Goal: Task Accomplishment & Management: Manage account settings

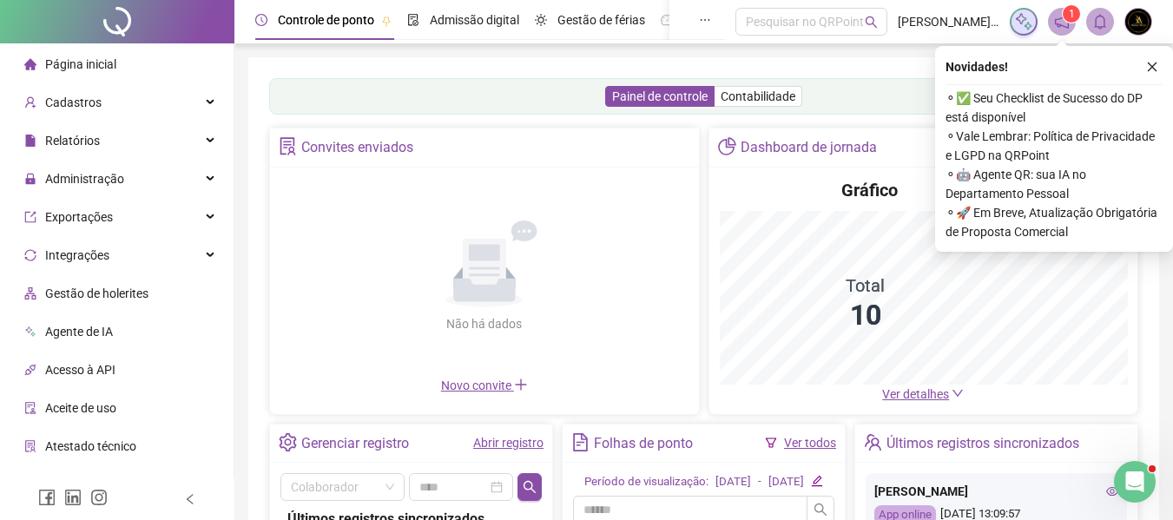
click at [1146, 69] on icon "close" at bounding box center [1152, 67] width 12 height 12
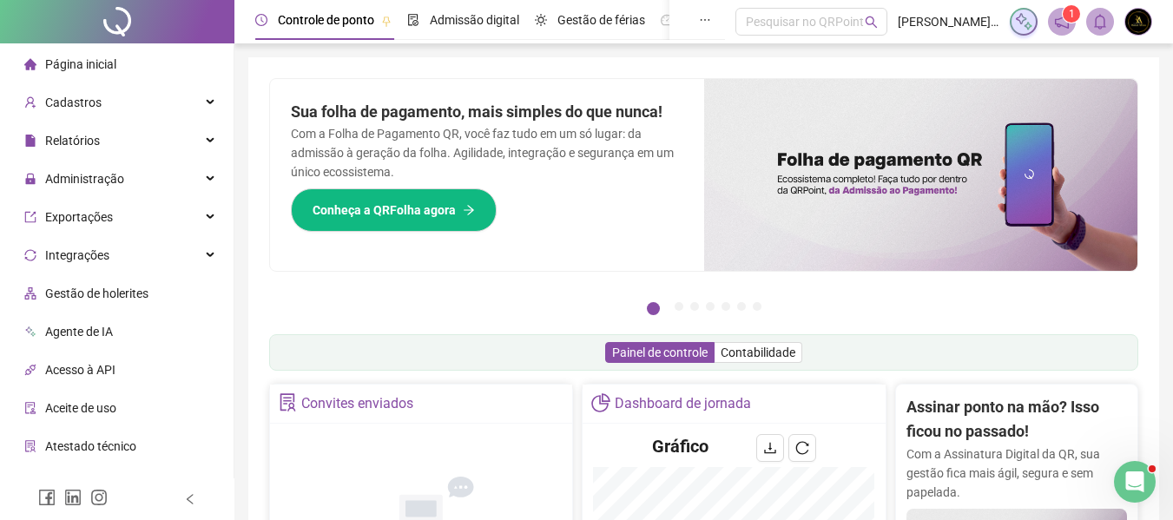
click at [91, 135] on span "Relatórios" at bounding box center [72, 141] width 55 height 14
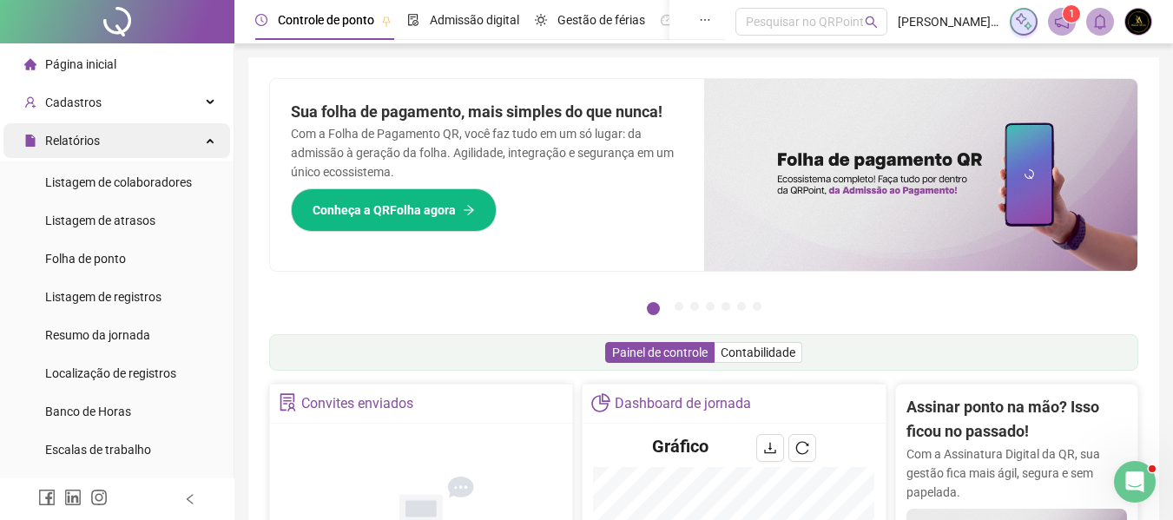
click at [112, 132] on div "Relatórios" at bounding box center [116, 140] width 227 height 35
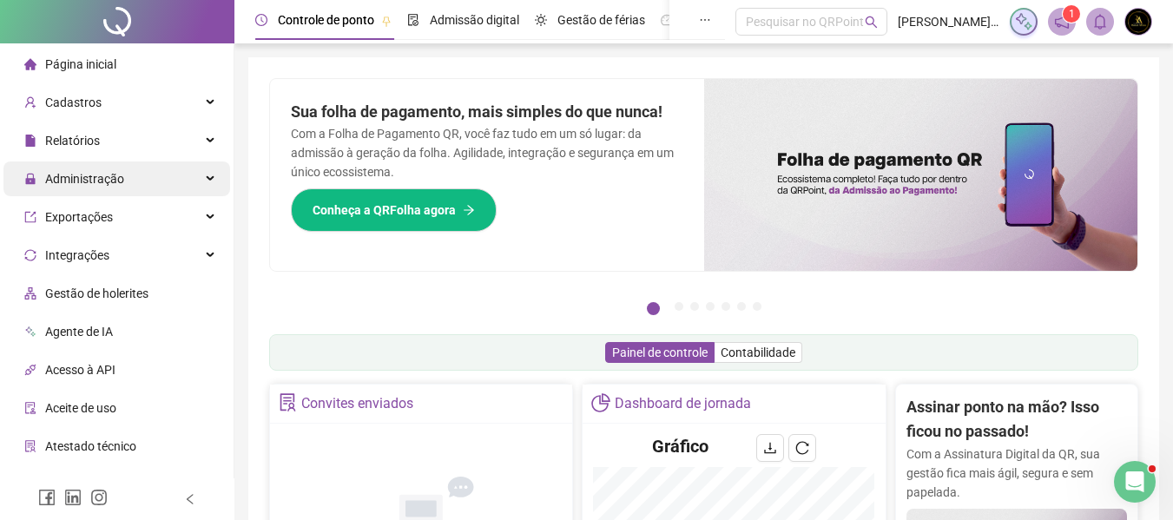
click at [116, 176] on span "Administração" at bounding box center [84, 179] width 79 height 14
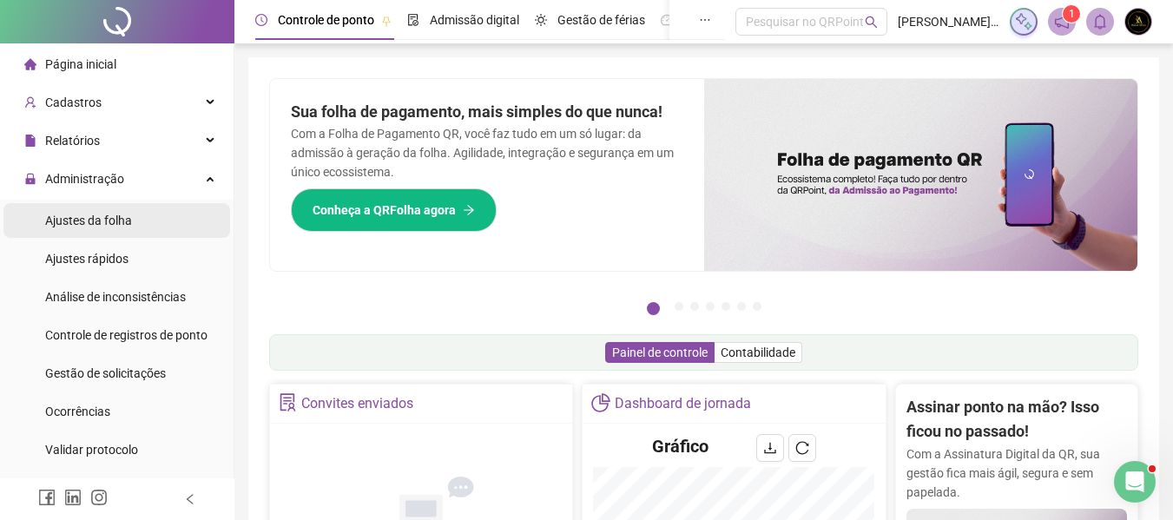
click at [110, 219] on span "Ajustes da folha" at bounding box center [88, 221] width 87 height 14
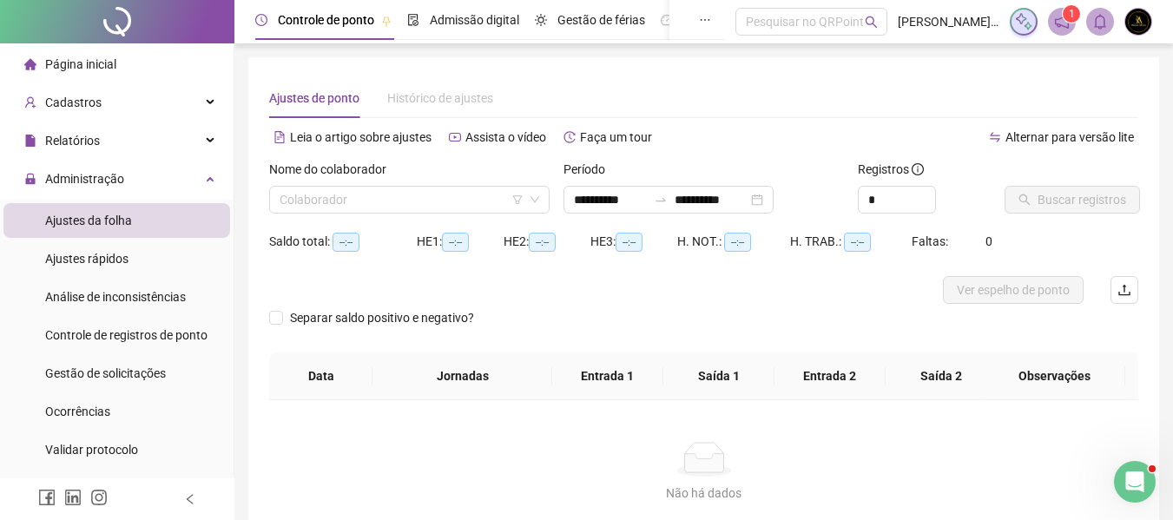
type input "**********"
click at [349, 201] on input "search" at bounding box center [402, 200] width 244 height 26
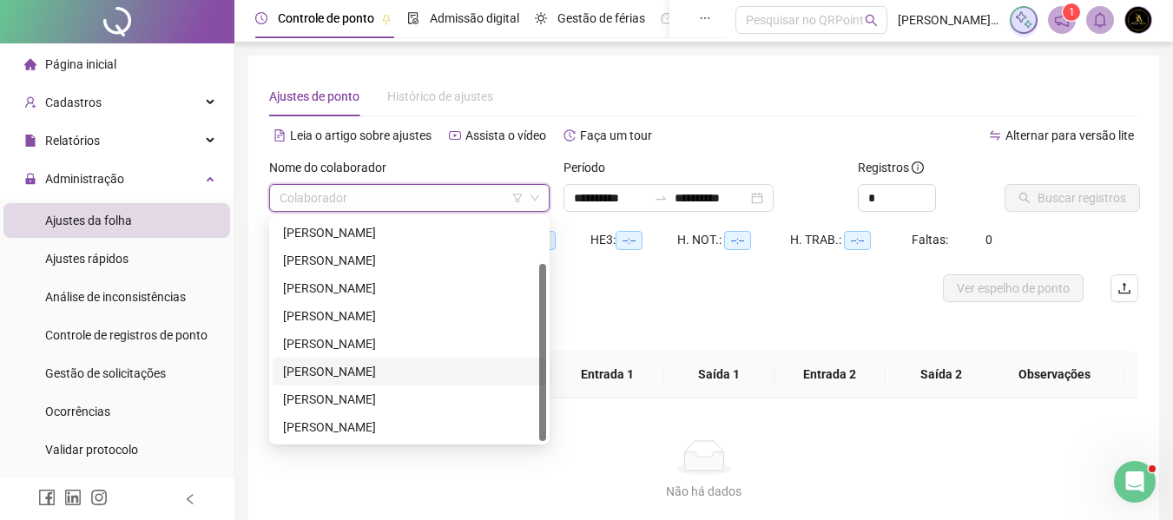
scroll to position [87, 0]
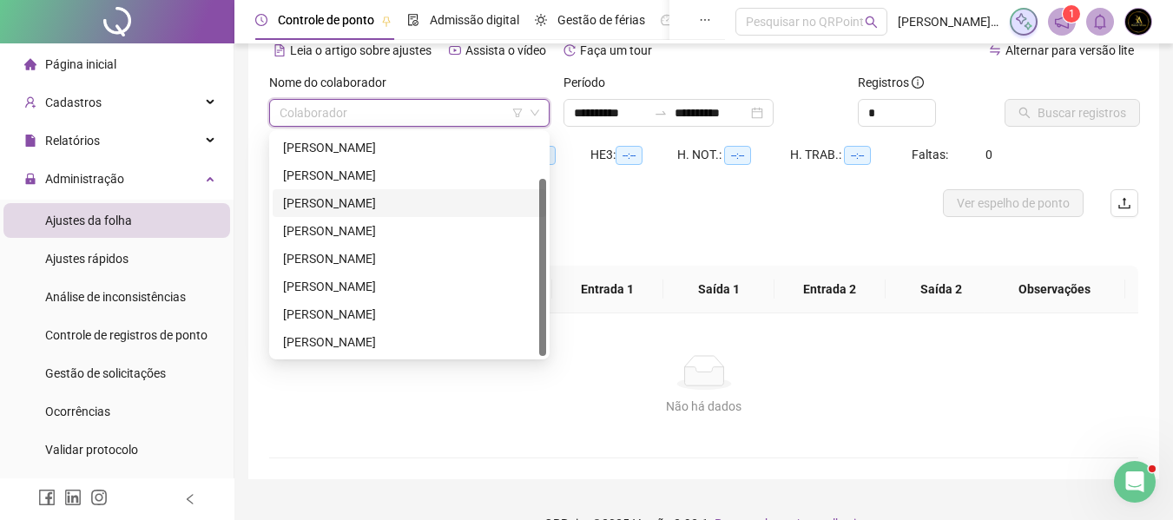
click at [345, 208] on div "MARIA EDUARDA DE JESUS OLIVEIRA" at bounding box center [409, 203] width 253 height 19
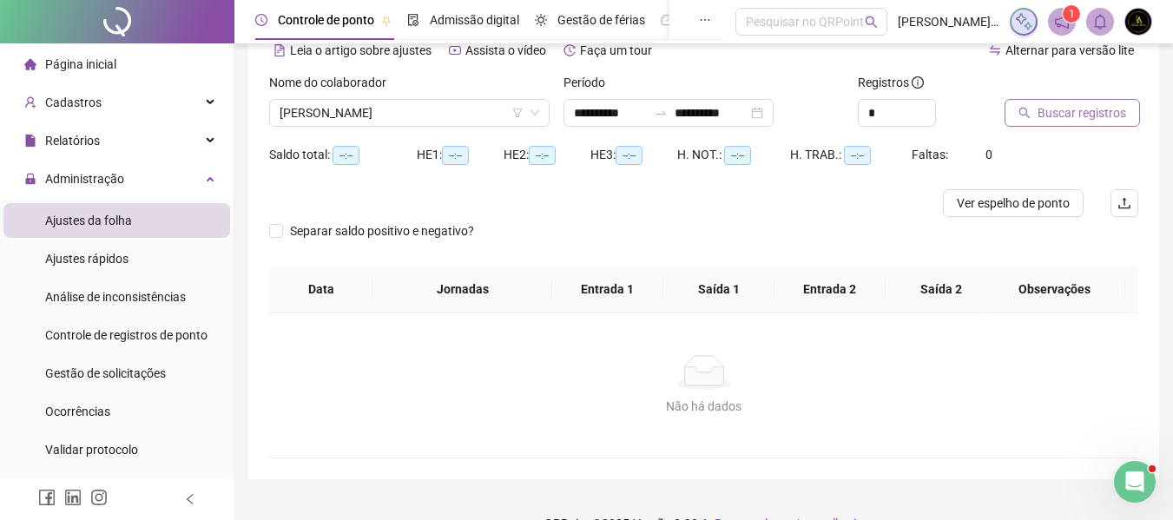
click at [1059, 109] on span "Buscar registros" at bounding box center [1082, 112] width 89 height 19
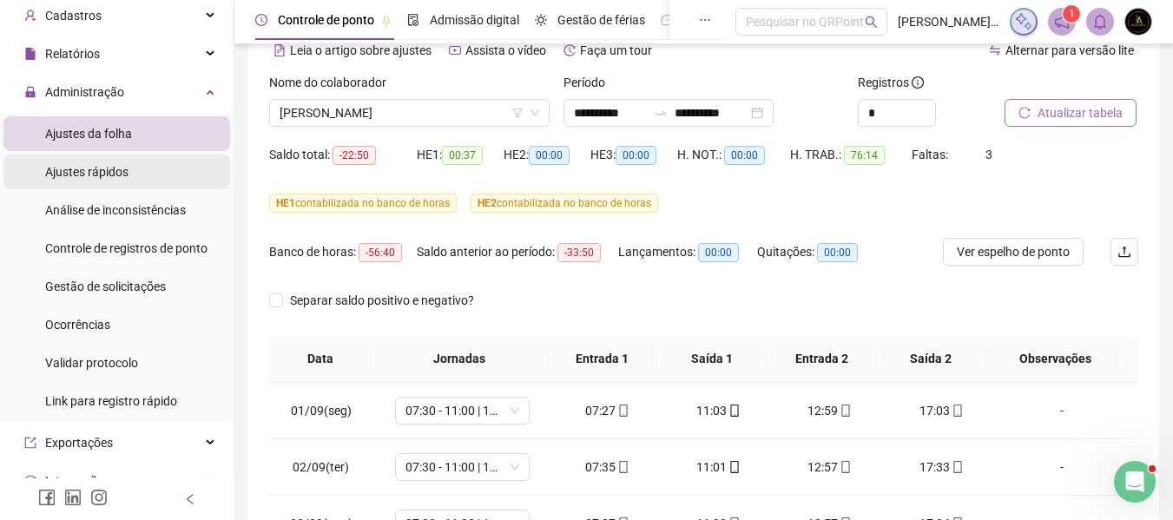
click at [108, 175] on span "Ajustes rápidos" at bounding box center [86, 172] width 83 height 14
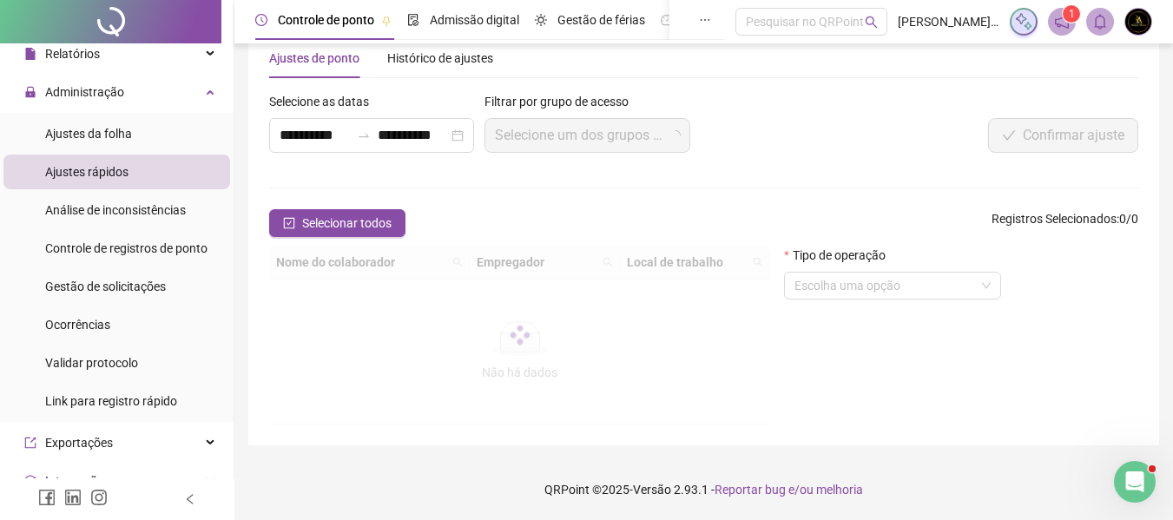
scroll to position [87, 0]
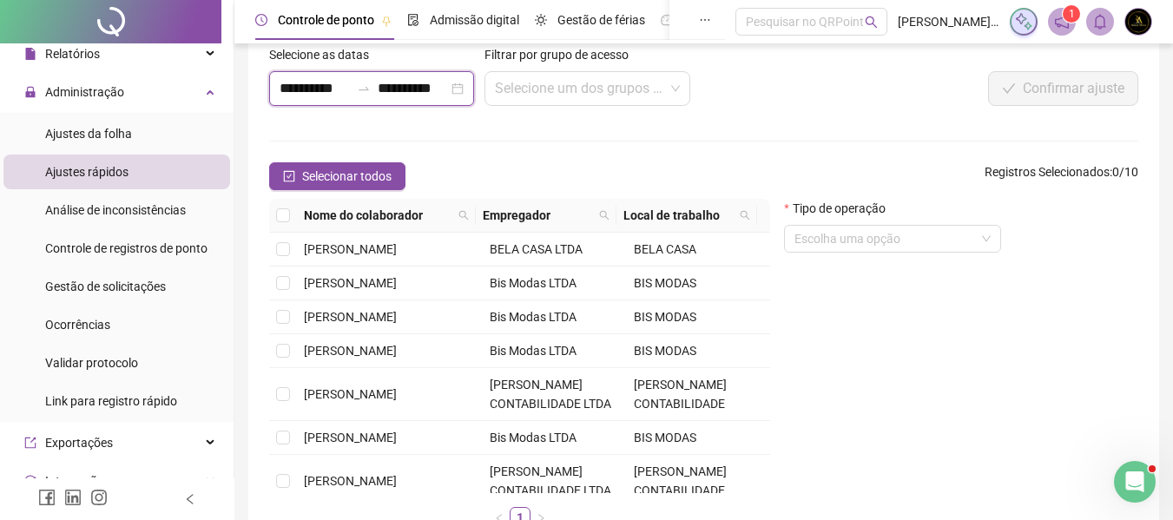
click at [304, 86] on input "**********" at bounding box center [315, 88] width 70 height 21
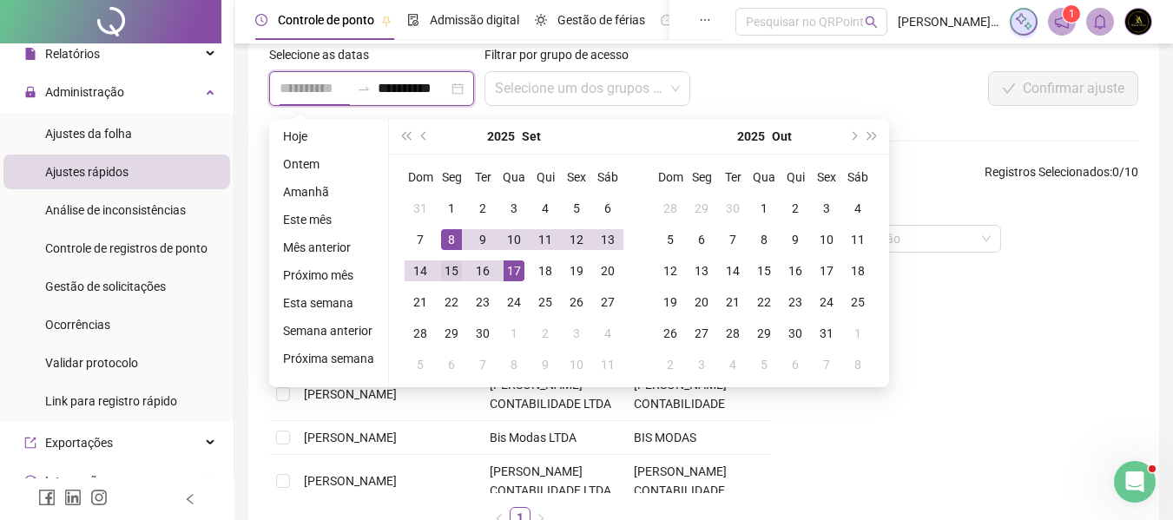
type input "**********"
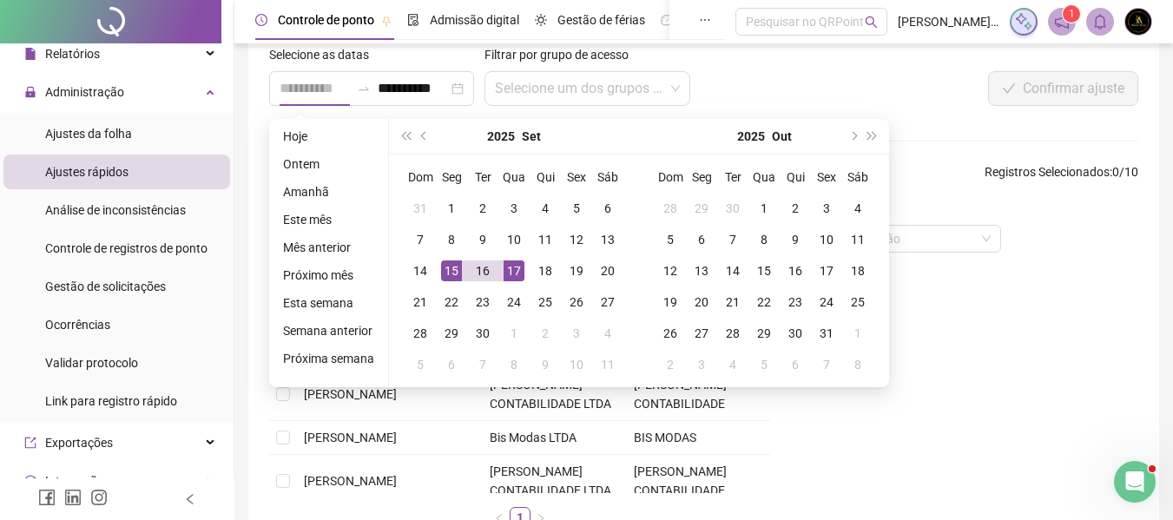
click at [449, 271] on div "15" at bounding box center [451, 271] width 21 height 21
type input "**********"
click at [487, 269] on div "16" at bounding box center [482, 271] width 21 height 21
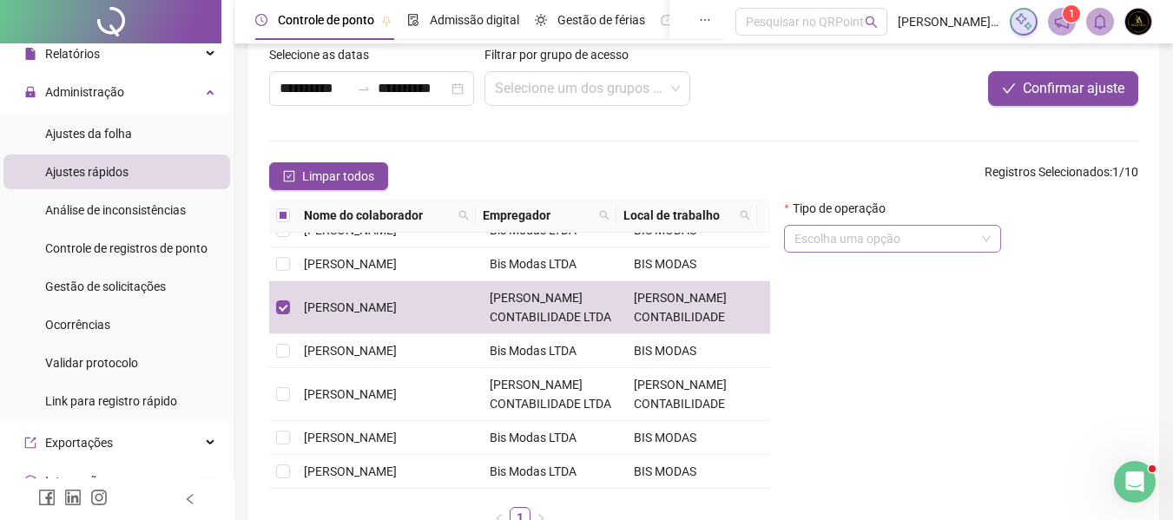
click at [883, 247] on input "search" at bounding box center [885, 239] width 181 height 26
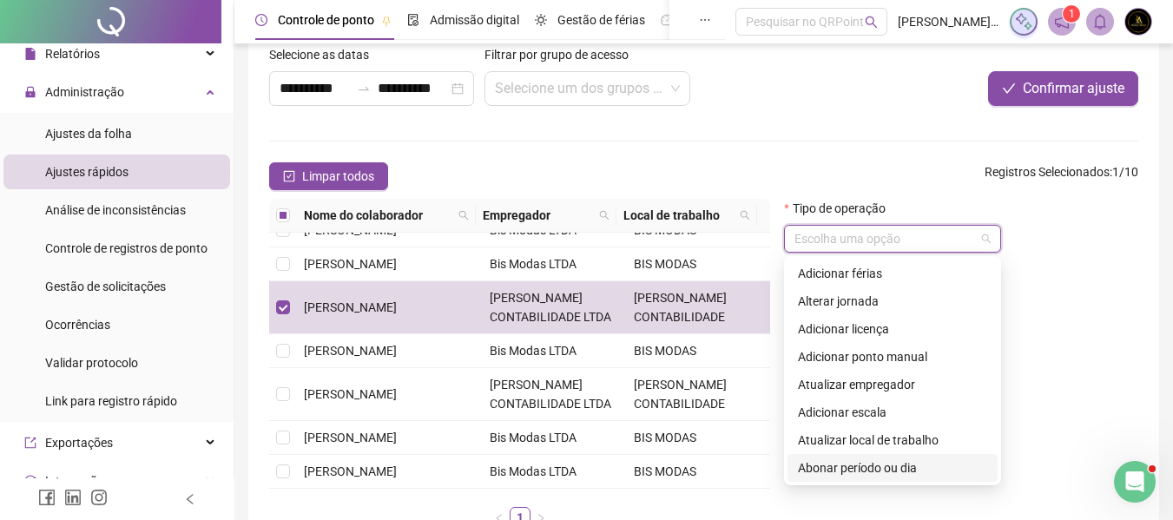
click at [870, 461] on div "Abonar período ou dia" at bounding box center [892, 468] width 189 height 19
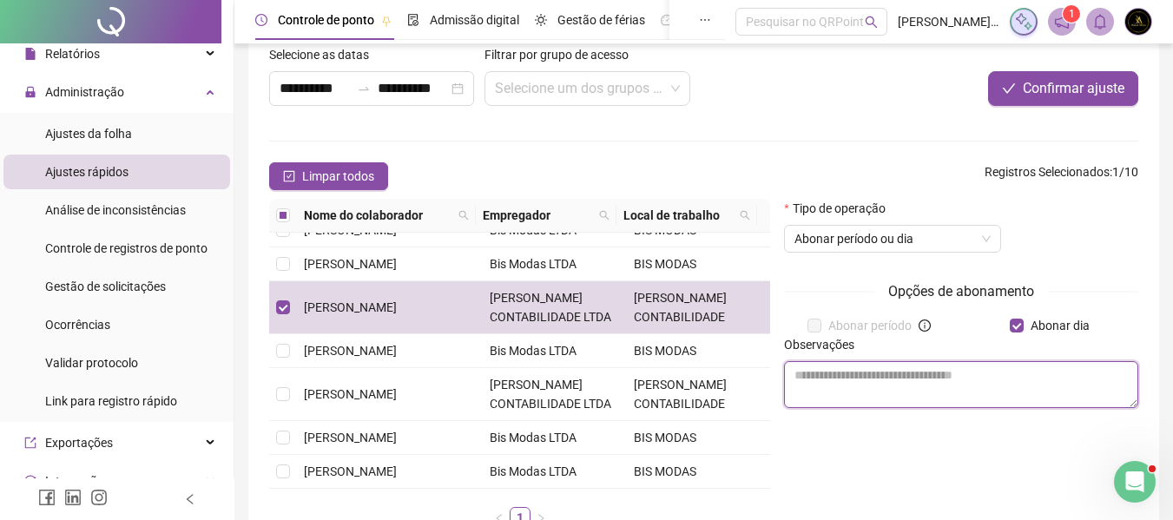
click at [968, 384] on textarea at bounding box center [961, 384] width 354 height 47
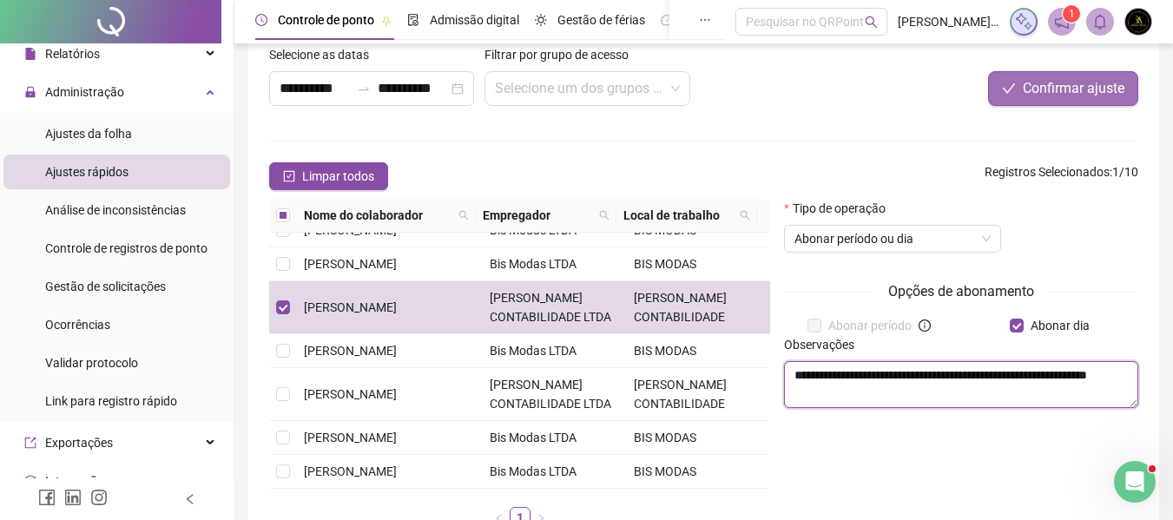
type textarea "**********"
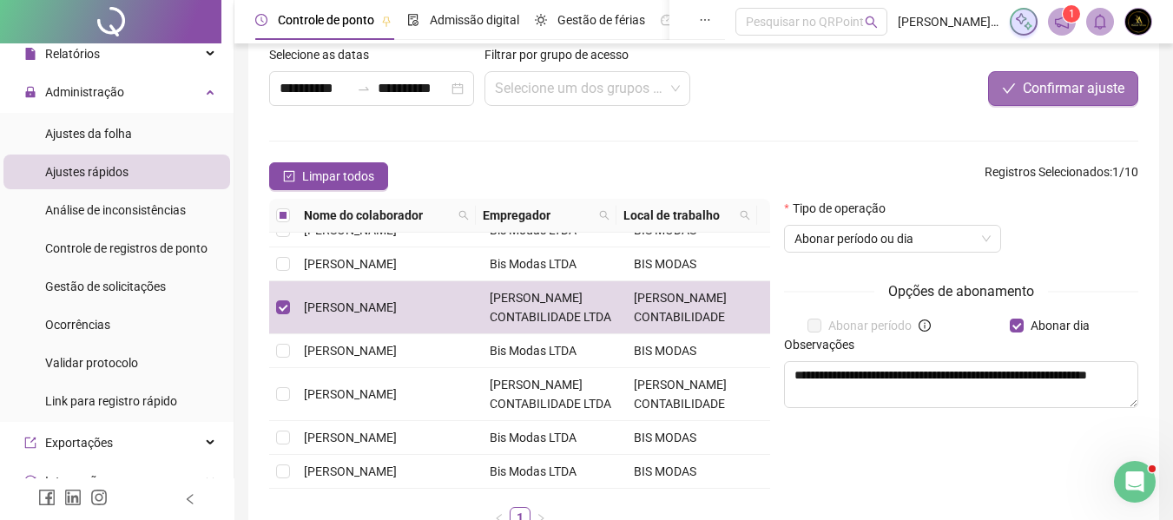
click at [1057, 91] on span "Confirmar ajuste" at bounding box center [1074, 88] width 102 height 21
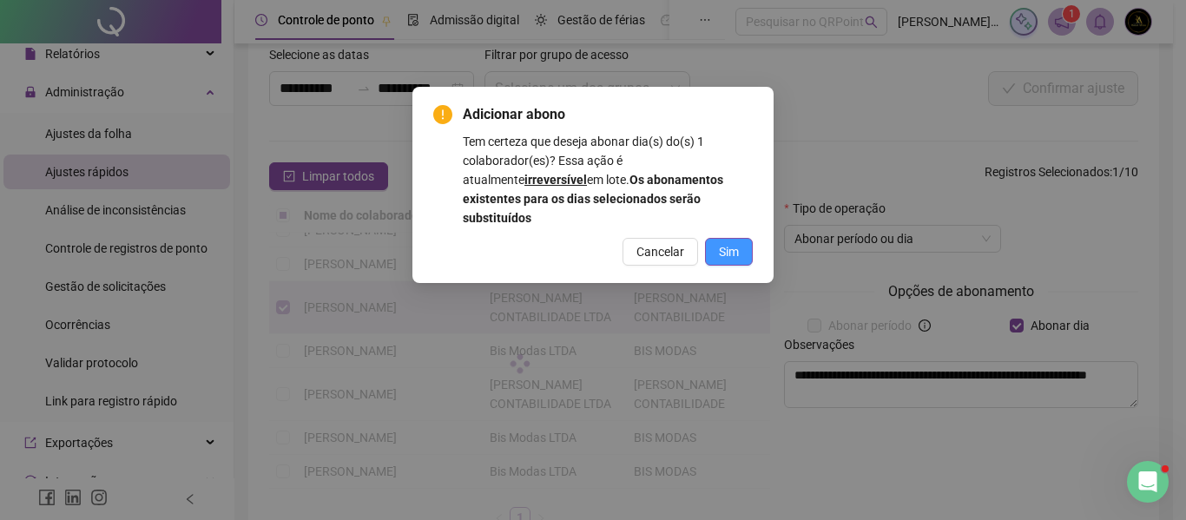
click at [734, 242] on span "Sim" at bounding box center [729, 251] width 20 height 19
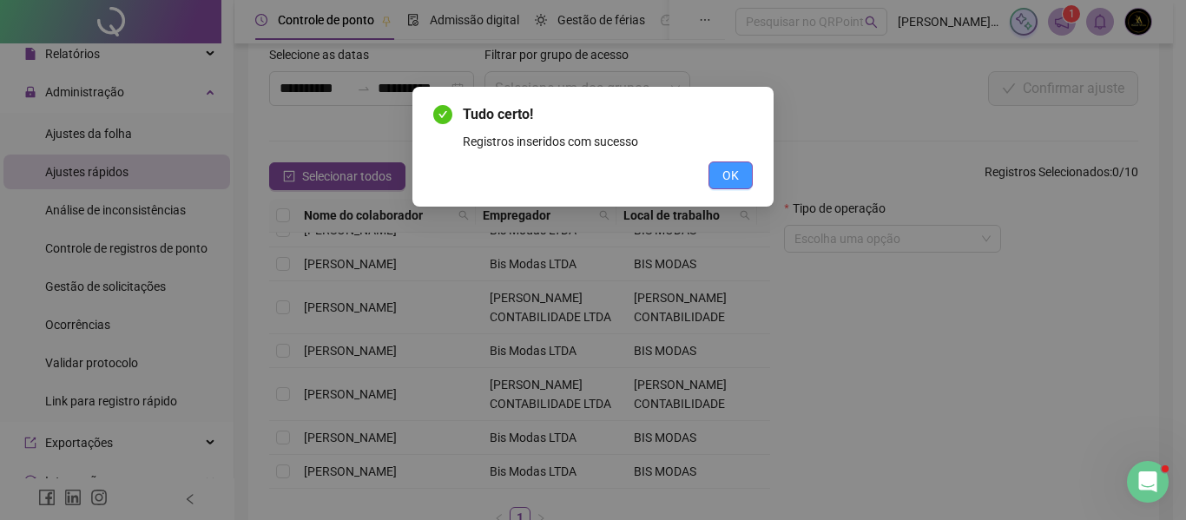
click at [732, 178] on span "OK" at bounding box center [731, 175] width 17 height 19
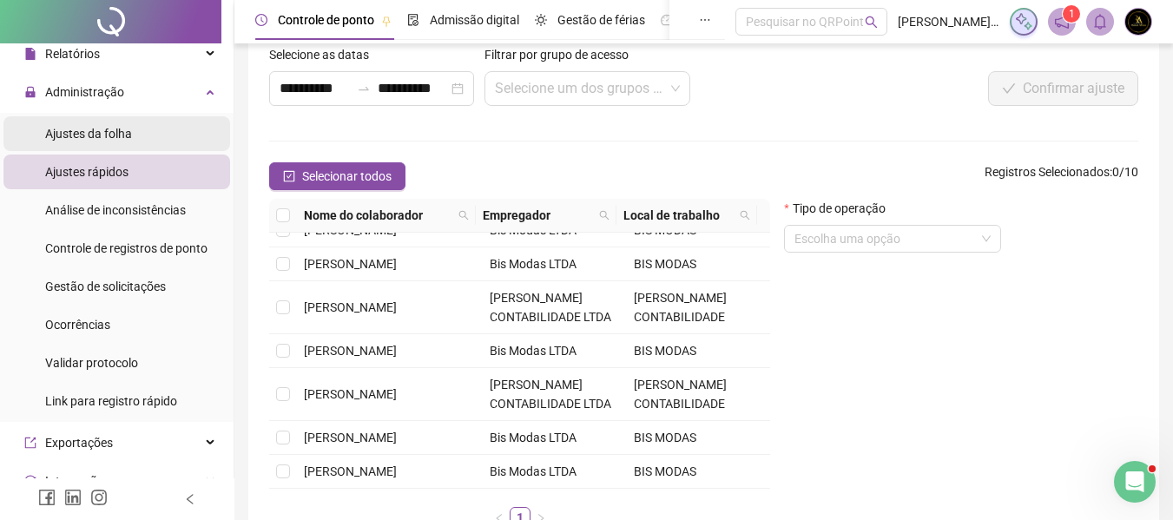
click at [137, 124] on li "Ajustes da folha" at bounding box center [116, 133] width 227 height 35
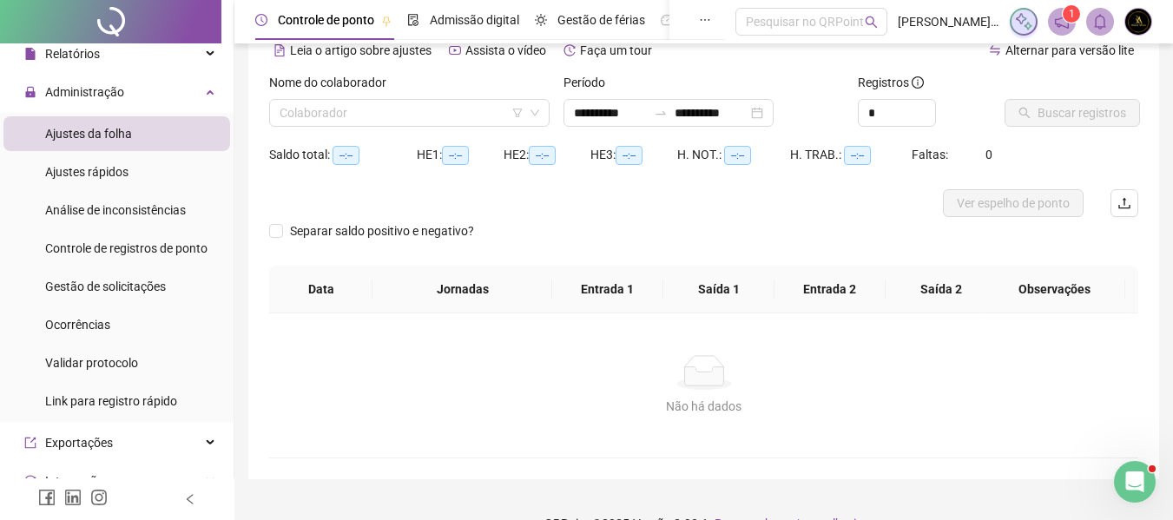
type input "**********"
click at [400, 117] on input "search" at bounding box center [402, 113] width 244 height 26
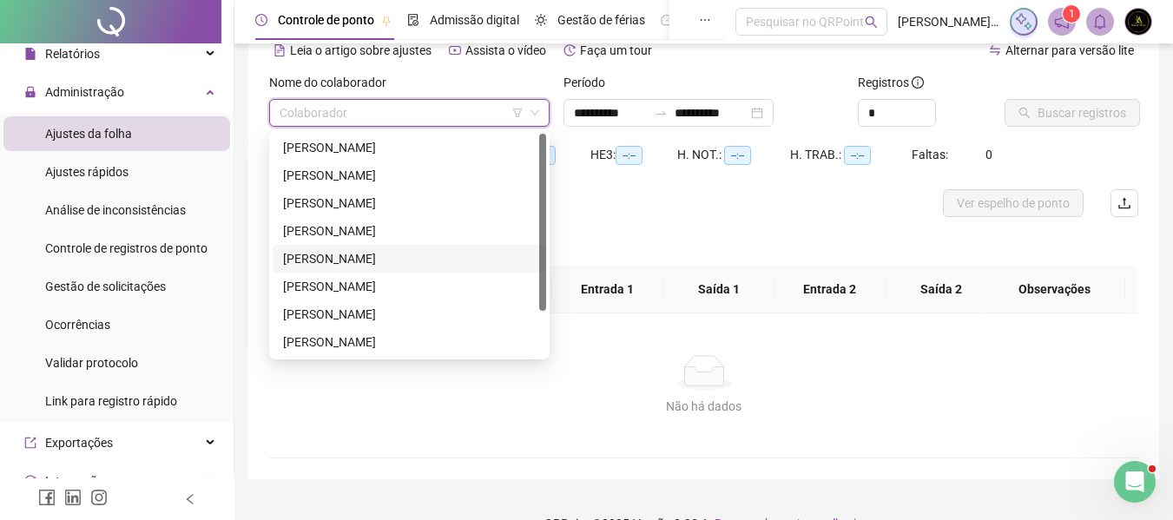
click at [348, 258] on div "MARIA EDUARDA DE JESUS OLIVEIRA" at bounding box center [409, 258] width 253 height 19
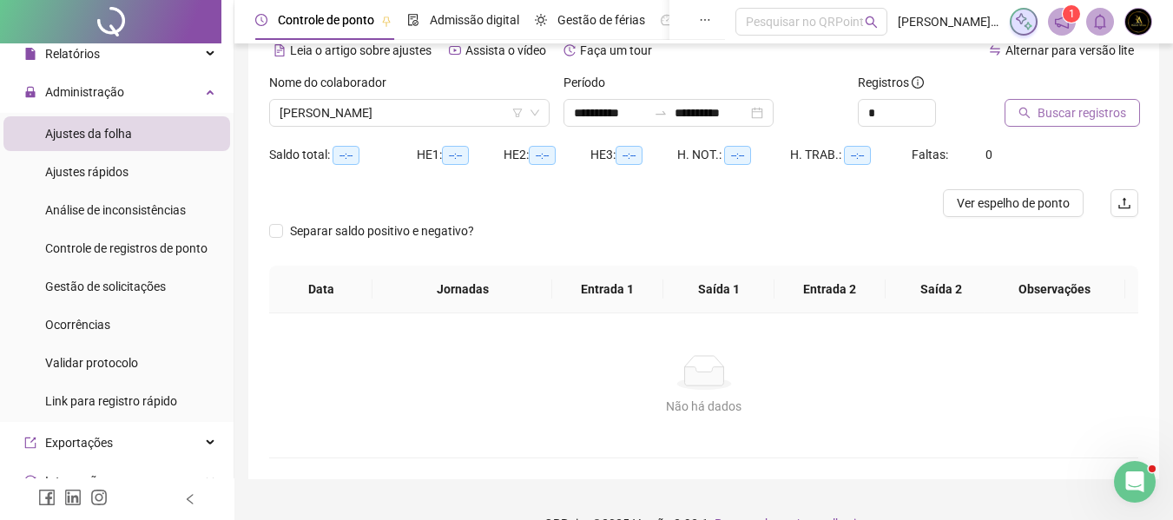
click at [1036, 116] on button "Buscar registros" at bounding box center [1072, 113] width 135 height 28
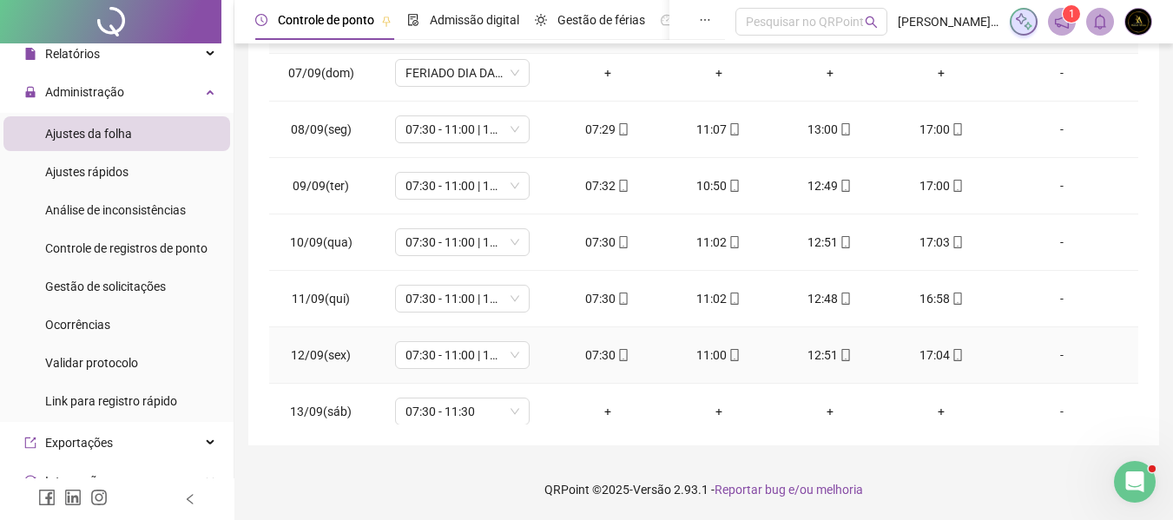
scroll to position [521, 0]
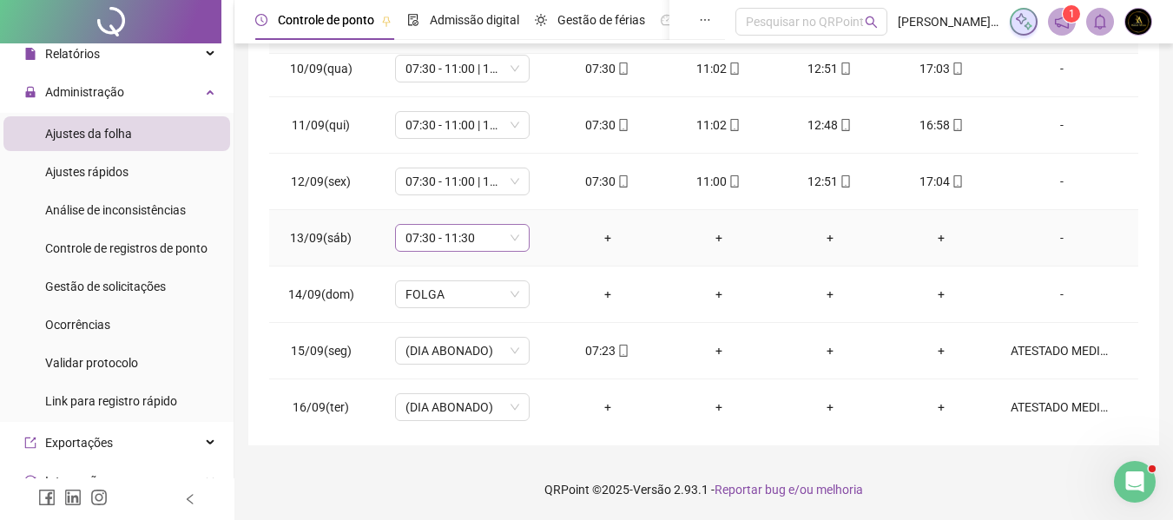
click at [498, 251] on div "07:30 - 11:30" at bounding box center [462, 238] width 135 height 28
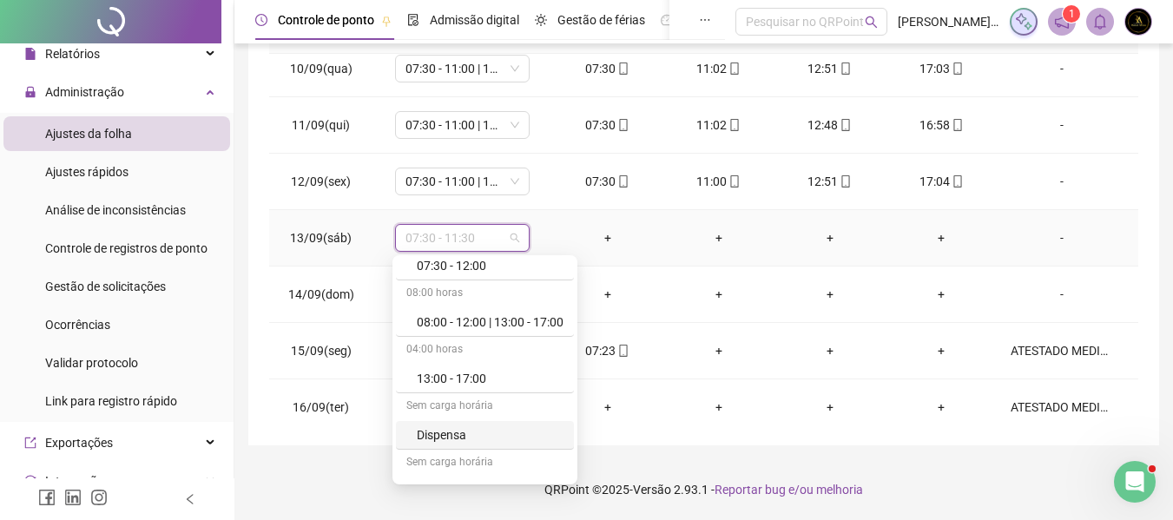
scroll to position [434, 0]
click at [480, 423] on div "Folga compensatória" at bounding box center [490, 430] width 147 height 19
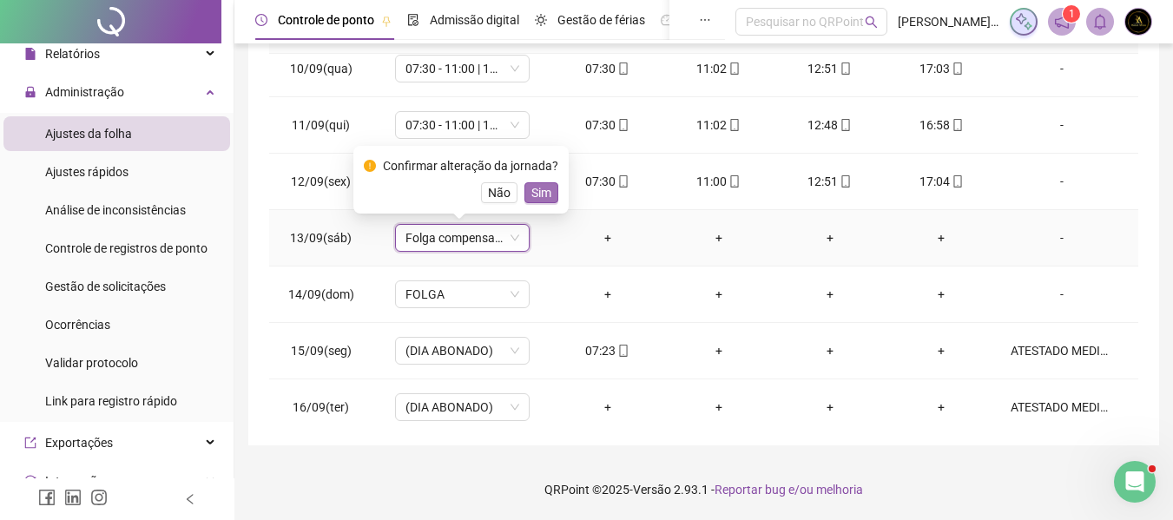
click at [539, 189] on span "Sim" at bounding box center [542, 192] width 20 height 19
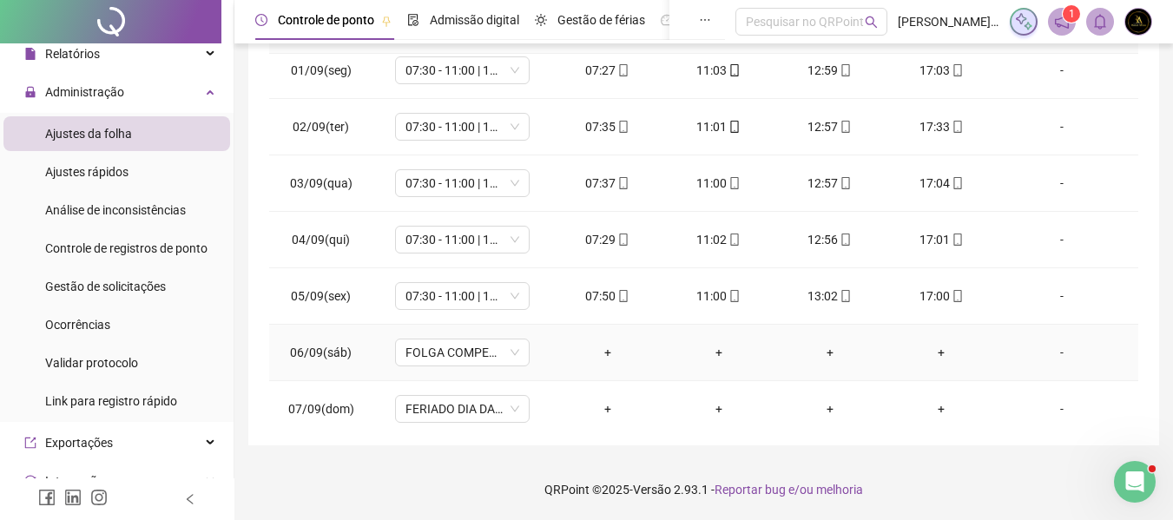
scroll to position [0, 0]
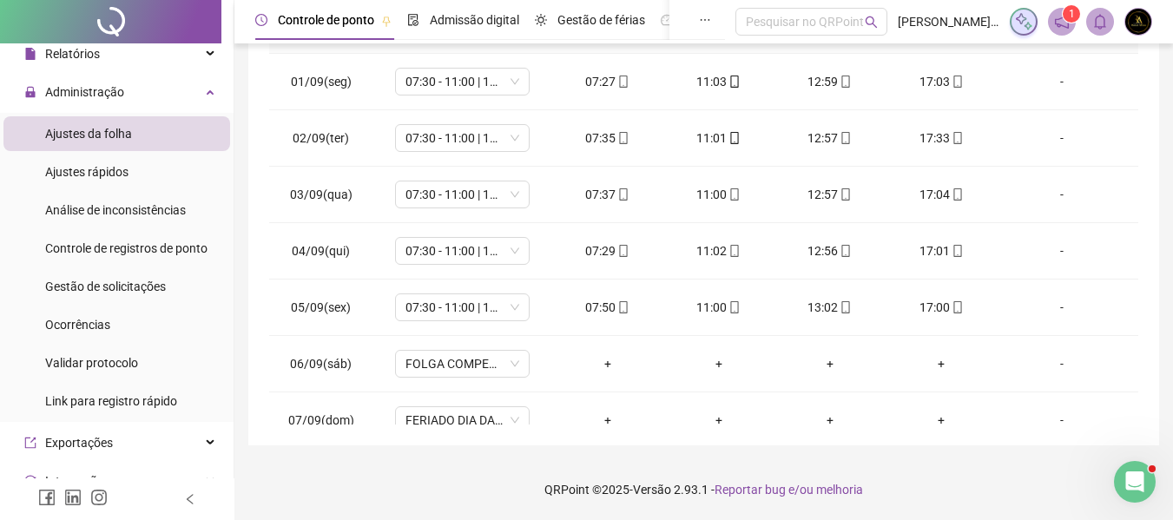
click at [129, 267] on ul "Ajustes da folha Ajustes rápidos Análise de inconsistências Controle de registr…" at bounding box center [117, 267] width 234 height 309
click at [128, 283] on span "Gestão de solicitações" at bounding box center [105, 287] width 121 height 14
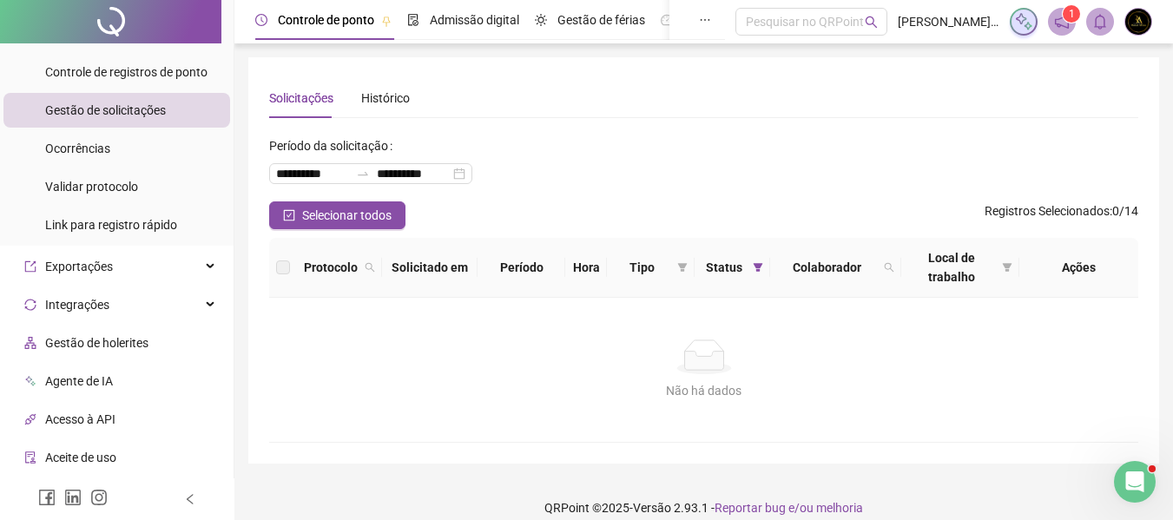
scroll to position [87, 0]
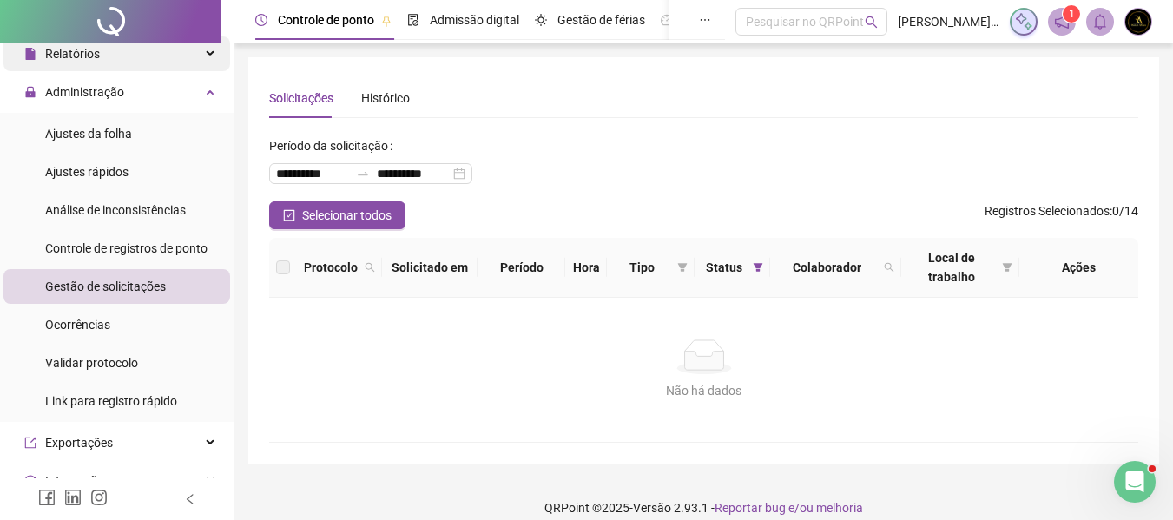
click at [123, 62] on div "Relatórios" at bounding box center [116, 53] width 227 height 35
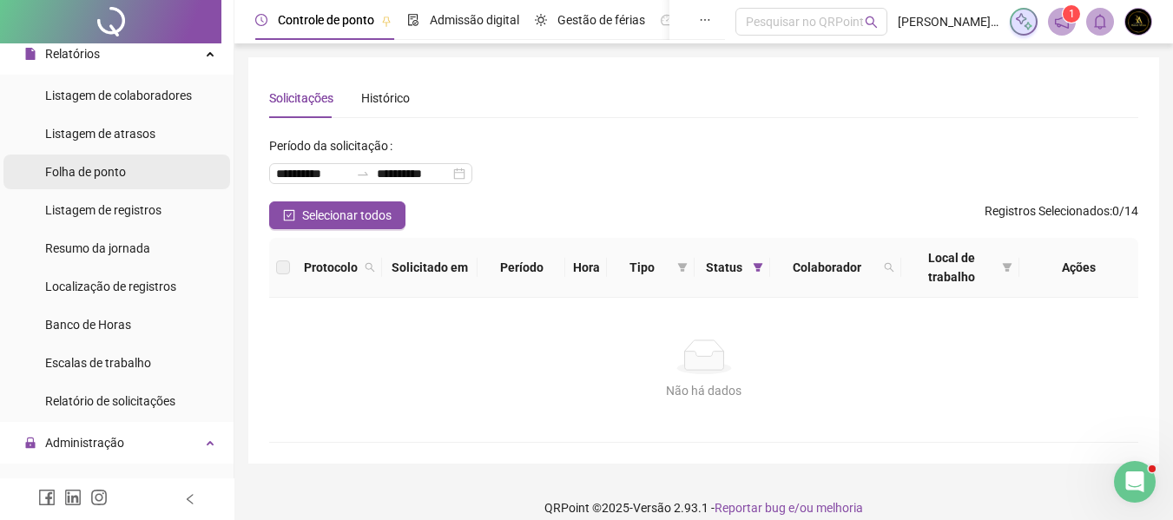
click at [110, 167] on span "Folha de ponto" at bounding box center [85, 172] width 81 height 14
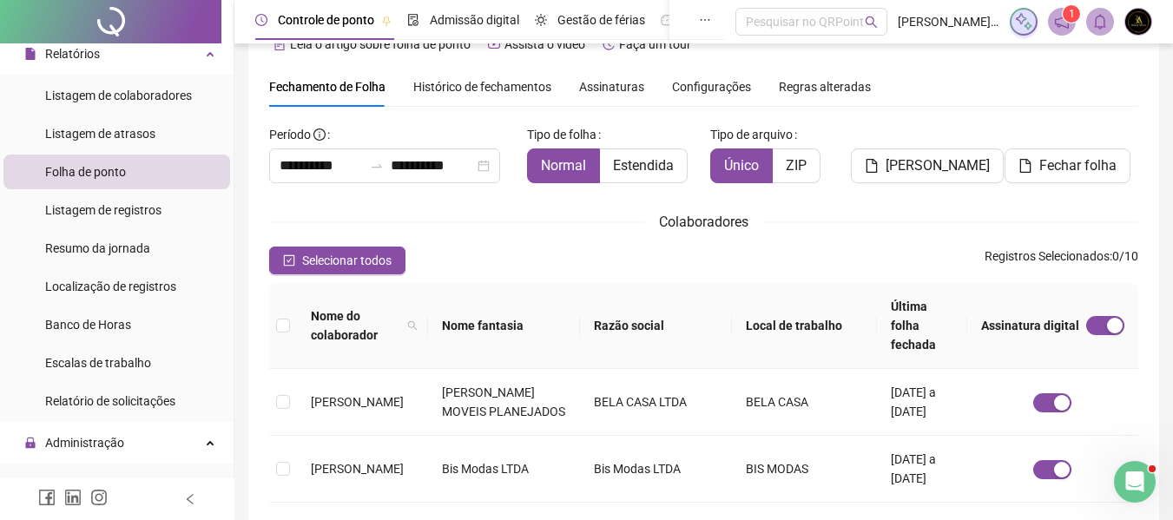
scroll to position [9, 0]
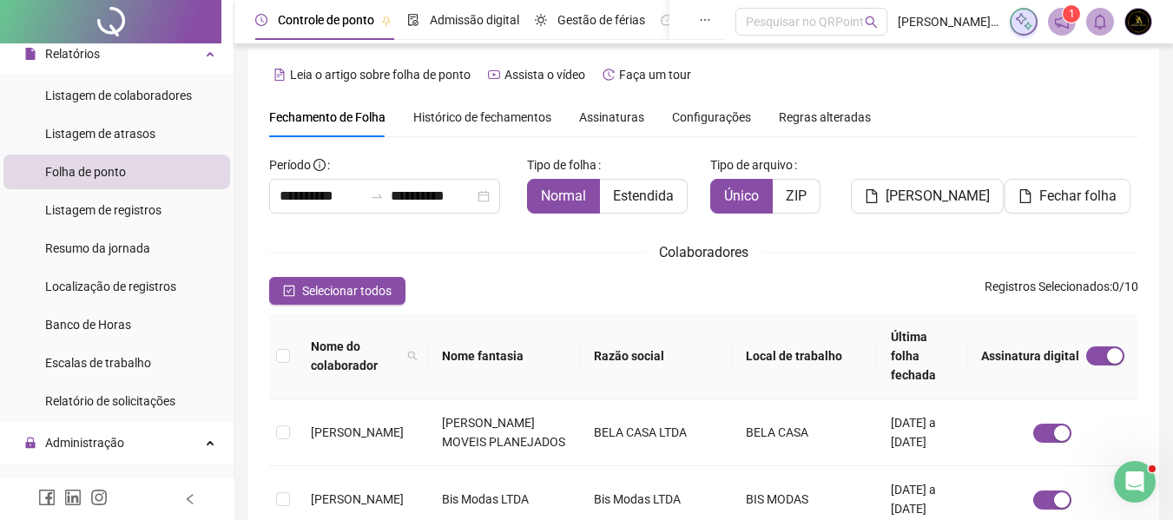
click at [605, 122] on span "Assinaturas" at bounding box center [611, 117] width 65 height 12
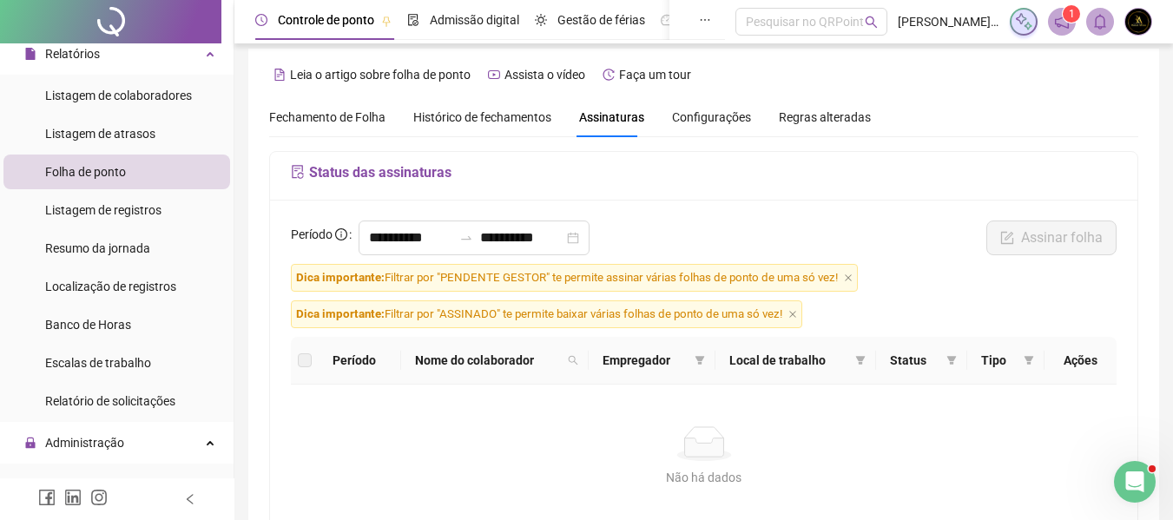
scroll to position [96, 0]
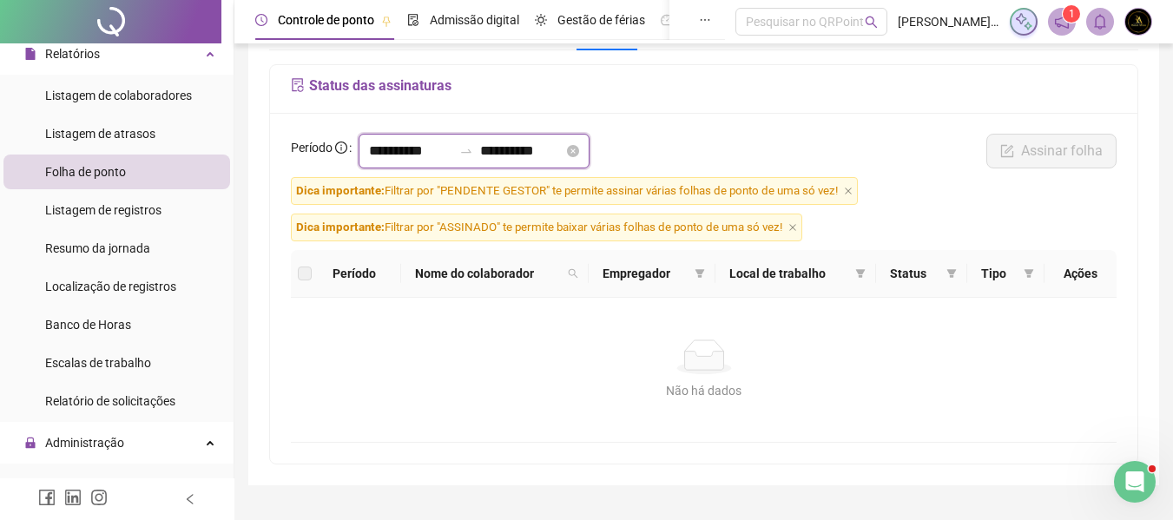
click at [413, 149] on input "**********" at bounding box center [410, 151] width 83 height 21
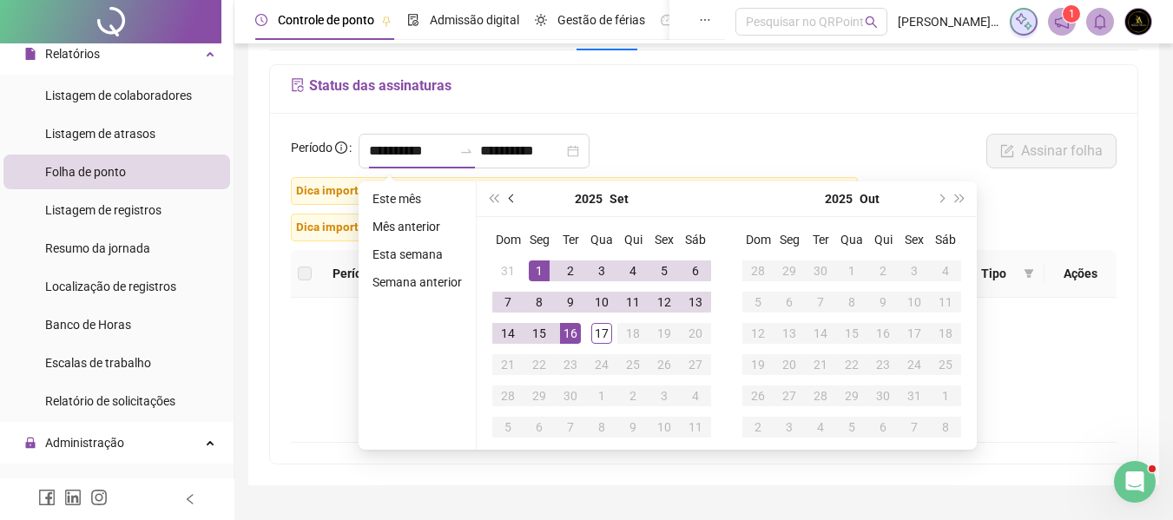
click at [507, 196] on button "prev-year" at bounding box center [512, 199] width 19 height 35
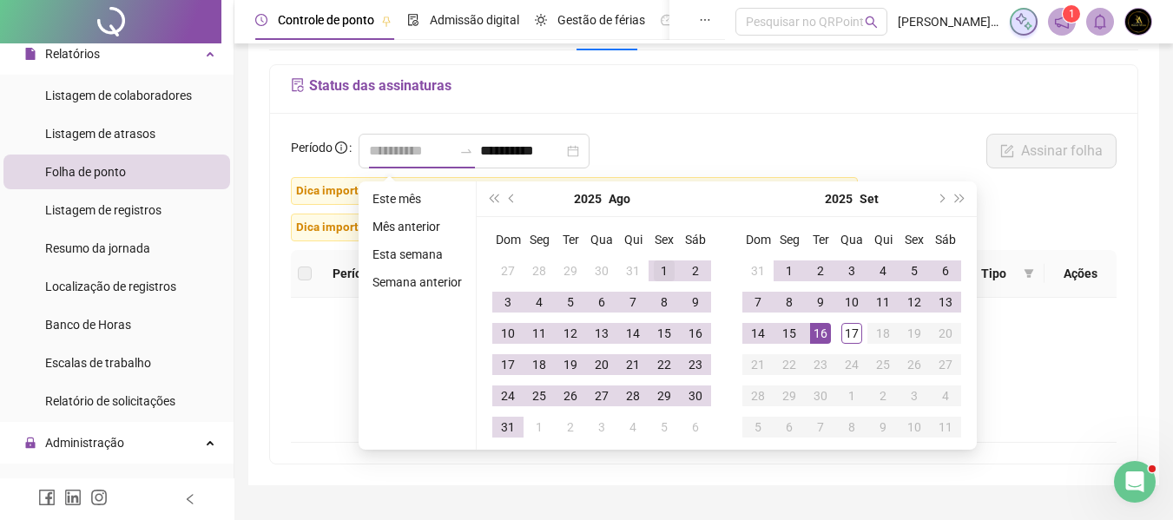
type input "**********"
click at [656, 266] on div "1" at bounding box center [664, 271] width 21 height 21
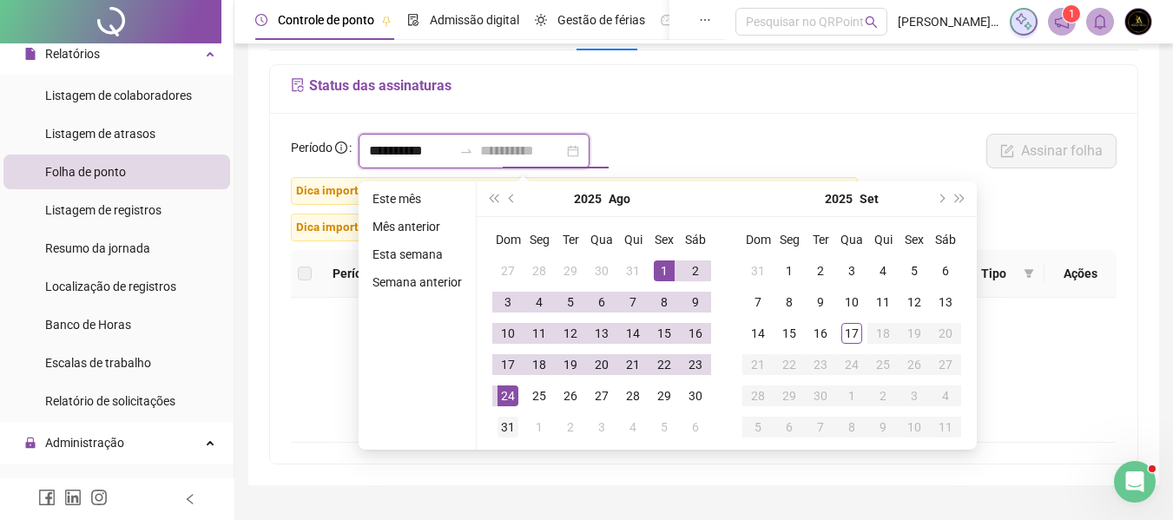
type input "**********"
click at [502, 426] on div "31" at bounding box center [508, 427] width 21 height 21
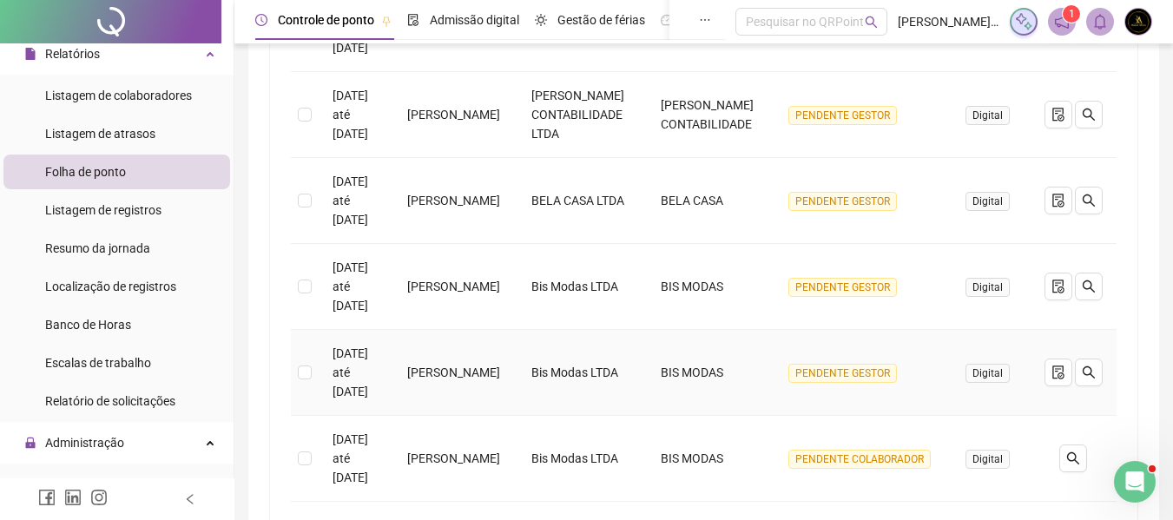
scroll to position [684, 0]
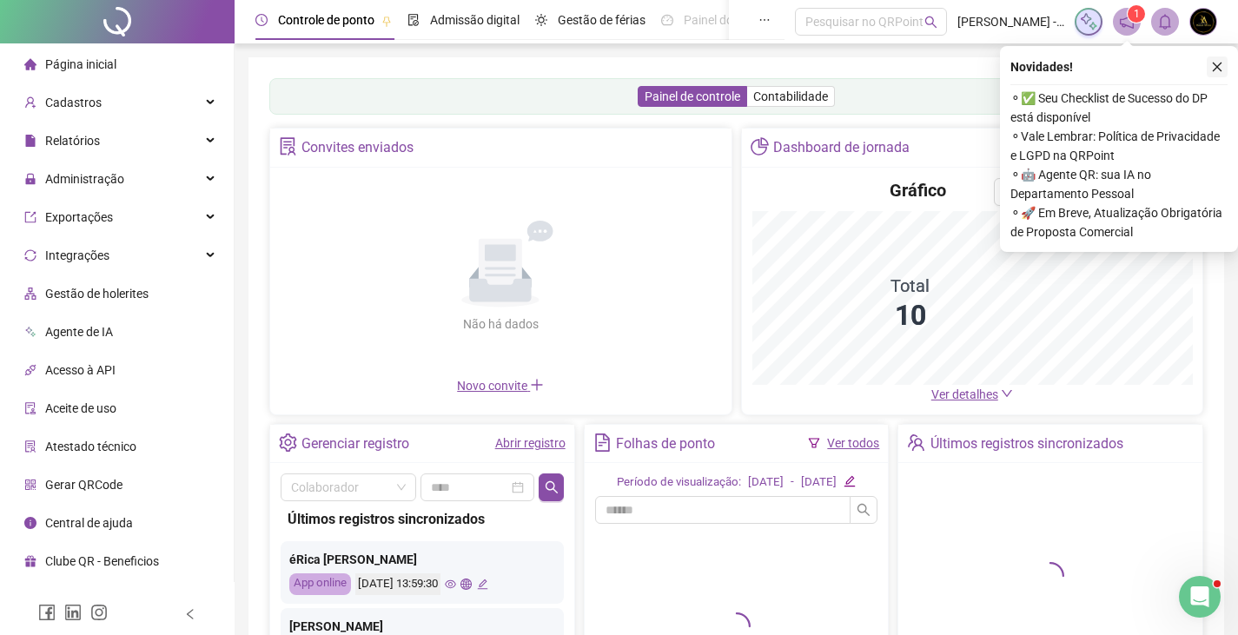
click at [1212, 67] on icon "close" at bounding box center [1217, 67] width 12 height 12
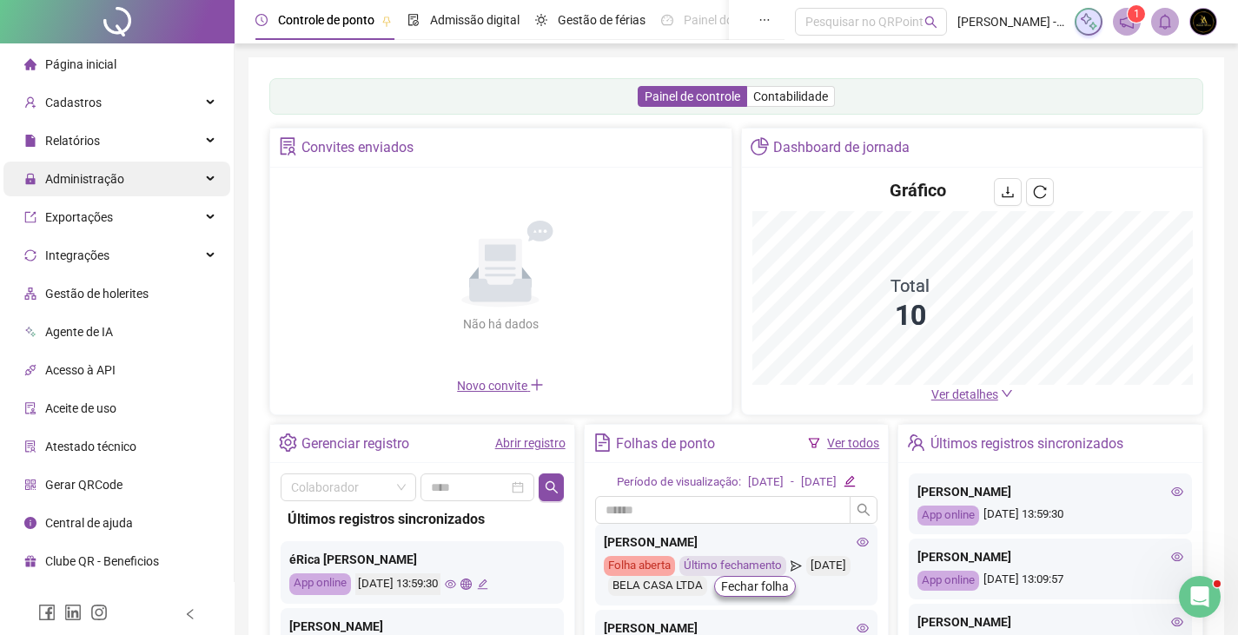
click at [169, 211] on div "Exportações" at bounding box center [116, 217] width 227 height 35
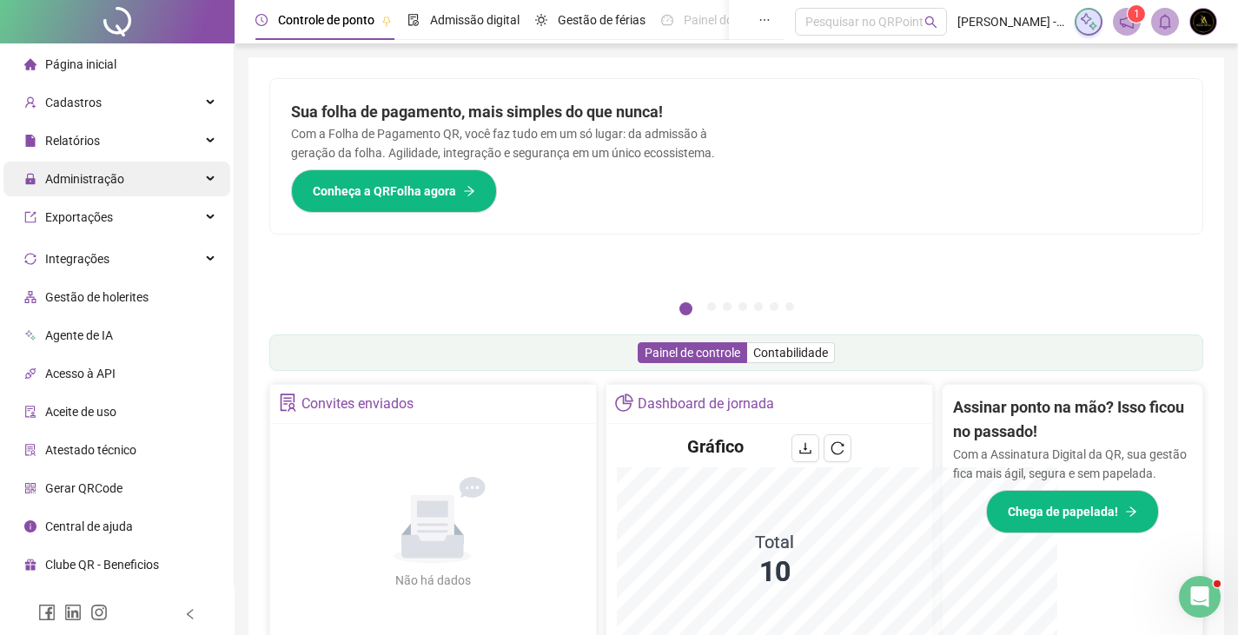
click at [168, 178] on div "Administração" at bounding box center [116, 179] width 227 height 35
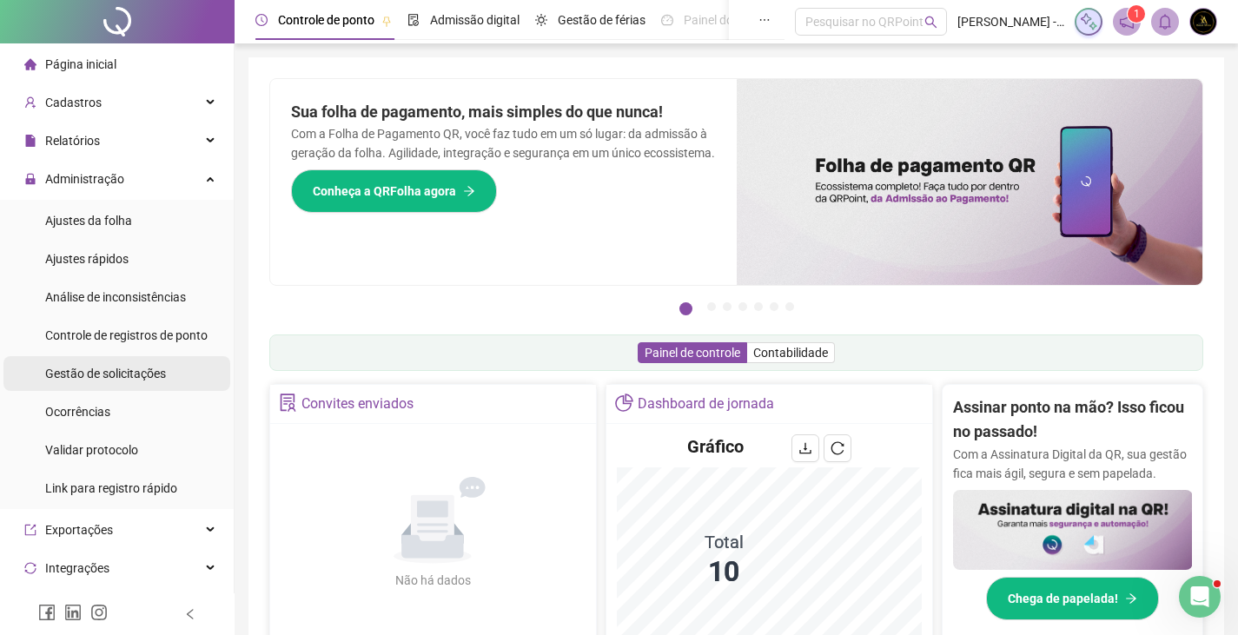
click at [116, 377] on span "Gestão de solicitações" at bounding box center [105, 374] width 121 height 14
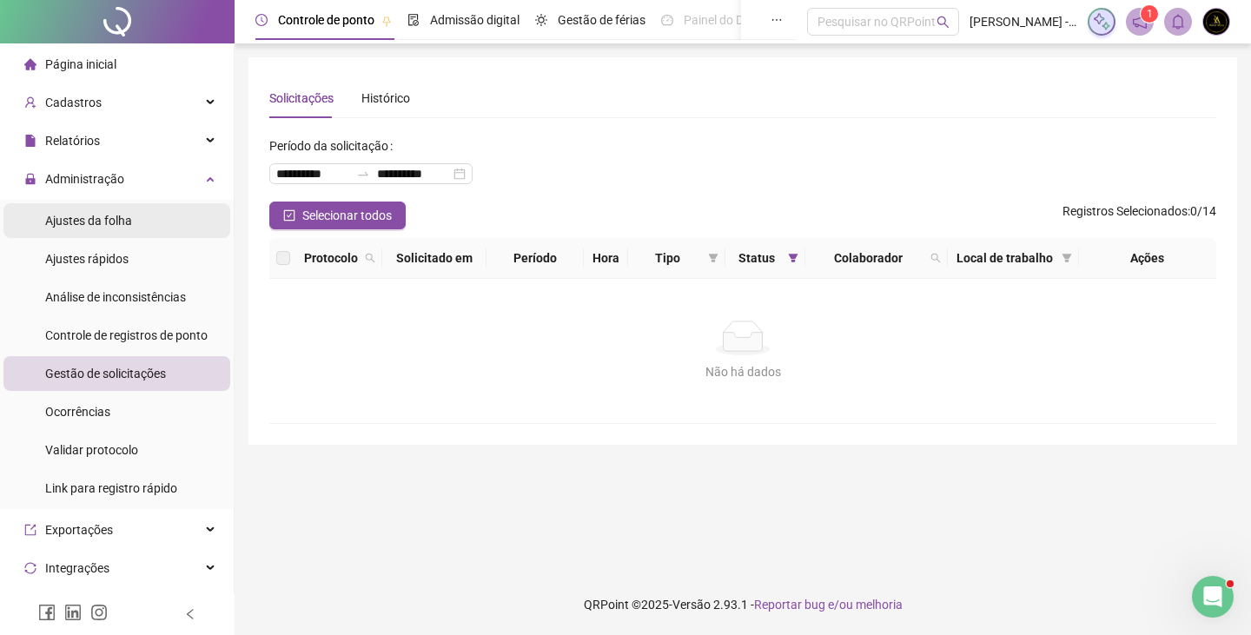
click at [143, 220] on li "Ajustes da folha" at bounding box center [116, 220] width 227 height 35
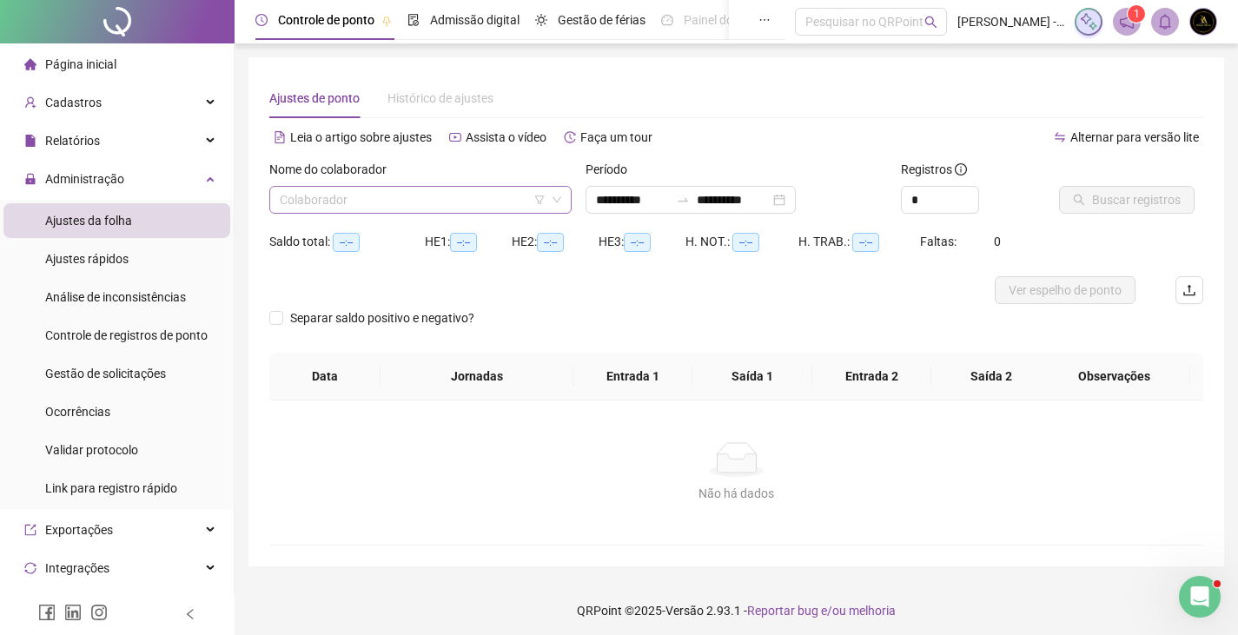
click at [353, 199] on input "search" at bounding box center [413, 200] width 266 height 26
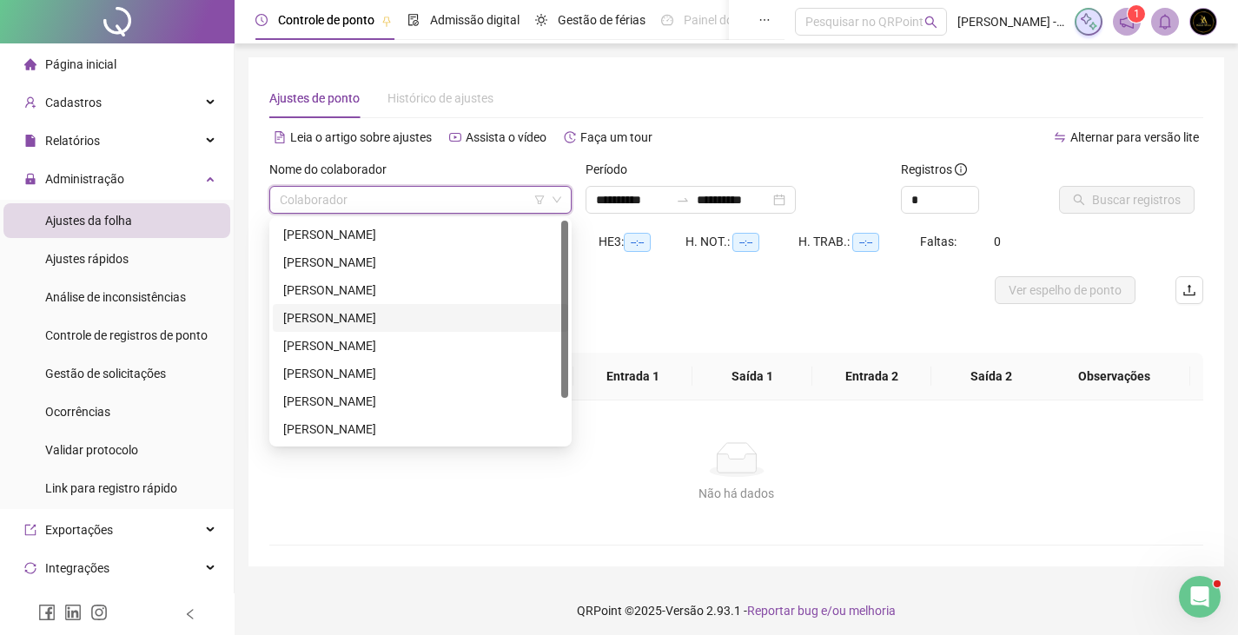
click at [353, 317] on div "INGRID OLIVEIRA SANTANA" at bounding box center [420, 317] width 274 height 19
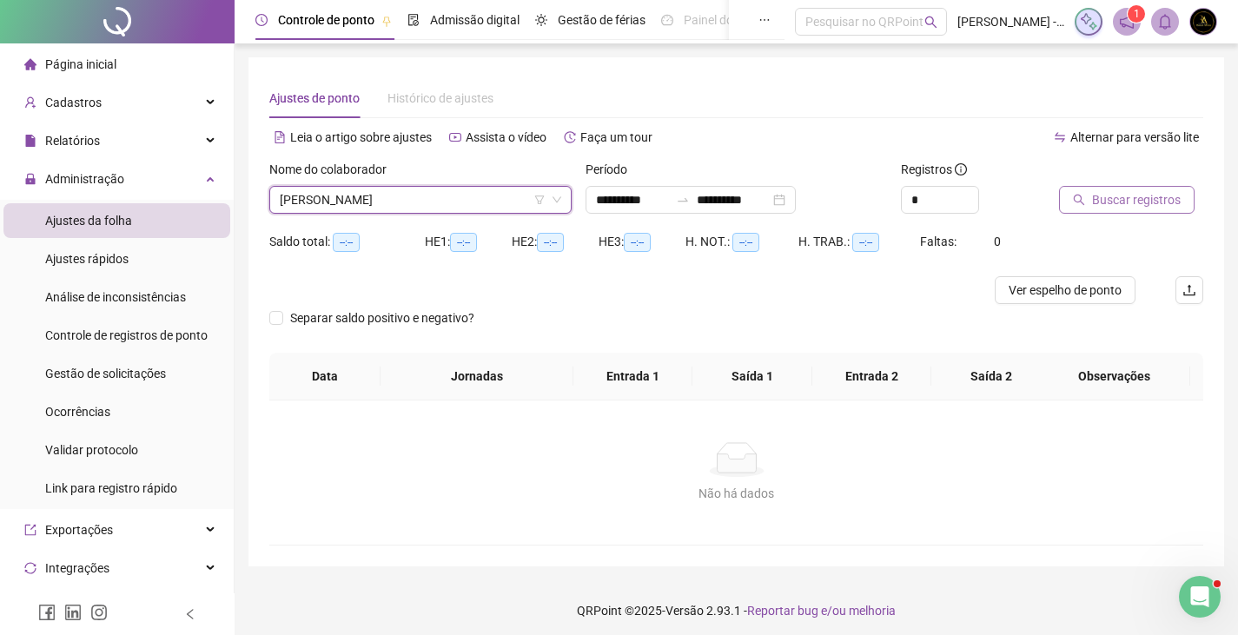
click at [1126, 190] on span "Buscar registros" at bounding box center [1136, 199] width 89 height 19
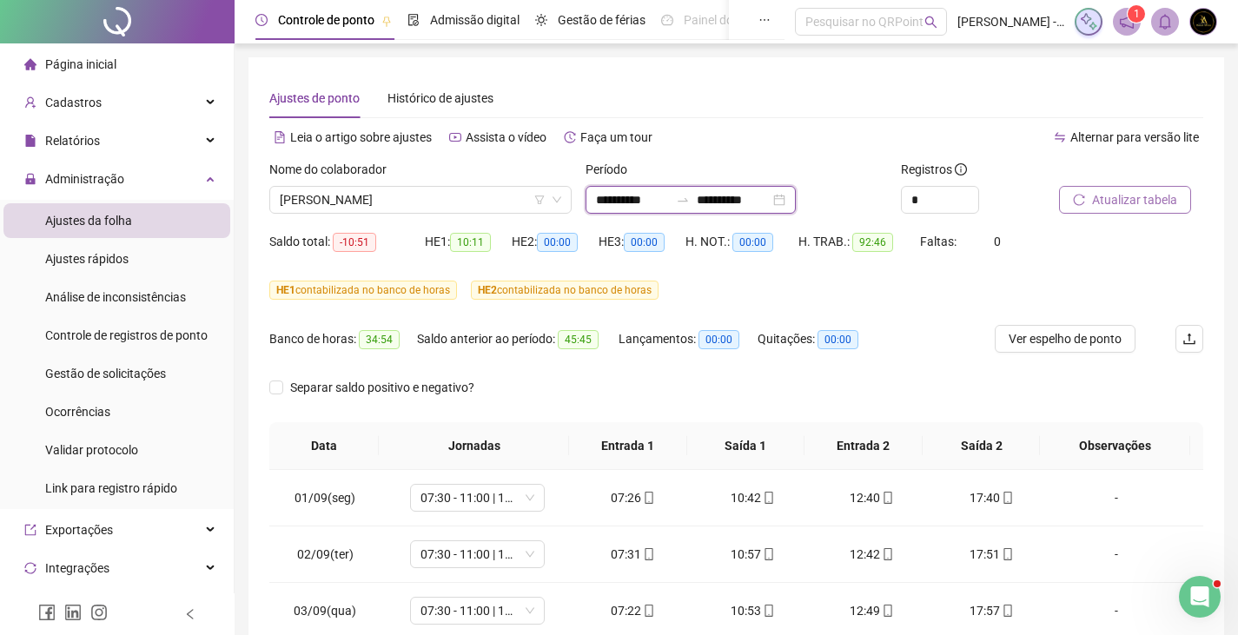
click at [763, 197] on input "**********" at bounding box center [733, 199] width 73 height 19
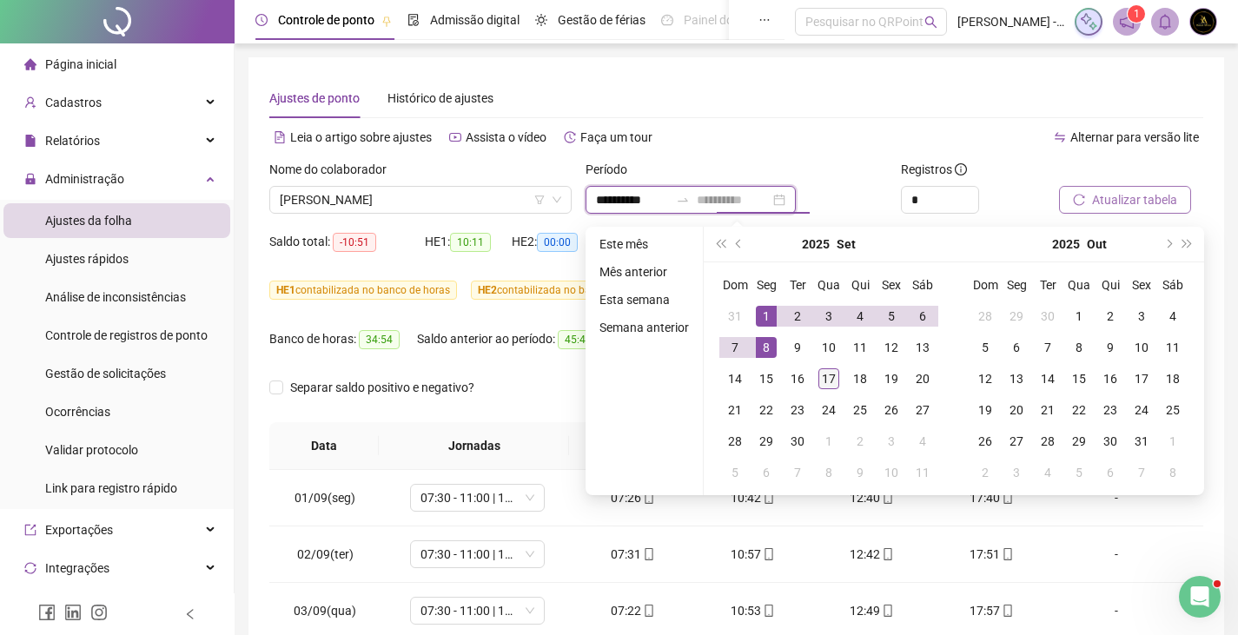
type input "**********"
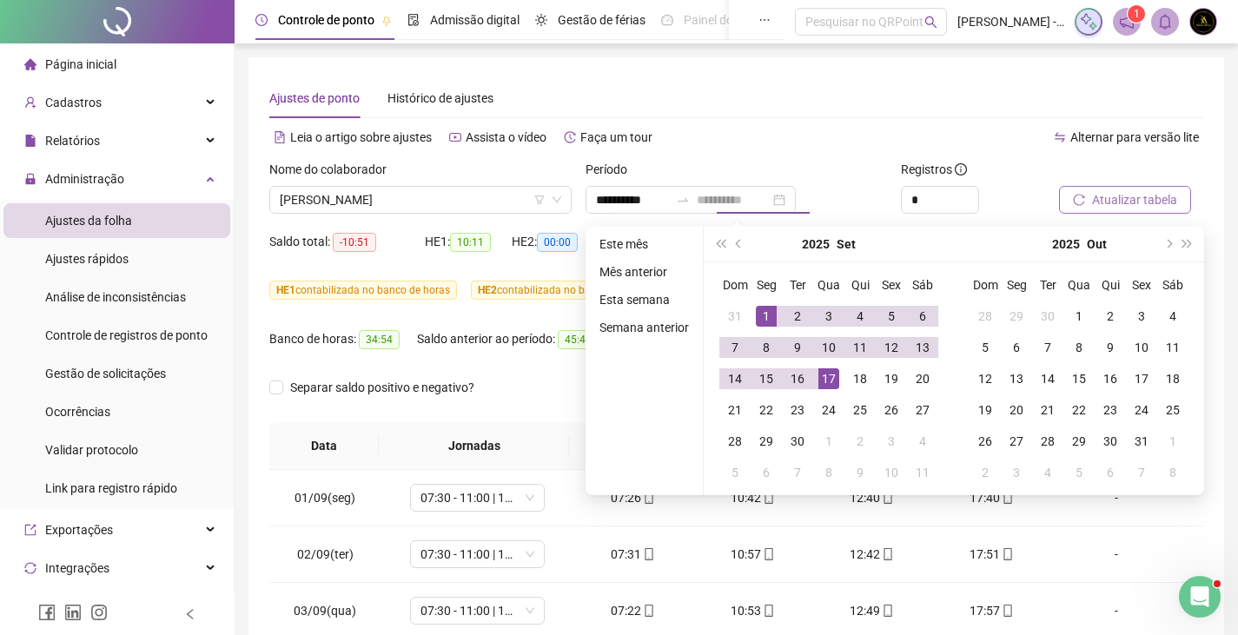
click at [826, 376] on div "17" at bounding box center [828, 378] width 21 height 21
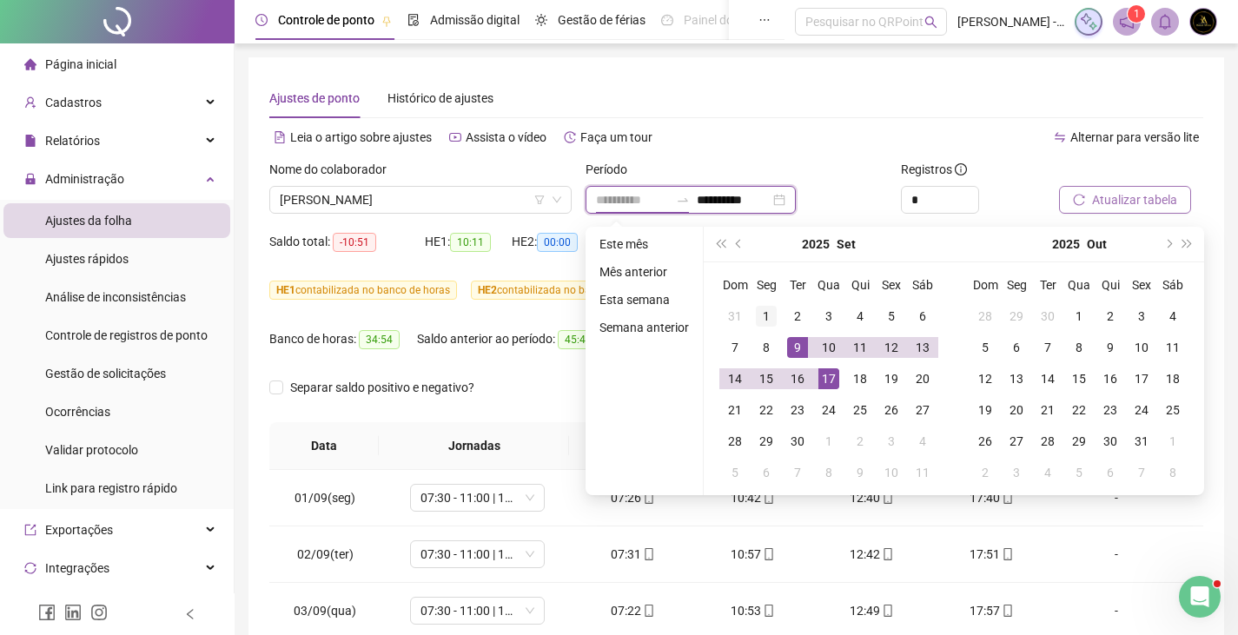
type input "**********"
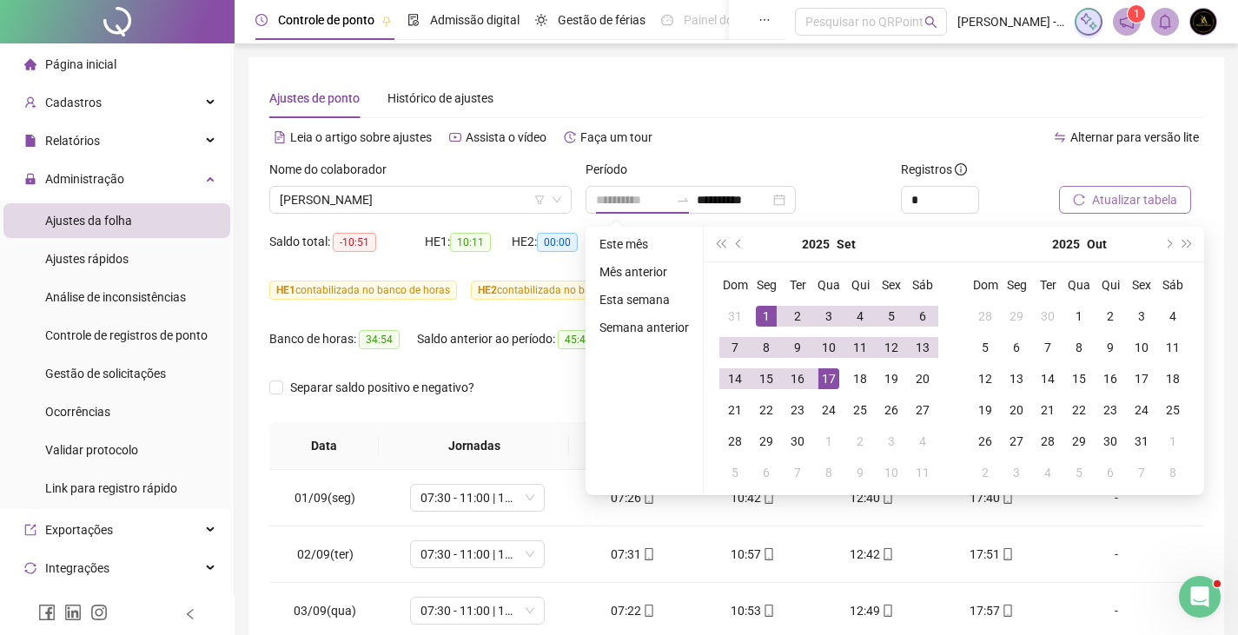
click at [764, 316] on div "1" at bounding box center [766, 316] width 21 height 21
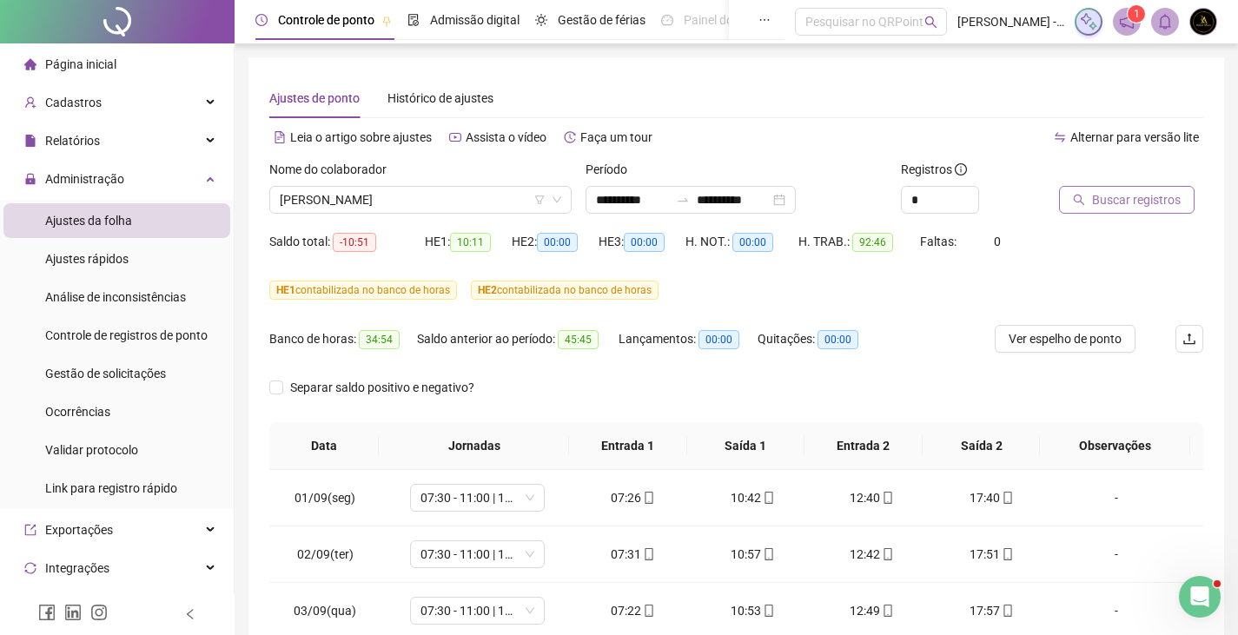
click at [1093, 197] on span "Buscar registros" at bounding box center [1136, 199] width 89 height 19
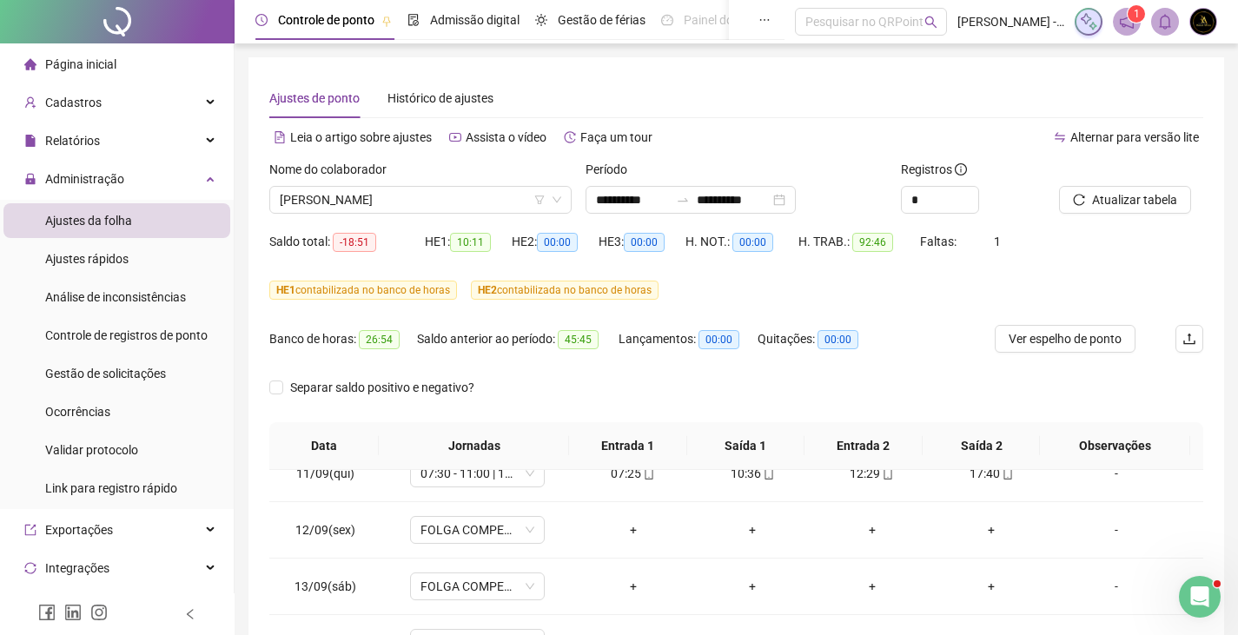
scroll to position [301, 0]
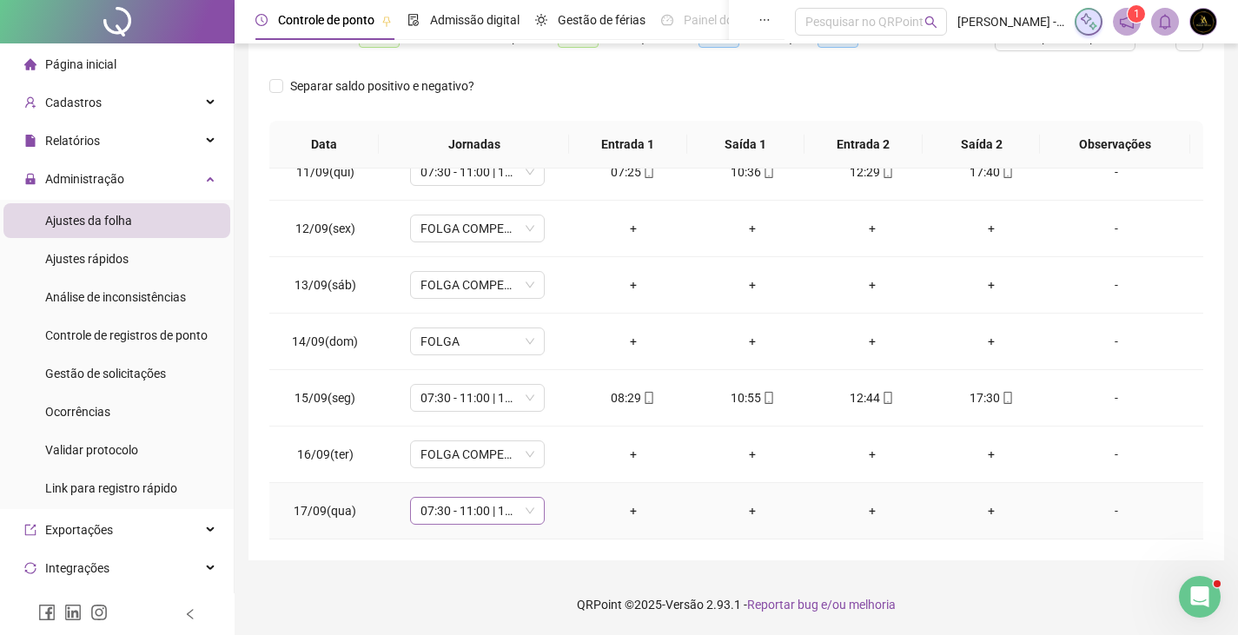
click at [476, 513] on span "07:30 - 11:00 | 13:00 - 17:30" at bounding box center [477, 511] width 114 height 26
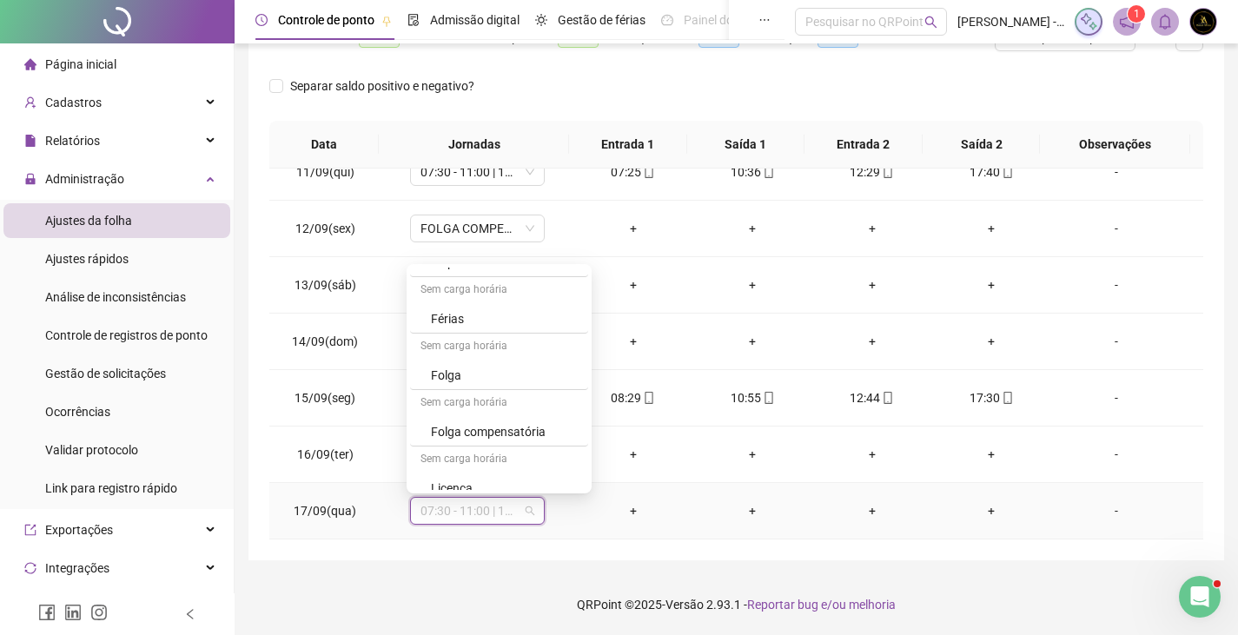
scroll to position [455, 0]
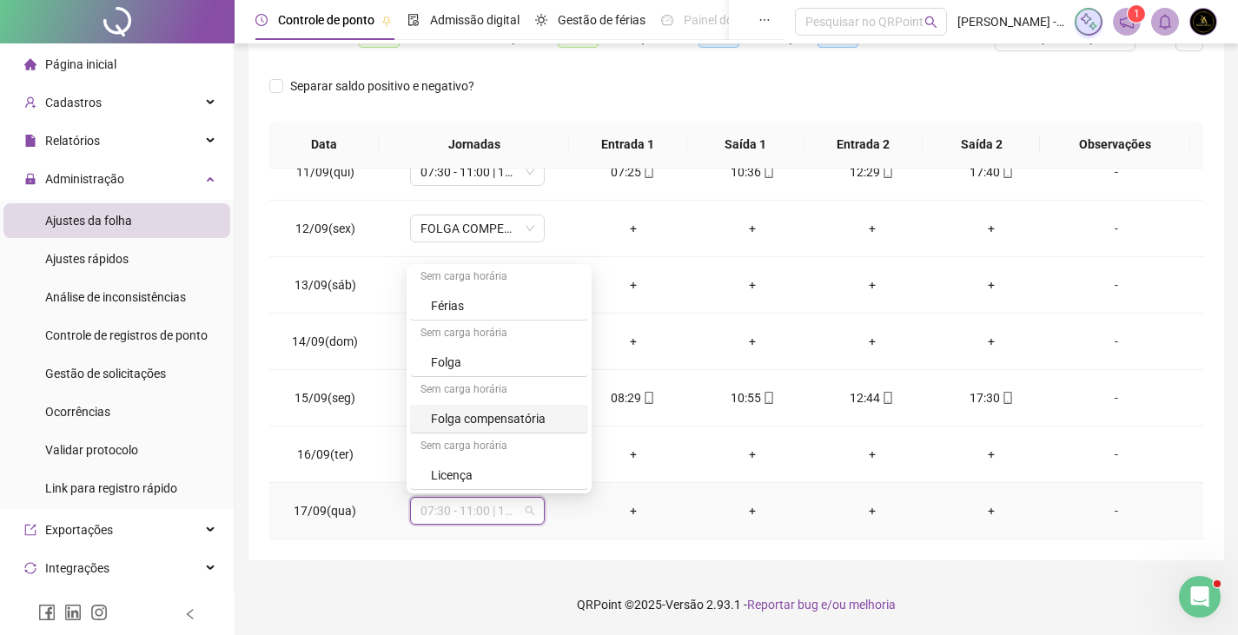
click at [502, 421] on div "Folga compensatória" at bounding box center [504, 418] width 147 height 19
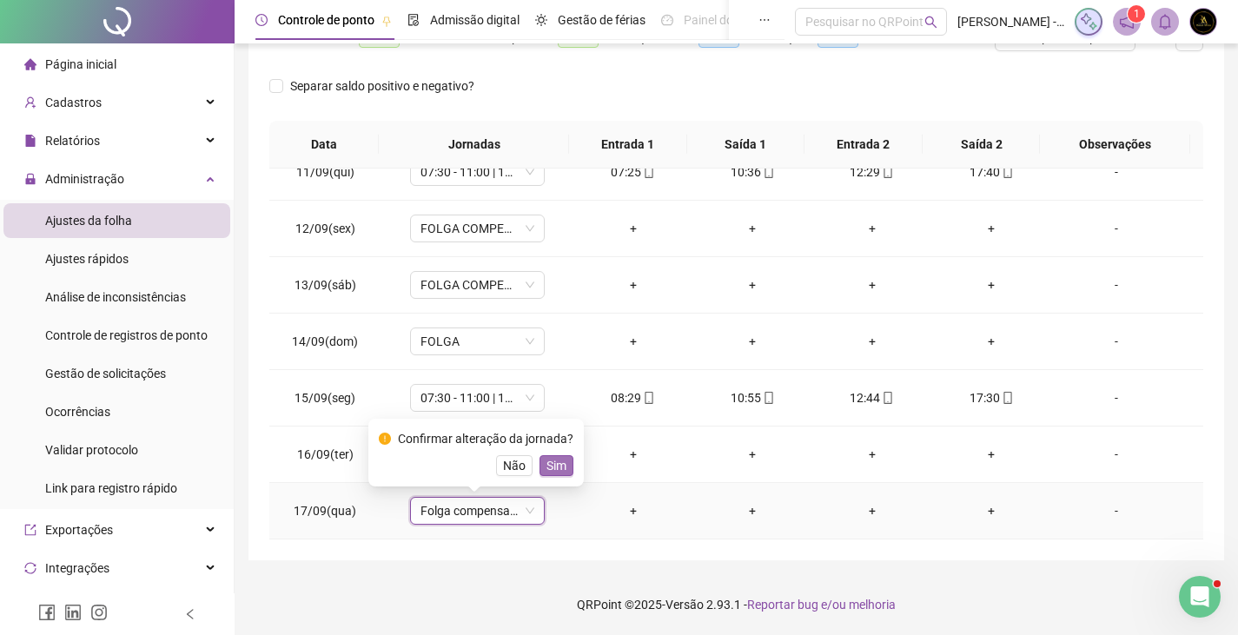
click at [562, 460] on span "Sim" at bounding box center [556, 465] width 20 height 19
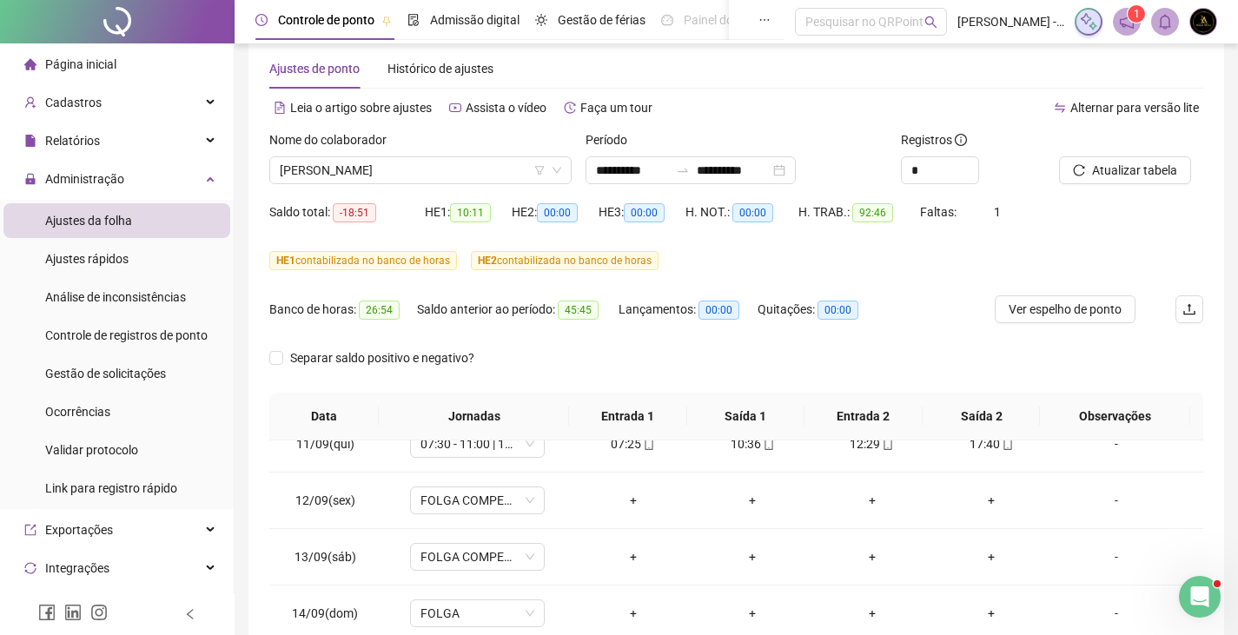
scroll to position [0, 0]
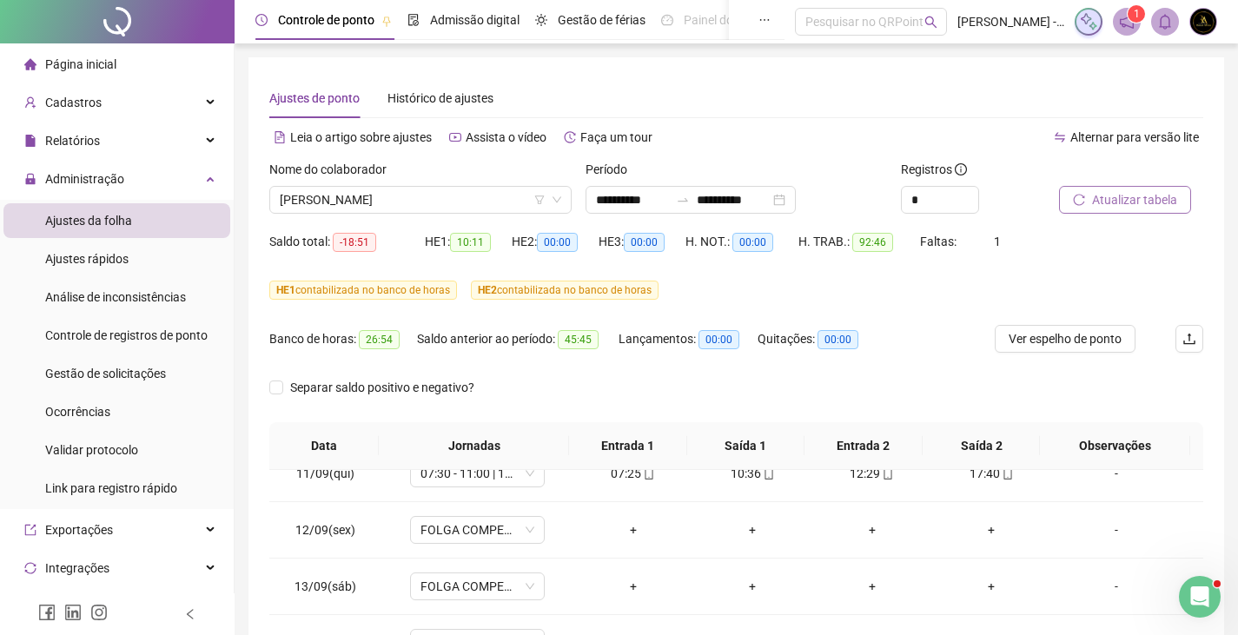
click at [1145, 195] on span "Atualizar tabela" at bounding box center [1134, 199] width 85 height 19
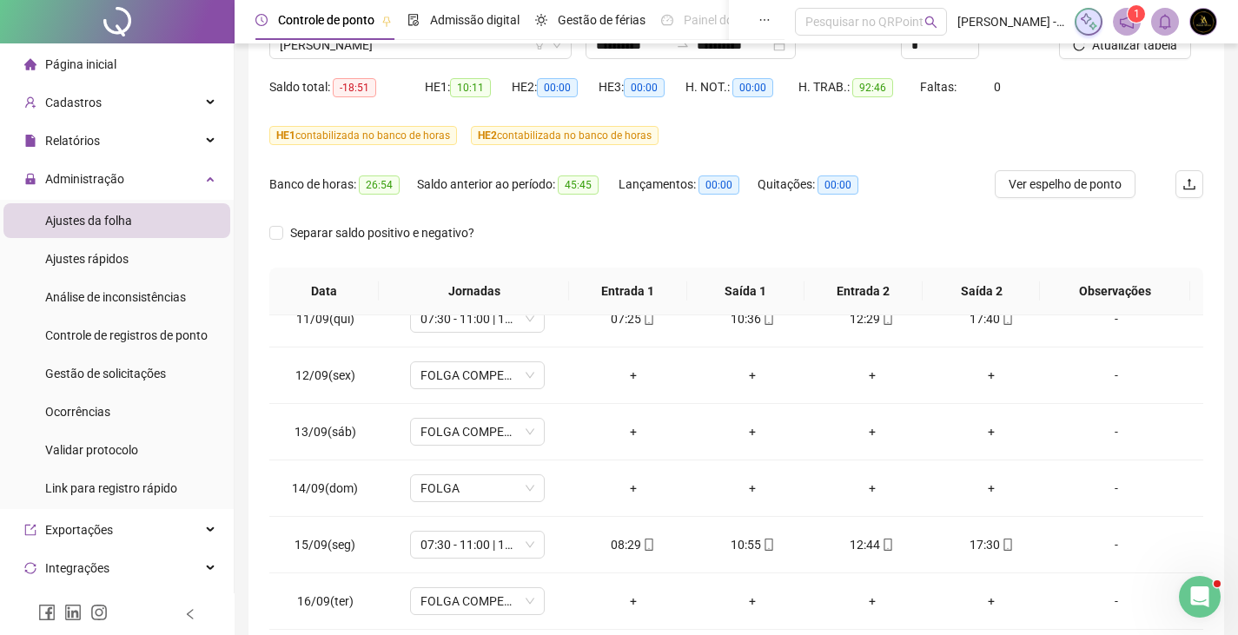
scroll to position [142, 0]
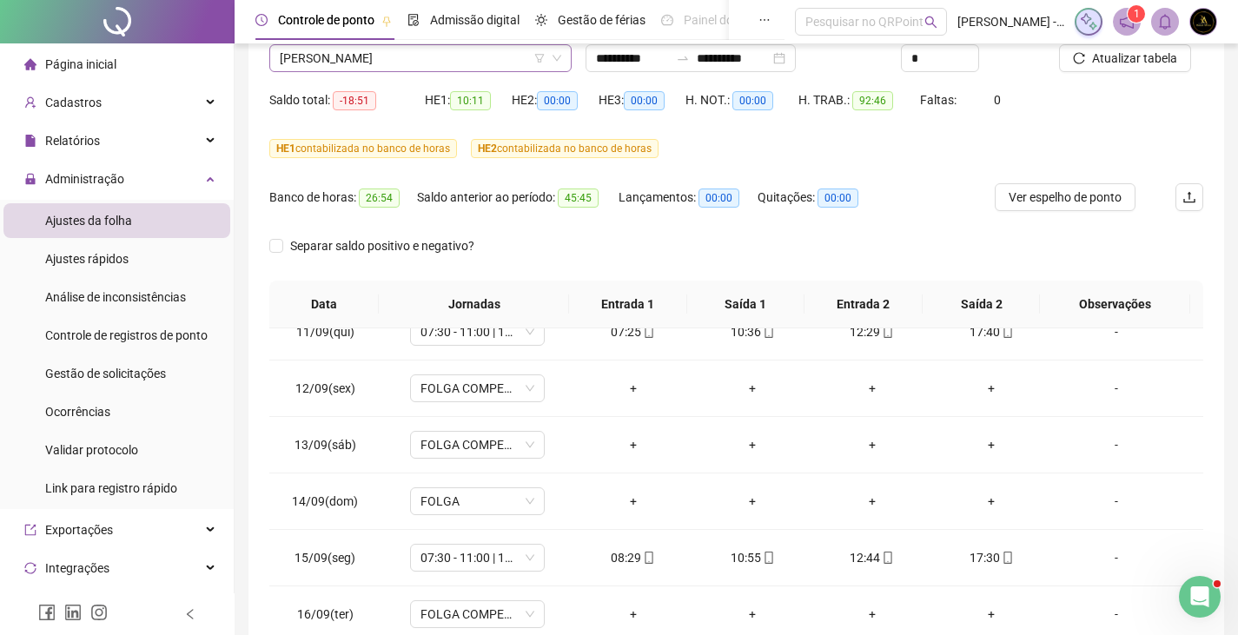
click at [413, 57] on span "INGRID OLIVEIRA SANTANA" at bounding box center [420, 58] width 281 height 26
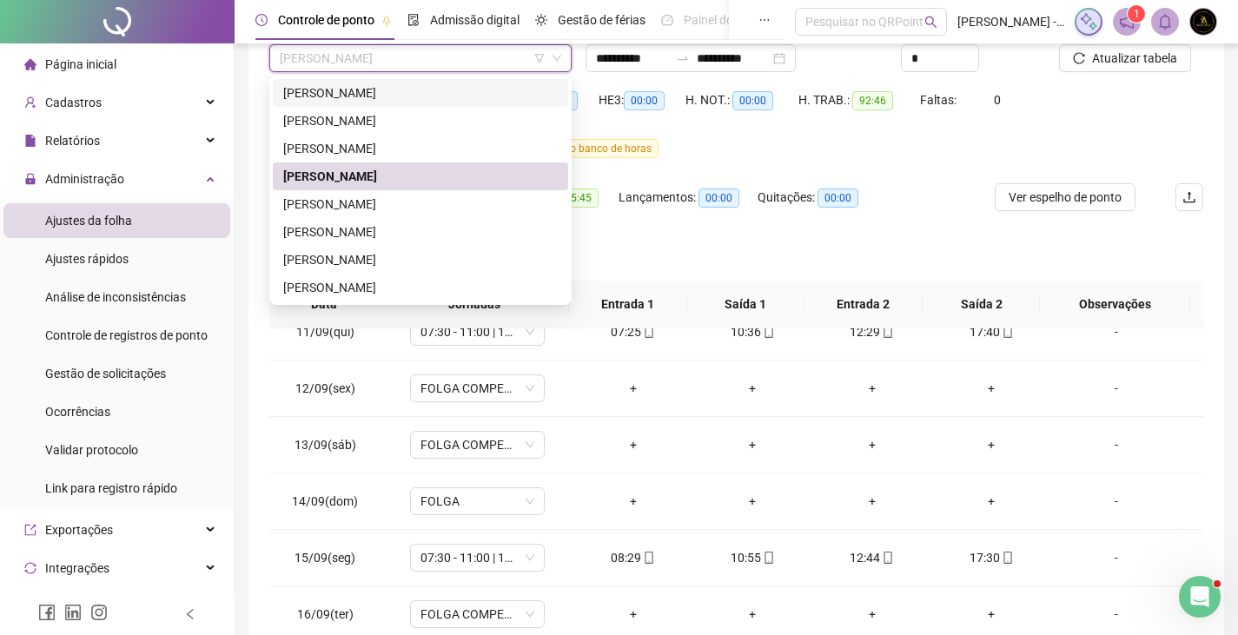
click at [442, 99] on div "CASSIO ARAUJO DE SANTANA" at bounding box center [420, 92] width 274 height 19
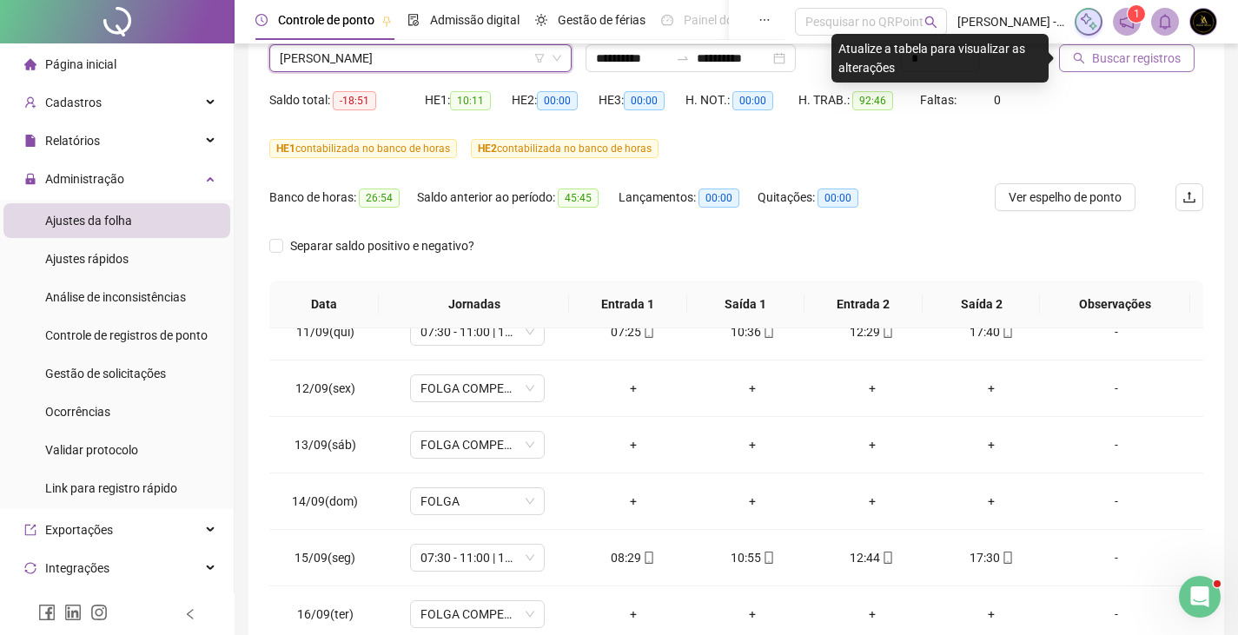
click at [1136, 68] on button "Buscar registros" at bounding box center [1126, 58] width 135 height 28
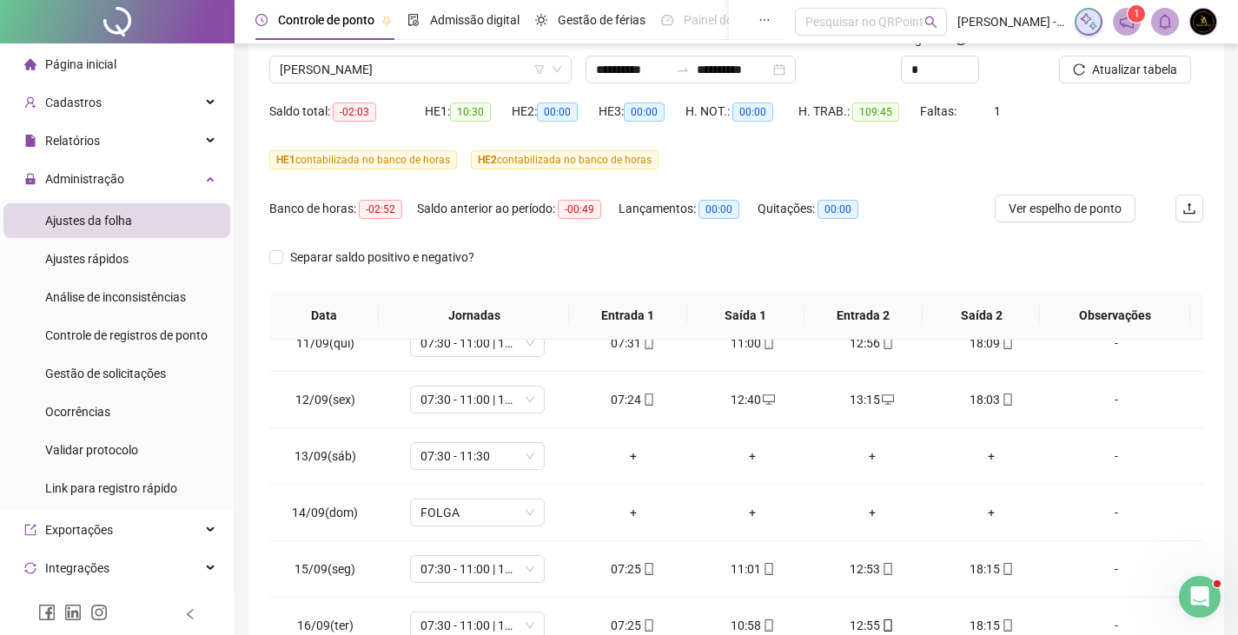
scroll to position [0, 0]
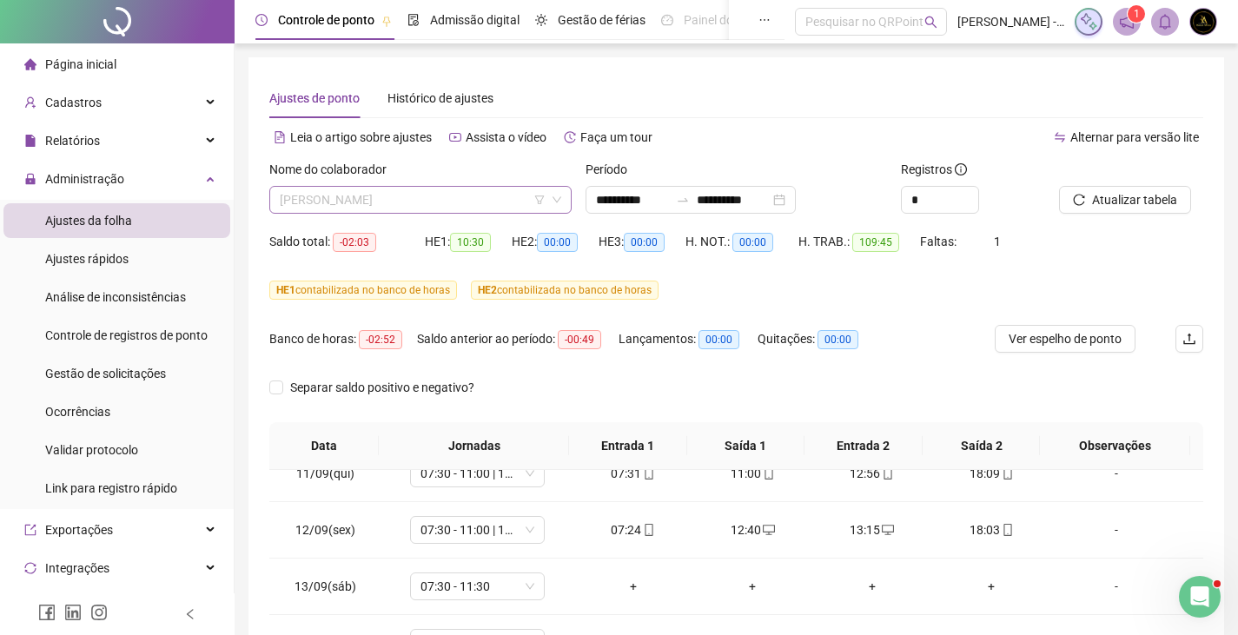
click at [492, 195] on span "CASSIO ARAUJO DE SANTANA" at bounding box center [420, 200] width 281 height 26
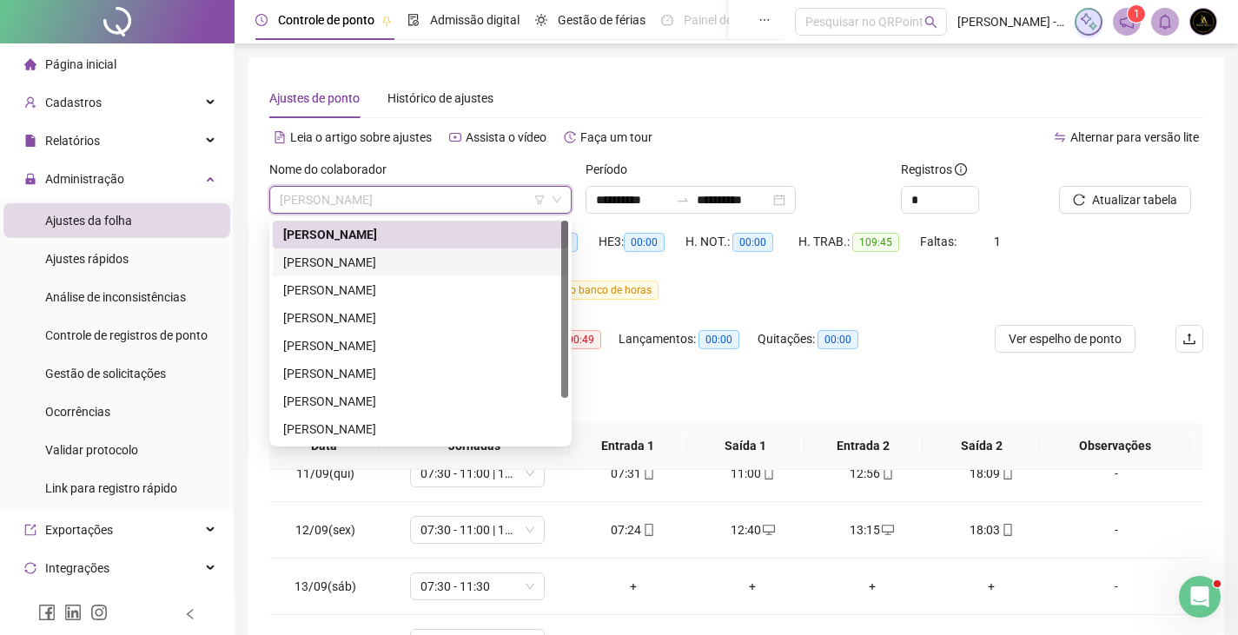
click at [442, 257] on div "CRISTIANA SILVA OLIVEIRA" at bounding box center [420, 262] width 274 height 19
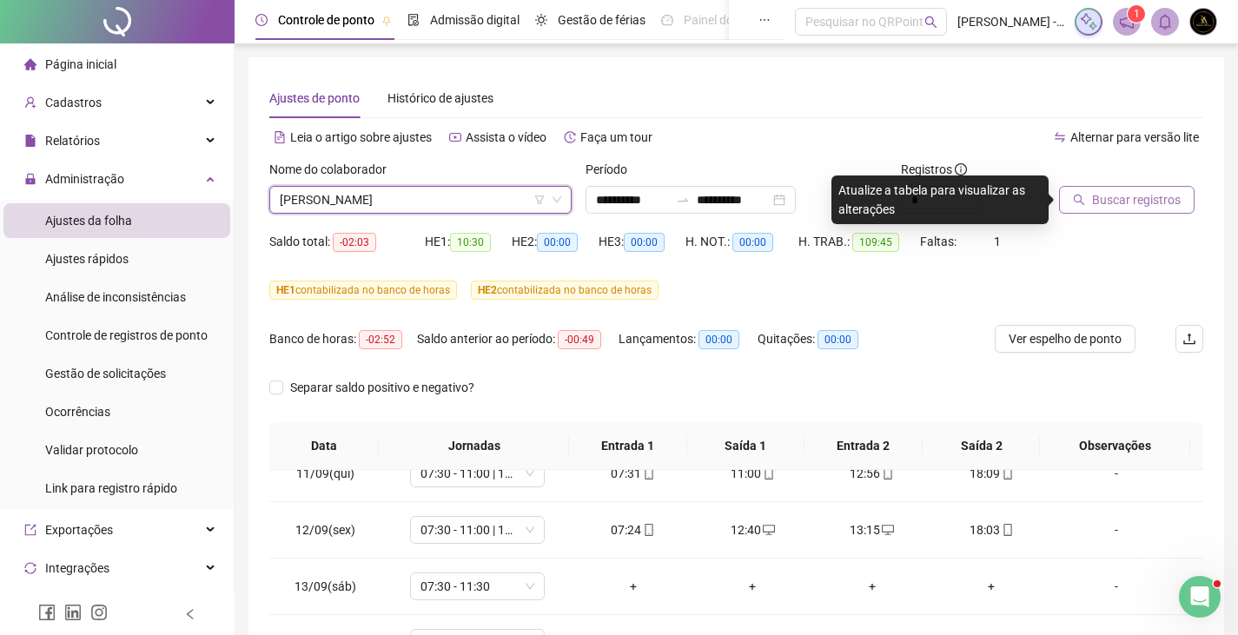
click at [1109, 196] on span "Buscar registros" at bounding box center [1136, 199] width 89 height 19
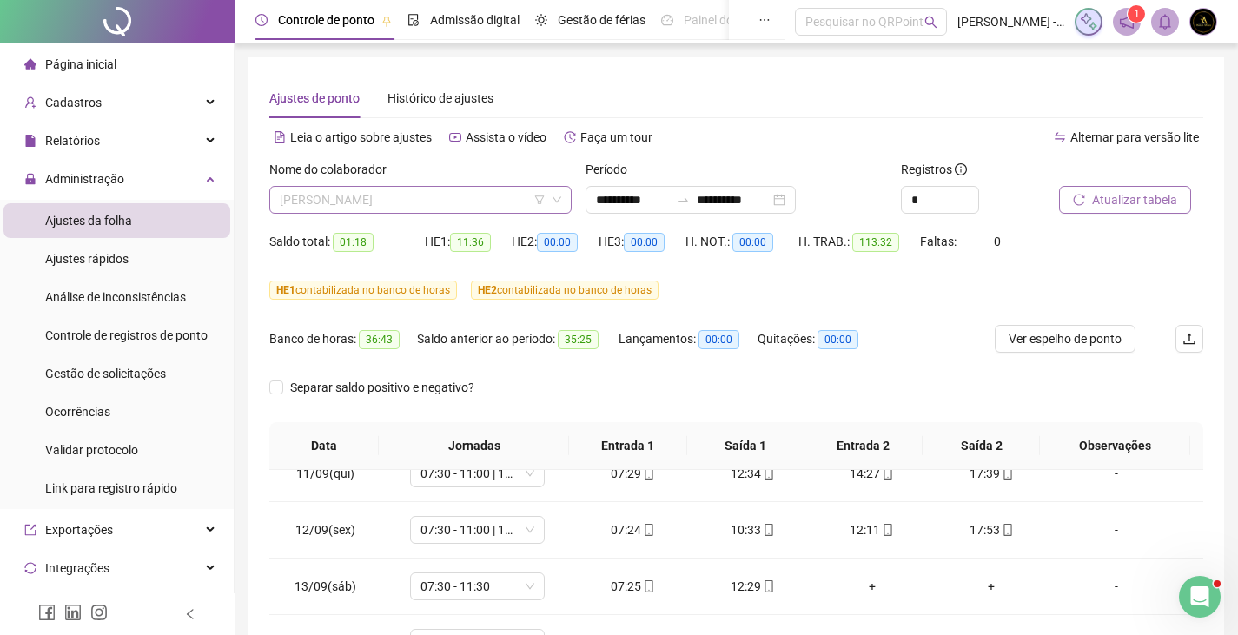
click at [383, 202] on span "CRISTIANA SILVA OLIVEIRA" at bounding box center [420, 200] width 281 height 26
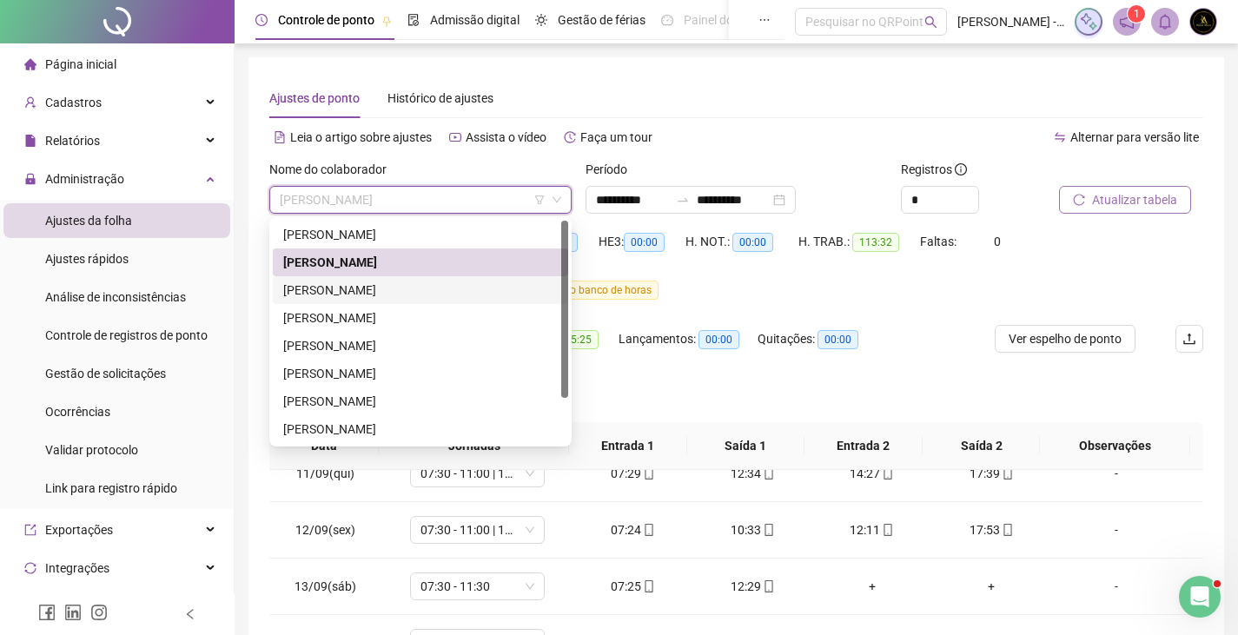
click at [348, 291] on div "ÉRICA FABRICIA VIEIRA SILVA" at bounding box center [420, 290] width 274 height 19
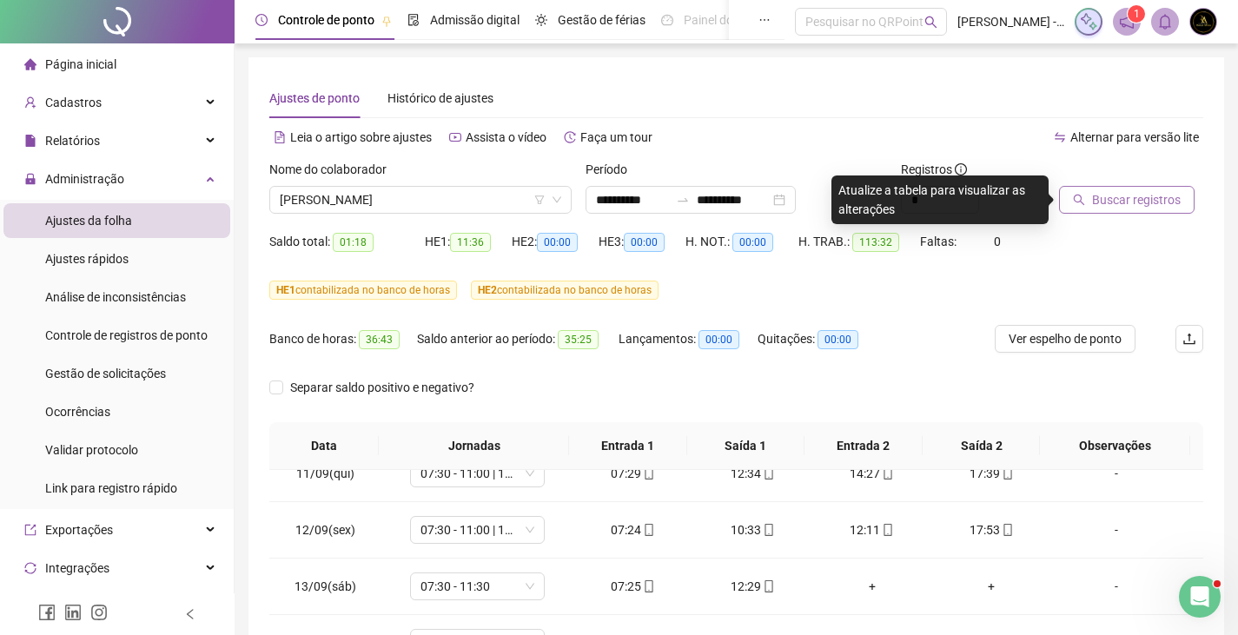
click at [1153, 203] on span "Buscar registros" at bounding box center [1136, 199] width 89 height 19
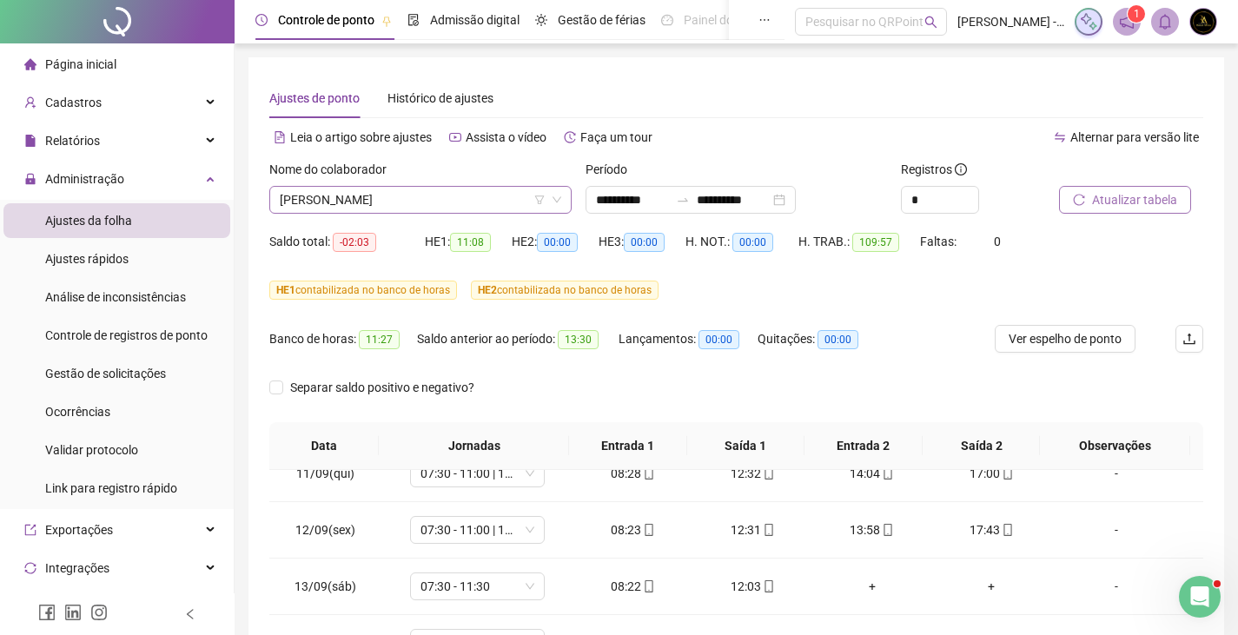
click at [349, 191] on span "ÉRICA FABRICIA VIEIRA SILVA" at bounding box center [420, 200] width 281 height 26
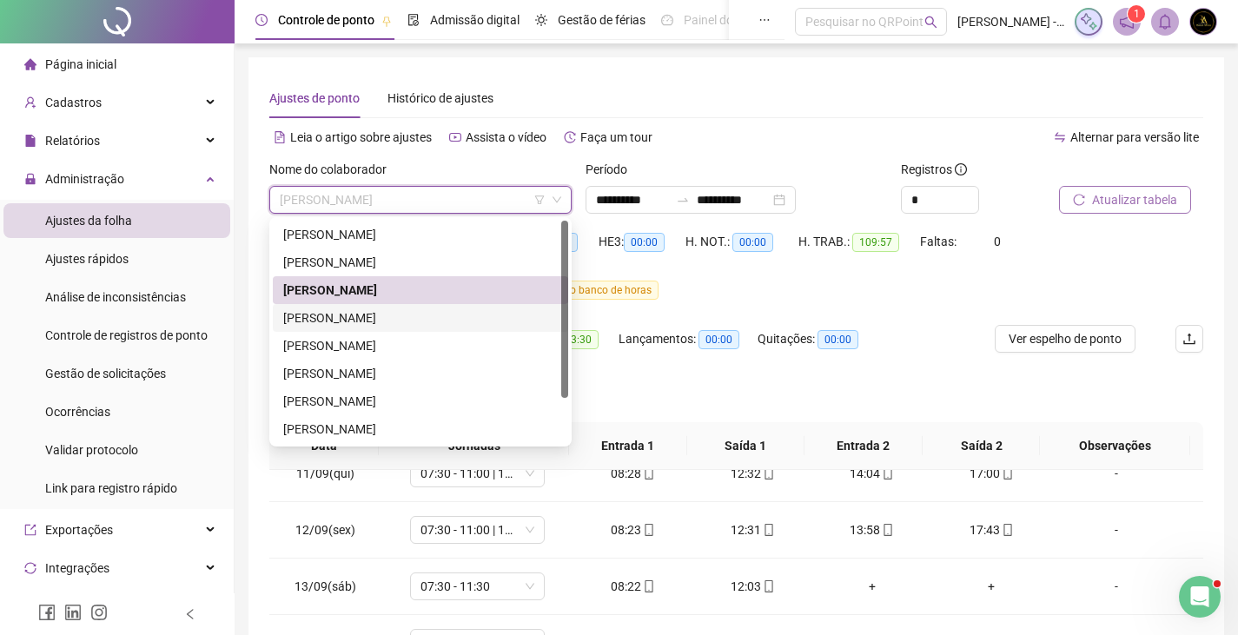
click at [360, 307] on div "INGRID OLIVEIRA SANTANA" at bounding box center [420, 318] width 295 height 28
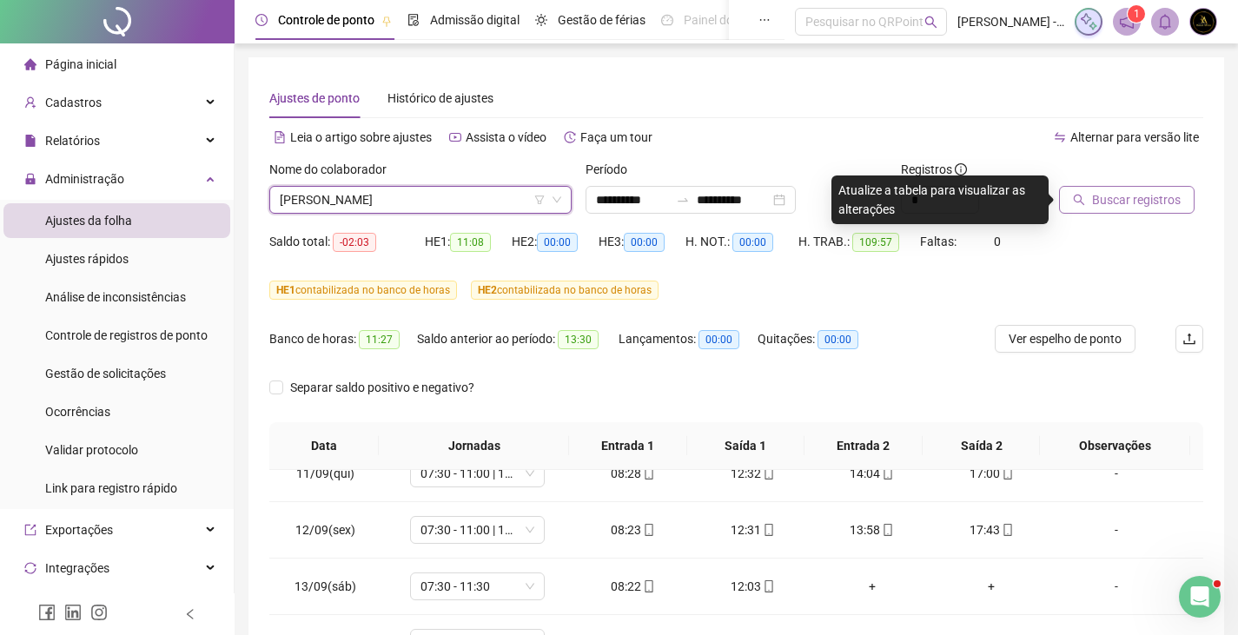
click at [1156, 204] on span "Buscar registros" at bounding box center [1136, 199] width 89 height 19
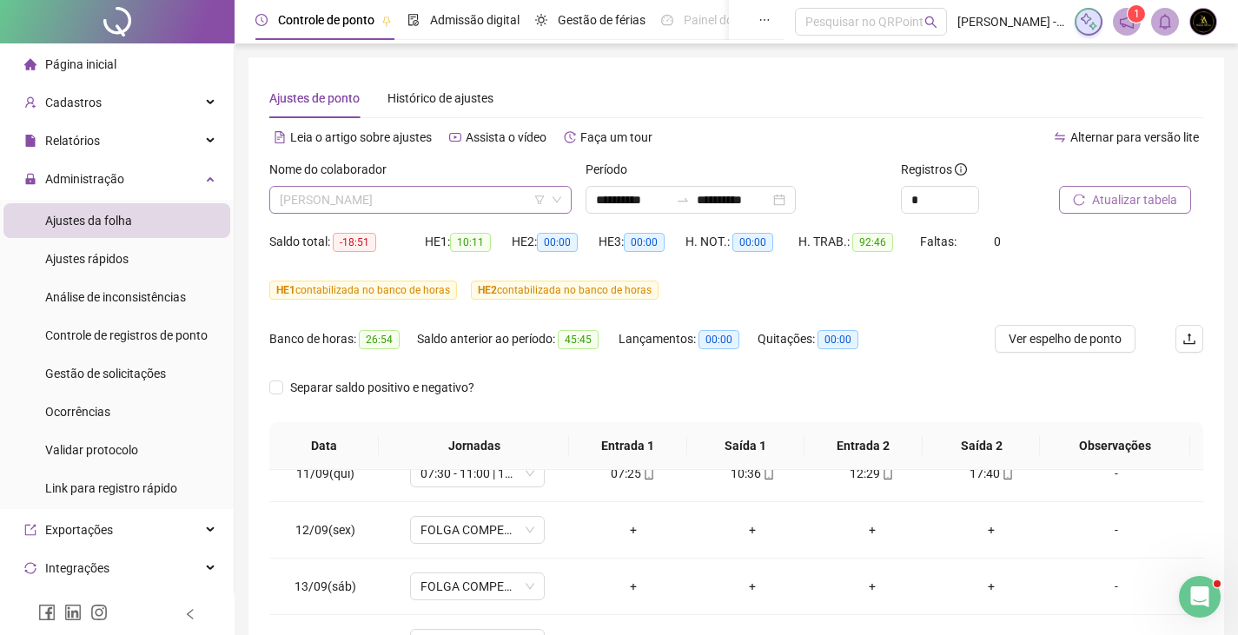
click at [458, 189] on span "INGRID OLIVEIRA SANTANA" at bounding box center [420, 200] width 281 height 26
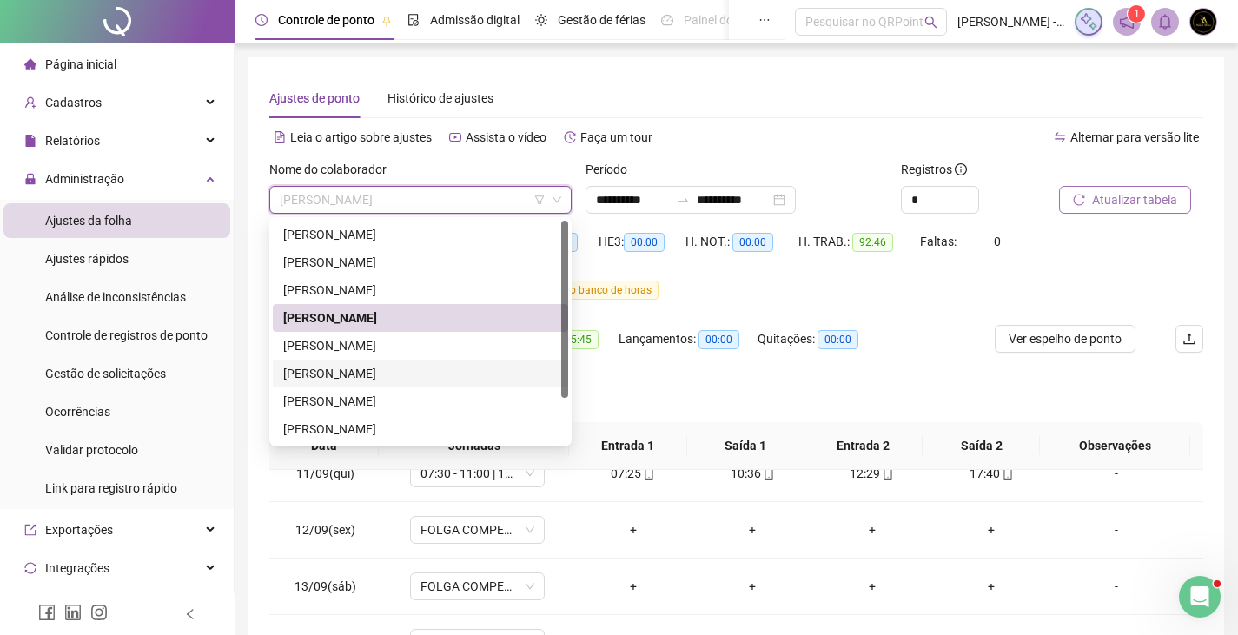
click at [420, 365] on div "NATALIA ALVES DOS SANTOS" at bounding box center [420, 373] width 274 height 19
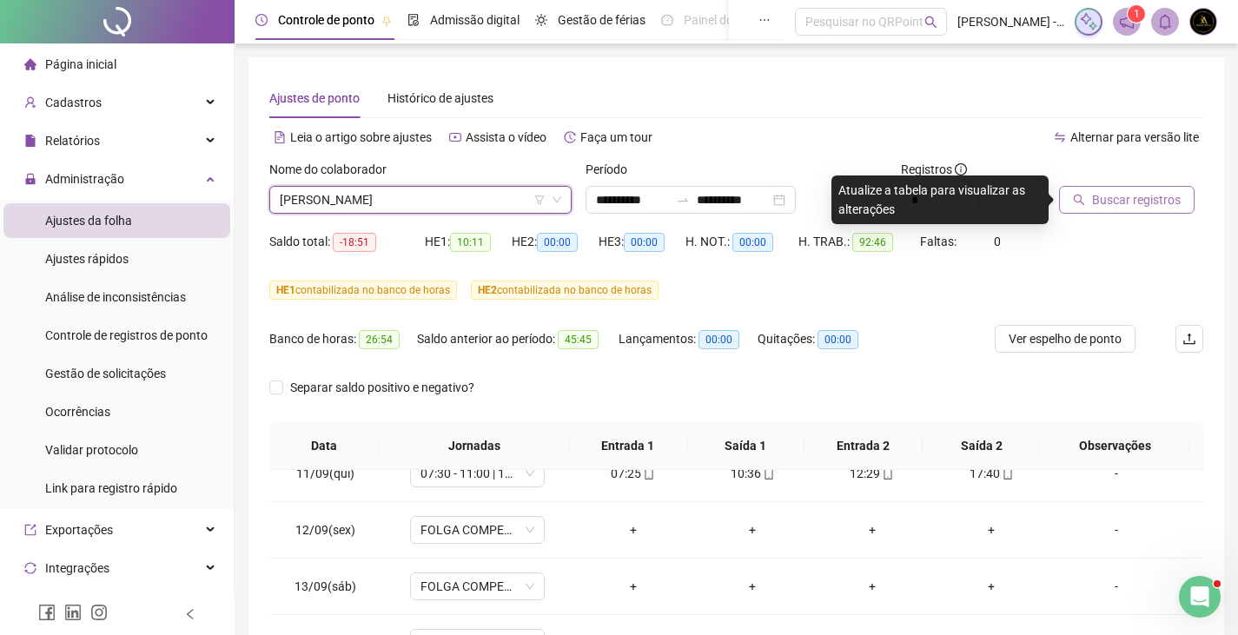
click at [1153, 190] on span "Buscar registros" at bounding box center [1136, 199] width 89 height 19
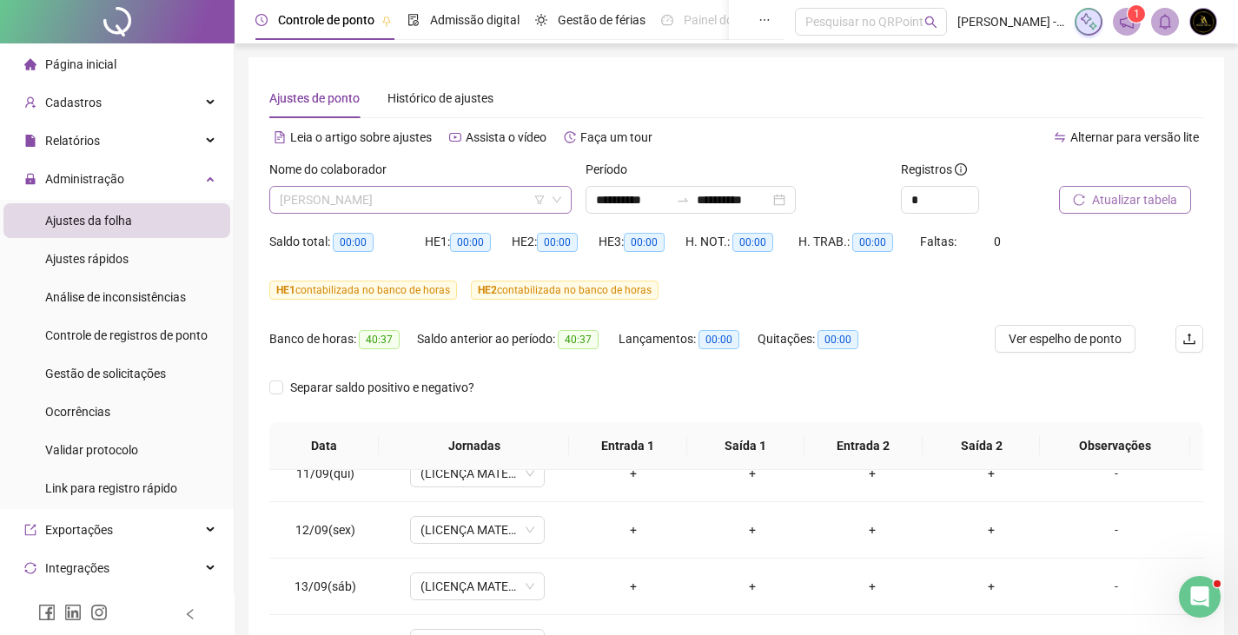
click at [391, 199] on span "NATALIA ALVES DOS SANTOS" at bounding box center [420, 200] width 281 height 26
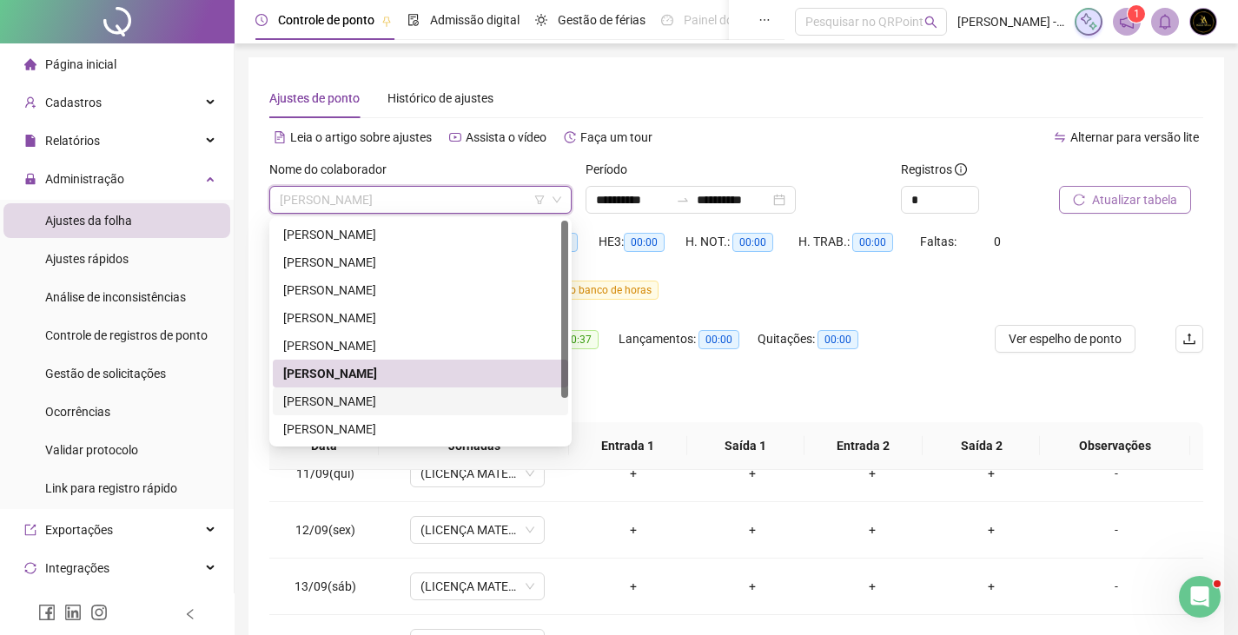
click at [378, 397] on div "QUEILA SILVA DE SOUZA BORGES" at bounding box center [420, 401] width 274 height 19
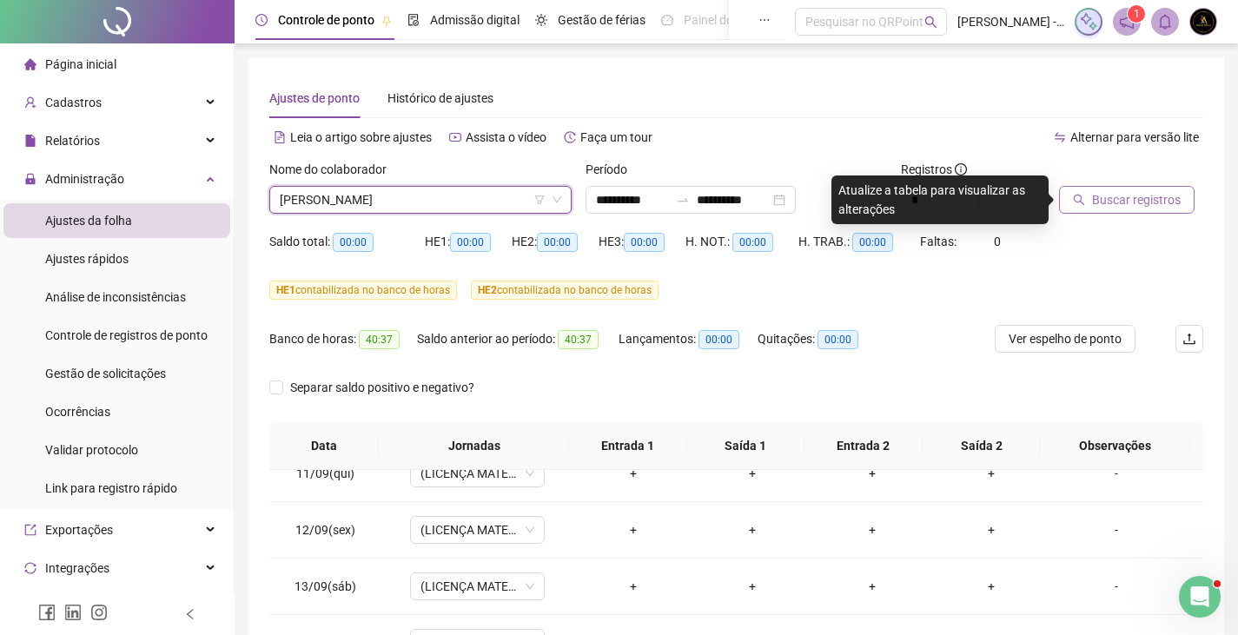
click at [1146, 198] on span "Buscar registros" at bounding box center [1136, 199] width 89 height 19
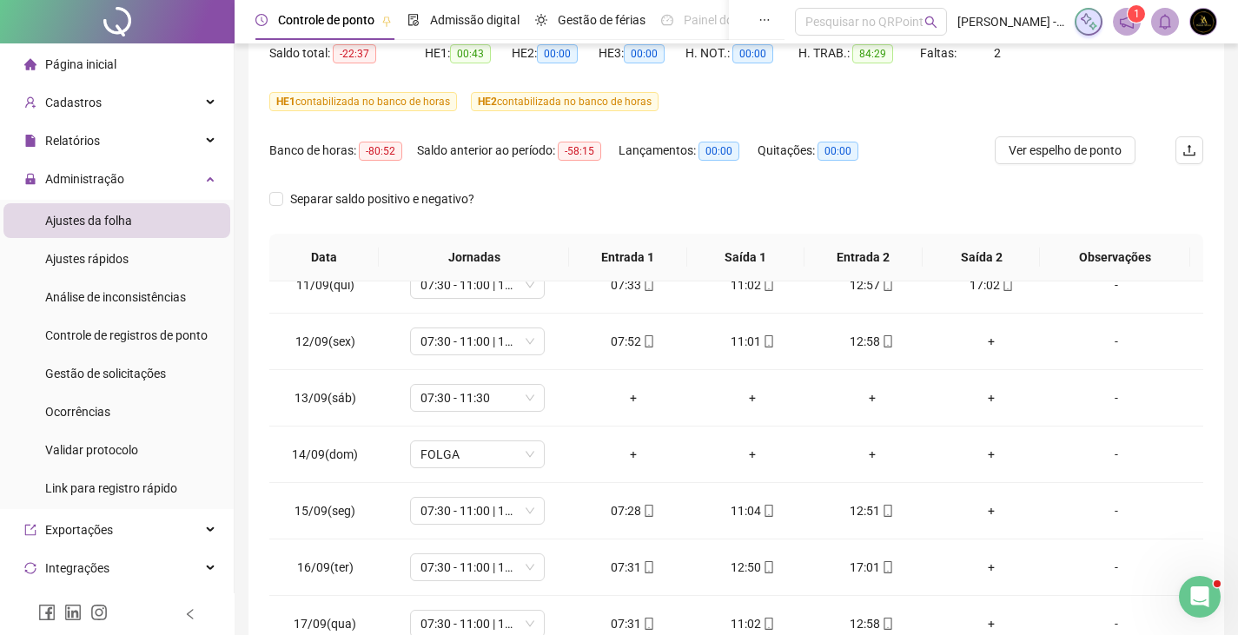
scroll to position [301, 0]
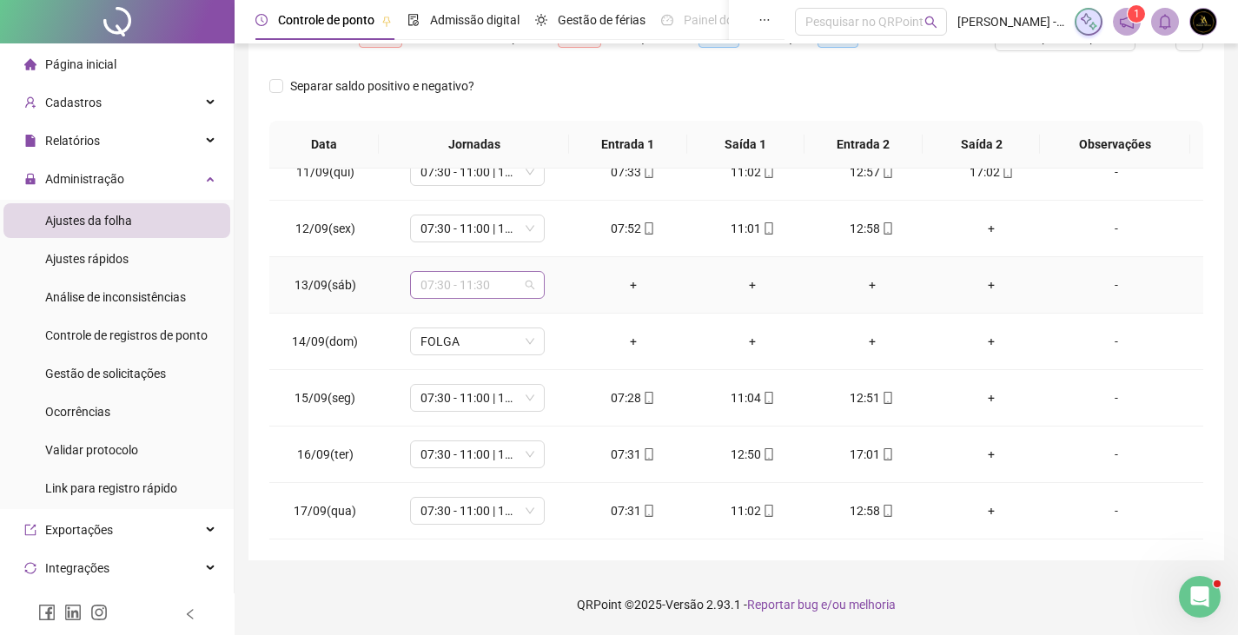
click at [428, 286] on span "07:30 - 11:30" at bounding box center [477, 285] width 114 height 26
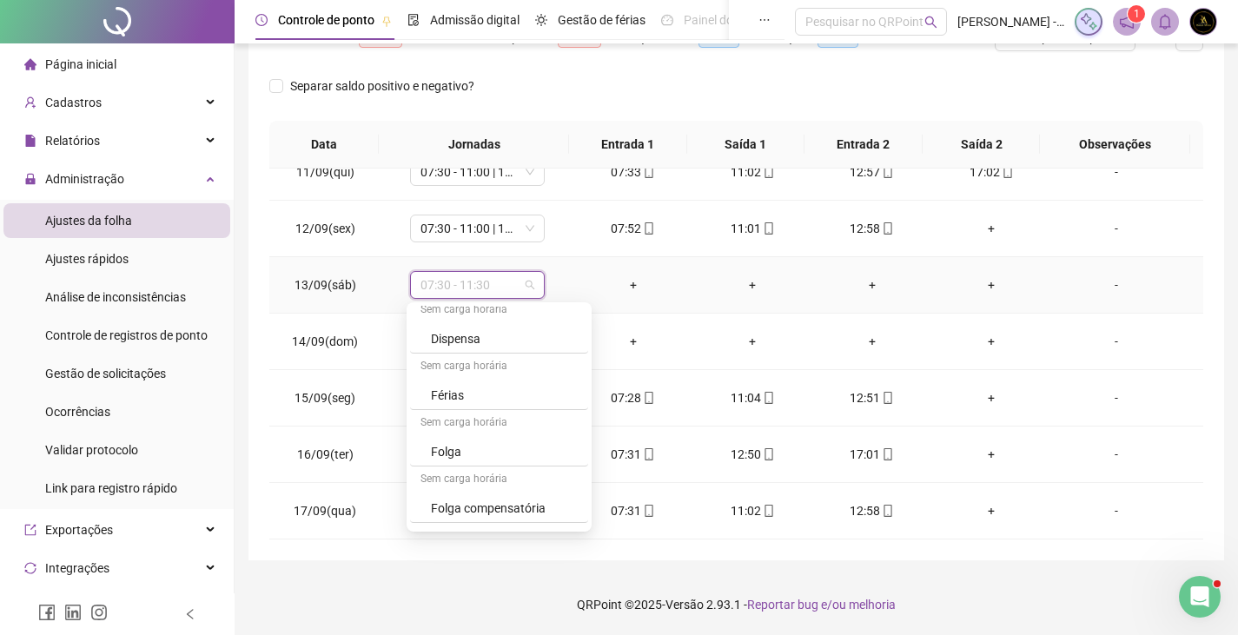
scroll to position [434, 0]
click at [498, 466] on div "Folga compensatória" at bounding box center [499, 478] width 178 height 29
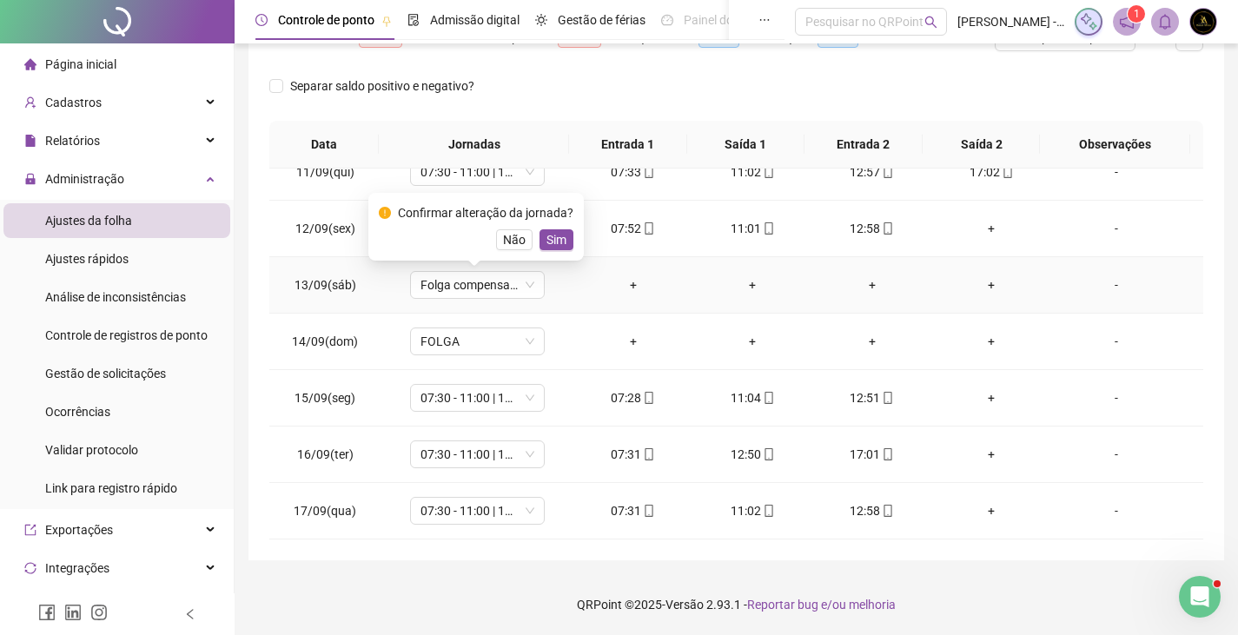
click at [540, 254] on div "Confirmar alteração da jornada? Não Sim" at bounding box center [475, 227] width 215 height 68
click at [548, 249] on button "Sim" at bounding box center [556, 239] width 34 height 21
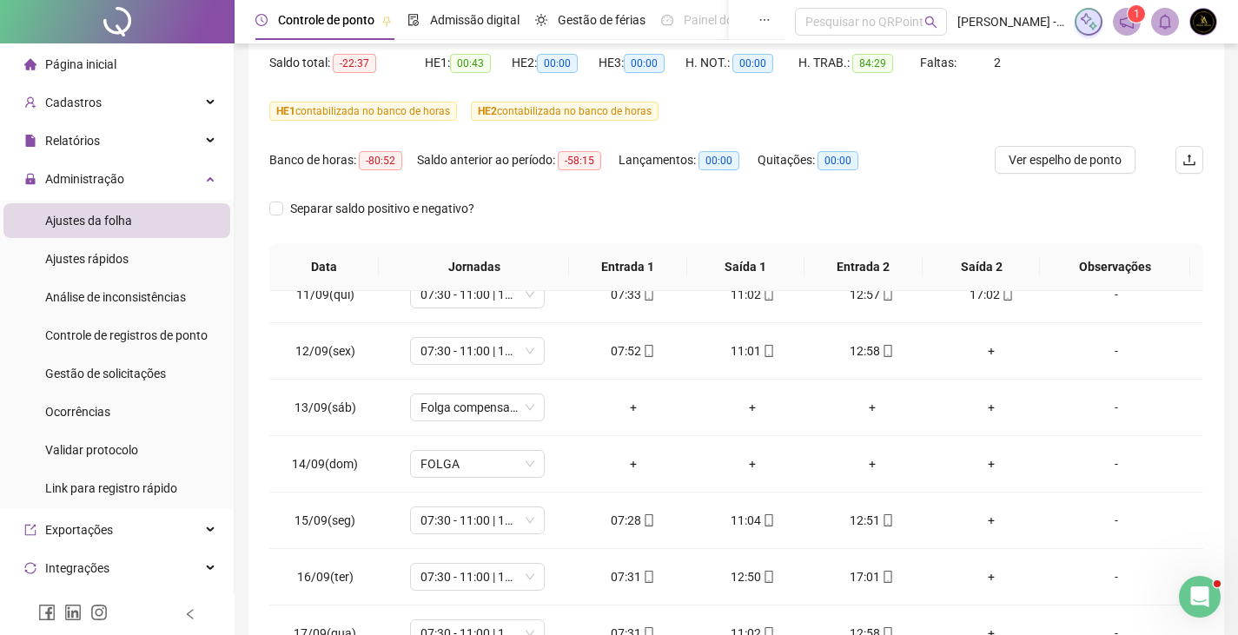
scroll to position [0, 0]
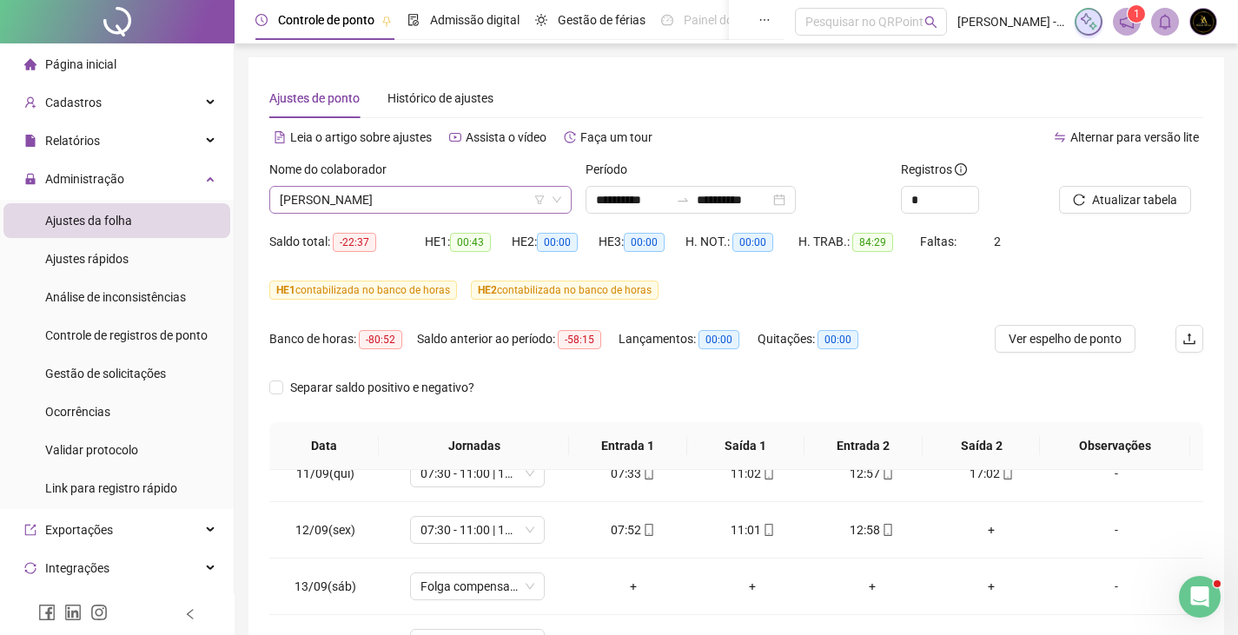
click at [459, 210] on span "QUEILA SILVA DE SOUZA BORGES" at bounding box center [420, 200] width 281 height 26
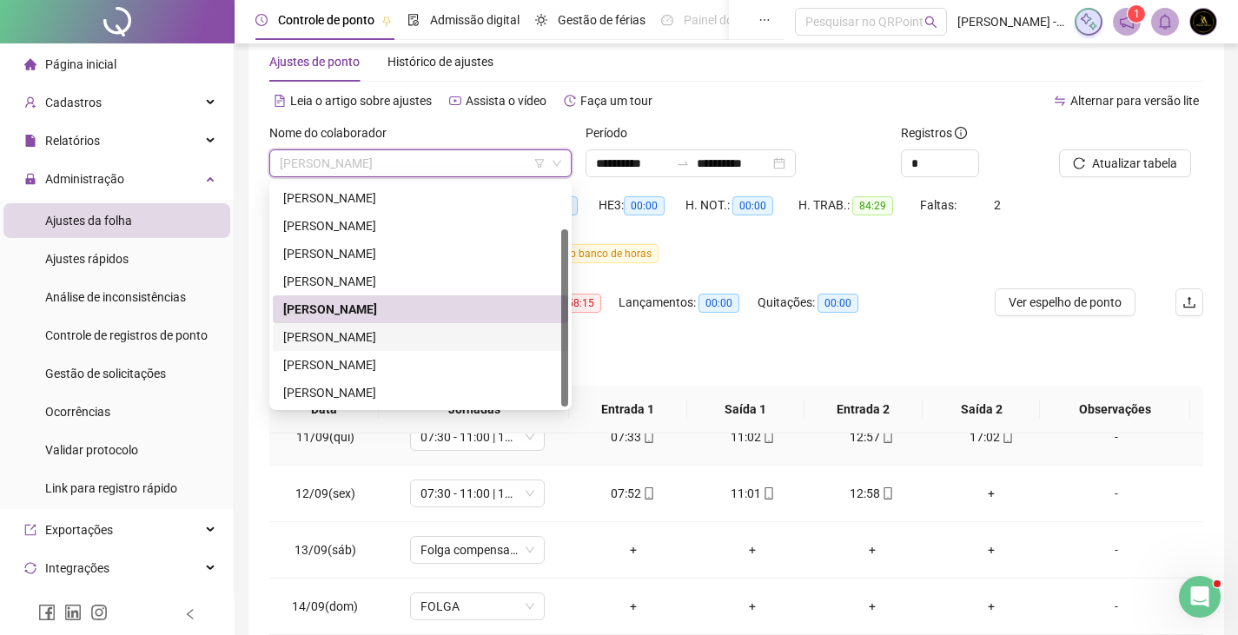
scroll to position [87, 0]
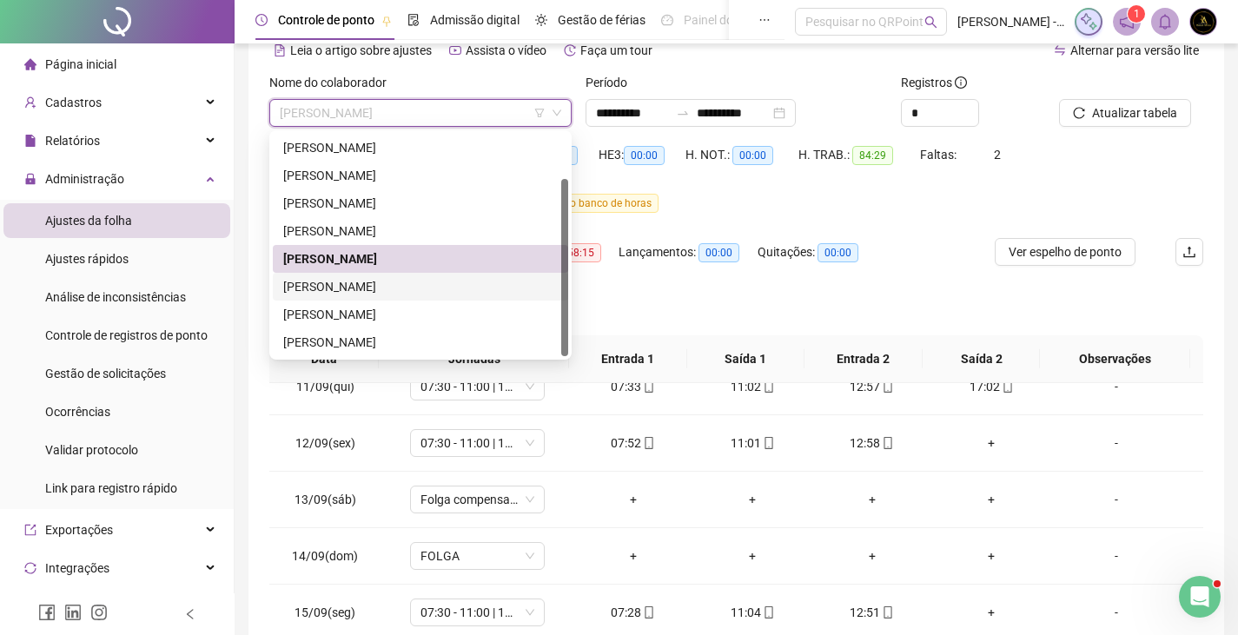
click at [407, 287] on div "RAQUEL MOREIRA BORGES" at bounding box center [420, 286] width 274 height 19
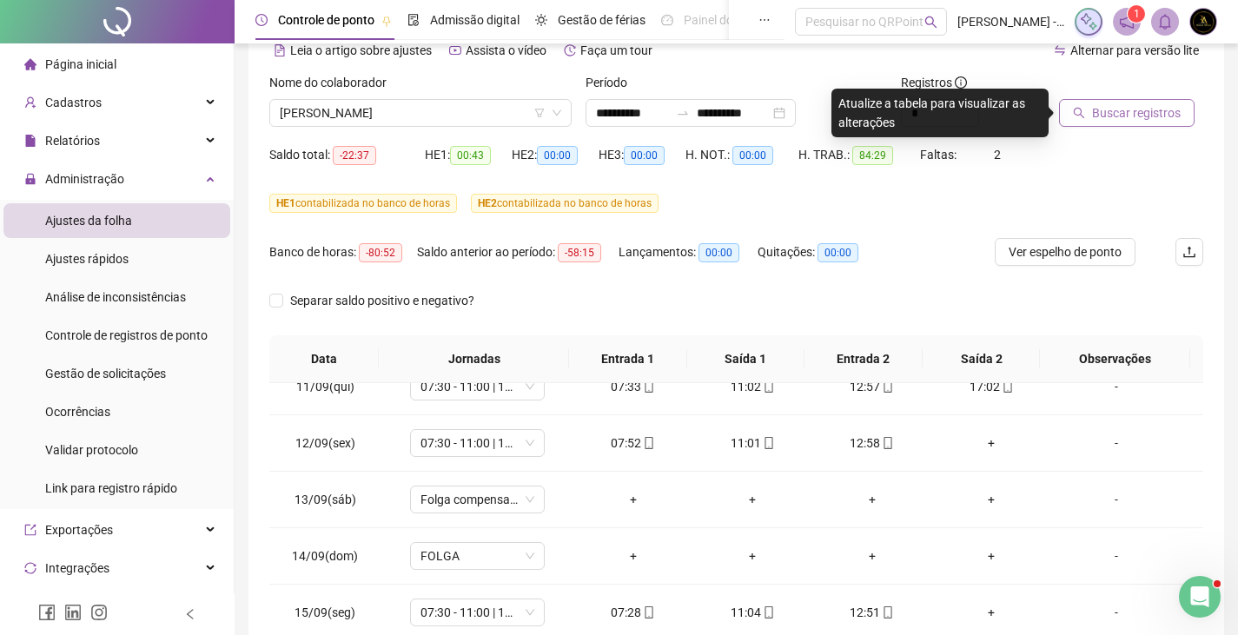
click at [1133, 100] on button "Buscar registros" at bounding box center [1126, 113] width 135 height 28
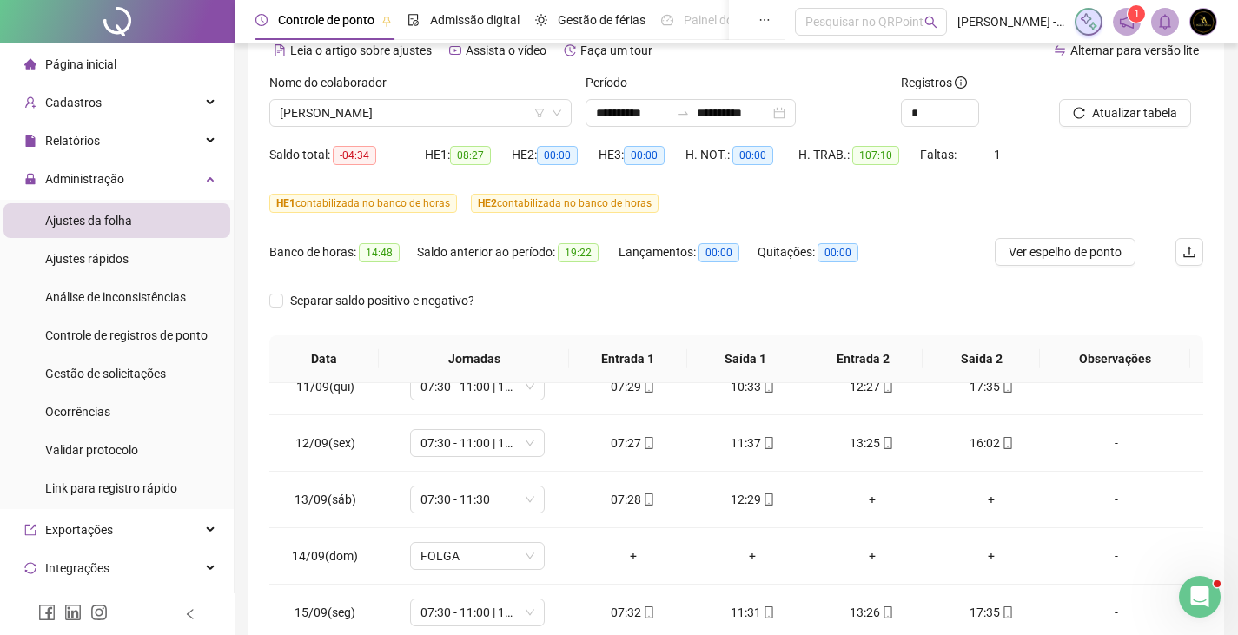
scroll to position [301, 0]
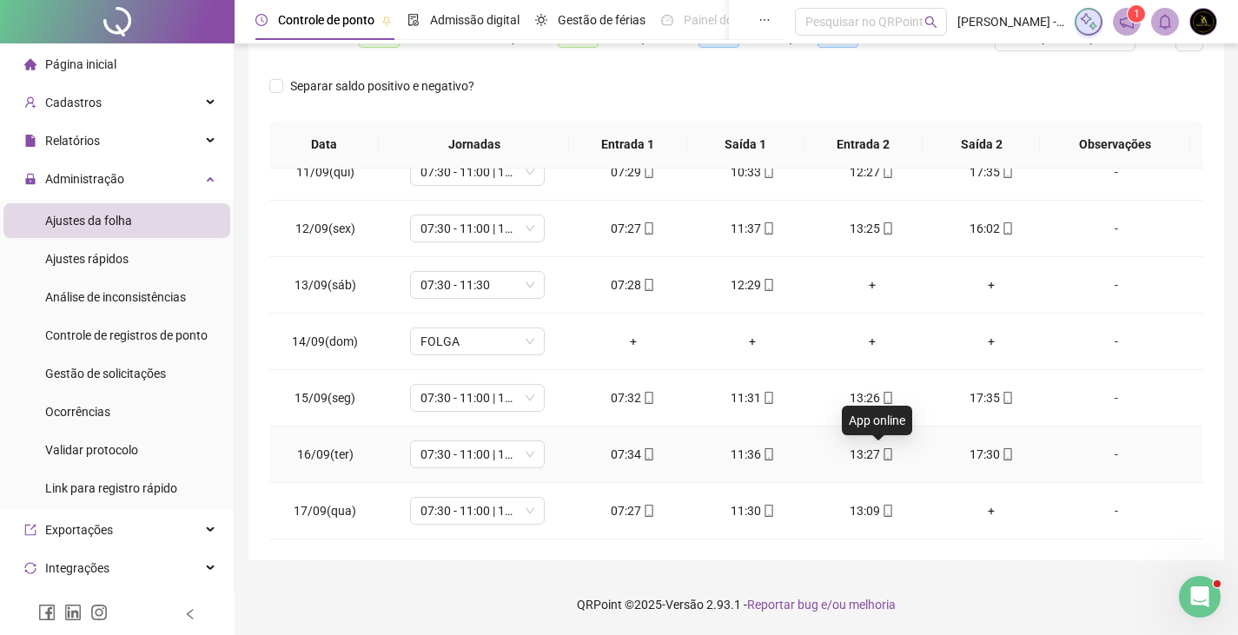
click at [882, 456] on icon "mobile" at bounding box center [888, 454] width 12 height 12
type input "**********"
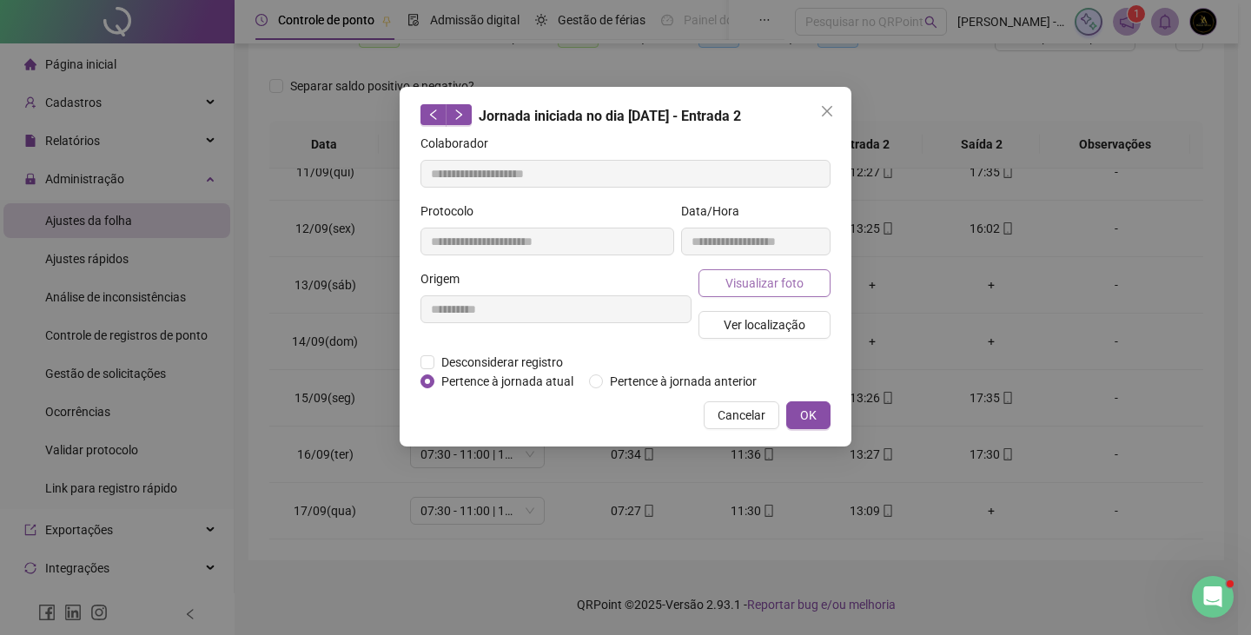
click at [795, 279] on span "Visualizar foto" at bounding box center [764, 283] width 78 height 19
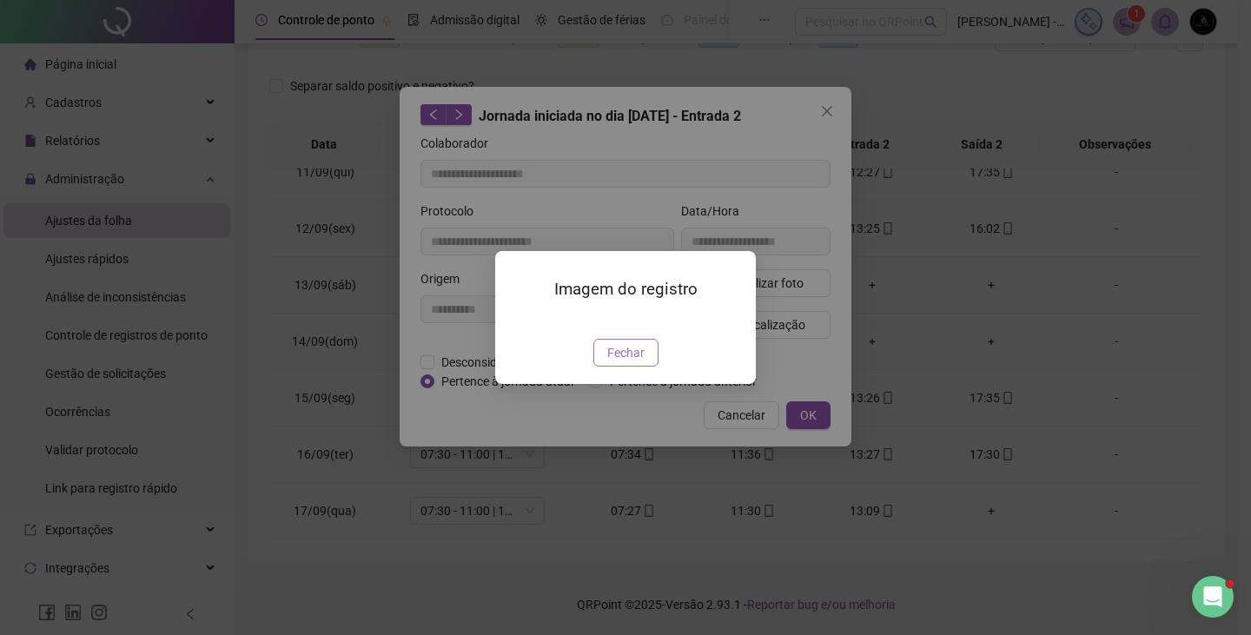
click at [616, 362] on span "Fechar" at bounding box center [625, 352] width 37 height 19
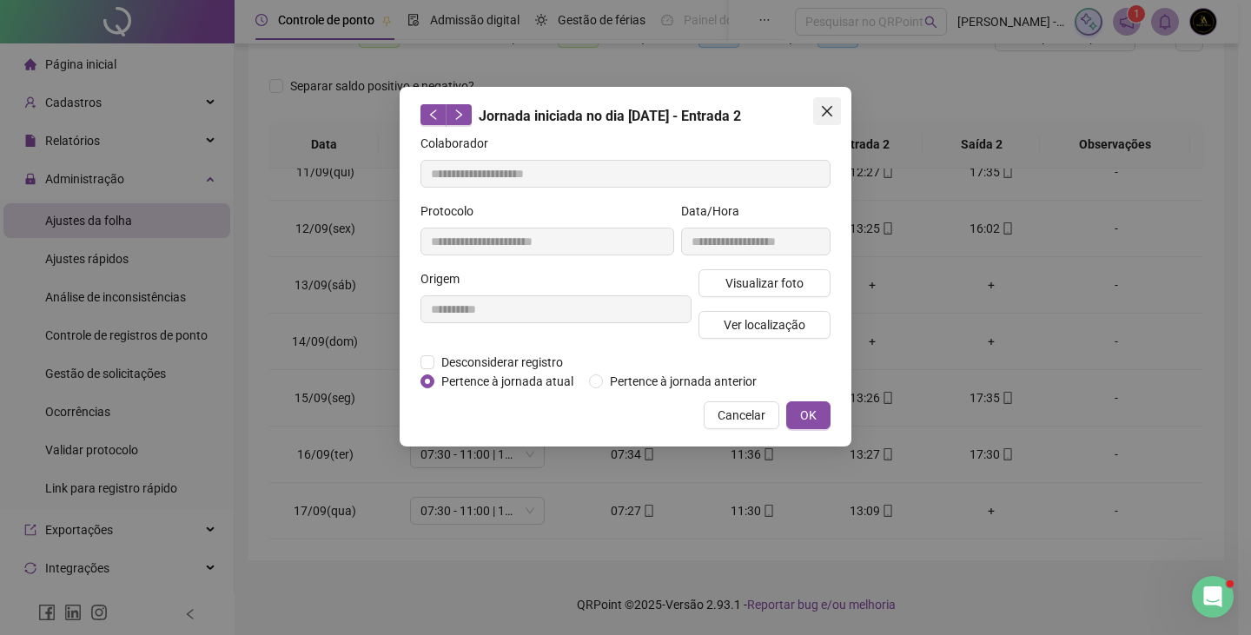
click at [820, 116] on icon "close" at bounding box center [827, 111] width 14 height 14
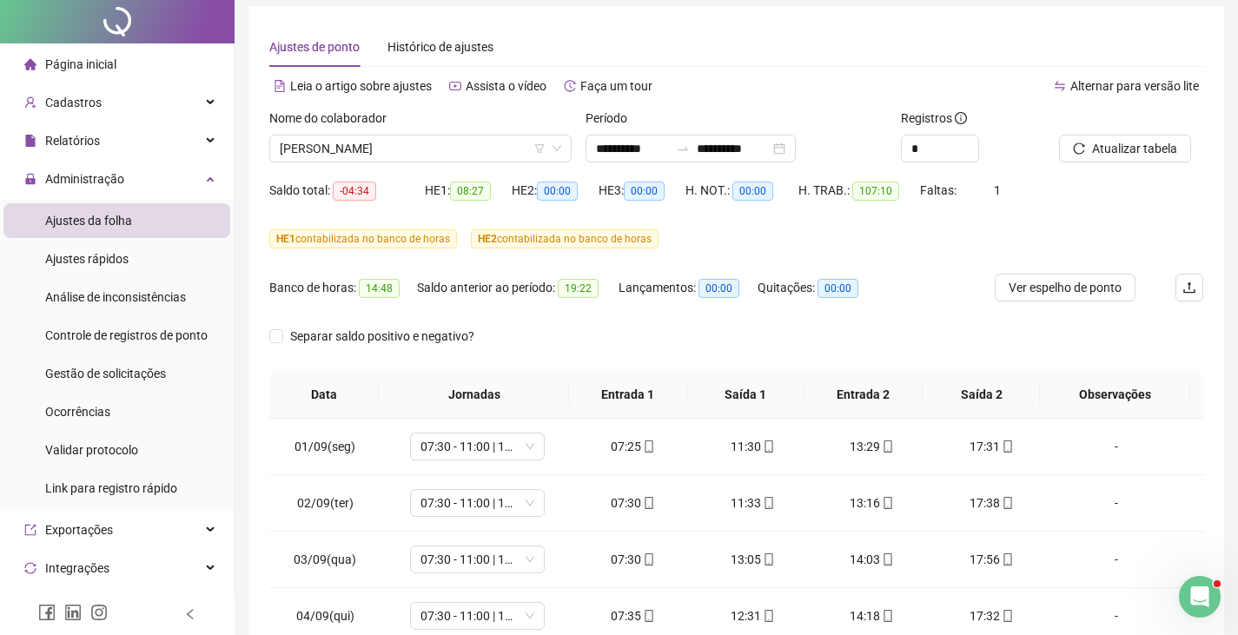
scroll to position [0, 0]
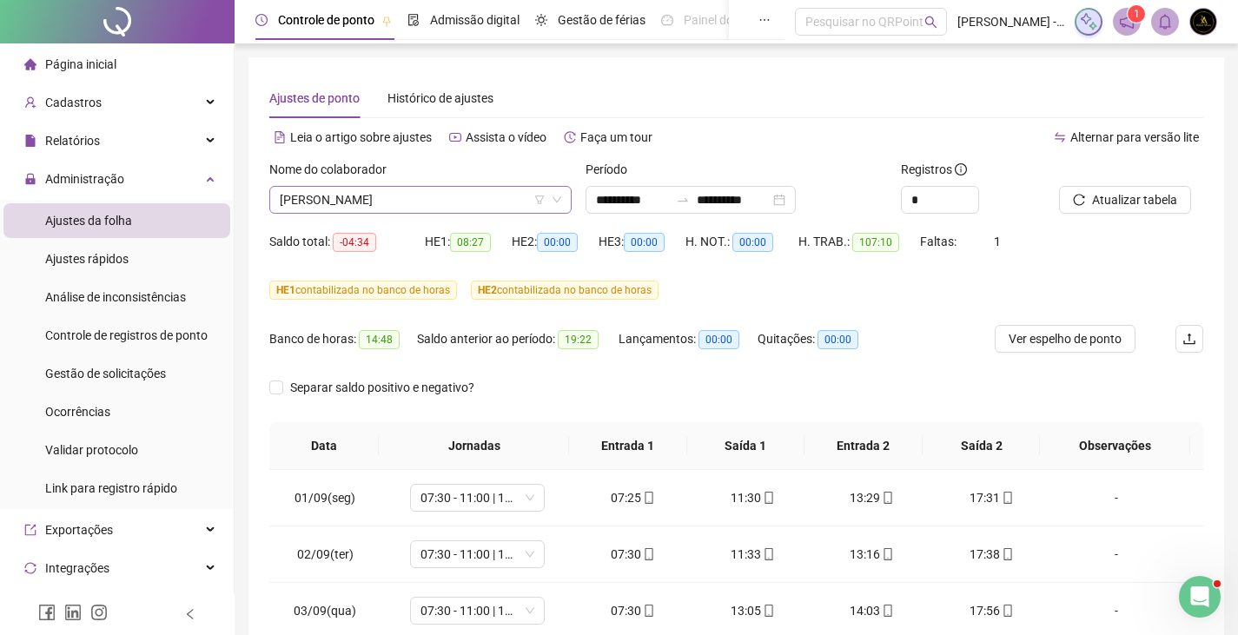
click at [393, 193] on span "RAQUEL MOREIRA BORGES" at bounding box center [420, 200] width 281 height 26
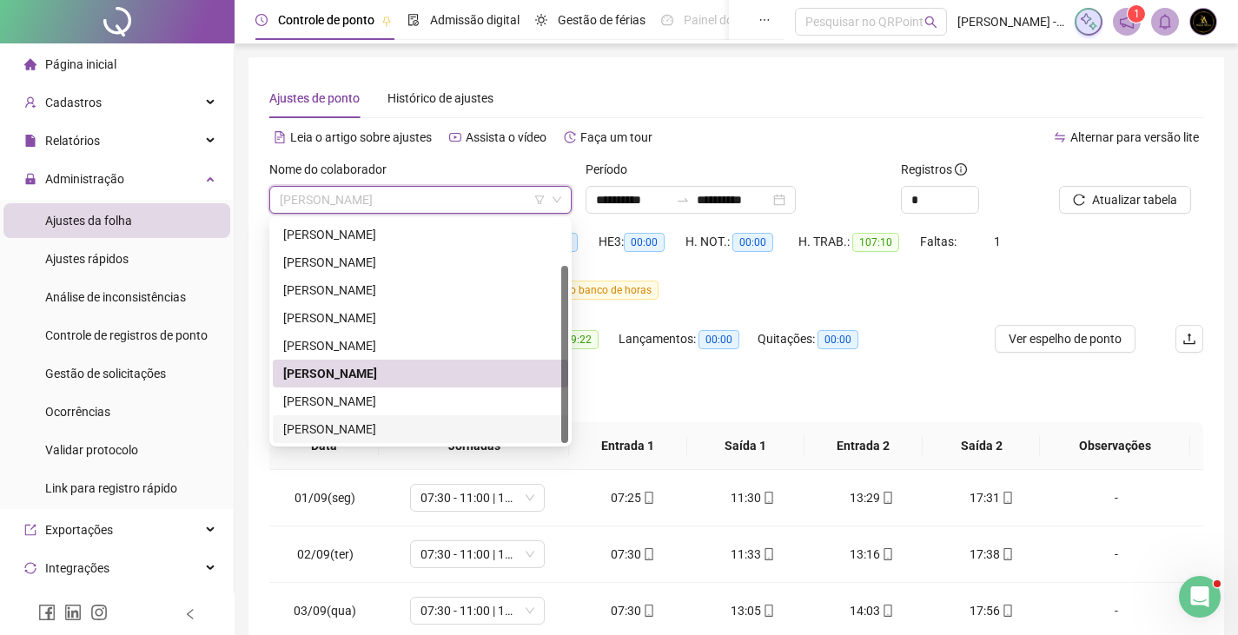
click at [360, 427] on div "VITOR EDUARDO MOREIRA BORGES" at bounding box center [420, 428] width 274 height 19
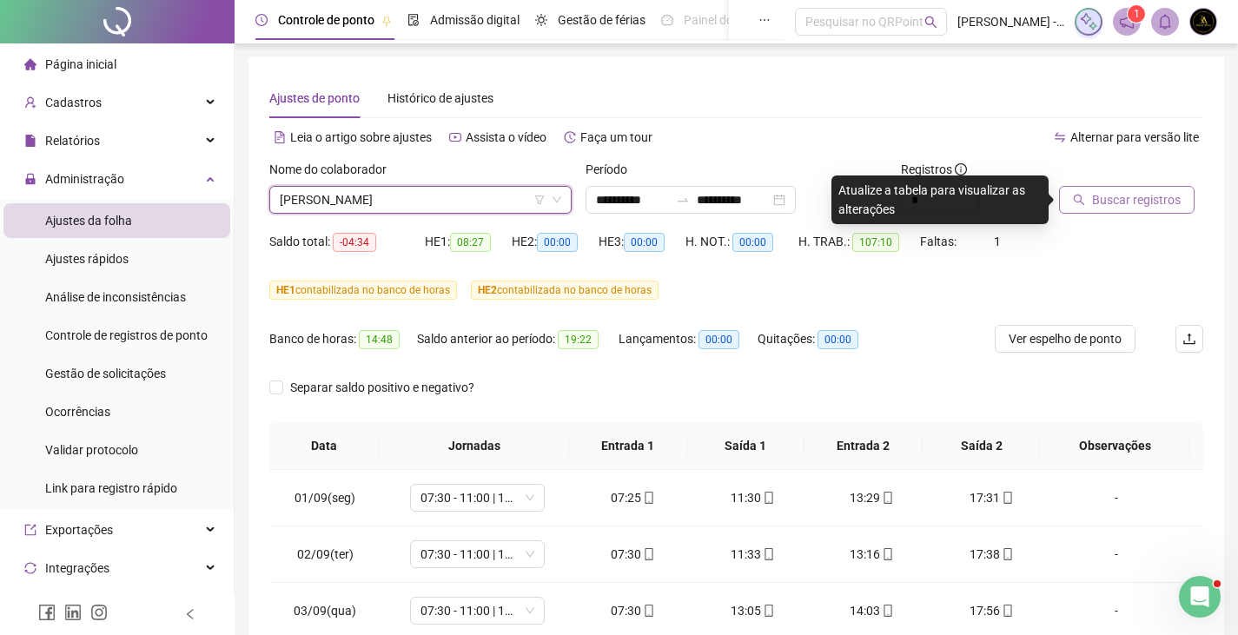
click at [1123, 197] on span "Buscar registros" at bounding box center [1136, 199] width 89 height 19
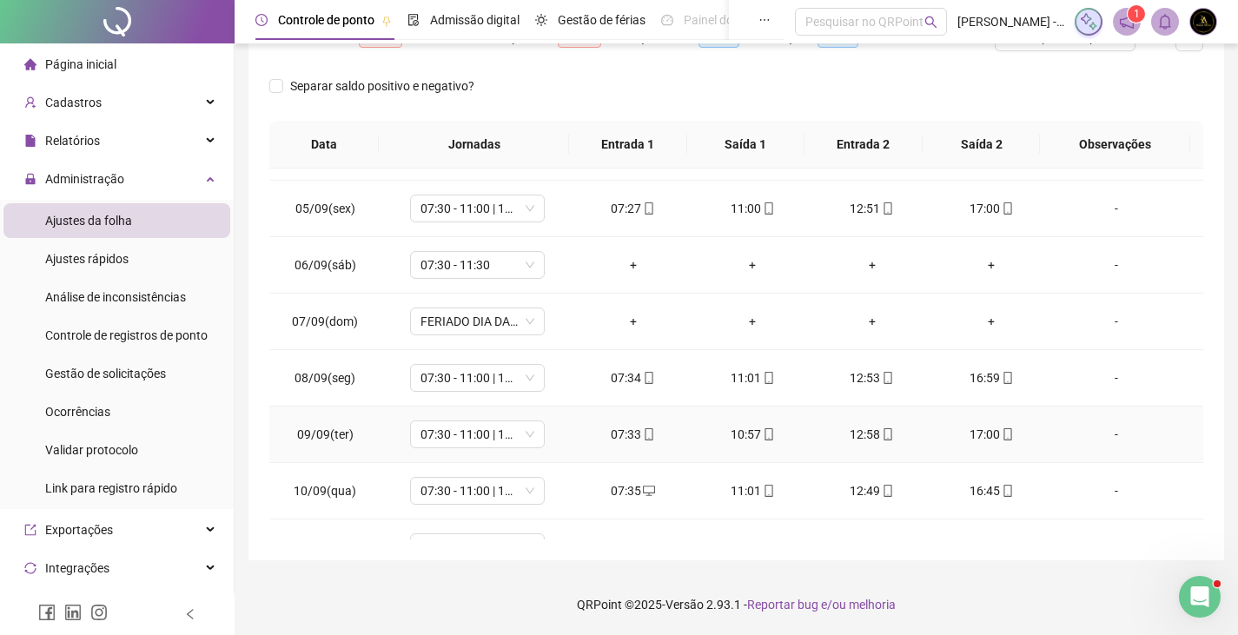
scroll to position [174, 0]
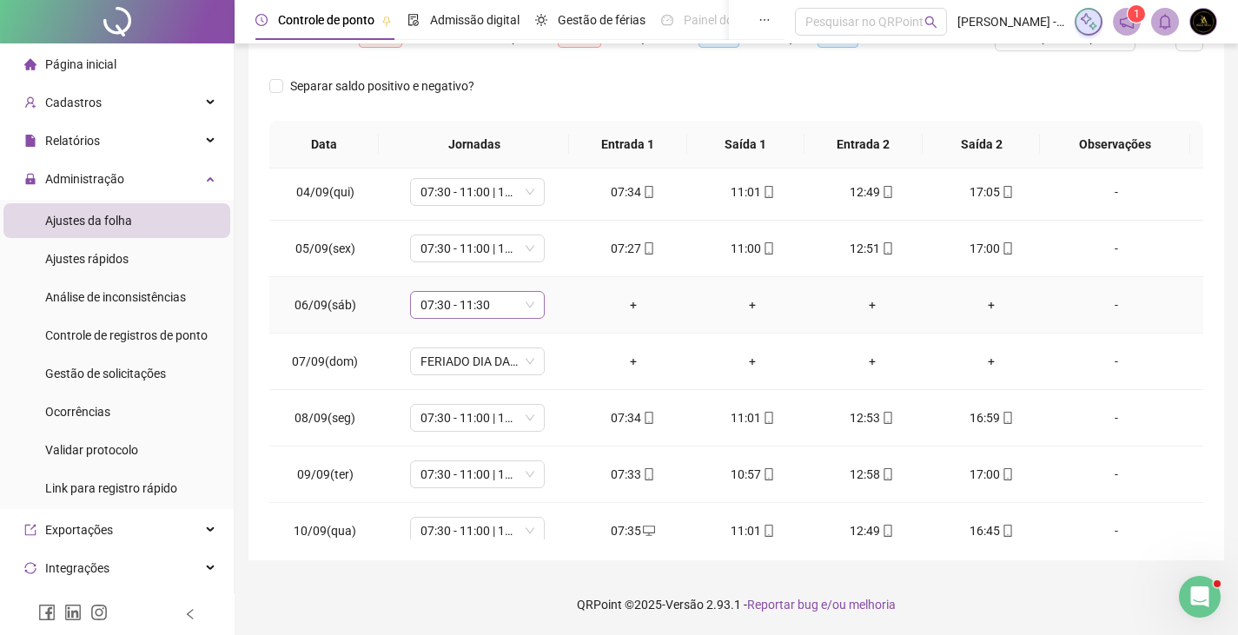
click at [480, 307] on span "07:30 - 11:30" at bounding box center [477, 305] width 114 height 26
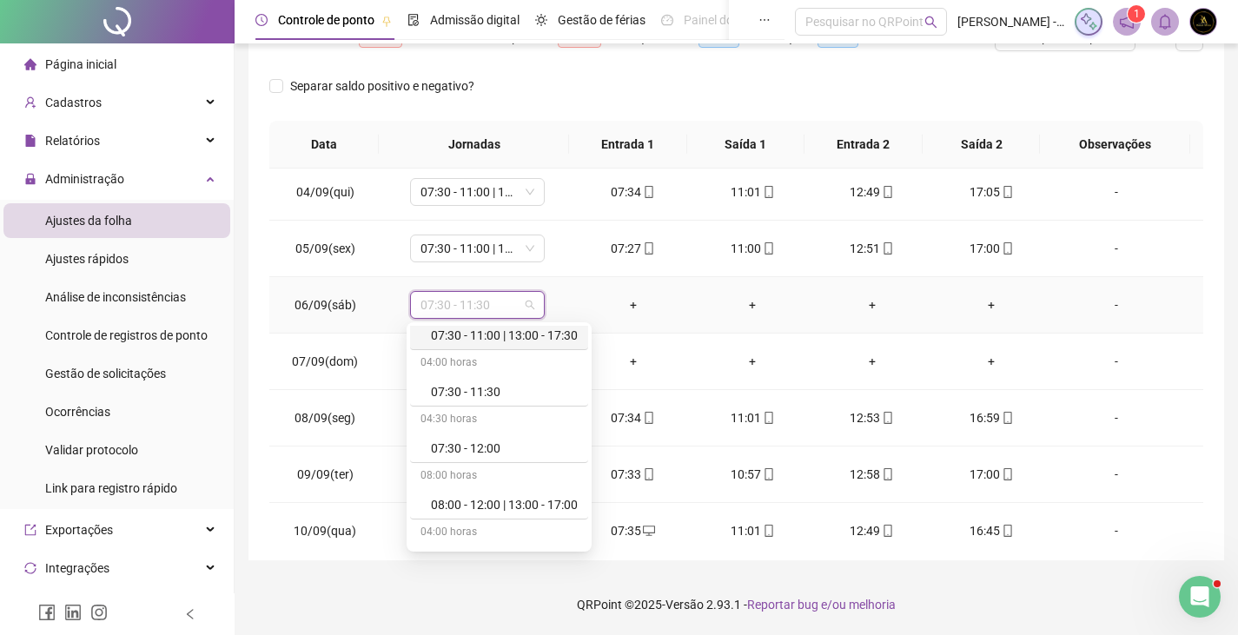
scroll to position [434, 0]
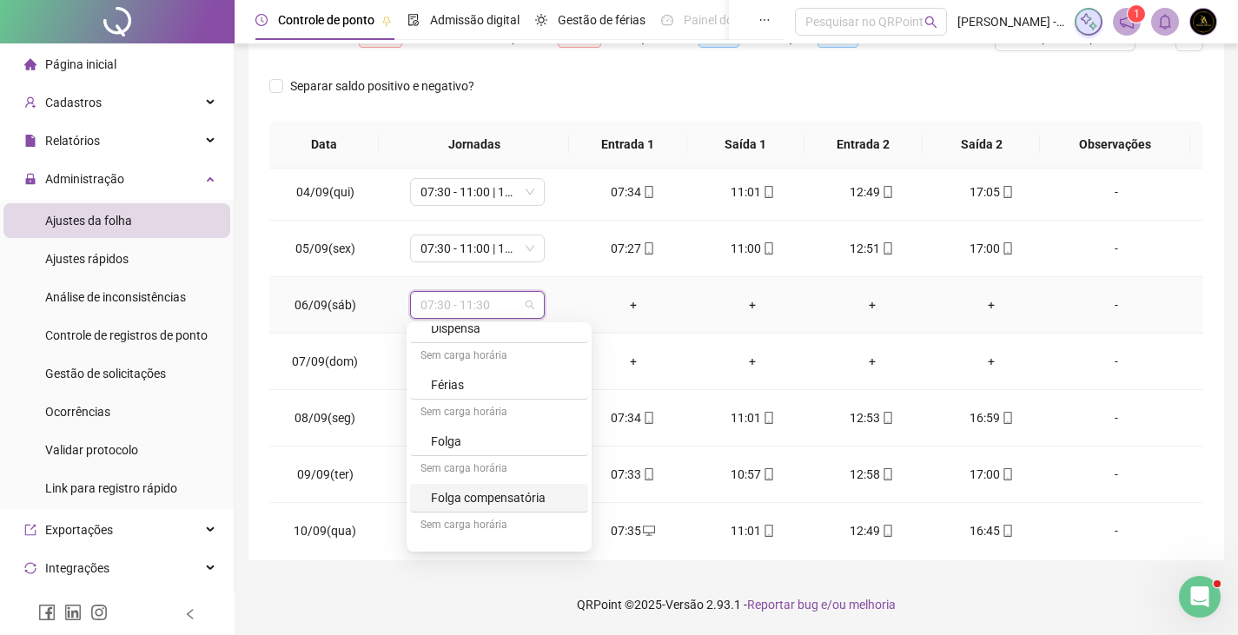
click at [505, 499] on div "Folga compensatória" at bounding box center [504, 497] width 147 height 19
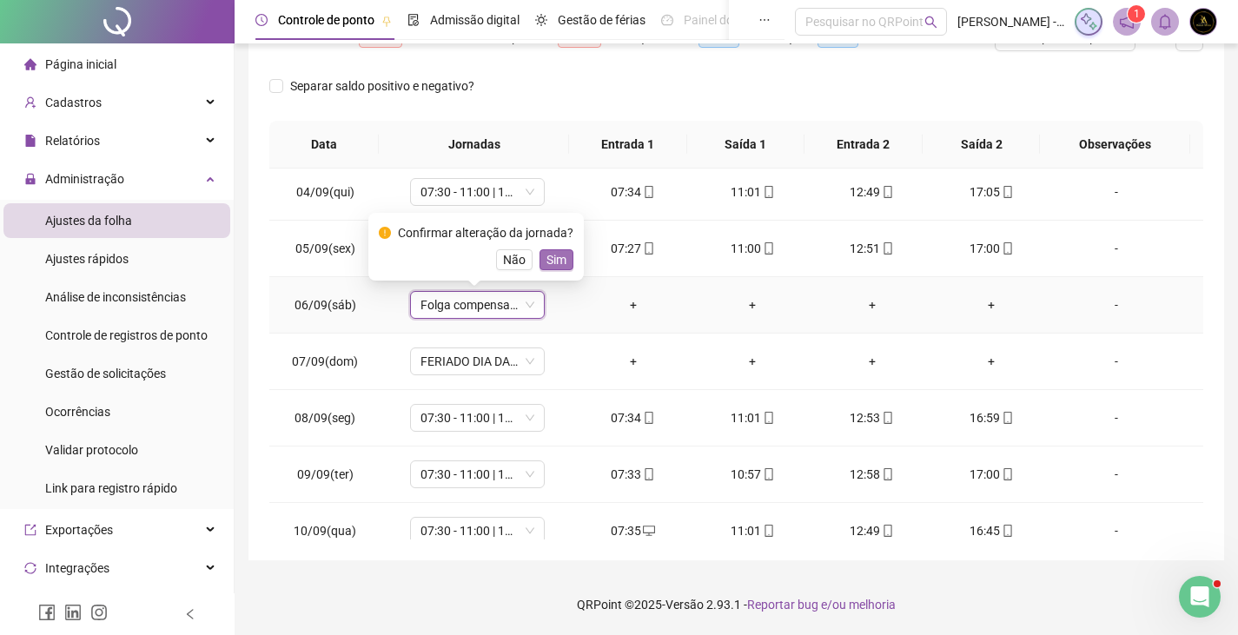
click at [552, 254] on span "Sim" at bounding box center [556, 259] width 20 height 19
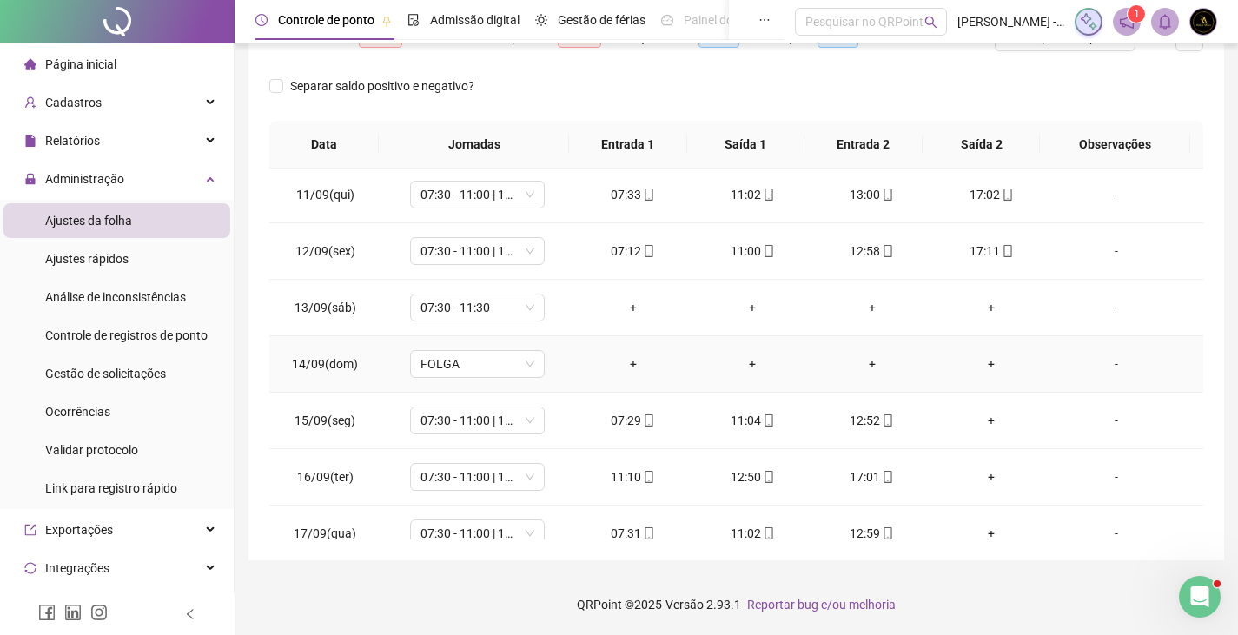
scroll to position [589, 0]
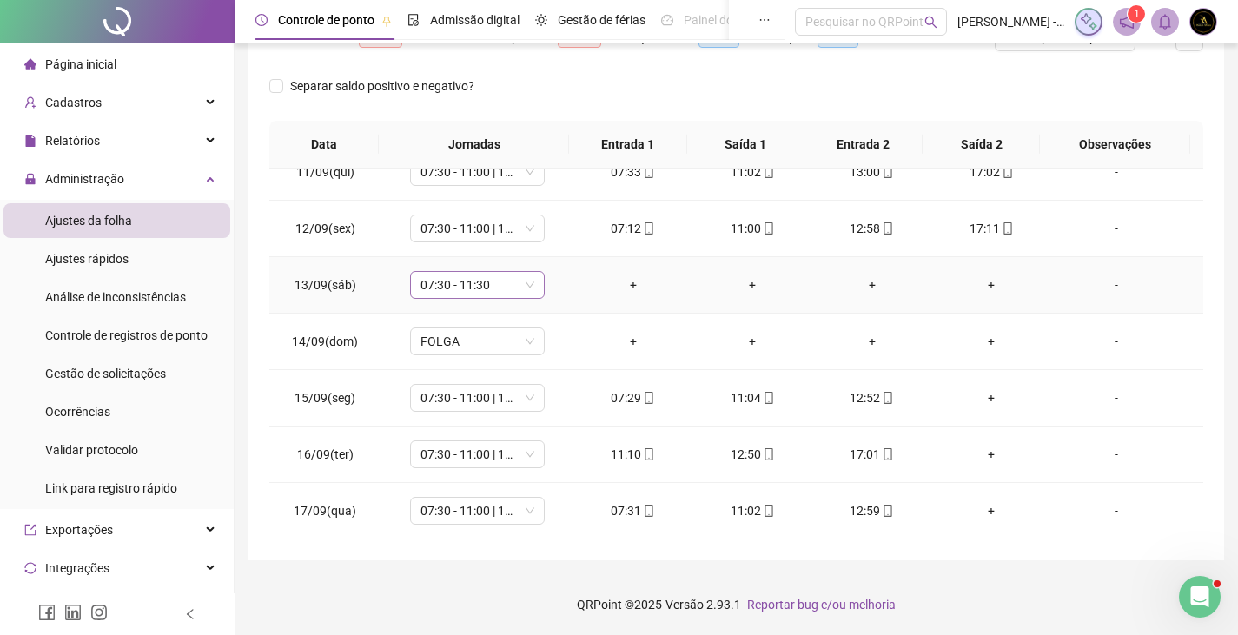
click at [467, 287] on span "07:30 - 11:30" at bounding box center [477, 285] width 114 height 26
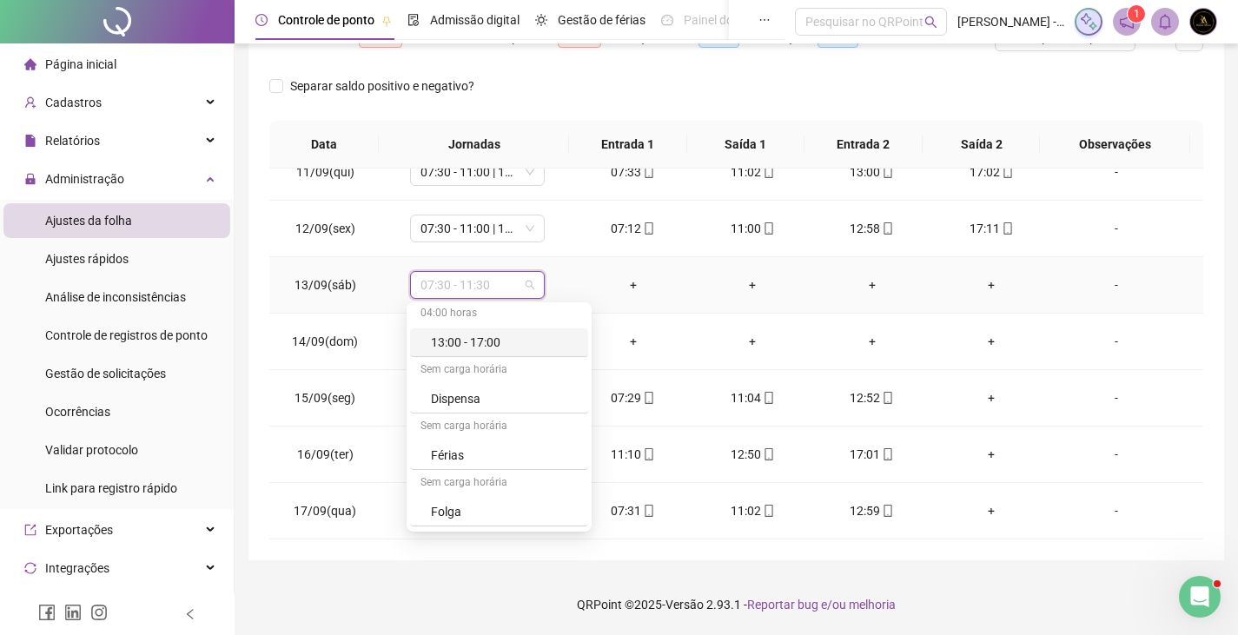
scroll to position [434, 0]
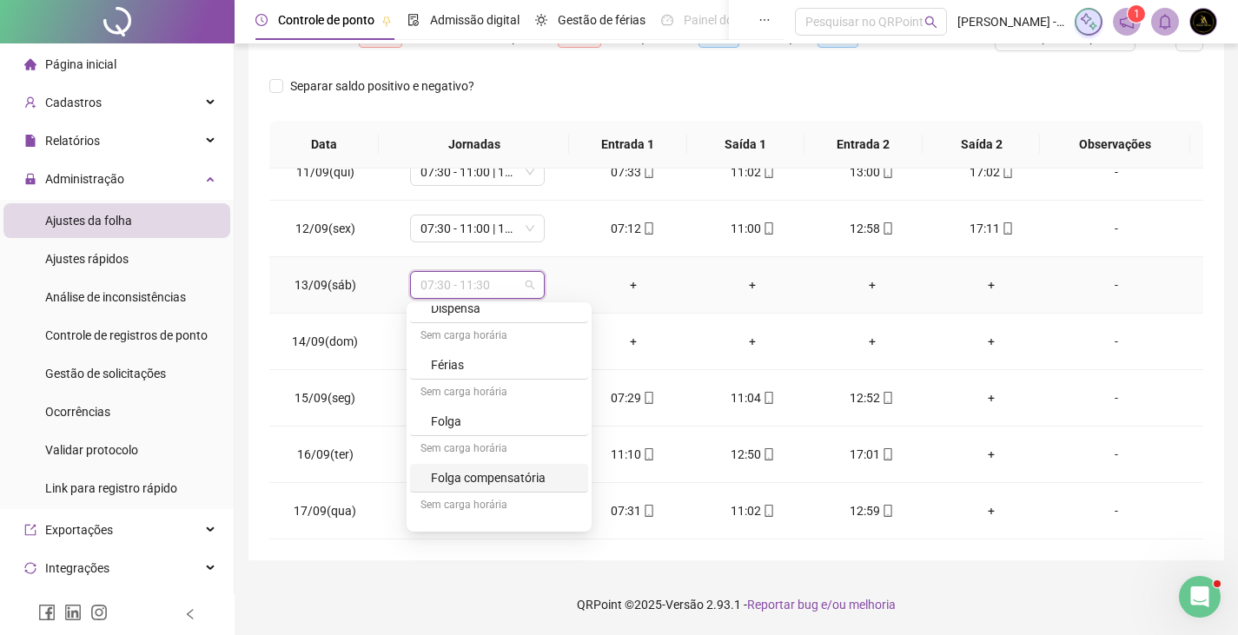
click at [474, 470] on div "Folga compensatória" at bounding box center [504, 477] width 147 height 19
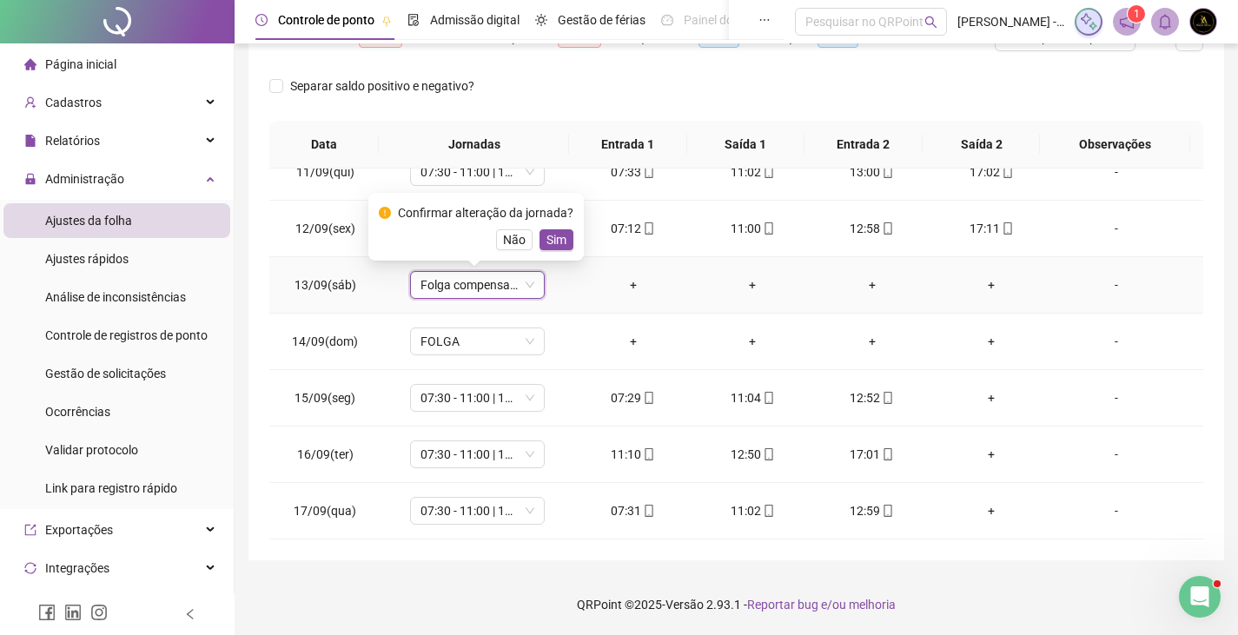
click at [560, 228] on div "Confirmar alteração da jornada? Não Sim" at bounding box center [476, 226] width 195 height 47
click at [554, 243] on span "Sim" at bounding box center [556, 239] width 20 height 19
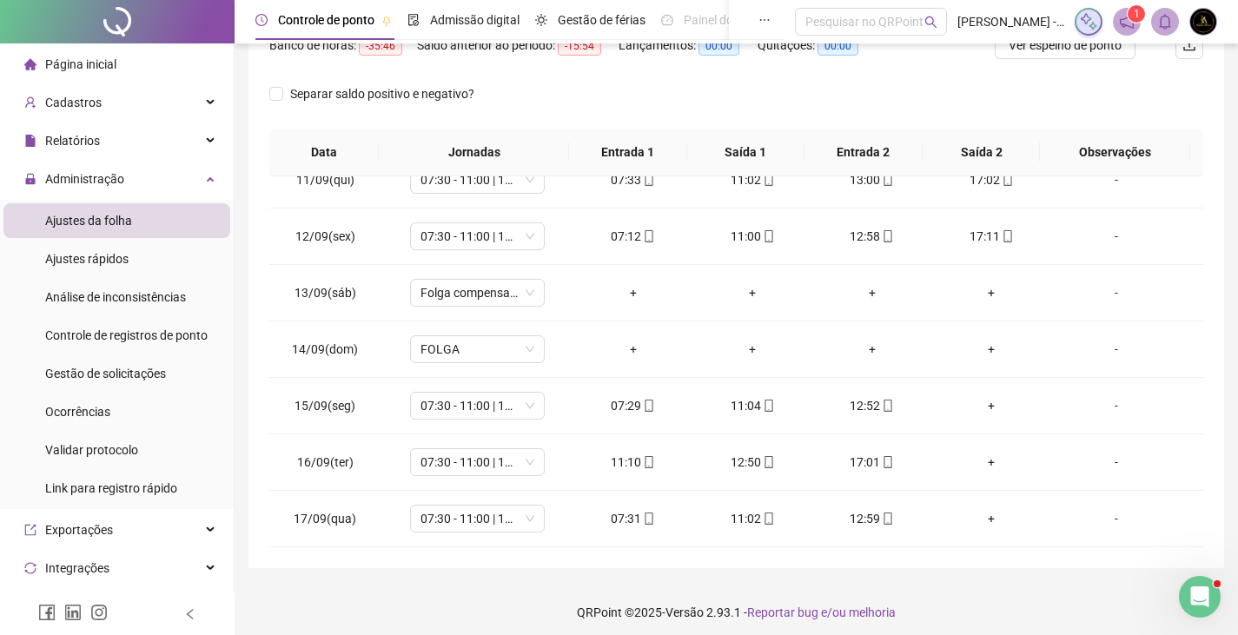
scroll to position [301, 0]
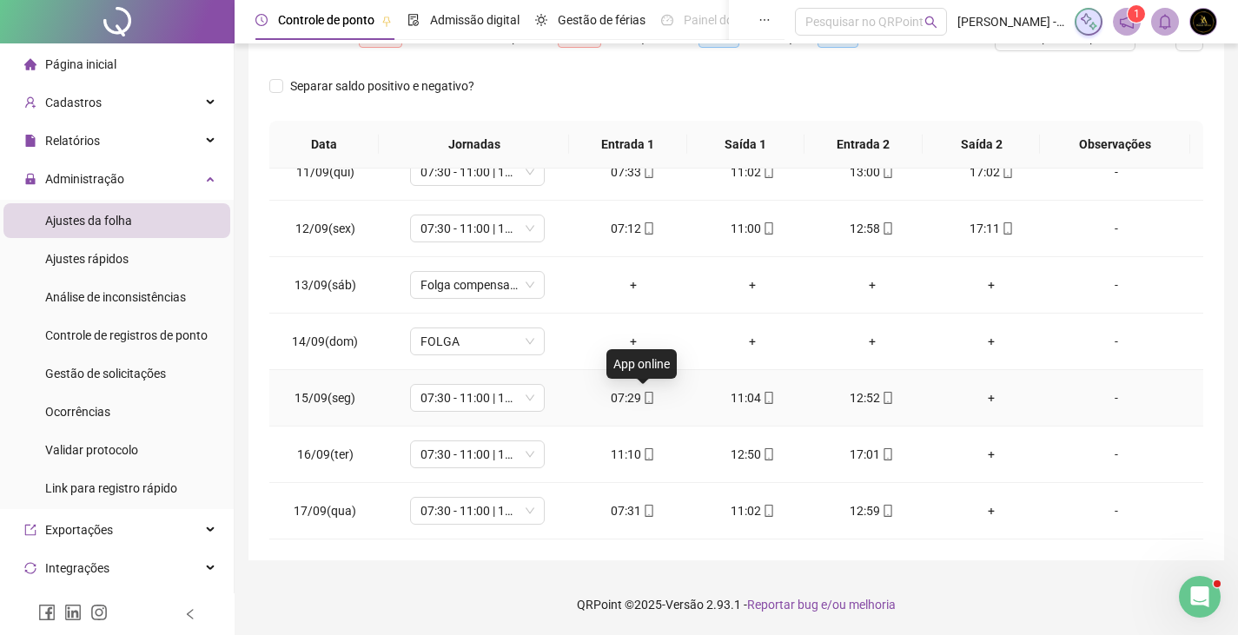
click at [645, 397] on icon "mobile" at bounding box center [649, 398] width 12 height 12
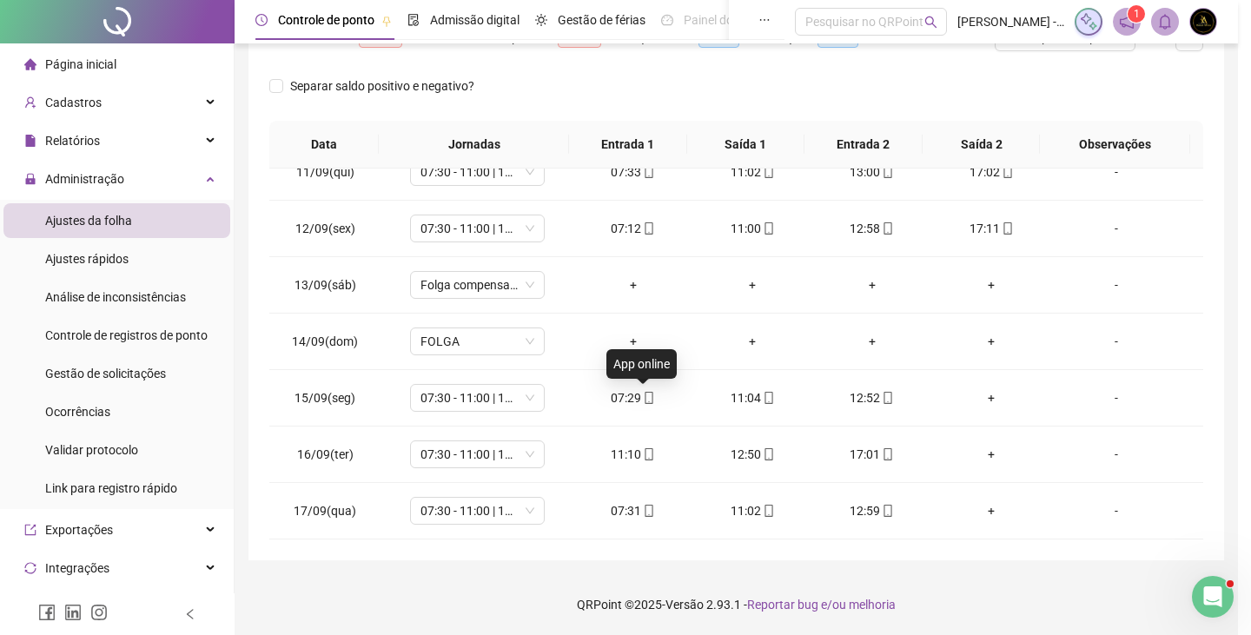
type input "**********"
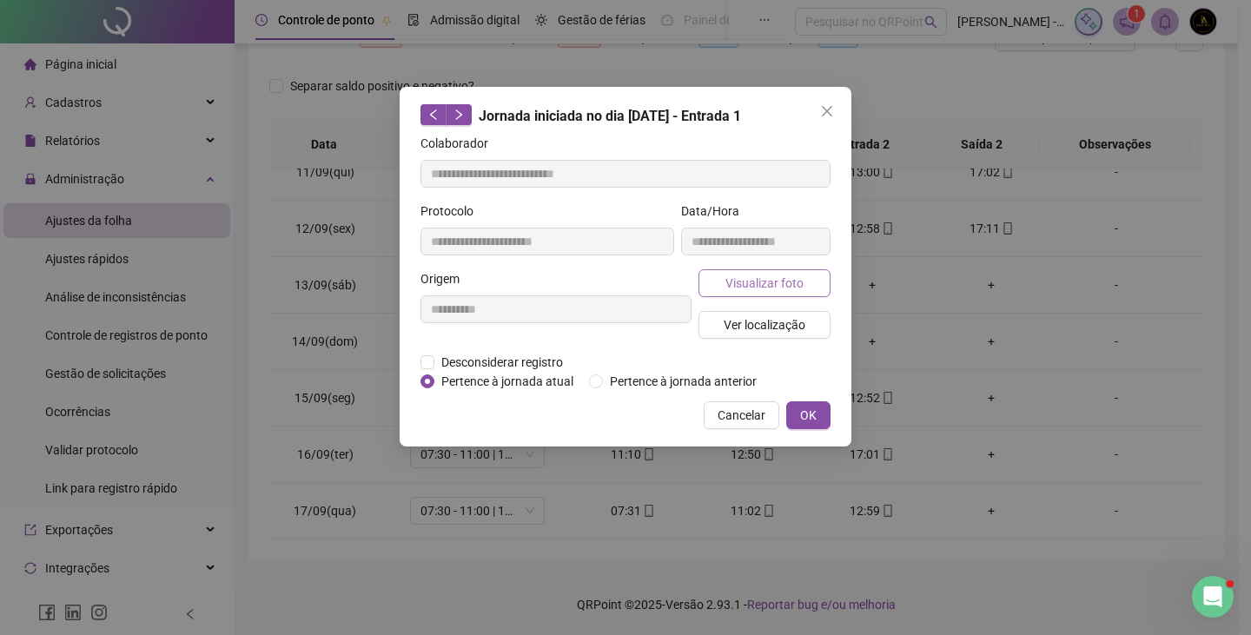
click at [791, 276] on span "Visualizar foto" at bounding box center [764, 283] width 78 height 19
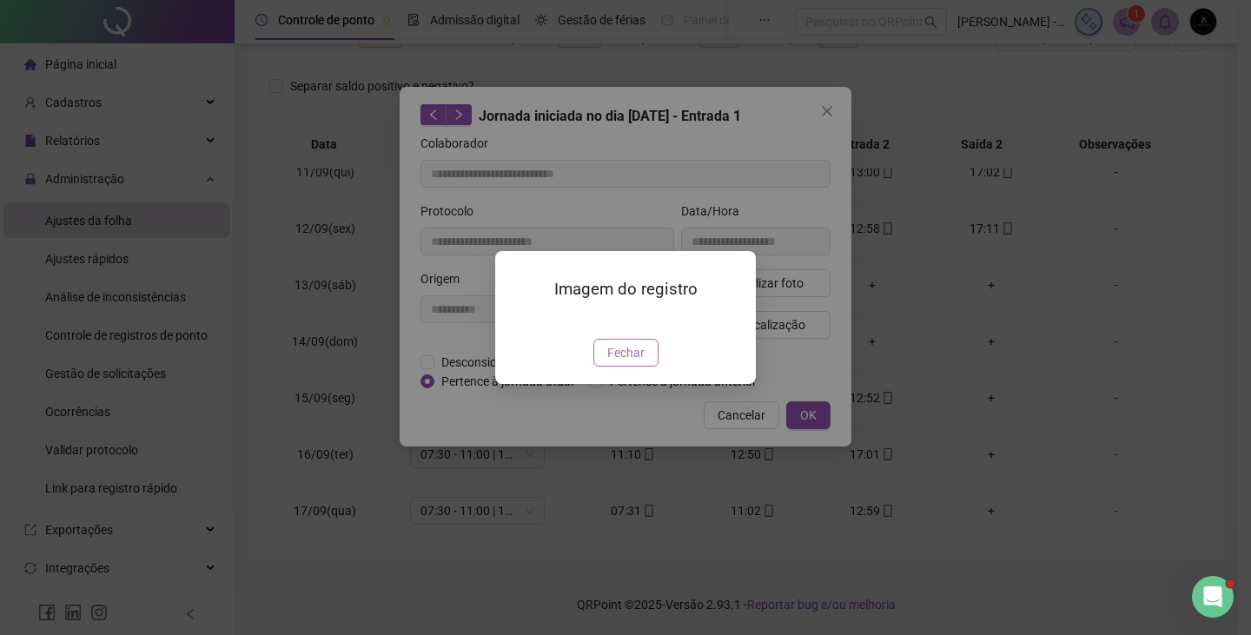
click at [638, 362] on span "Fechar" at bounding box center [625, 352] width 37 height 19
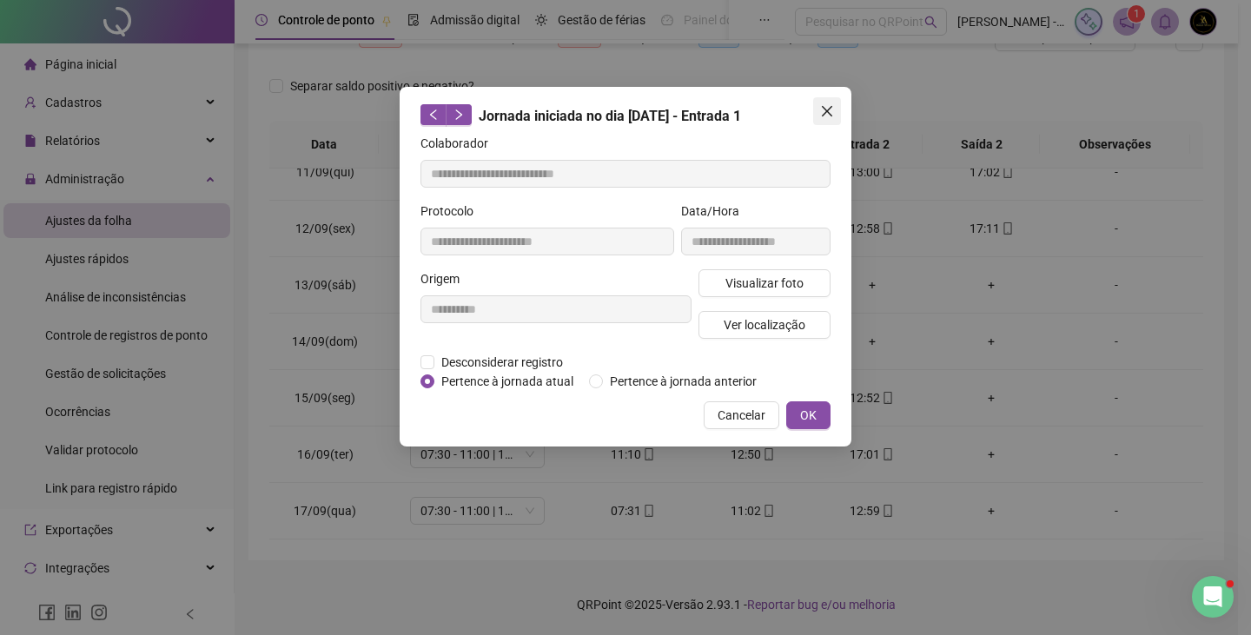
click at [824, 105] on icon "close" at bounding box center [827, 111] width 14 height 14
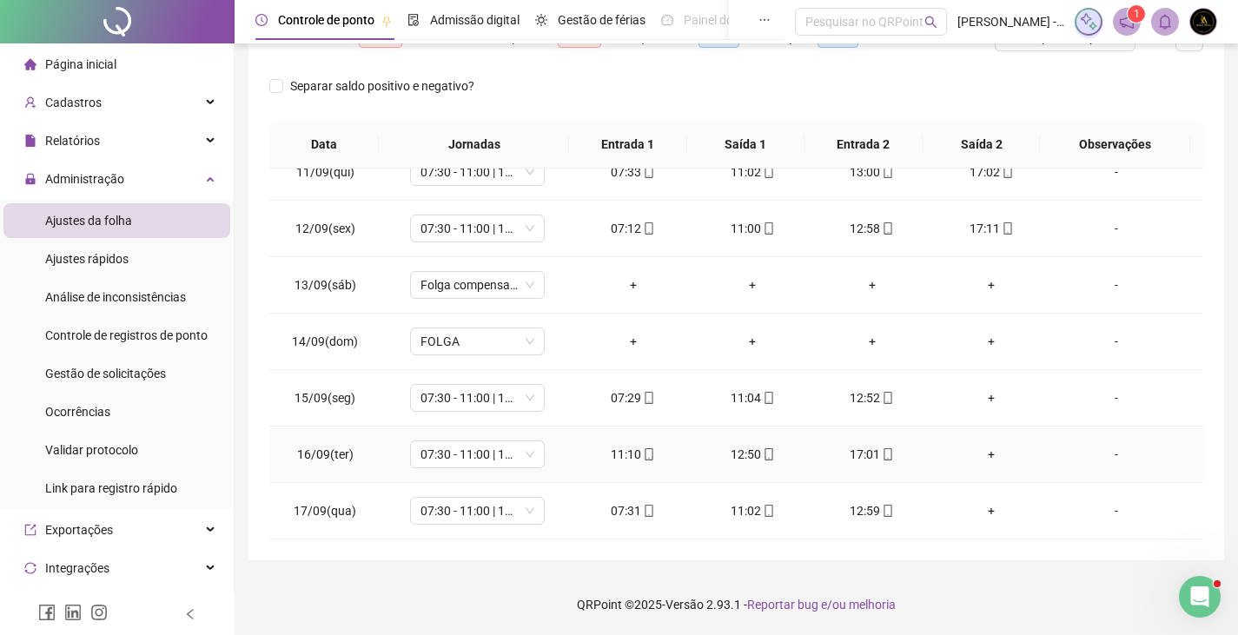
click at [884, 454] on icon "mobile" at bounding box center [888, 454] width 8 height 12
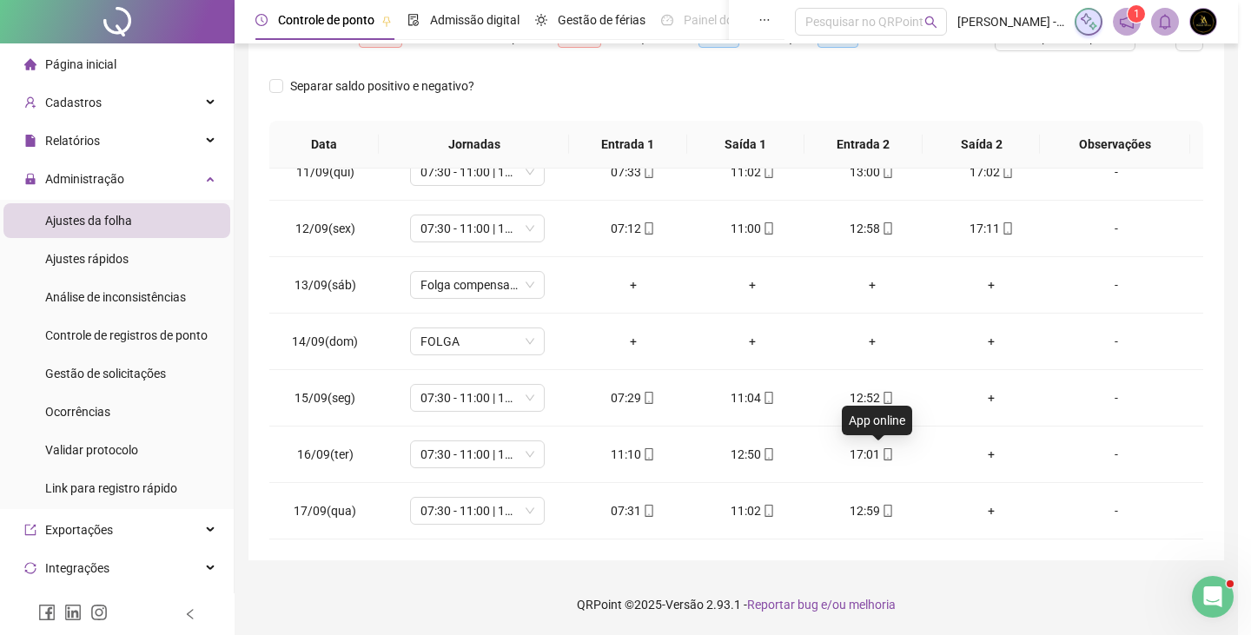
type input "**********"
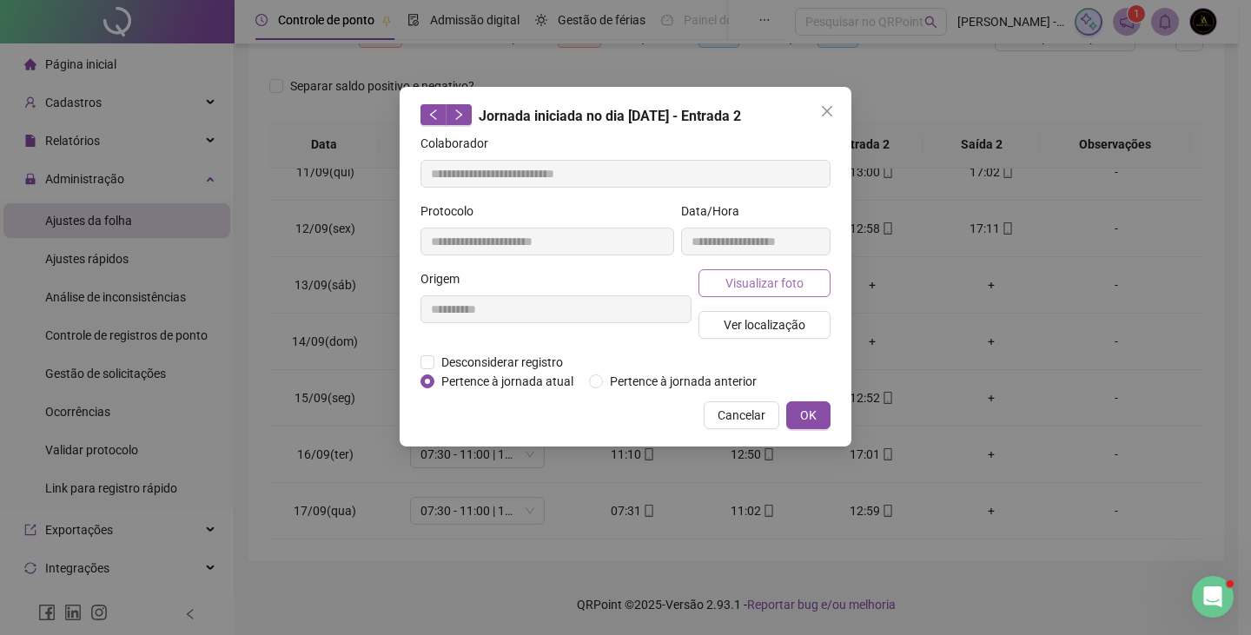
click at [800, 291] on span "Visualizar foto" at bounding box center [764, 283] width 78 height 19
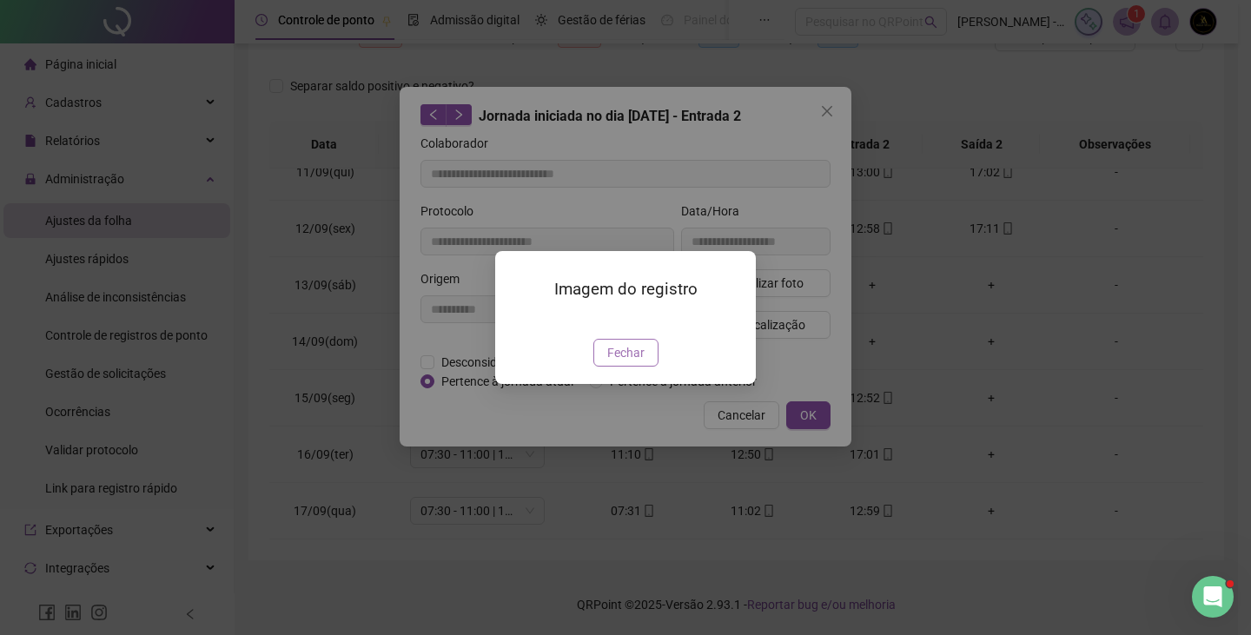
click at [620, 362] on span "Fechar" at bounding box center [625, 352] width 37 height 19
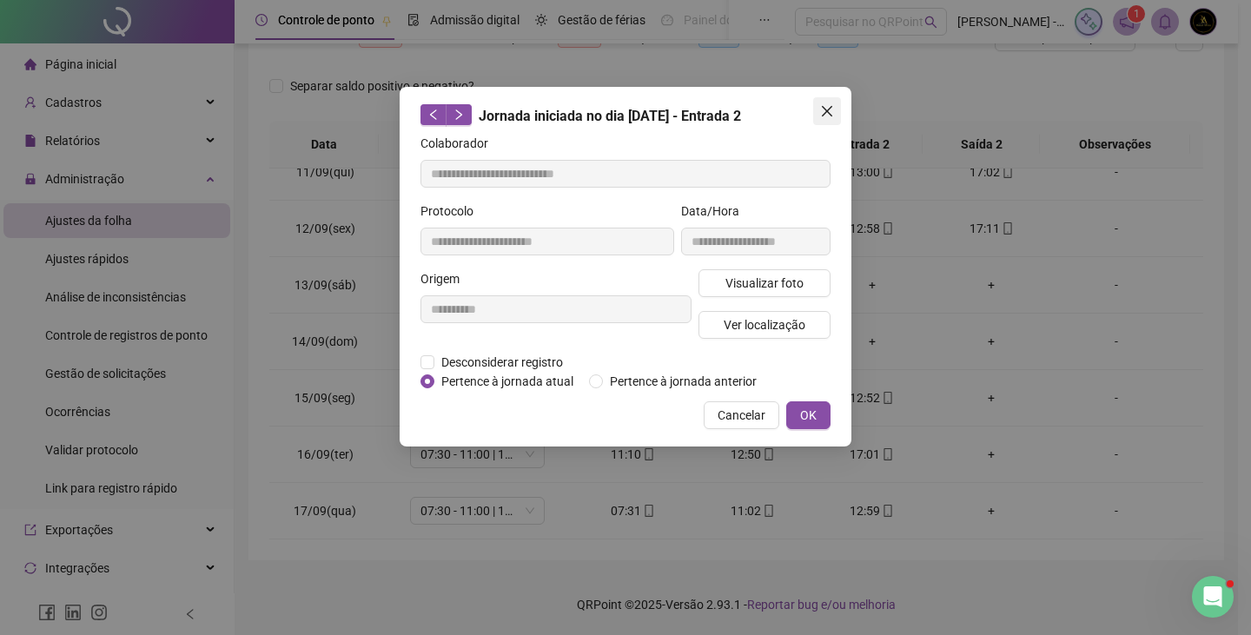
click at [823, 108] on icon "close" at bounding box center [827, 111] width 14 height 14
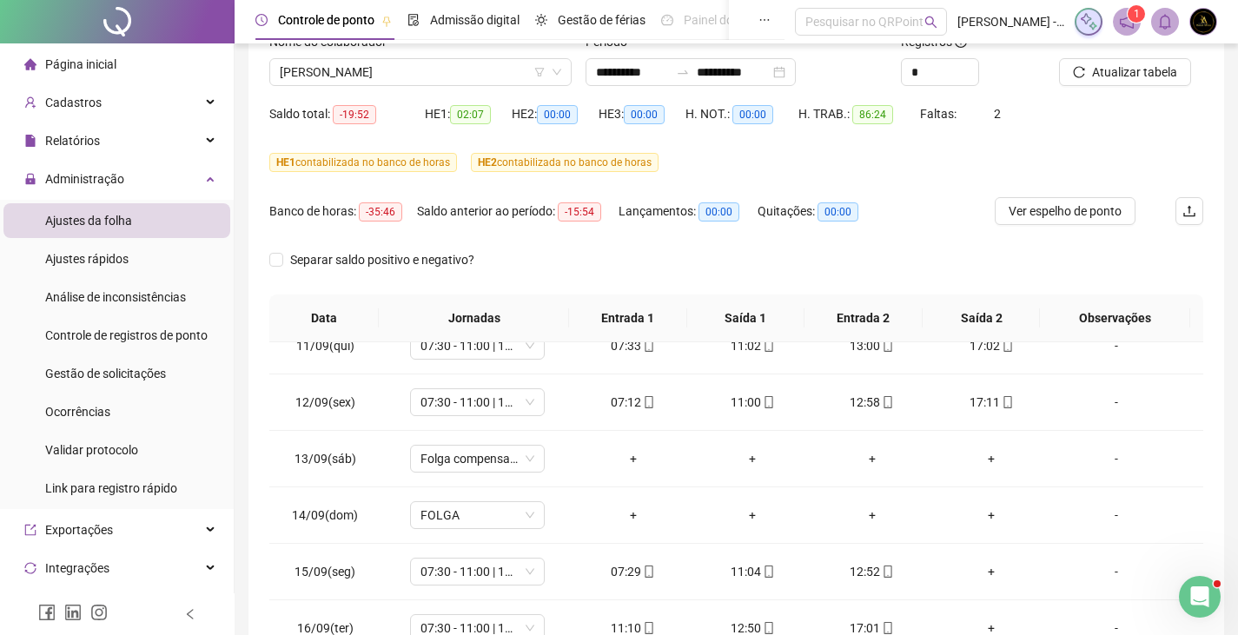
scroll to position [101, 0]
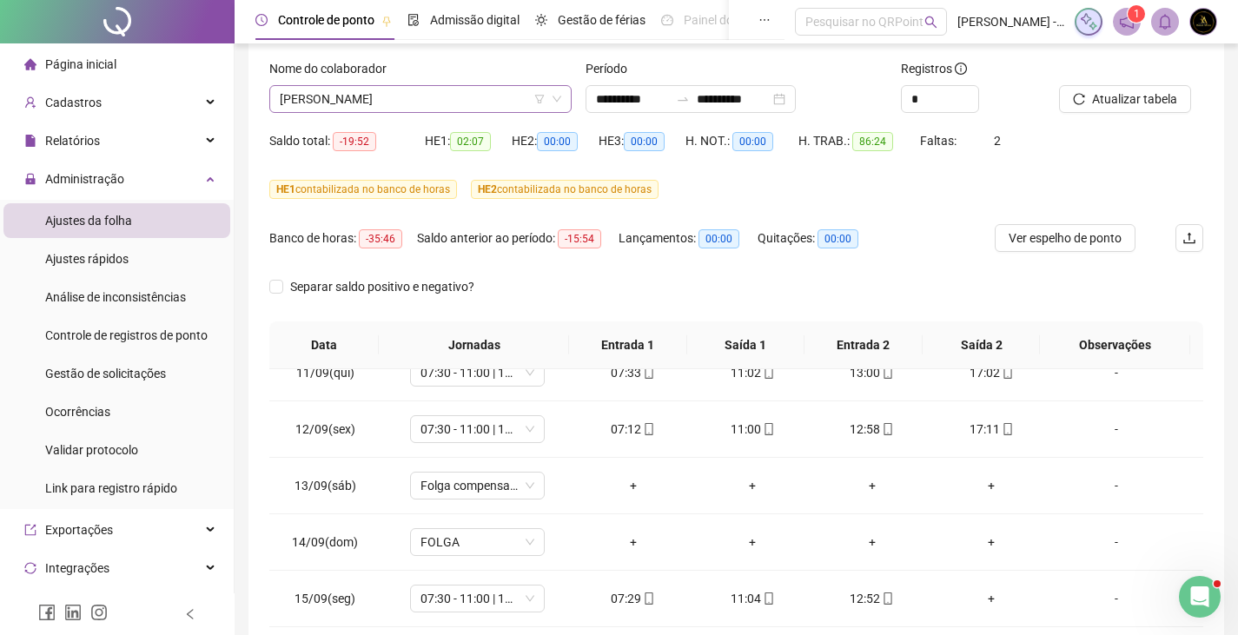
click at [364, 99] on span "VITOR EDUARDO MOREIRA BORGES" at bounding box center [420, 99] width 281 height 26
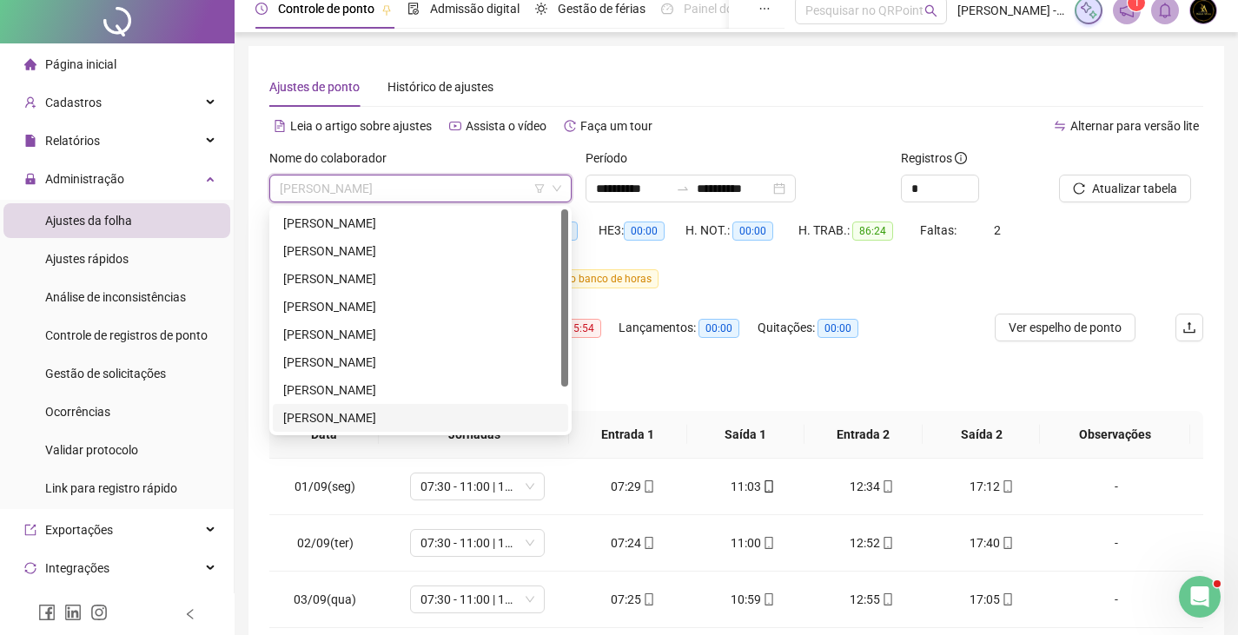
scroll to position [0, 0]
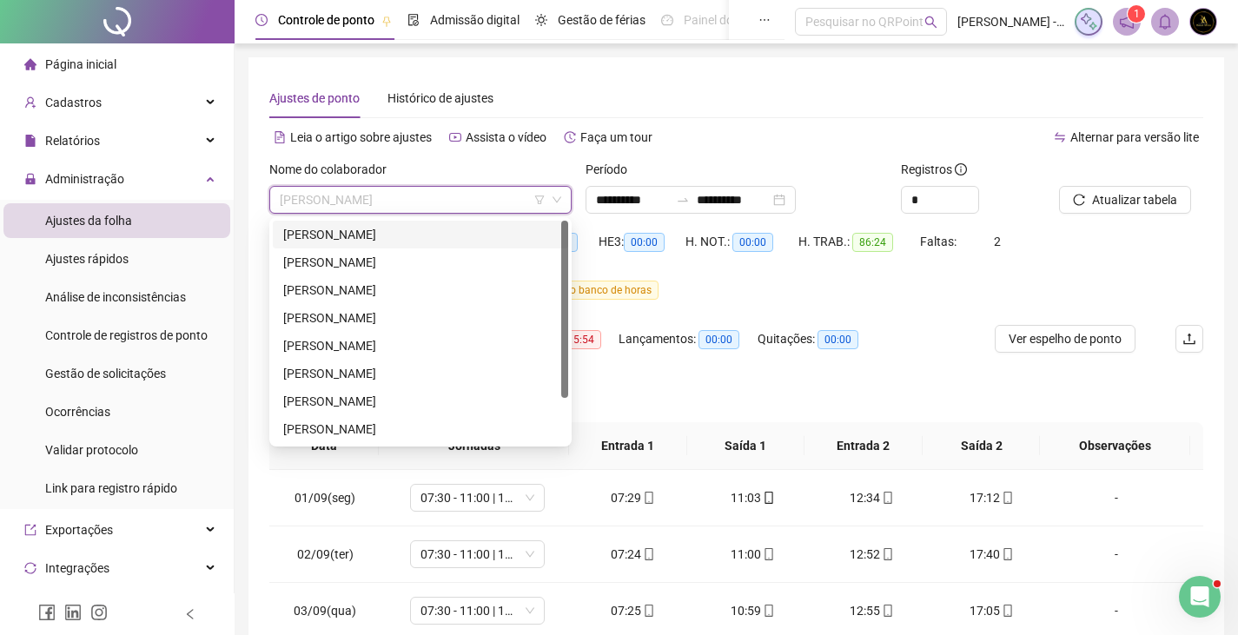
click at [401, 238] on div "CASSIO ARAUJO DE SANTANA" at bounding box center [420, 234] width 274 height 19
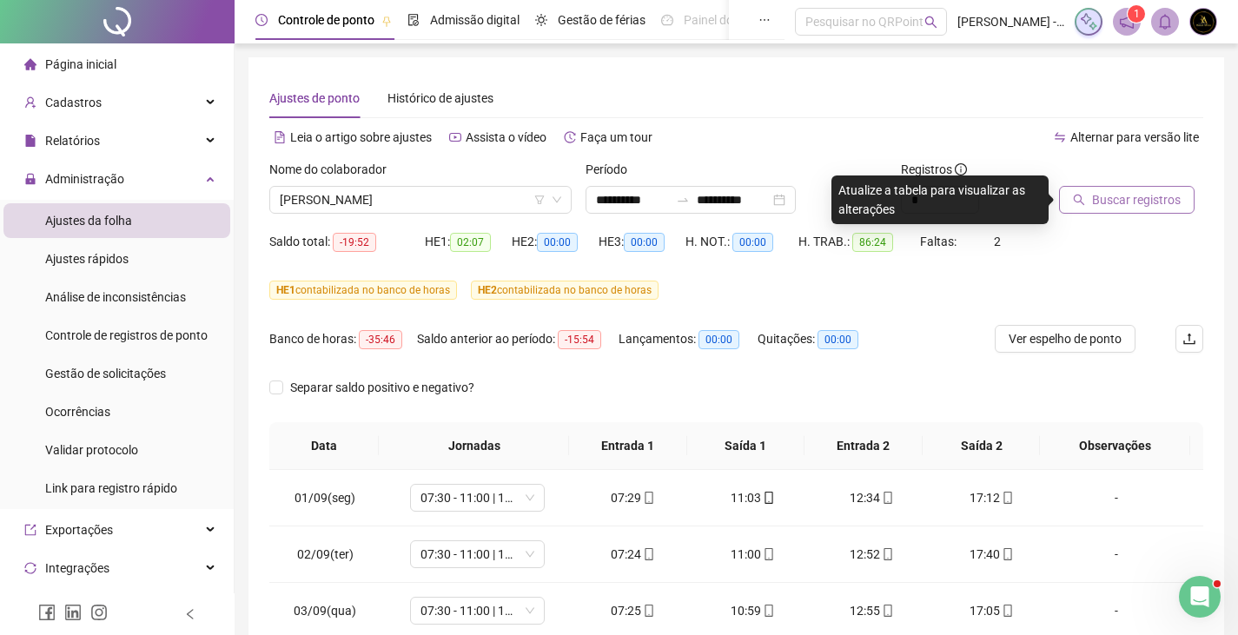
click at [1093, 202] on span "Buscar registros" at bounding box center [1136, 199] width 89 height 19
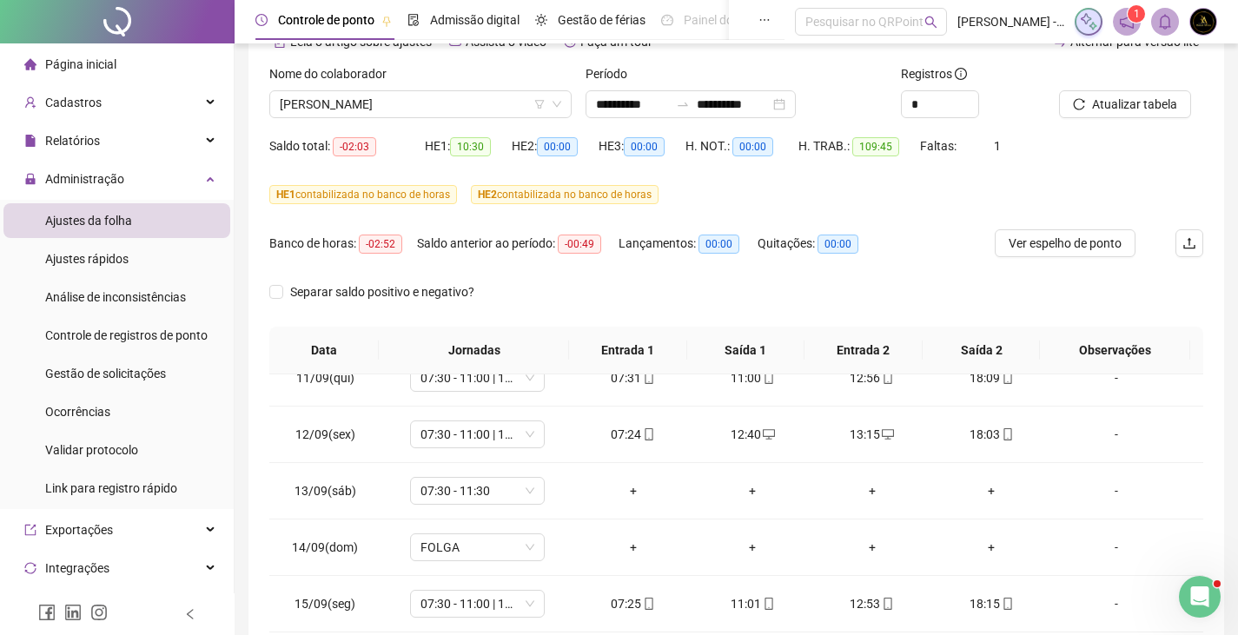
scroll to position [82, 0]
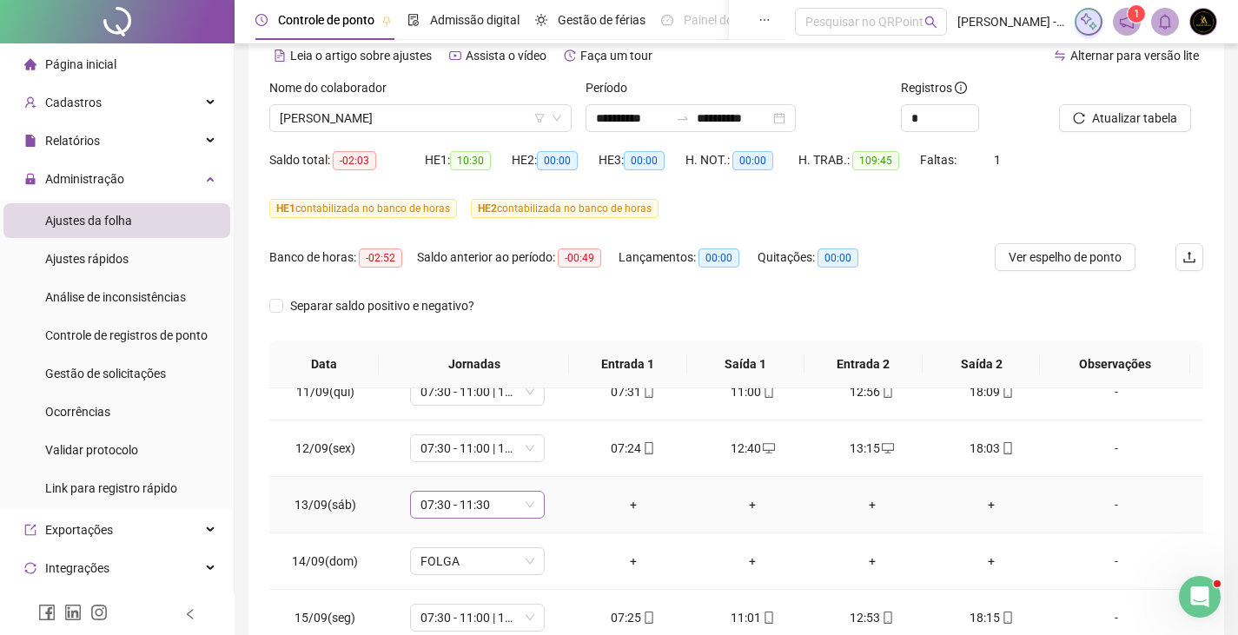
click at [440, 495] on span "07:30 - 11:30" at bounding box center [477, 505] width 114 height 26
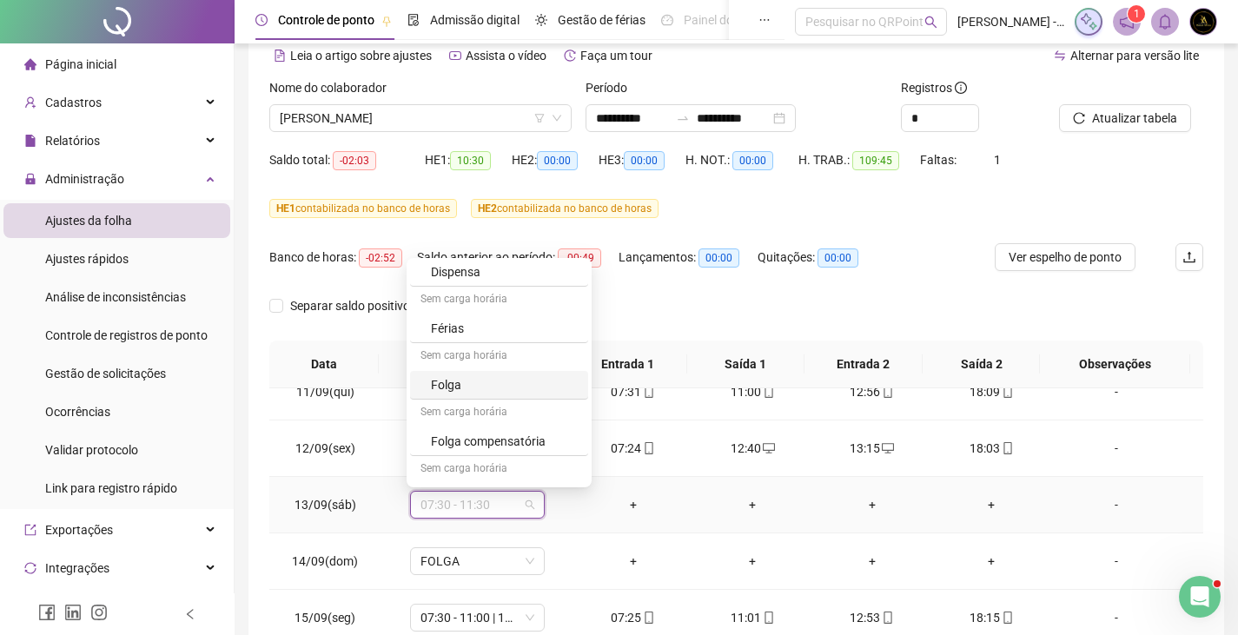
scroll to position [434, 0]
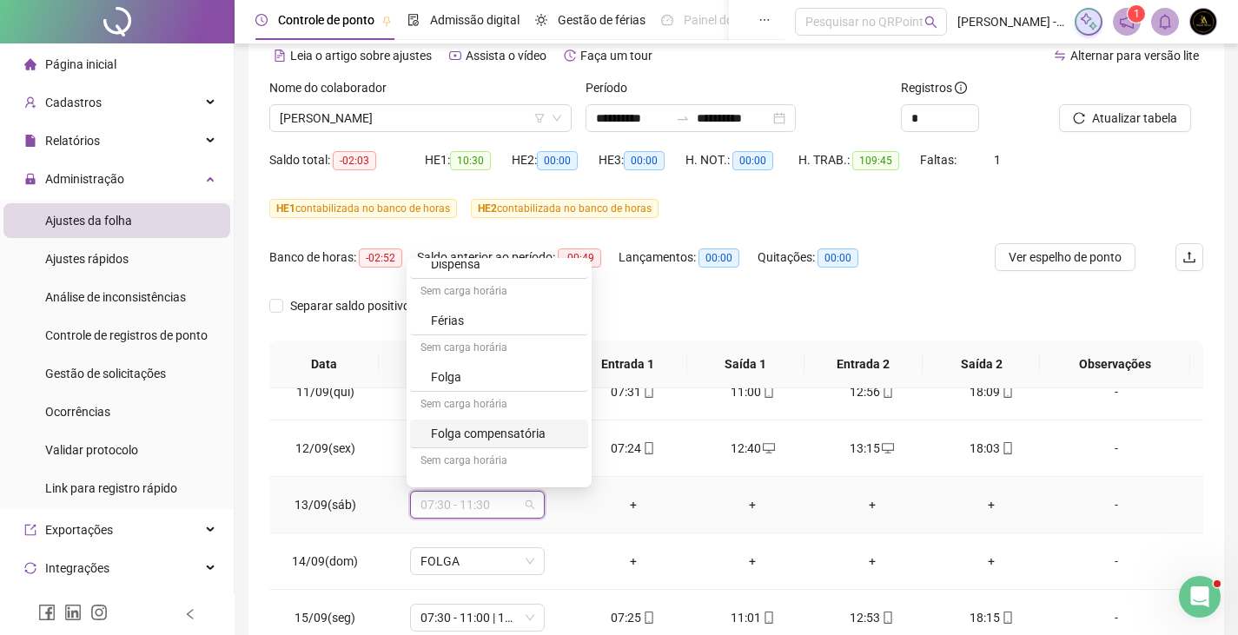
click at [493, 422] on div "Folga compensatória" at bounding box center [499, 433] width 178 height 29
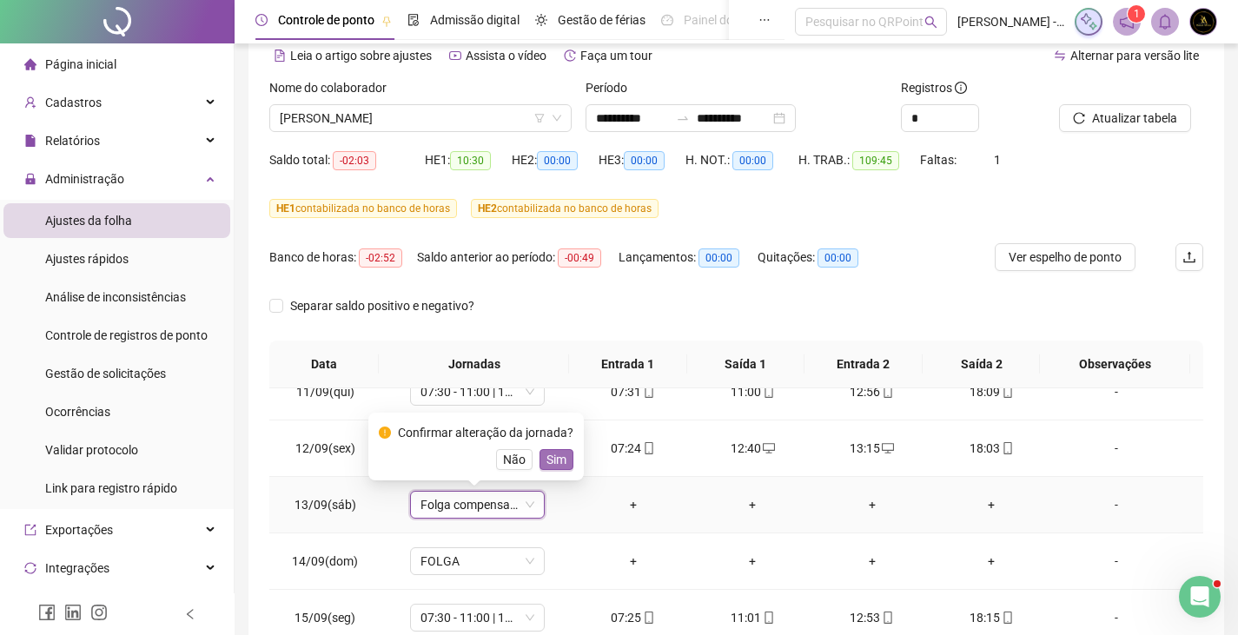
click at [561, 453] on span "Sim" at bounding box center [556, 459] width 20 height 19
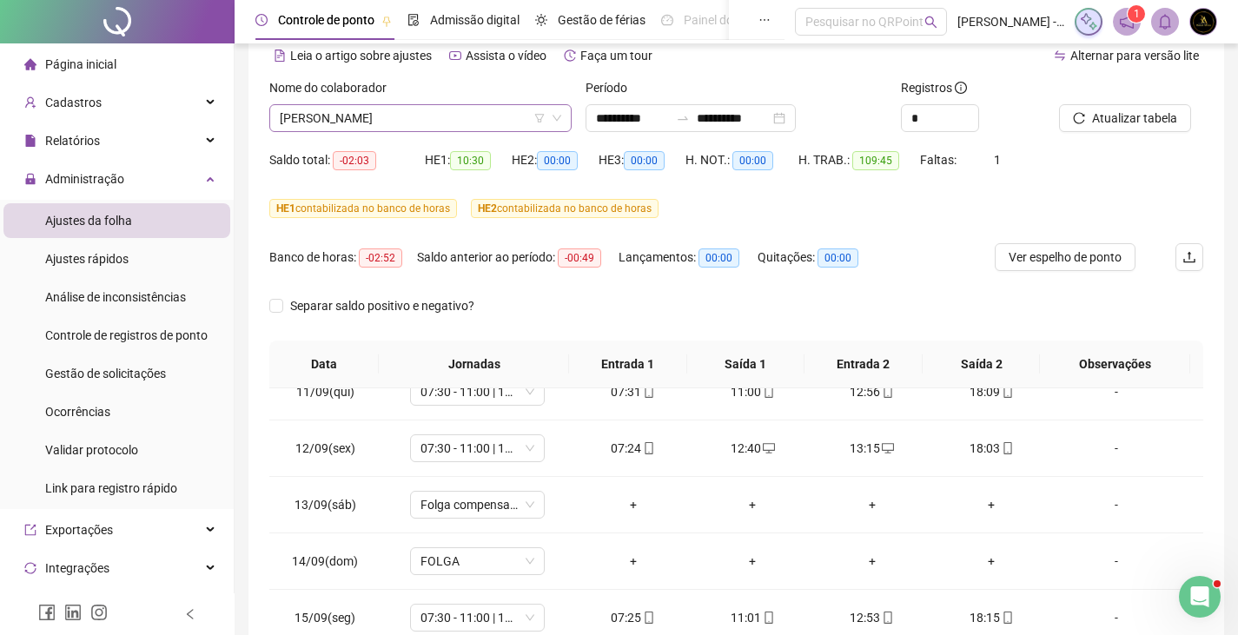
click at [459, 111] on span "CASSIO ARAUJO DE SANTANA" at bounding box center [420, 118] width 281 height 26
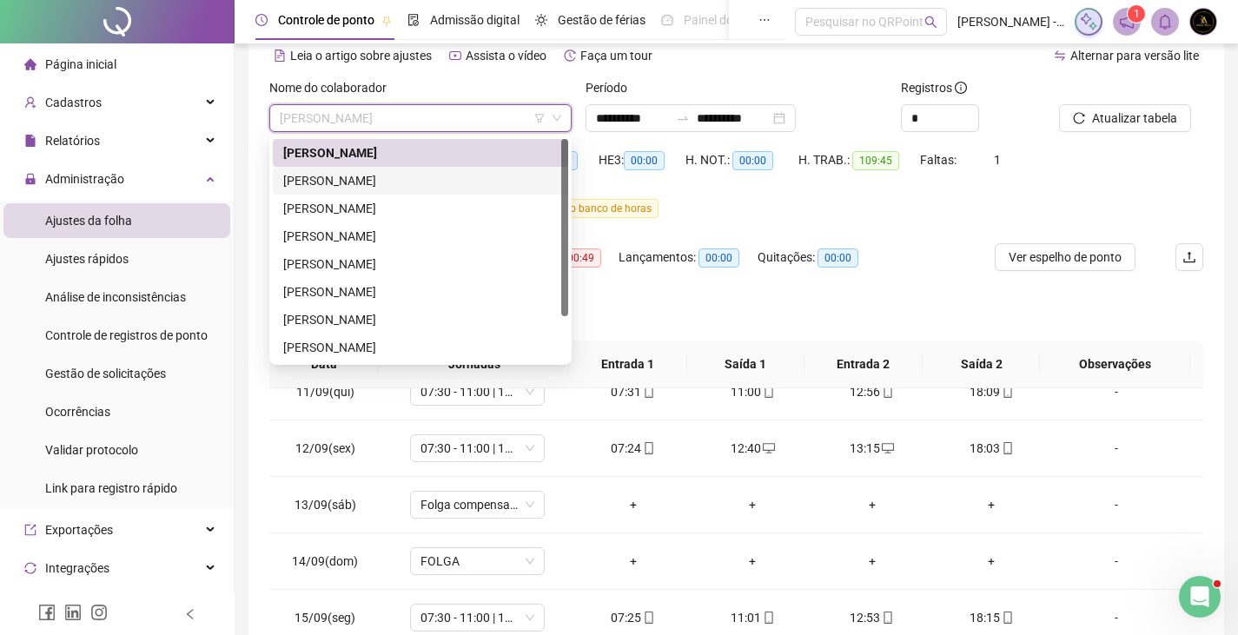
click at [415, 180] on div "CRISTIANA SILVA OLIVEIRA" at bounding box center [420, 180] width 274 height 19
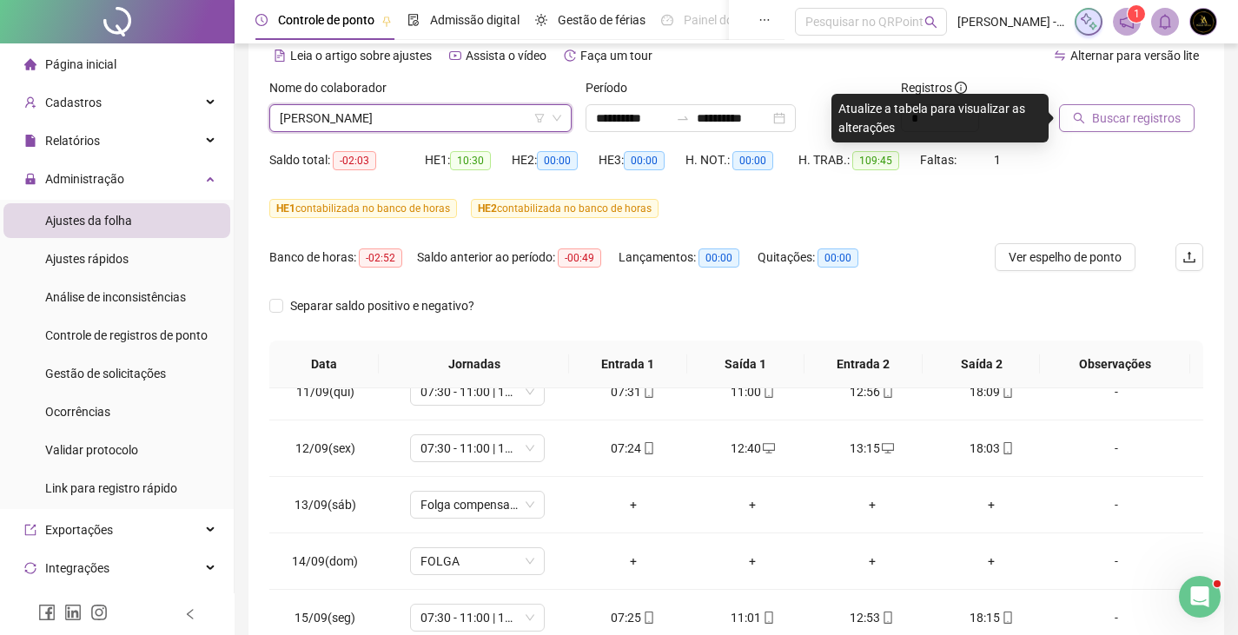
click at [1145, 127] on span "Buscar registros" at bounding box center [1136, 118] width 89 height 19
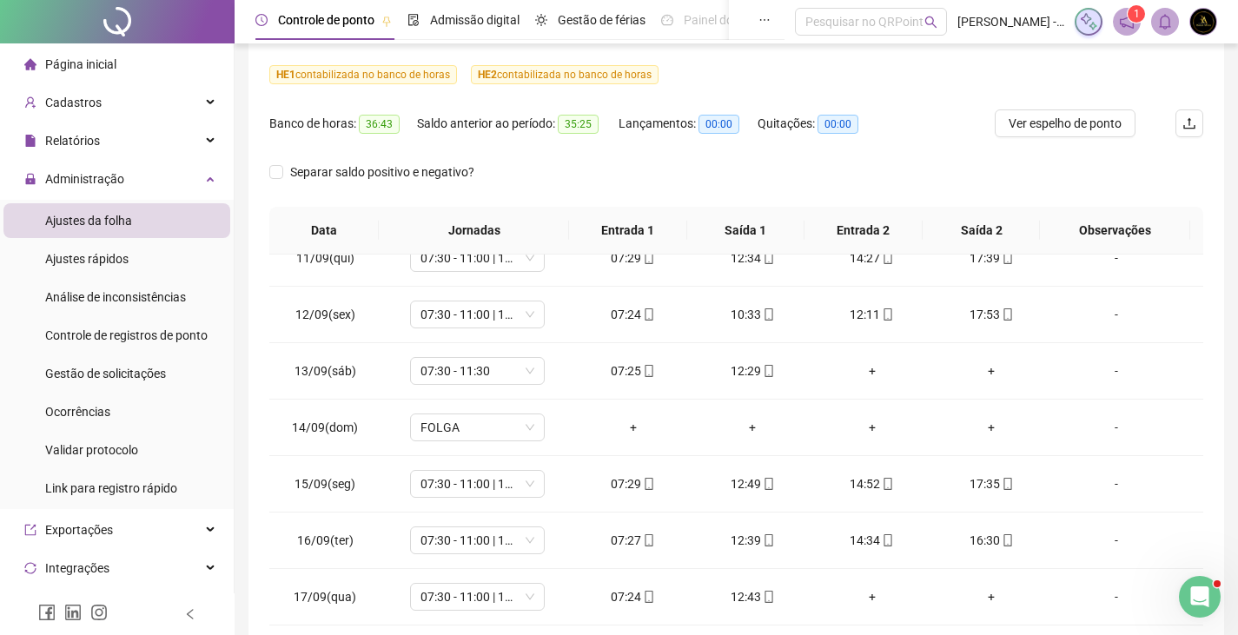
scroll to position [85, 0]
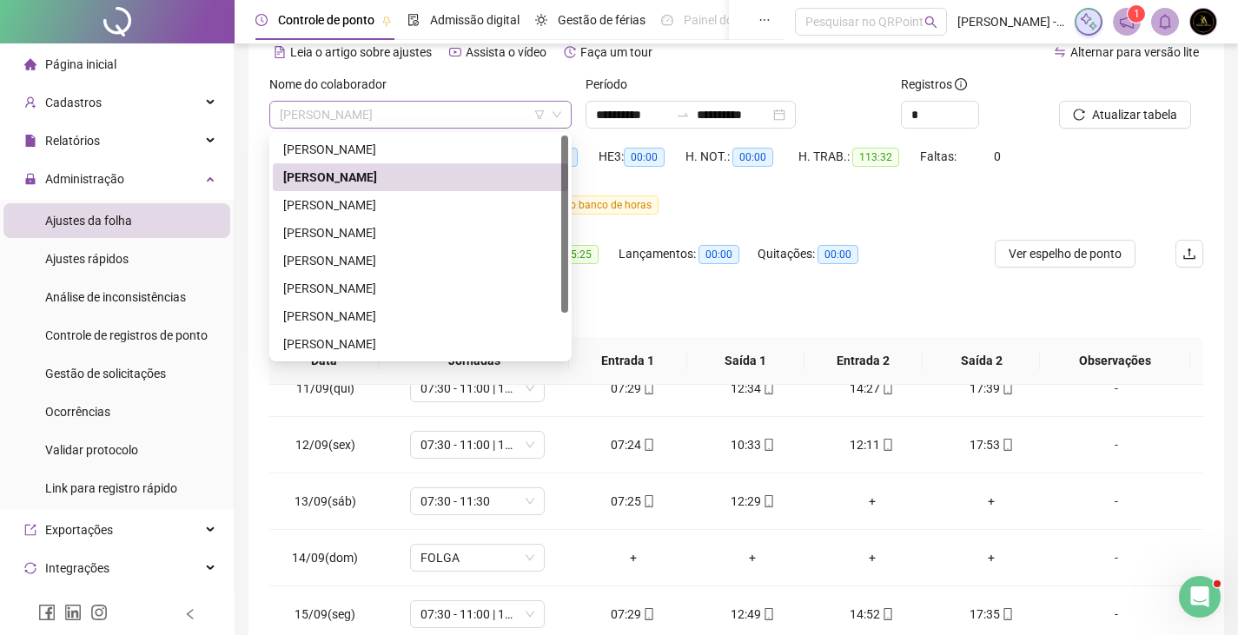
click at [434, 102] on span "CRISTIANA SILVA OLIVEIRA" at bounding box center [420, 115] width 281 height 26
click at [393, 266] on div "MARIA EDUARDA DE JESUS OLIVEIRA" at bounding box center [420, 260] width 274 height 19
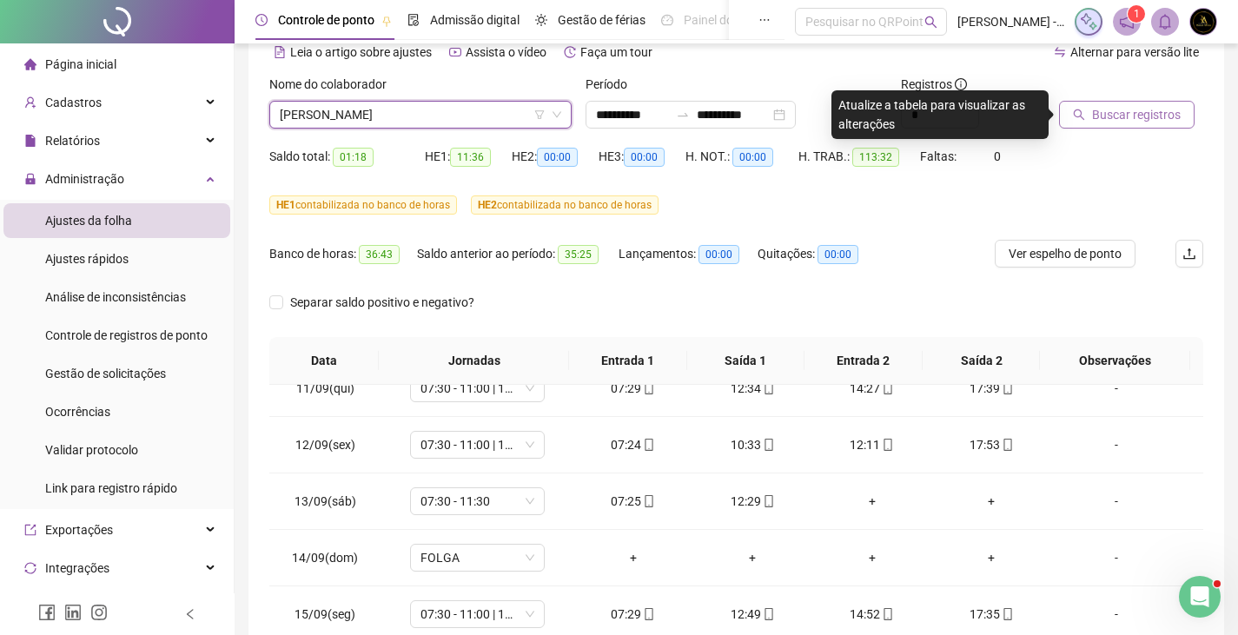
click at [1120, 111] on span "Buscar registros" at bounding box center [1136, 114] width 89 height 19
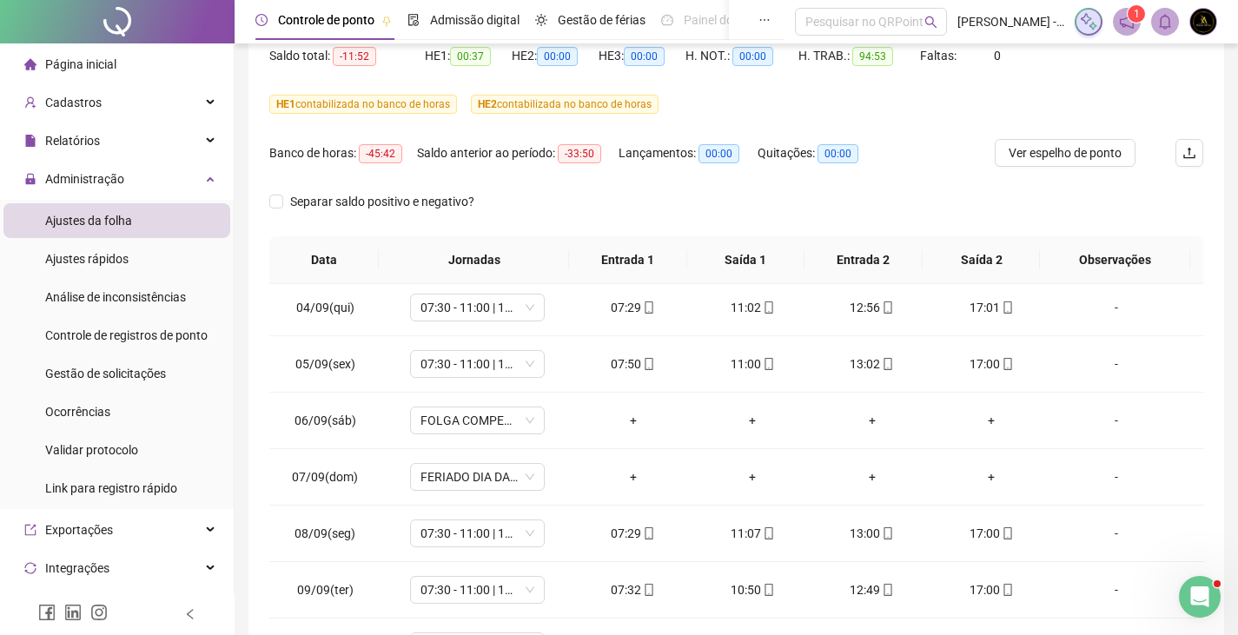
scroll to position [29, 0]
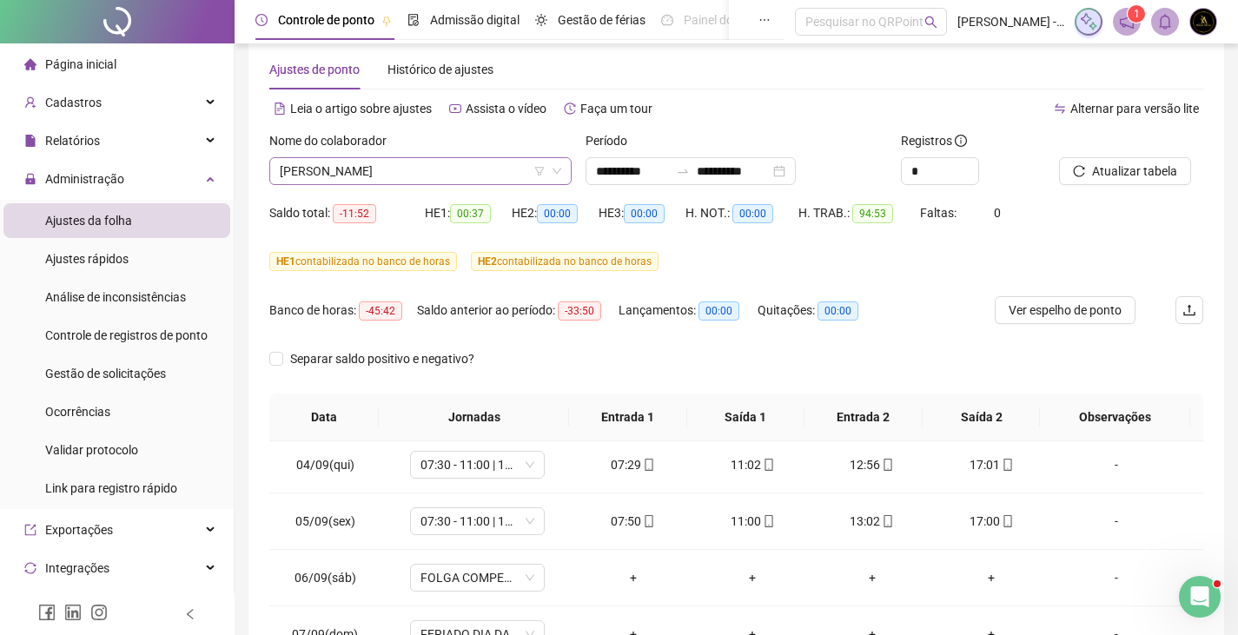
click at [402, 171] on span "MARIA EDUARDA DE JESUS OLIVEIRA" at bounding box center [420, 171] width 281 height 26
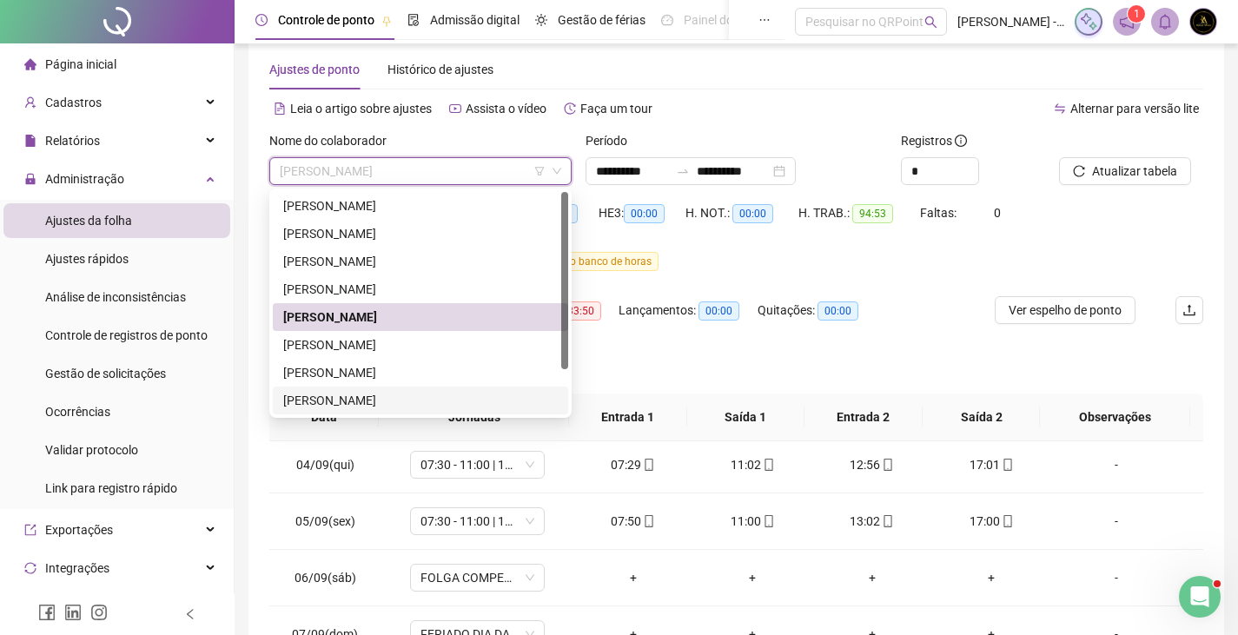
scroll to position [56, 0]
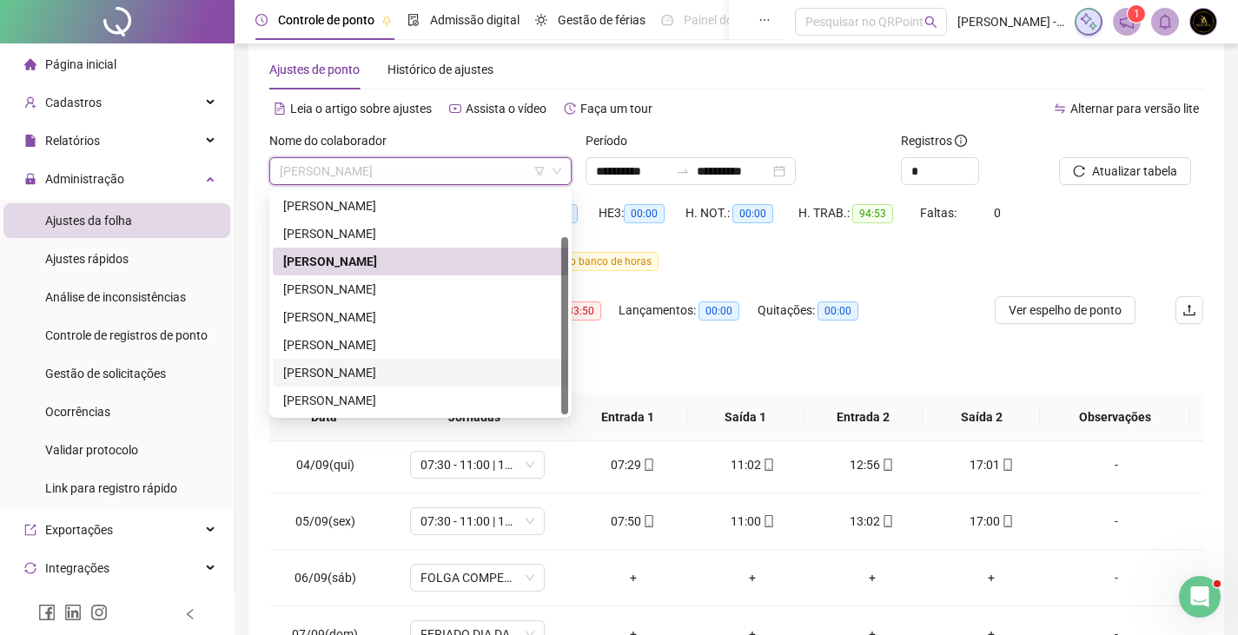
click at [362, 370] on div "TELMA BARBOSA DE OLIVEIRA" at bounding box center [420, 372] width 274 height 19
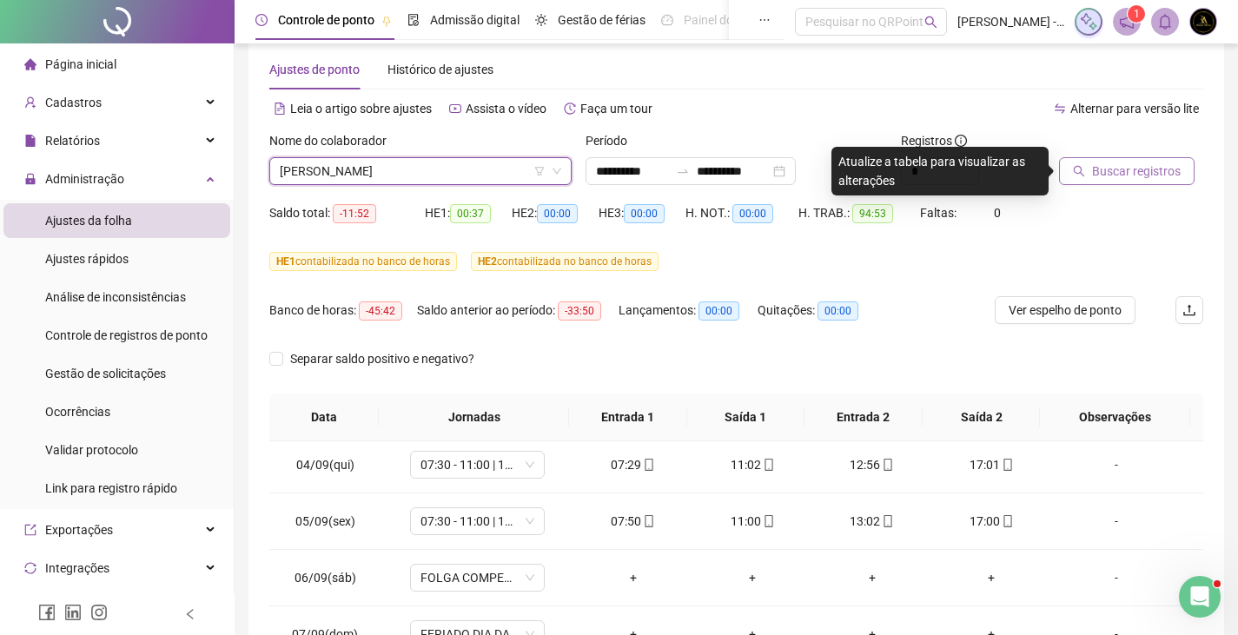
click at [1159, 170] on span "Buscar registros" at bounding box center [1136, 171] width 89 height 19
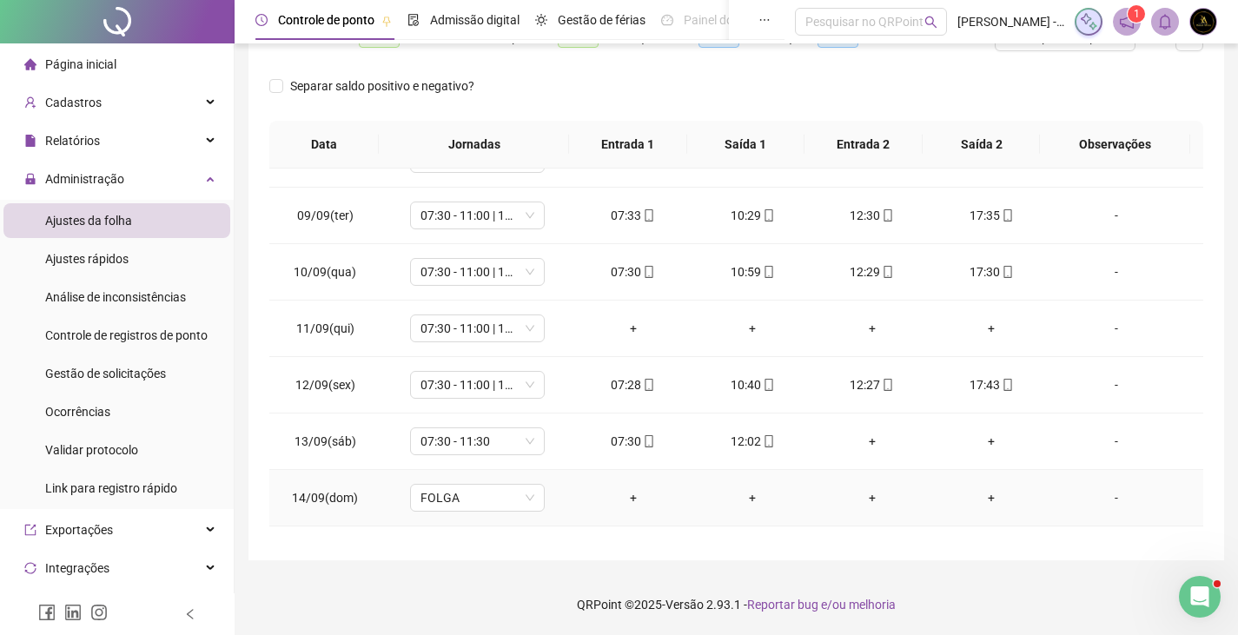
scroll to position [434, 0]
click at [458, 329] on span "07:30 - 11:00 | 13:00 - 17:30" at bounding box center [477, 327] width 114 height 26
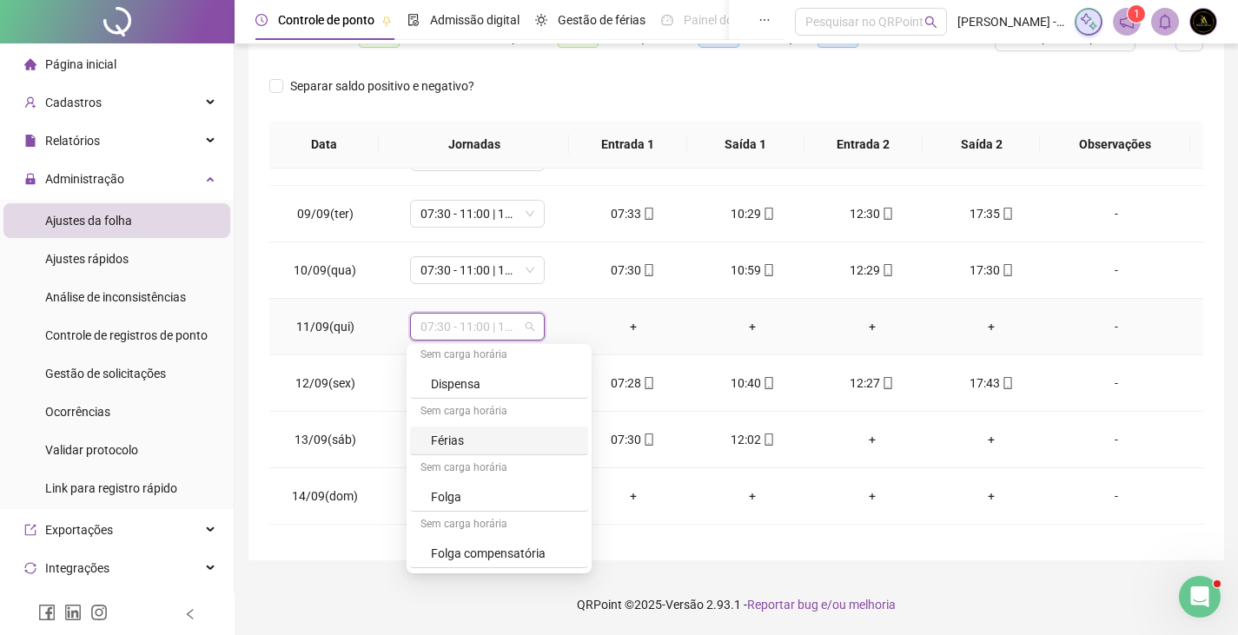
scroll to position [455, 0]
click at [513, 489] on div "Folga compensatória" at bounding box center [504, 498] width 147 height 19
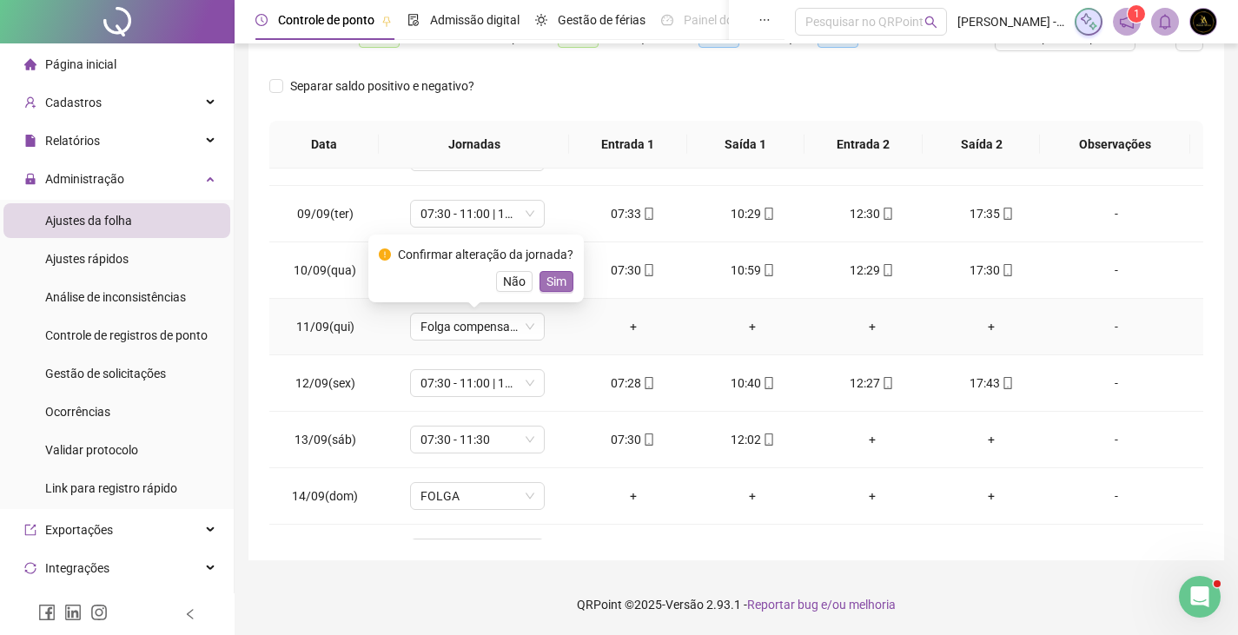
click at [558, 281] on span "Sim" at bounding box center [556, 281] width 20 height 19
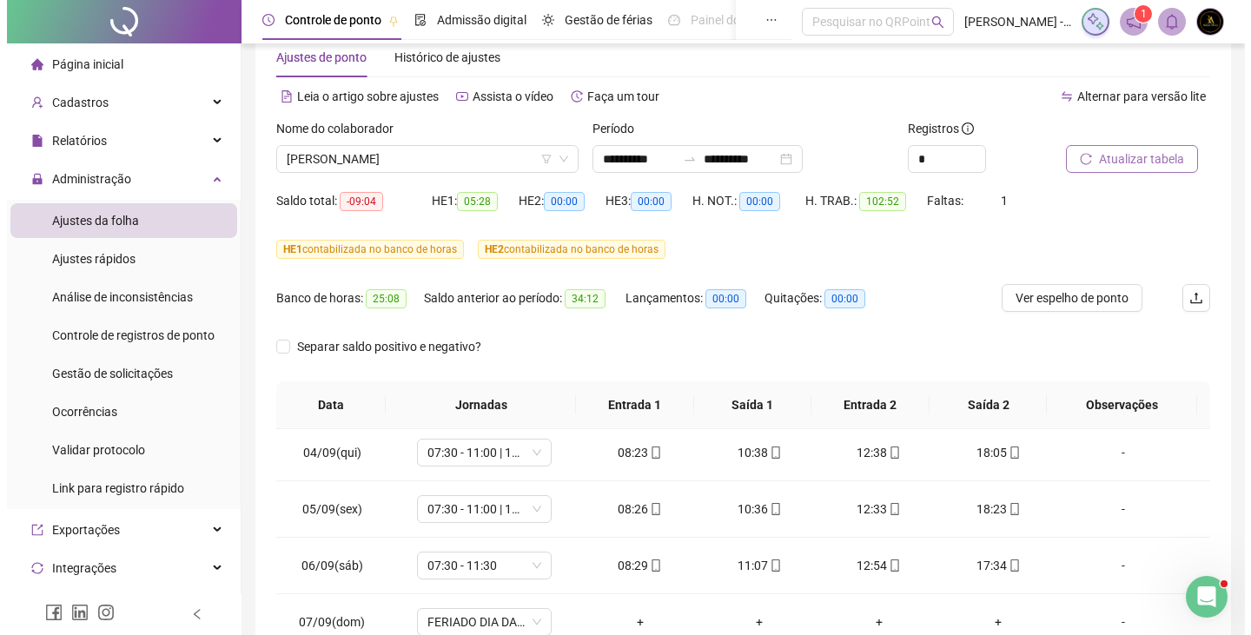
scroll to position [0, 0]
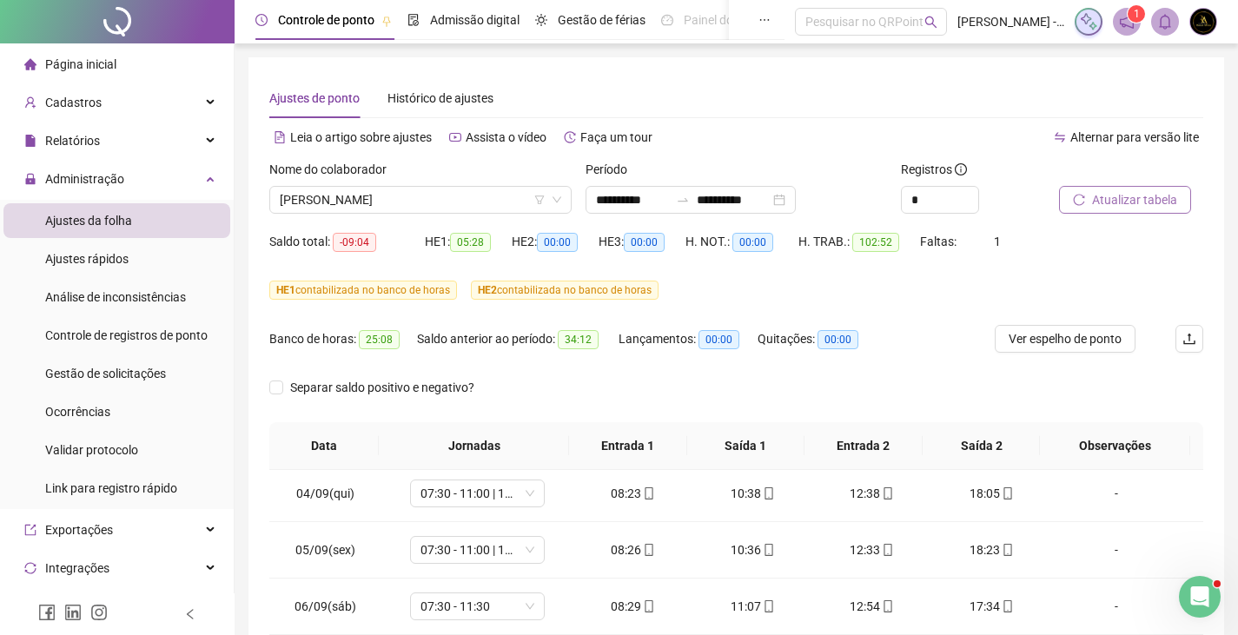
click at [1200, 24] on img at bounding box center [1203, 22] width 26 height 26
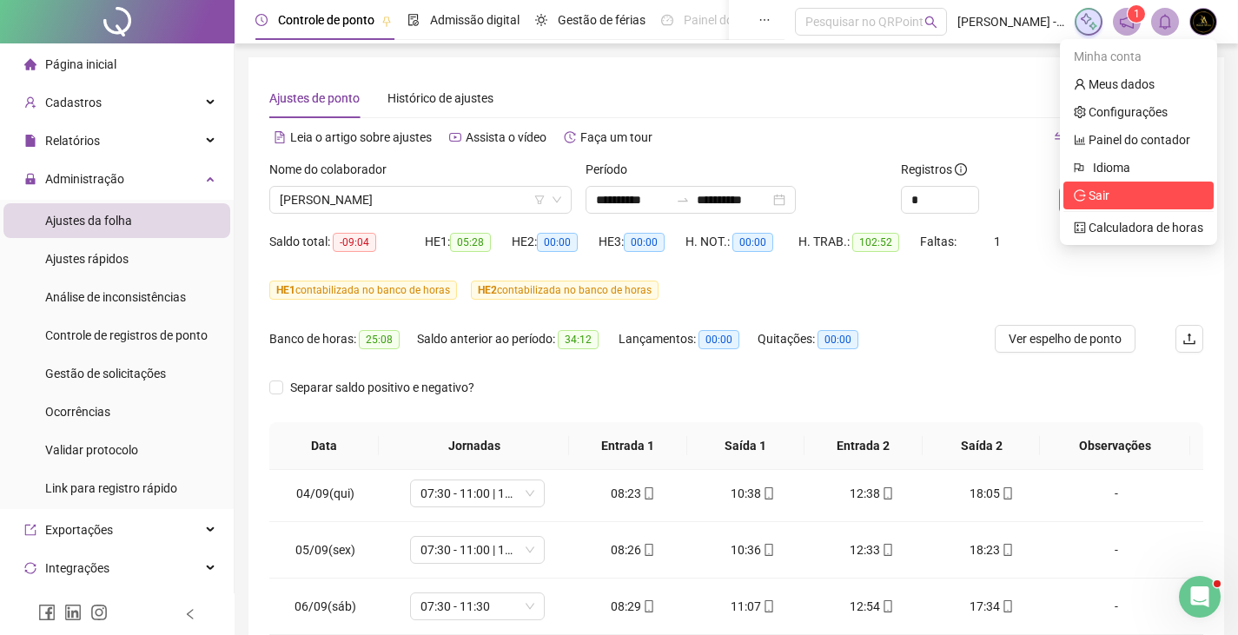
click at [1094, 196] on span "Sair" at bounding box center [1098, 195] width 21 height 14
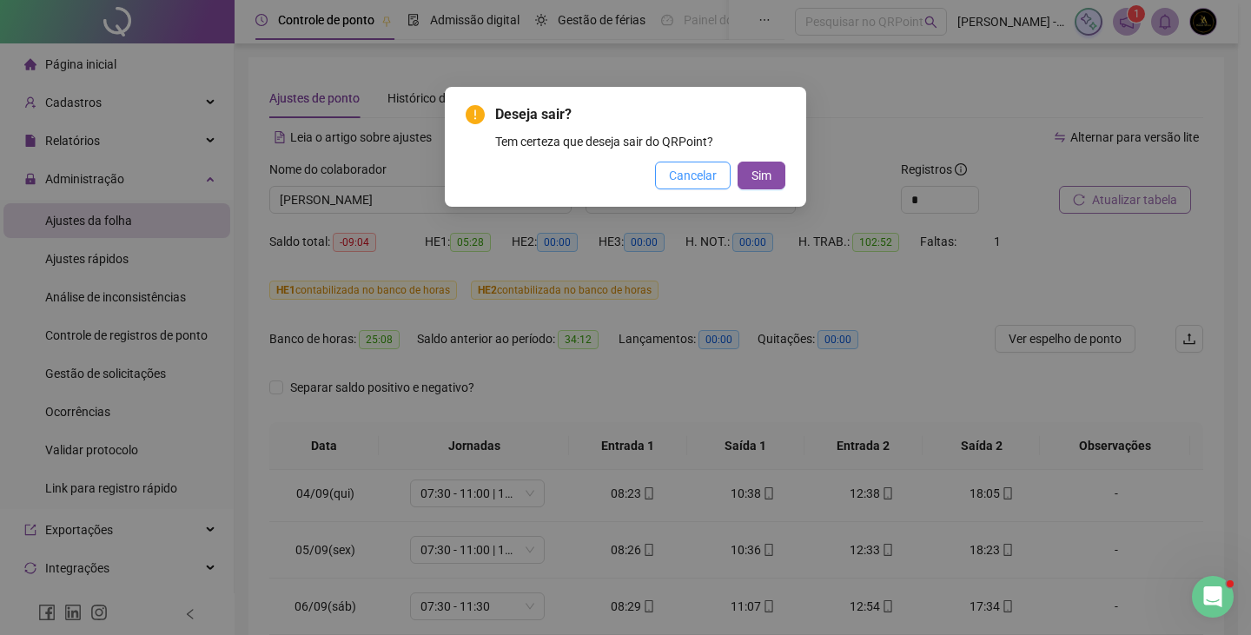
click at [719, 175] on button "Cancelar" at bounding box center [693, 176] width 76 height 28
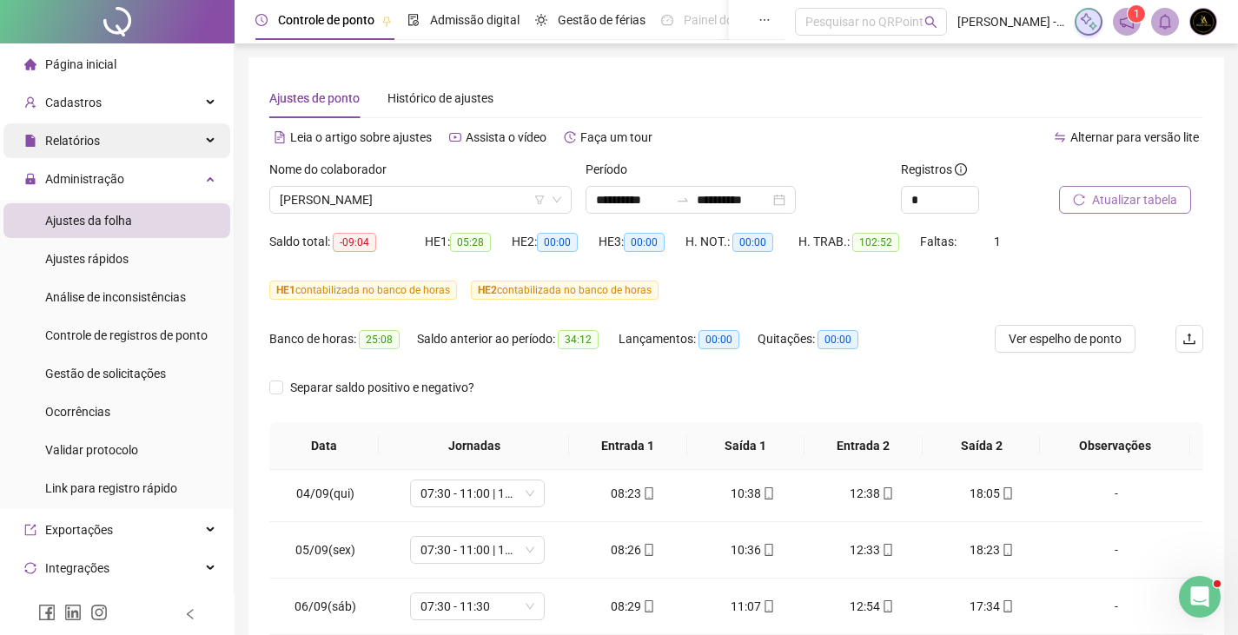
click at [135, 129] on div "Relatórios" at bounding box center [116, 140] width 227 height 35
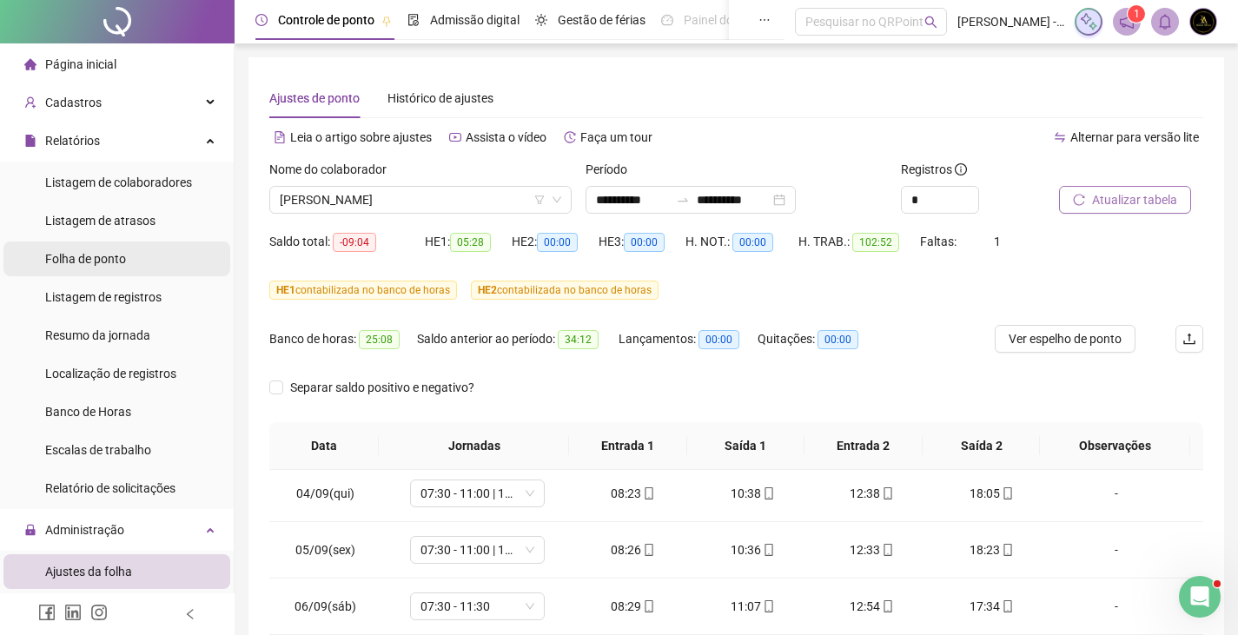
click at [125, 262] on span "Folha de ponto" at bounding box center [85, 259] width 81 height 14
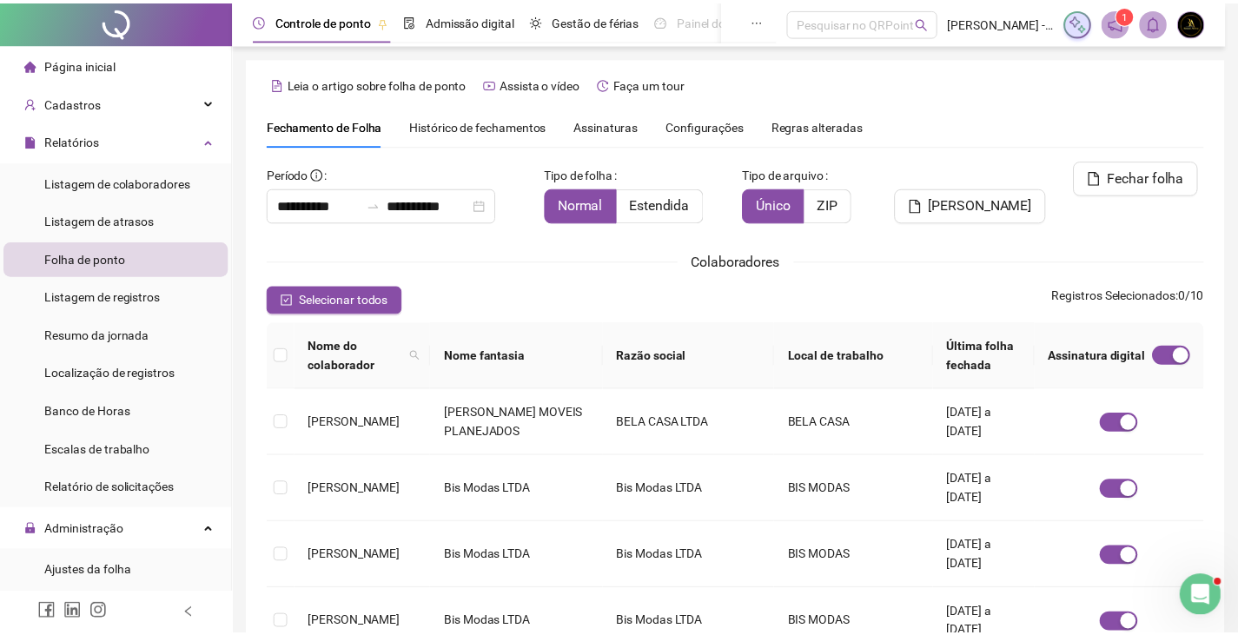
scroll to position [38, 0]
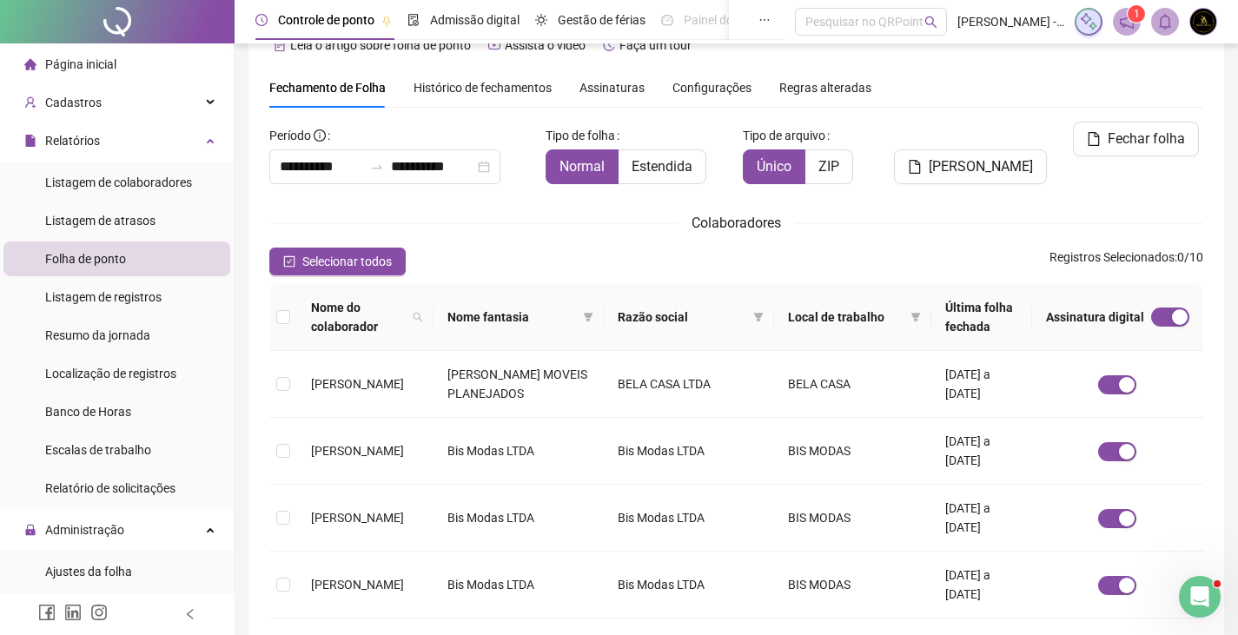
click at [541, 92] on span "Histórico de fechamentos" at bounding box center [482, 88] width 138 height 14
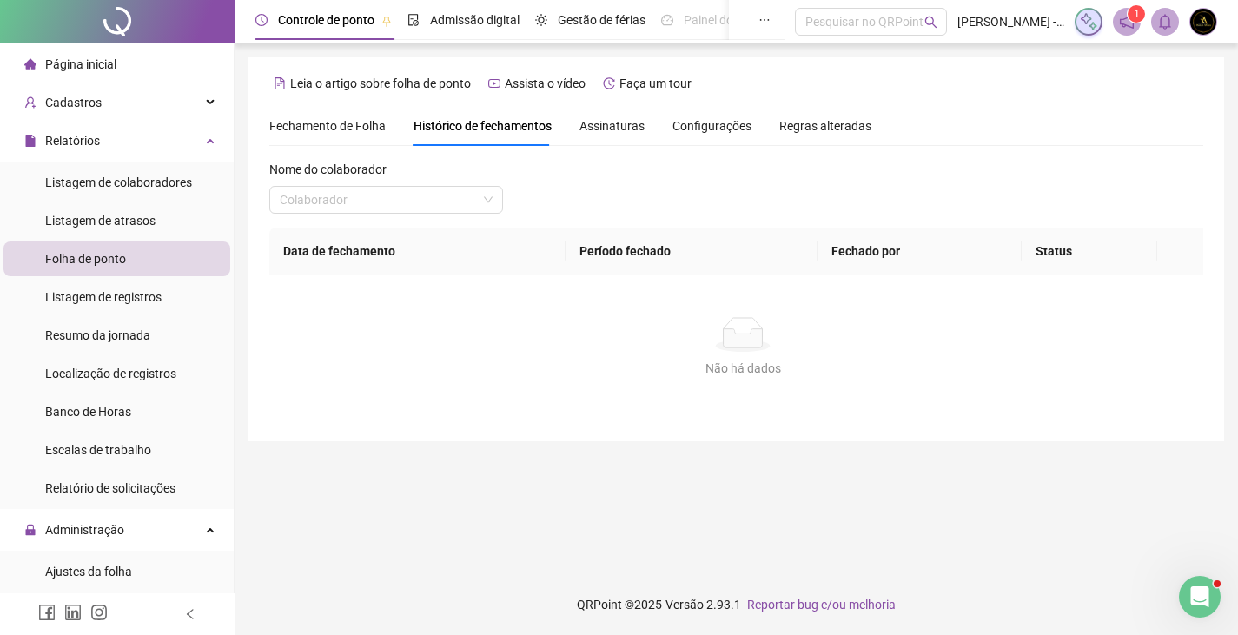
scroll to position [0, 0]
click at [598, 135] on div "Assinaturas" at bounding box center [611, 125] width 65 height 19
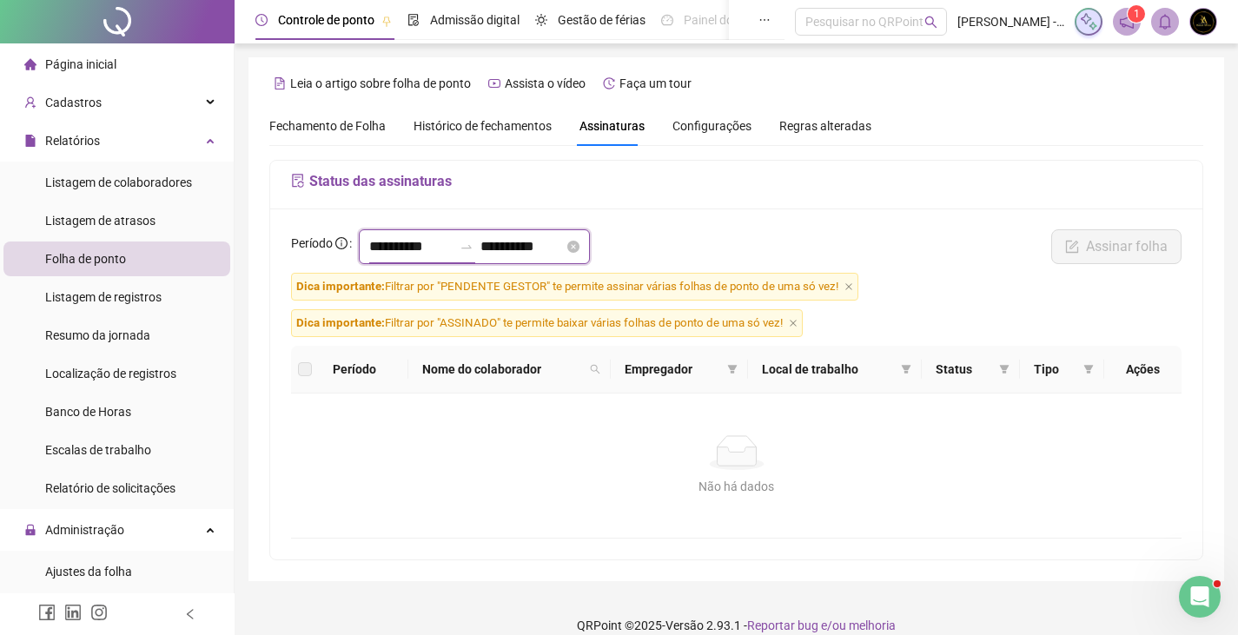
click at [402, 247] on input "**********" at bounding box center [410, 246] width 83 height 21
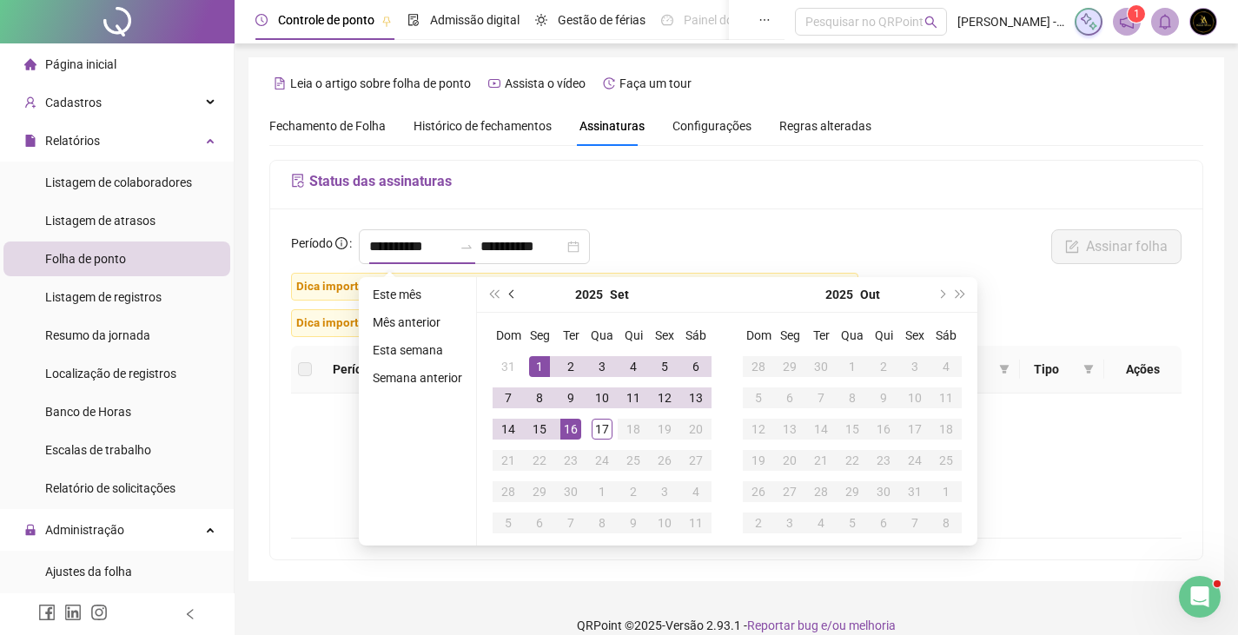
click at [515, 290] on button "prev-year" at bounding box center [512, 294] width 19 height 35
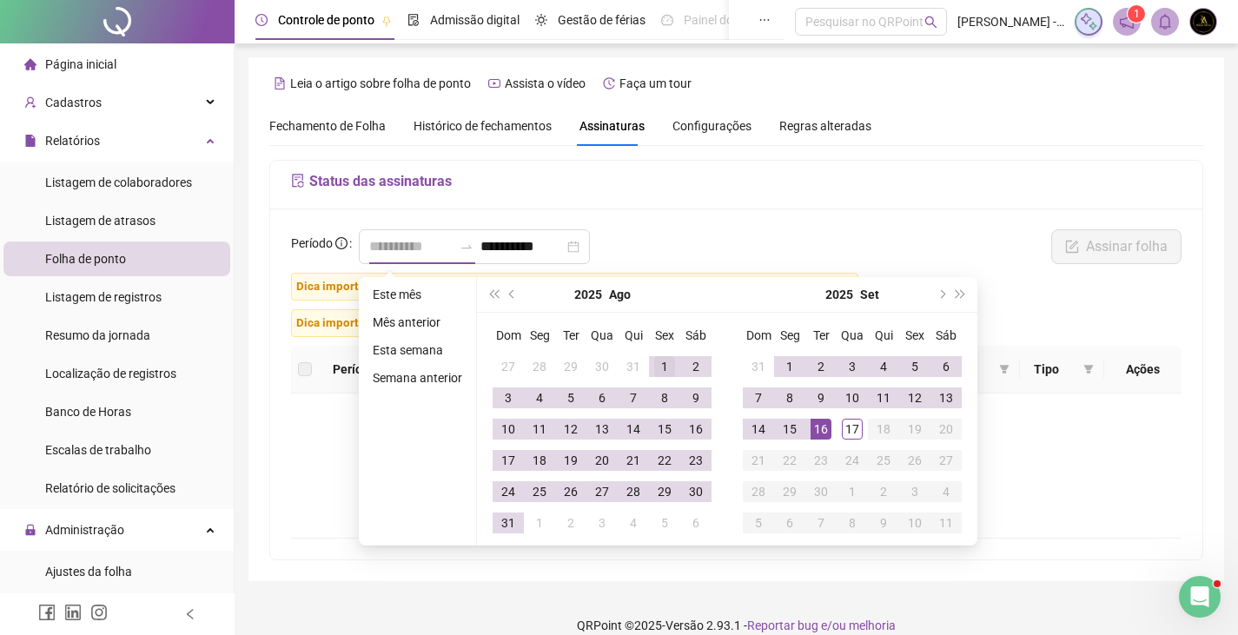
type input "**********"
click at [661, 368] on div "1" at bounding box center [664, 366] width 21 height 21
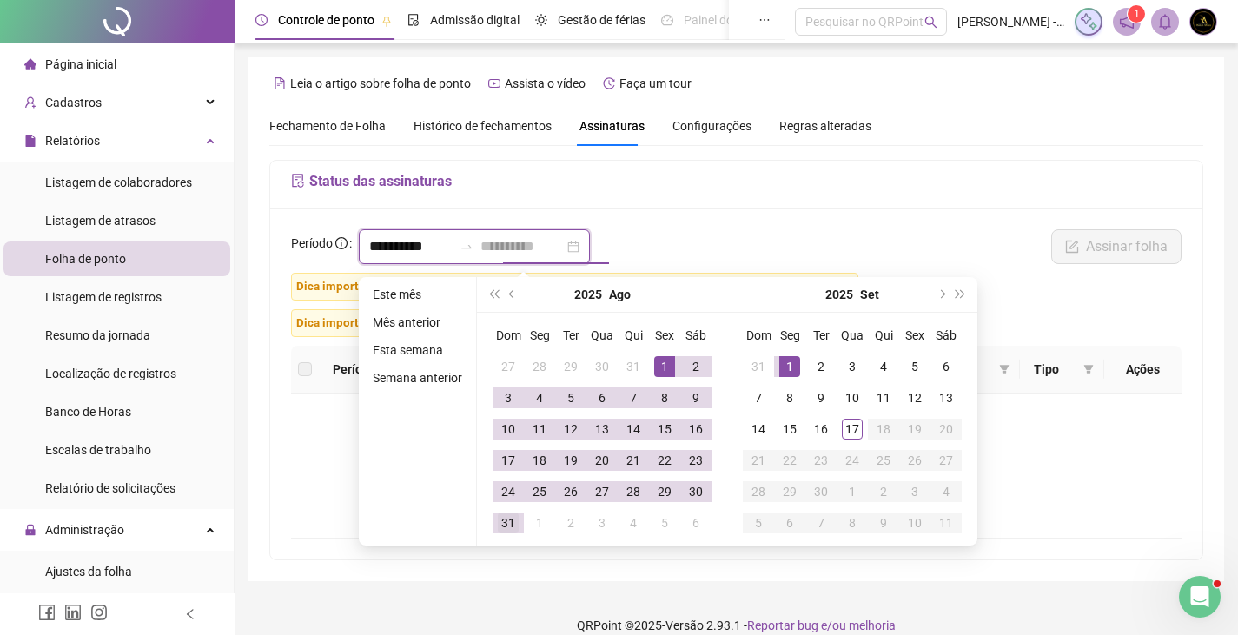
type input "**********"
click at [507, 525] on div "31" at bounding box center [508, 522] width 21 height 21
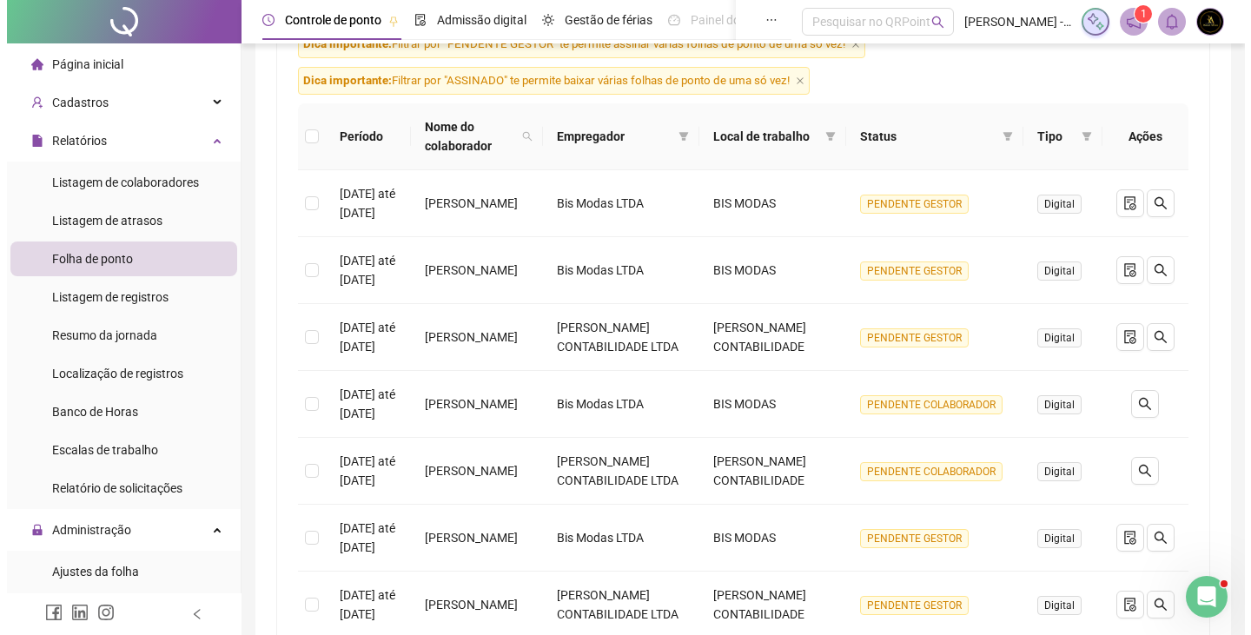
scroll to position [226, 0]
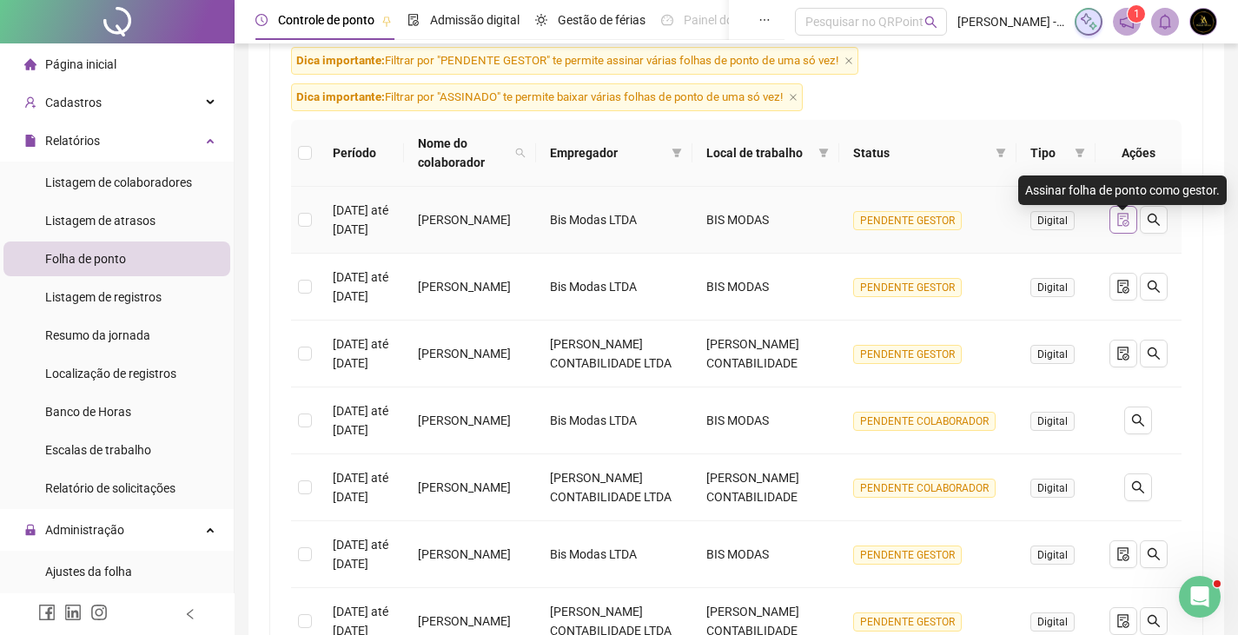
click at [1126, 227] on icon "file-done" at bounding box center [1122, 220] width 11 height 14
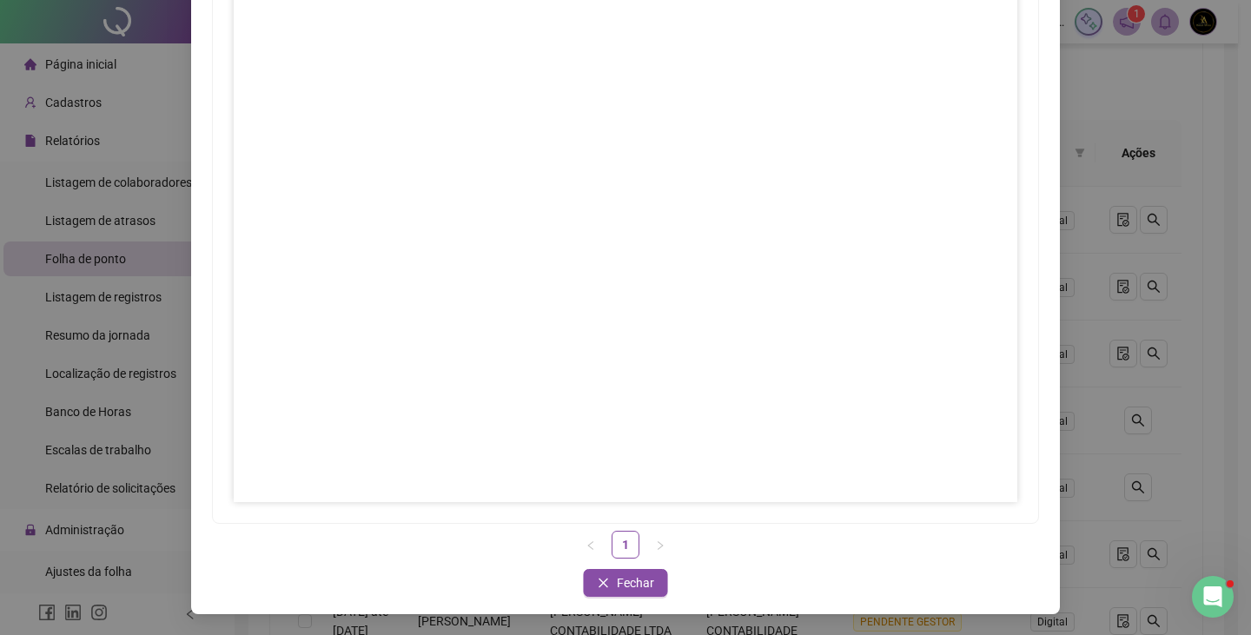
scroll to position [154, 0]
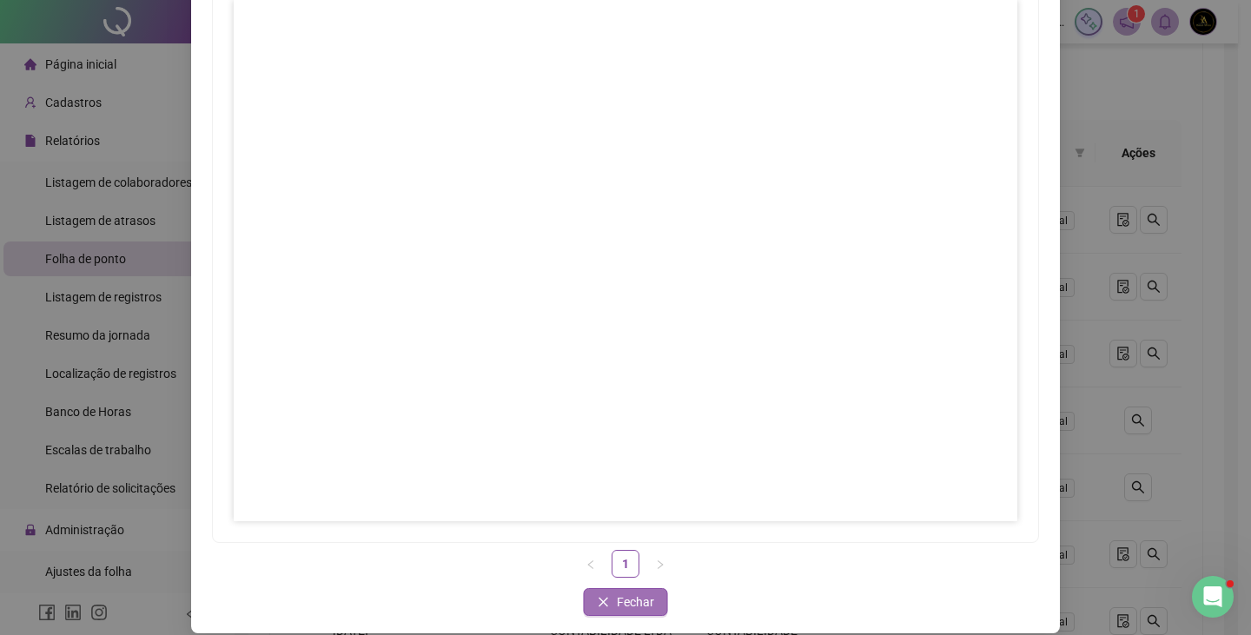
click at [641, 593] on span "Fechar" at bounding box center [635, 601] width 37 height 19
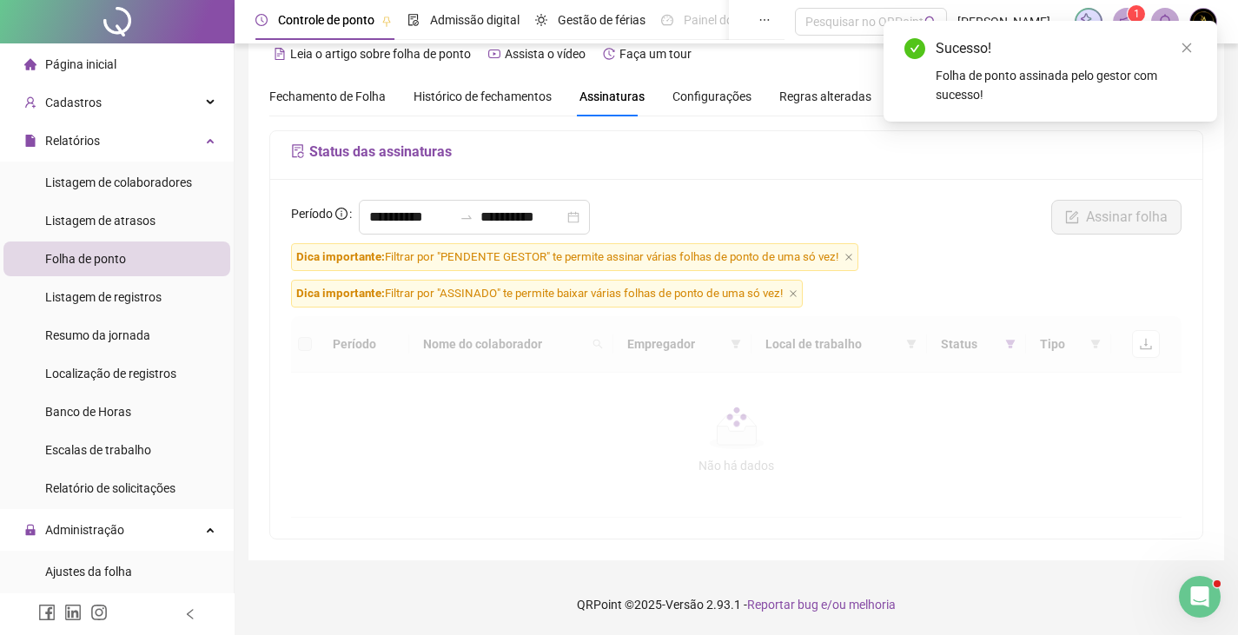
scroll to position [17, 0]
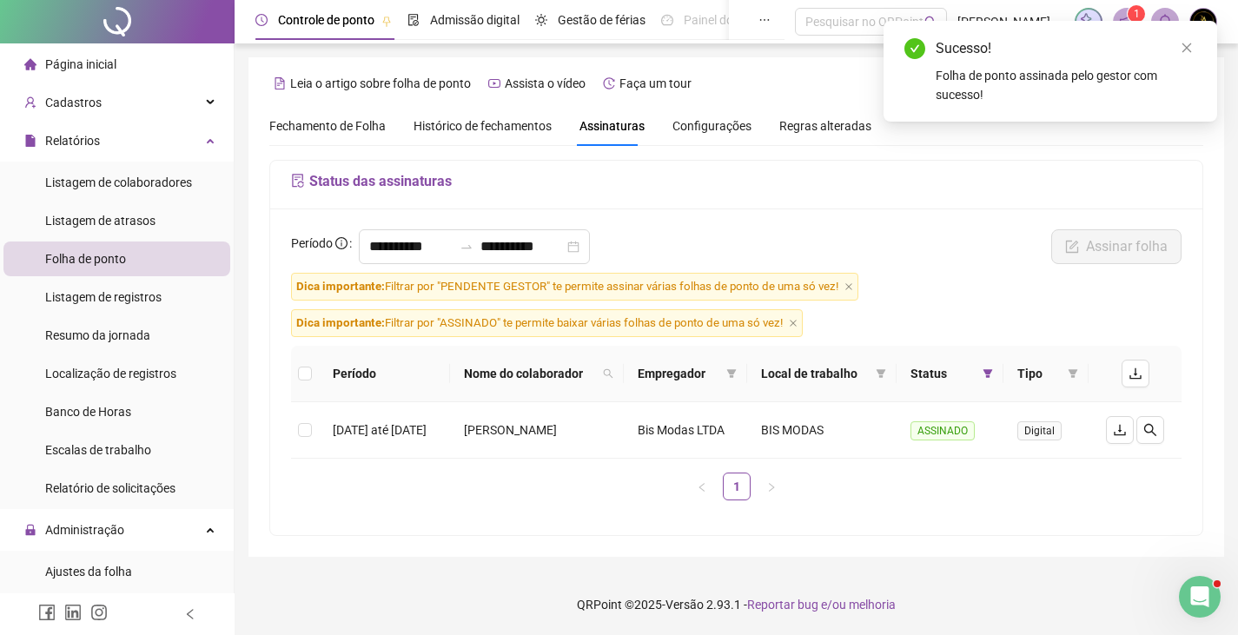
click at [1183, 34] on div "Sucesso! Folha de ponto assinada pelo gestor com sucesso!" at bounding box center [1050, 71] width 334 height 101
click at [1183, 53] on icon "close" at bounding box center [1186, 48] width 12 height 12
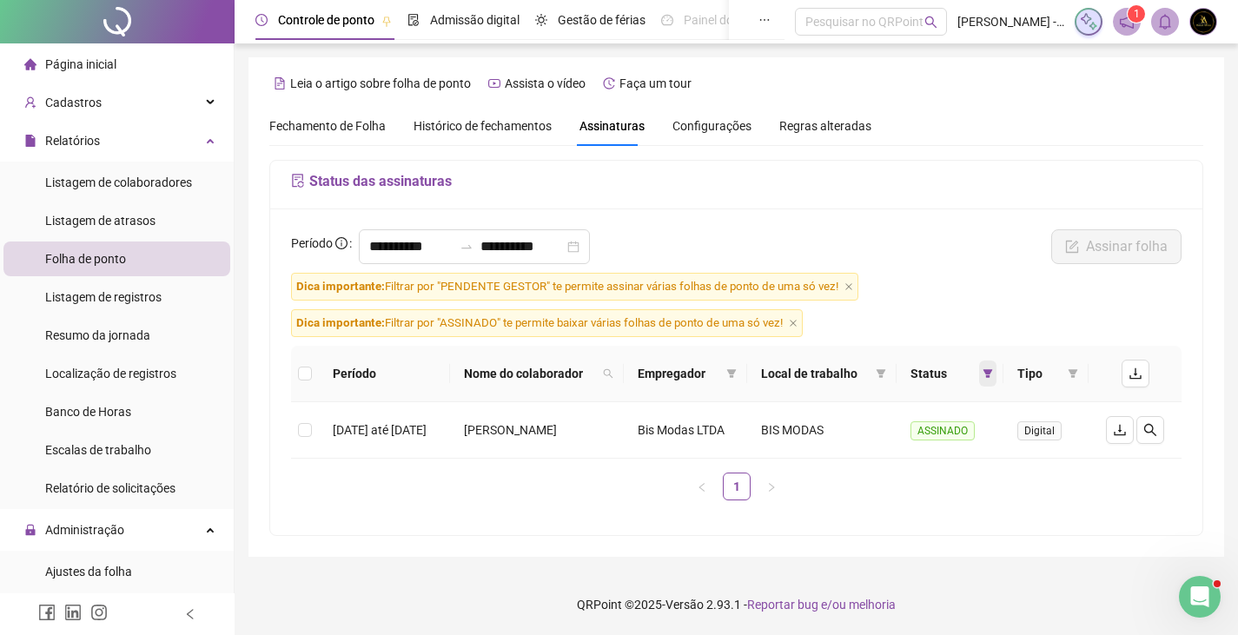
click at [993, 369] on icon "filter" at bounding box center [988, 373] width 10 height 9
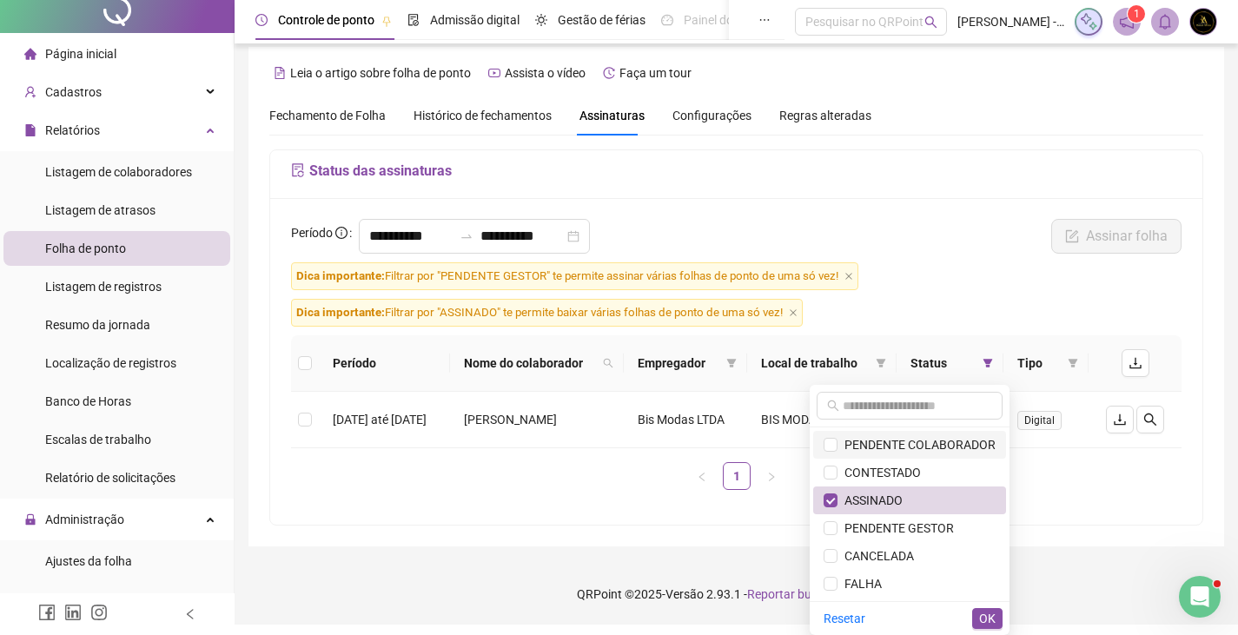
click at [908, 440] on span "PENDENTE COLABORADOR" at bounding box center [916, 445] width 158 height 14
click at [897, 521] on span "PENDENTE GESTOR" at bounding box center [895, 528] width 116 height 14
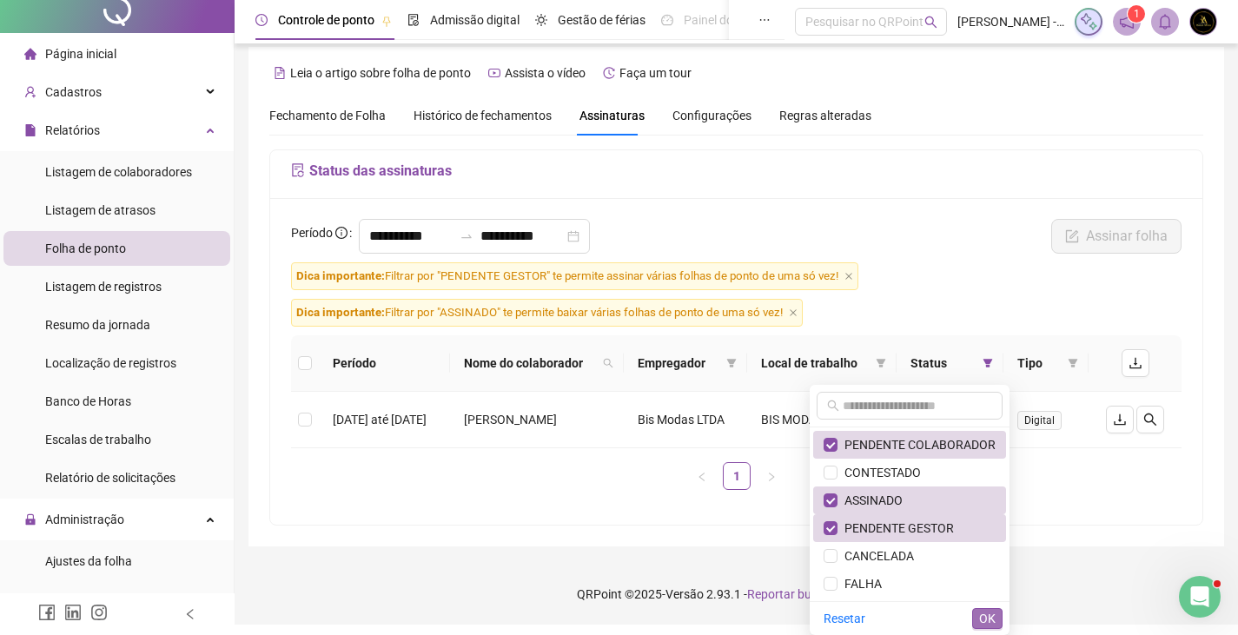
click at [990, 609] on span "OK" at bounding box center [987, 618] width 17 height 19
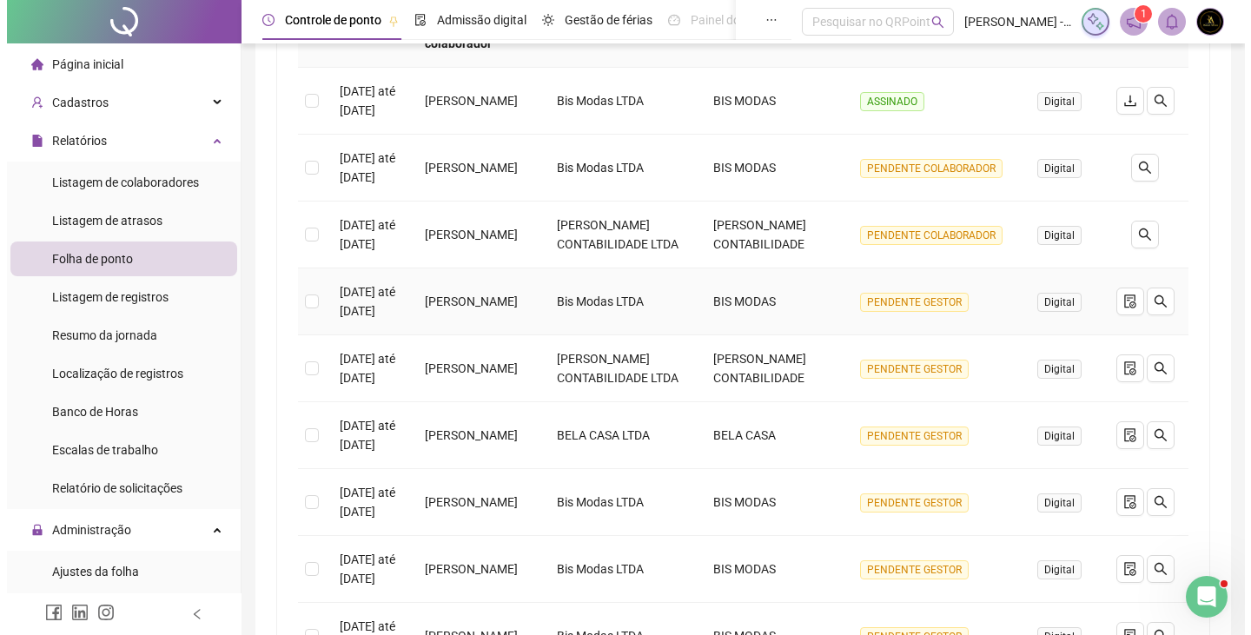
scroll to position [365, 0]
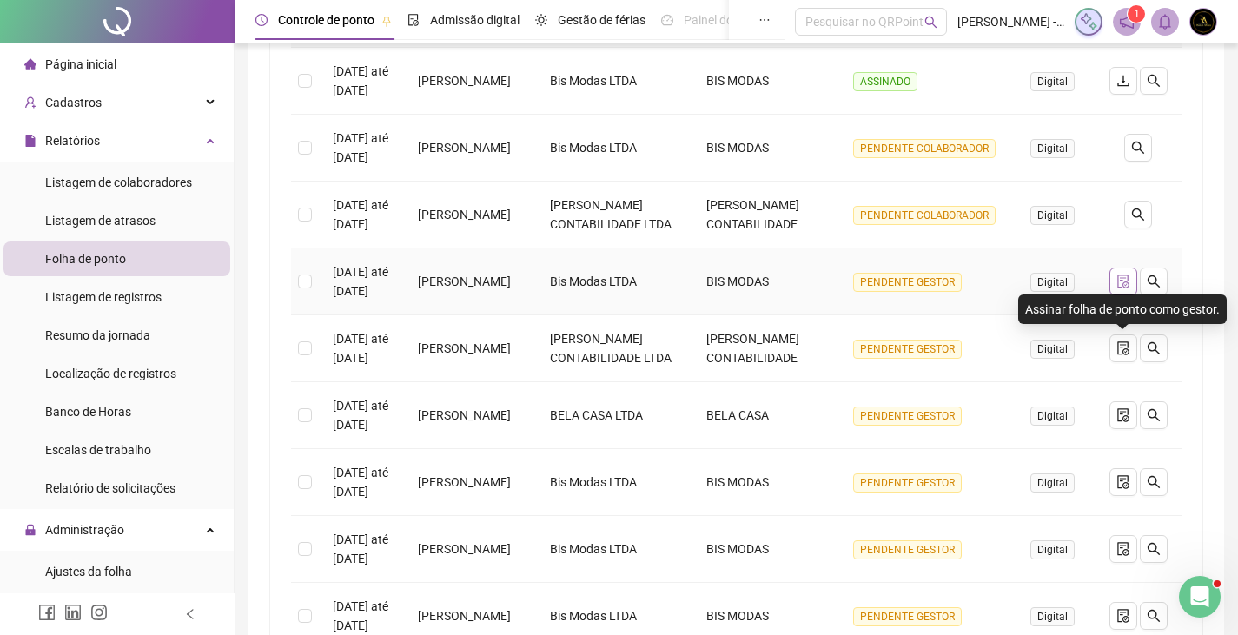
click at [1123, 288] on icon "file-done" at bounding box center [1123, 281] width 14 height 14
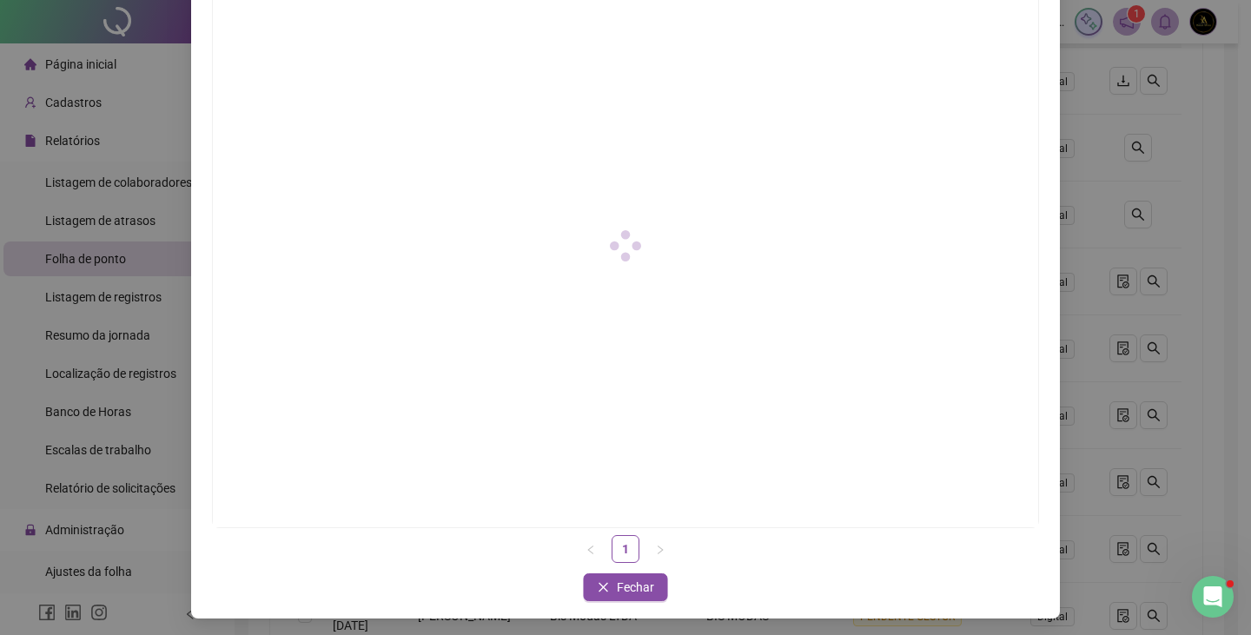
scroll to position [173, 0]
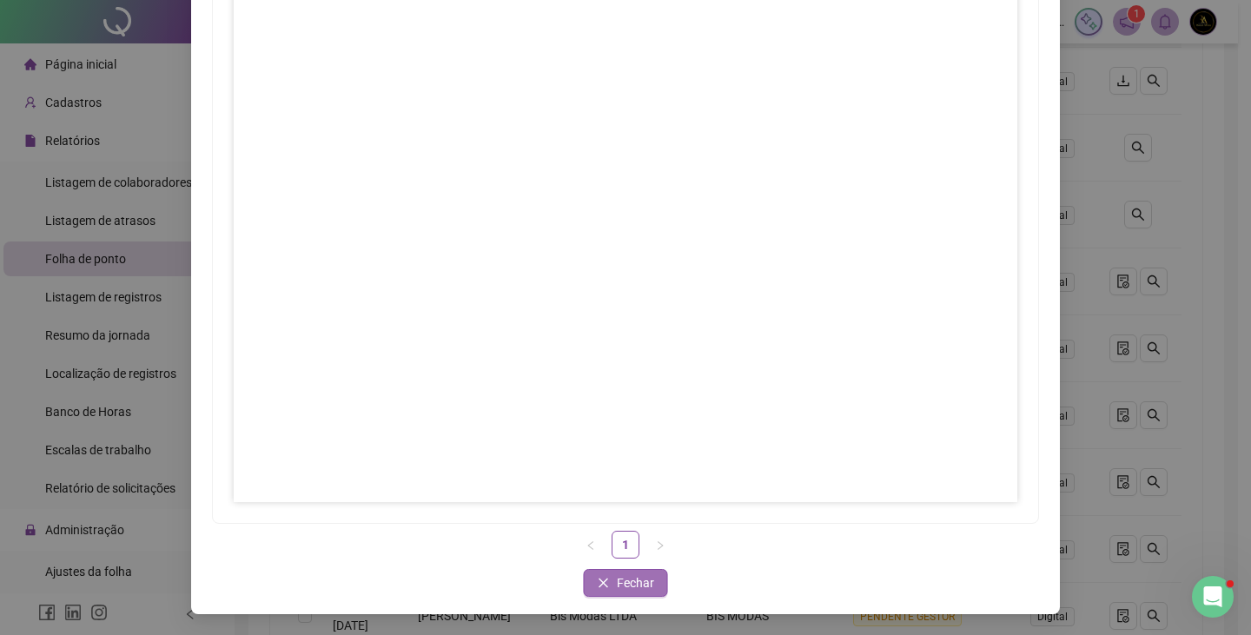
click at [624, 583] on span "Fechar" at bounding box center [635, 582] width 37 height 19
click at [630, 582] on span "Fechar" at bounding box center [635, 582] width 37 height 19
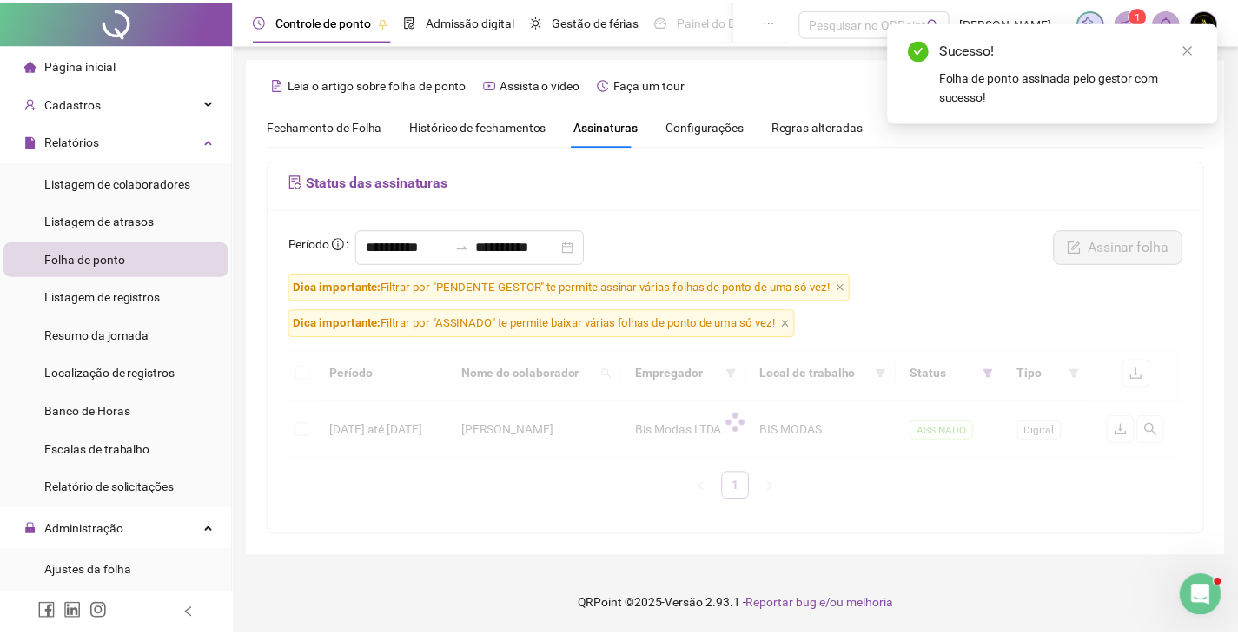
scroll to position [0, 0]
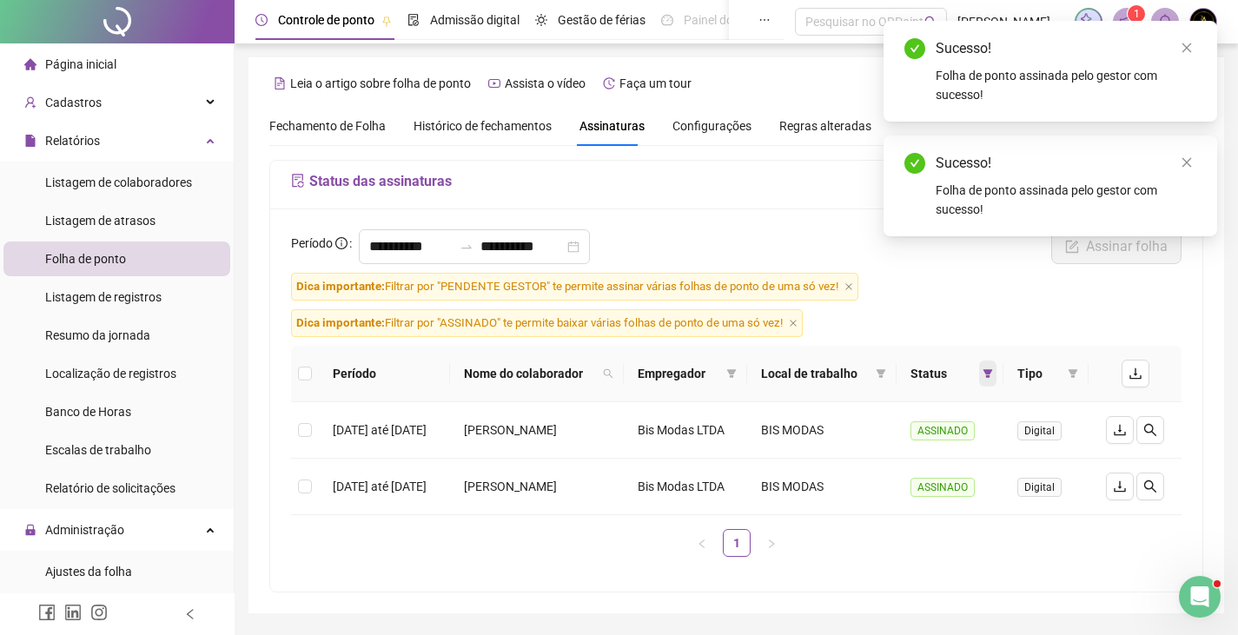
click at [993, 378] on icon "filter" at bounding box center [988, 373] width 10 height 9
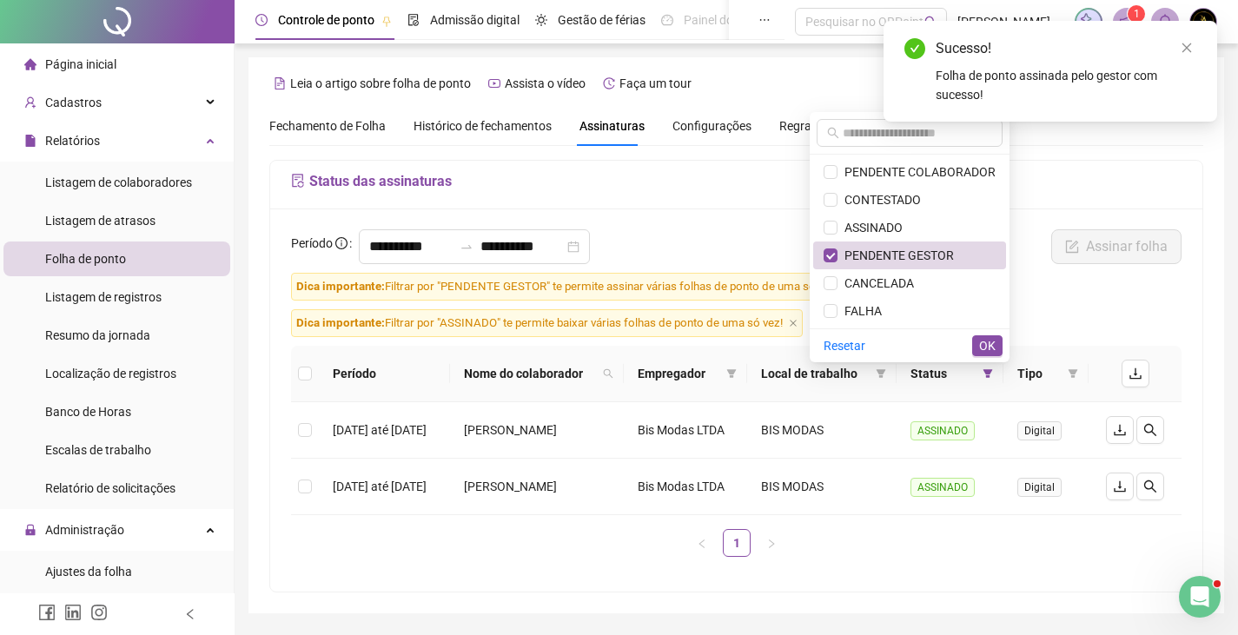
click at [988, 338] on span "OK" at bounding box center [987, 345] width 17 height 19
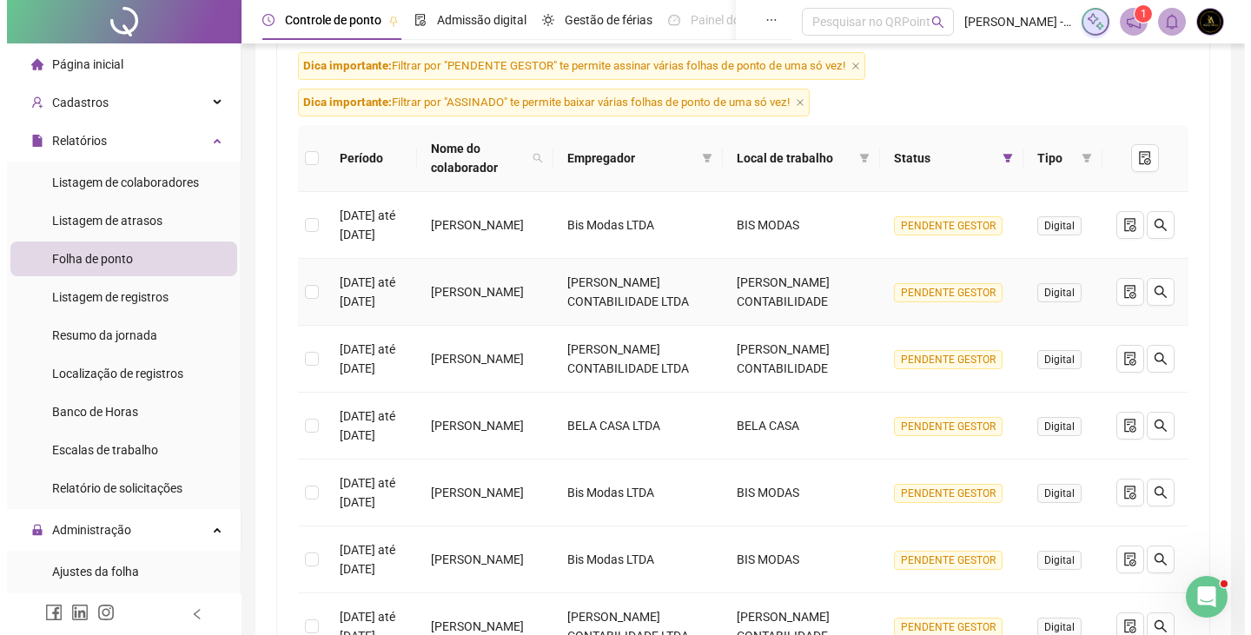
scroll to position [261, 0]
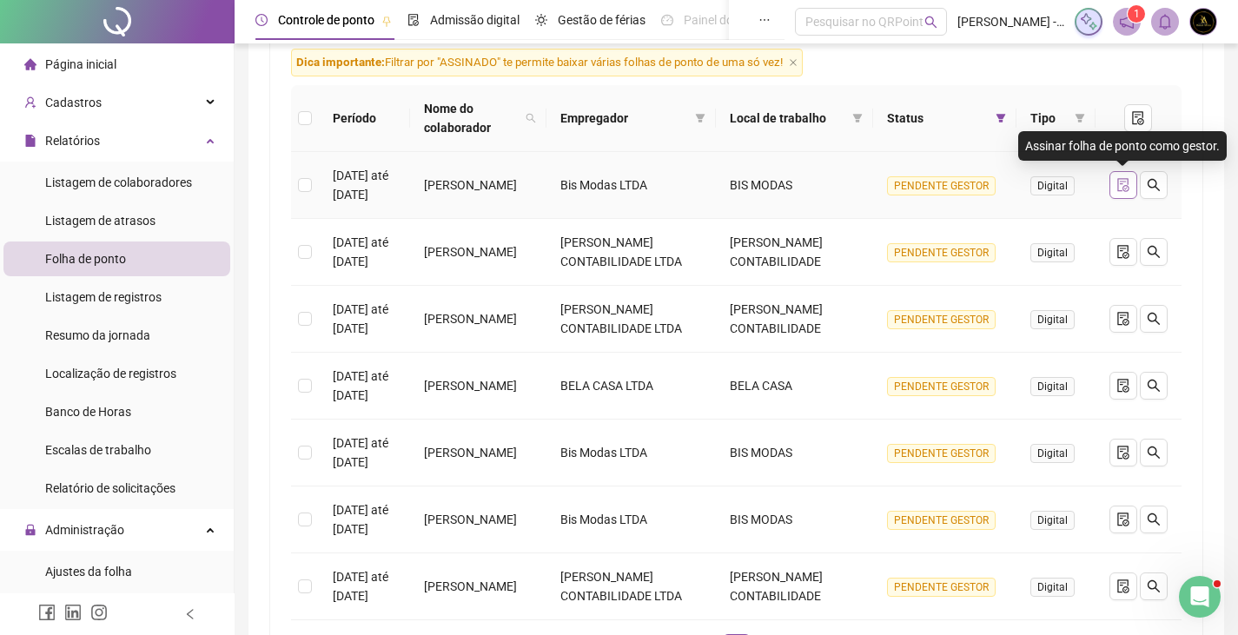
click at [1116, 183] on icon "file-done" at bounding box center [1123, 185] width 14 height 14
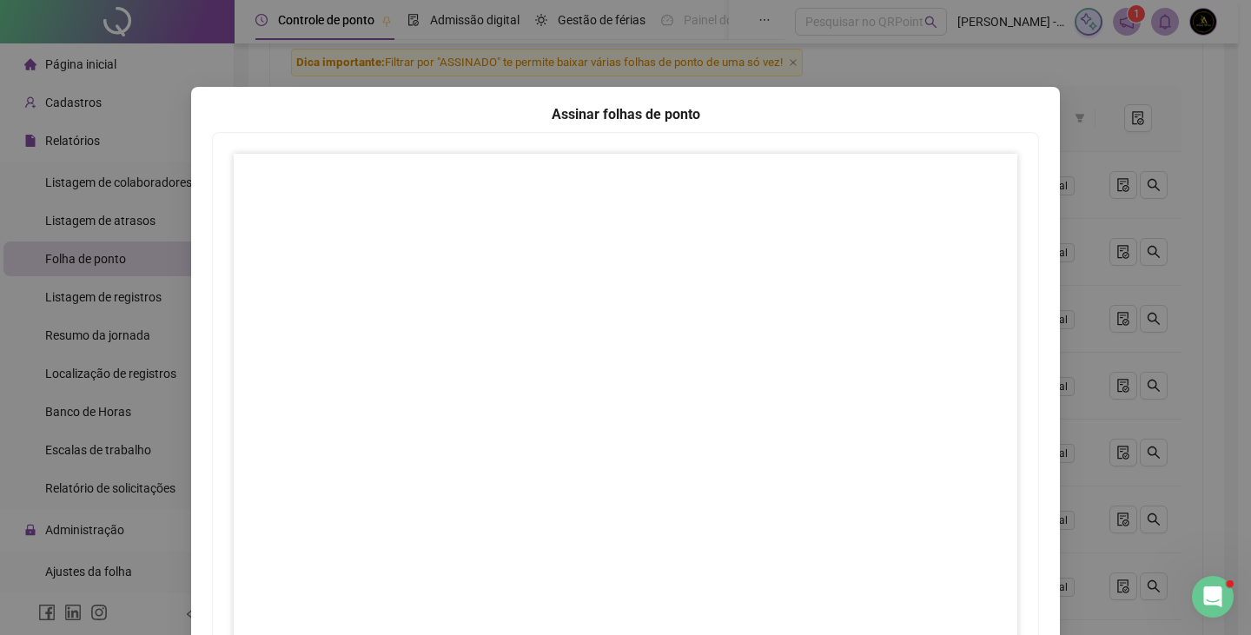
scroll to position [173, 0]
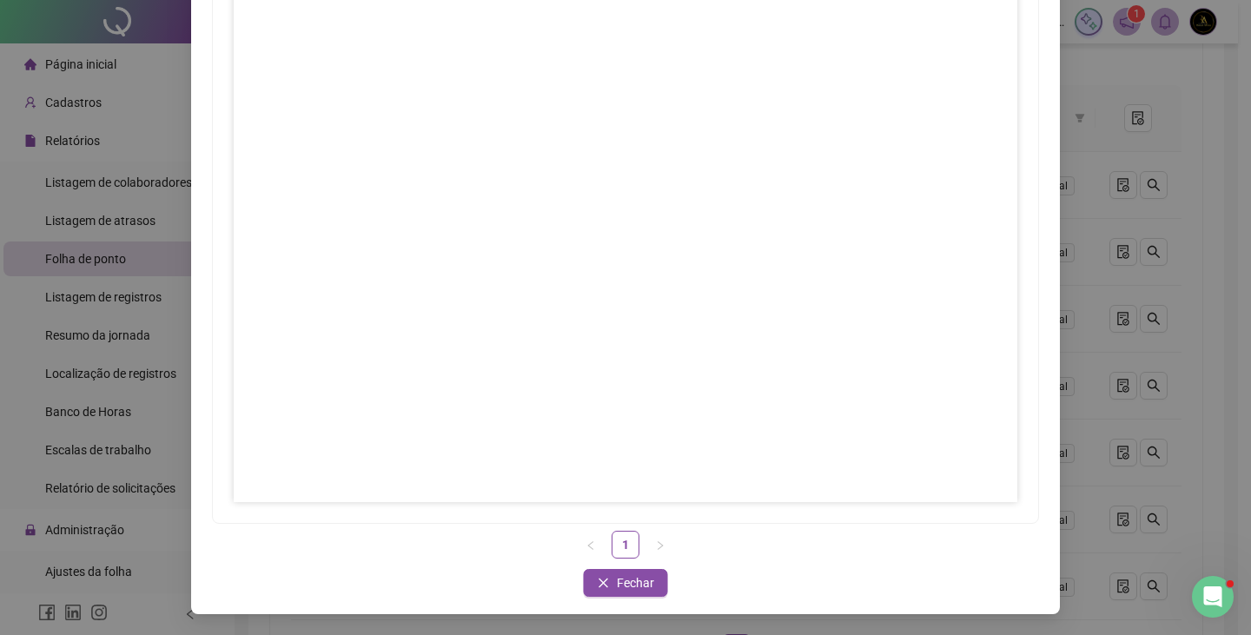
click at [633, 568] on div "Assinar folhas de ponto 1 Fechar Fechar" at bounding box center [625, 264] width 869 height 700
click at [635, 580] on span "Fechar" at bounding box center [635, 582] width 37 height 19
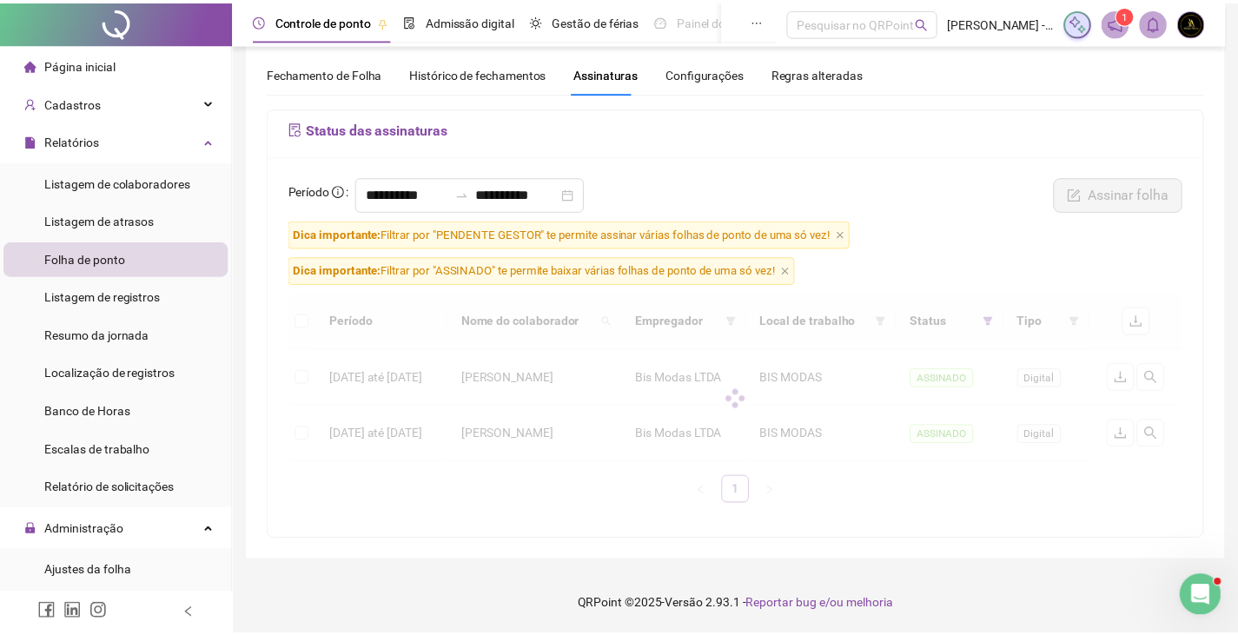
scroll to position [53, 0]
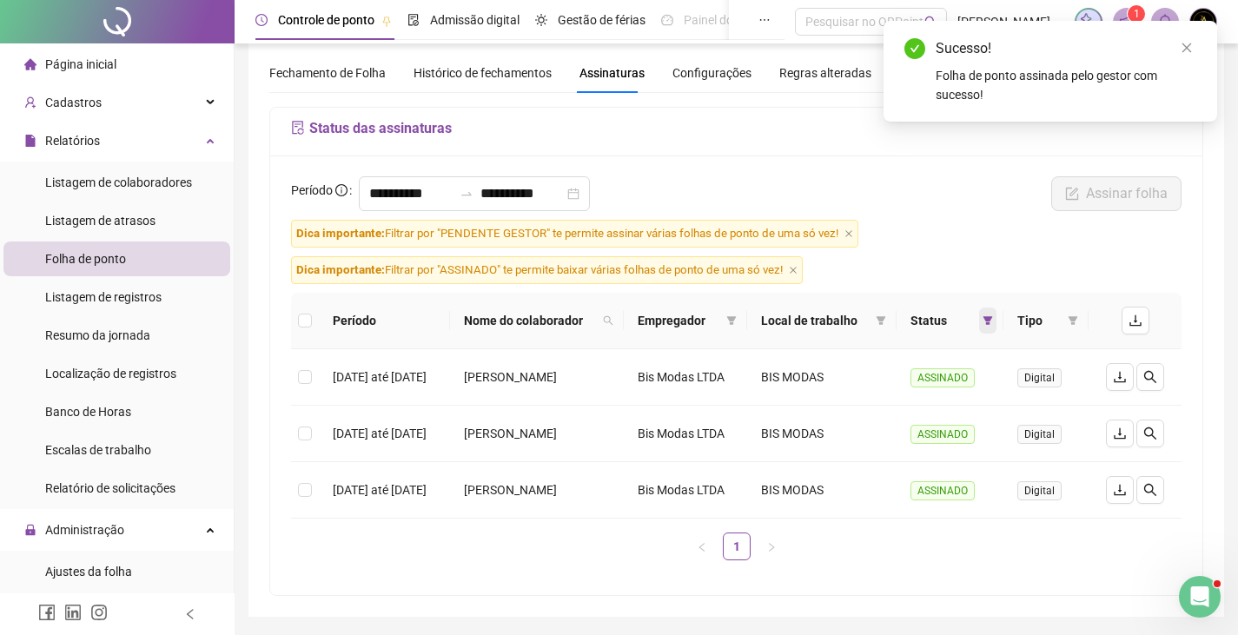
click at [996, 333] on span at bounding box center [987, 320] width 17 height 26
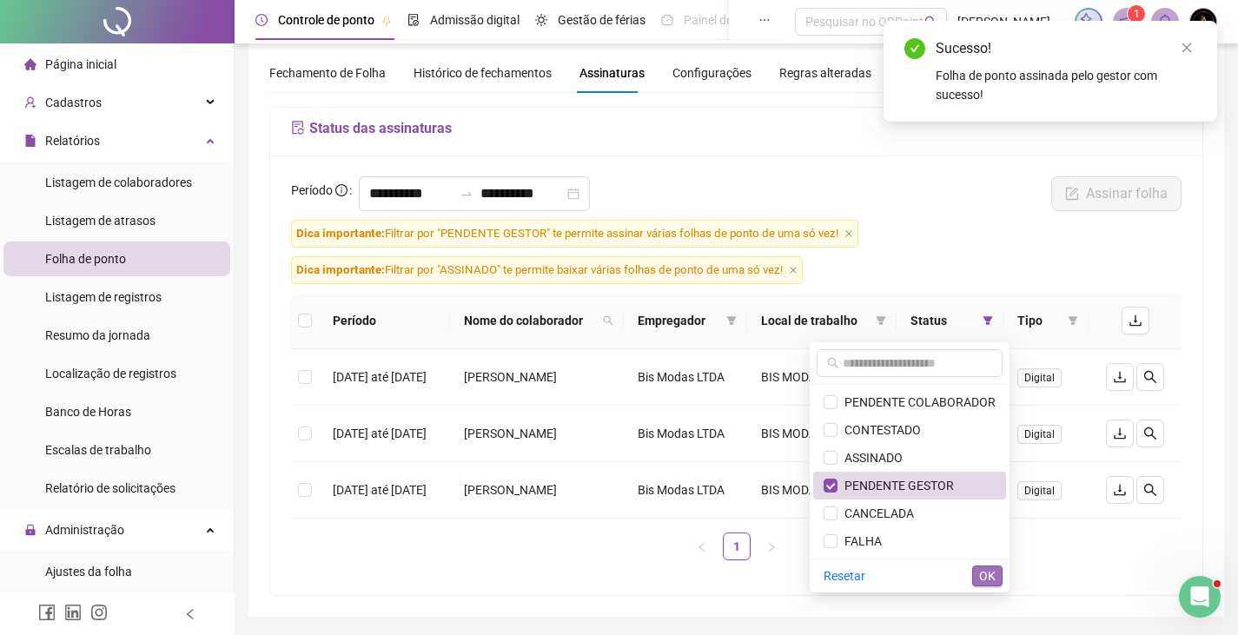
click at [982, 571] on span "OK" at bounding box center [987, 575] width 17 height 19
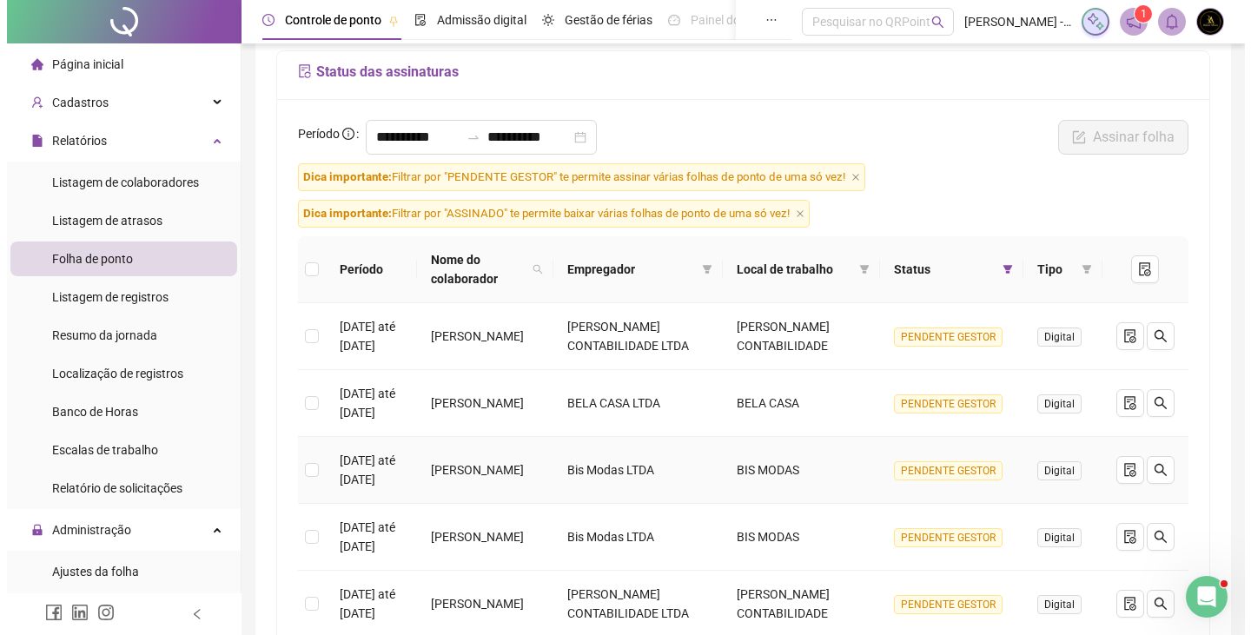
scroll to position [140, 0]
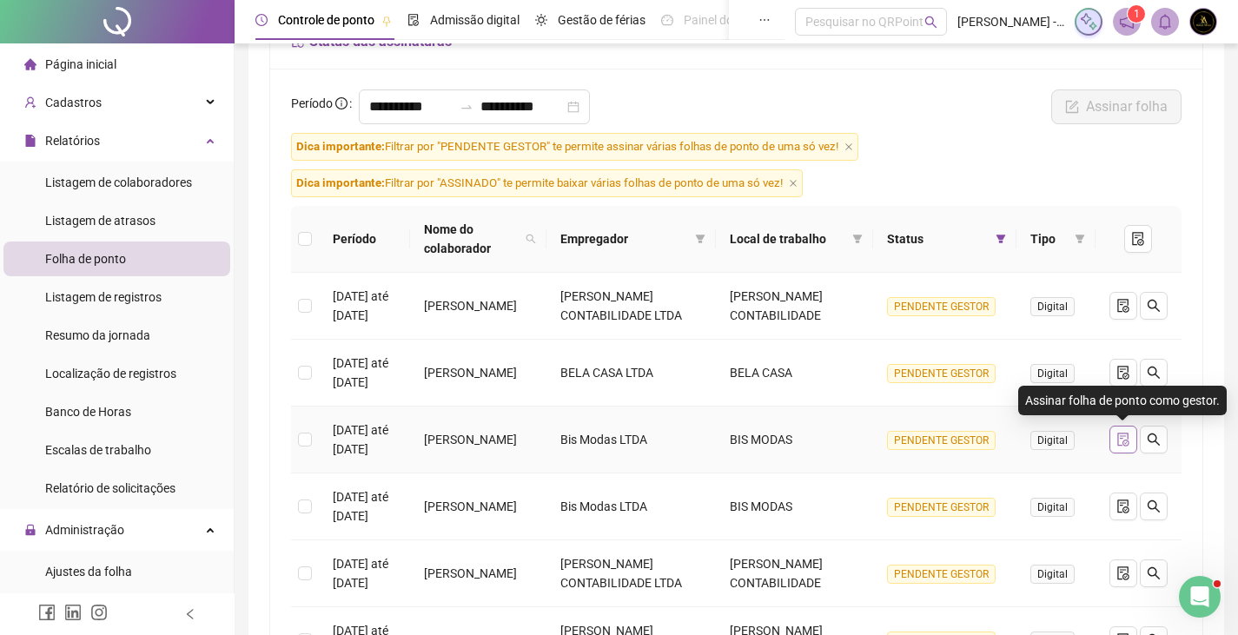
click at [1124, 442] on icon "file-done" at bounding box center [1123, 440] width 14 height 14
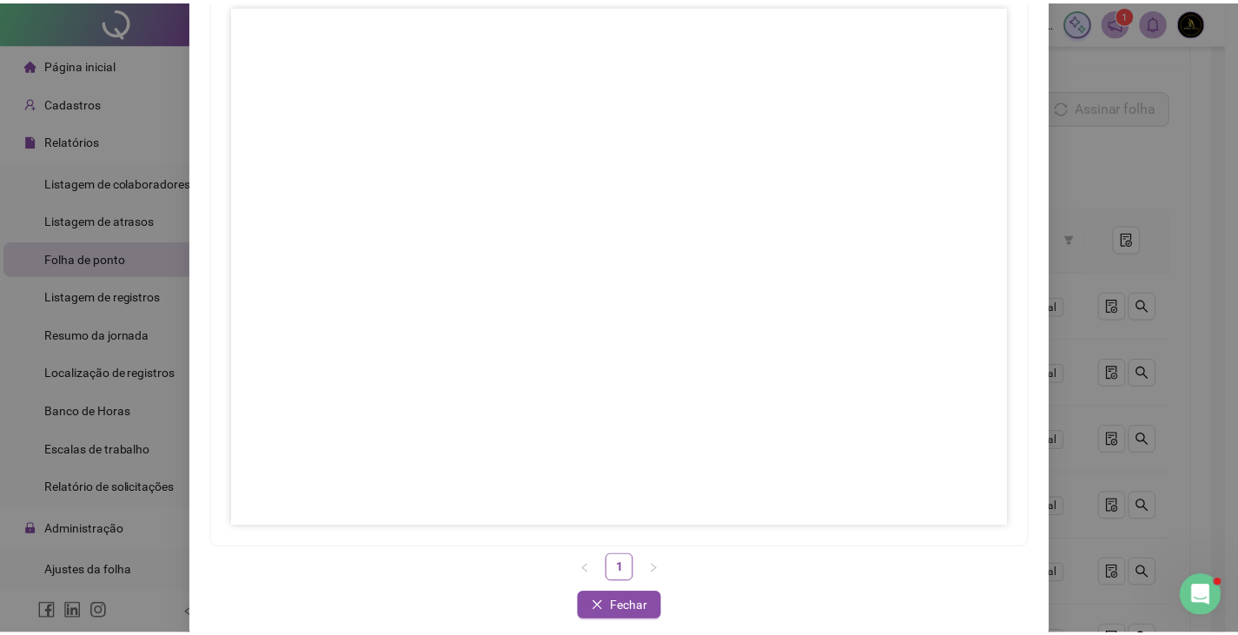
scroll to position [173, 0]
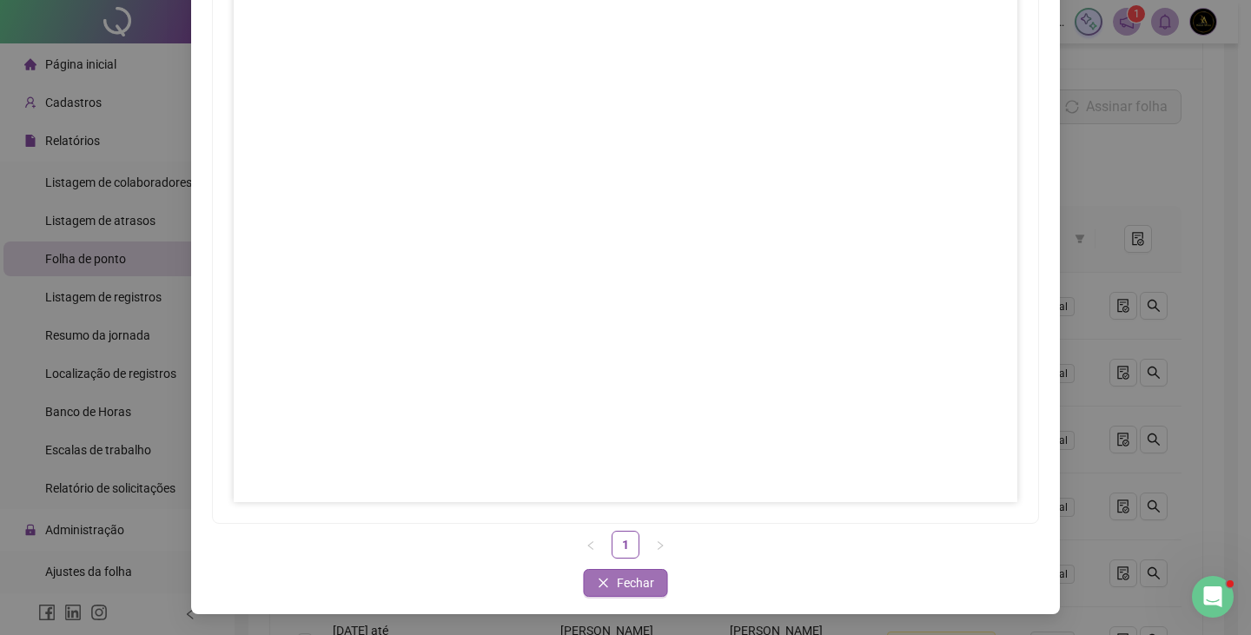
click at [620, 581] on span "Fechar" at bounding box center [635, 582] width 37 height 19
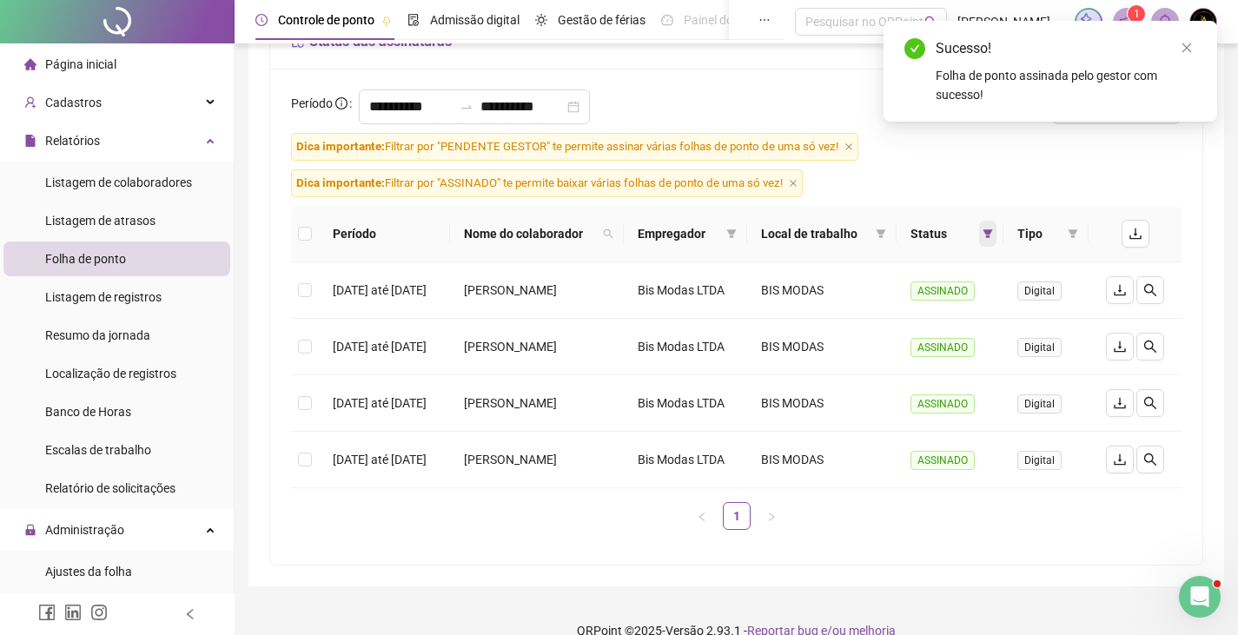
click at [996, 233] on span at bounding box center [987, 234] width 17 height 26
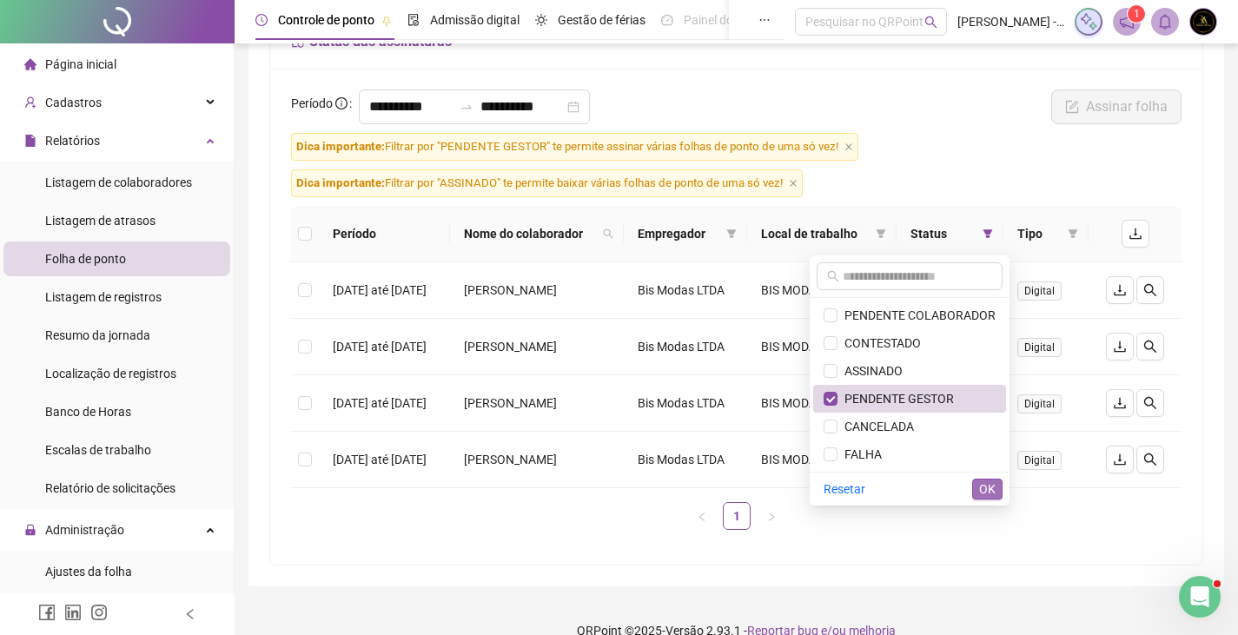
click at [984, 491] on span "OK" at bounding box center [987, 488] width 17 height 19
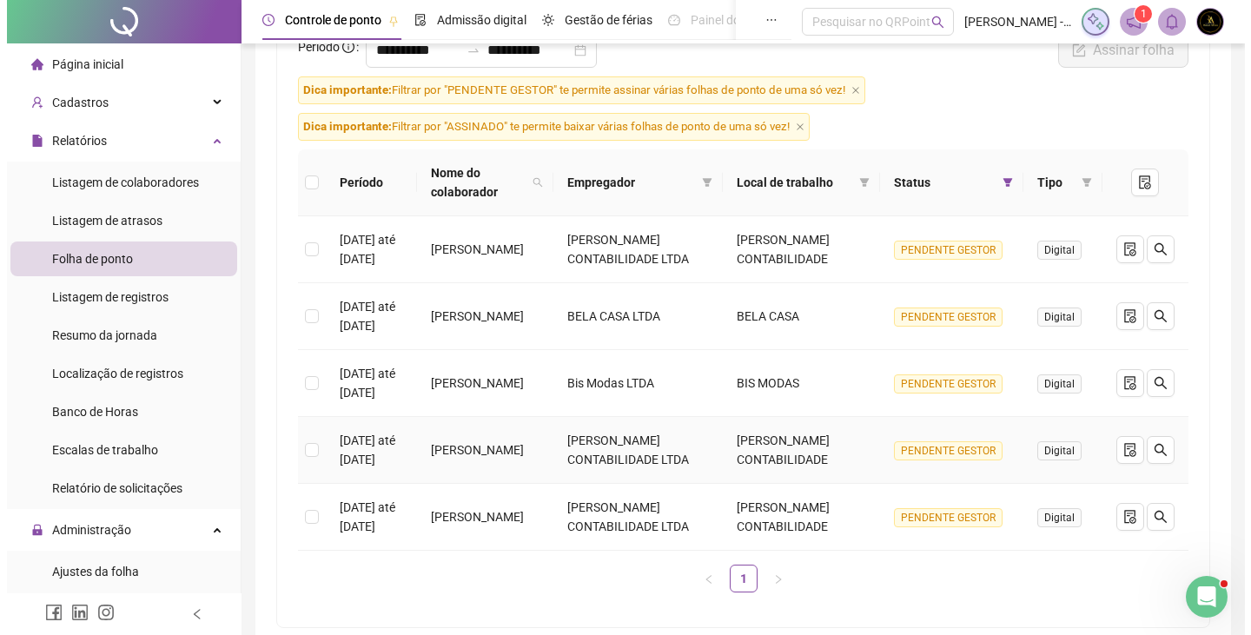
scroll to position [227, 0]
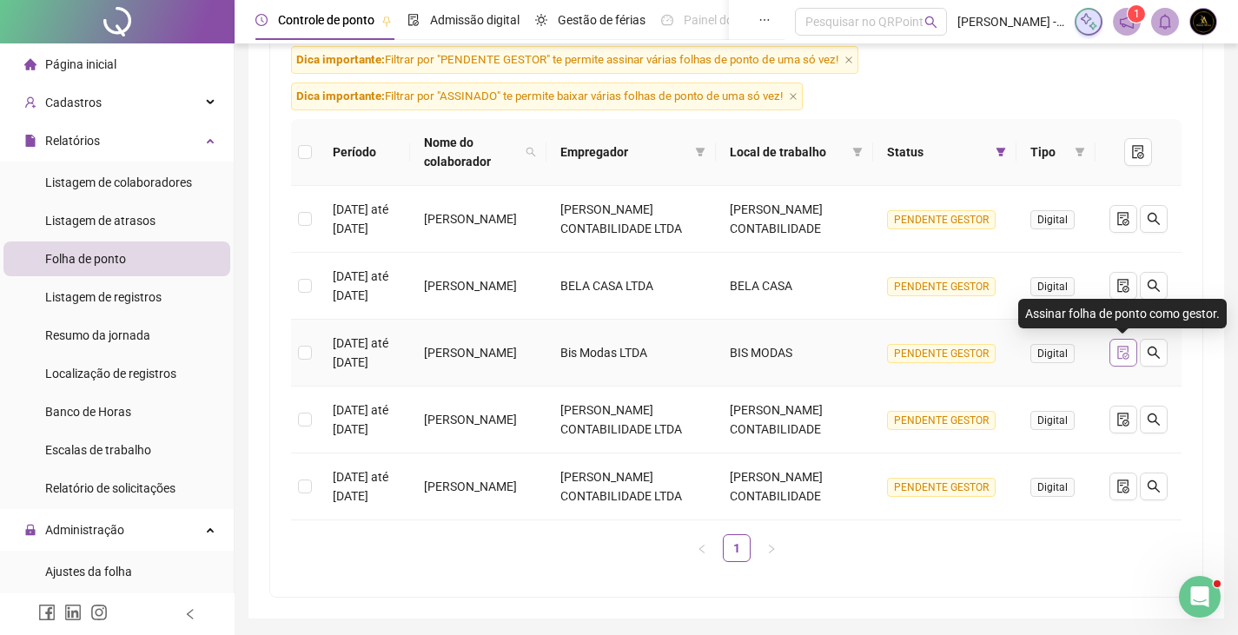
click at [1125, 360] on button "button" at bounding box center [1123, 353] width 28 height 28
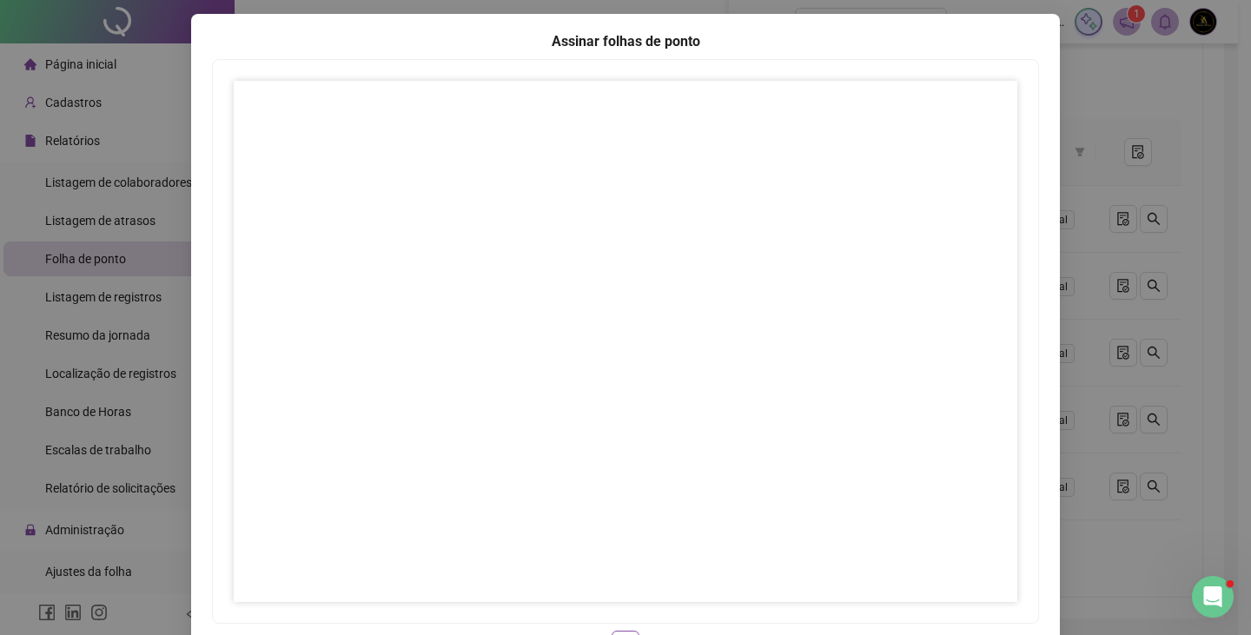
scroll to position [173, 0]
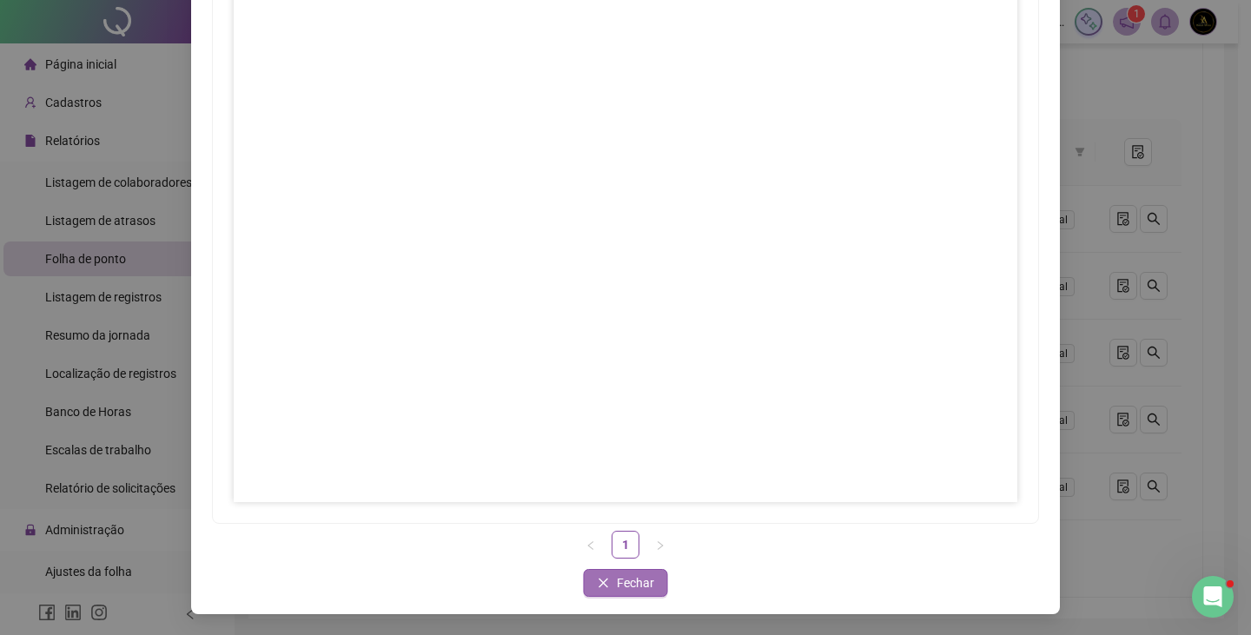
click at [638, 580] on span "Fechar" at bounding box center [635, 582] width 37 height 19
click at [639, 582] on span "Fechar" at bounding box center [635, 582] width 37 height 19
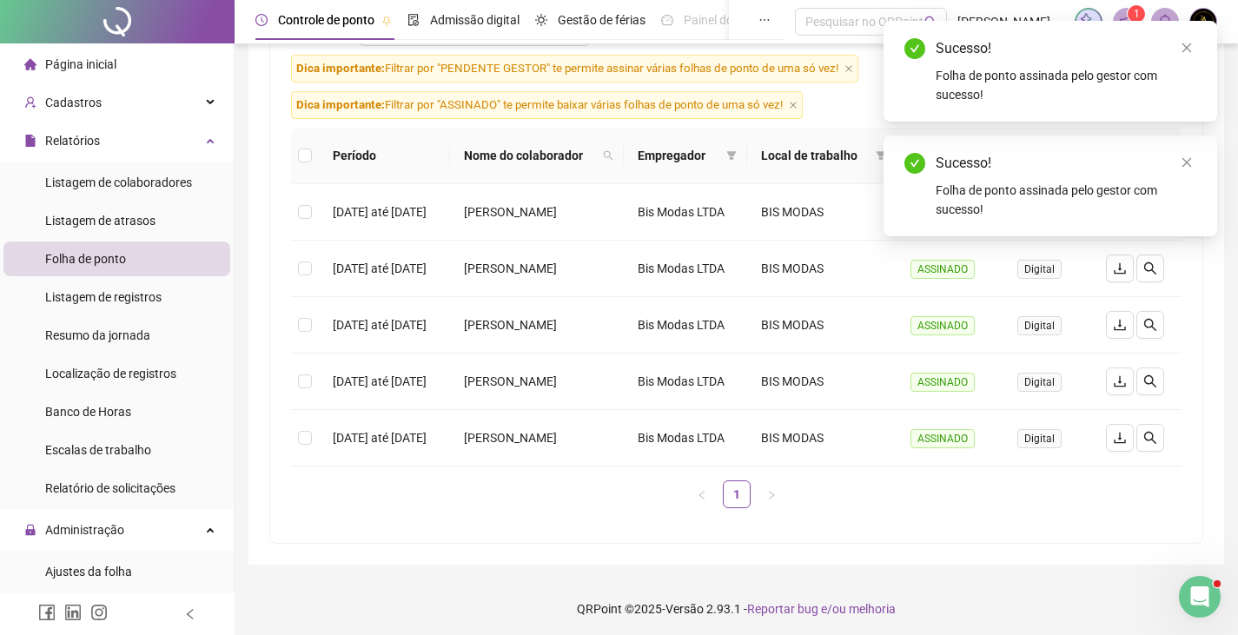
click at [1003, 158] on div "Sucesso!" at bounding box center [1065, 163] width 261 height 21
click at [1190, 167] on icon "close" at bounding box center [1186, 162] width 12 height 12
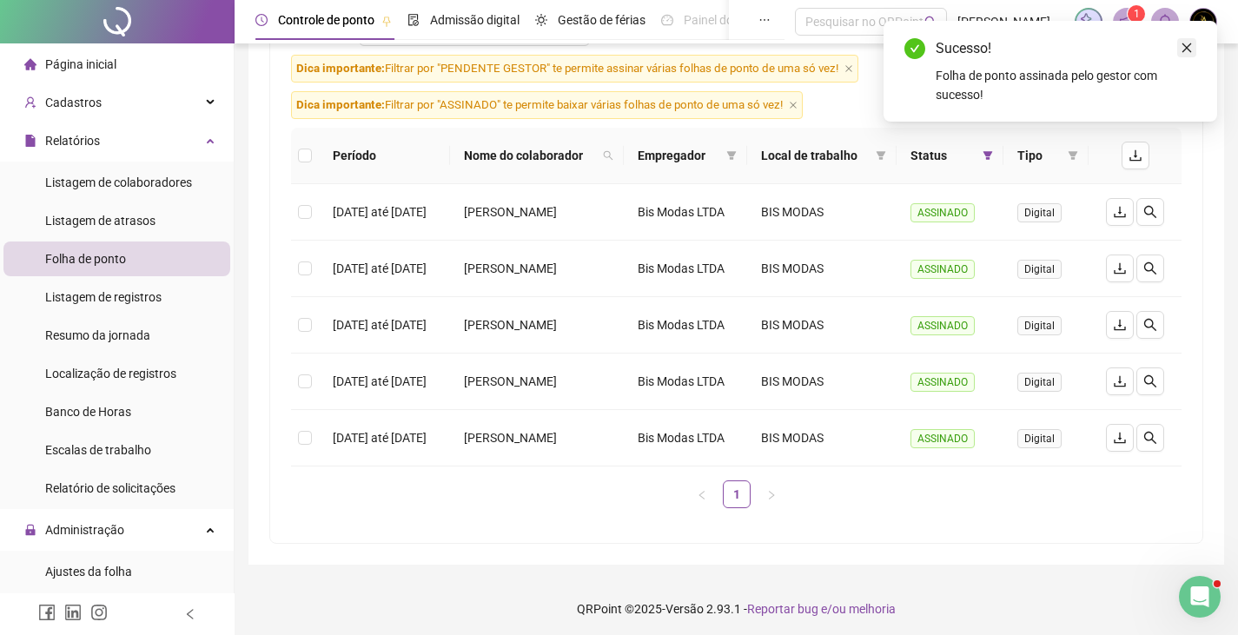
click at [1189, 44] on icon "close" at bounding box center [1186, 48] width 12 height 12
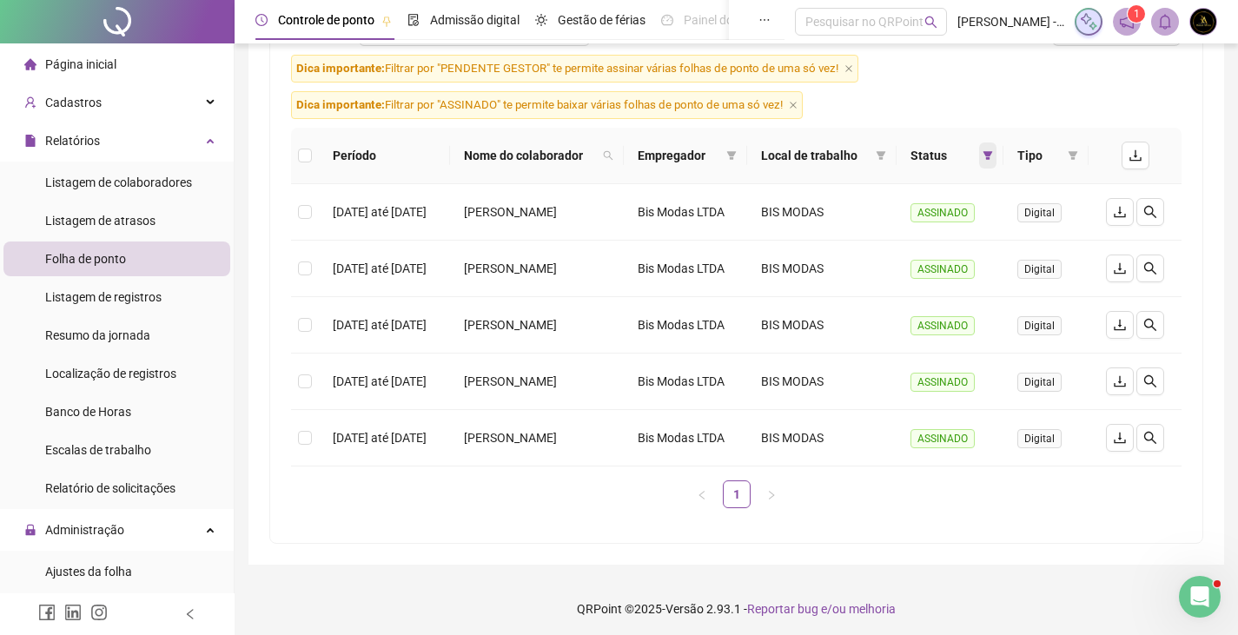
click at [993, 160] on icon "filter" at bounding box center [988, 155] width 10 height 9
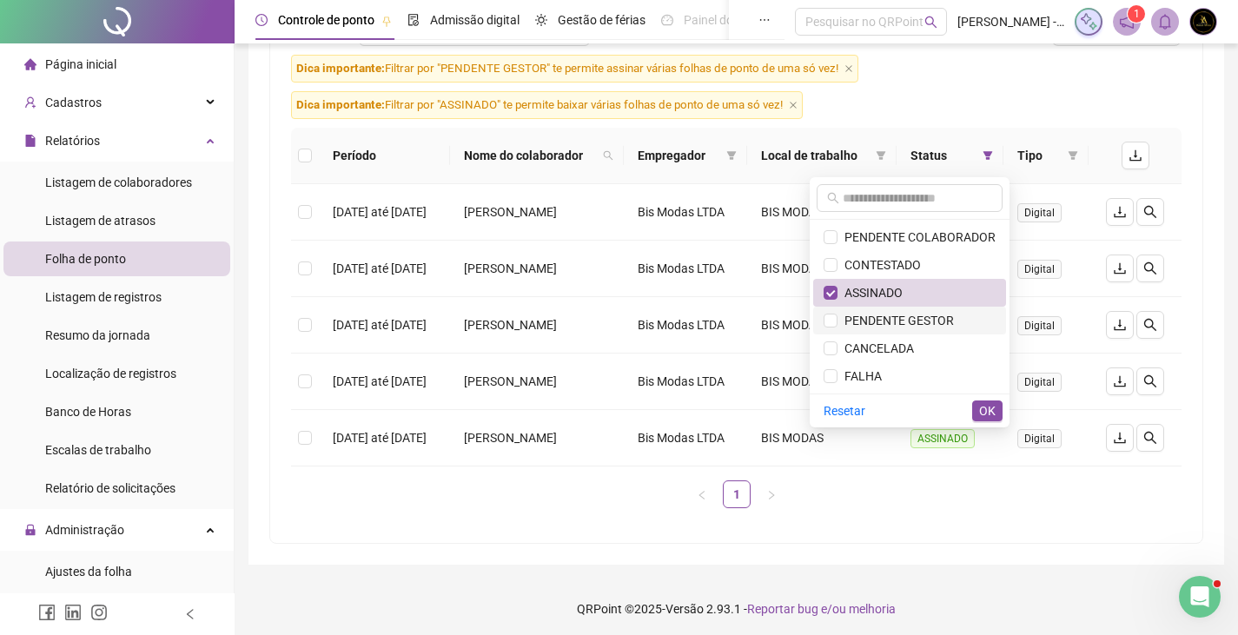
click at [849, 324] on span "PENDENTE GESTOR" at bounding box center [895, 321] width 116 height 14
click at [841, 294] on span "ASSINADO" at bounding box center [869, 293] width 65 height 14
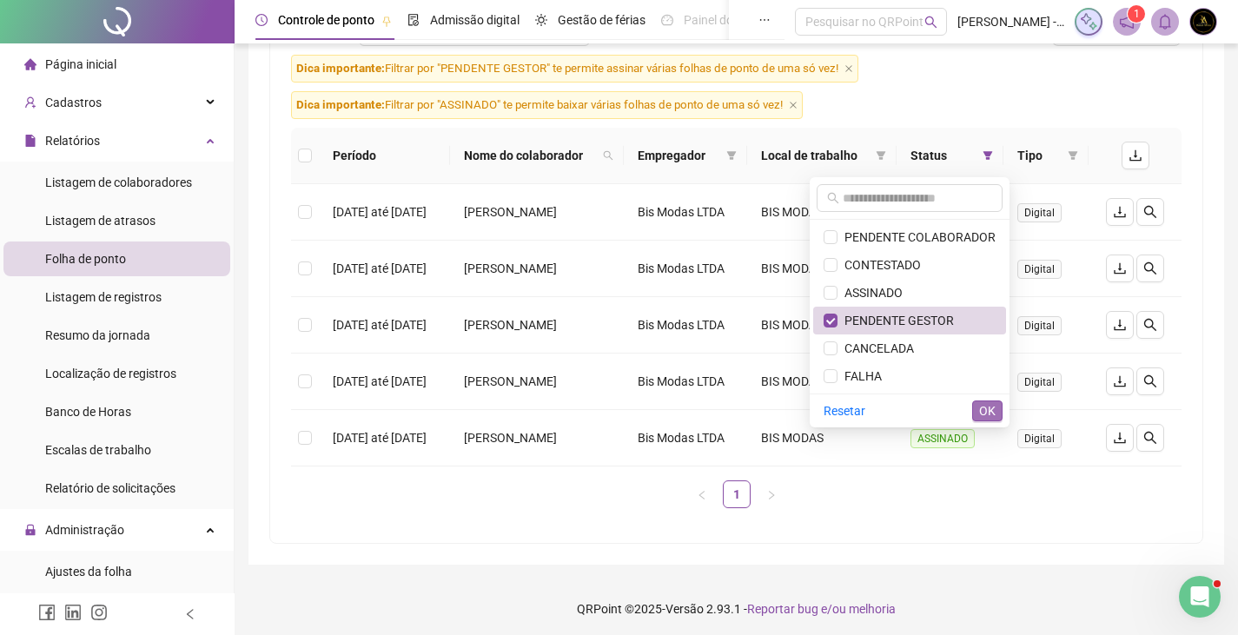
click at [991, 407] on span "OK" at bounding box center [987, 410] width 17 height 19
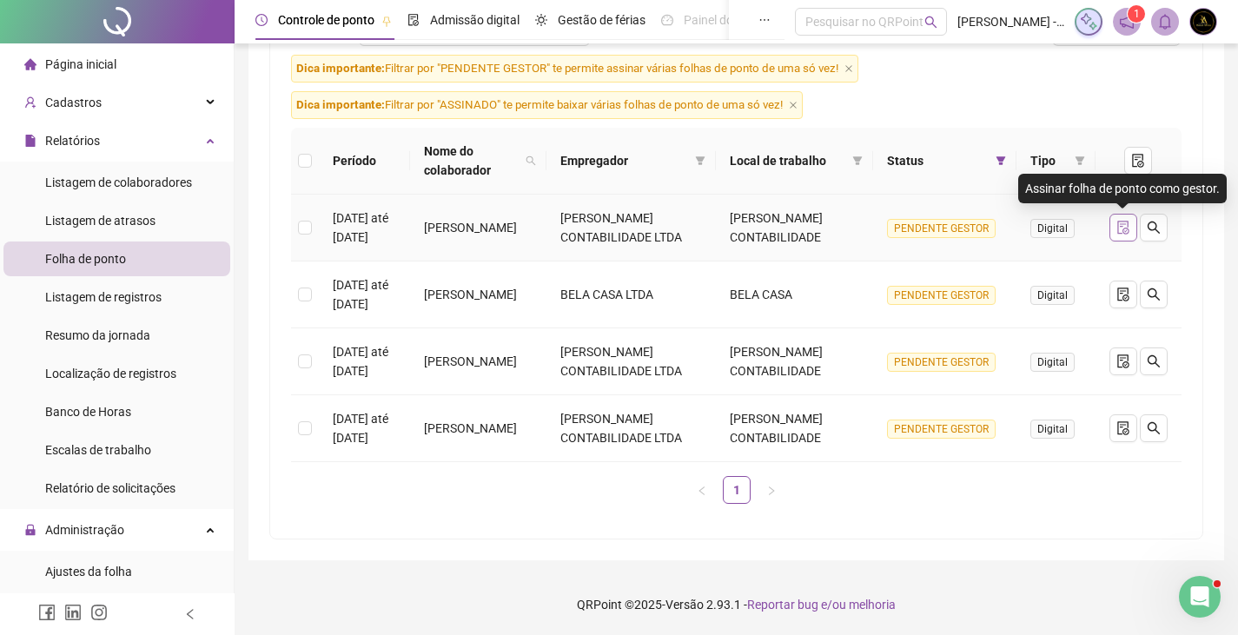
click at [1130, 228] on button "button" at bounding box center [1123, 228] width 28 height 28
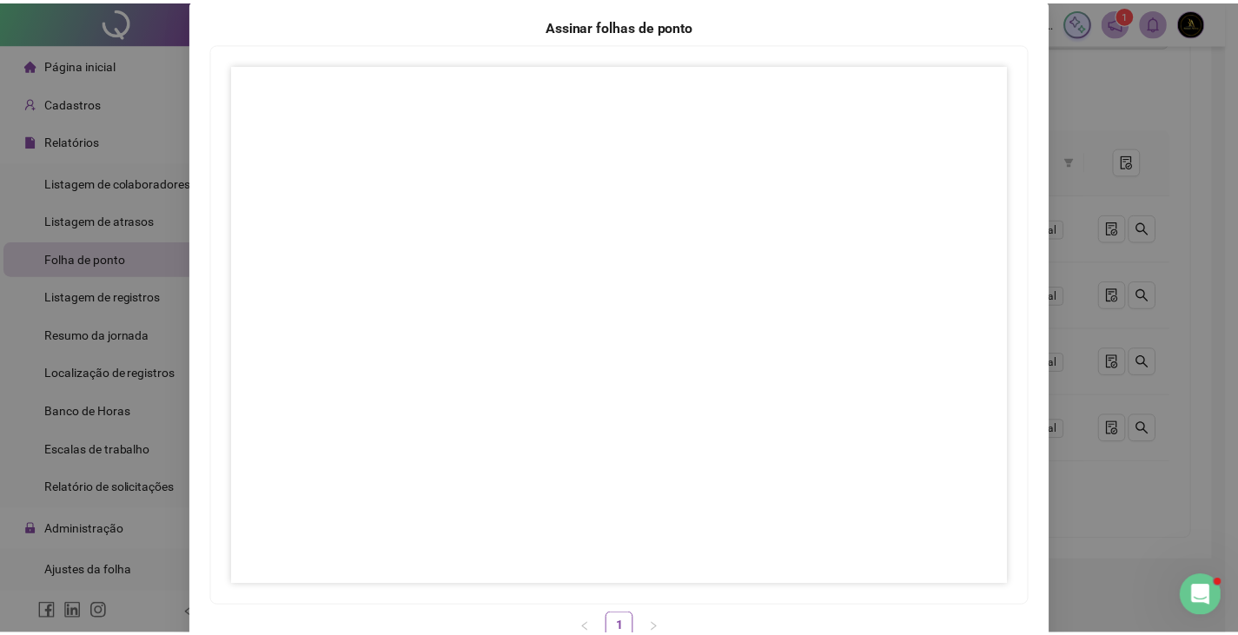
scroll to position [173, 0]
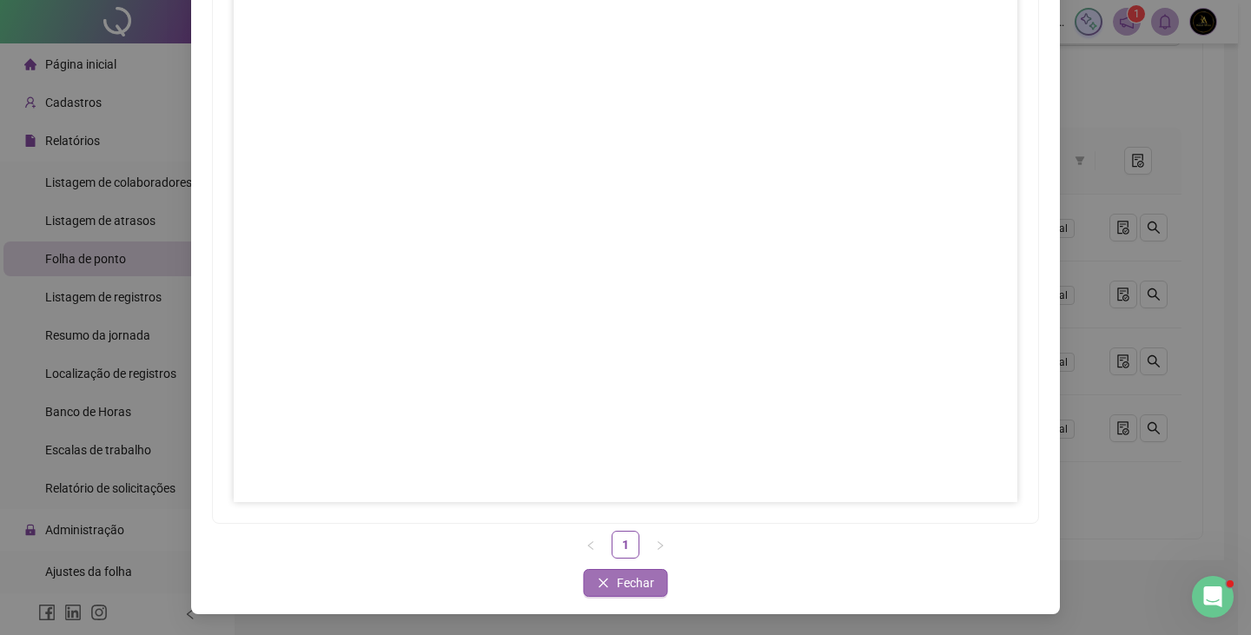
click at [607, 586] on button "Fechar" at bounding box center [626, 583] width 84 height 28
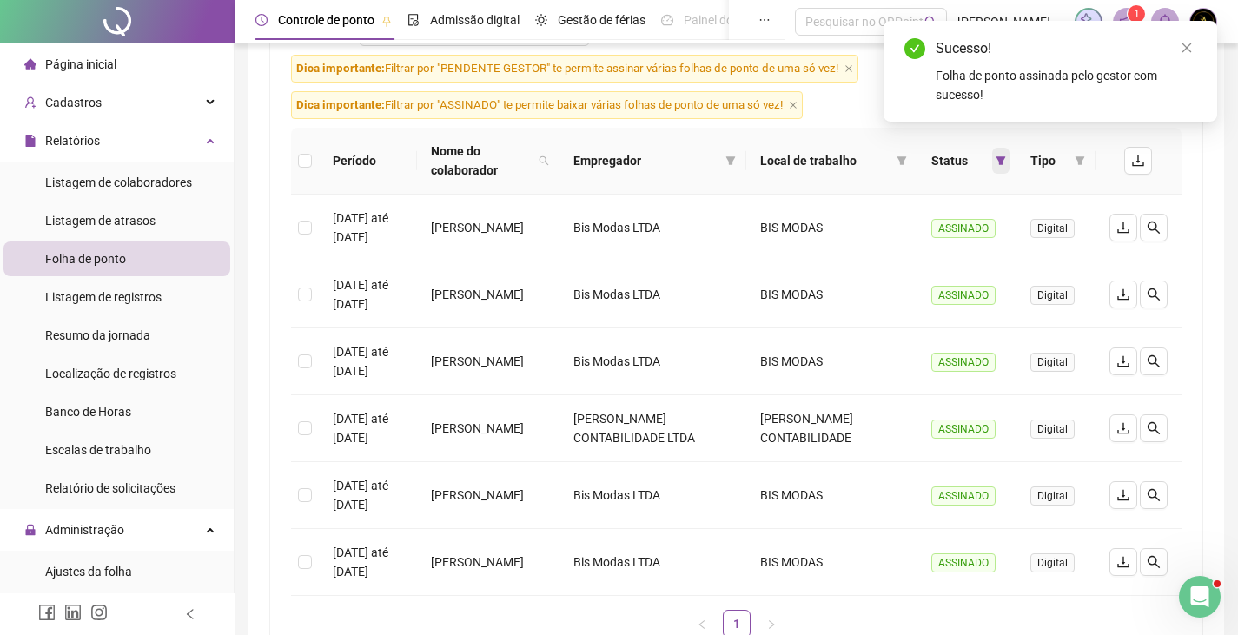
click at [1007, 165] on span at bounding box center [1000, 161] width 17 height 26
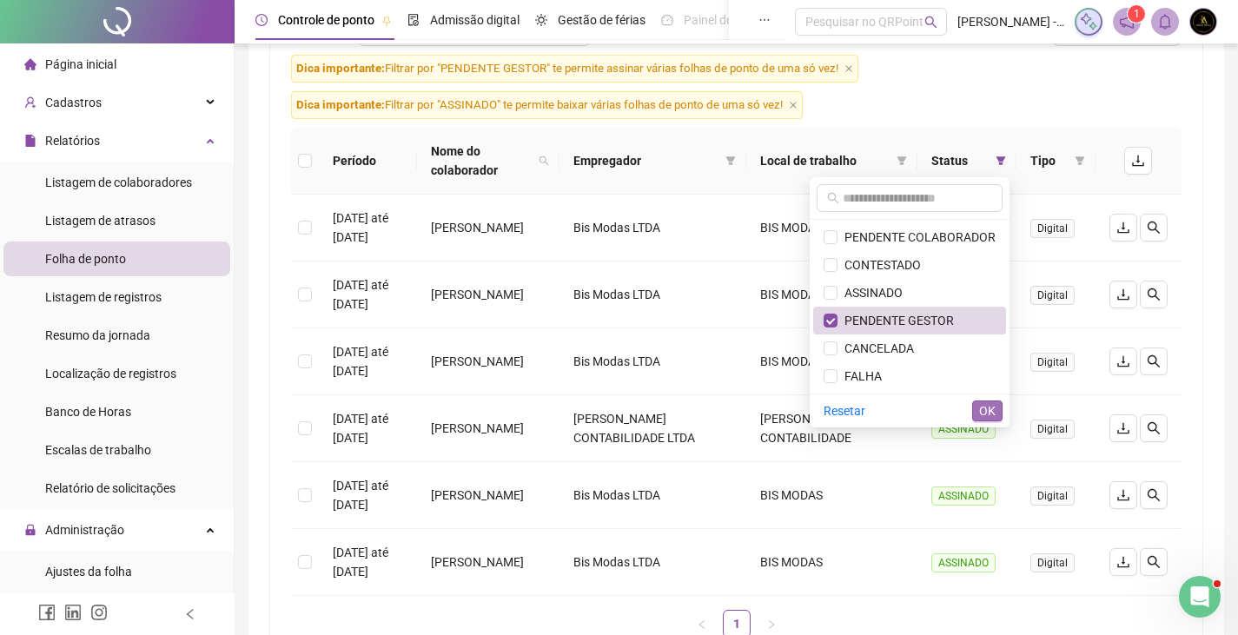
click at [987, 406] on span "OK" at bounding box center [987, 410] width 17 height 19
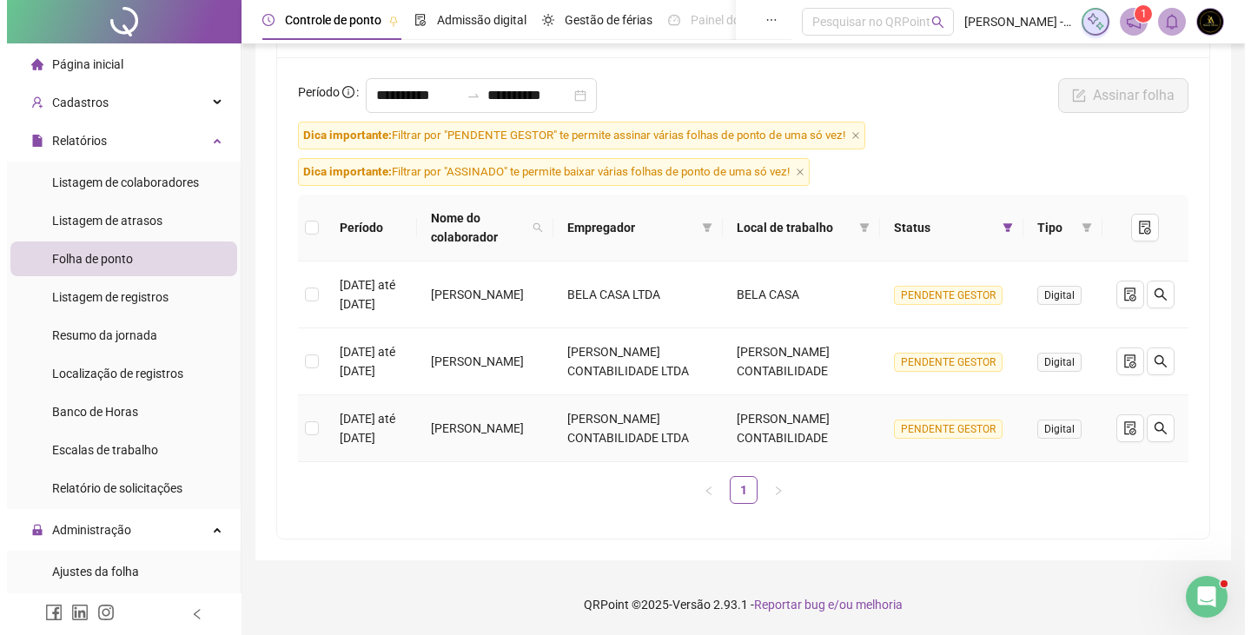
scroll to position [151, 0]
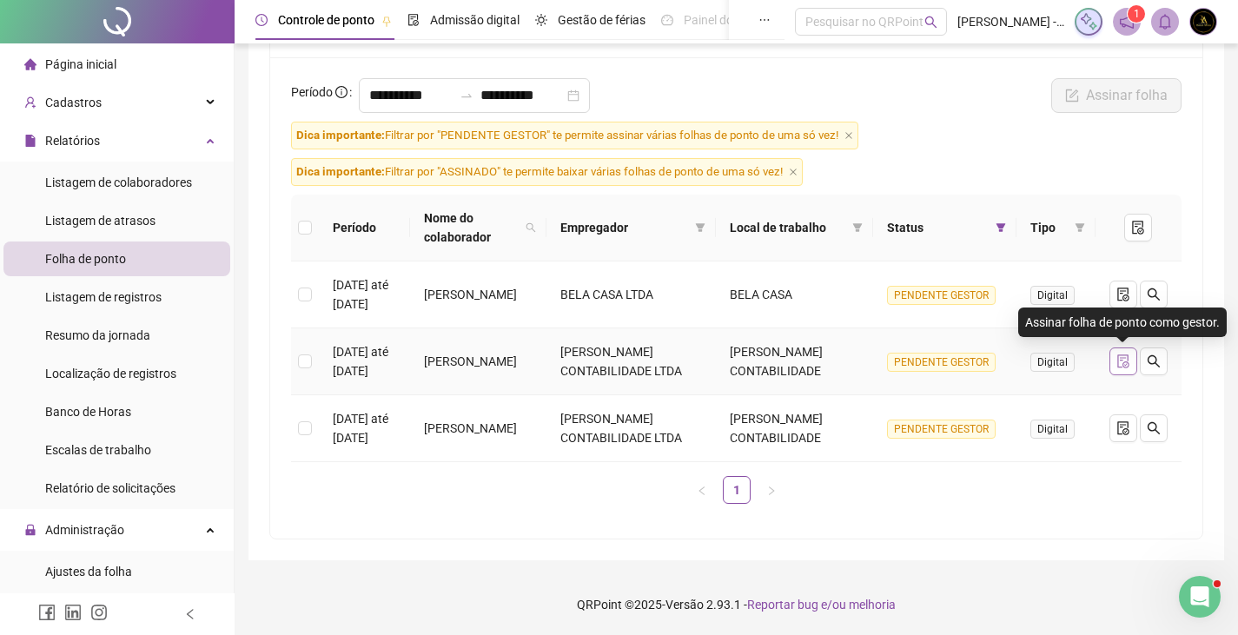
click at [1126, 353] on button "button" at bounding box center [1123, 361] width 28 height 28
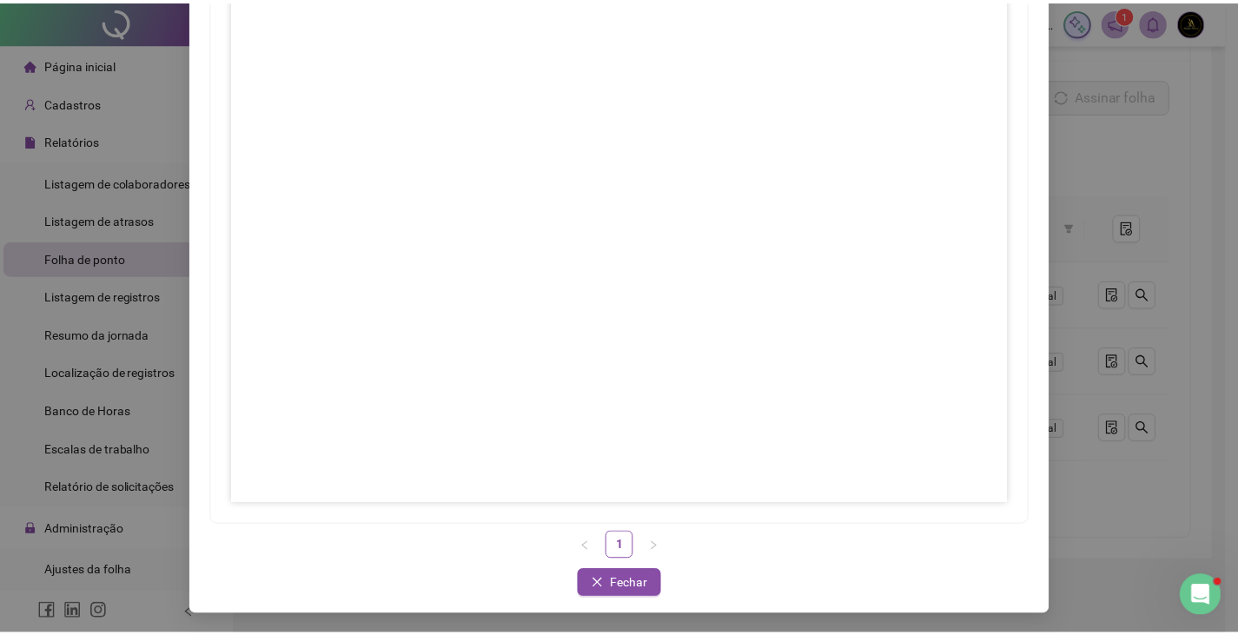
scroll to position [173, 0]
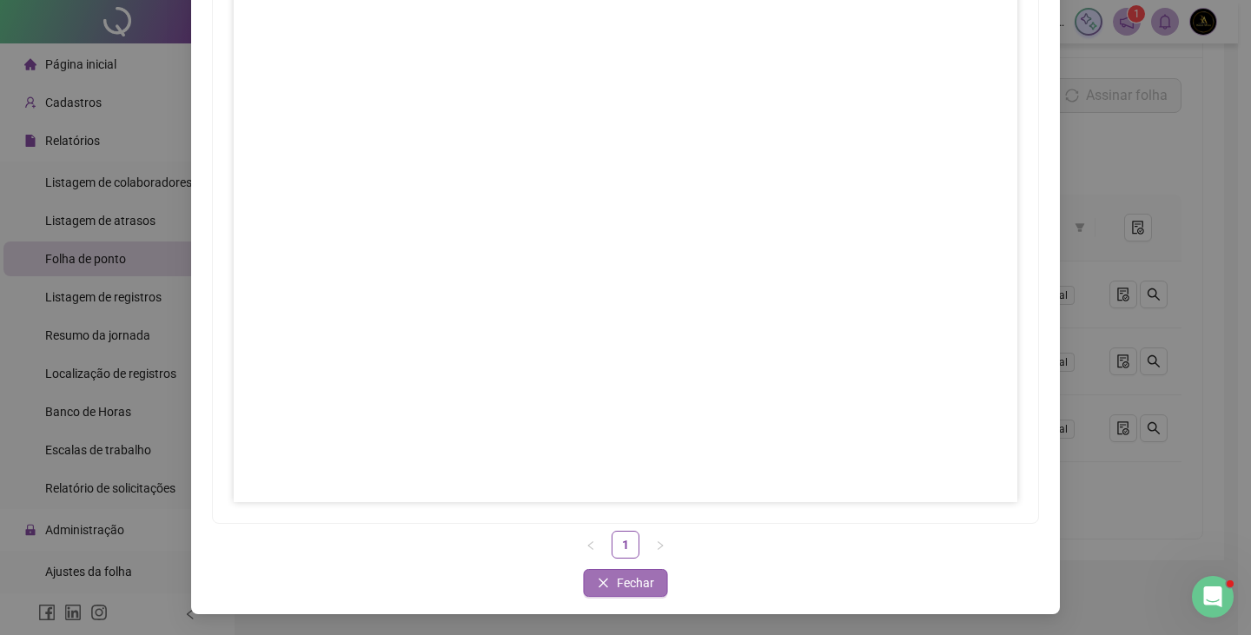
click at [628, 589] on span "Fechar" at bounding box center [635, 582] width 37 height 19
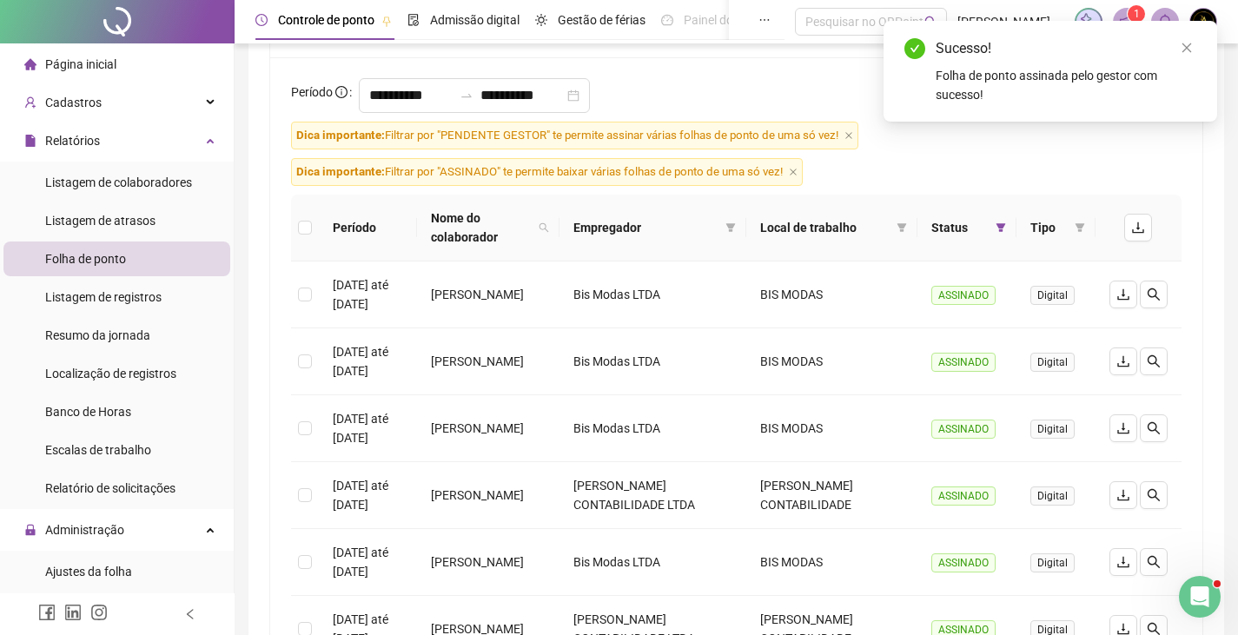
click at [1014, 230] on th "Status" at bounding box center [966, 228] width 99 height 67
click at [1001, 230] on icon "filter" at bounding box center [1001, 227] width 10 height 9
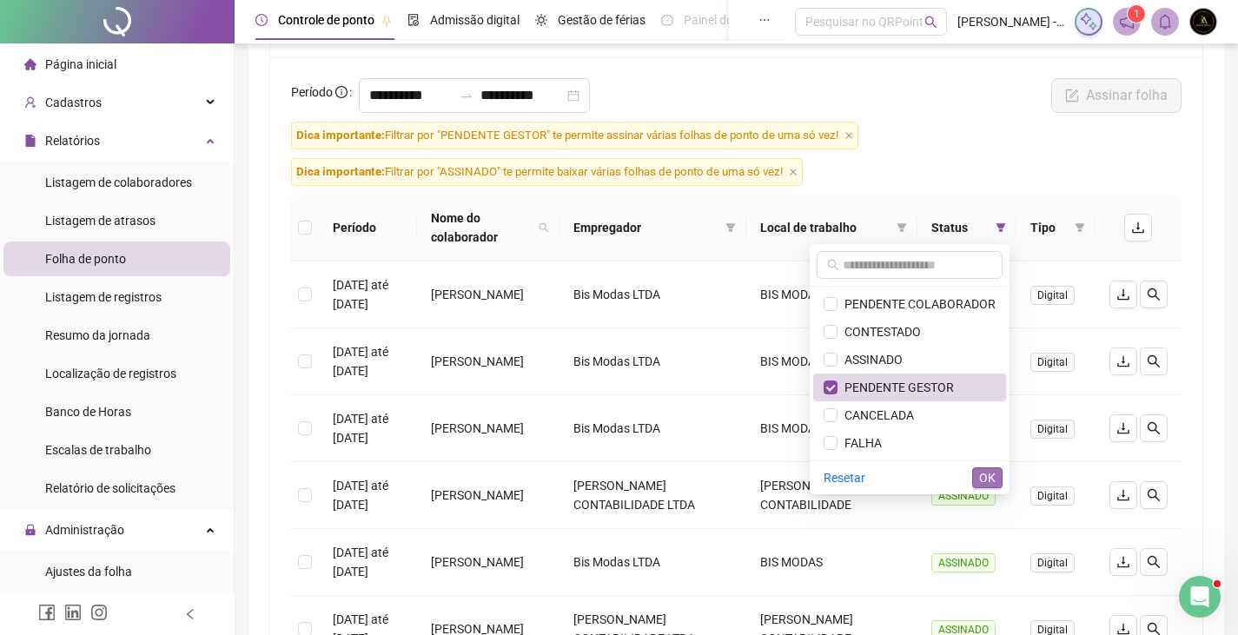
click at [994, 473] on span "OK" at bounding box center [987, 477] width 17 height 19
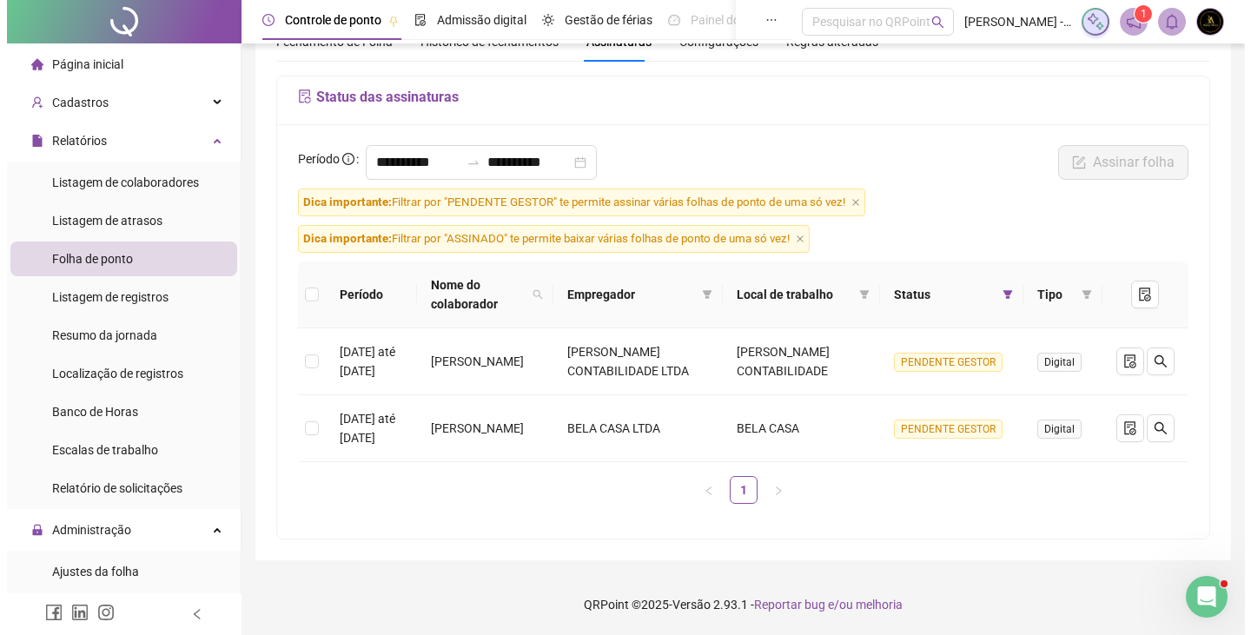
scroll to position [84, 0]
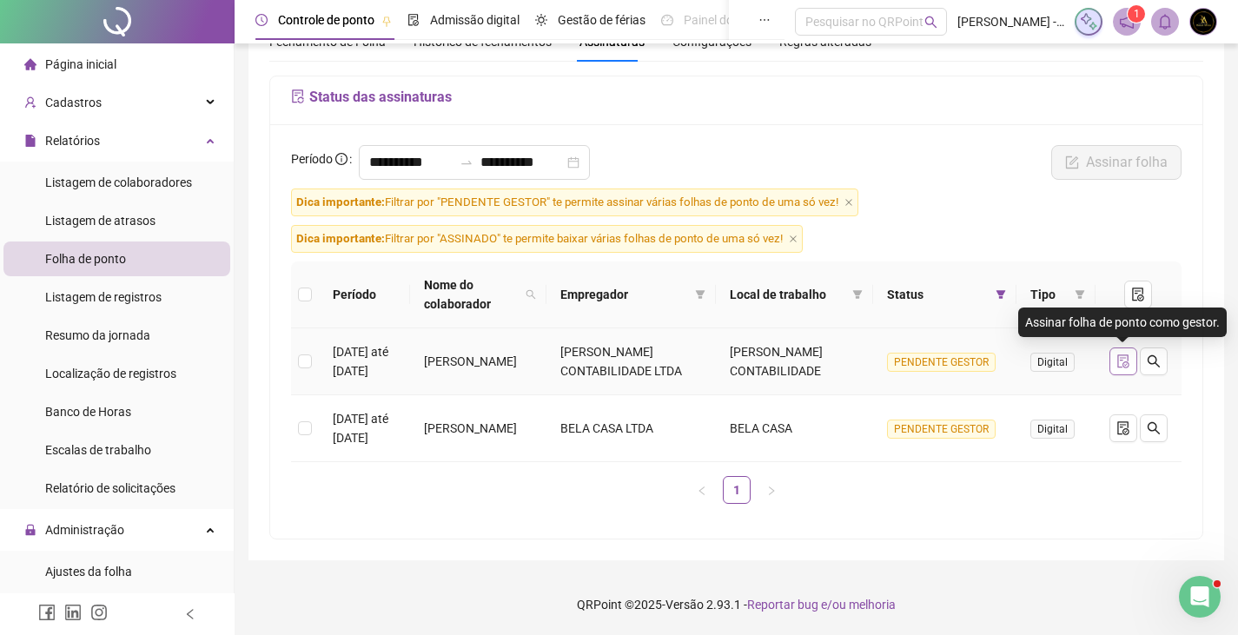
click at [1127, 351] on button "button" at bounding box center [1123, 361] width 28 height 28
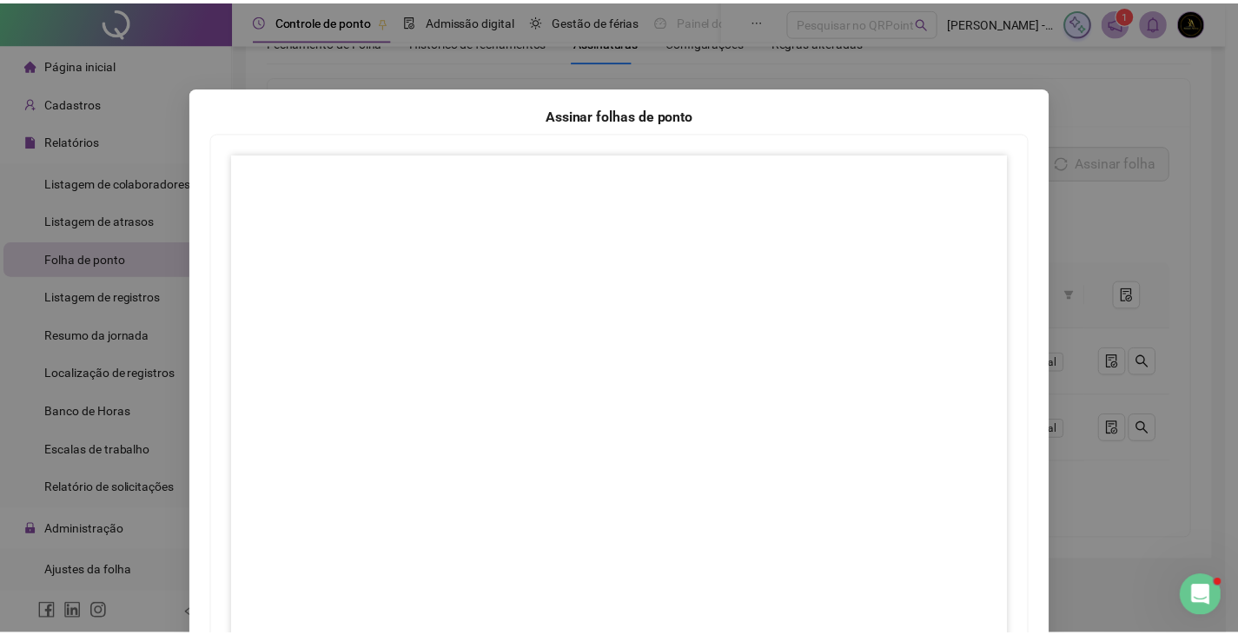
scroll to position [173, 0]
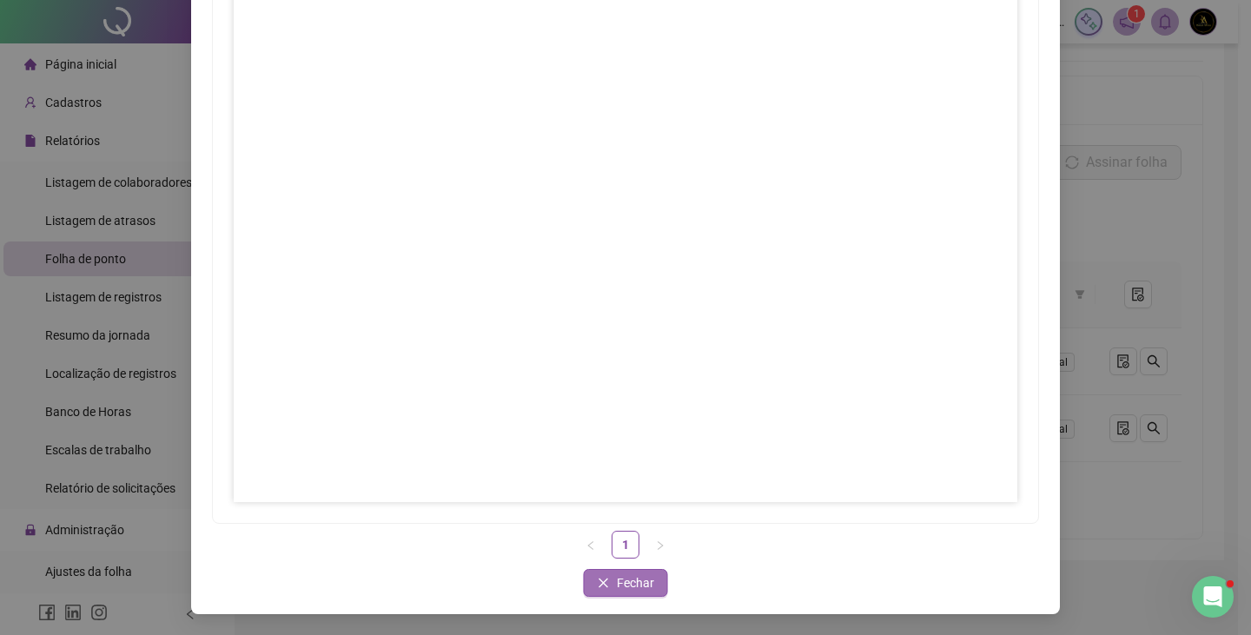
click at [630, 579] on span "Fechar" at bounding box center [635, 582] width 37 height 19
click at [617, 581] on span "Fechar" at bounding box center [635, 582] width 37 height 19
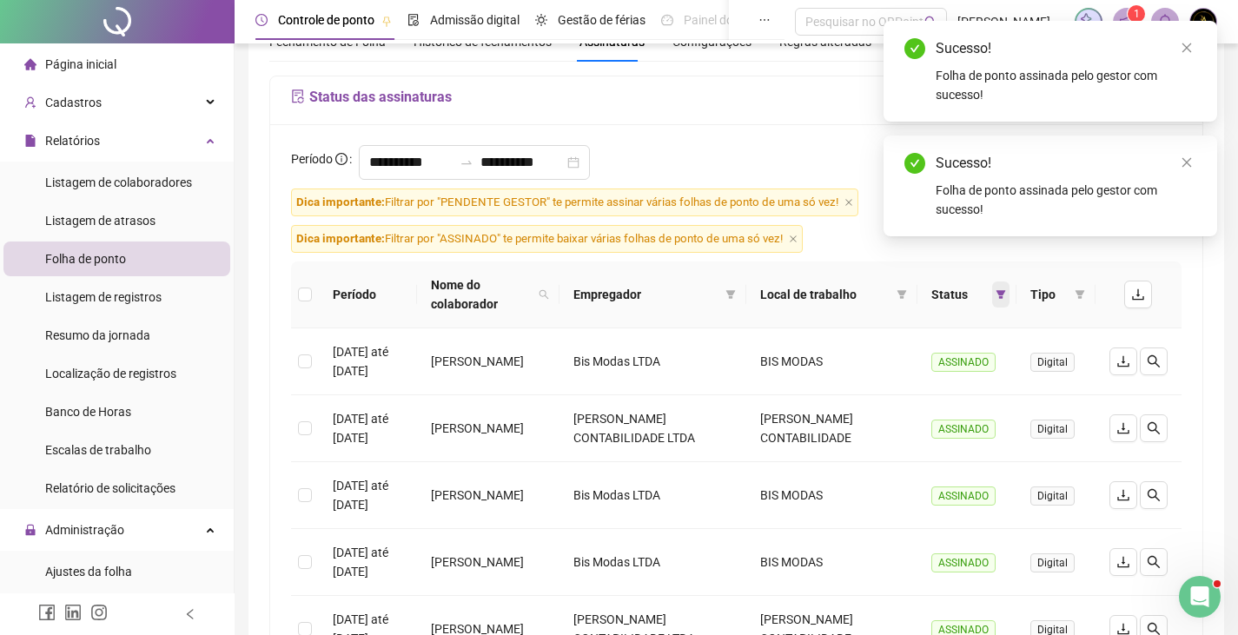
click at [1001, 289] on icon "filter" at bounding box center [1000, 294] width 10 height 10
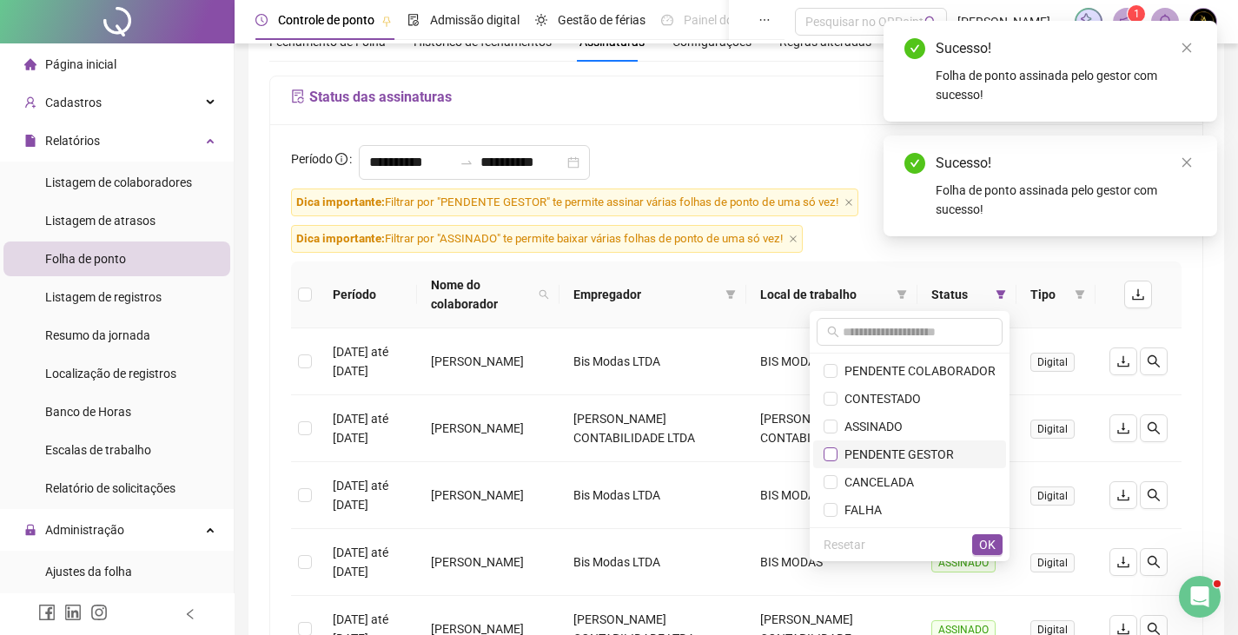
click at [833, 448] on label at bounding box center [830, 454] width 14 height 19
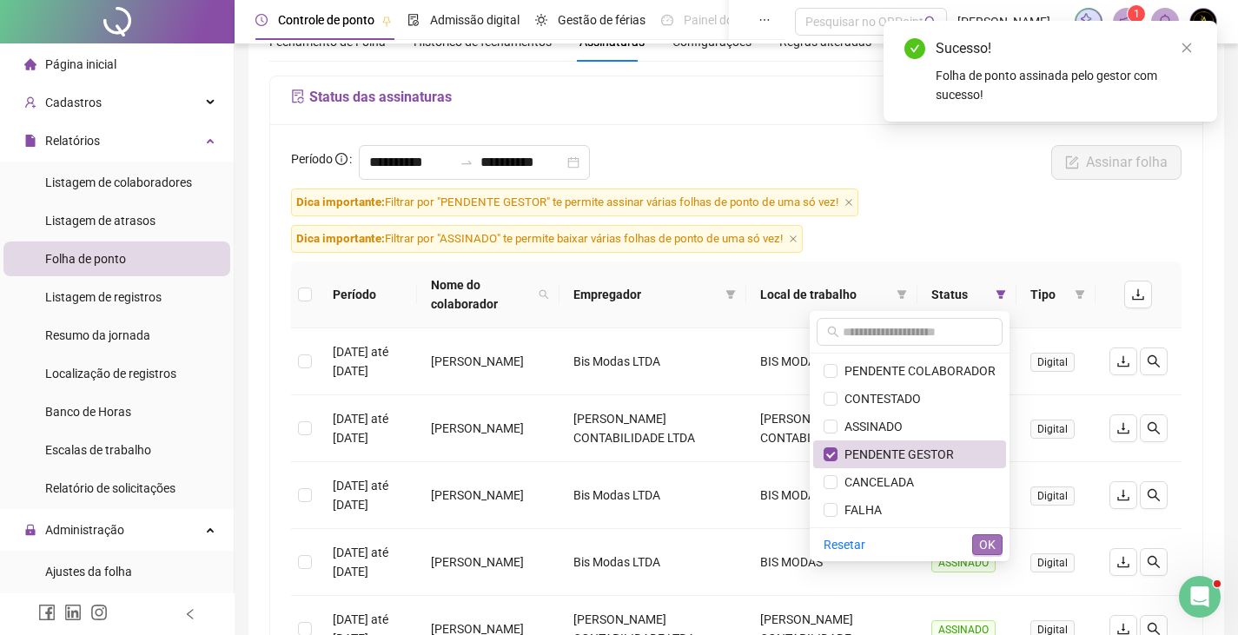
click at [982, 543] on span "OK" at bounding box center [987, 544] width 17 height 19
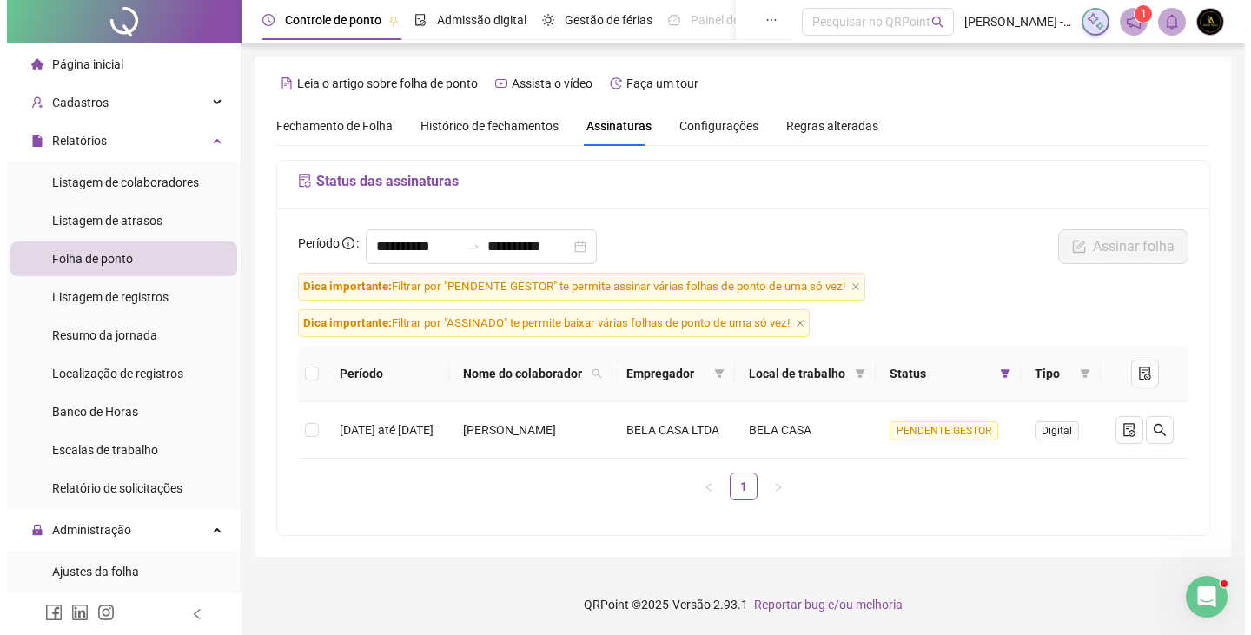
scroll to position [17, 0]
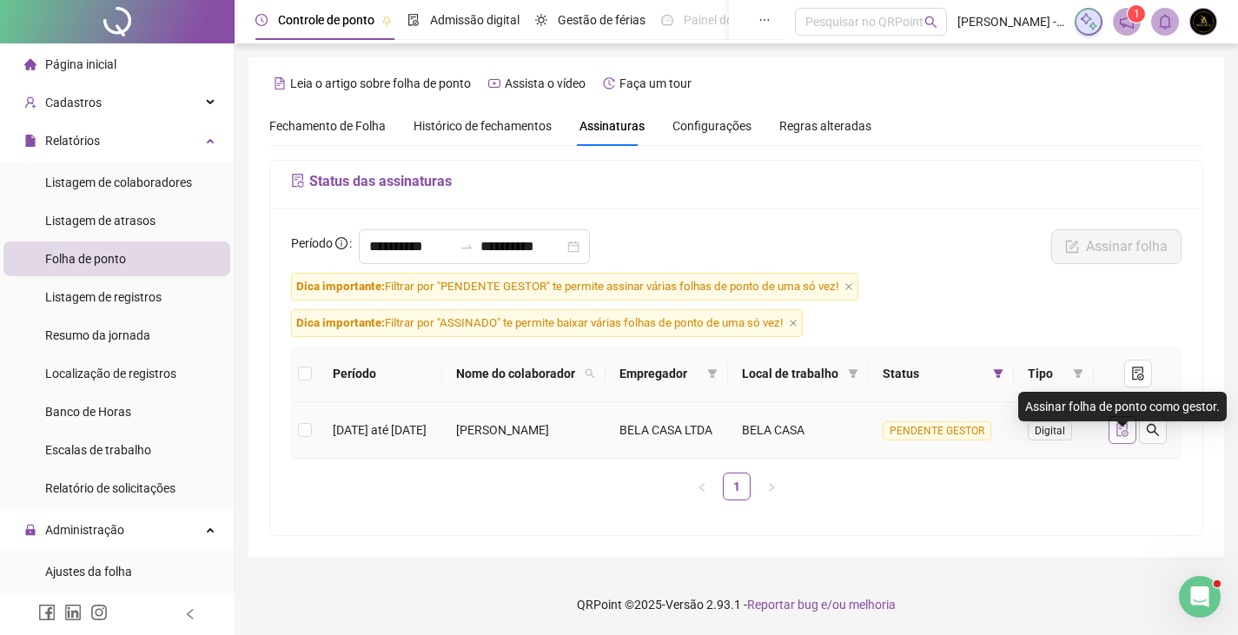
click at [1122, 423] on icon "file-done" at bounding box center [1122, 430] width 11 height 14
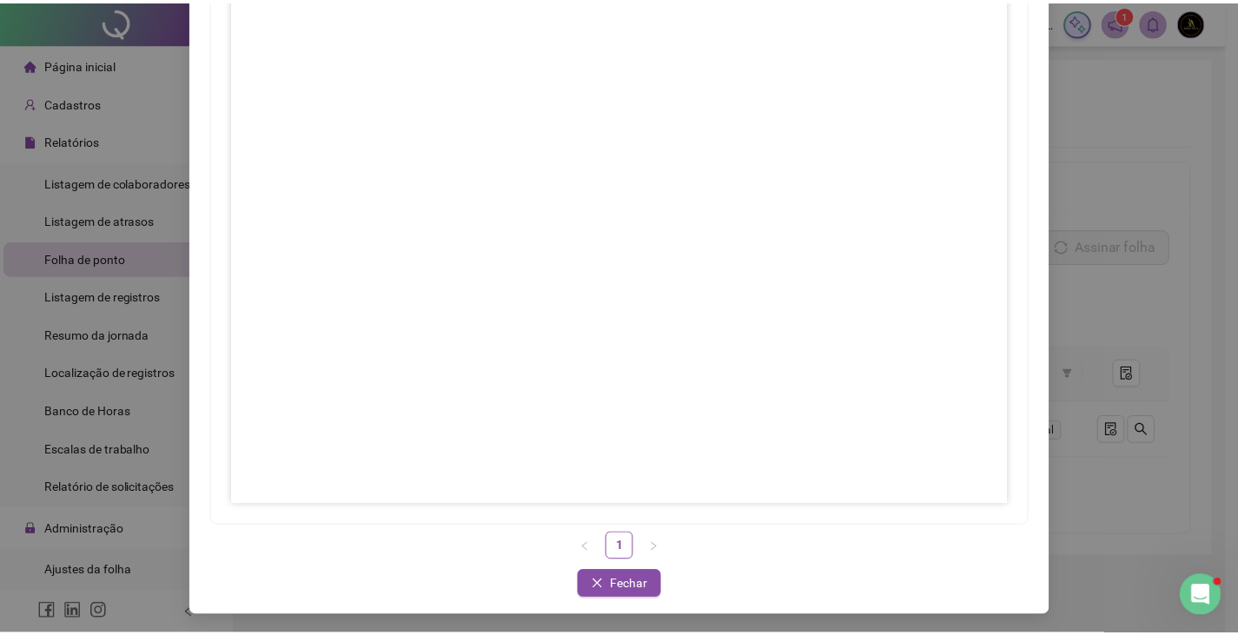
scroll to position [173, 0]
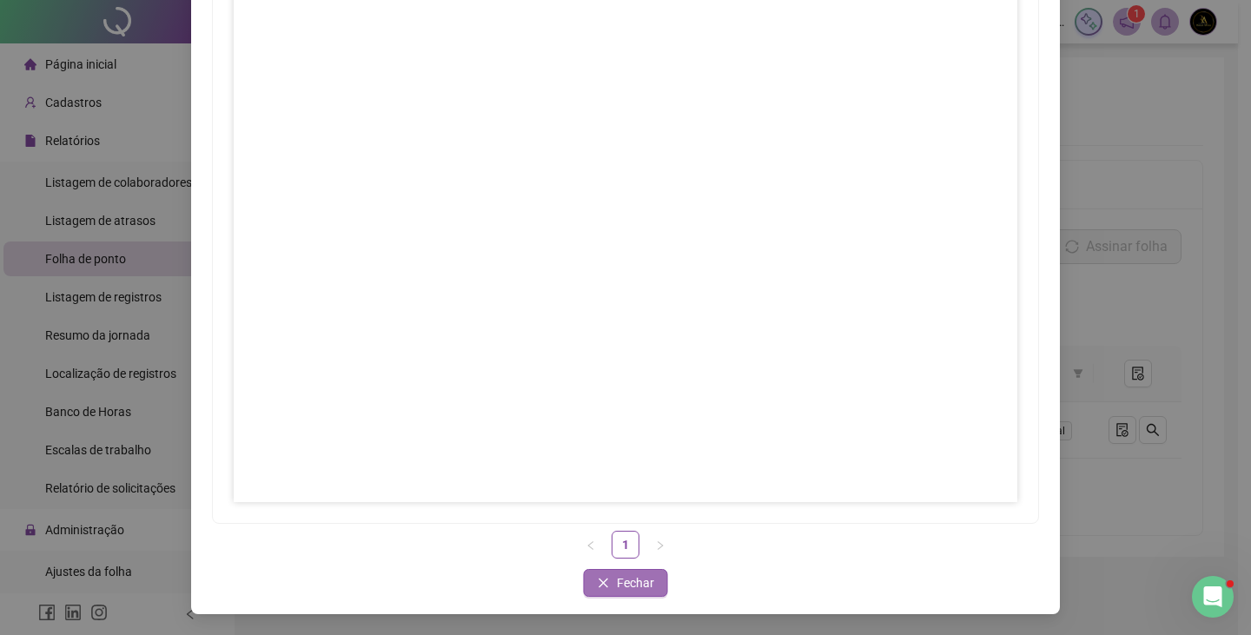
click at [648, 581] on button "Fechar" at bounding box center [626, 583] width 84 height 28
click at [617, 578] on span "Fechar" at bounding box center [635, 582] width 37 height 19
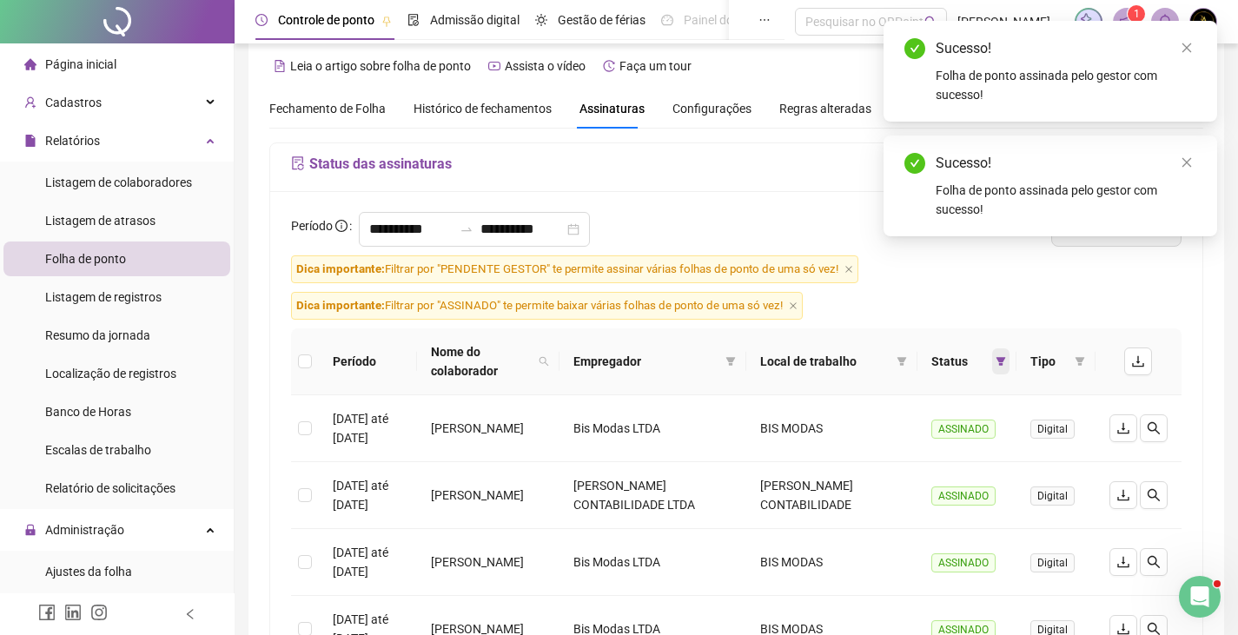
click at [996, 356] on icon "filter" at bounding box center [1000, 361] width 10 height 10
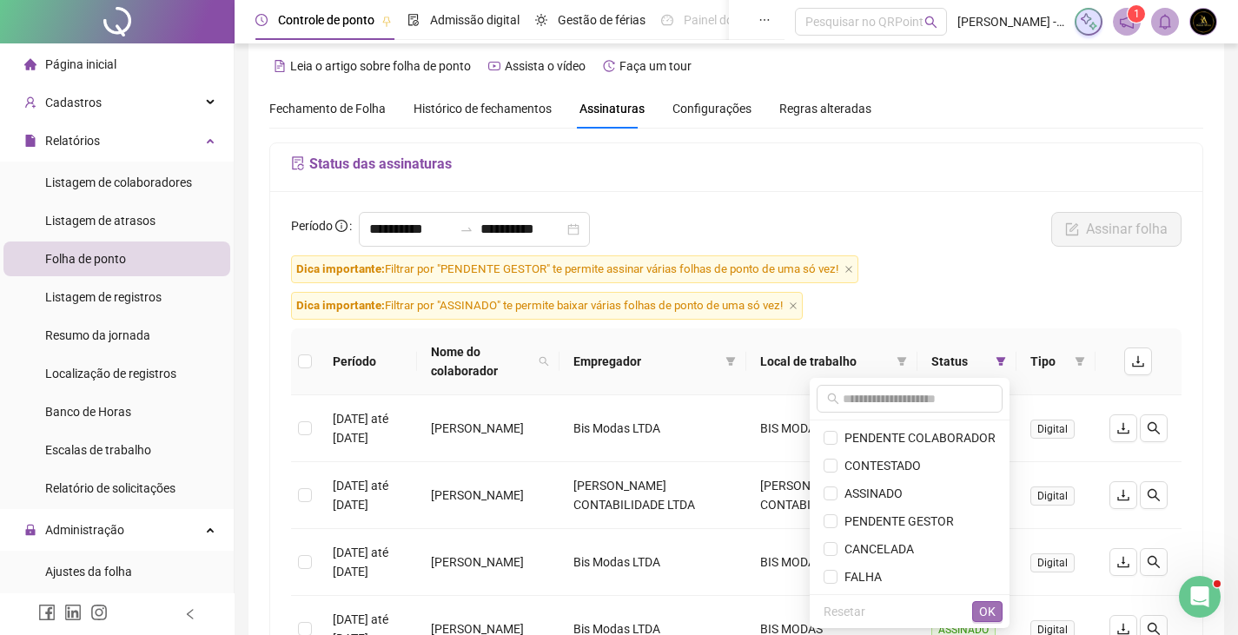
click at [985, 609] on span "OK" at bounding box center [987, 611] width 17 height 19
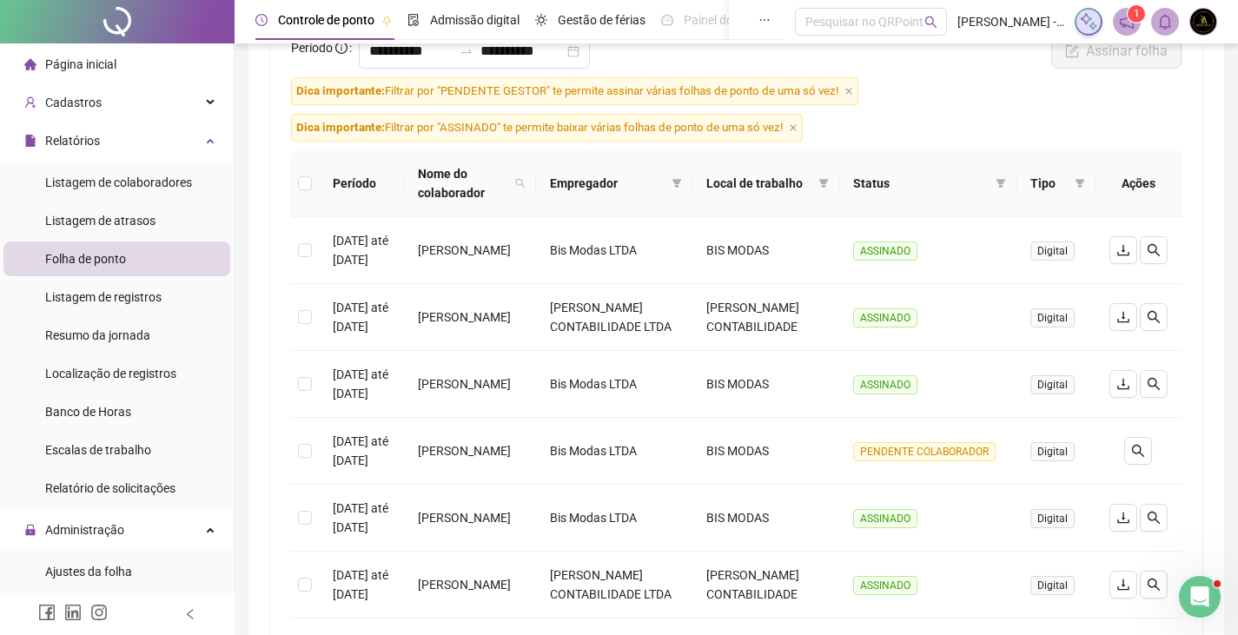
scroll to position [43, 0]
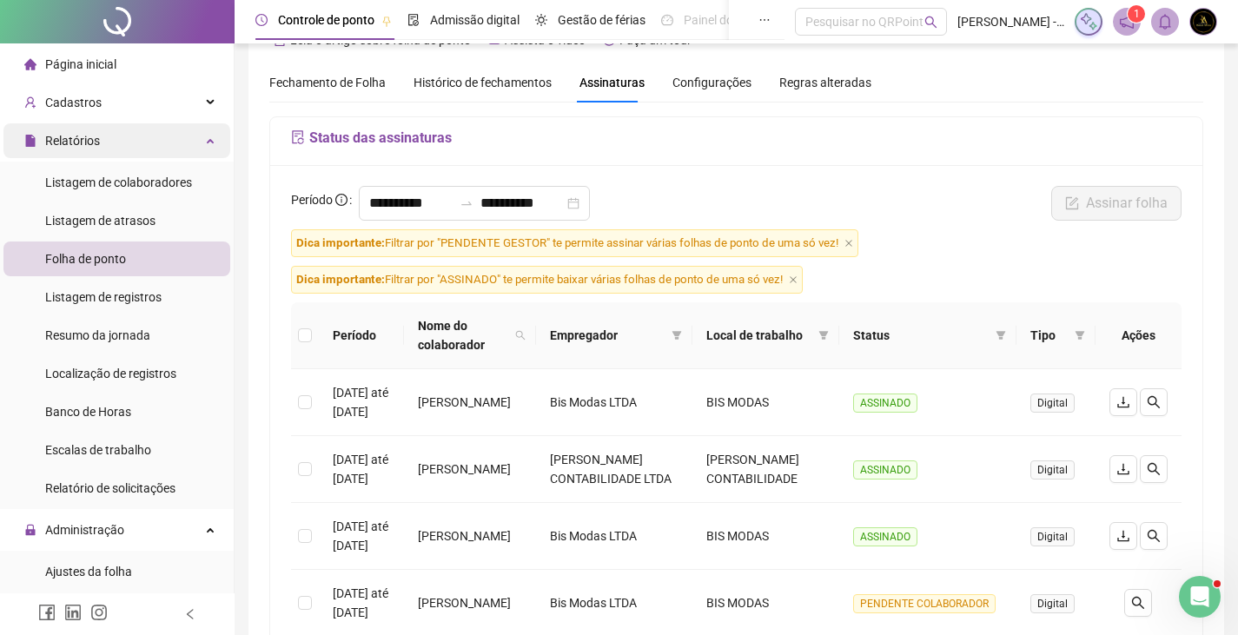
click at [188, 139] on div "Relatórios" at bounding box center [116, 140] width 227 height 35
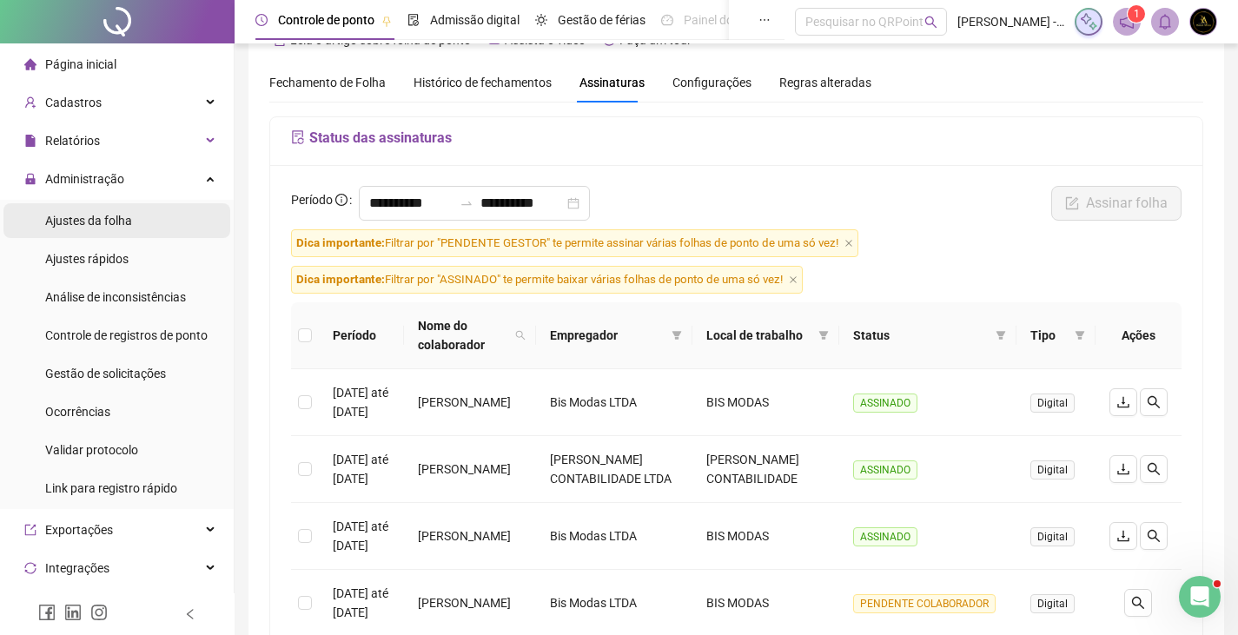
click at [164, 216] on li "Ajustes da folha" at bounding box center [116, 220] width 227 height 35
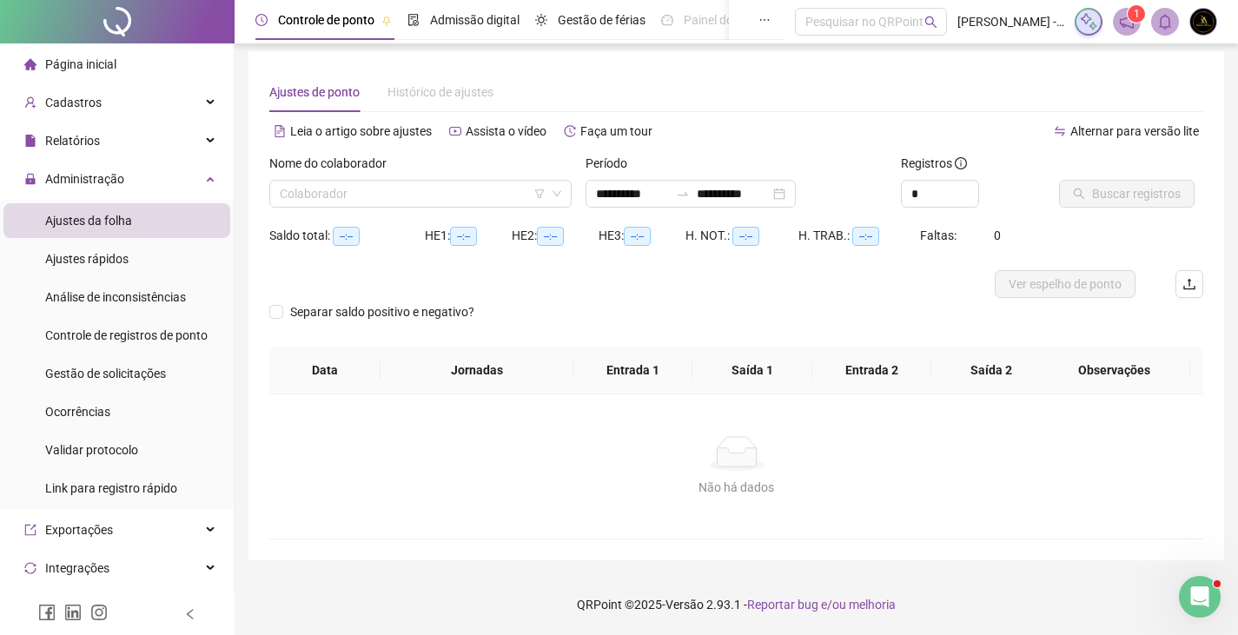
scroll to position [6, 0]
type input "**********"
click at [408, 196] on input "search" at bounding box center [413, 194] width 266 height 26
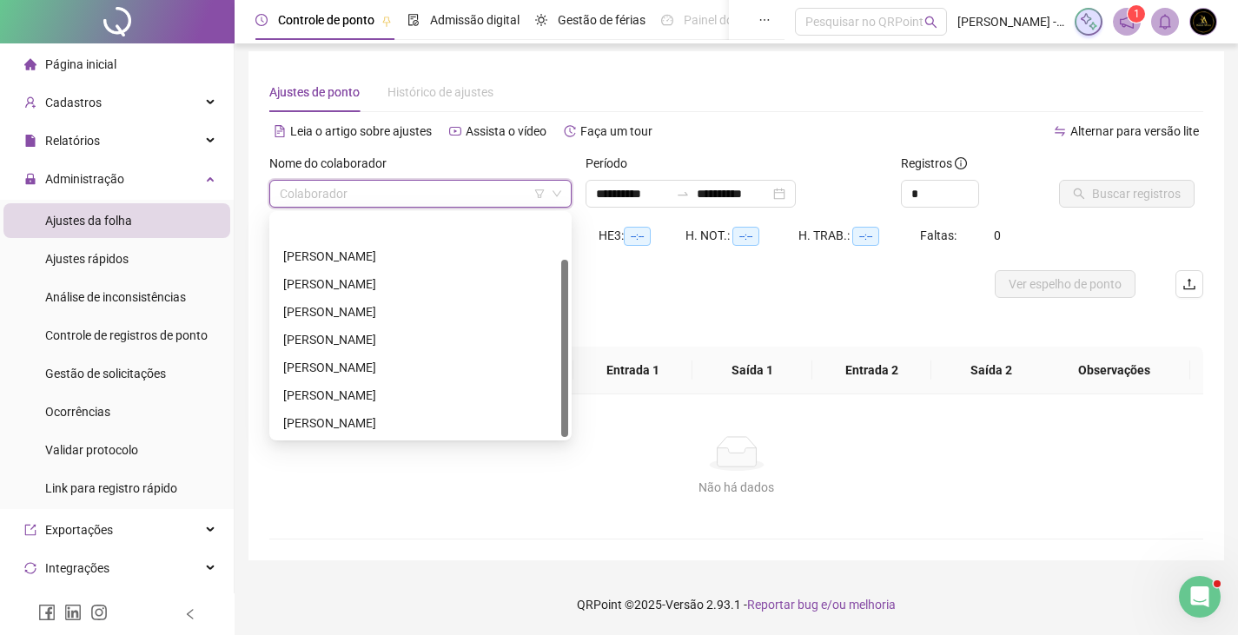
scroll to position [56, 0]
click at [397, 416] on div "VITOR EDUARDO MOREIRA BORGES" at bounding box center [420, 422] width 274 height 19
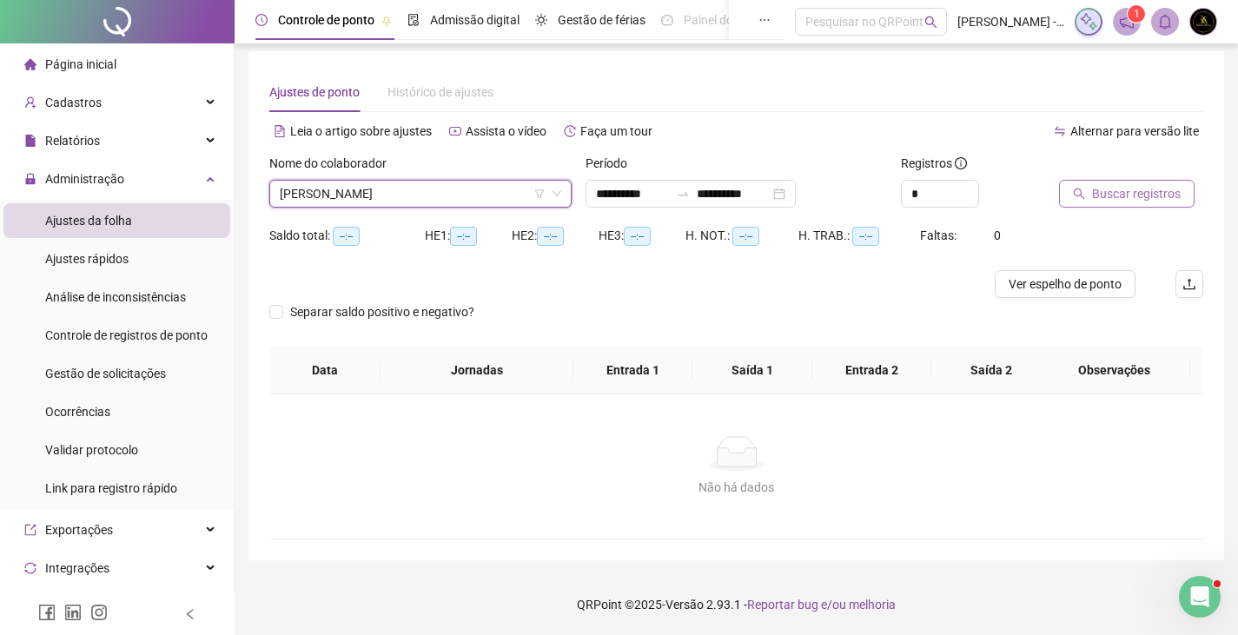
click at [1100, 190] on span "Buscar registros" at bounding box center [1136, 193] width 89 height 19
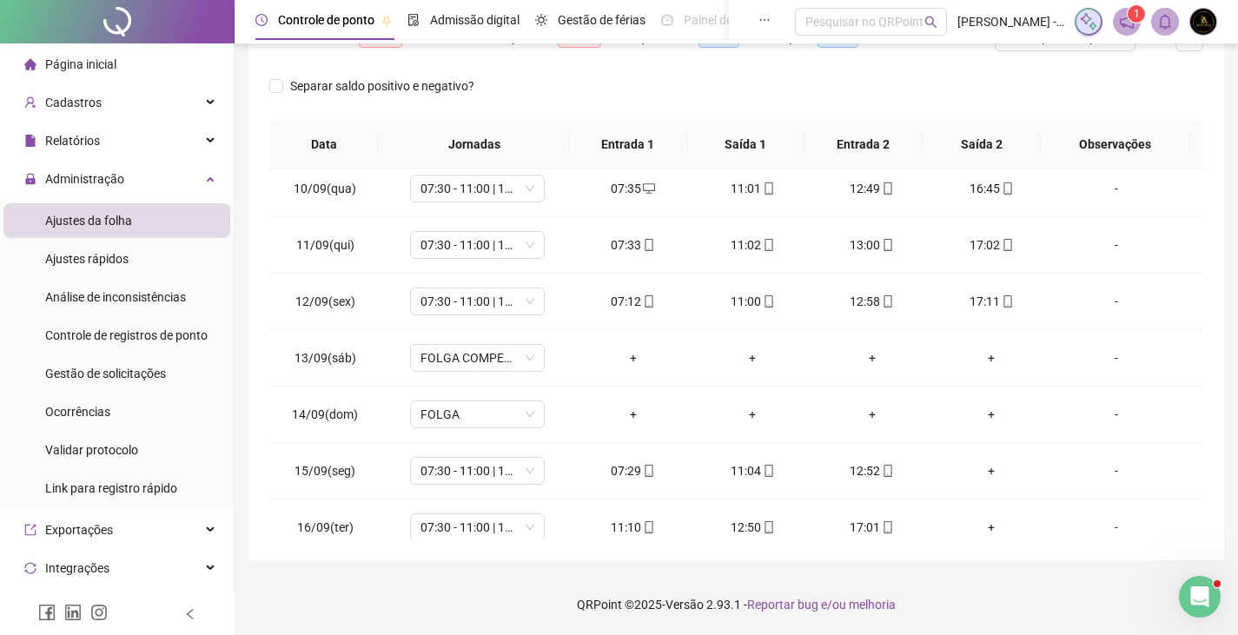
scroll to position [532, 0]
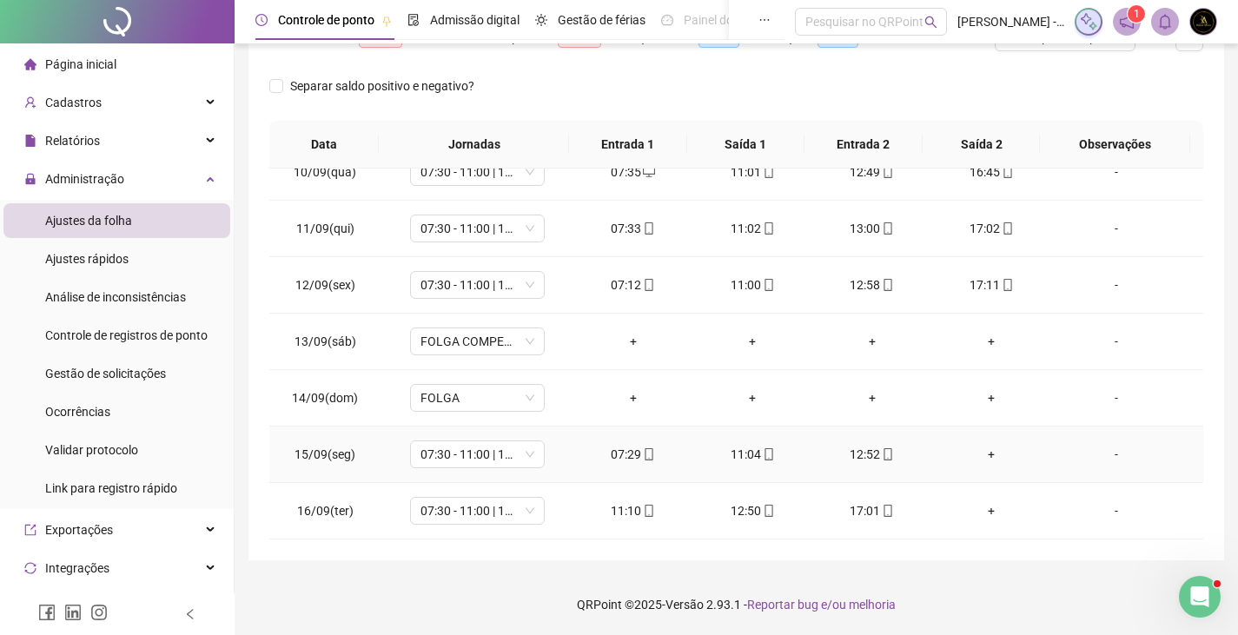
click at [983, 451] on div "+" at bounding box center [992, 454] width 92 height 19
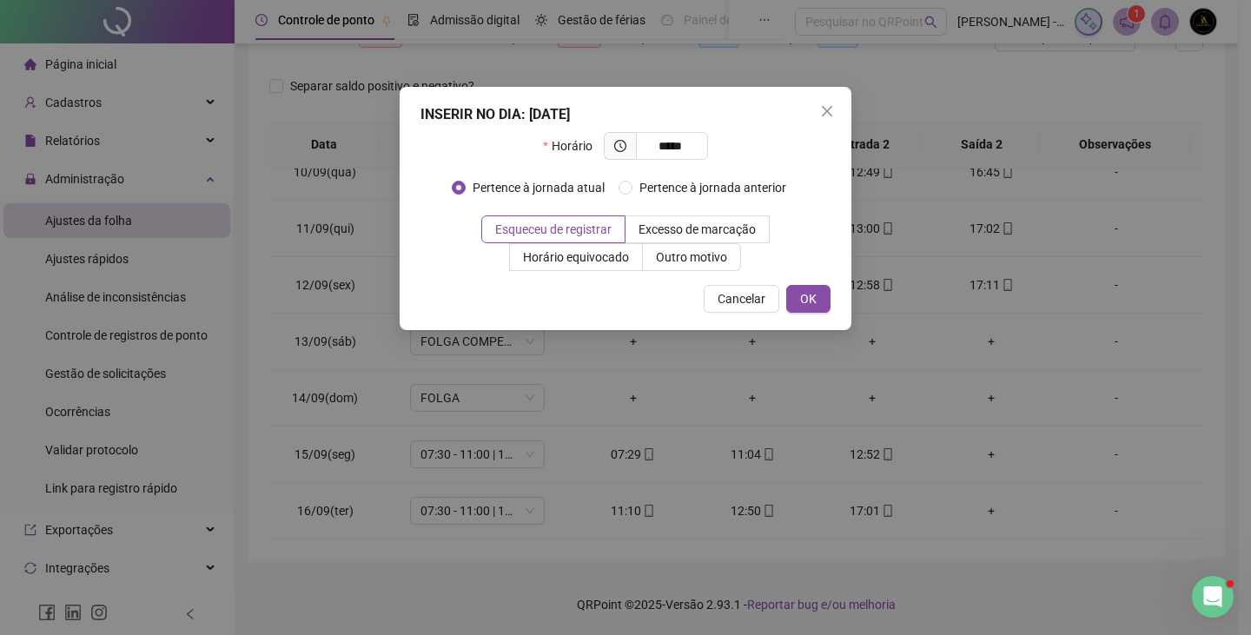
type input "*****"
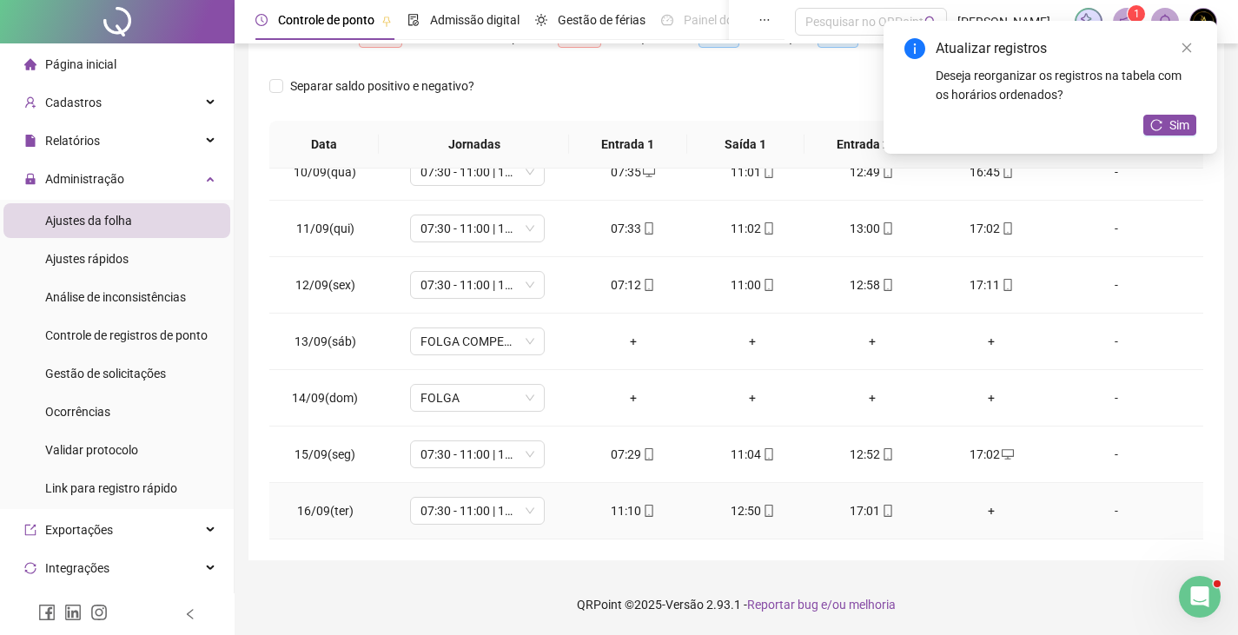
click at [982, 508] on div "+" at bounding box center [992, 510] width 92 height 19
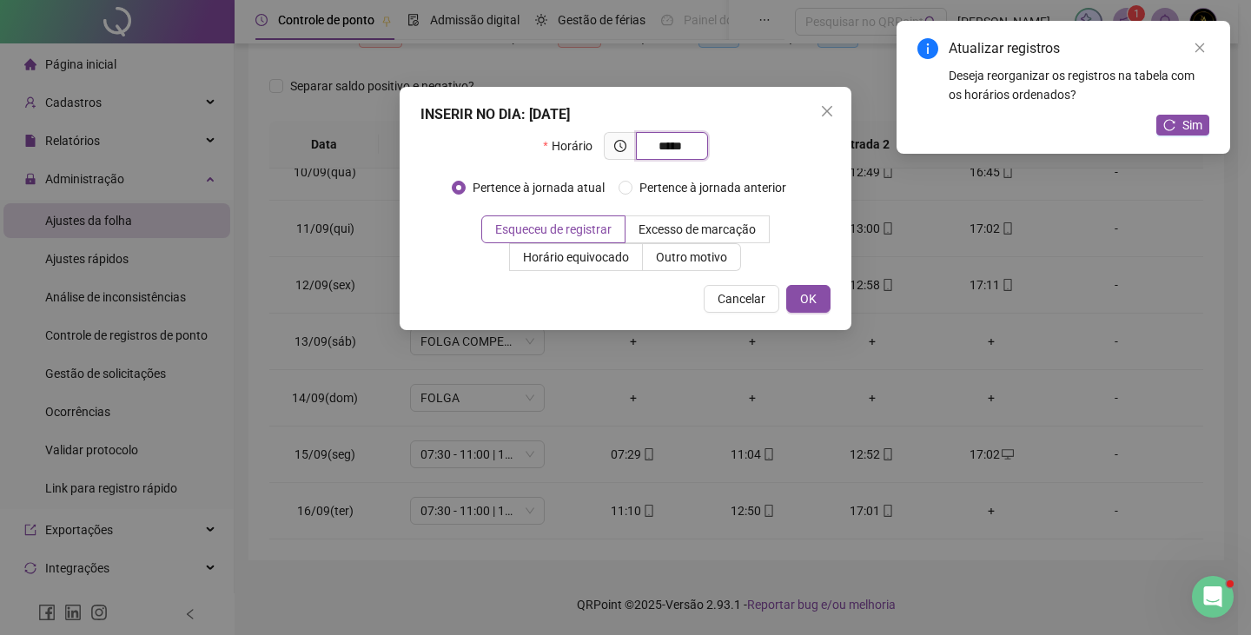
type input "*****"
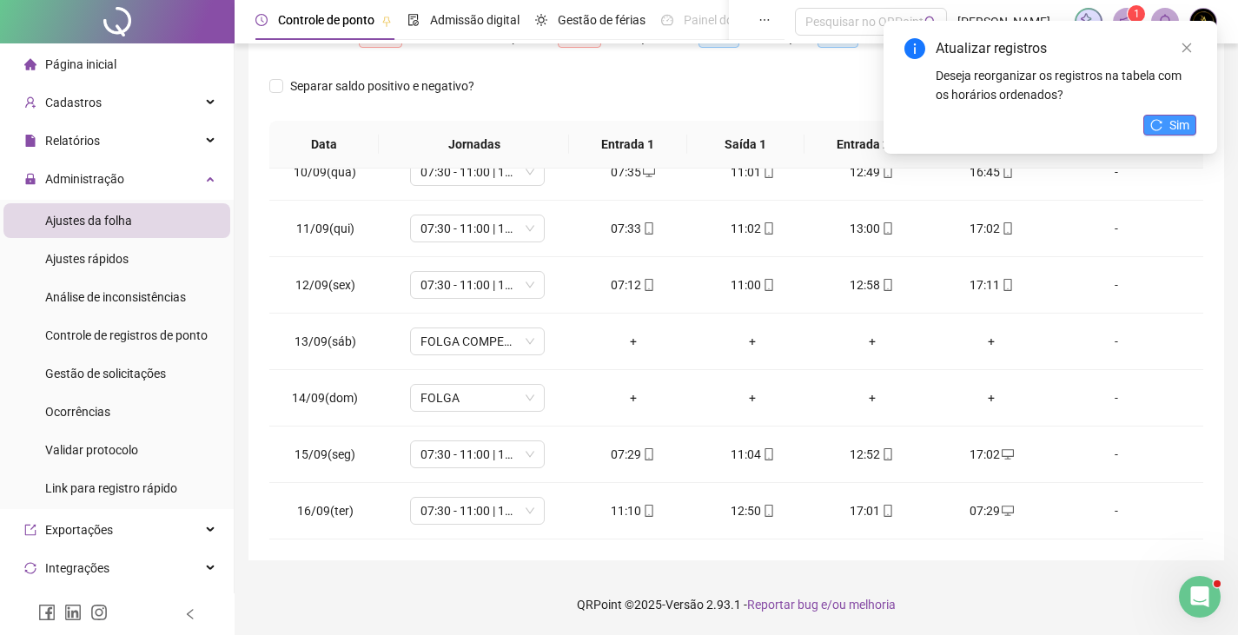
click at [1166, 119] on button "Sim" at bounding box center [1169, 125] width 53 height 21
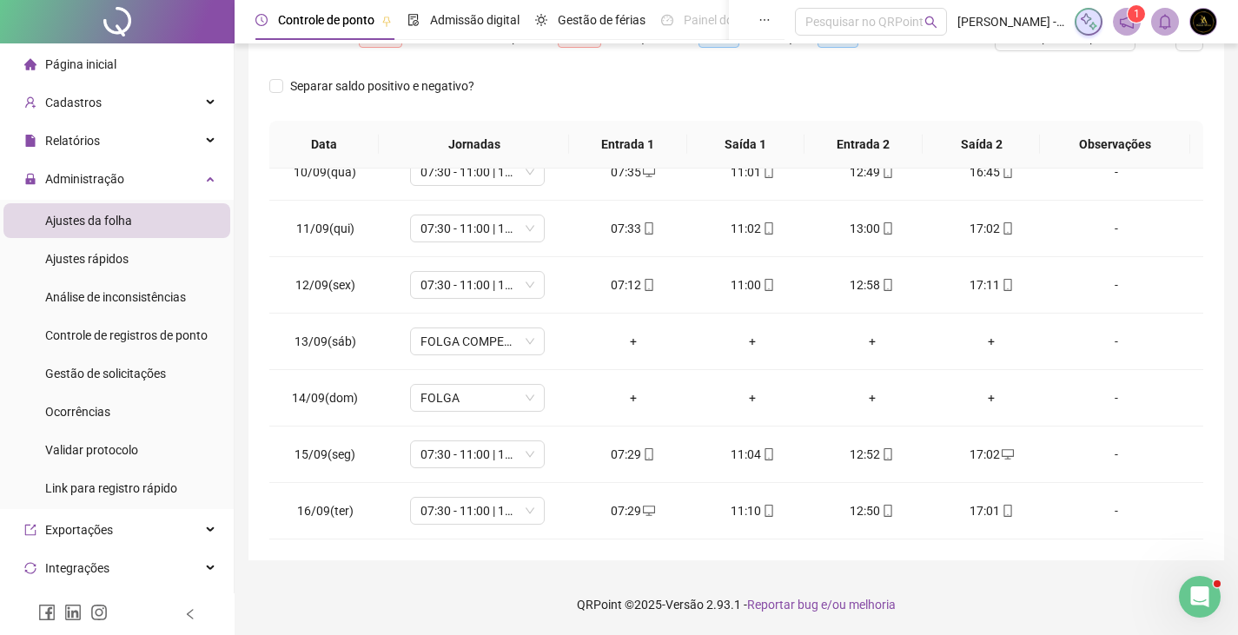
scroll to position [0, 0]
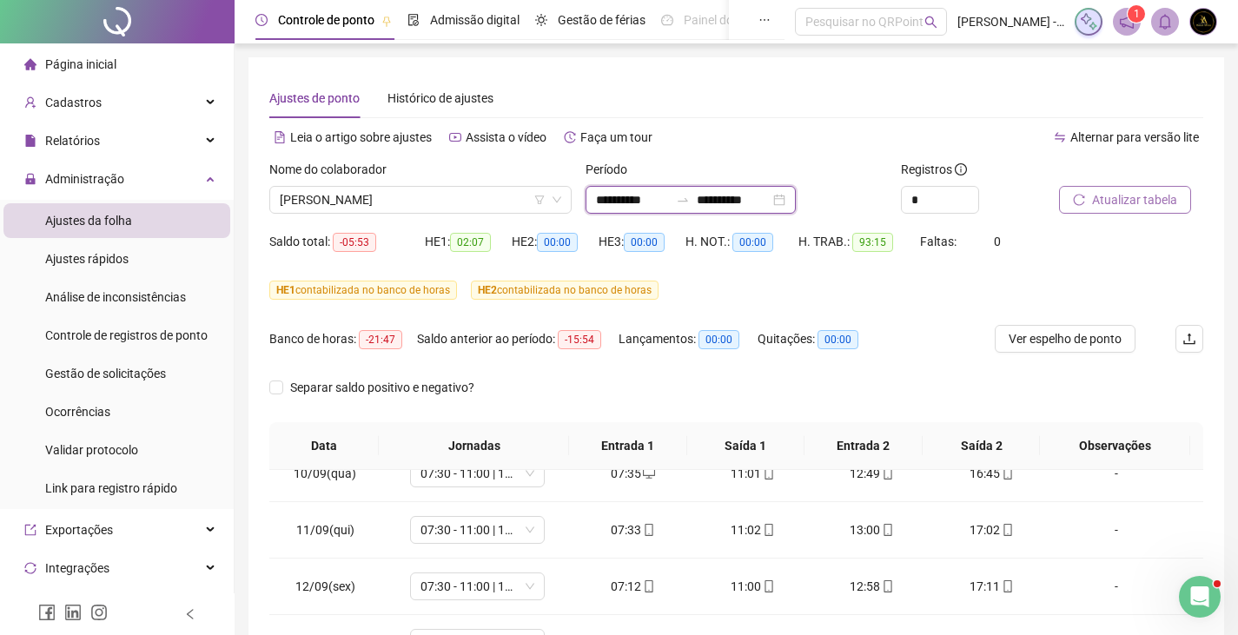
click at [770, 208] on input "**********" at bounding box center [733, 199] width 73 height 19
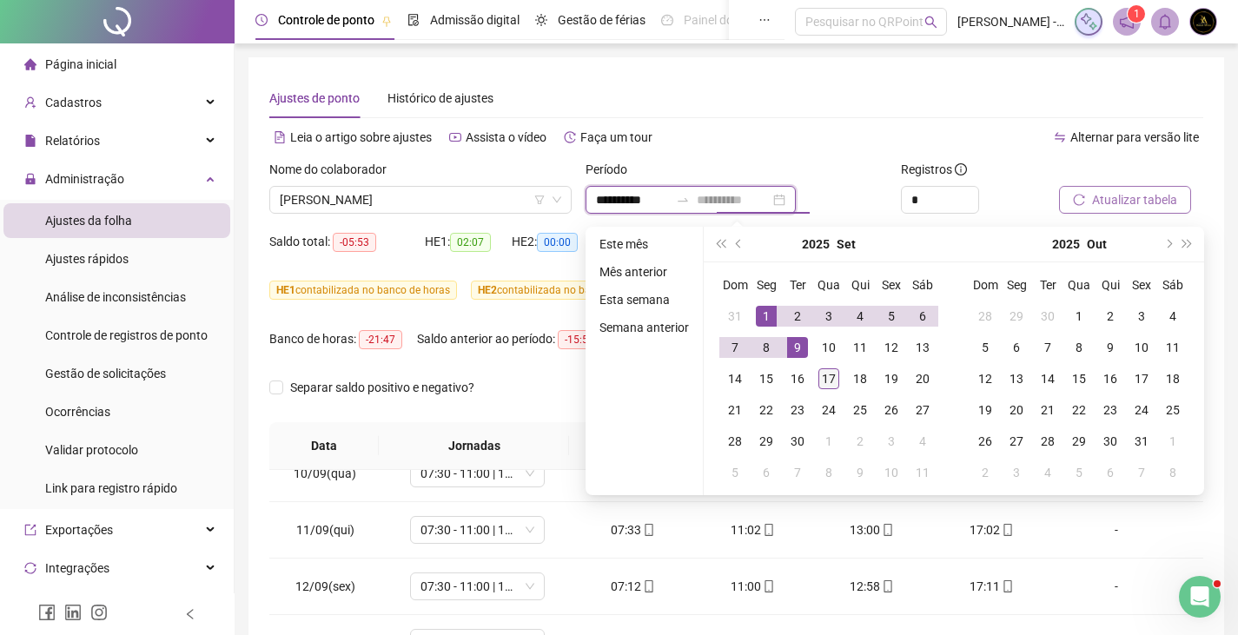
type input "**********"
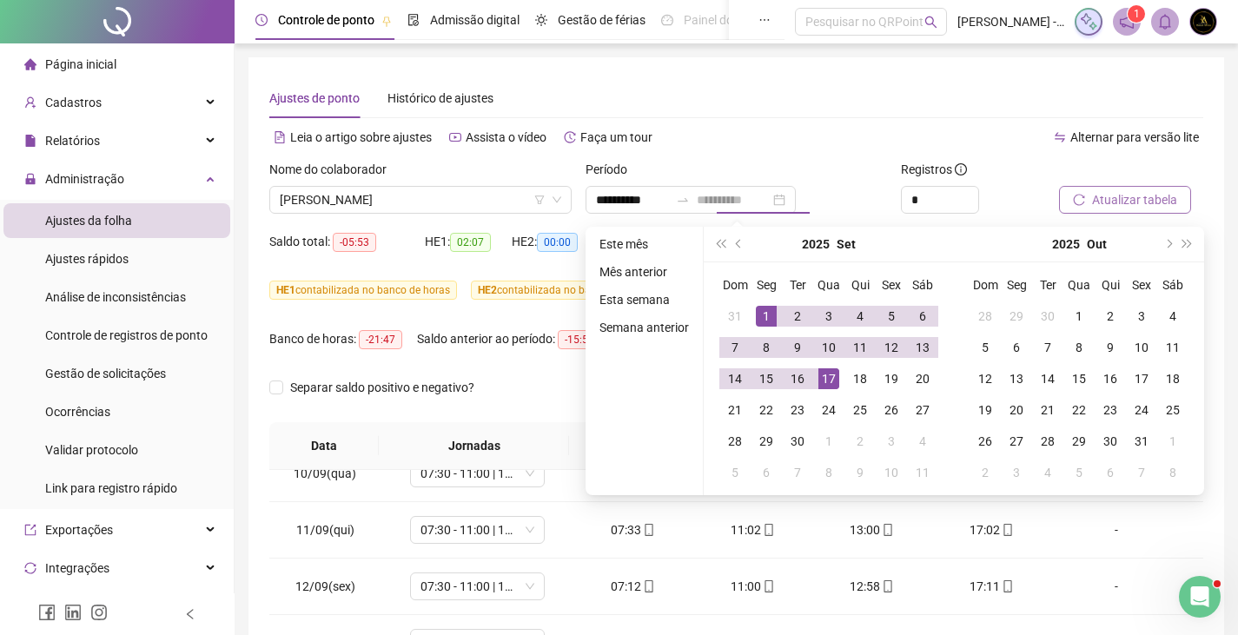
click at [822, 375] on div "17" at bounding box center [828, 378] width 21 height 21
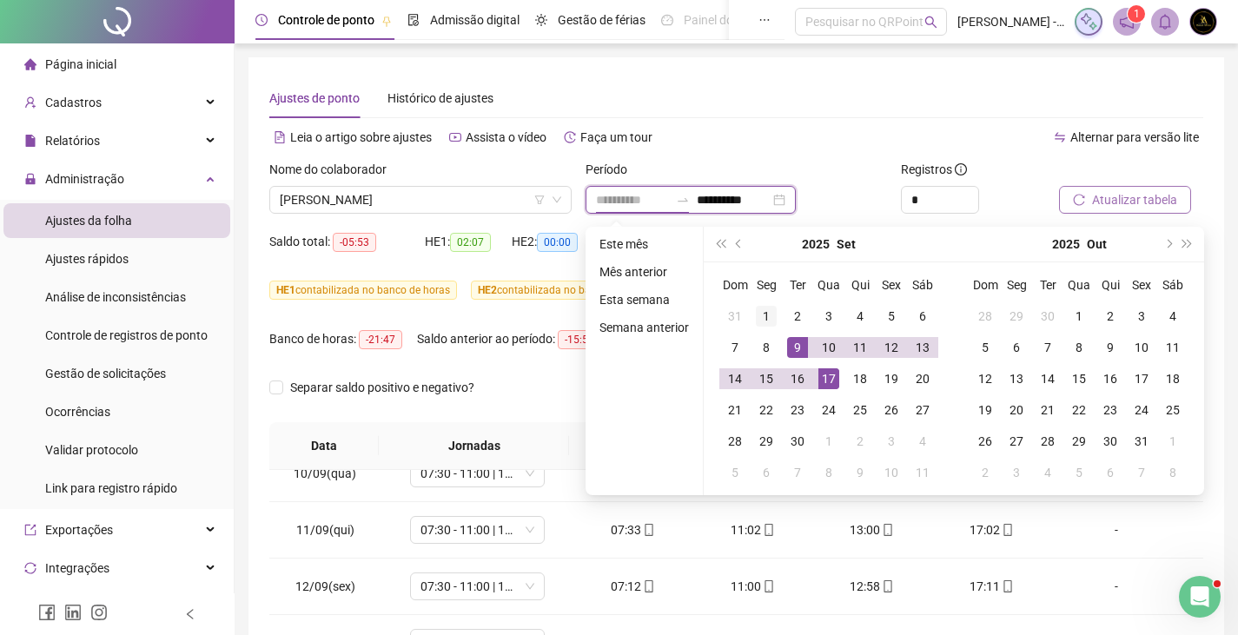
type input "**********"
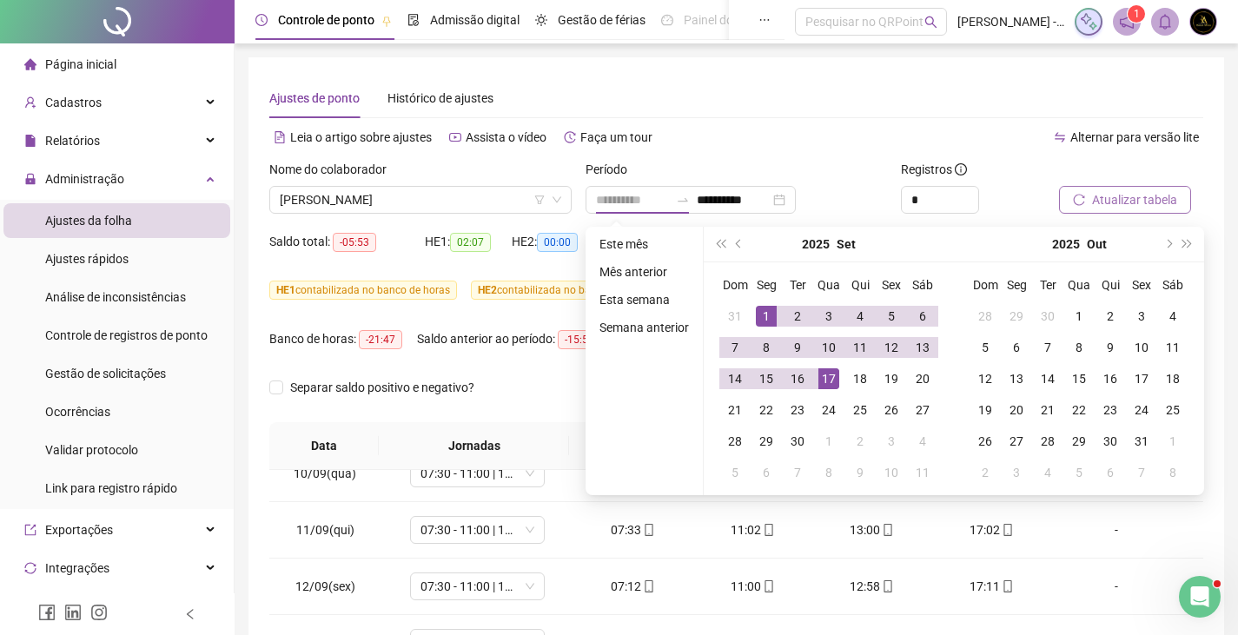
click at [756, 315] on div "1" at bounding box center [766, 316] width 21 height 21
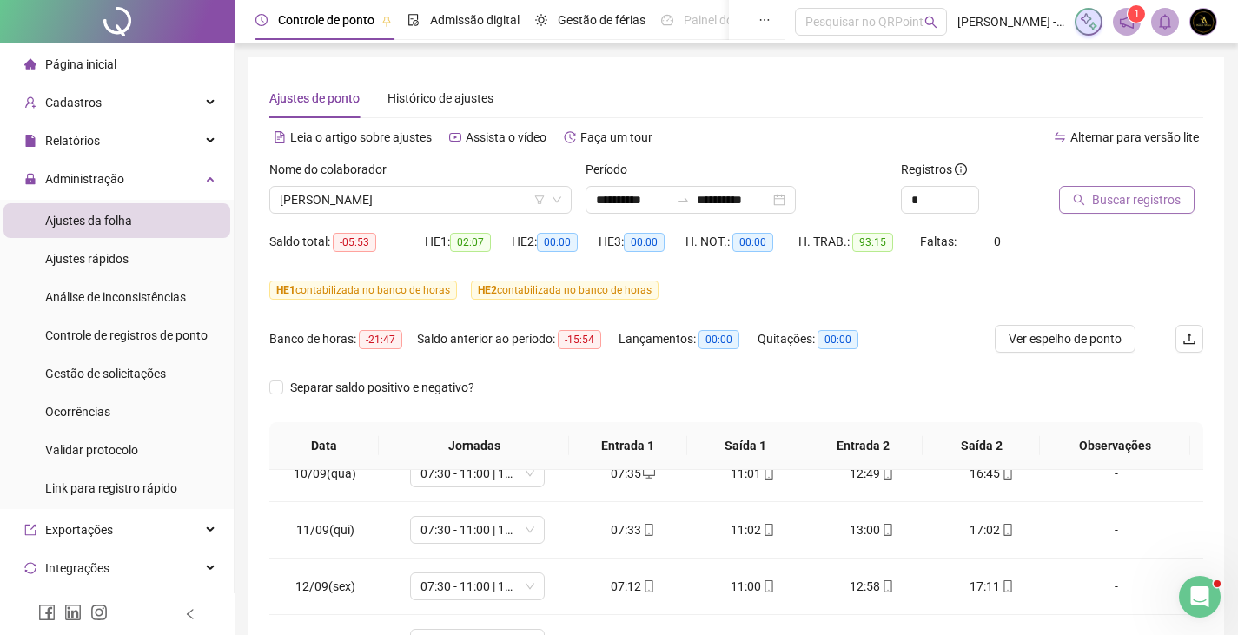
click at [1091, 195] on button "Buscar registros" at bounding box center [1126, 200] width 135 height 28
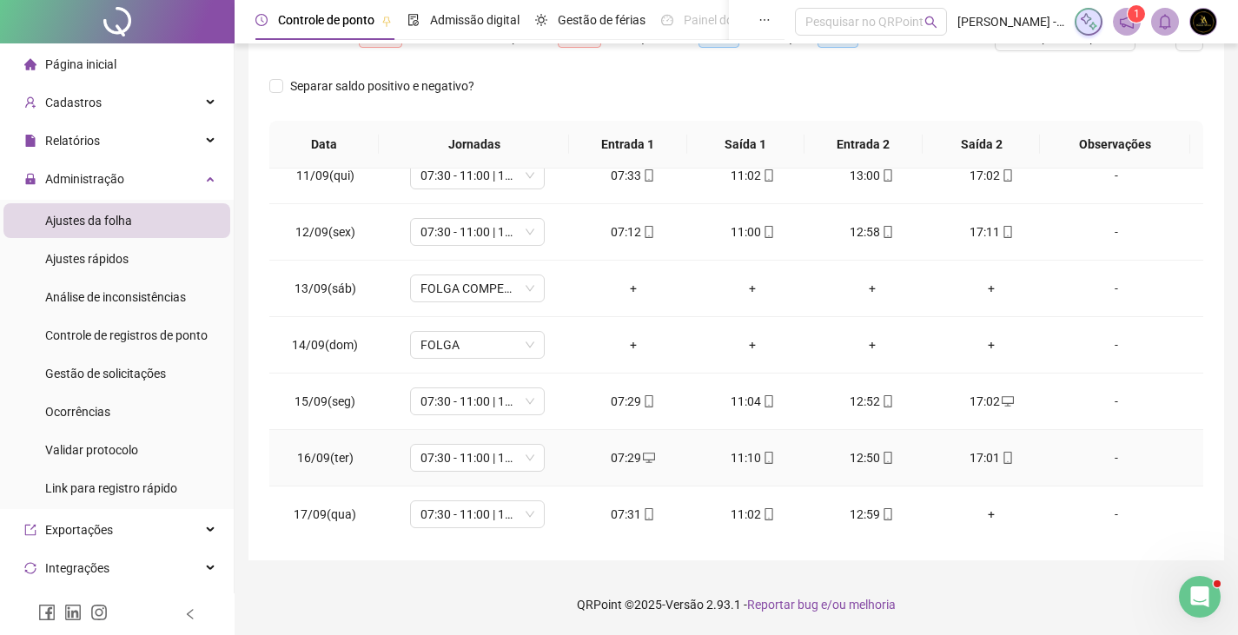
scroll to position [589, 0]
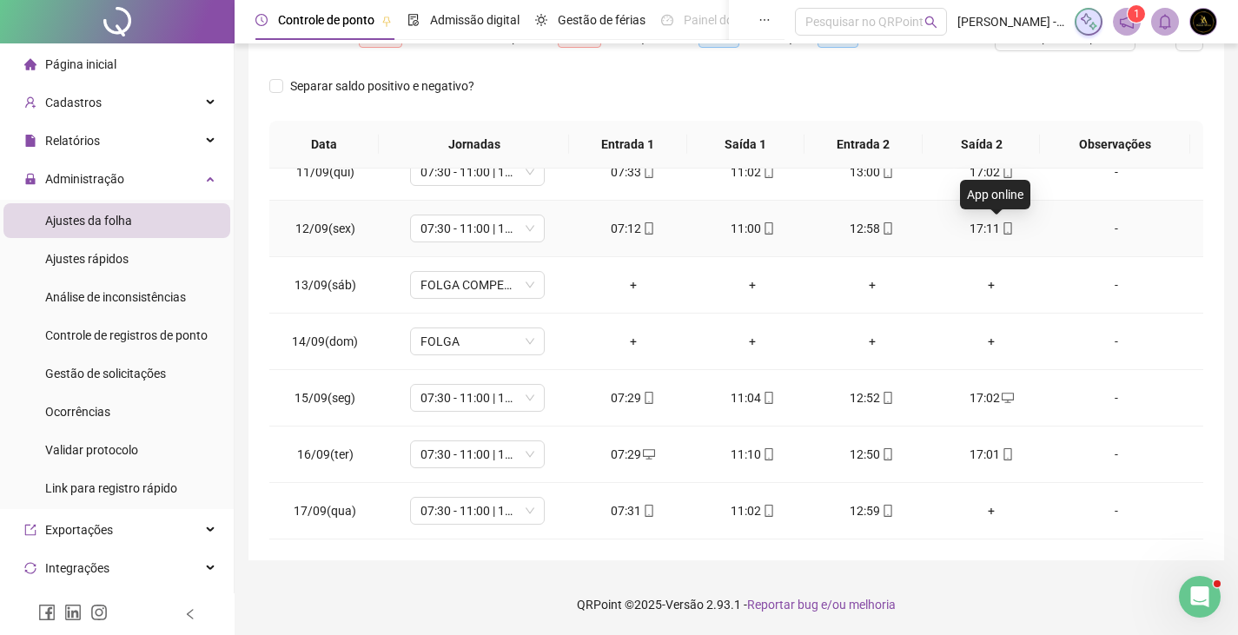
click at [1001, 233] on icon "mobile" at bounding box center [1007, 228] width 12 height 12
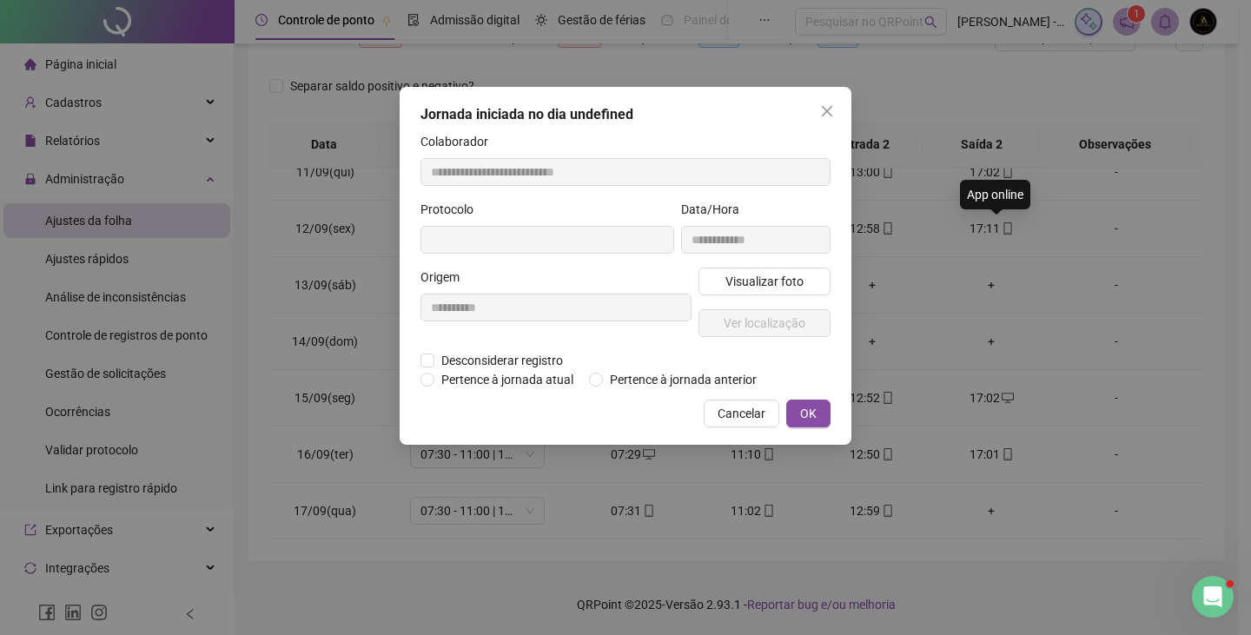
type input "**********"
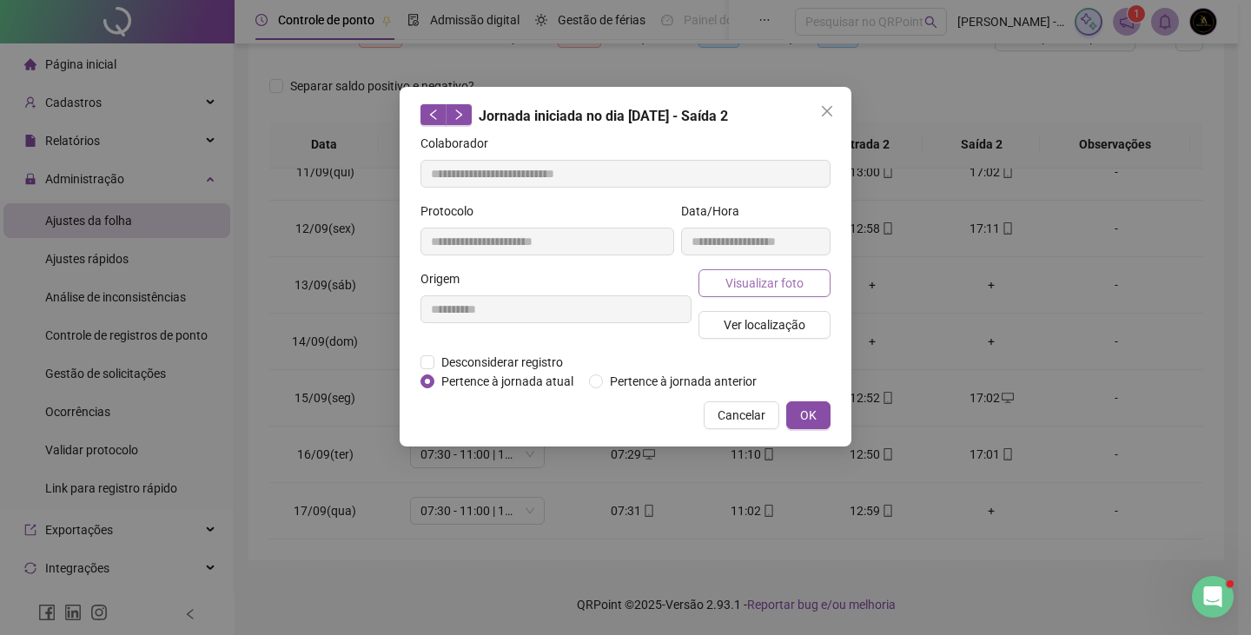
click at [783, 288] on span "Visualizar foto" at bounding box center [764, 283] width 78 height 19
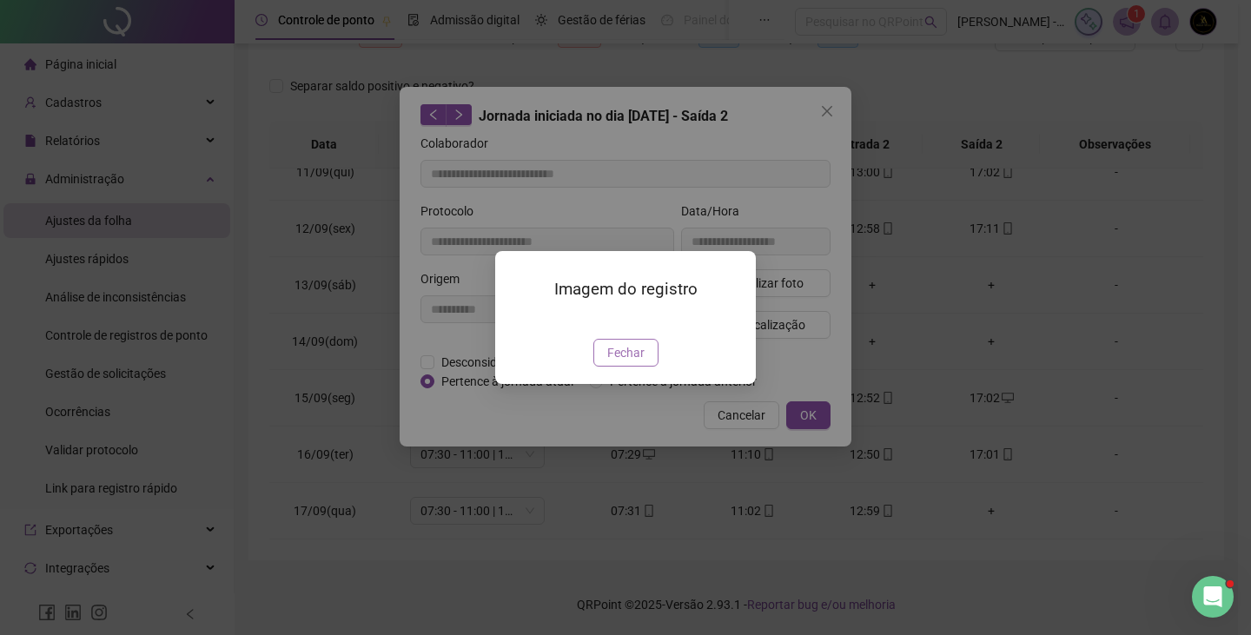
click at [642, 362] on span "Fechar" at bounding box center [625, 352] width 37 height 19
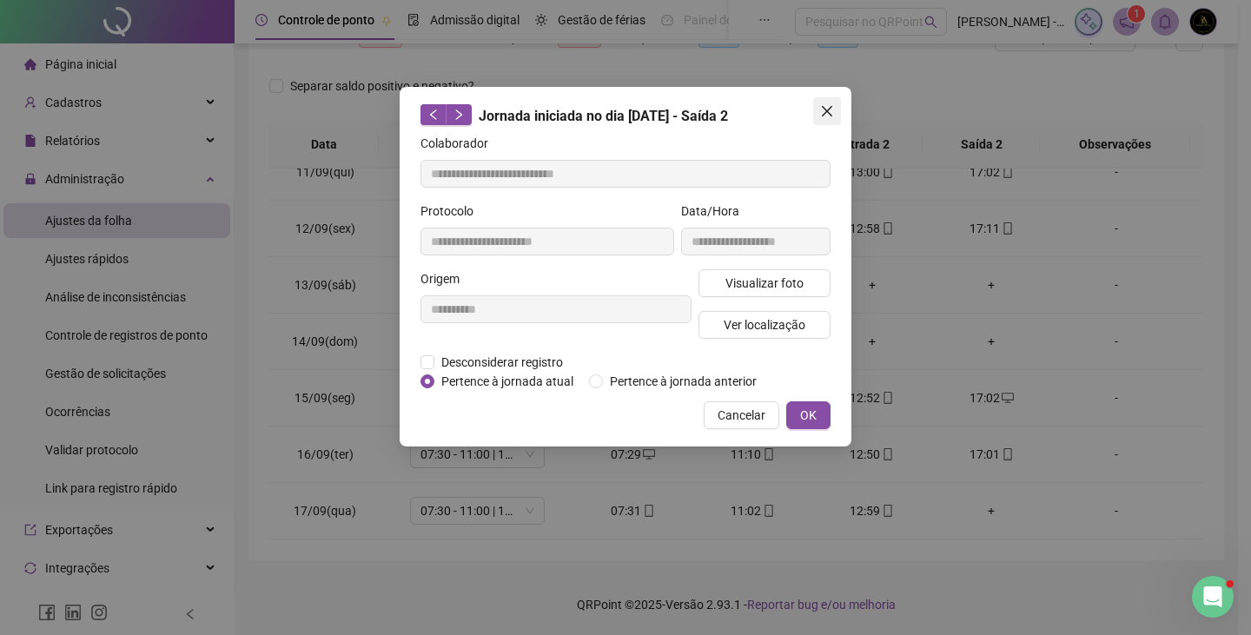
click at [831, 118] on button "Close" at bounding box center [827, 111] width 28 height 28
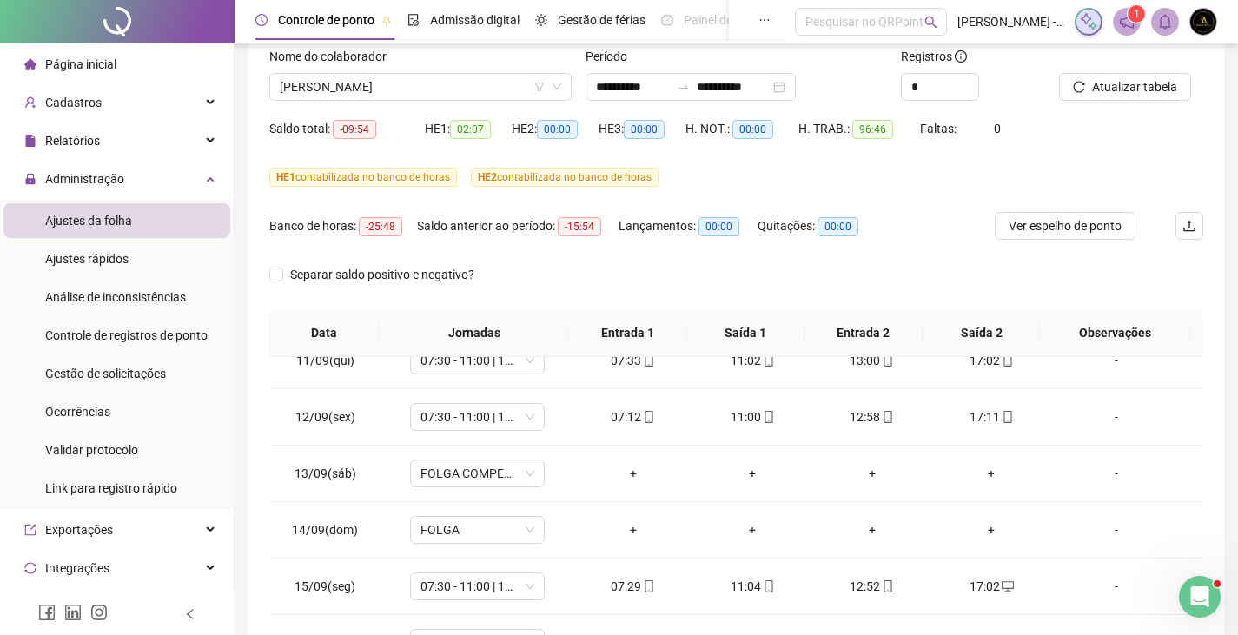
scroll to position [63, 0]
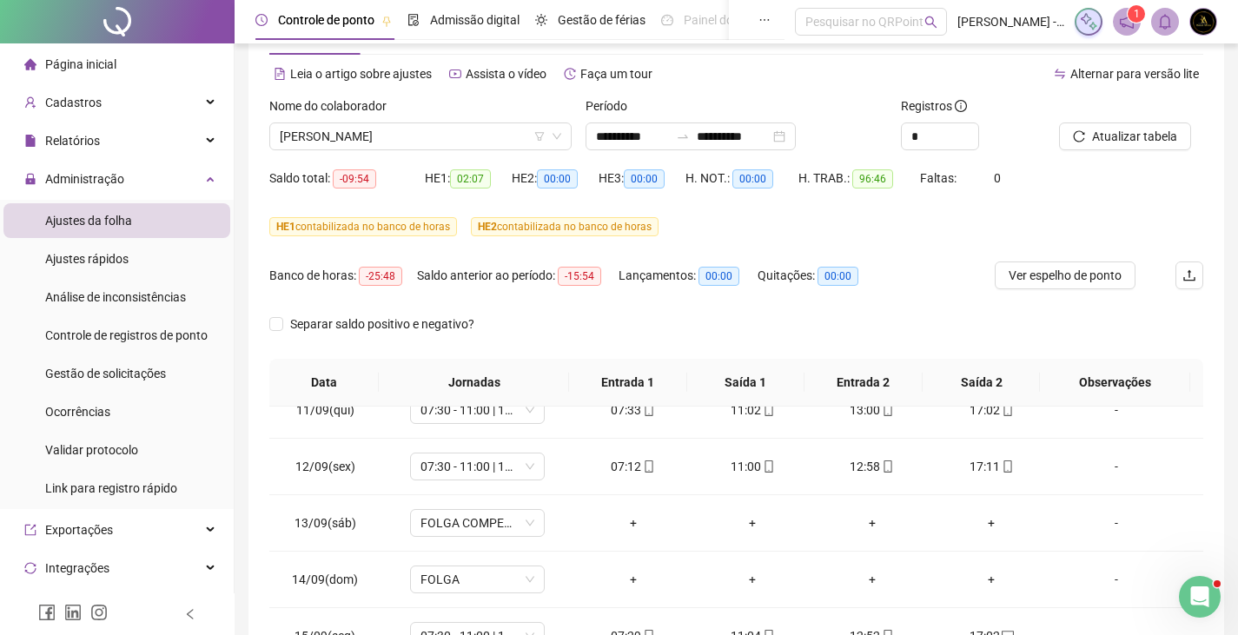
click at [1204, 30] on img at bounding box center [1203, 22] width 26 height 26
click at [132, 368] on span "Gestão de solicitações" at bounding box center [105, 374] width 121 height 14
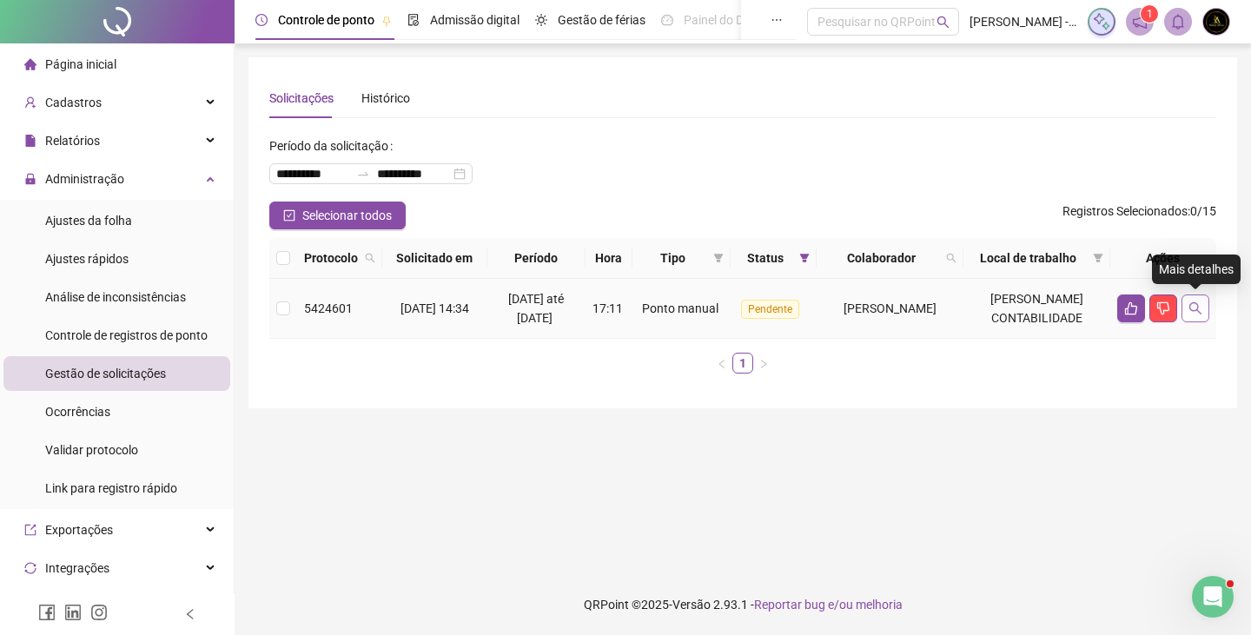
click at [1198, 310] on icon "search" at bounding box center [1195, 308] width 14 height 14
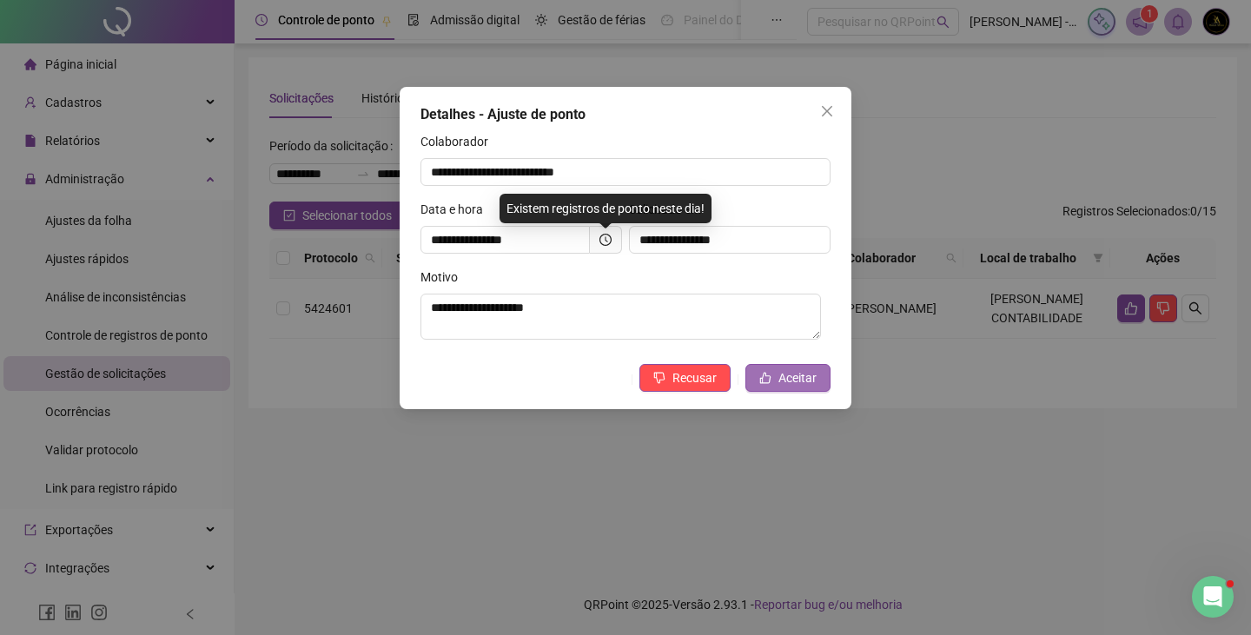
click at [795, 381] on span "Aceitar" at bounding box center [797, 377] width 38 height 19
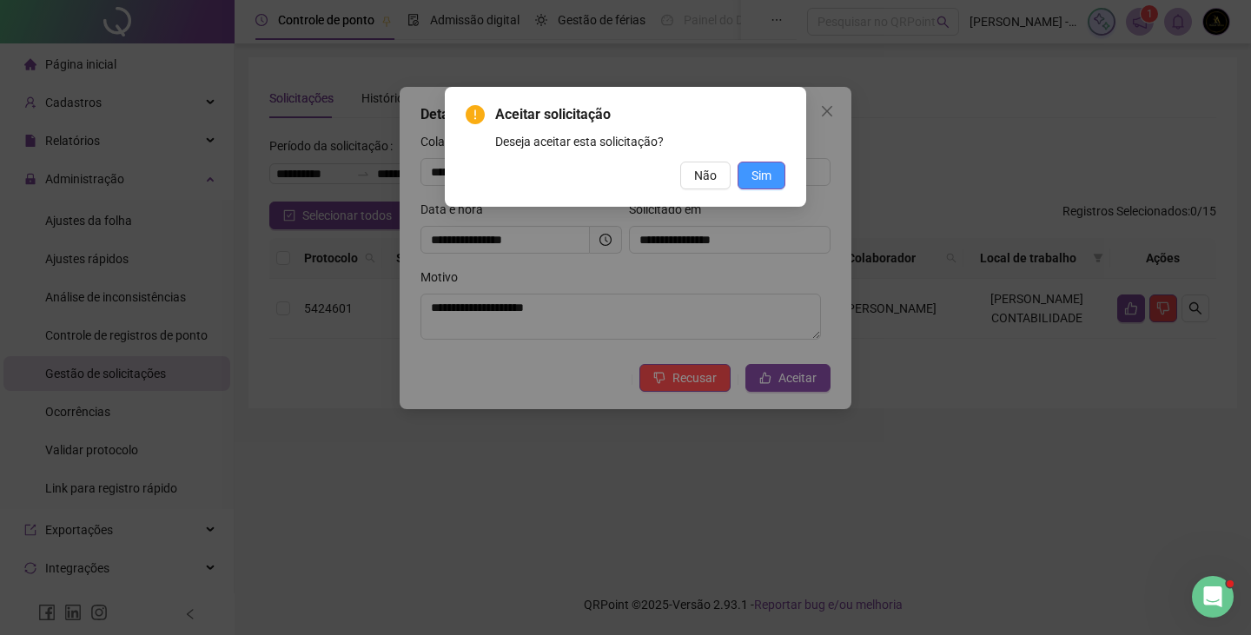
click at [761, 180] on span "Sim" at bounding box center [761, 175] width 20 height 19
click at [763, 175] on span "Sim" at bounding box center [761, 175] width 20 height 19
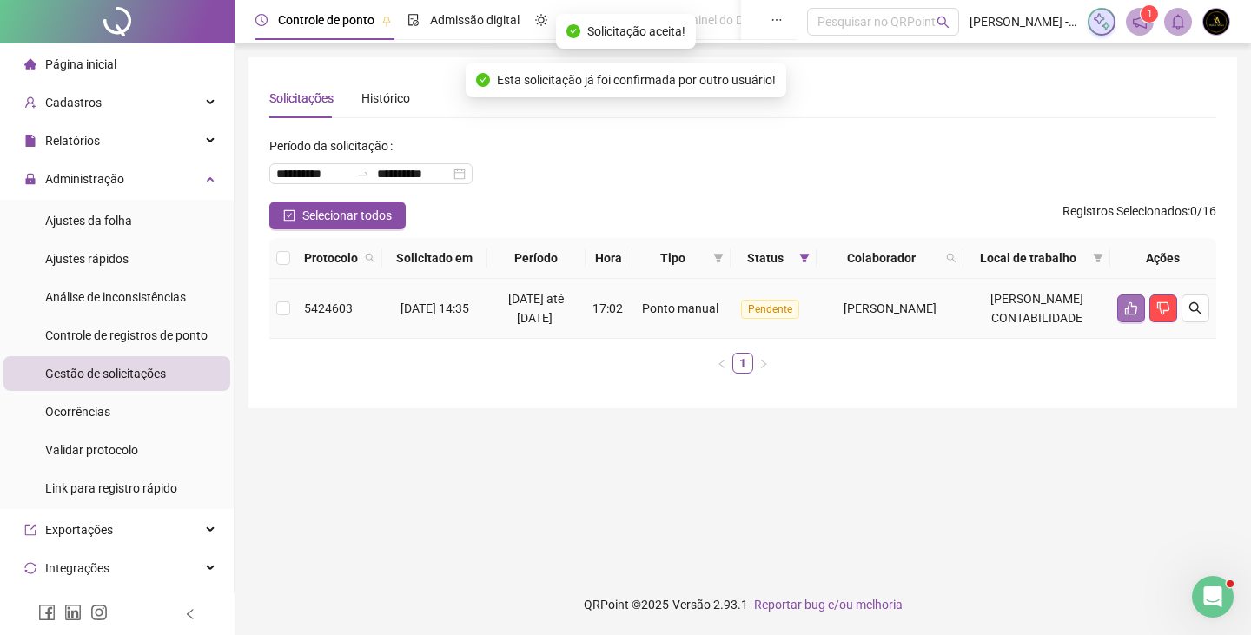
click at [1131, 306] on icon "like" at bounding box center [1131, 308] width 12 height 13
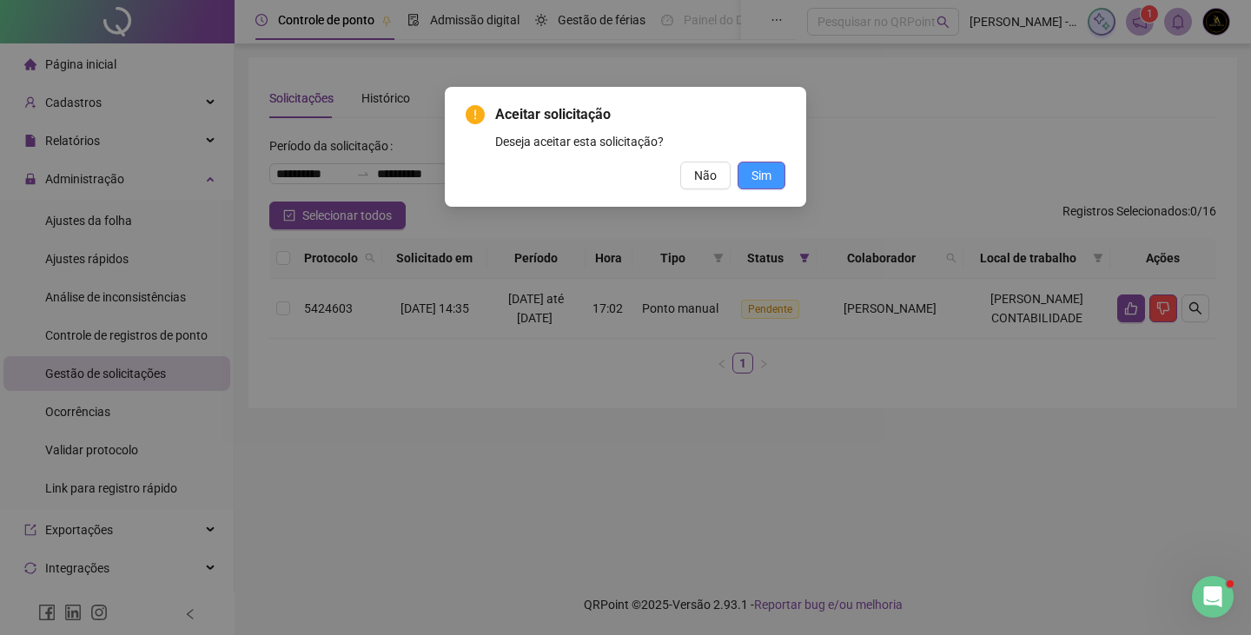
click at [775, 170] on button "Sim" at bounding box center [761, 176] width 48 height 28
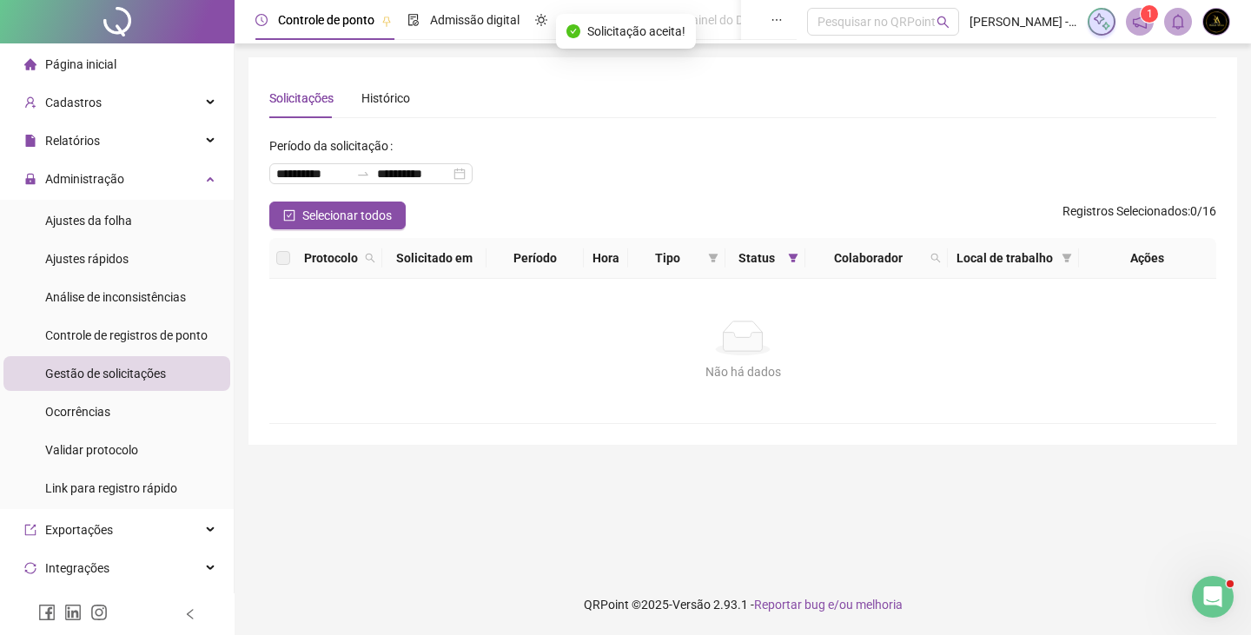
click at [1219, 23] on img at bounding box center [1216, 22] width 26 height 26
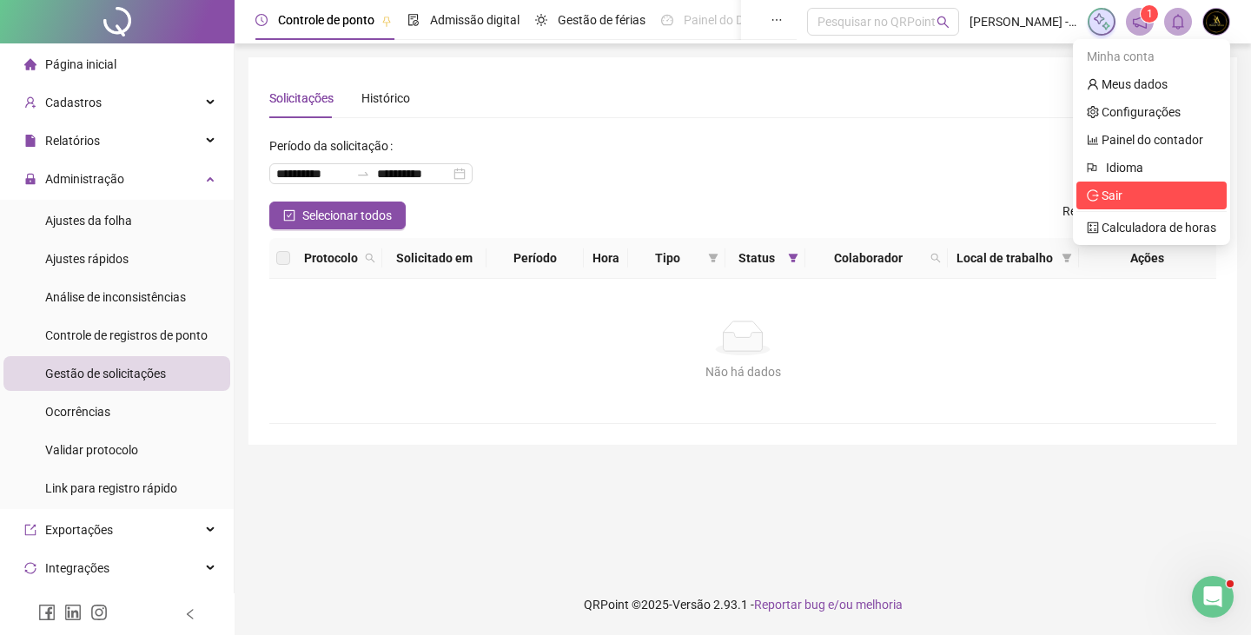
click at [1114, 204] on span "Sair" at bounding box center [1151, 195] width 129 height 19
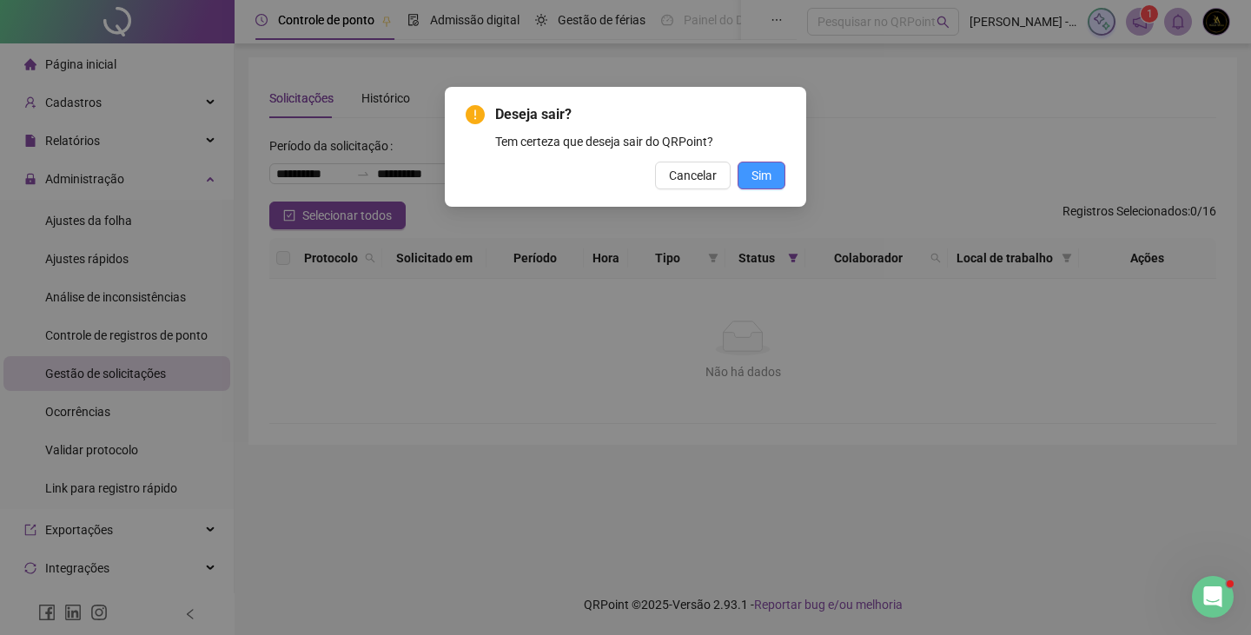
click at [778, 173] on button "Sim" at bounding box center [761, 176] width 48 height 28
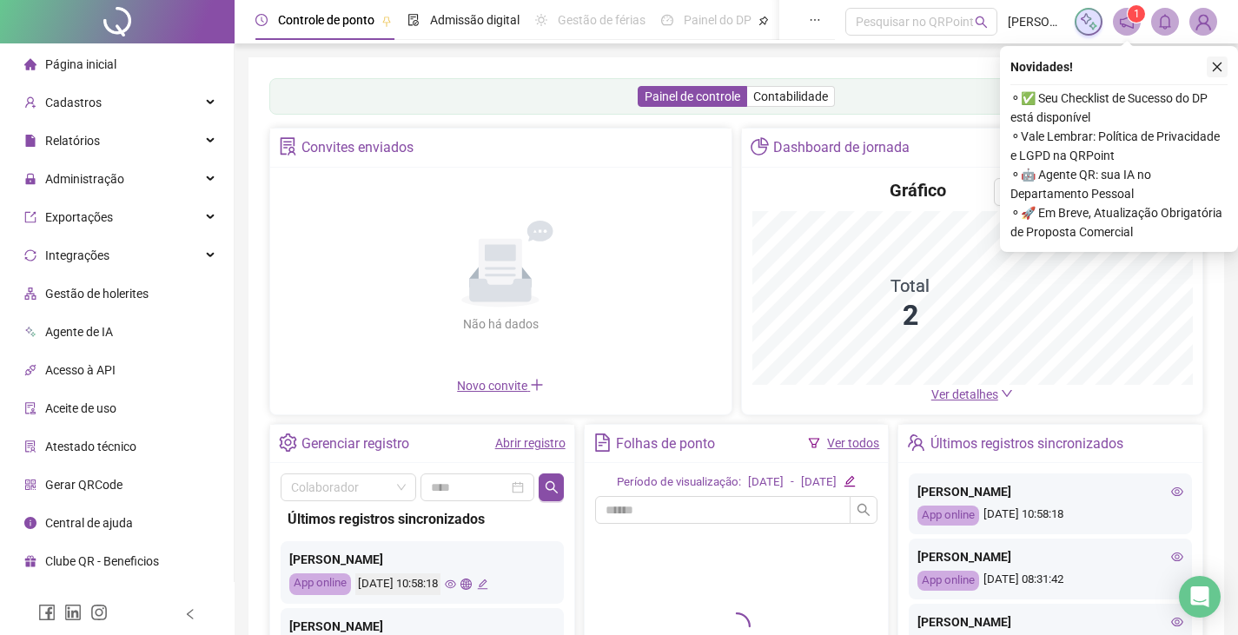
click at [1218, 63] on icon "close" at bounding box center [1217, 67] width 12 height 12
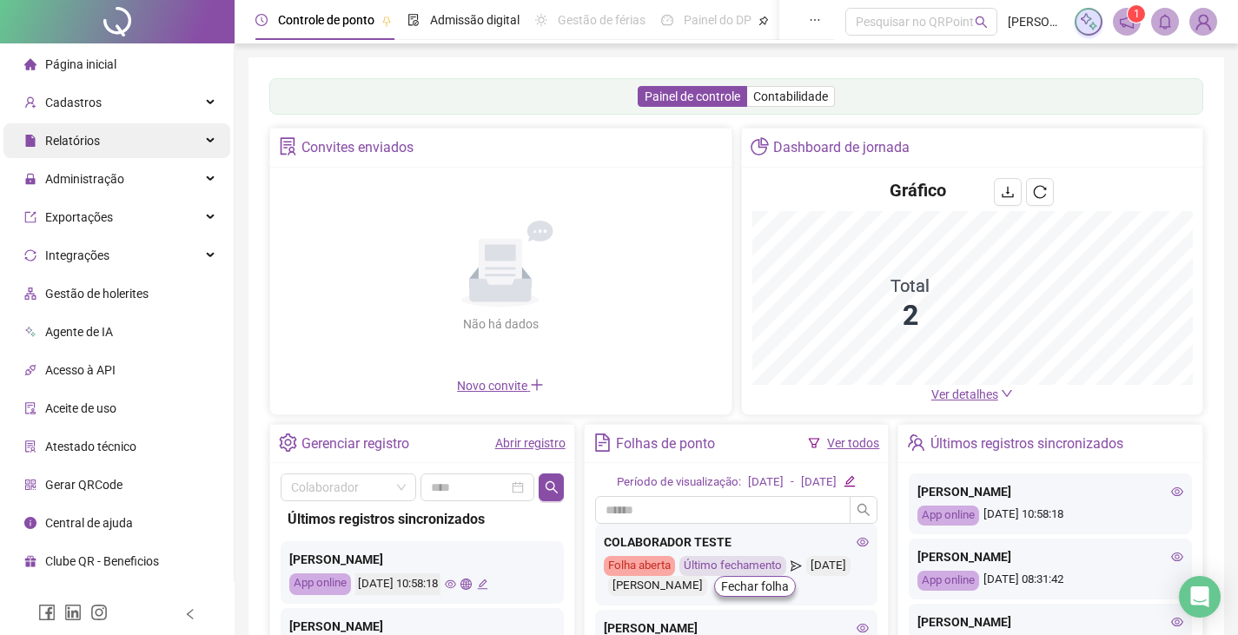
click at [136, 144] on div "Relatórios" at bounding box center [116, 140] width 227 height 35
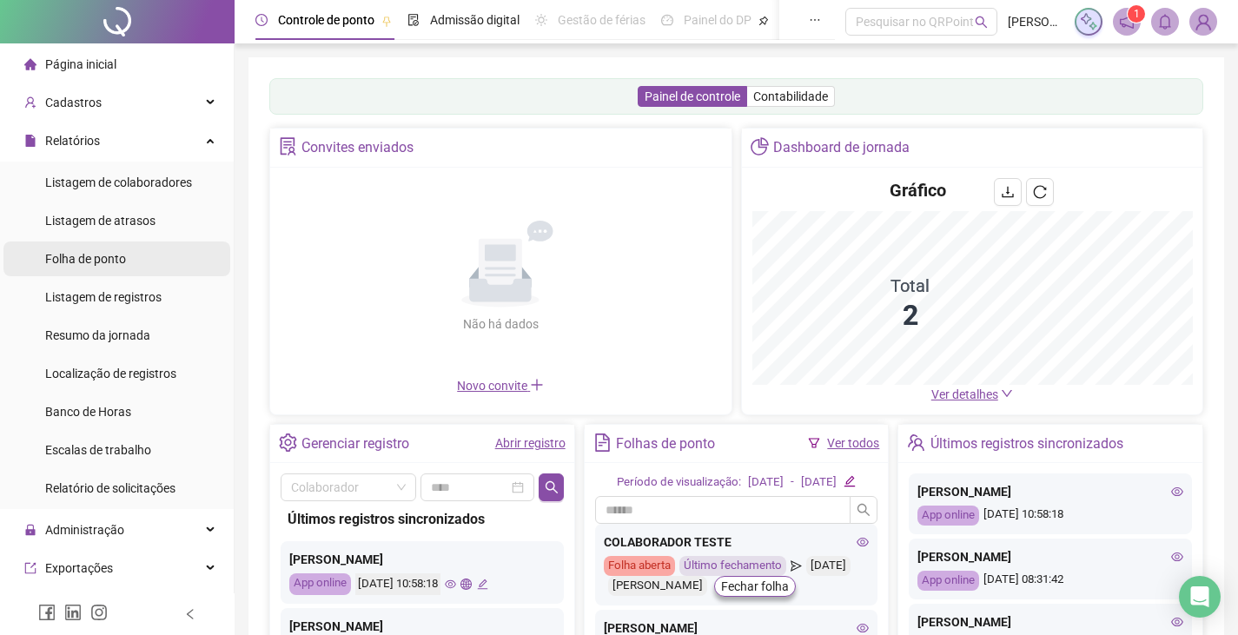
click at [121, 248] on div "Folha de ponto" at bounding box center [85, 258] width 81 height 35
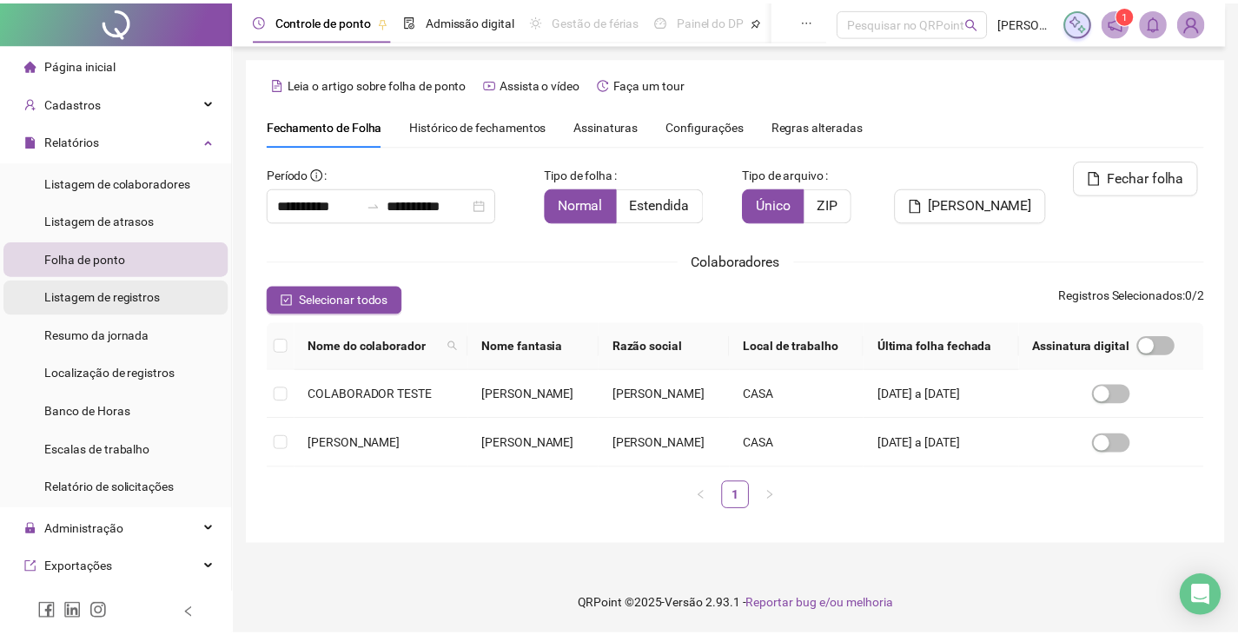
scroll to position [38, 0]
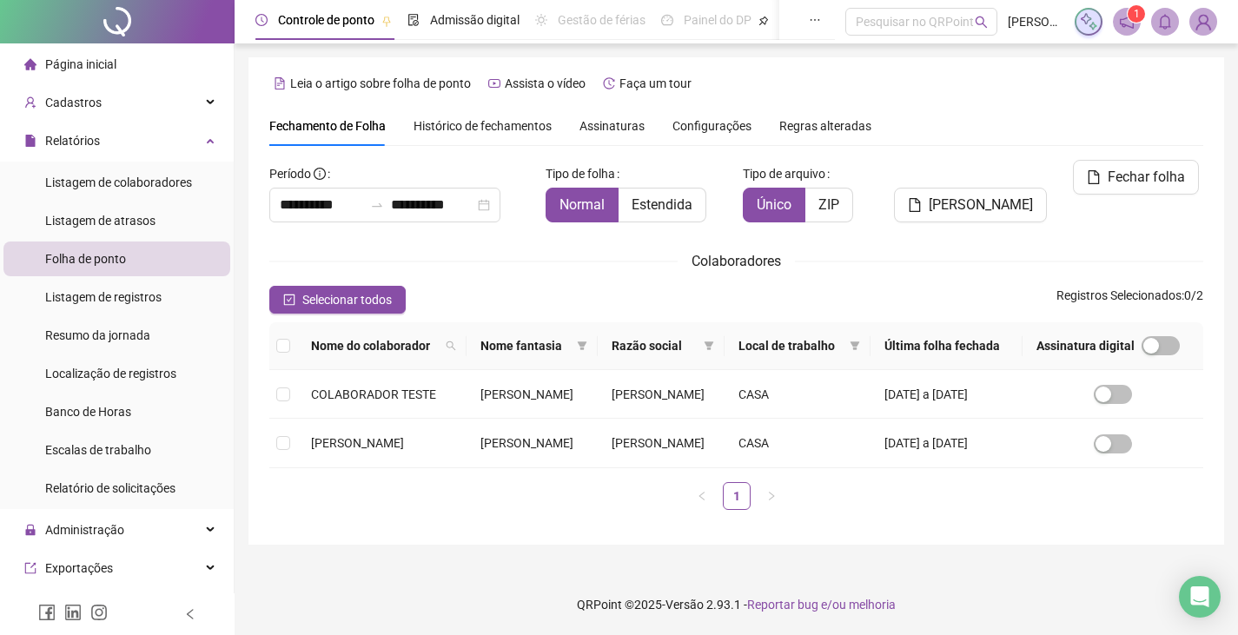
click at [611, 120] on span "Assinaturas" at bounding box center [611, 126] width 65 height 12
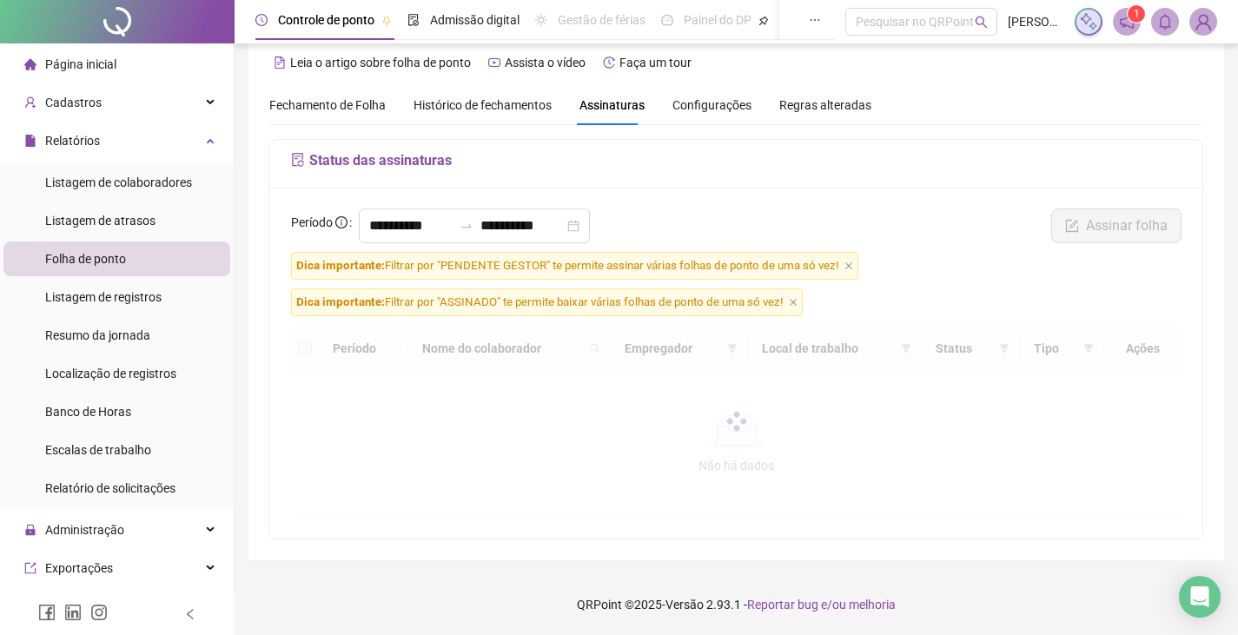
scroll to position [21, 0]
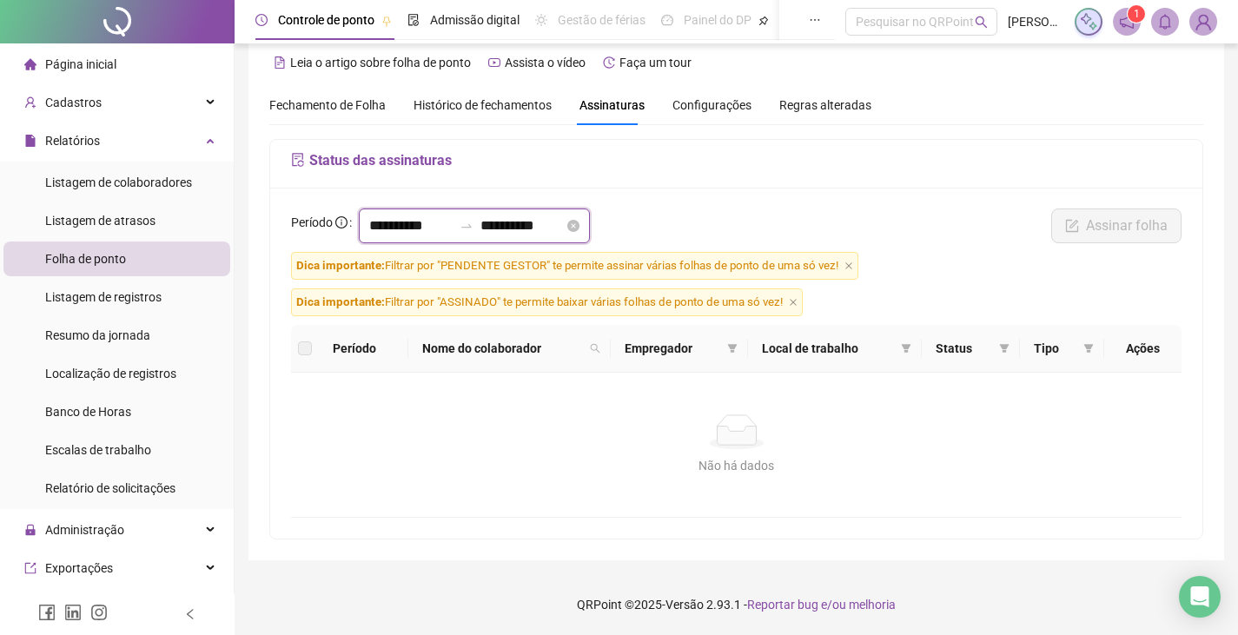
click at [423, 234] on input "**********" at bounding box center [410, 225] width 83 height 21
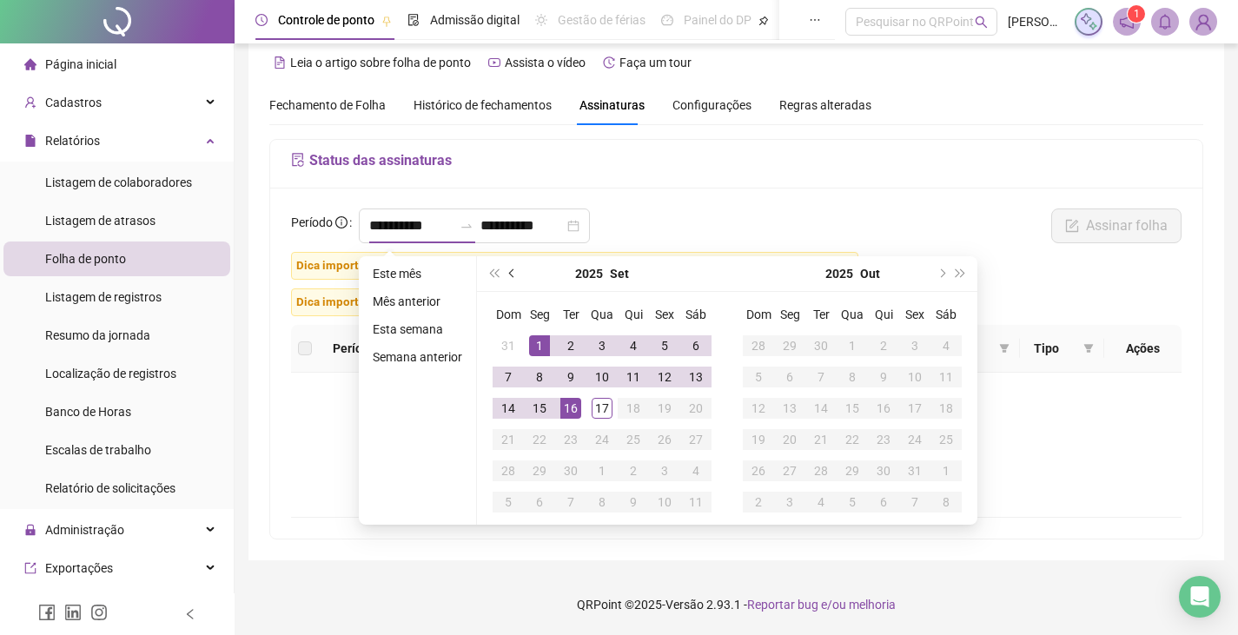
click at [512, 275] on span "prev-year" at bounding box center [513, 273] width 9 height 9
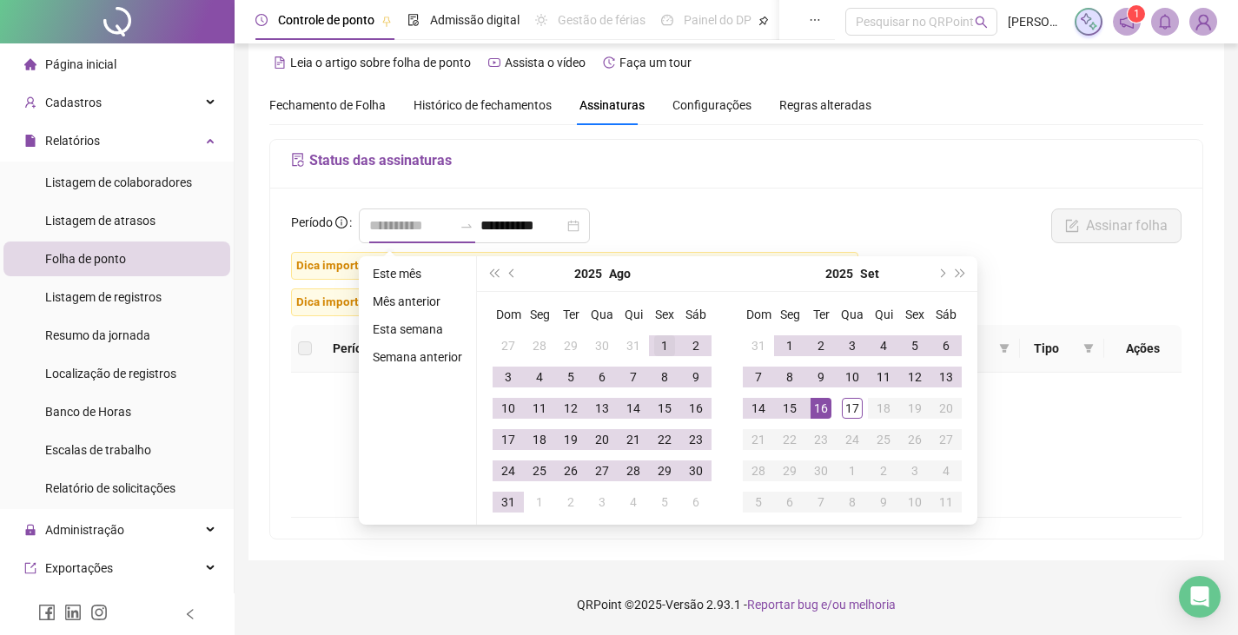
type input "**********"
click at [660, 346] on div "1" at bounding box center [664, 345] width 21 height 21
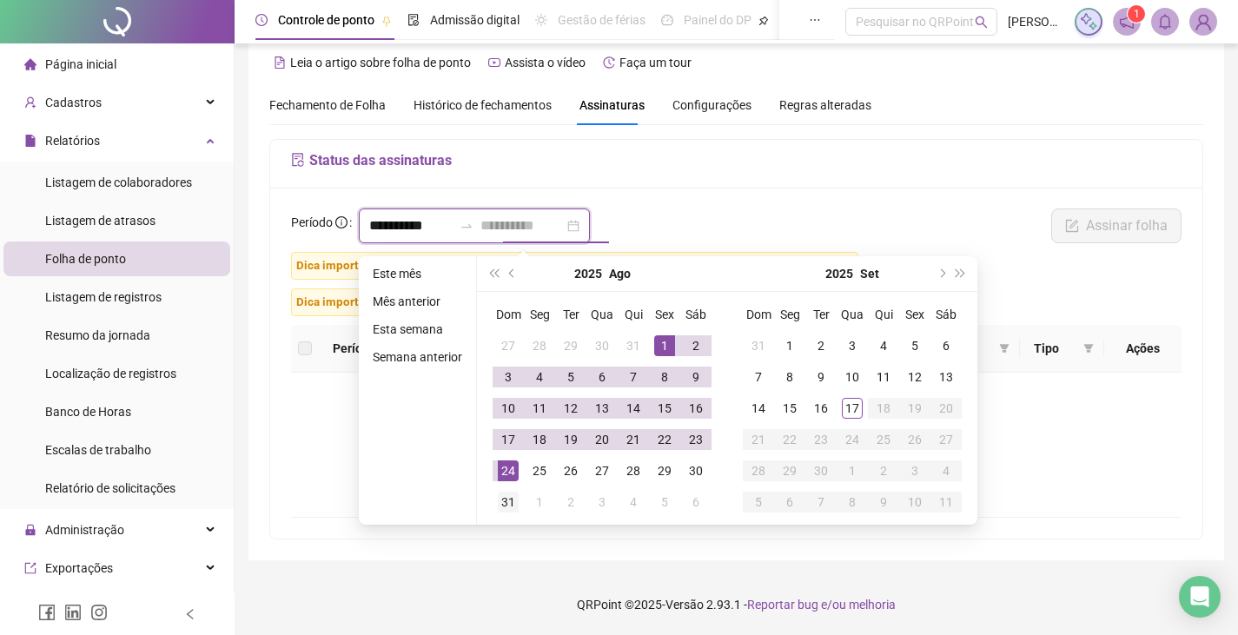
type input "**********"
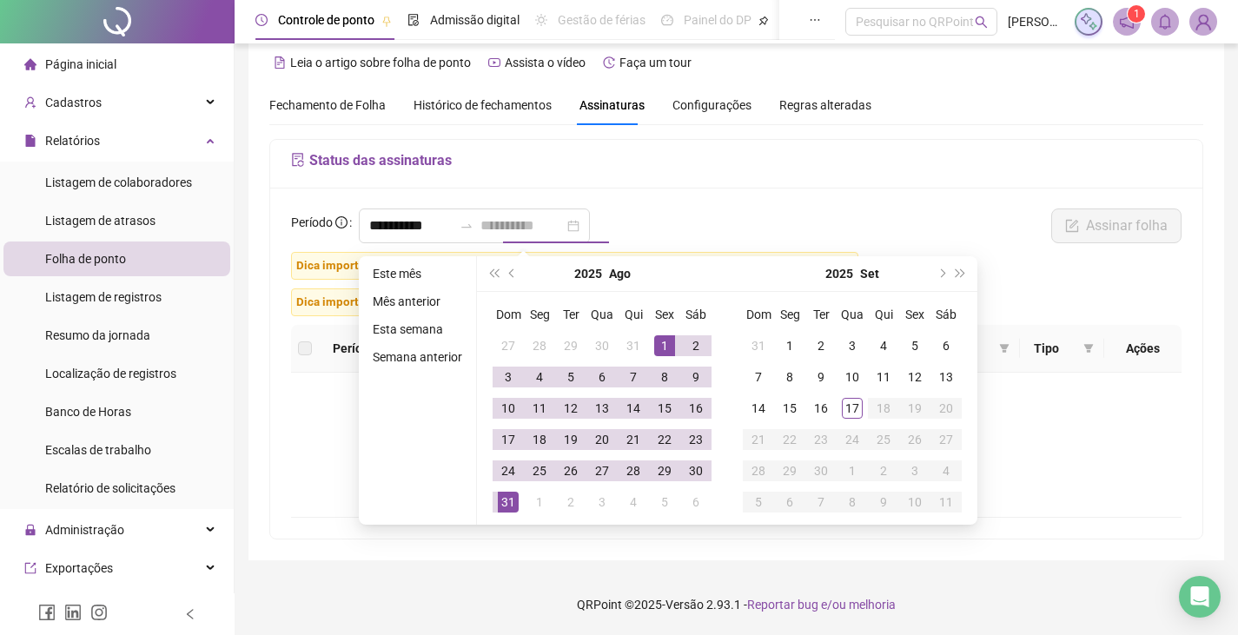
click at [505, 497] on div "31" at bounding box center [508, 502] width 21 height 21
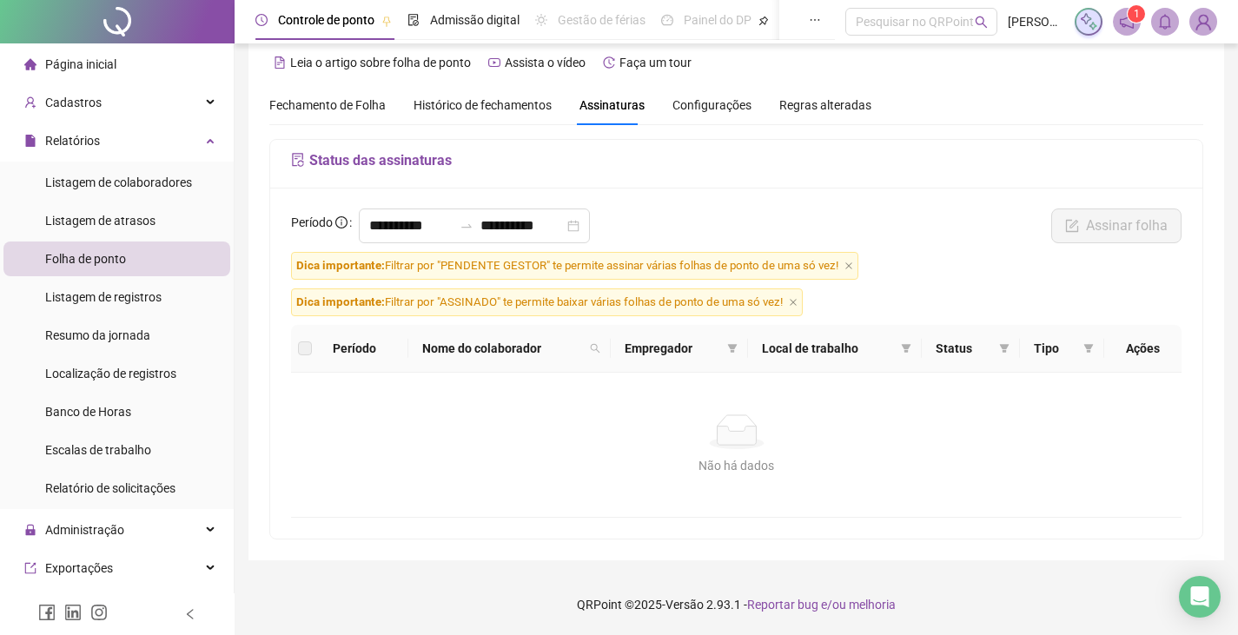
click at [849, 268] on icon "close" at bounding box center [848, 265] width 9 height 9
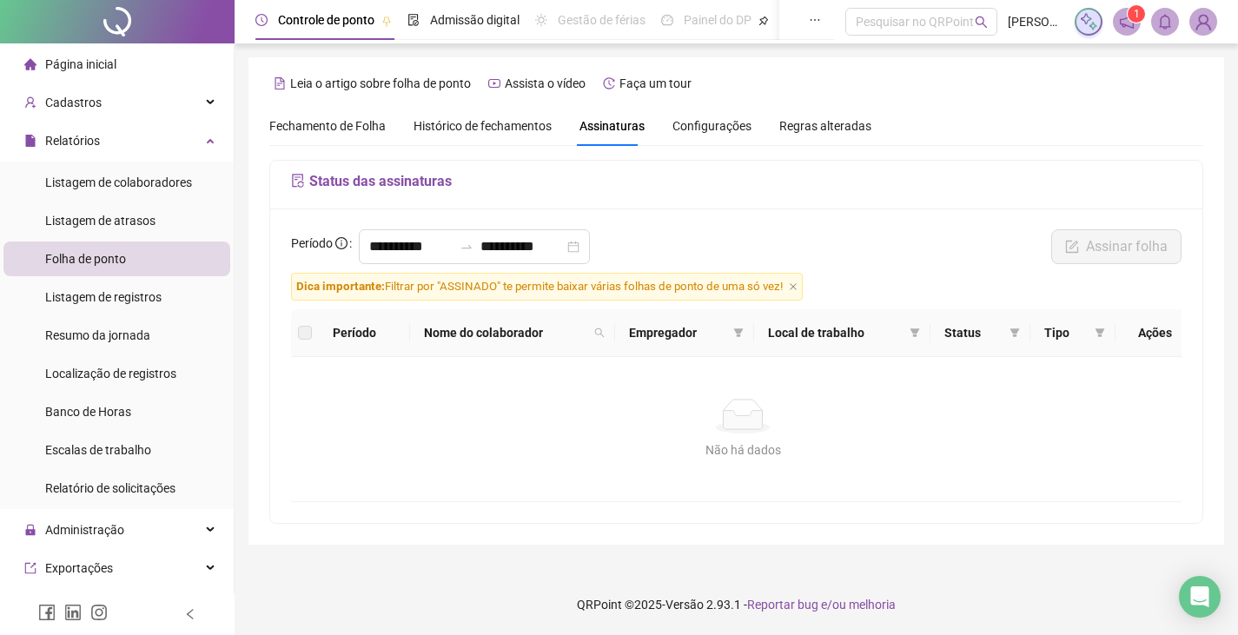
scroll to position [0, 0]
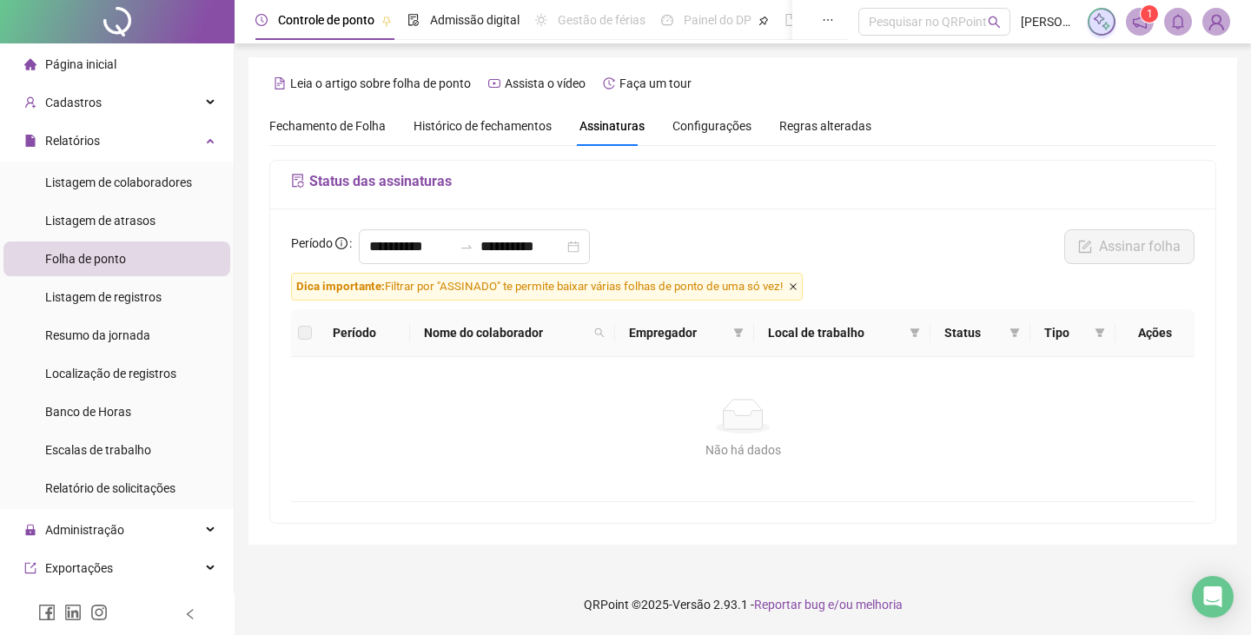
click at [797, 289] on icon "close" at bounding box center [793, 286] width 9 height 9
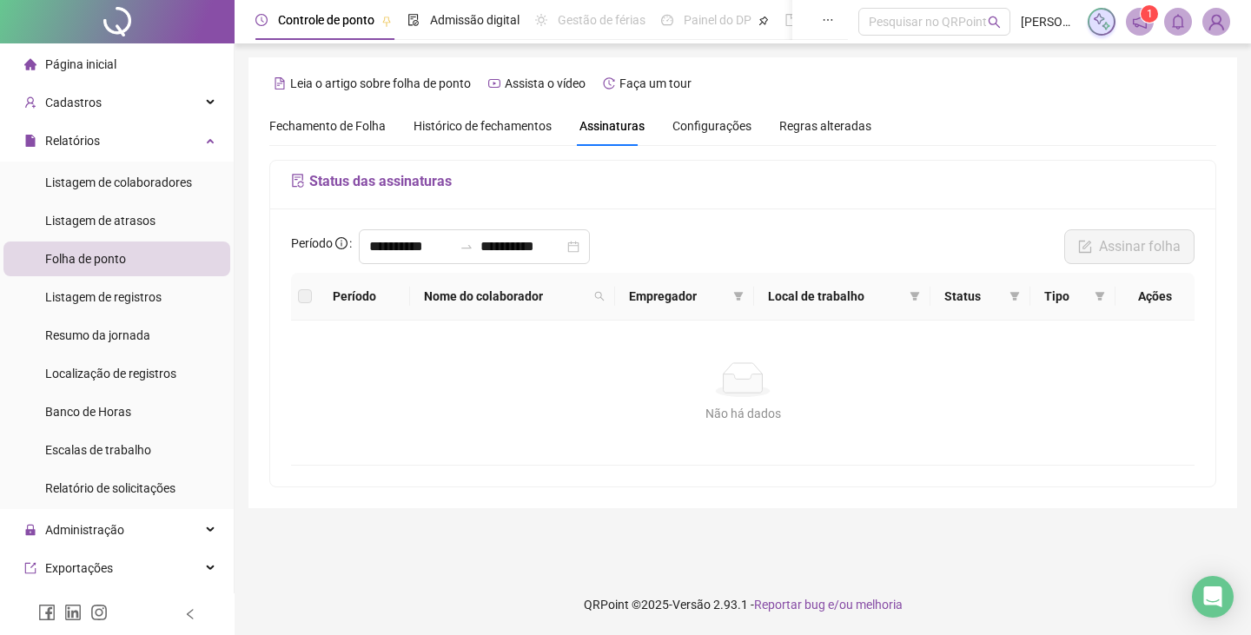
click at [353, 126] on span "Fechamento de Folha" at bounding box center [327, 126] width 116 height 14
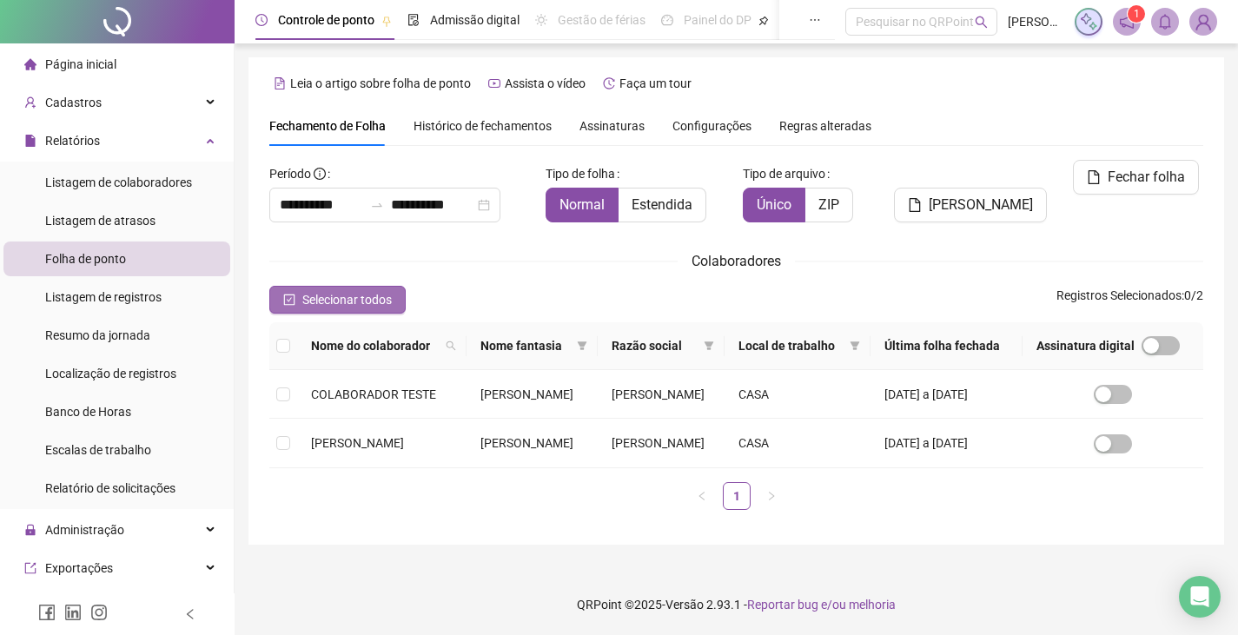
scroll to position [38, 0]
click at [1111, 445] on div "button" at bounding box center [1103, 444] width 16 height 16
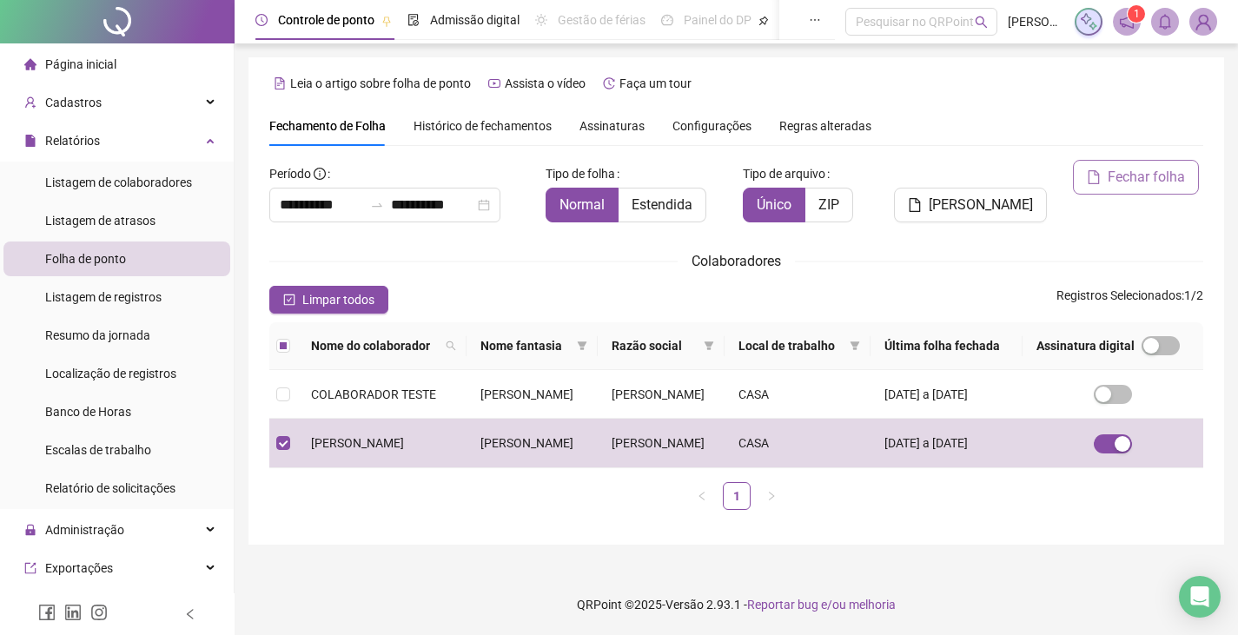
click at [1157, 167] on span "Fechar folha" at bounding box center [1145, 177] width 77 height 21
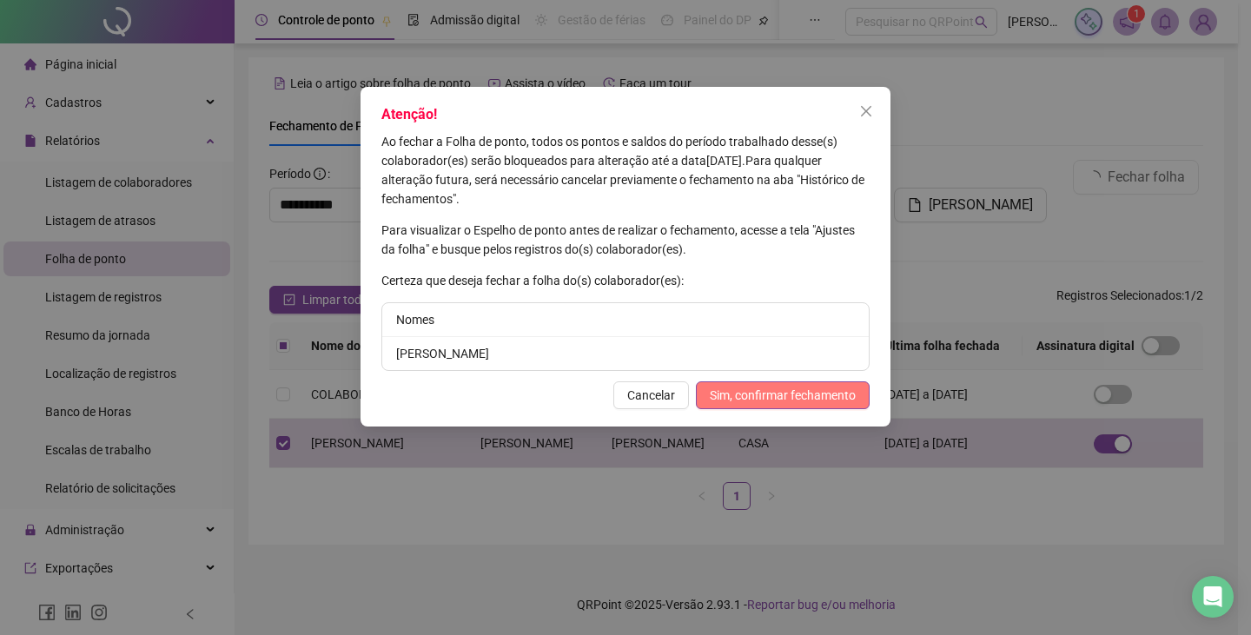
click at [780, 400] on span "Sim, confirmar fechamento" at bounding box center [783, 395] width 146 height 19
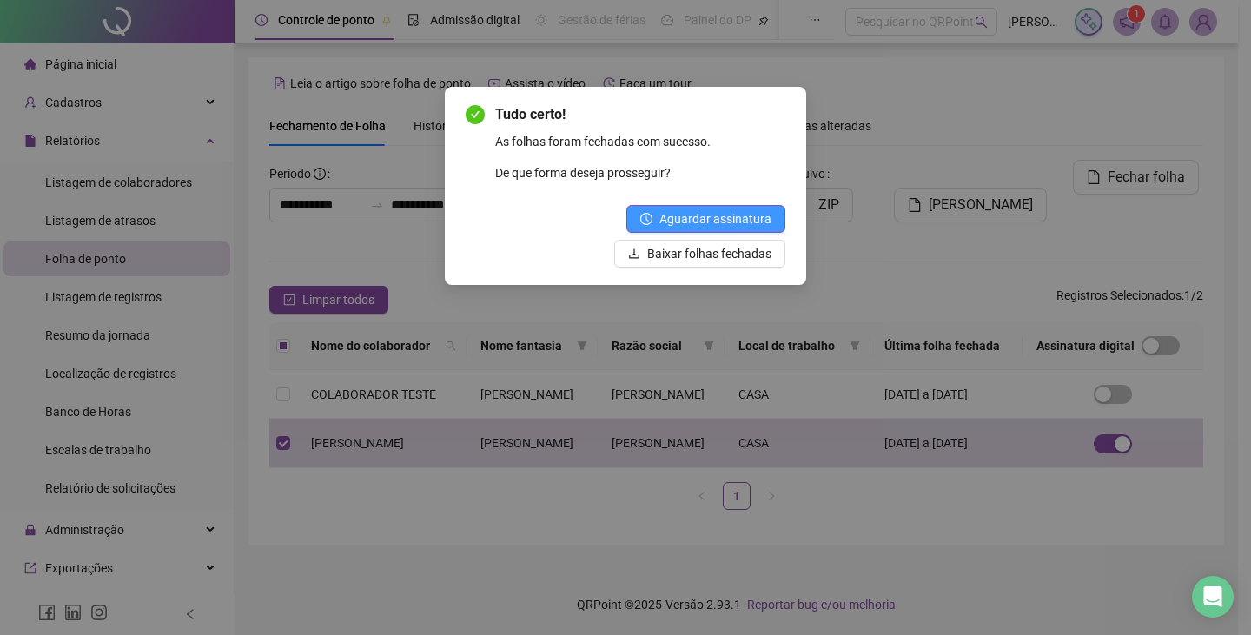
click at [755, 207] on button "Aguardar assinatura" at bounding box center [705, 219] width 159 height 28
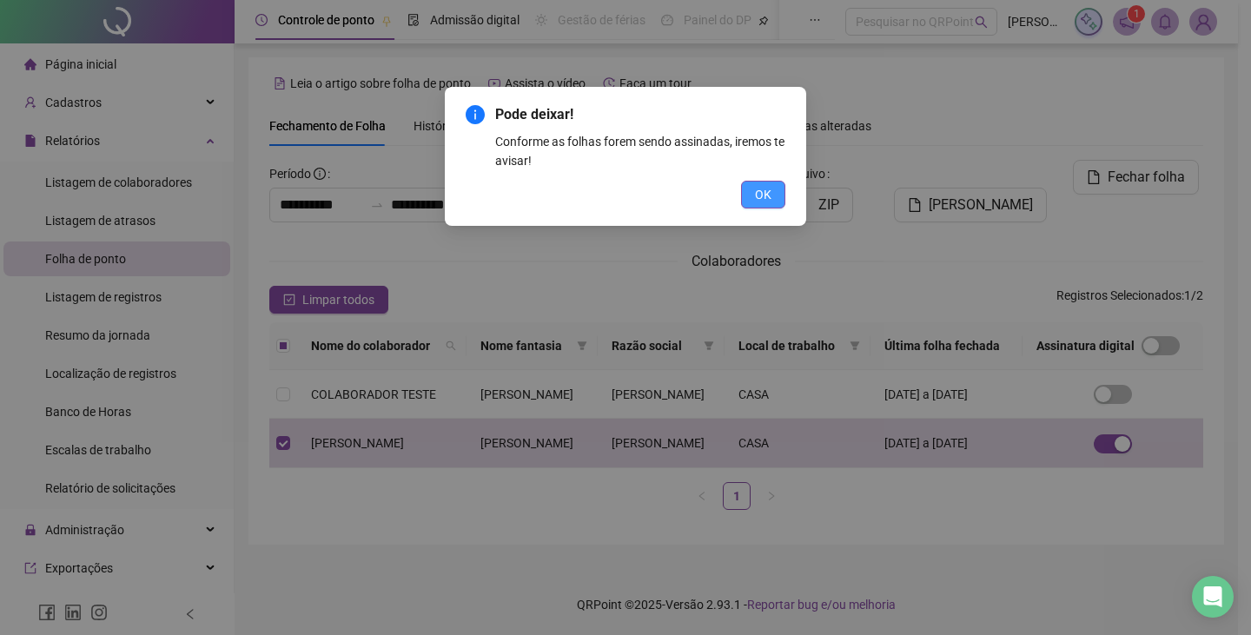
click at [764, 191] on span "OK" at bounding box center [763, 194] width 17 height 19
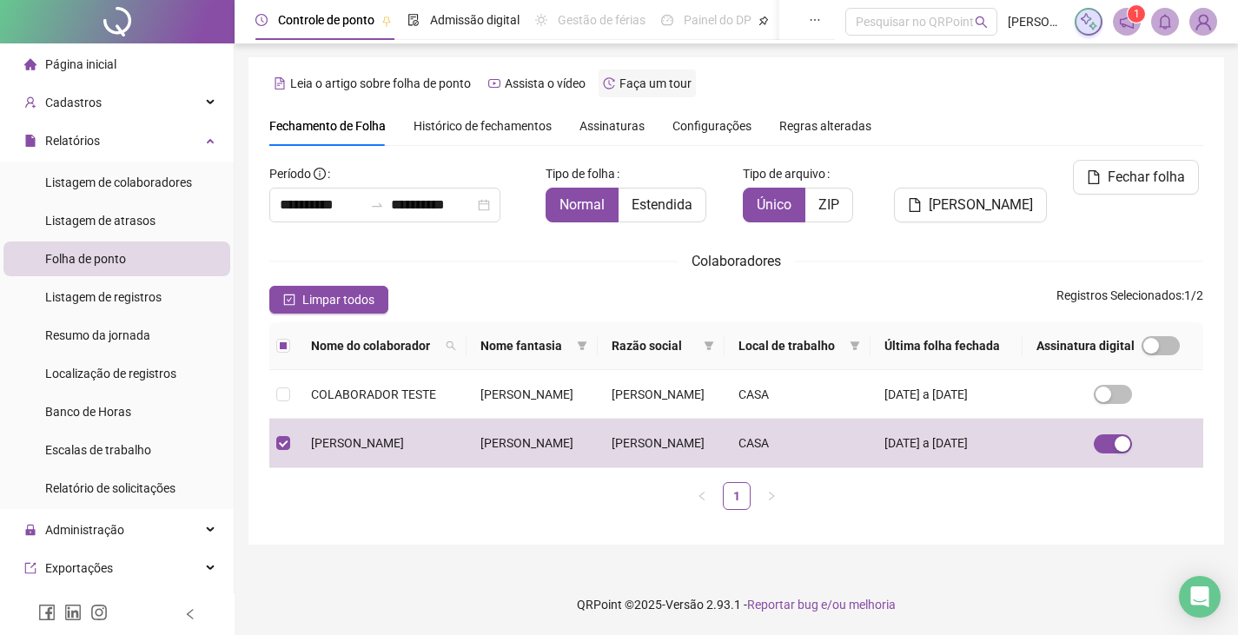
click at [614, 120] on span "Assinaturas" at bounding box center [611, 126] width 65 height 12
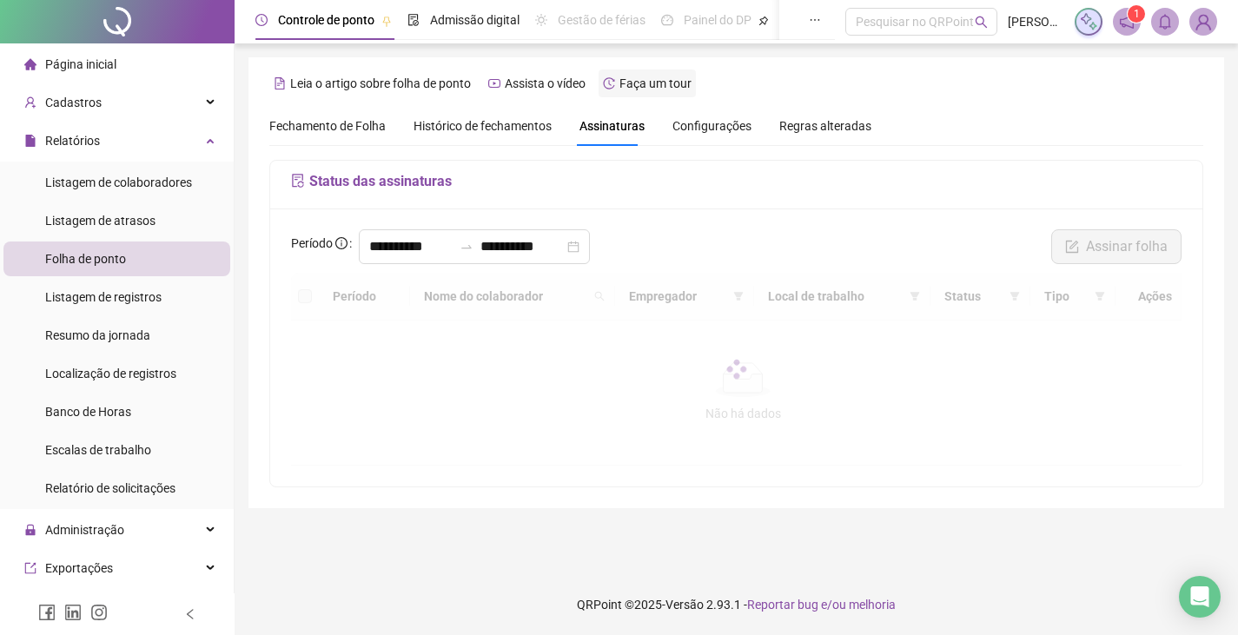
scroll to position [0, 0]
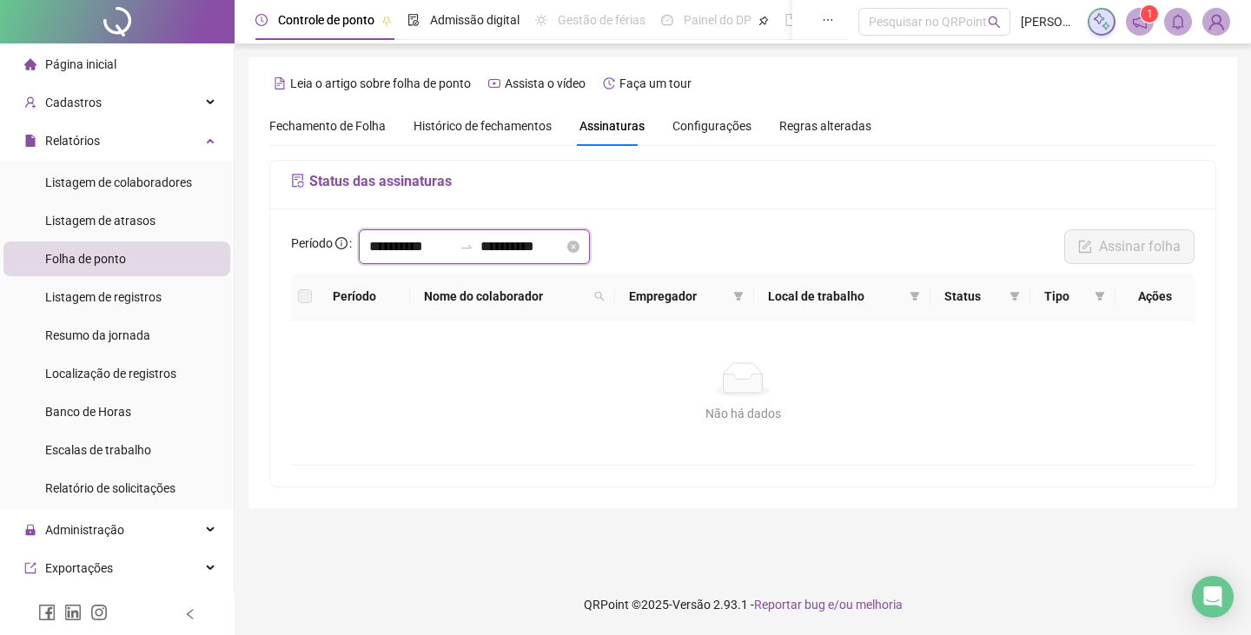
click at [426, 253] on input "**********" at bounding box center [410, 246] width 83 height 21
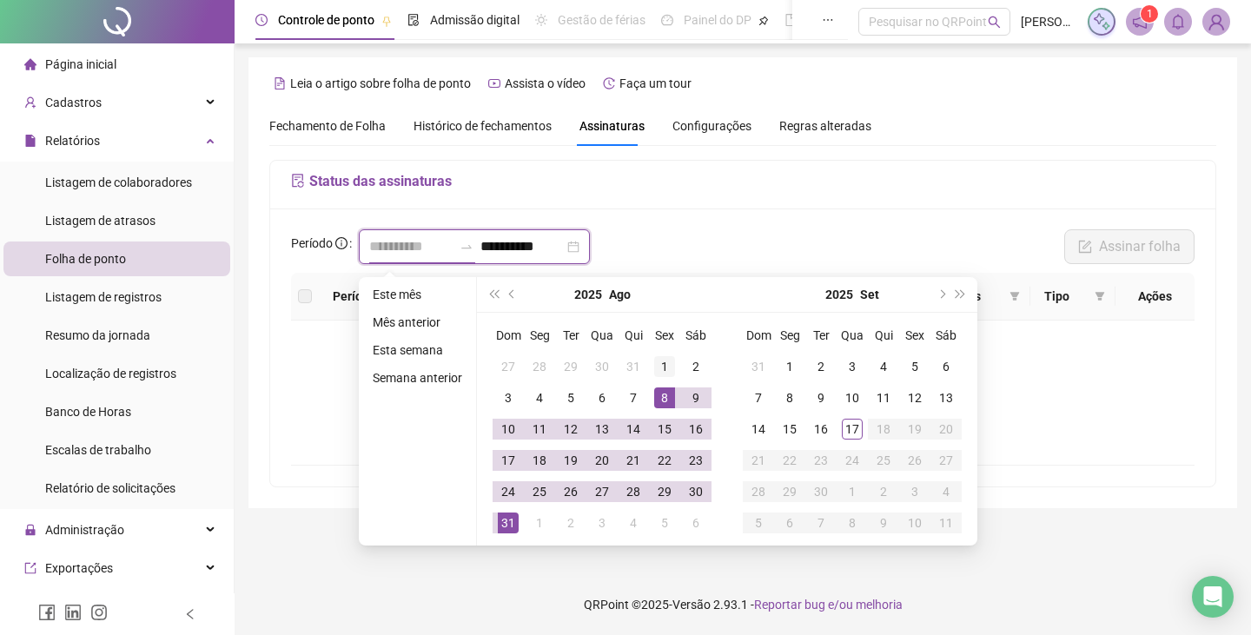
type input "**********"
click at [671, 354] on td "1" at bounding box center [664, 366] width 31 height 31
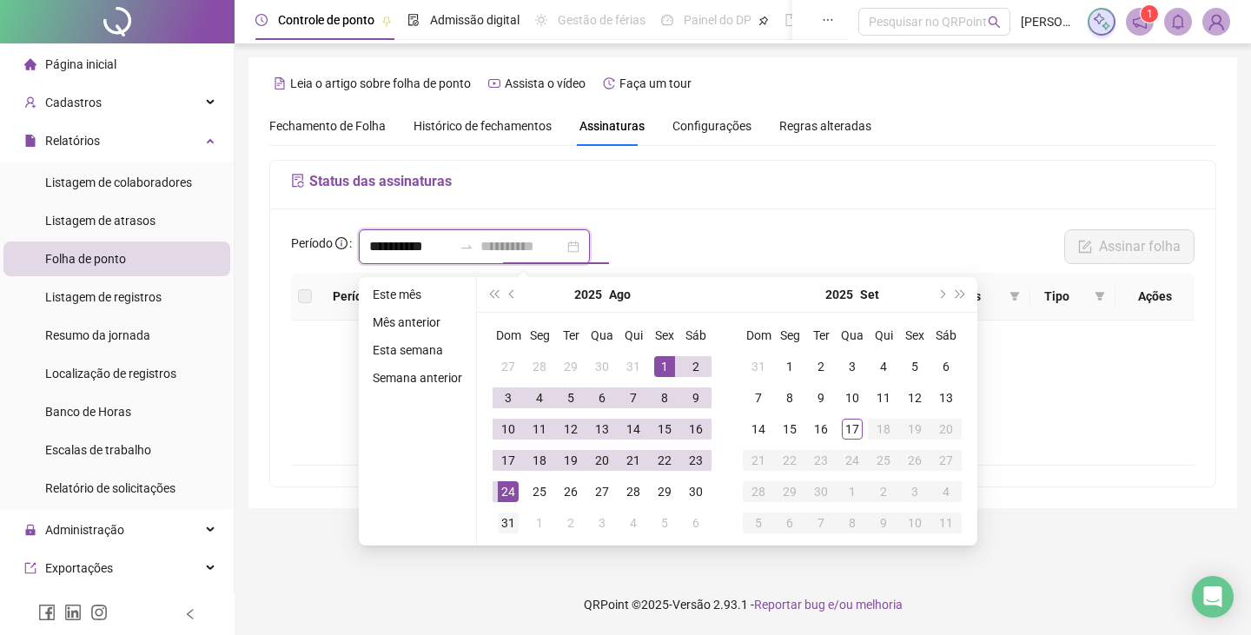
type input "**********"
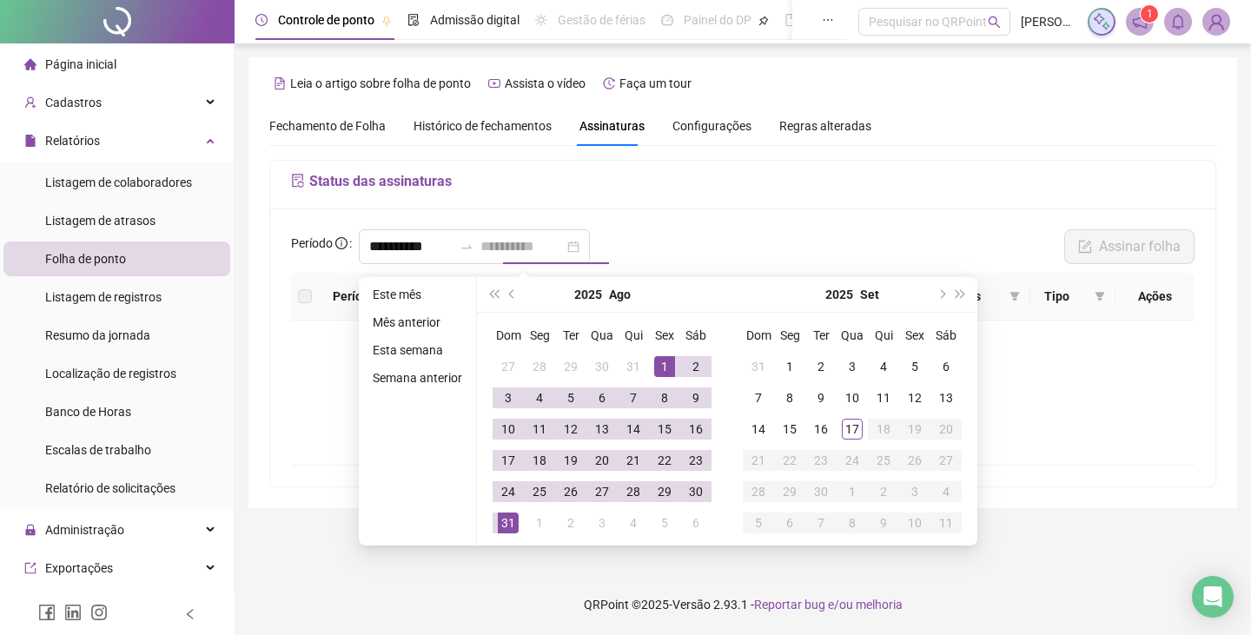
click at [508, 530] on div "31" at bounding box center [508, 522] width 21 height 21
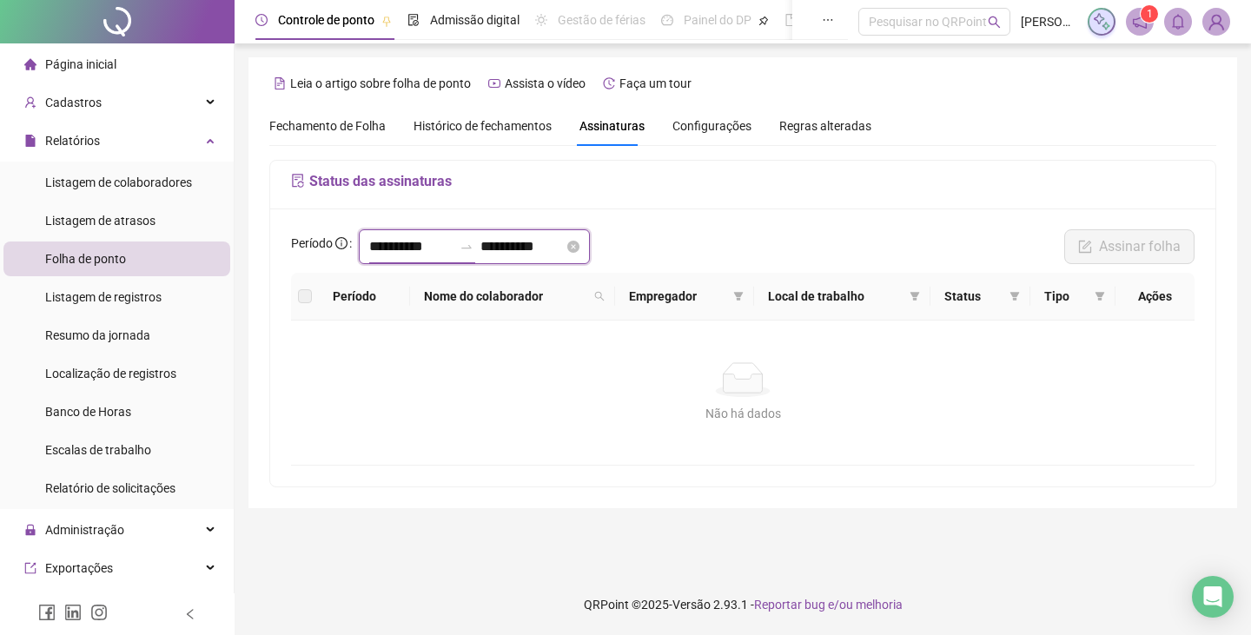
click at [424, 239] on input "**********" at bounding box center [410, 246] width 83 height 21
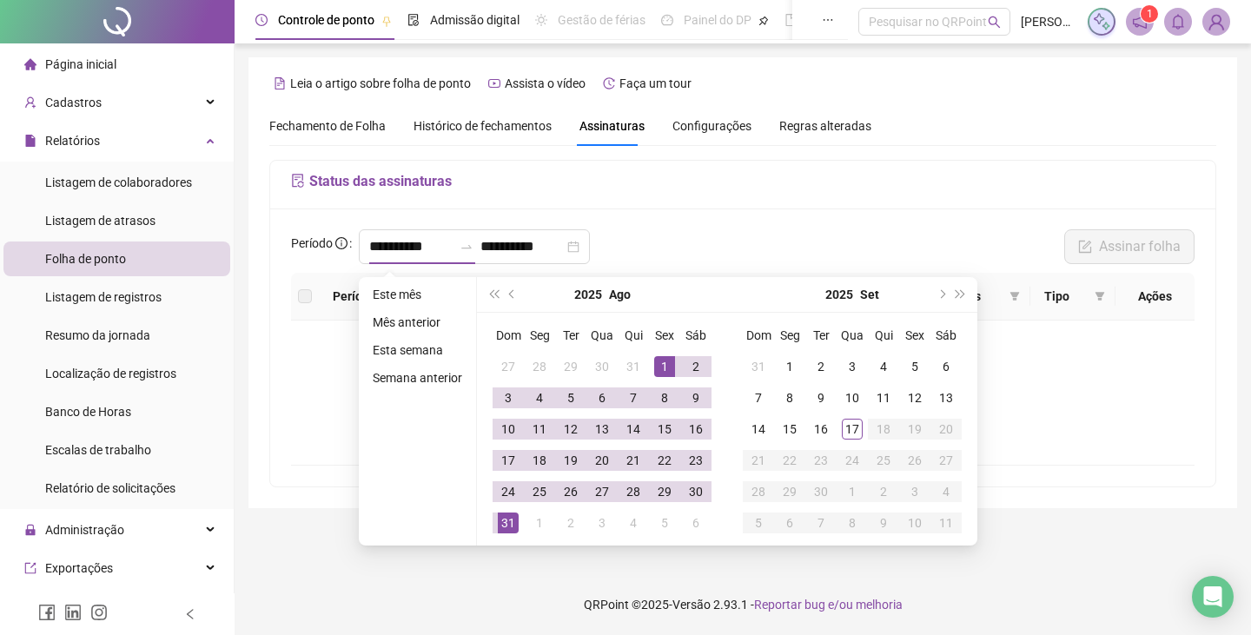
click at [523, 292] on div "2025 Ago" at bounding box center [602, 294] width 158 height 35
click at [511, 300] on button "prev-year" at bounding box center [512, 294] width 19 height 35
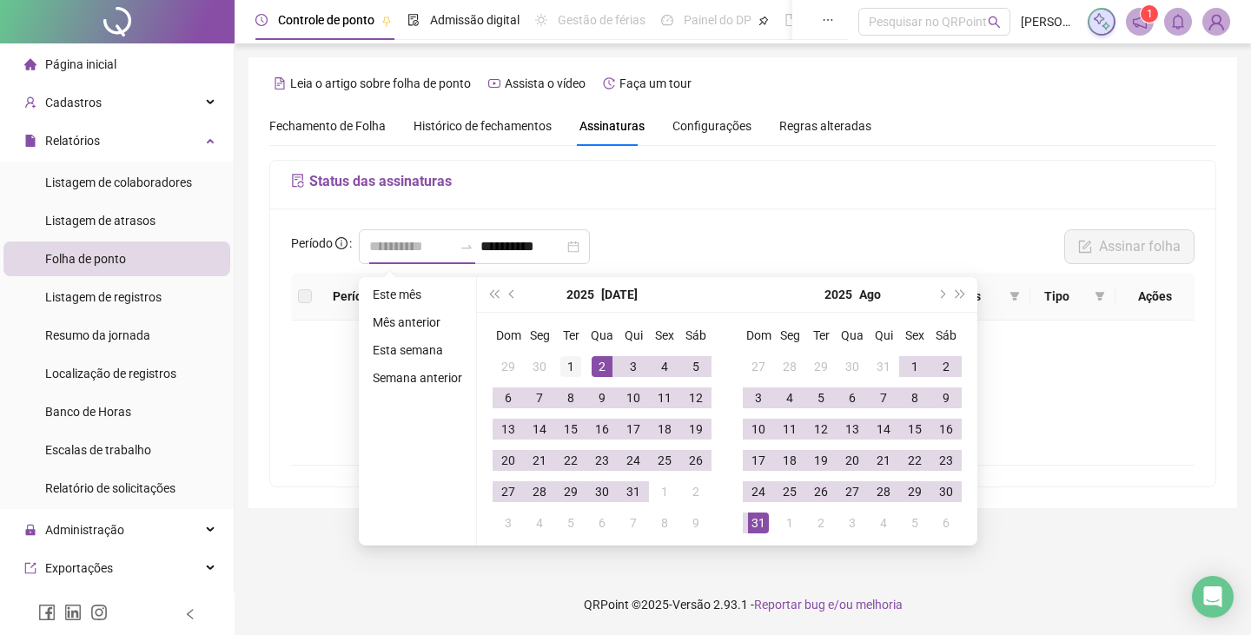
type input "**********"
click at [576, 365] on div "1" at bounding box center [570, 366] width 21 height 21
type input "**********"
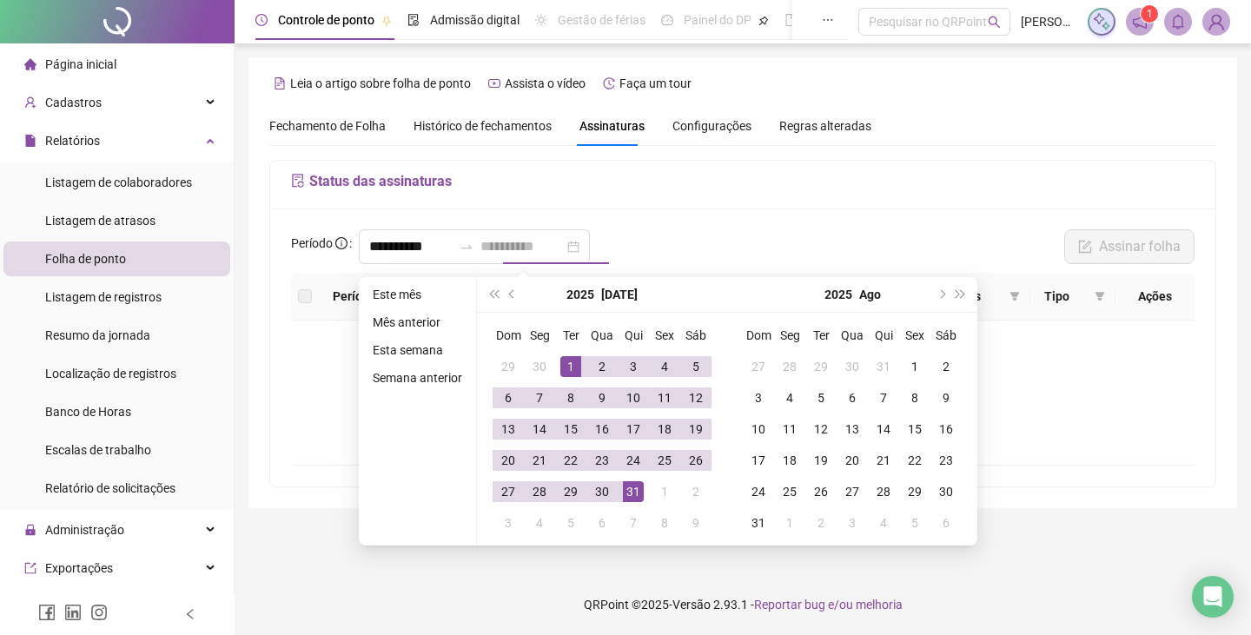
click at [635, 487] on div "31" at bounding box center [633, 491] width 21 height 21
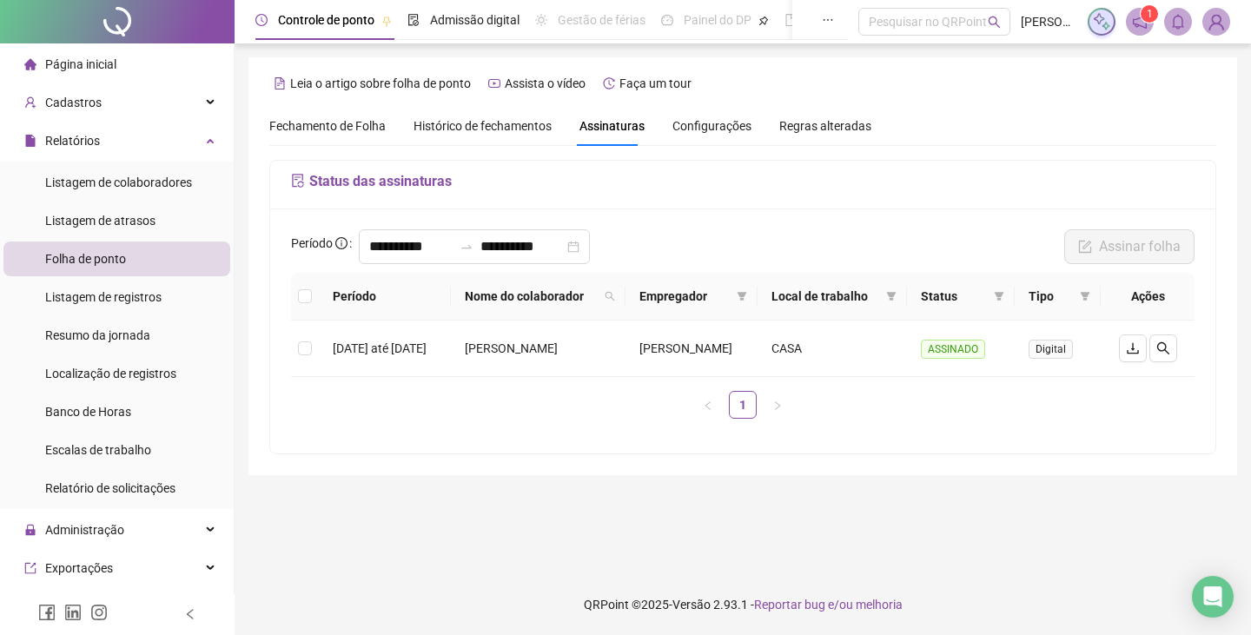
click at [340, 129] on span "Fechamento de Folha" at bounding box center [327, 126] width 116 height 14
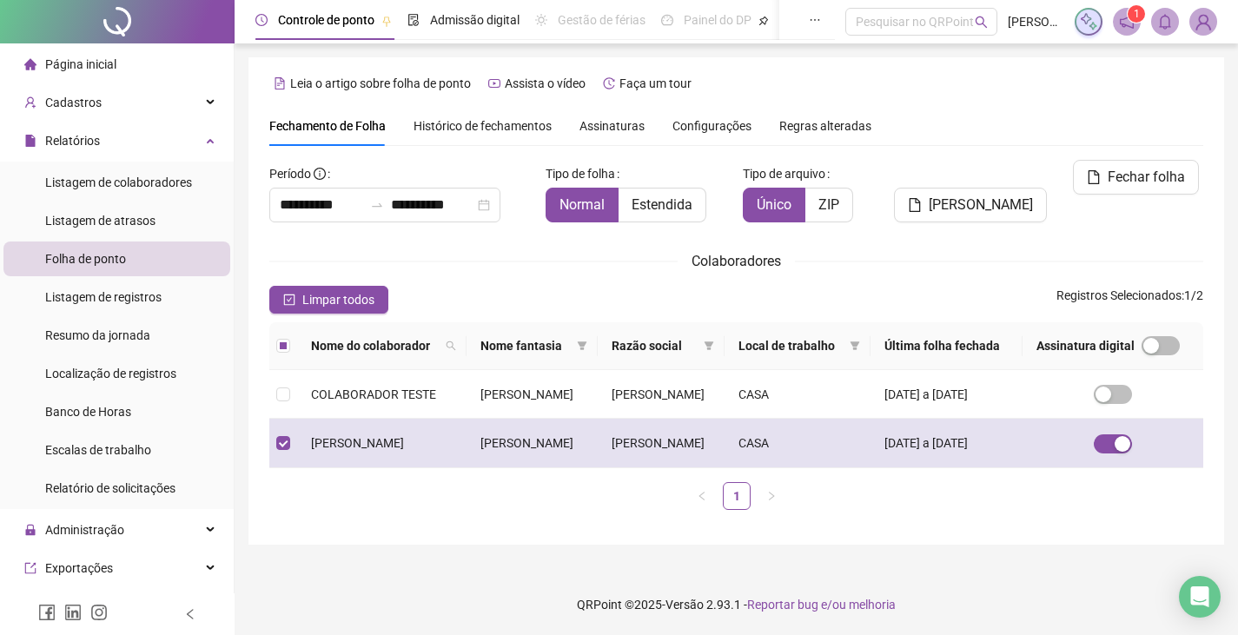
scroll to position [38, 0]
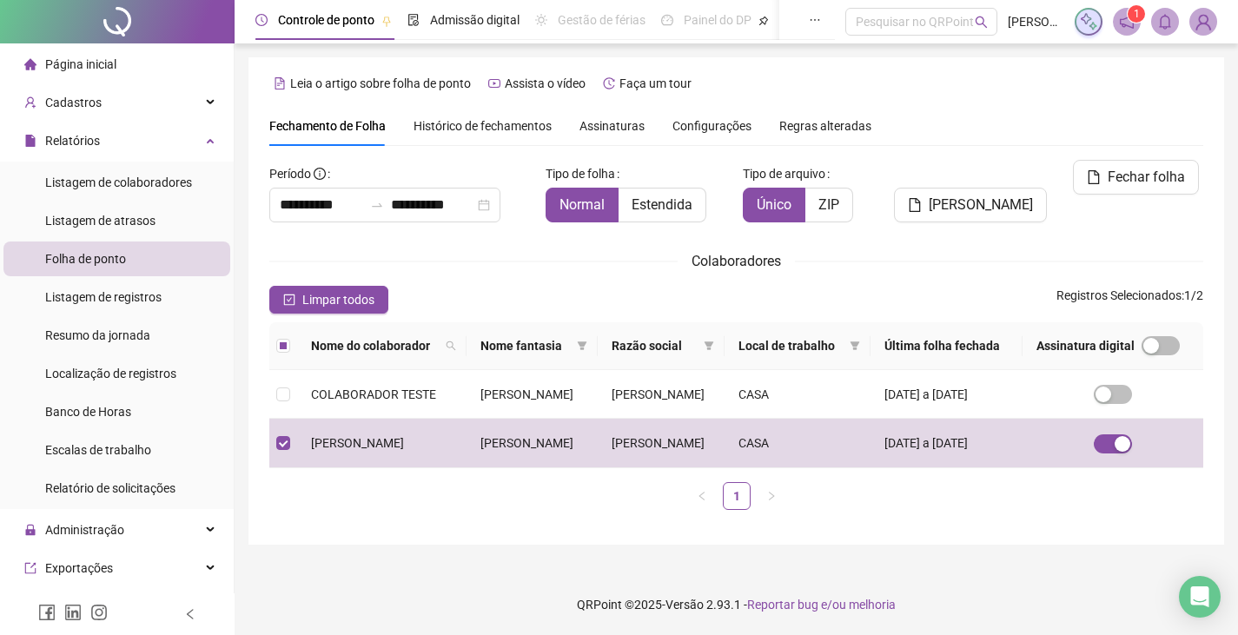
click at [538, 119] on span "Histórico de fechamentos" at bounding box center [482, 126] width 138 height 14
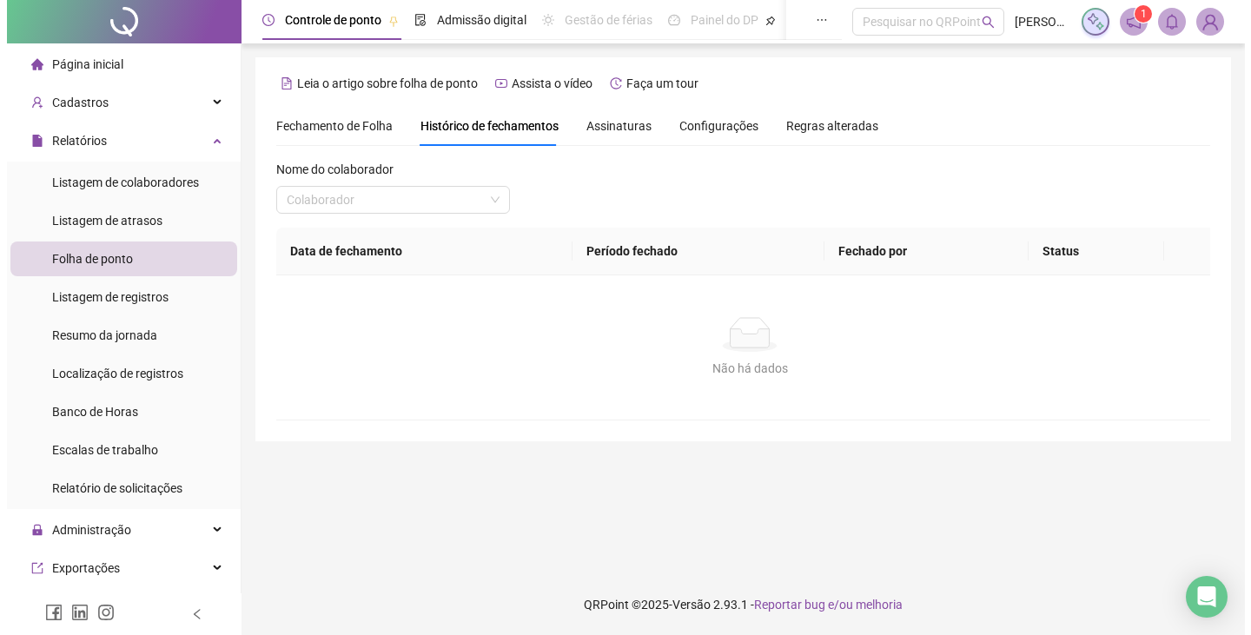
scroll to position [0, 0]
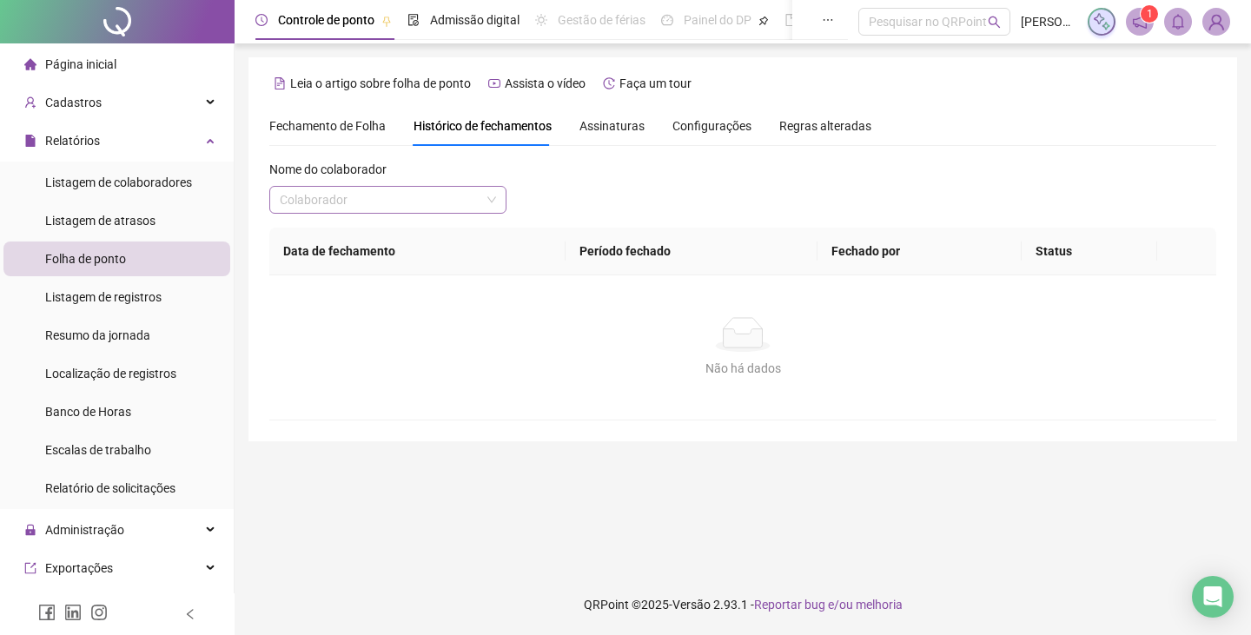
click at [422, 193] on input "search" at bounding box center [380, 200] width 201 height 26
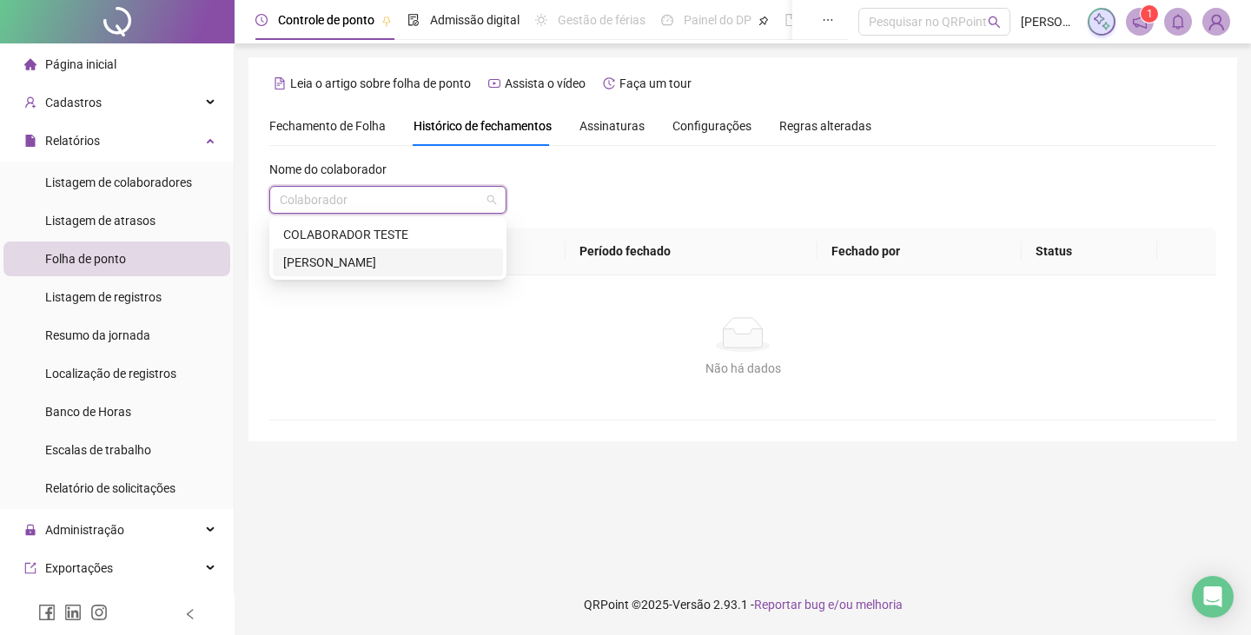
click at [386, 256] on div "JULIA LIMA DOS SANTOS" at bounding box center [387, 262] width 209 height 19
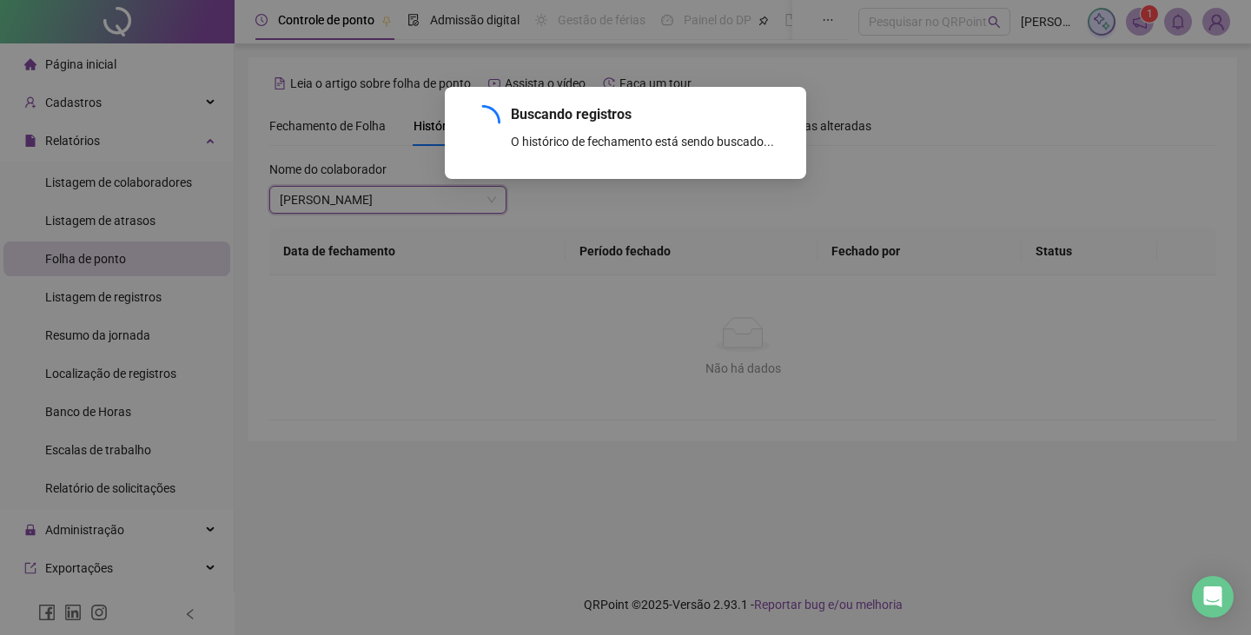
scroll to position [130, 0]
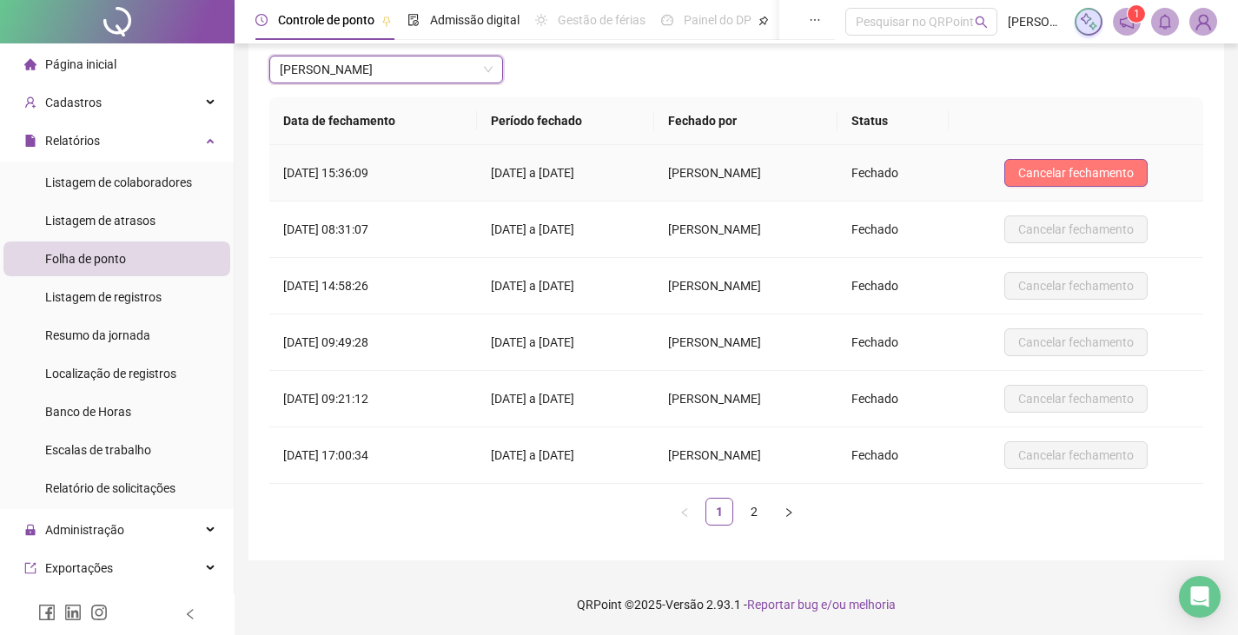
click at [1058, 165] on span "Cancelar fechamento" at bounding box center [1076, 172] width 116 height 19
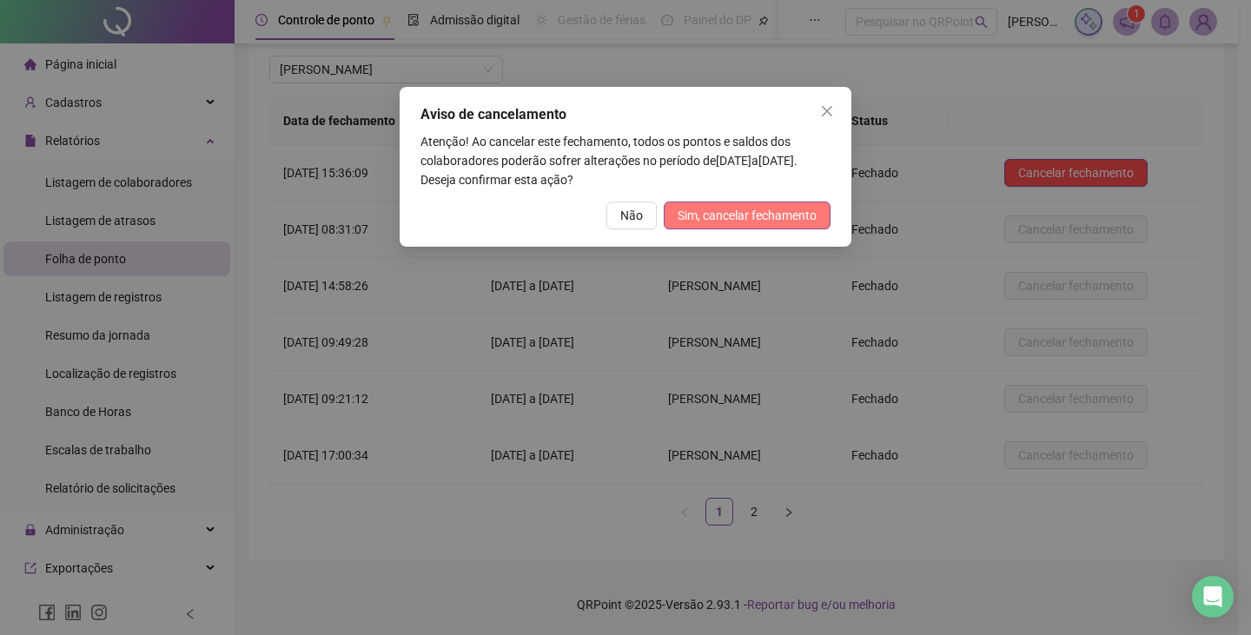
click at [809, 222] on span "Sim, cancelar fechamento" at bounding box center [746, 215] width 139 height 19
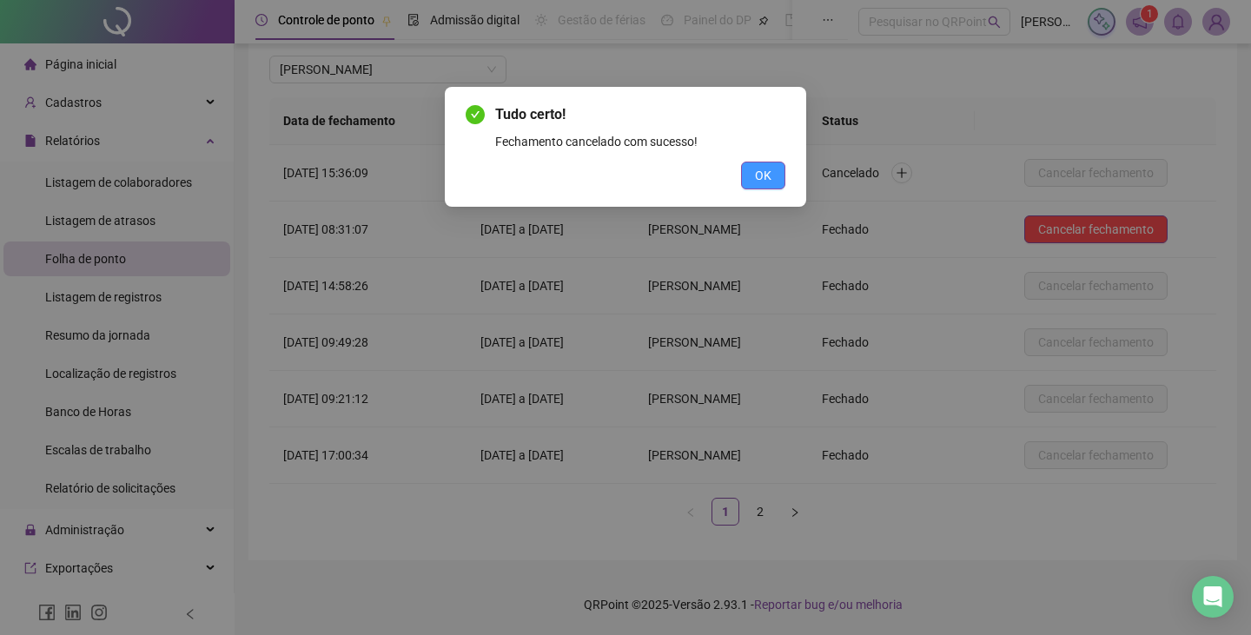
click at [776, 186] on button "OK" at bounding box center [763, 176] width 44 height 28
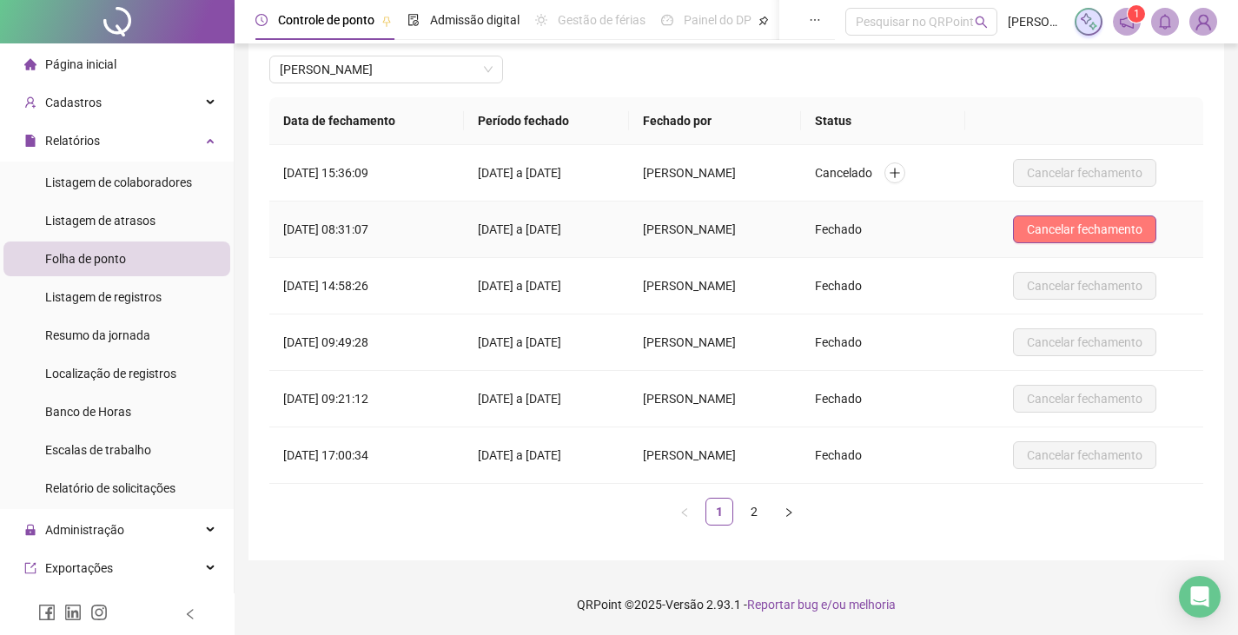
click at [1060, 225] on span "Cancelar fechamento" at bounding box center [1085, 229] width 116 height 19
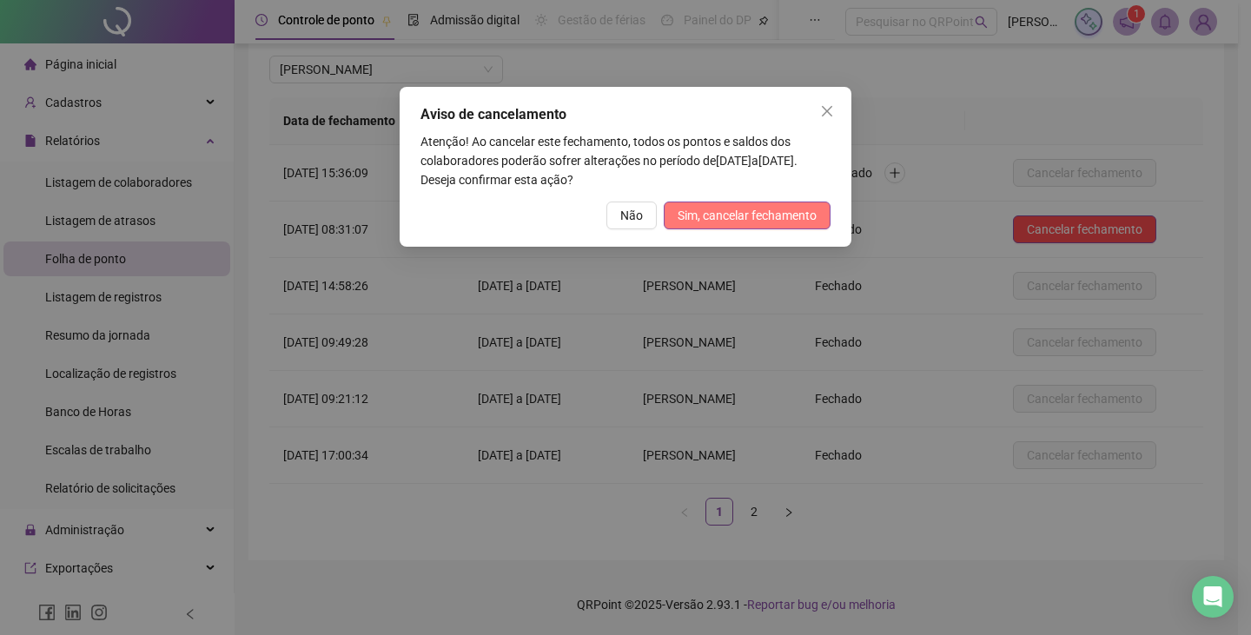
click at [773, 207] on span "Sim, cancelar fechamento" at bounding box center [746, 215] width 139 height 19
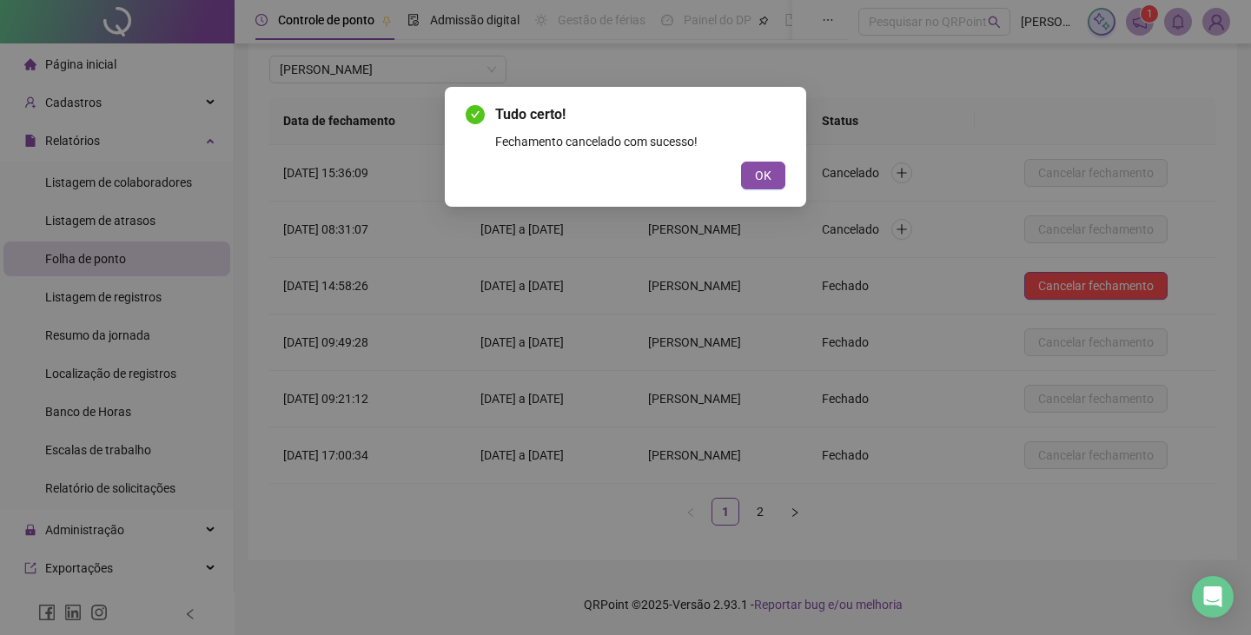
click at [763, 175] on span "OK" at bounding box center [763, 175] width 17 height 19
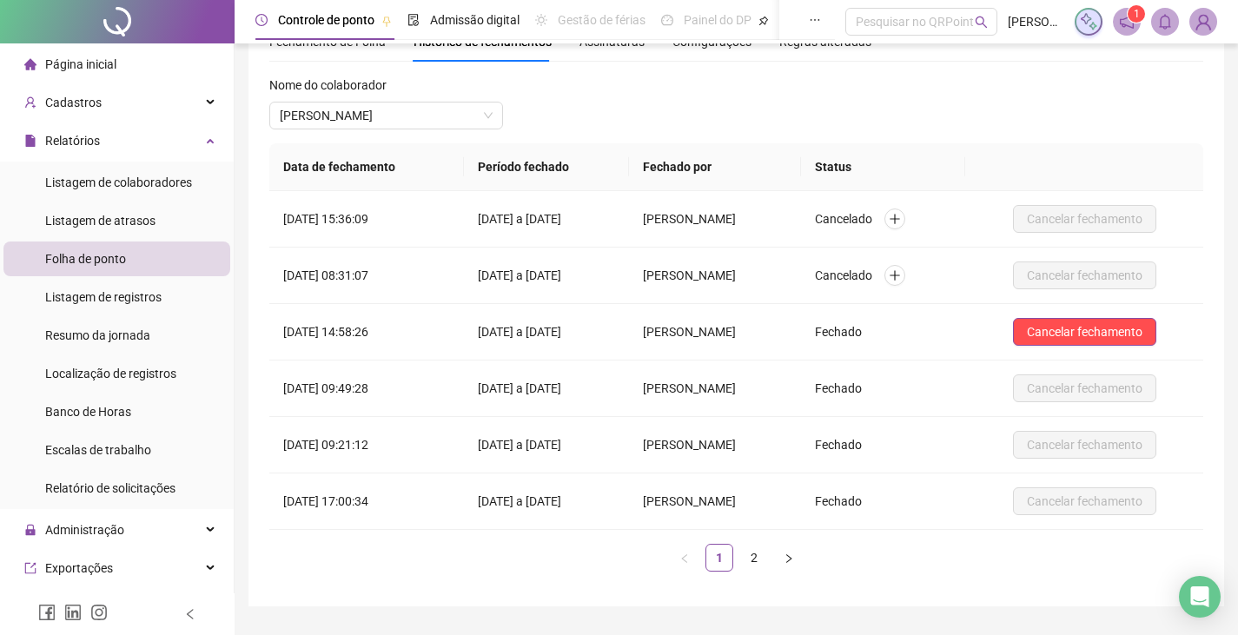
scroll to position [0, 0]
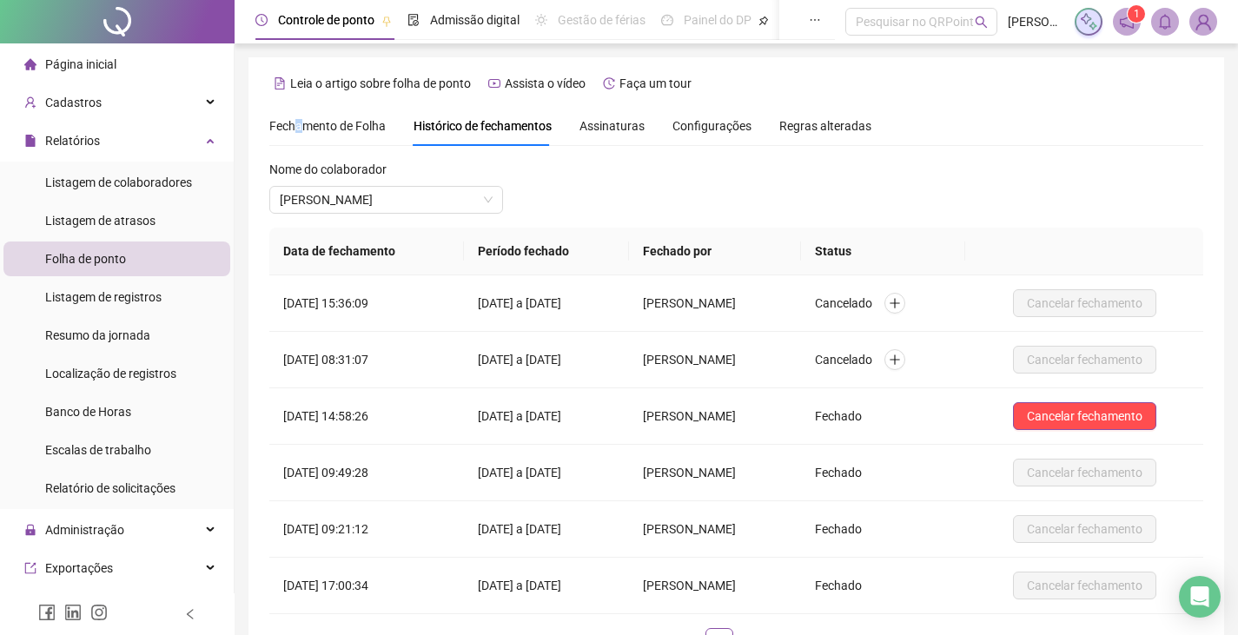
drag, startPoint x: 296, startPoint y: 118, endPoint x: 310, endPoint y: 134, distance: 20.9
click at [298, 119] on span "Fechamento de Folha" at bounding box center [327, 126] width 116 height 14
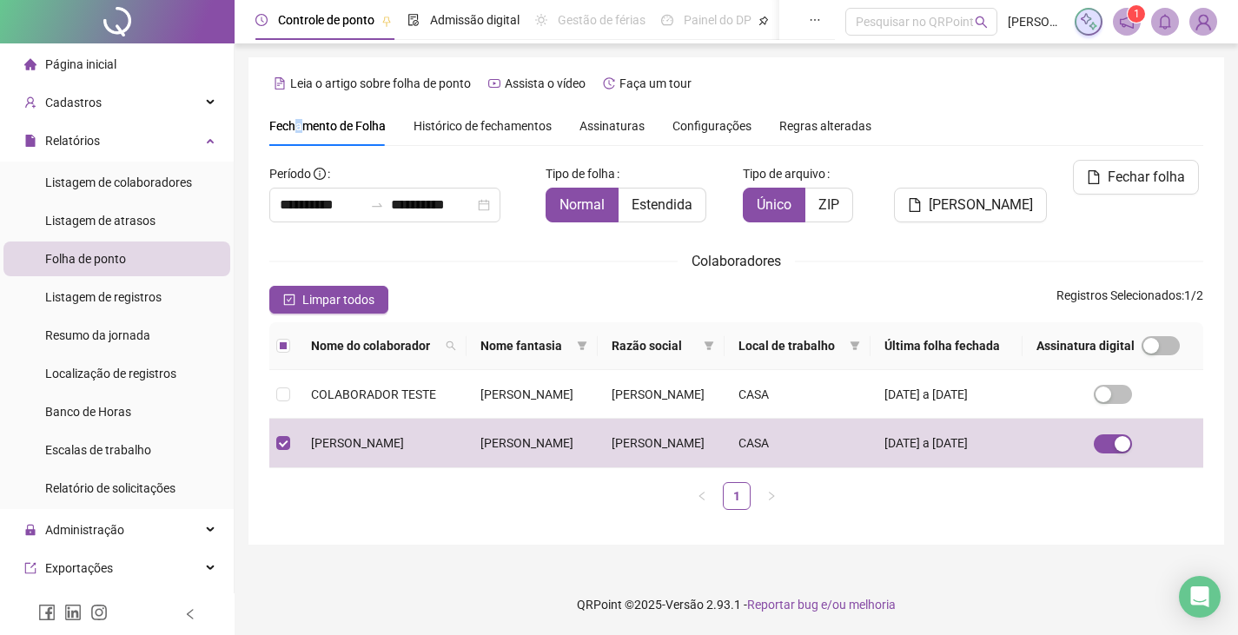
scroll to position [38, 0]
click at [306, 195] on input "**********" at bounding box center [321, 205] width 83 height 21
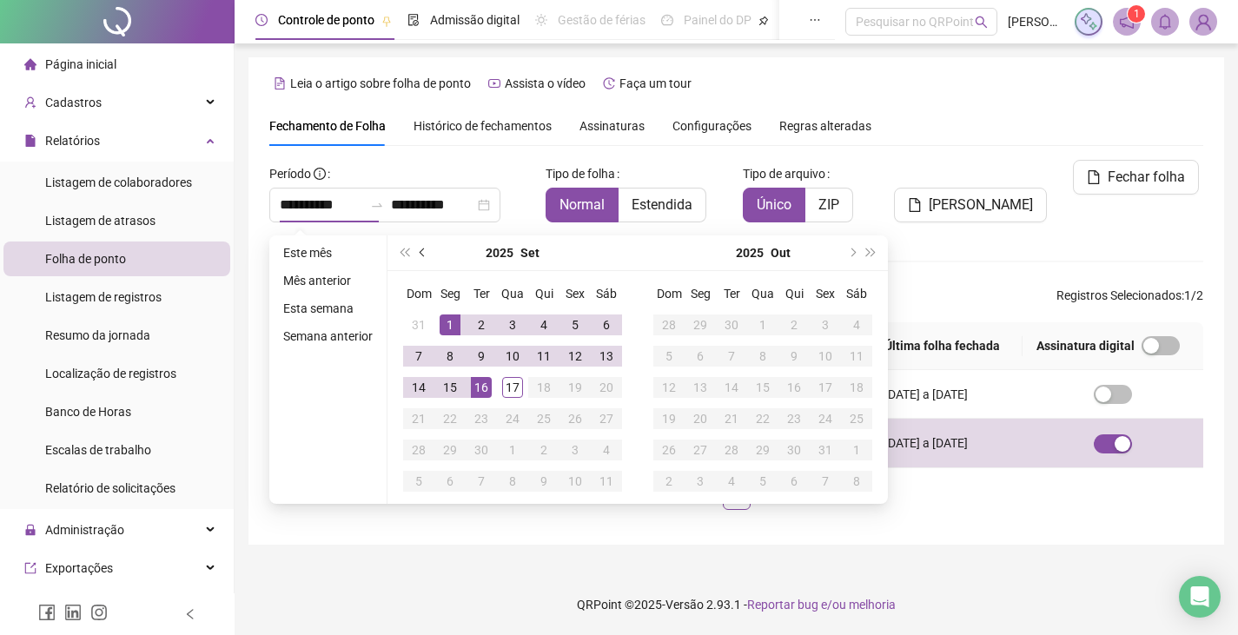
click at [419, 248] on span "prev-year" at bounding box center [423, 252] width 9 height 9
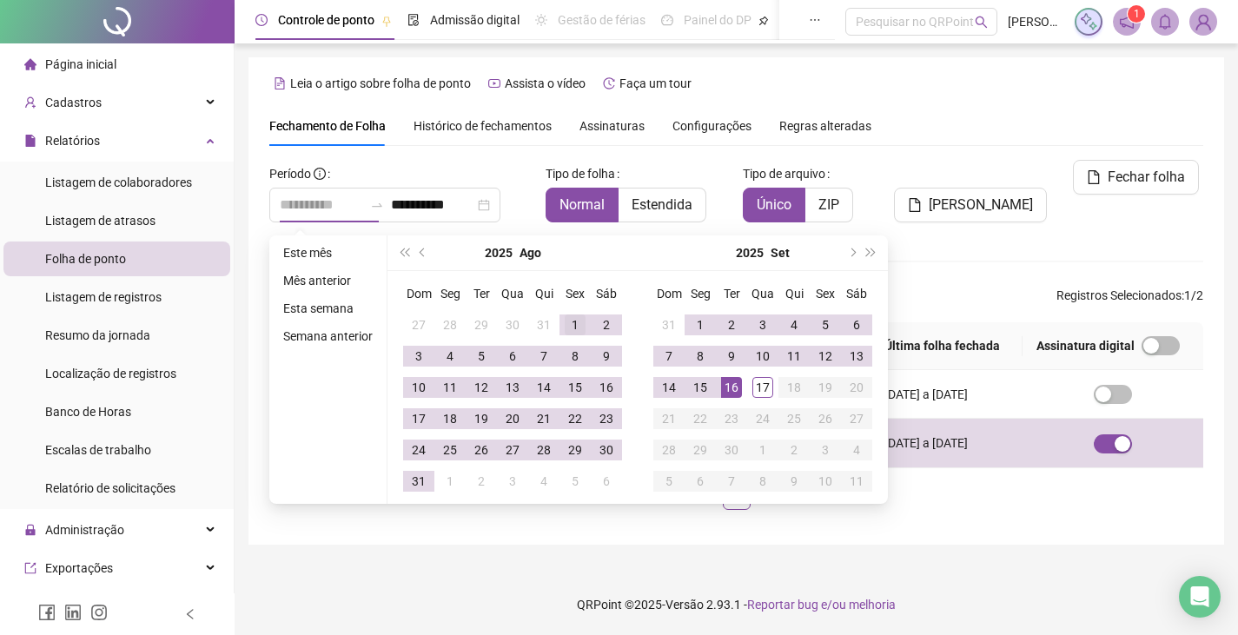
type input "**********"
click at [576, 314] on div "1" at bounding box center [575, 324] width 21 height 21
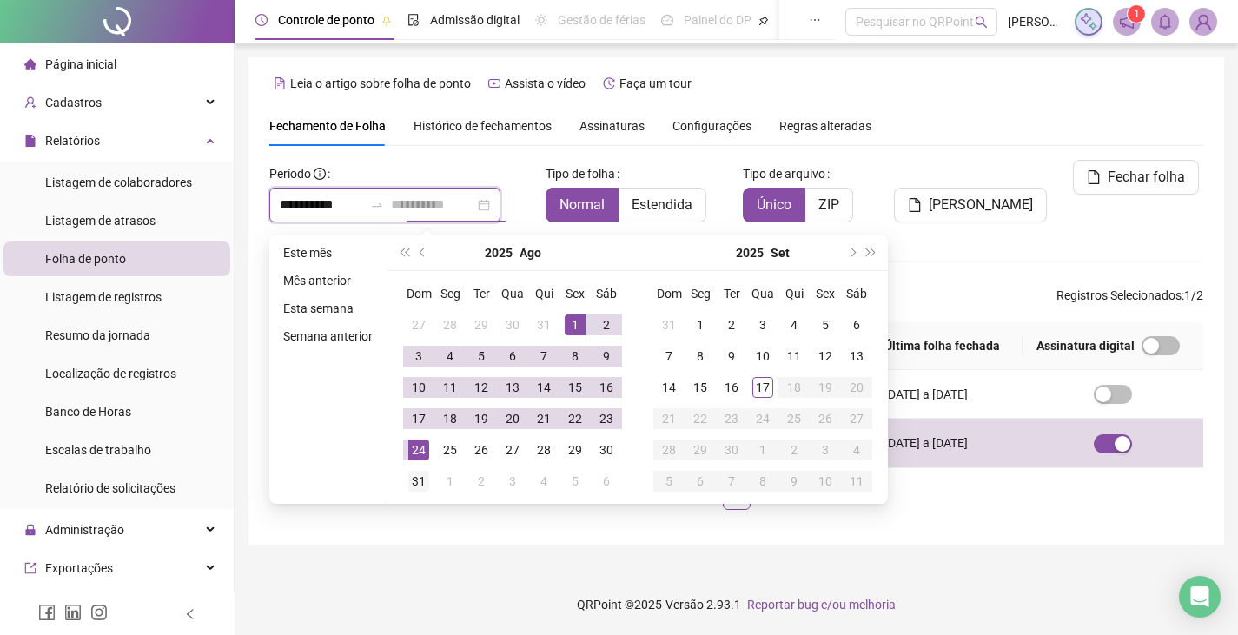
type input "**********"
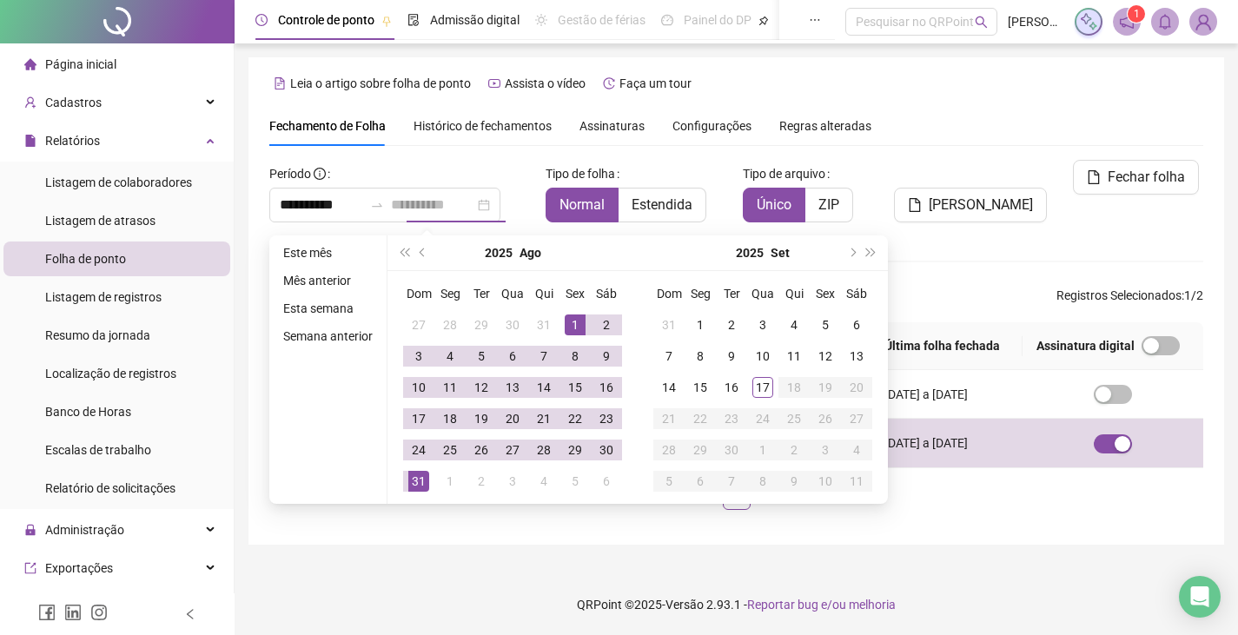
click at [414, 471] on div "31" at bounding box center [418, 481] width 21 height 21
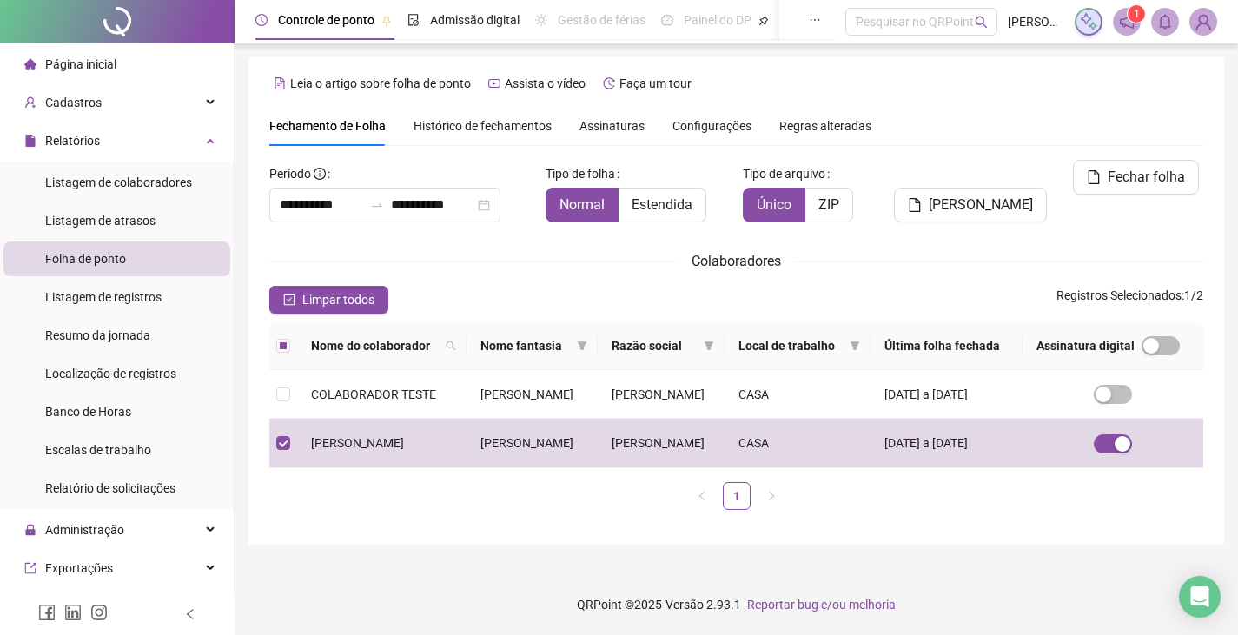
click at [347, 510] on ul "1" at bounding box center [736, 496] width 934 height 28
click at [338, 290] on span "Limpar todos" at bounding box center [338, 299] width 72 height 19
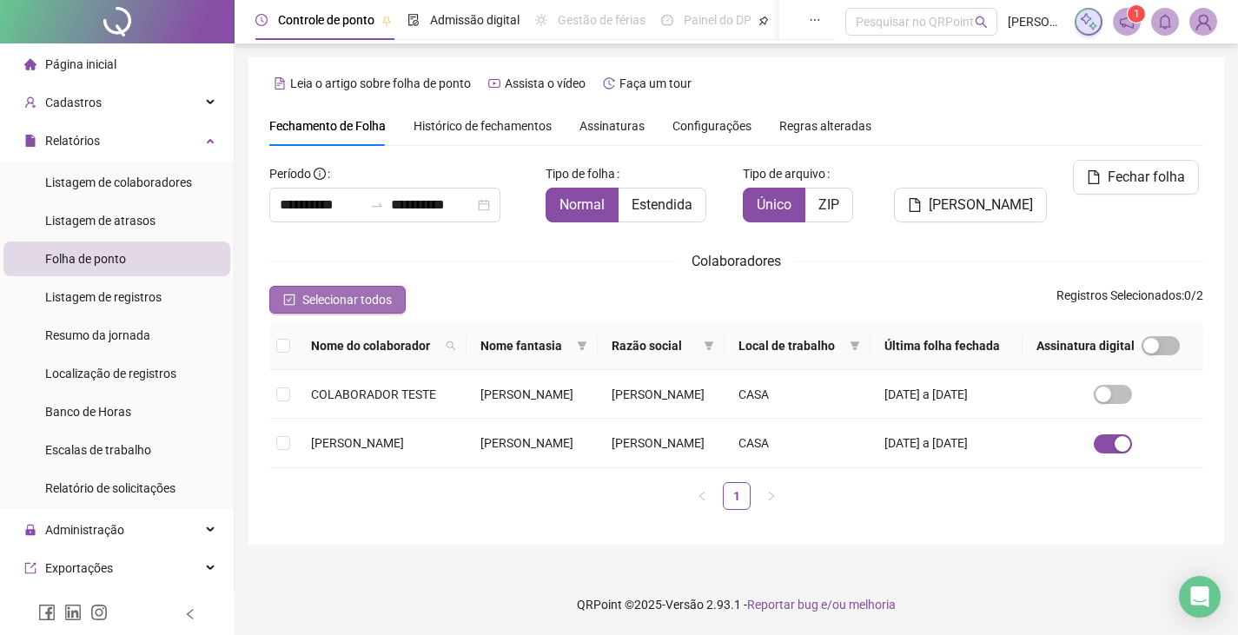
click at [338, 290] on span "Selecionar todos" at bounding box center [346, 299] width 89 height 19
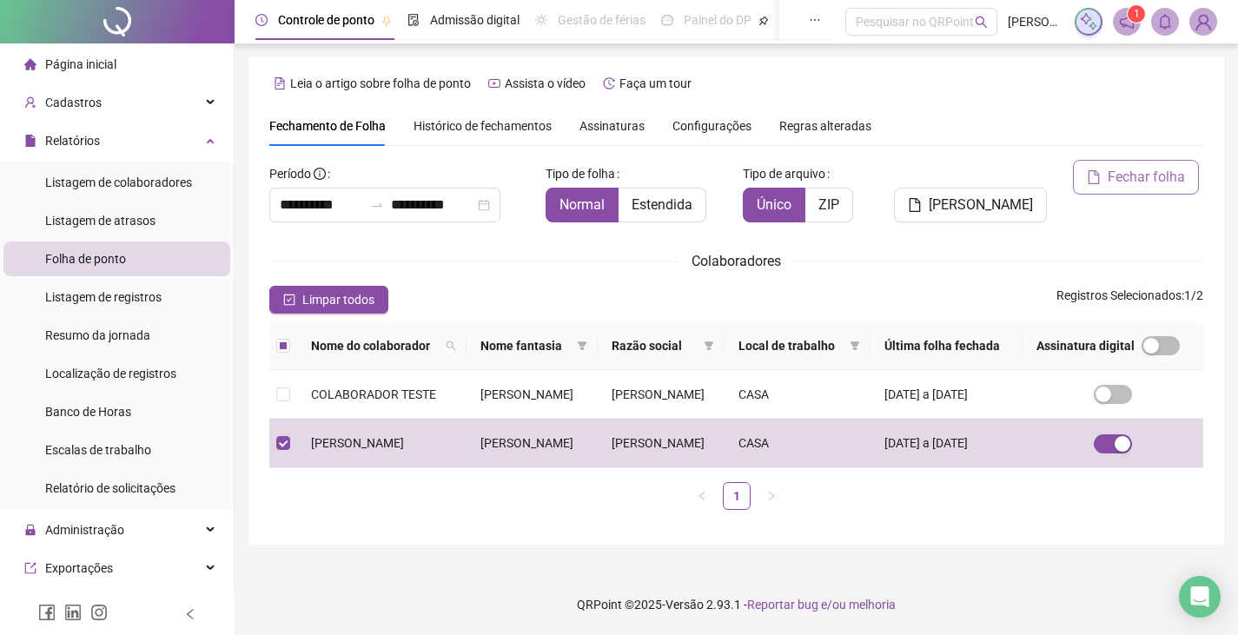
click at [1136, 167] on span "Fechar folha" at bounding box center [1145, 177] width 77 height 21
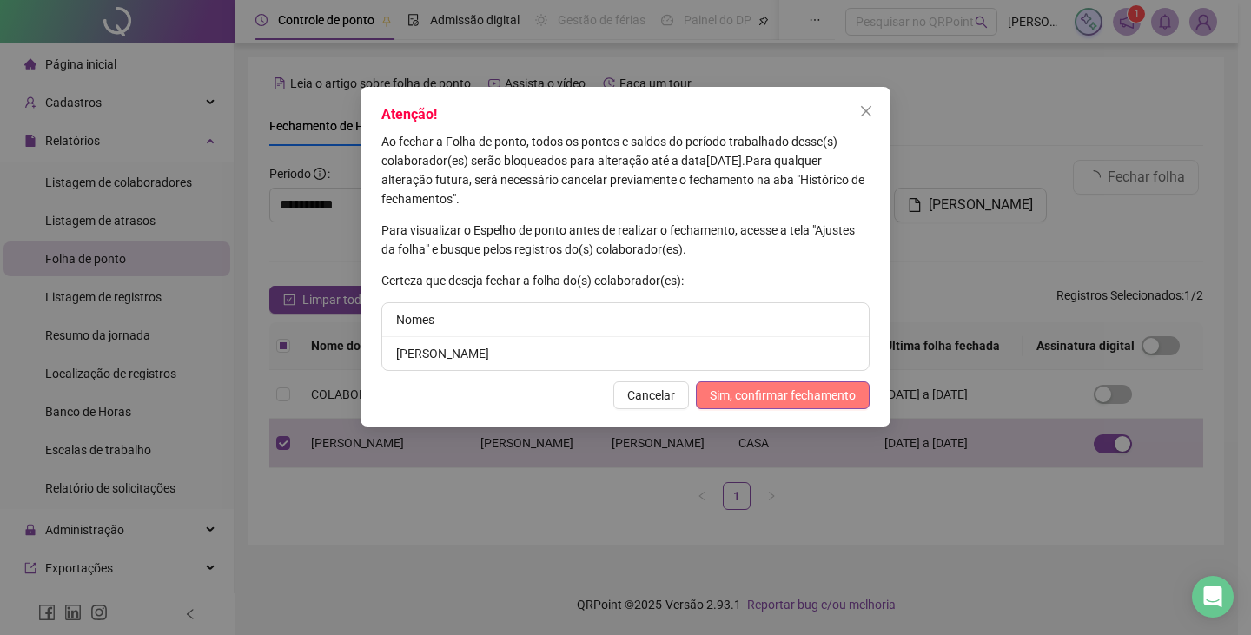
click at [771, 392] on span "Sim, confirmar fechamento" at bounding box center [783, 395] width 146 height 19
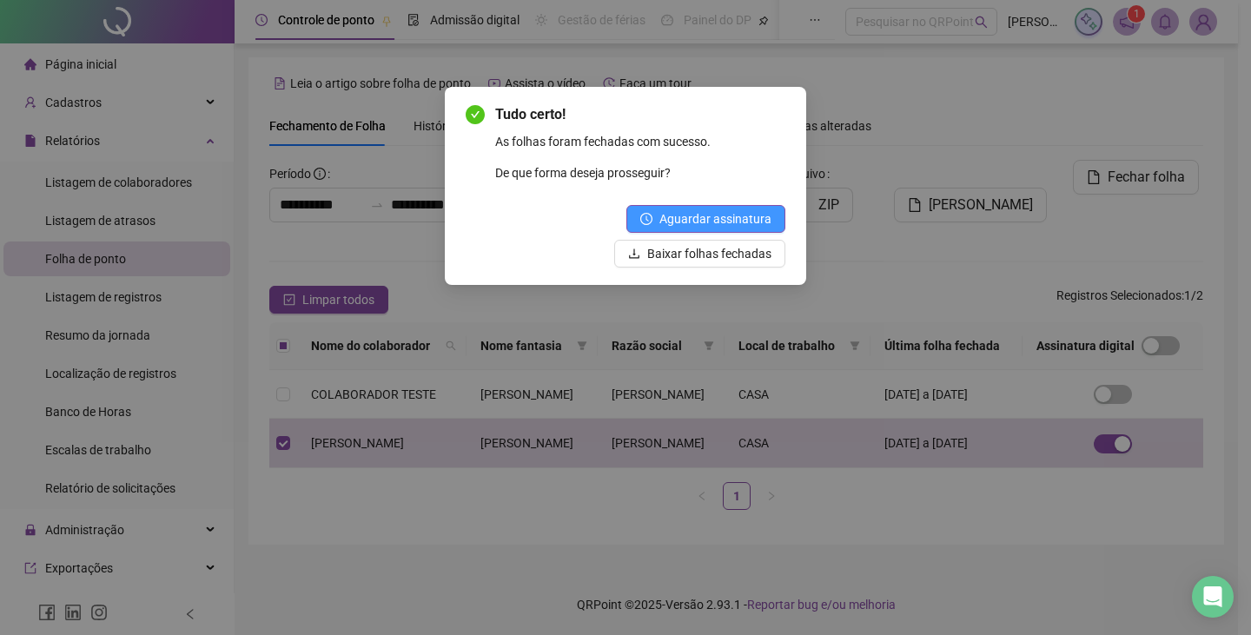
click at [724, 220] on span "Aguardar assinatura" at bounding box center [715, 218] width 112 height 19
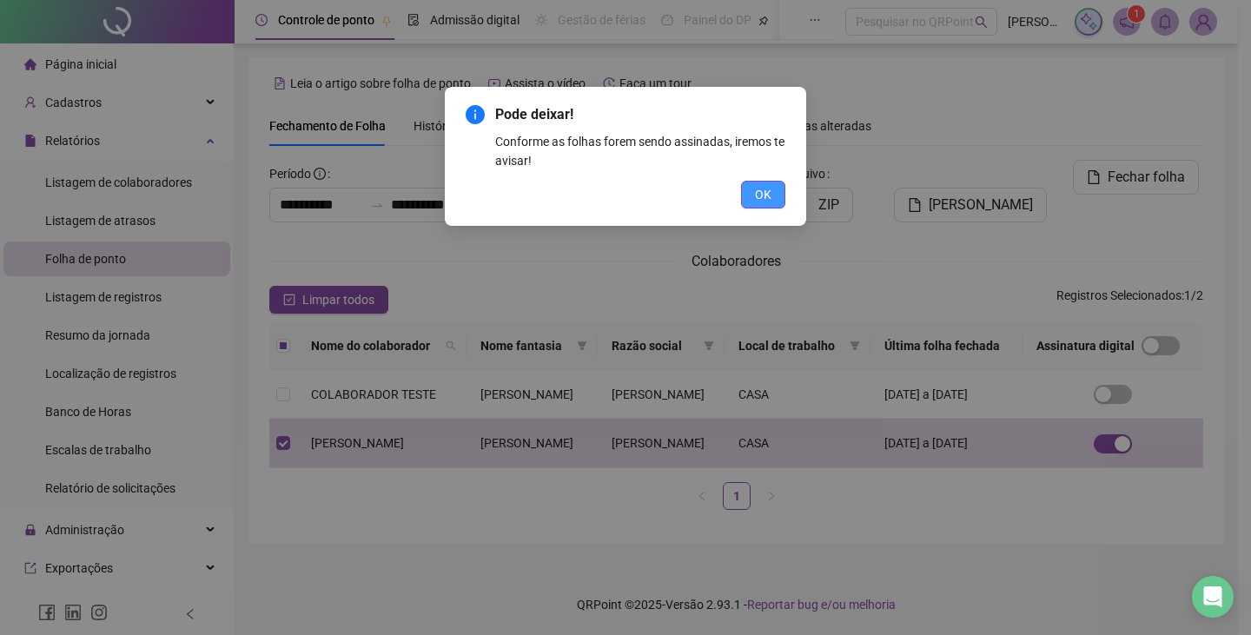
click at [769, 201] on span "OK" at bounding box center [763, 194] width 17 height 19
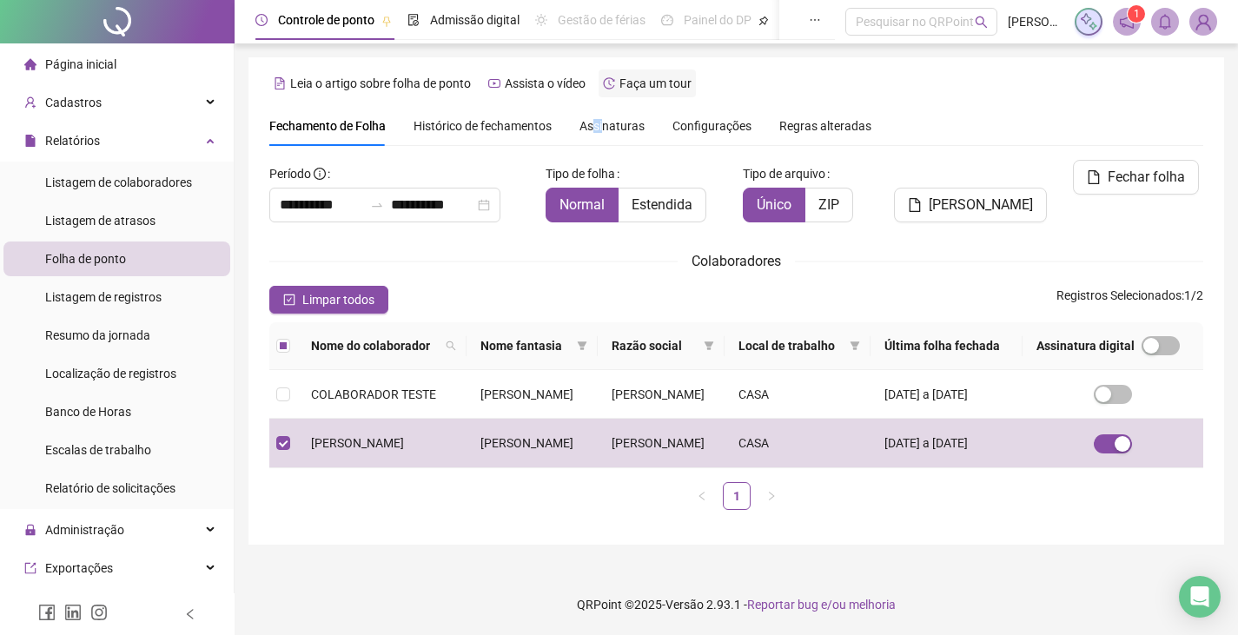
click at [598, 120] on span "Assinaturas" at bounding box center [611, 126] width 65 height 12
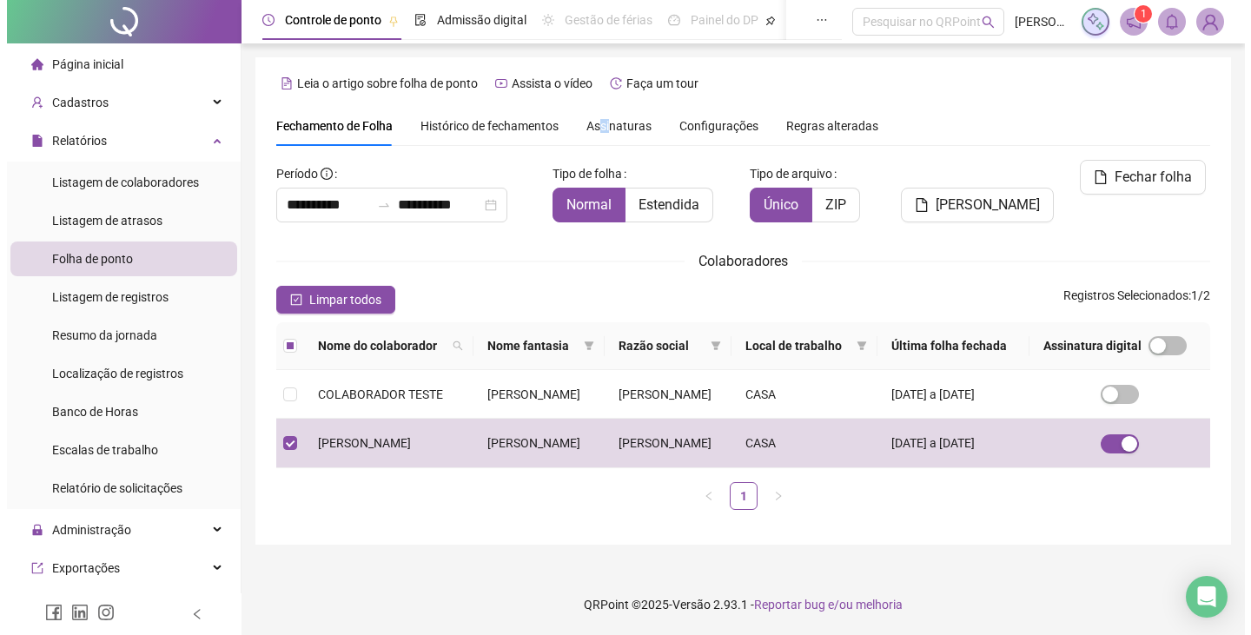
scroll to position [0, 0]
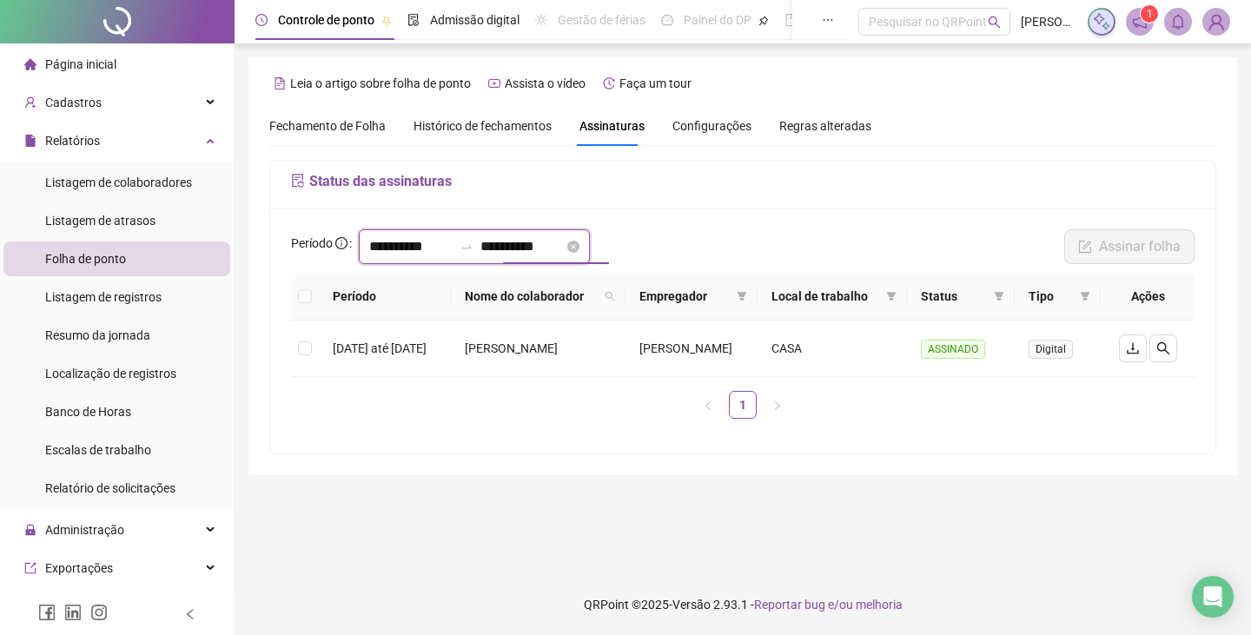
click at [514, 247] on input "**********" at bounding box center [521, 246] width 83 height 21
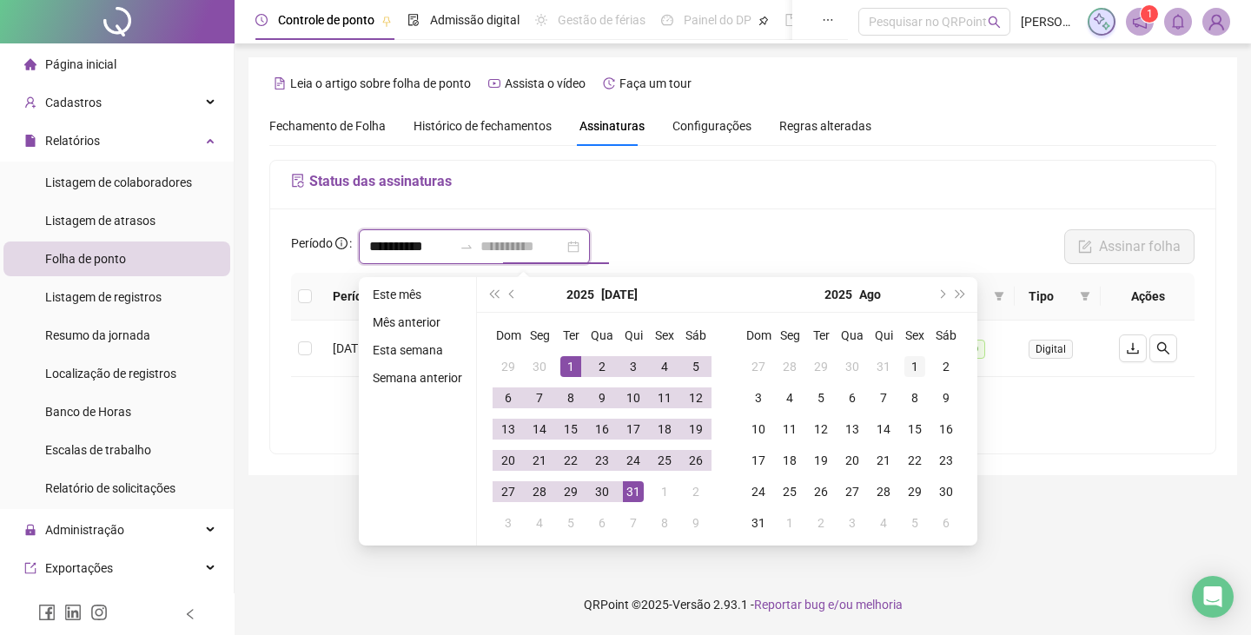
type input "**********"
click at [911, 365] on div "1" at bounding box center [914, 366] width 21 height 21
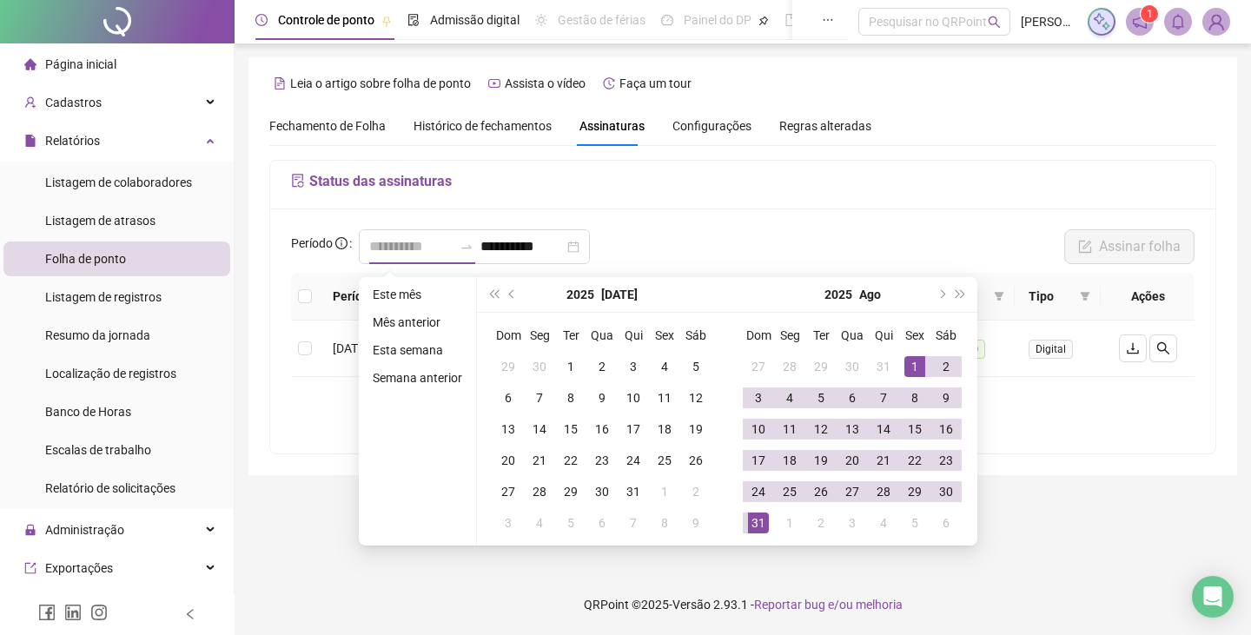
click at [757, 513] on div "31" at bounding box center [758, 522] width 21 height 21
type input "**********"
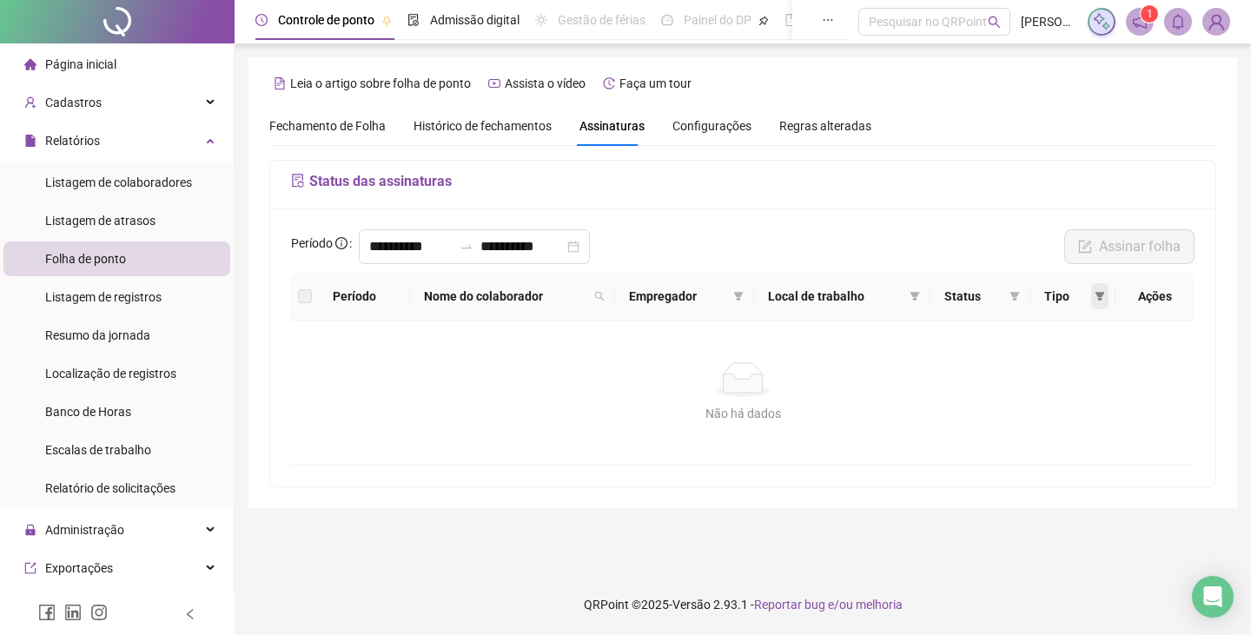
click at [1101, 296] on icon "filter" at bounding box center [1100, 296] width 10 height 9
click at [988, 374] on span "Eletrônica" at bounding box center [995, 373] width 61 height 14
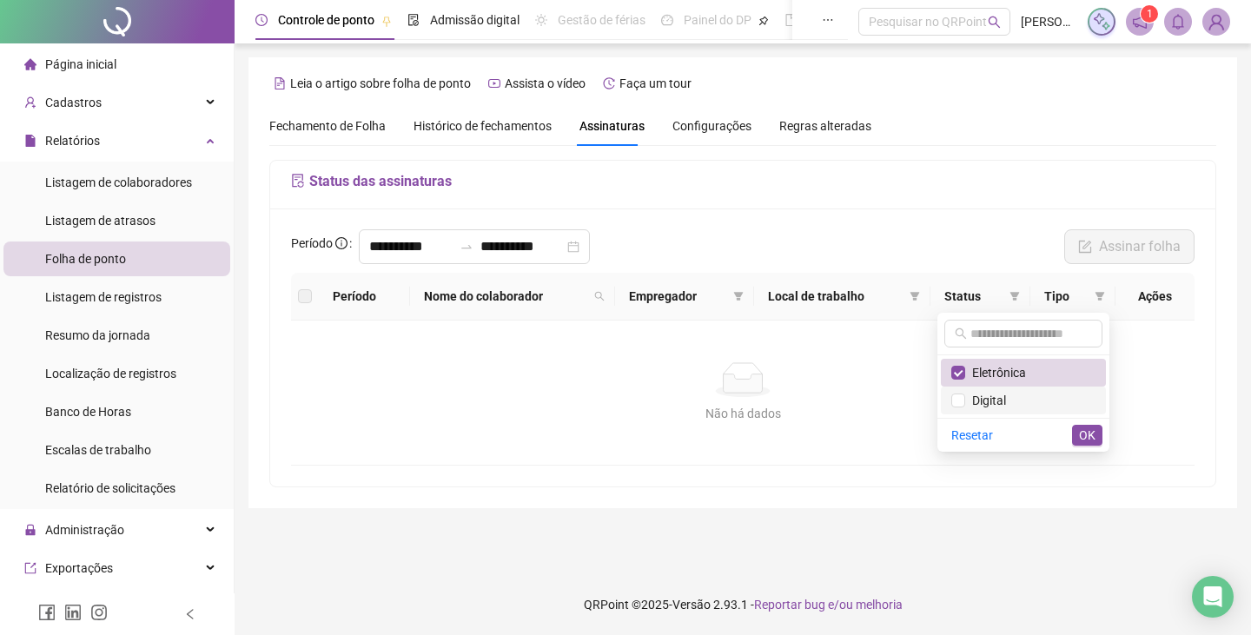
click at [985, 397] on span "Digital" at bounding box center [985, 400] width 41 height 14
click at [1081, 423] on div "Resetar OK" at bounding box center [1023, 435] width 172 height 34
click at [1081, 430] on span "OK" at bounding box center [1087, 435] width 17 height 19
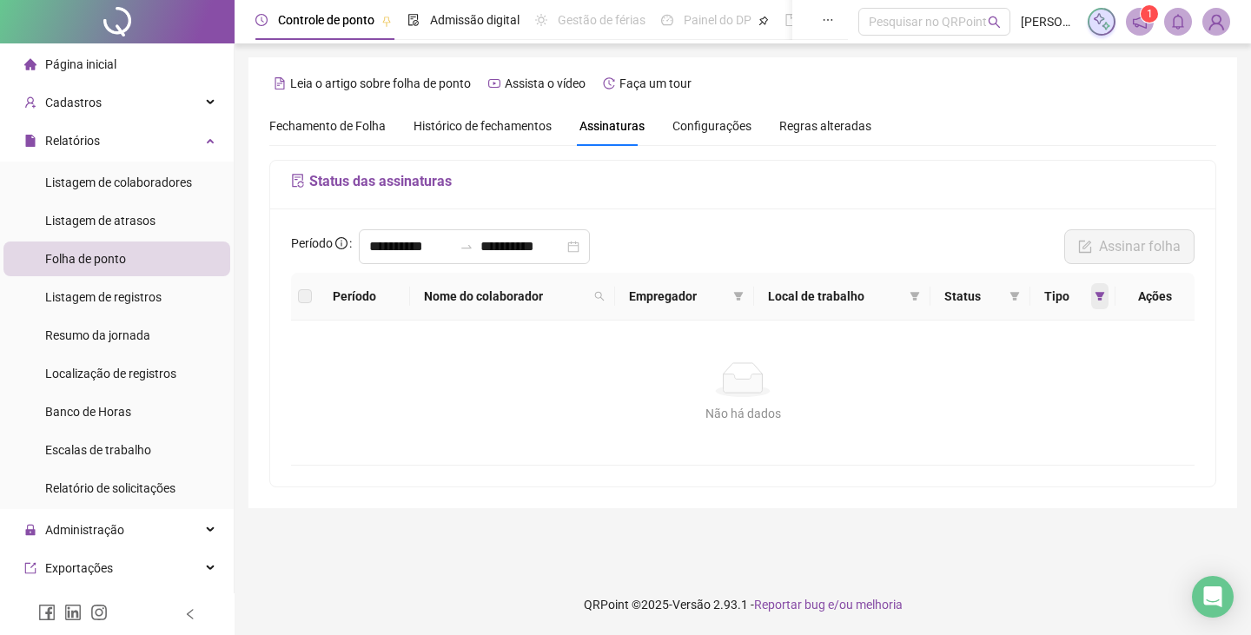
click at [1096, 296] on icon "filter" at bounding box center [1099, 296] width 10 height 10
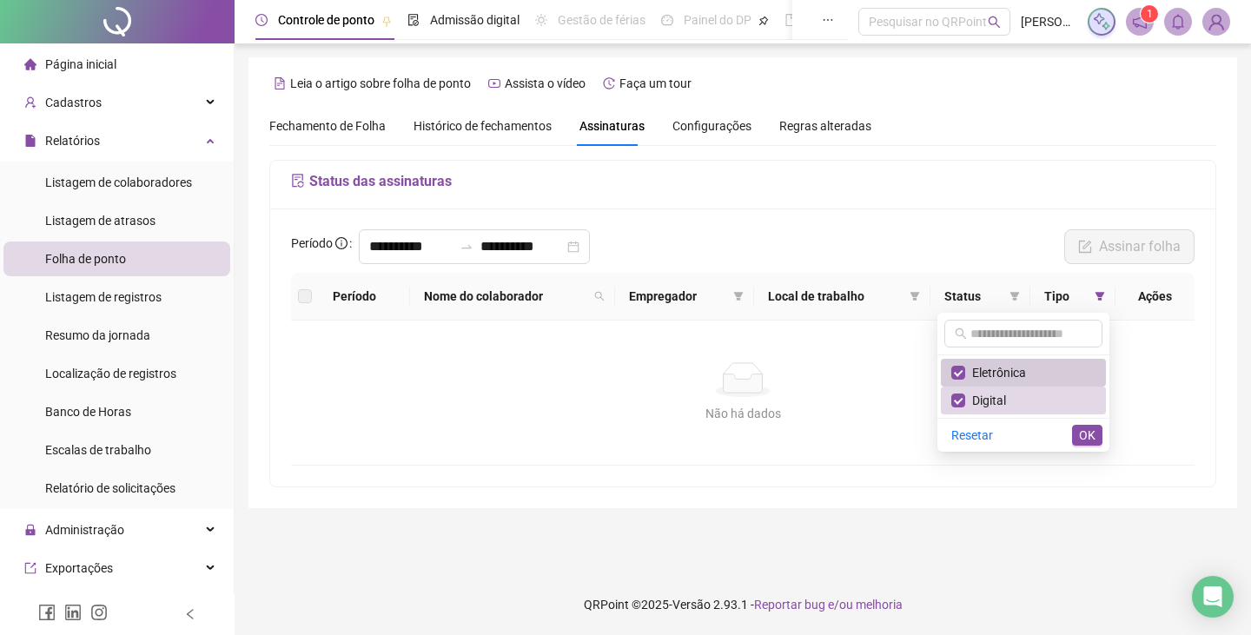
click at [991, 370] on span "Eletrônica" at bounding box center [995, 373] width 61 height 14
click at [1080, 435] on span "OK" at bounding box center [1087, 435] width 17 height 19
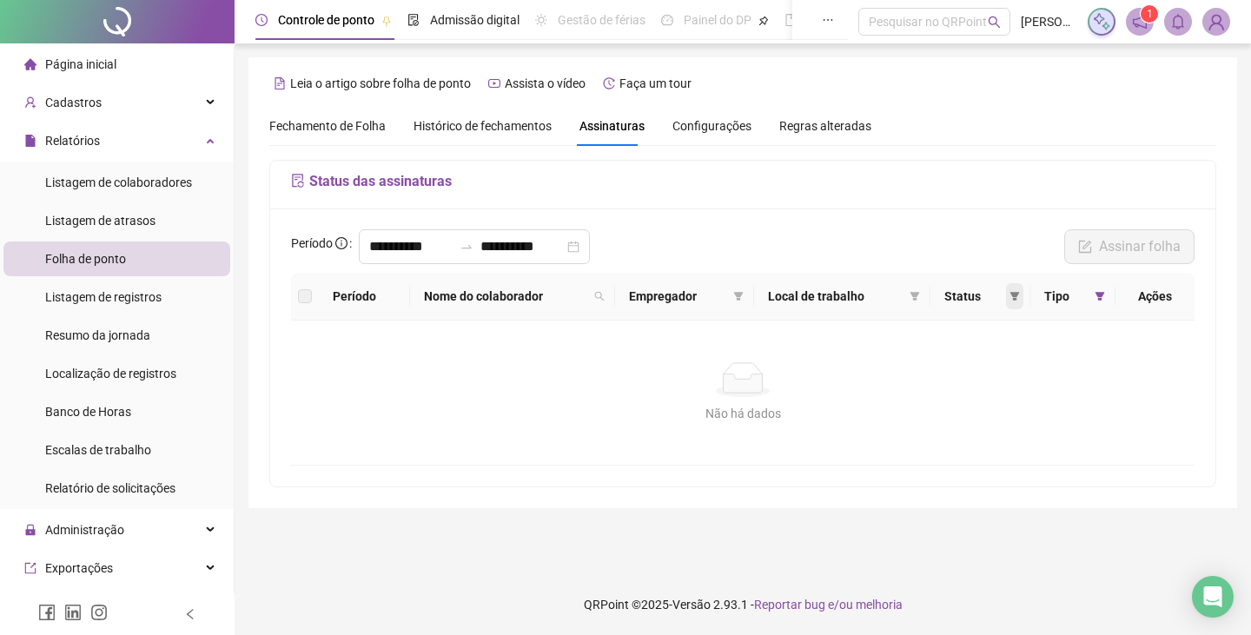
click at [1017, 298] on icon "filter" at bounding box center [1015, 296] width 10 height 9
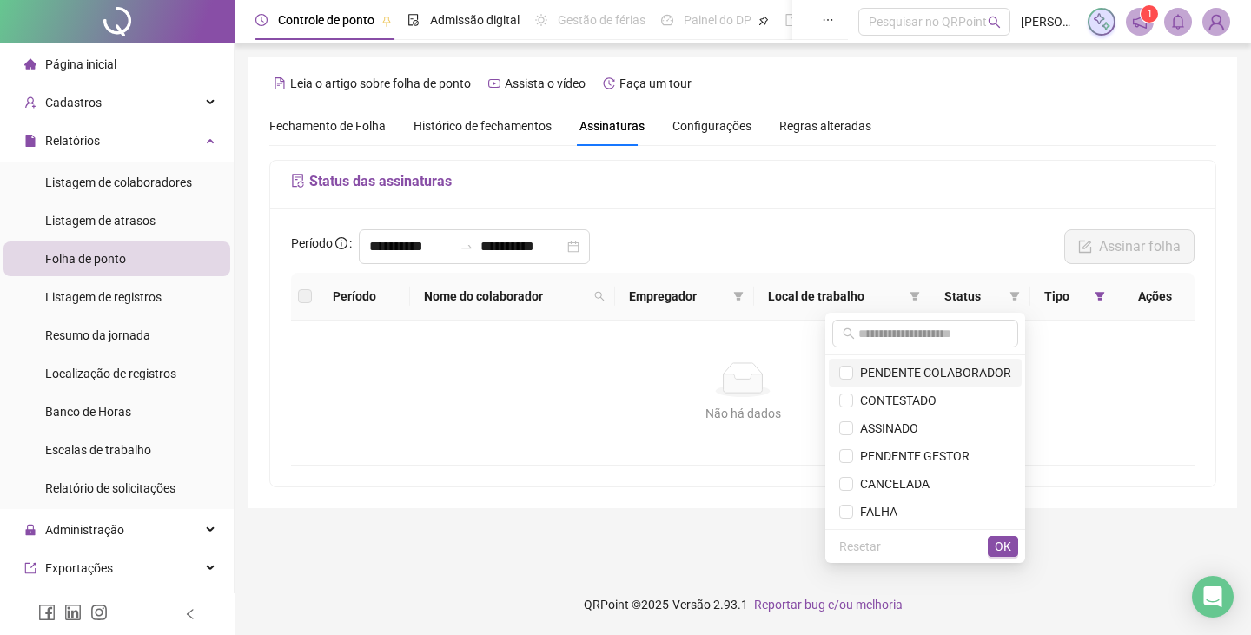
click at [966, 376] on span "PENDENTE COLABORADOR" at bounding box center [932, 373] width 158 height 14
click at [1002, 545] on span "OK" at bounding box center [1002, 546] width 17 height 19
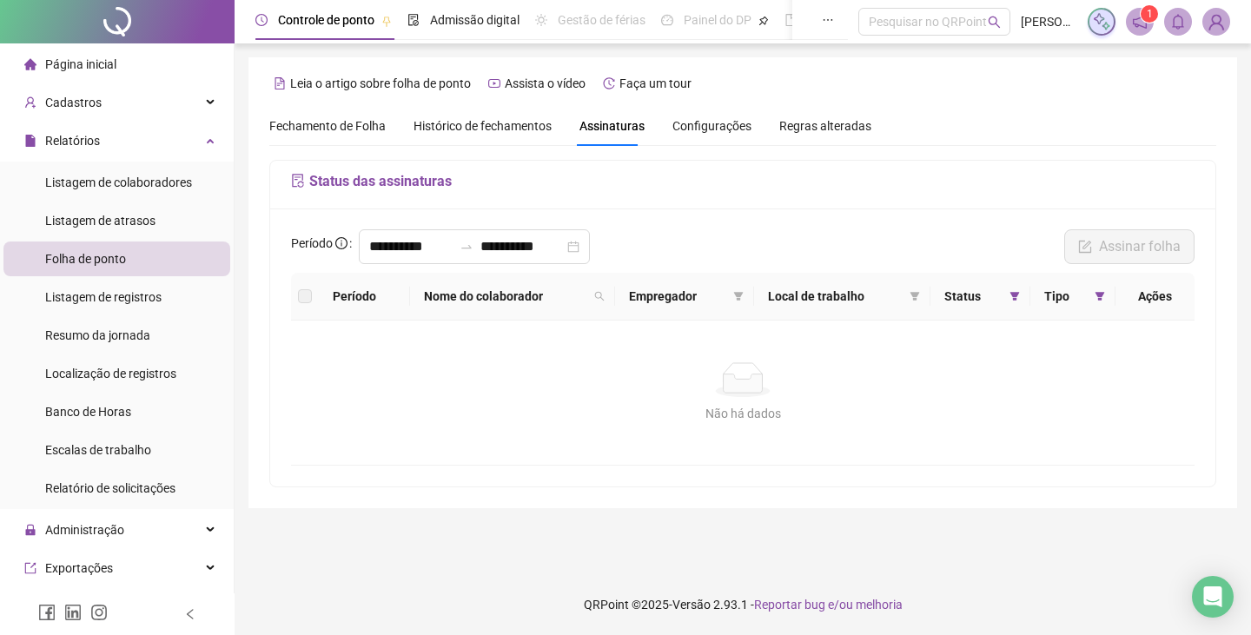
drag, startPoint x: 1250, startPoint y: 310, endPoint x: 1250, endPoint y: 235, distance: 75.6
click at [1250, 235] on div "**********" at bounding box center [743, 317] width 1016 height 635
drag, startPoint x: 254, startPoint y: 272, endPoint x: 337, endPoint y: 302, distance: 87.9
click at [260, 277] on div "**********" at bounding box center [742, 282] width 988 height 451
click at [909, 305] on div "Local de trabalho" at bounding box center [842, 296] width 149 height 19
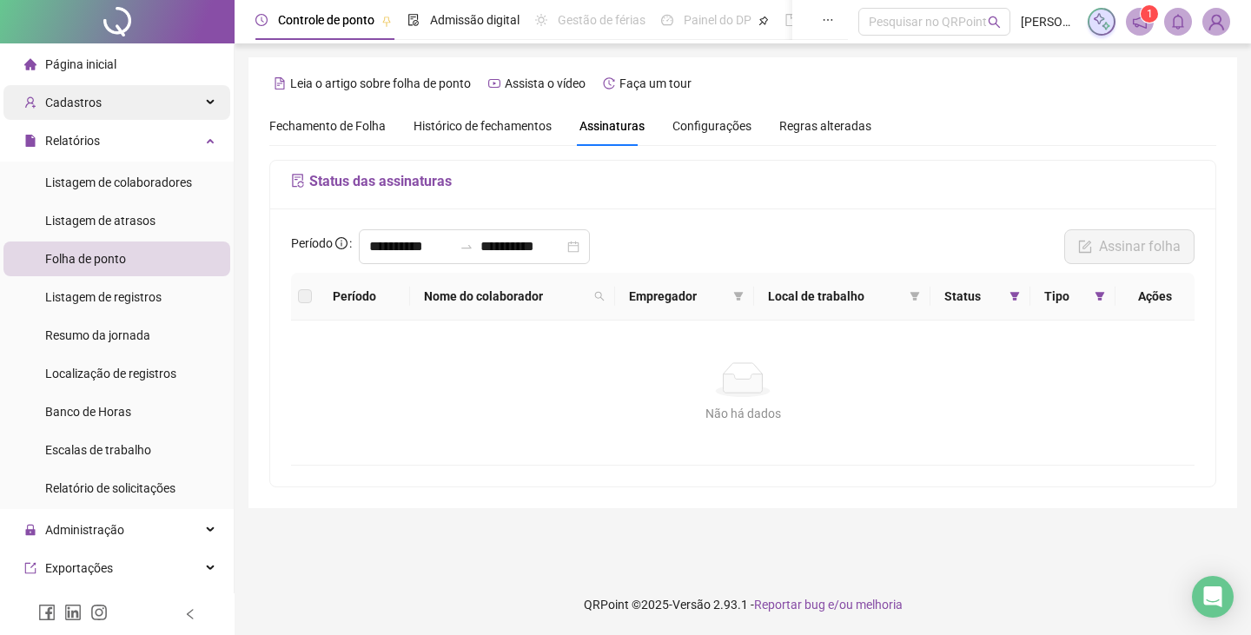
click at [194, 94] on div "Cadastros" at bounding box center [116, 102] width 227 height 35
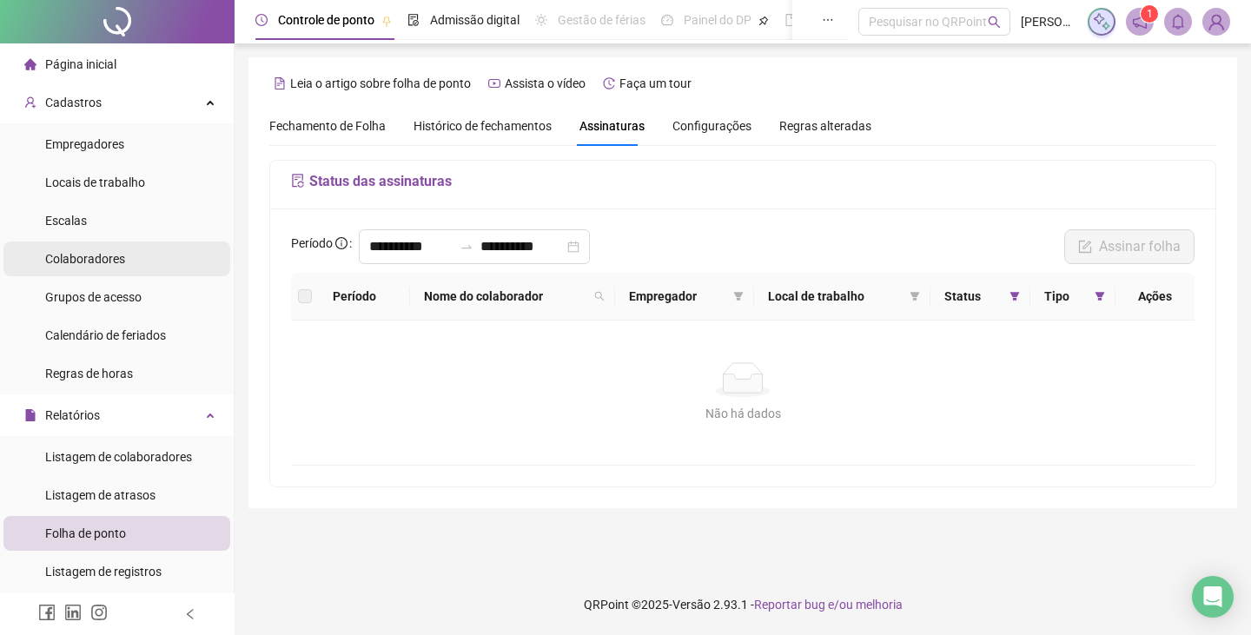
click at [132, 257] on li "Colaboradores" at bounding box center [116, 258] width 227 height 35
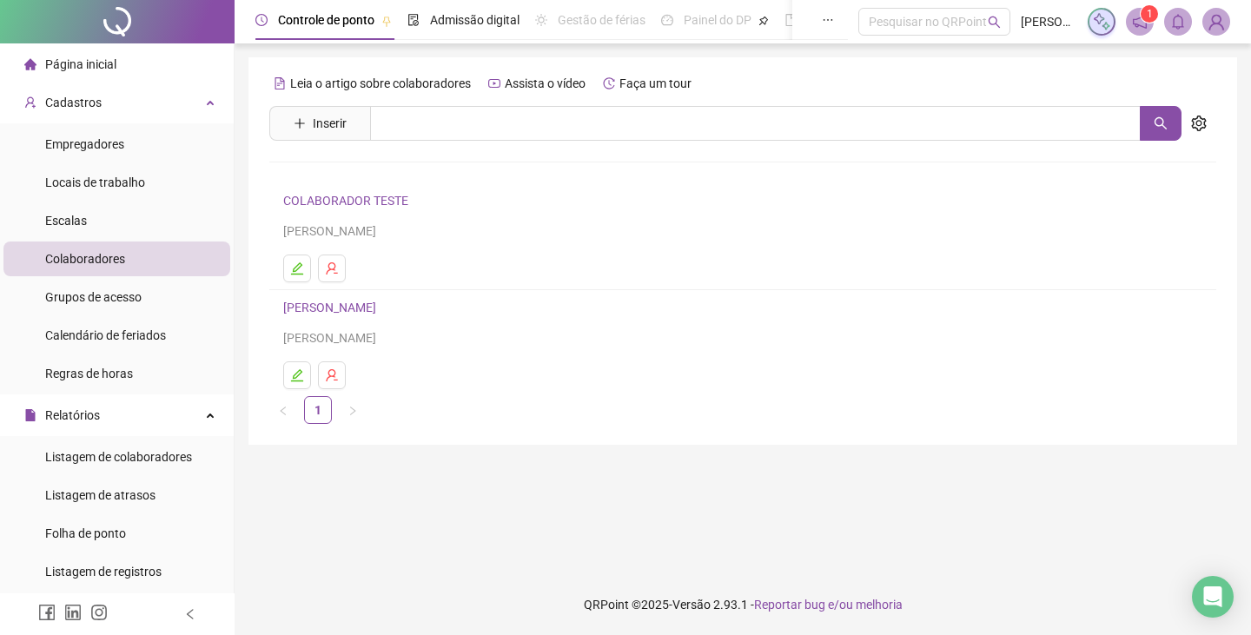
click at [381, 314] on link "JULIA LIMA DOS SANTOS" at bounding box center [332, 308] width 98 height 14
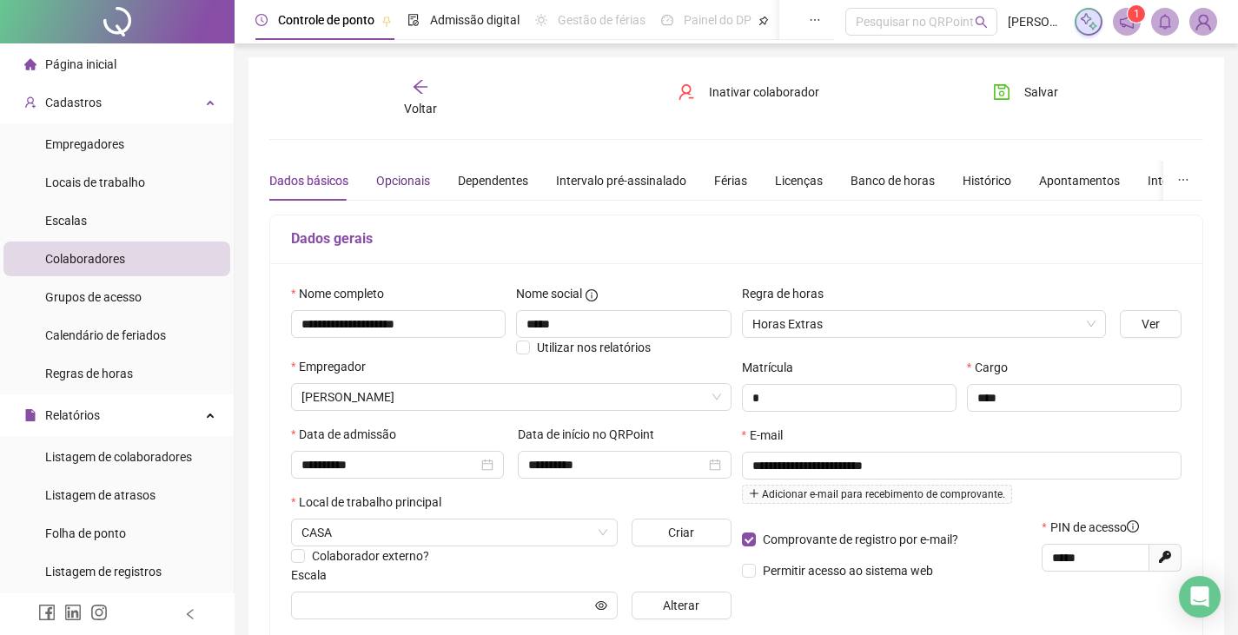
drag, startPoint x: 409, startPoint y: 175, endPoint x: 413, endPoint y: 184, distance: 9.7
click at [411, 182] on div "Opcionais" at bounding box center [403, 180] width 54 height 19
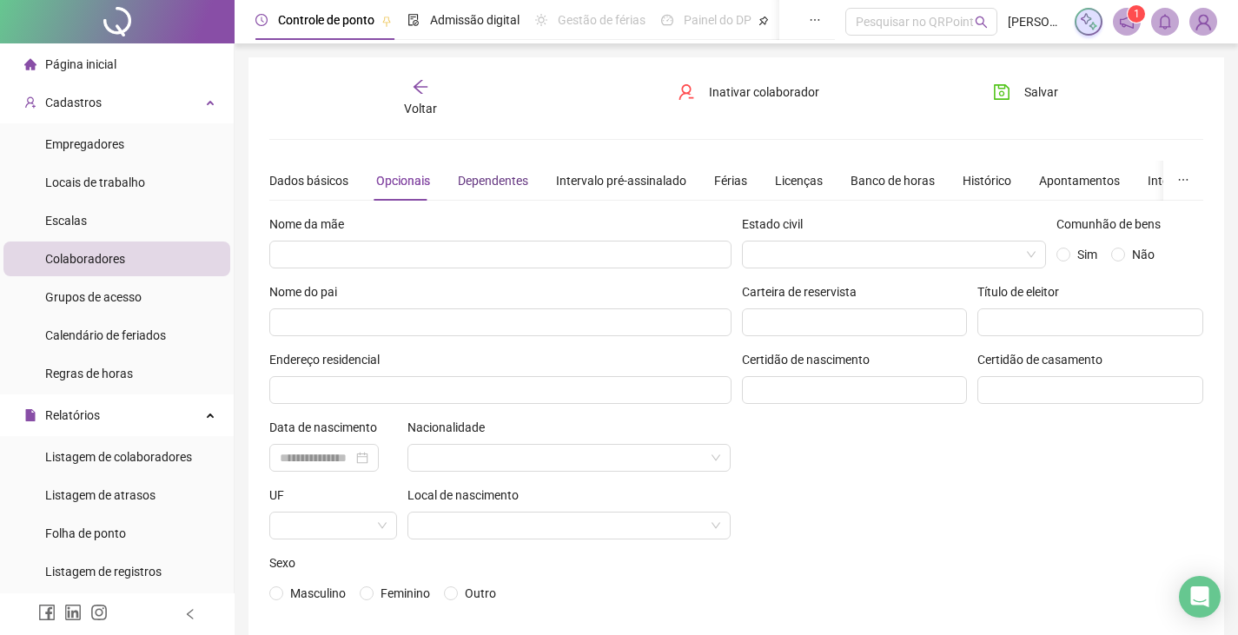
click at [462, 187] on div "Dependentes" at bounding box center [493, 180] width 70 height 19
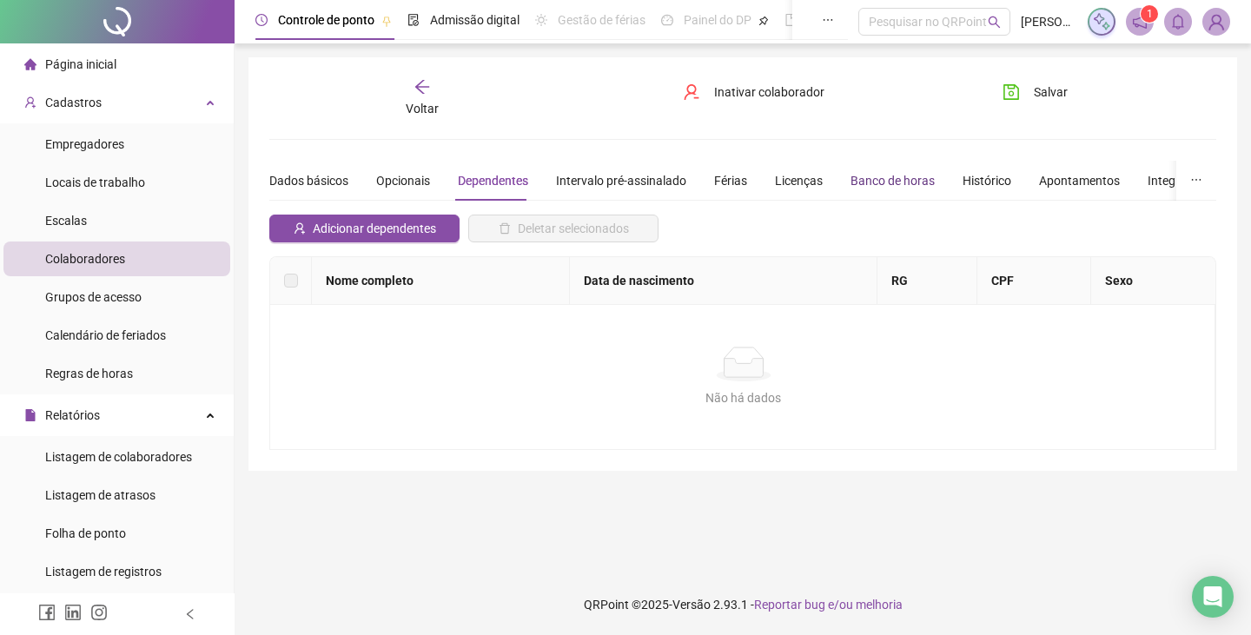
click at [906, 182] on div "Banco de horas" at bounding box center [892, 180] width 84 height 19
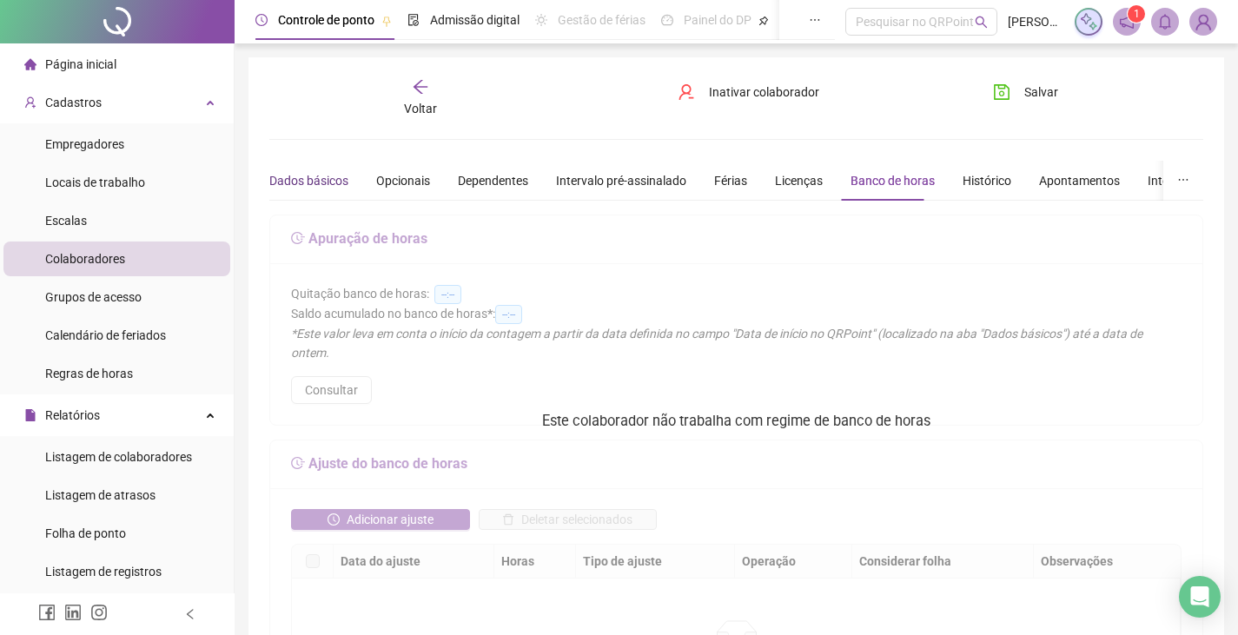
click at [297, 178] on div "Dados básicos" at bounding box center [308, 180] width 79 height 19
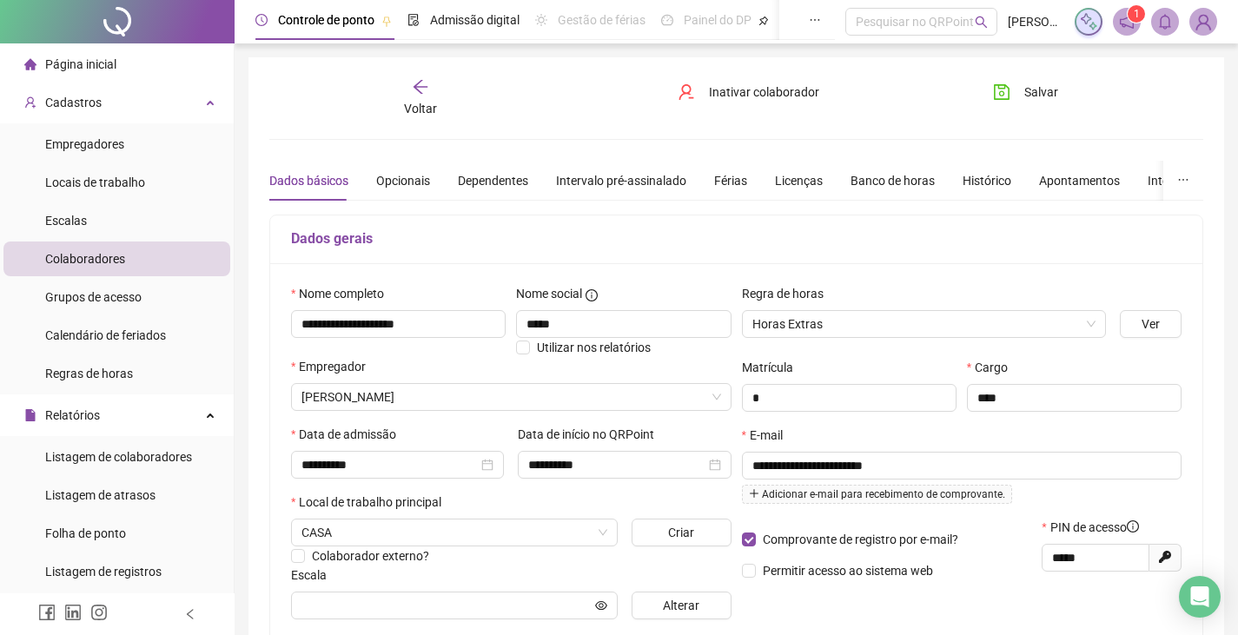
click at [407, 102] on span "Voltar" at bounding box center [420, 109] width 33 height 14
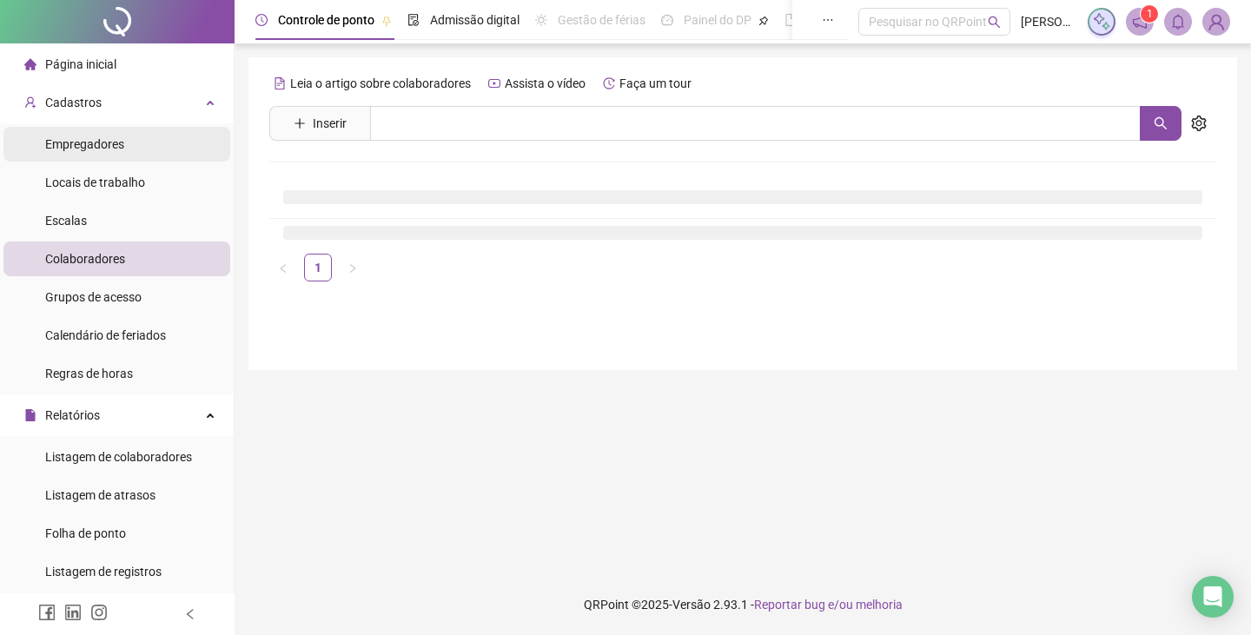
click at [145, 129] on li "Empregadores" at bounding box center [116, 144] width 227 height 35
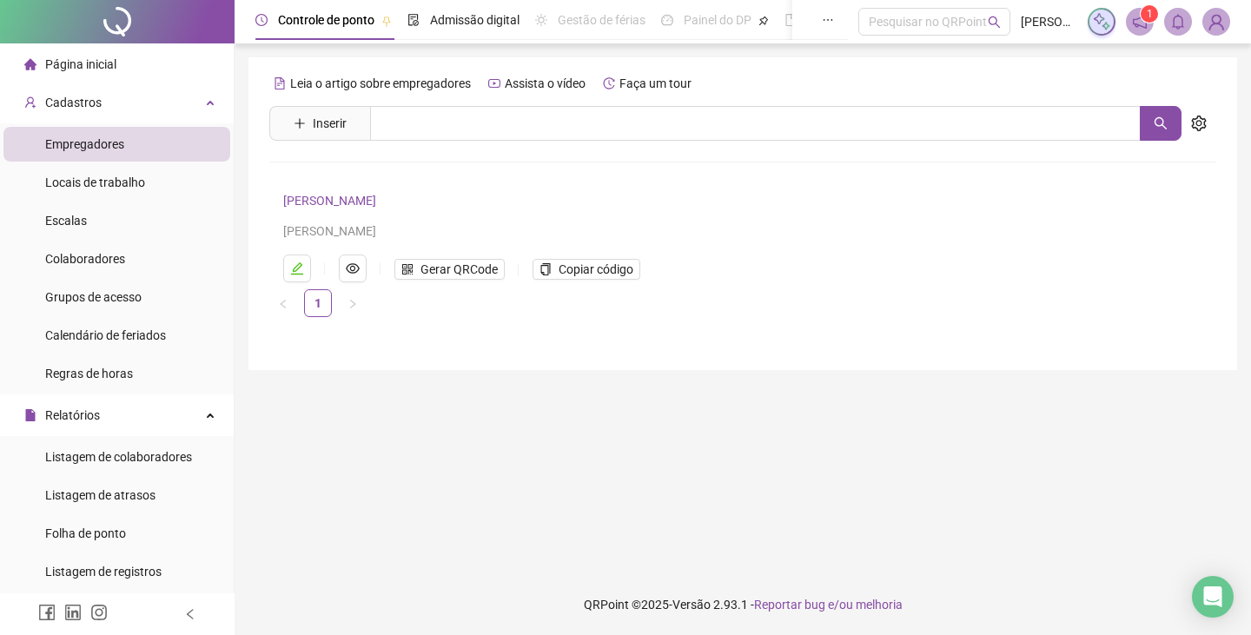
click at [340, 201] on link "RONAN TEIXEIRA DE ABREU" at bounding box center [329, 201] width 93 height 14
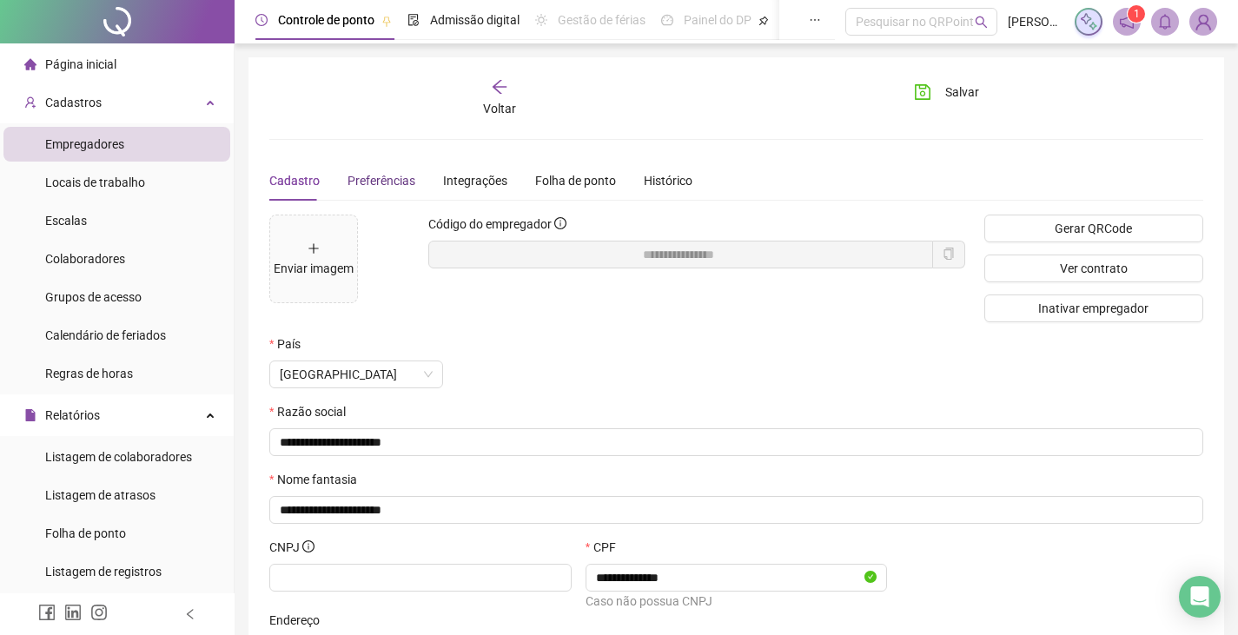
click at [374, 188] on div "Preferências" at bounding box center [381, 180] width 68 height 19
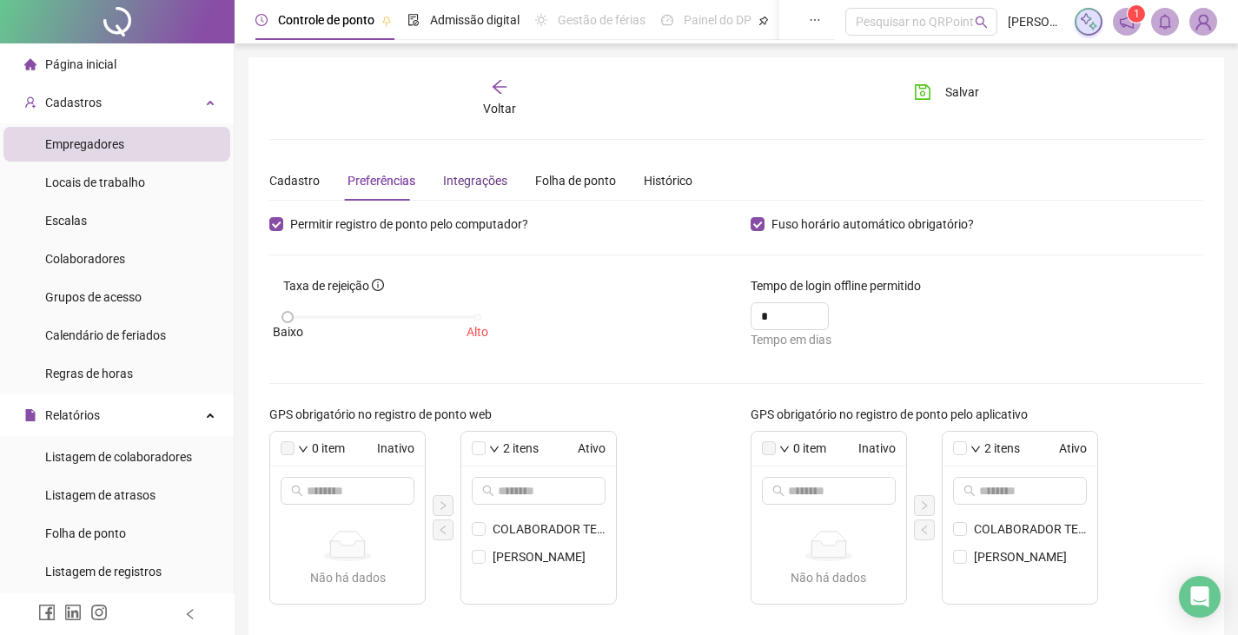
click at [496, 182] on div "Integrações" at bounding box center [475, 180] width 64 height 19
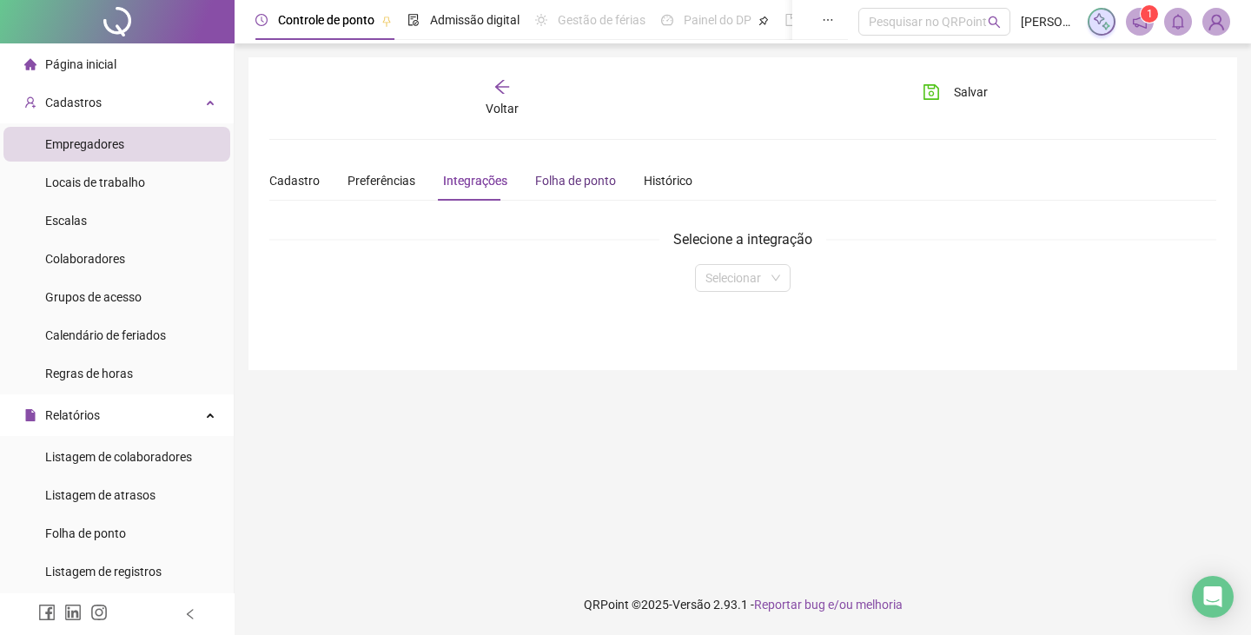
click at [556, 182] on div "Folha de ponto" at bounding box center [575, 180] width 81 height 19
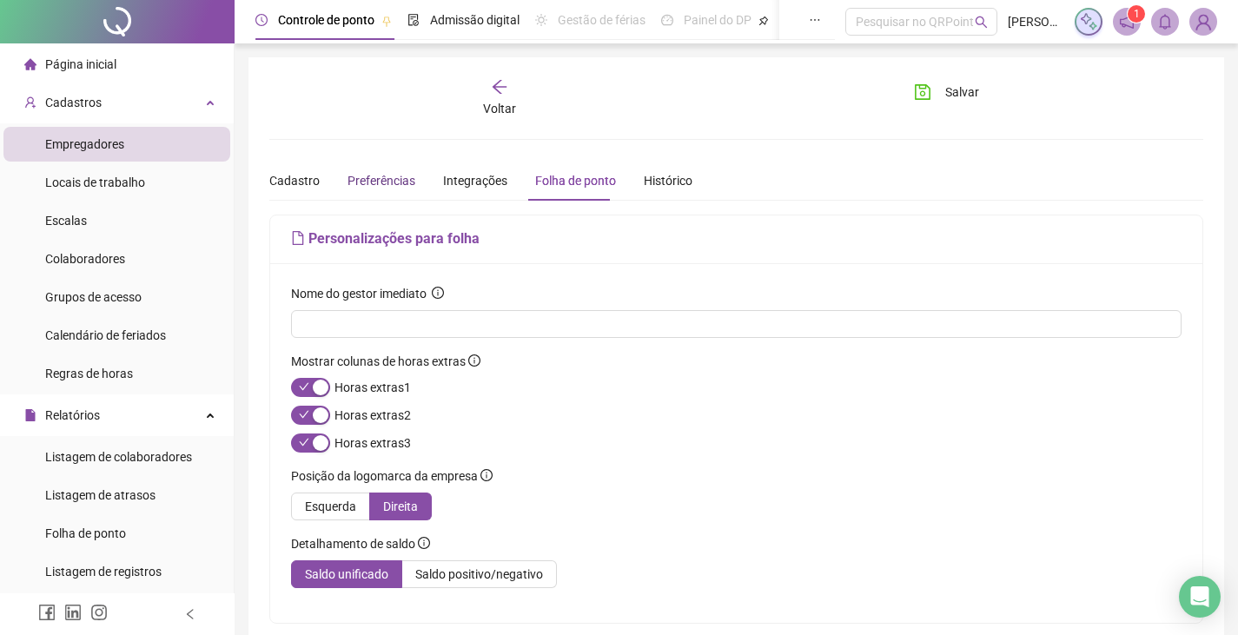
click at [403, 178] on span "Preferências" at bounding box center [381, 181] width 68 height 14
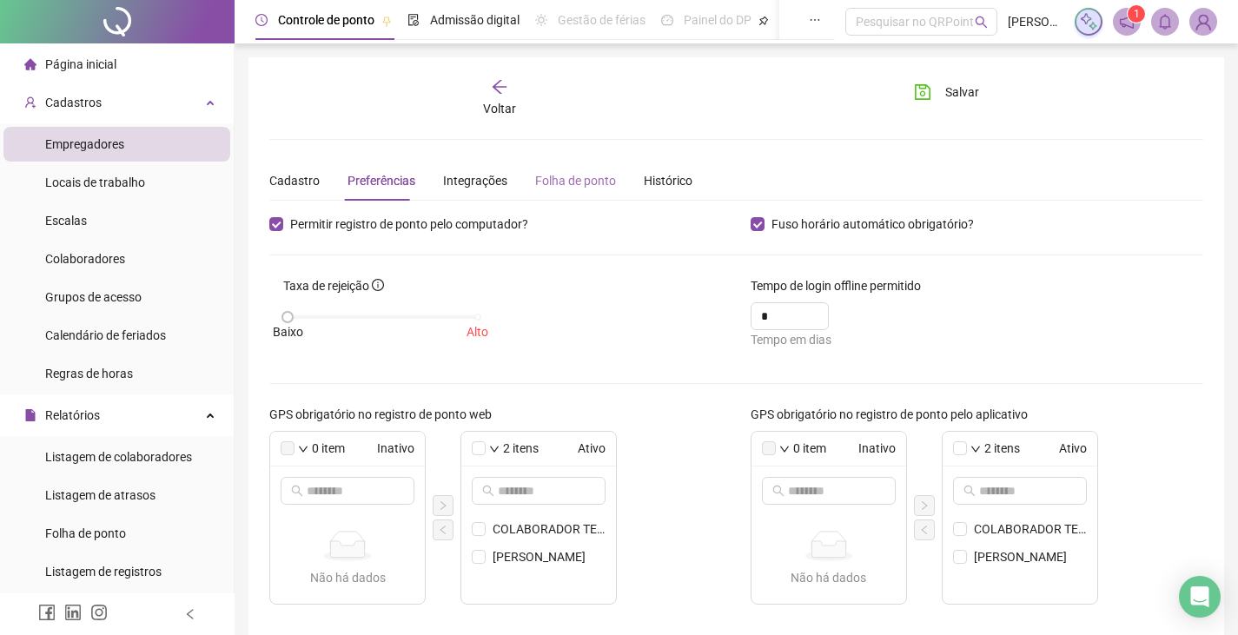
click at [574, 168] on div "Folha de ponto" at bounding box center [575, 181] width 81 height 40
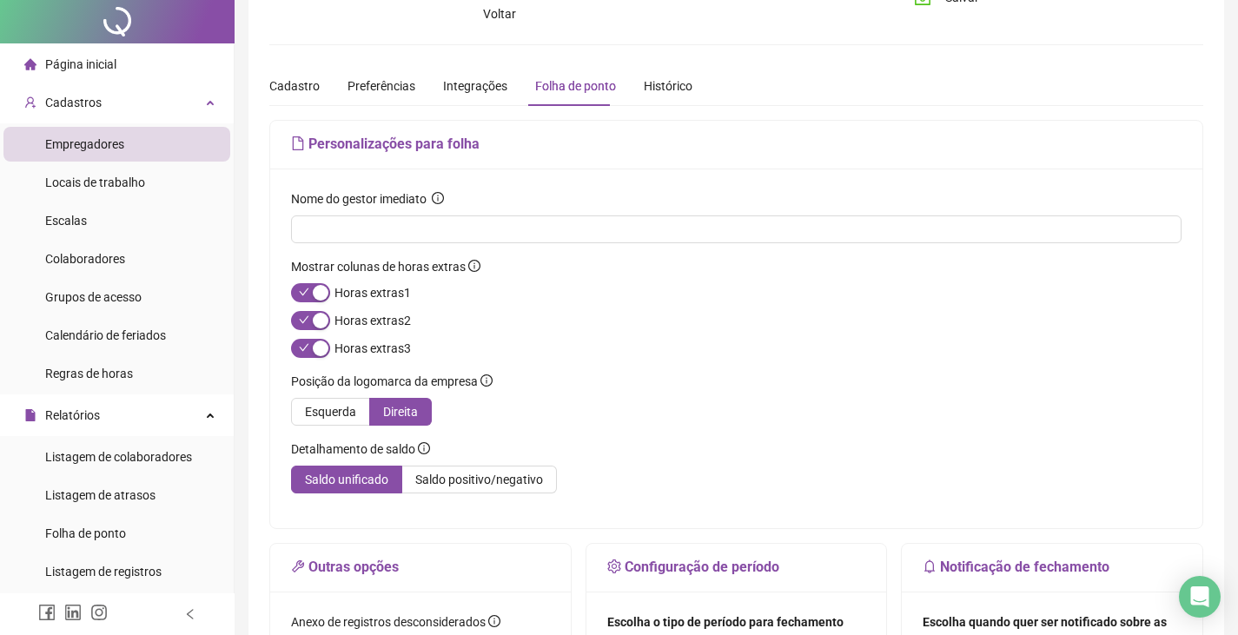
scroll to position [261, 0]
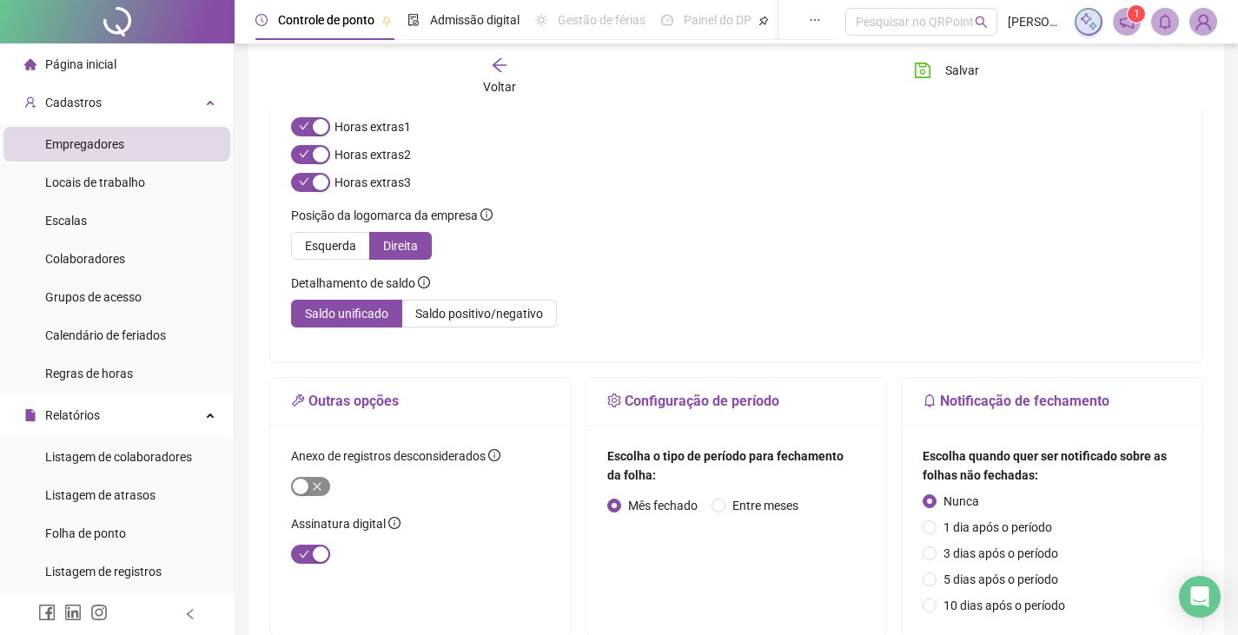
click at [308, 483] on div "button" at bounding box center [301, 487] width 16 height 16
click at [314, 485] on div "button" at bounding box center [321, 487] width 16 height 16
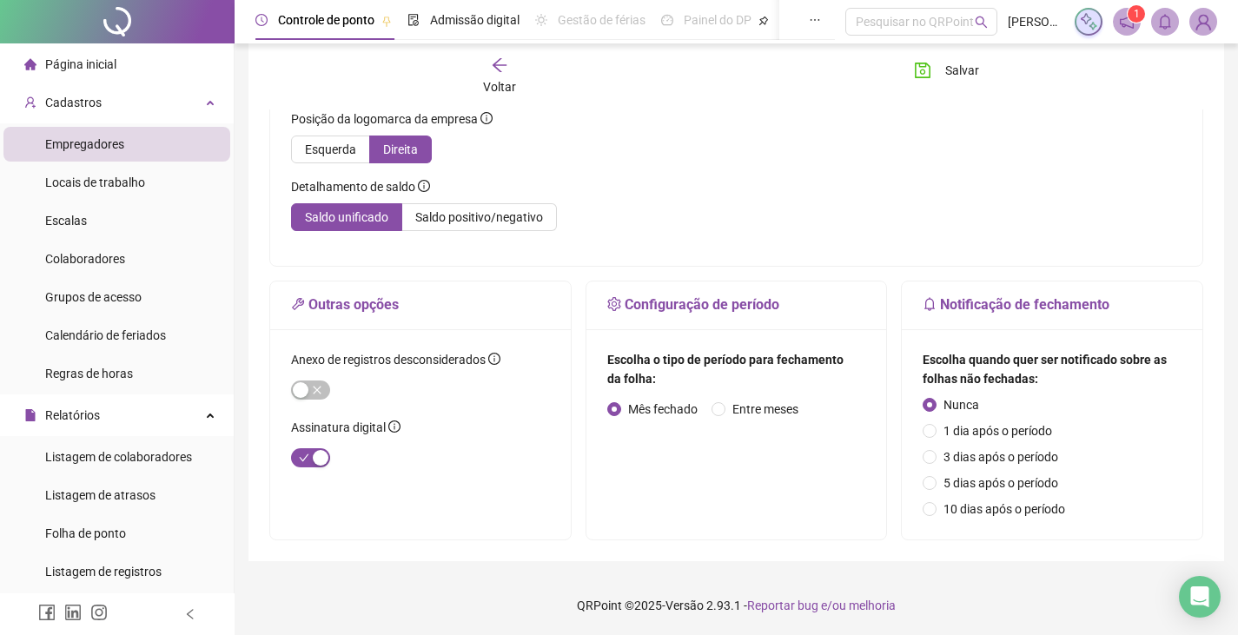
scroll to position [358, 0]
click at [307, 458] on span "button" at bounding box center [310, 456] width 39 height 19
click at [314, 457] on span "button" at bounding box center [310, 456] width 39 height 19
click at [390, 426] on icon "info-circle" at bounding box center [394, 425] width 12 height 12
click at [970, 73] on span "Salvar" at bounding box center [962, 70] width 34 height 19
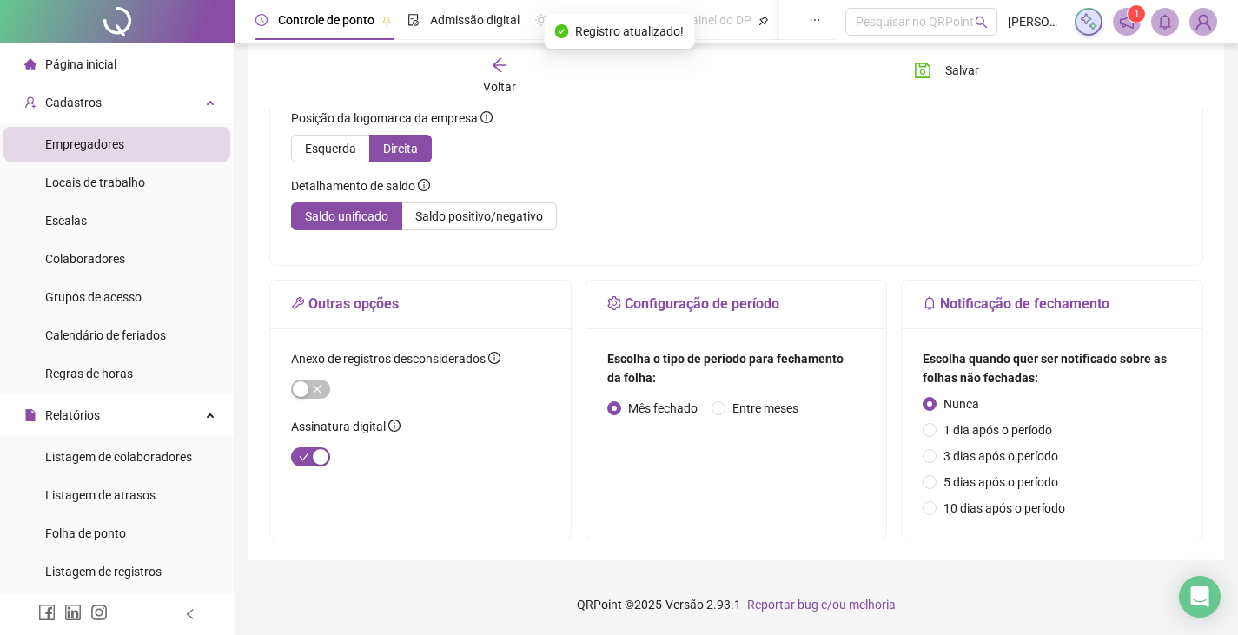
click at [501, 64] on icon "arrow-left" at bounding box center [499, 64] width 17 height 17
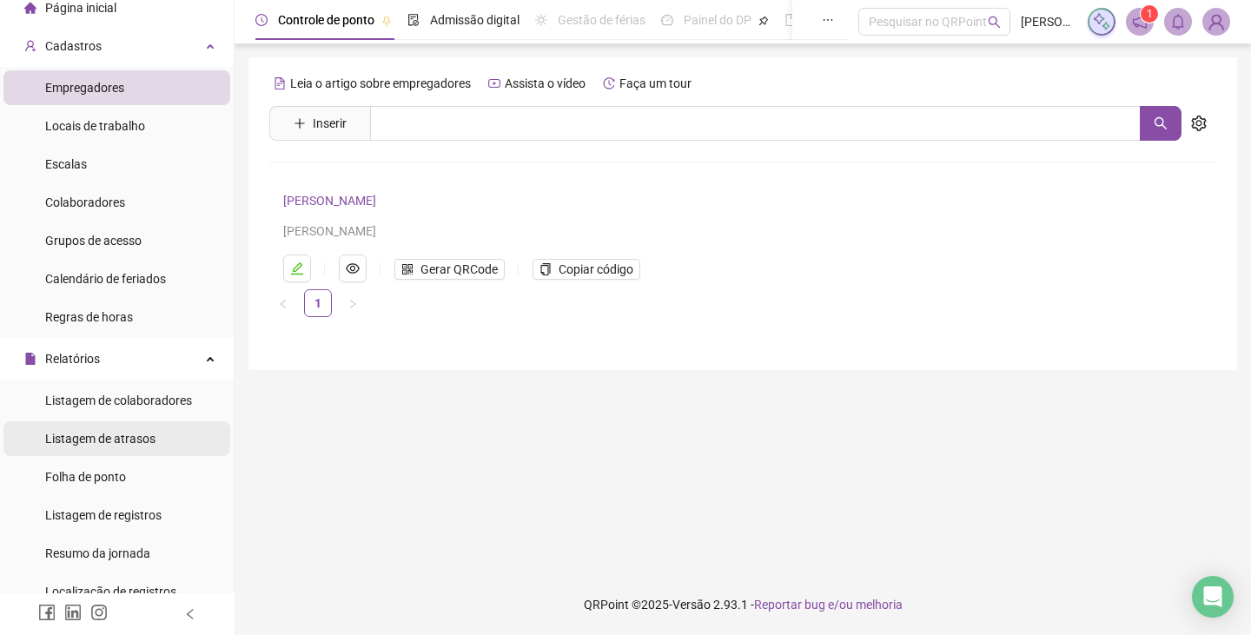
scroll to position [87, 0]
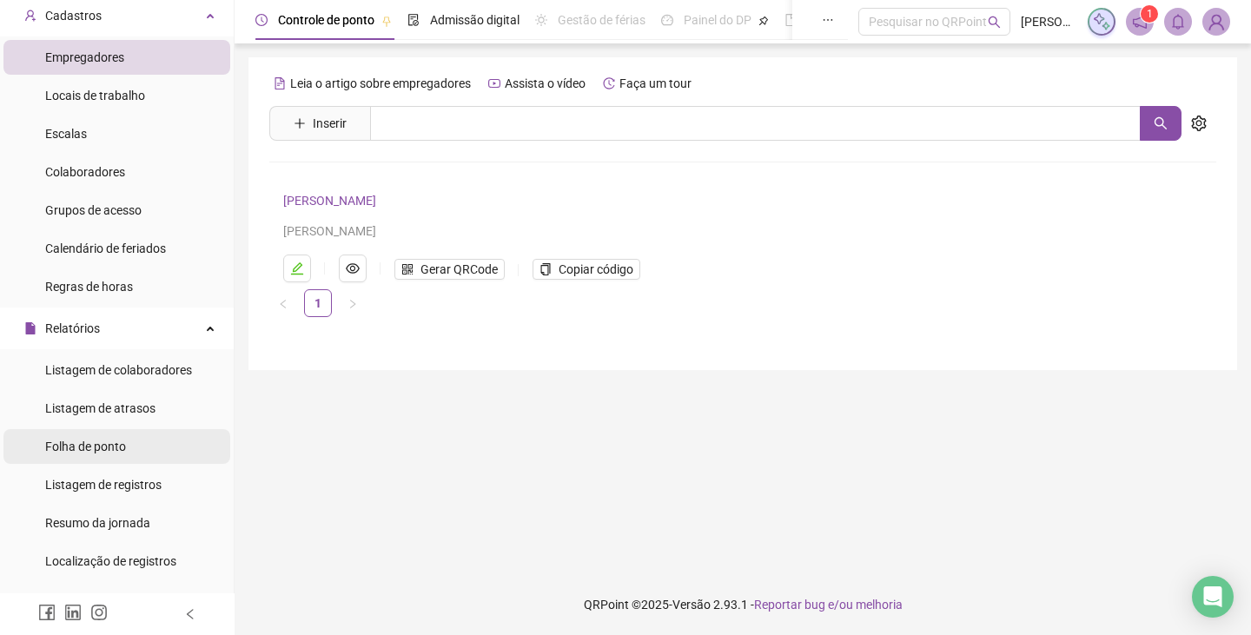
click at [140, 446] on li "Folha de ponto" at bounding box center [116, 446] width 227 height 35
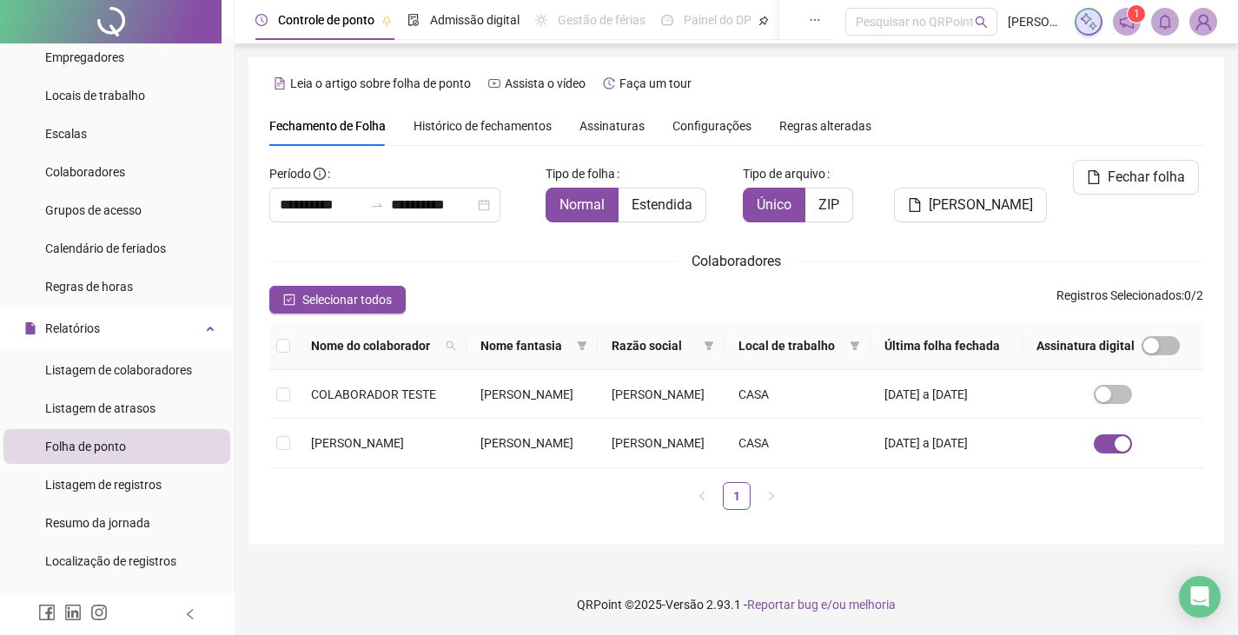
click at [595, 125] on span "Assinaturas" at bounding box center [611, 126] width 65 height 12
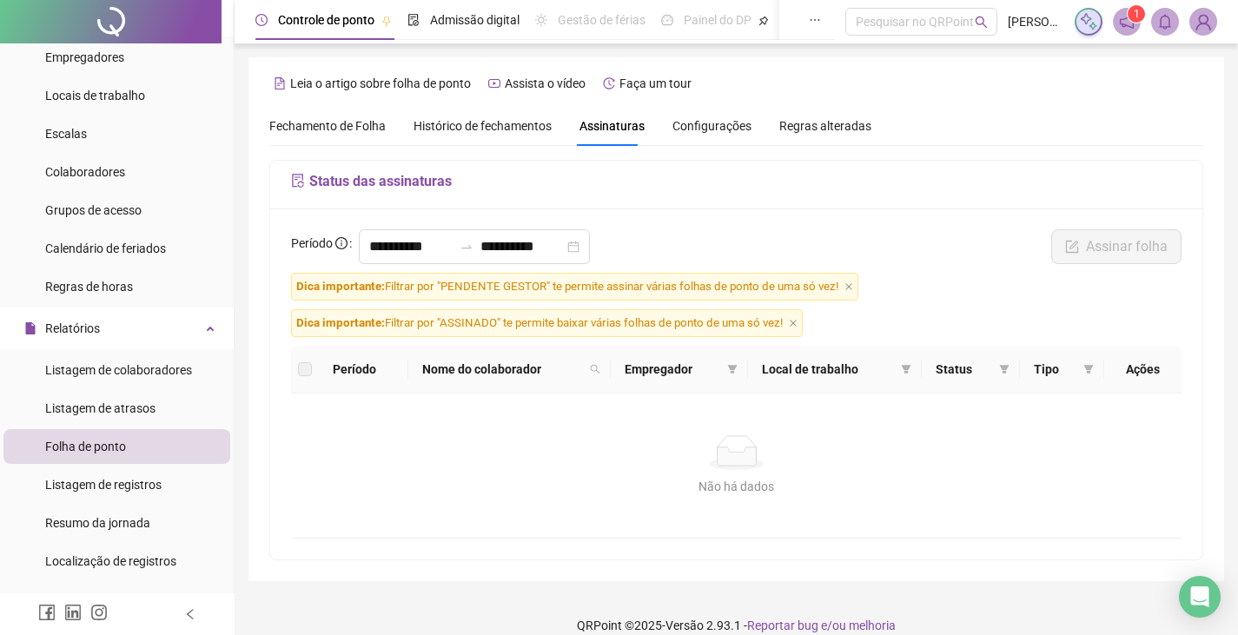
scroll to position [21, 0]
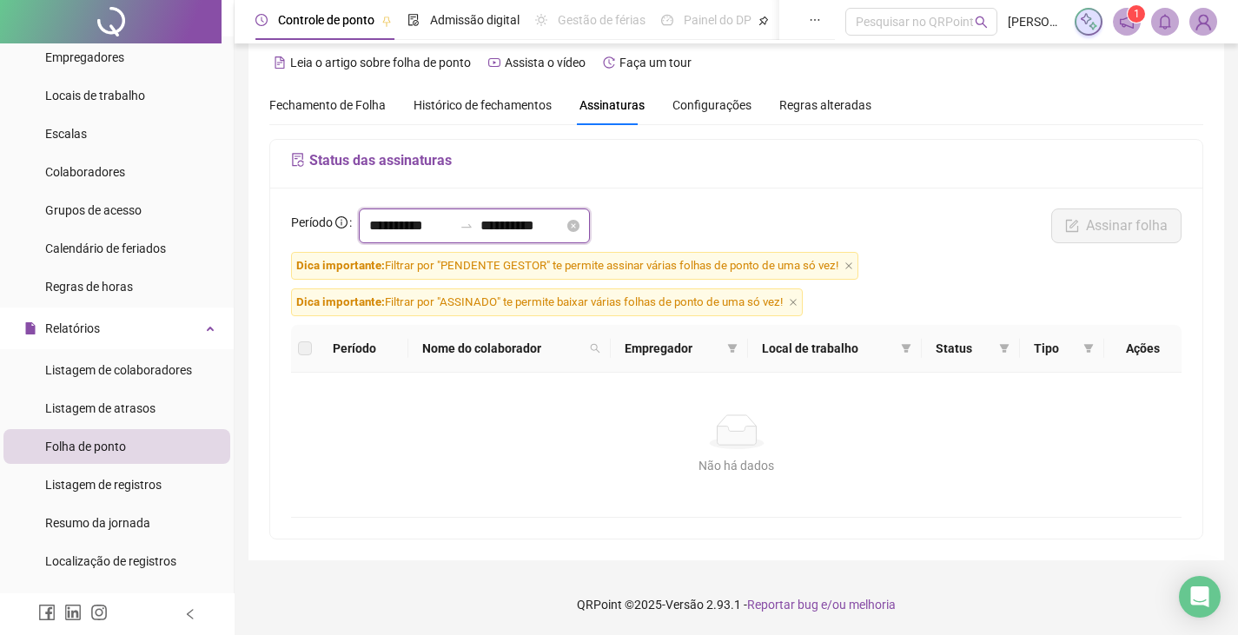
click at [410, 229] on input "**********" at bounding box center [410, 225] width 83 height 21
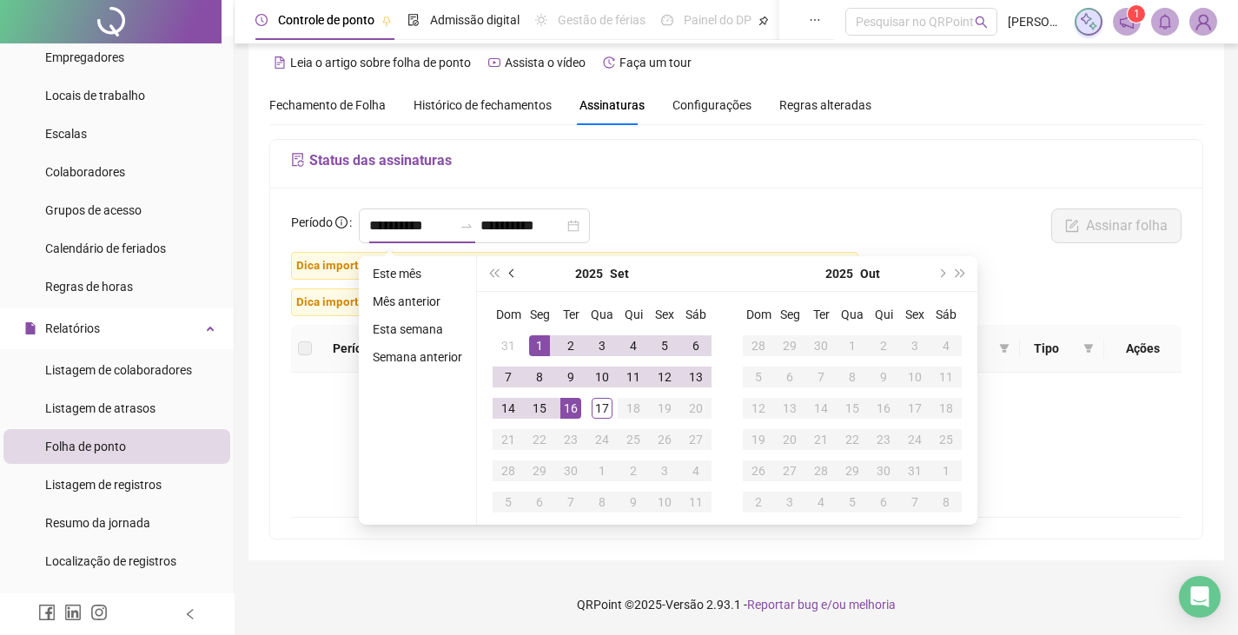
click at [514, 269] on button "prev-year" at bounding box center [512, 273] width 19 height 35
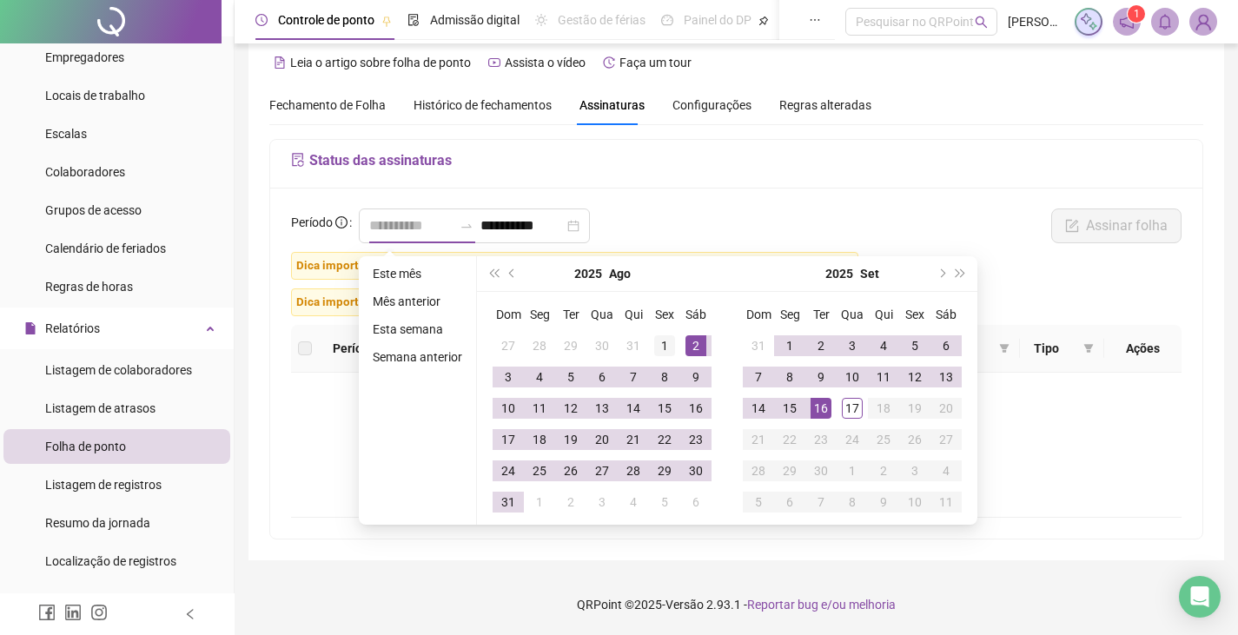
type input "**********"
click at [666, 347] on div "1" at bounding box center [664, 345] width 21 height 21
type input "**********"
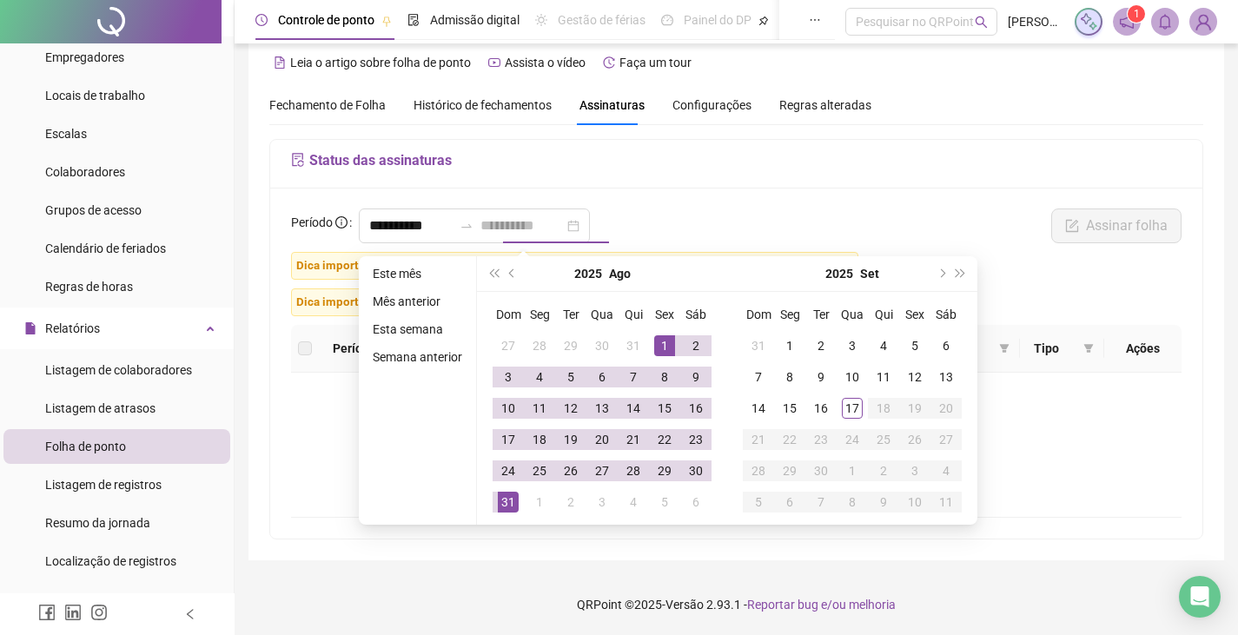
click at [499, 508] on div "31" at bounding box center [508, 502] width 21 height 21
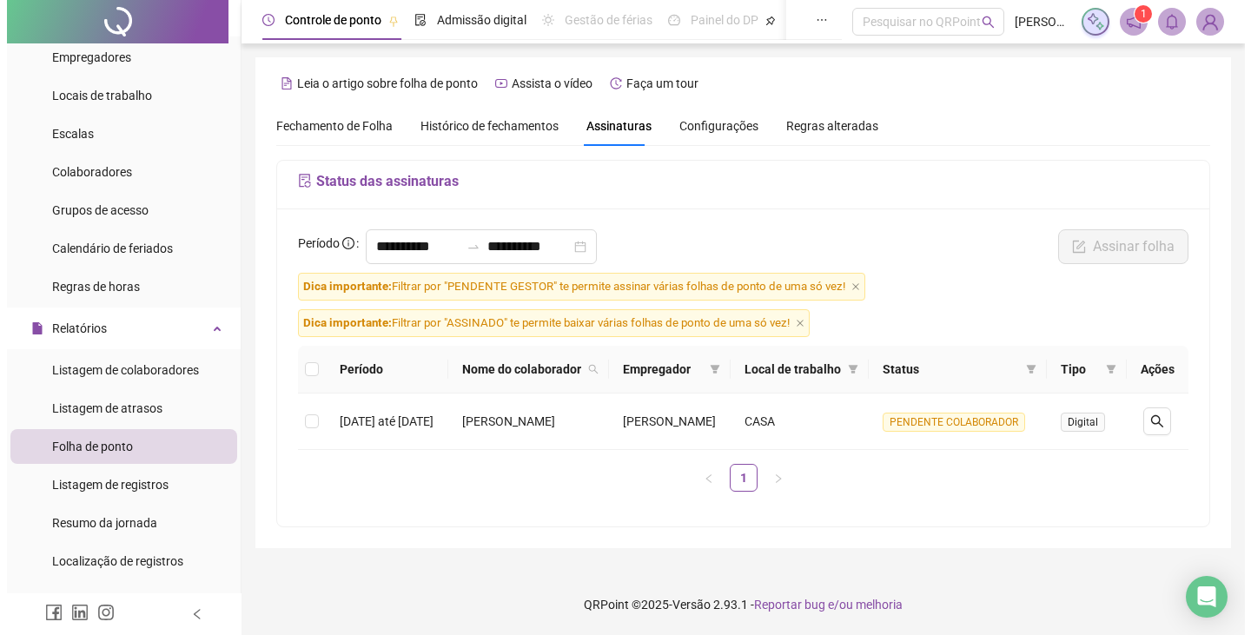
scroll to position [0, 0]
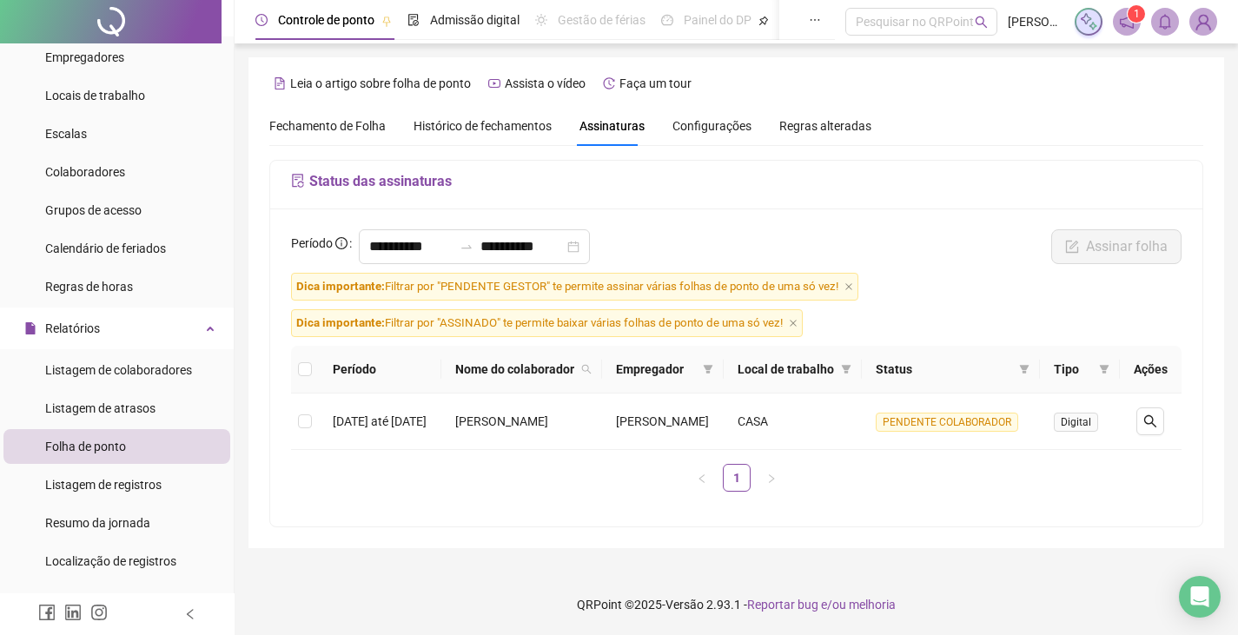
click at [1207, 26] on img at bounding box center [1203, 22] width 26 height 26
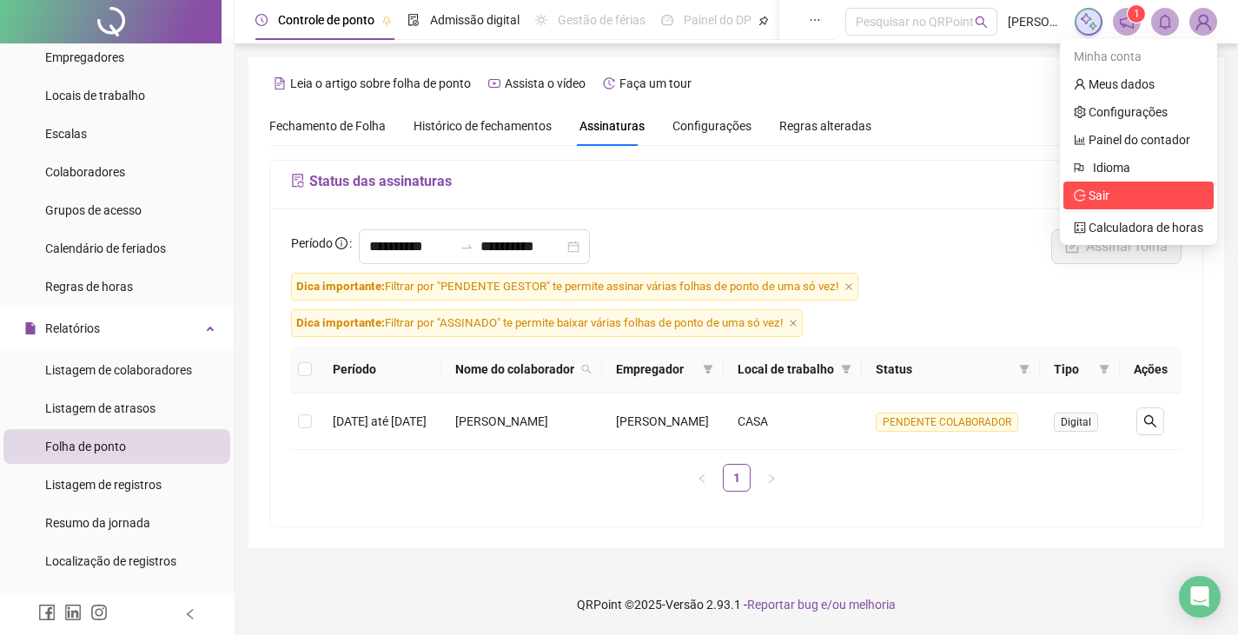
click at [1101, 193] on span "Sair" at bounding box center [1098, 195] width 21 height 14
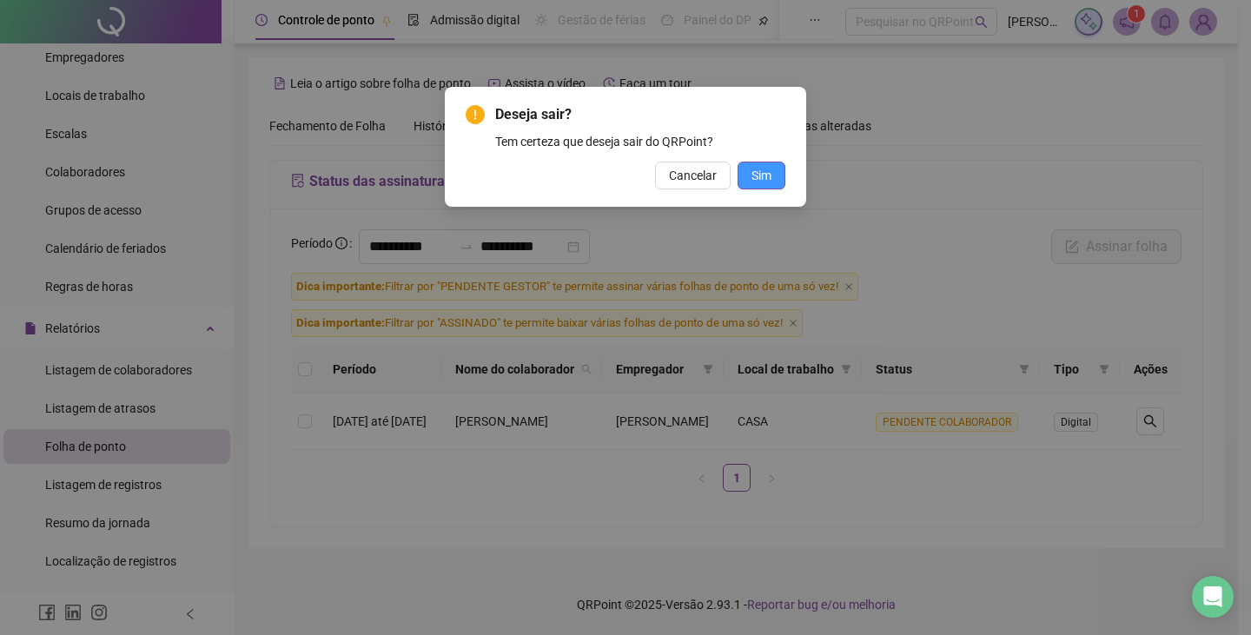
click at [749, 177] on button "Sim" at bounding box center [761, 176] width 48 height 28
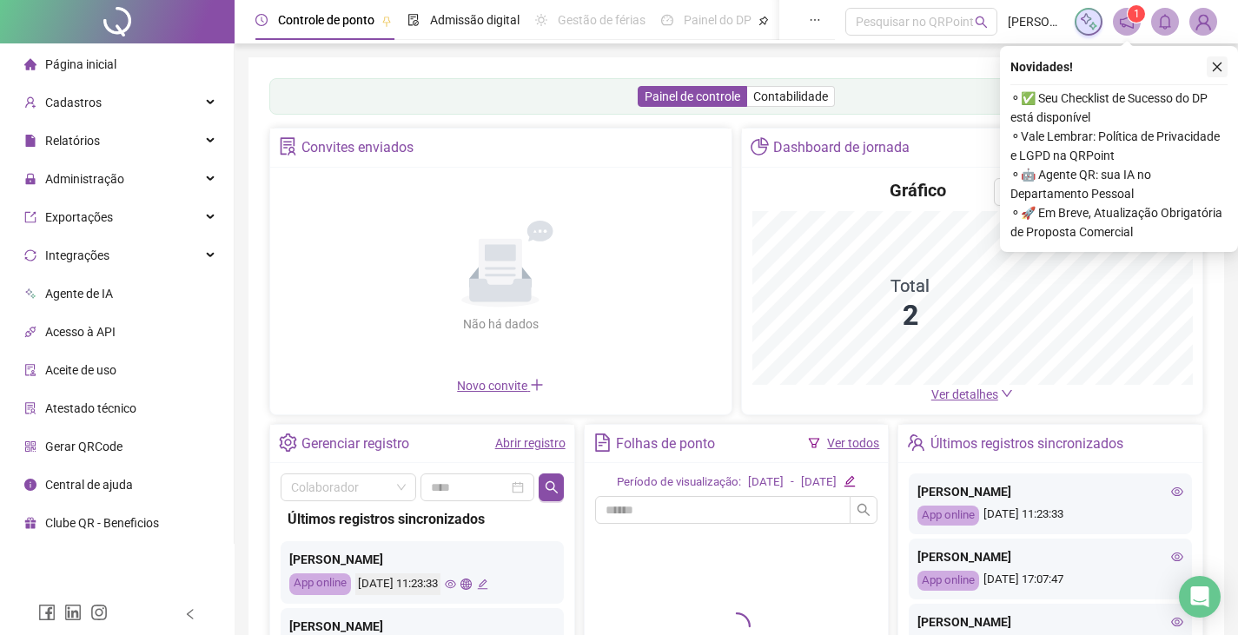
click at [1219, 63] on icon "close" at bounding box center [1217, 67] width 12 height 12
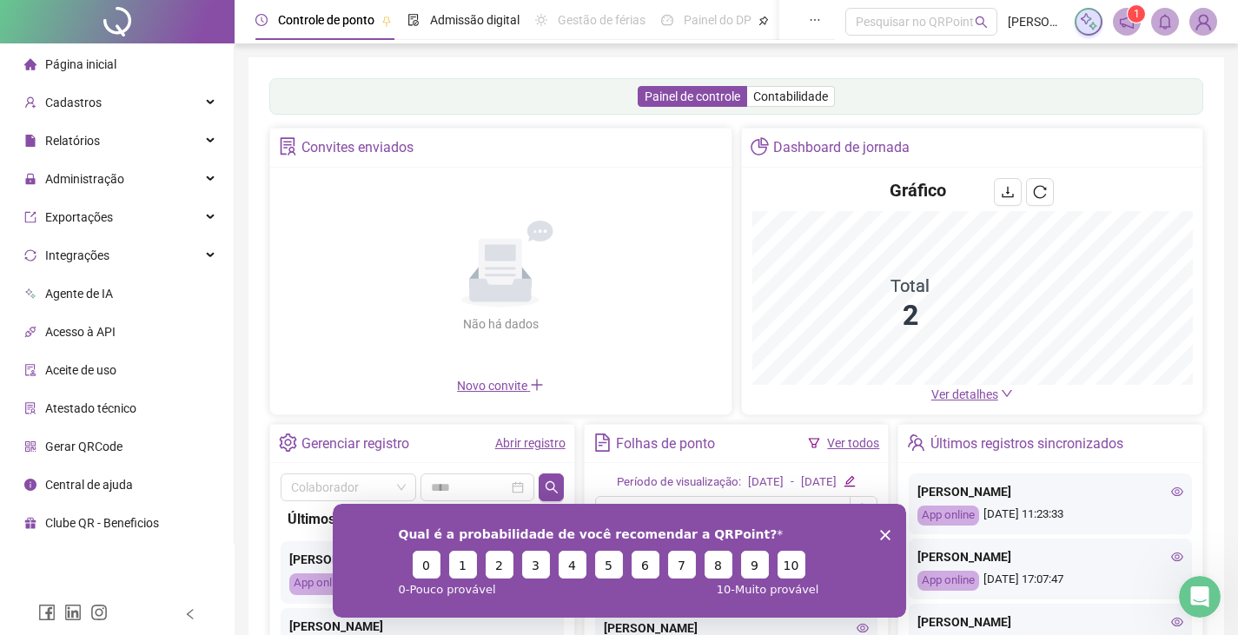
click at [881, 534] on icon "Encerrar pesquisa" at bounding box center [884, 534] width 10 height 10
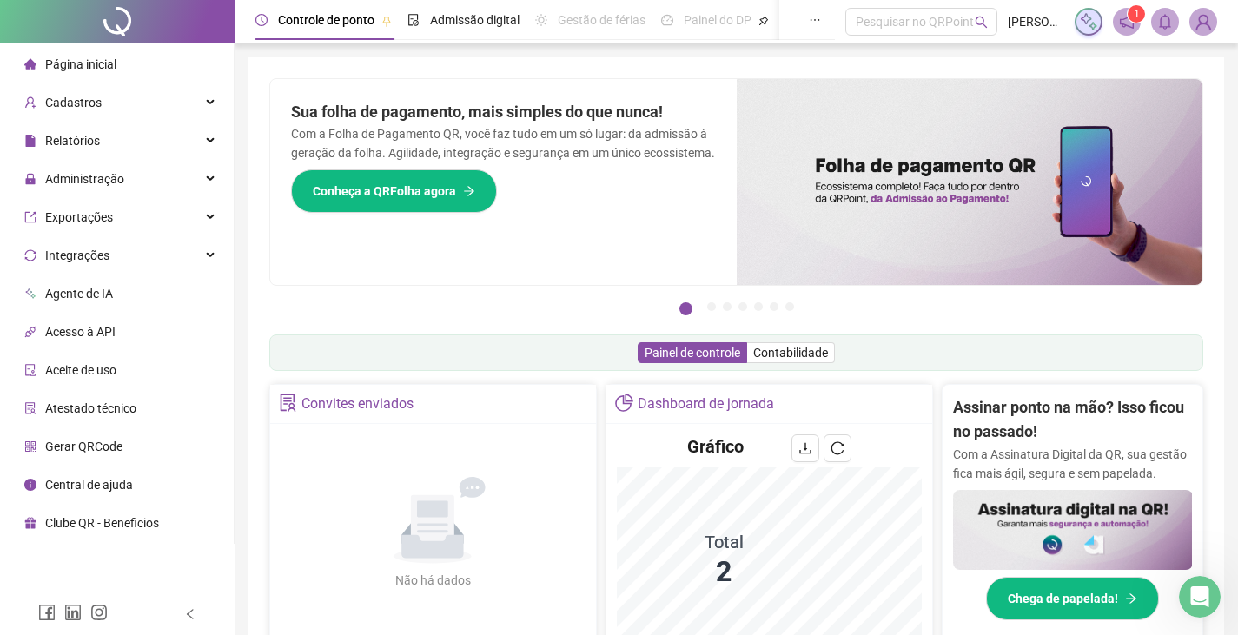
click at [151, 180] on div "Administração" at bounding box center [116, 179] width 227 height 35
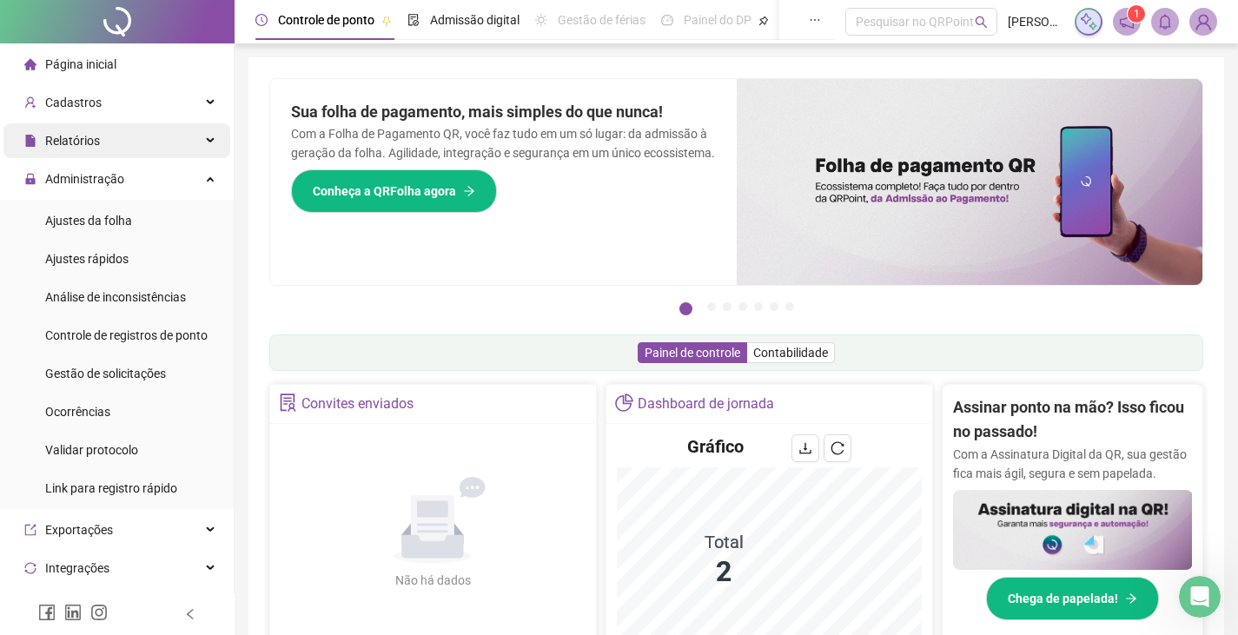
click at [151, 144] on div "Relatórios" at bounding box center [116, 140] width 227 height 35
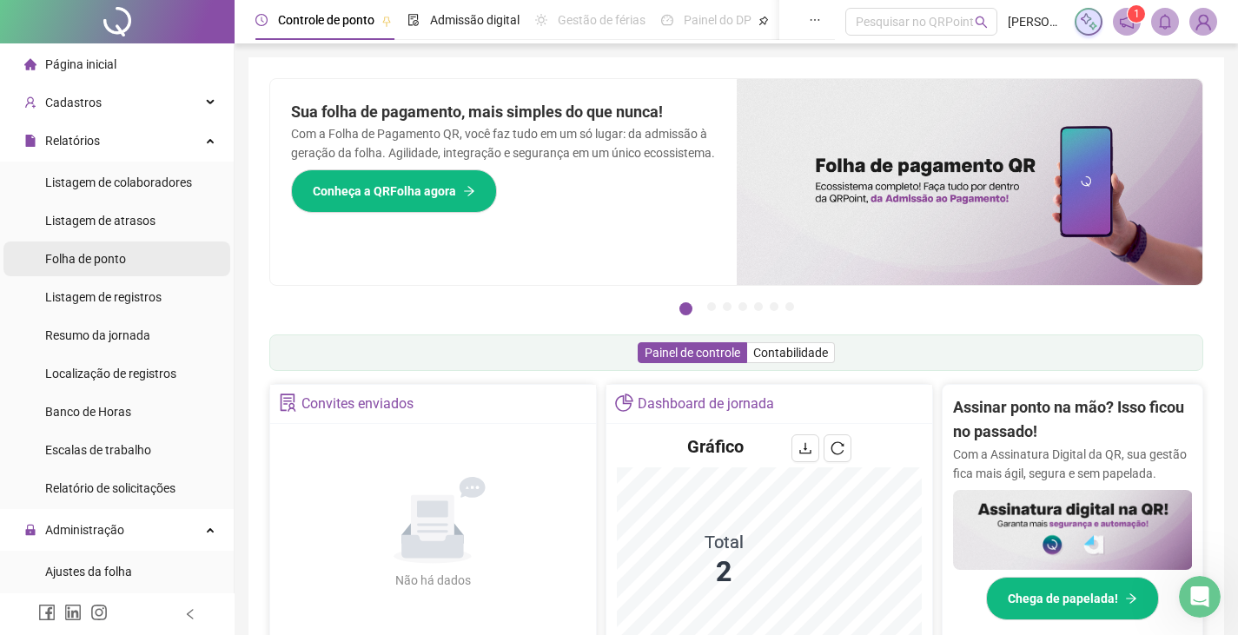
click at [114, 257] on span "Folha de ponto" at bounding box center [85, 259] width 81 height 14
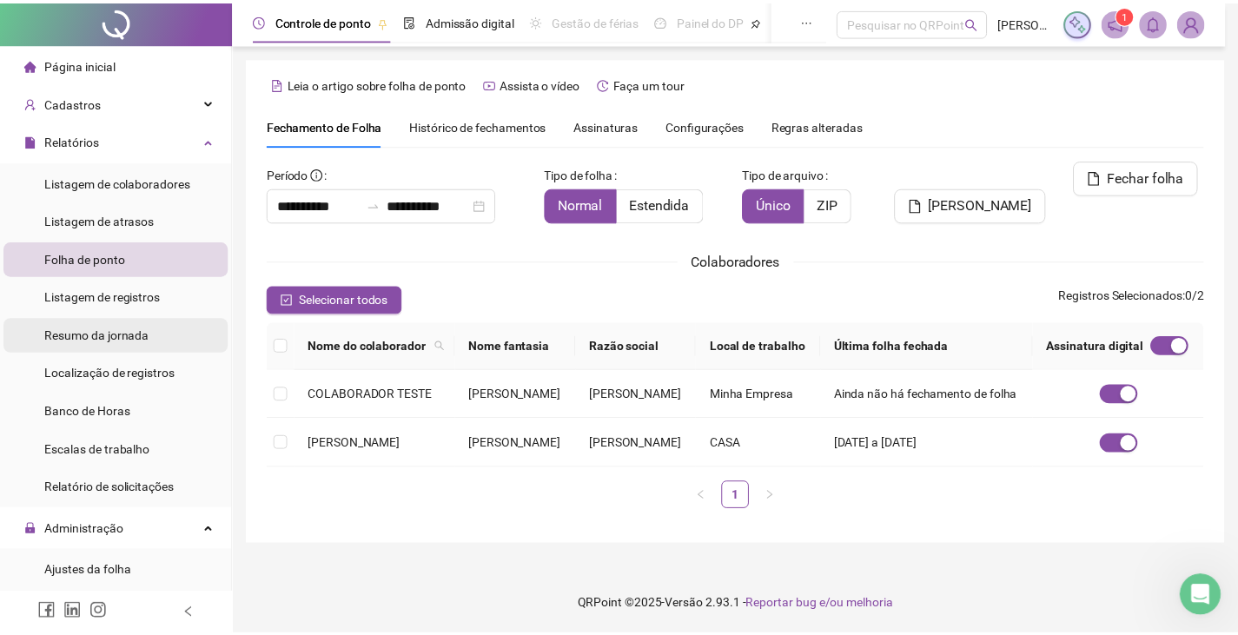
scroll to position [38, 0]
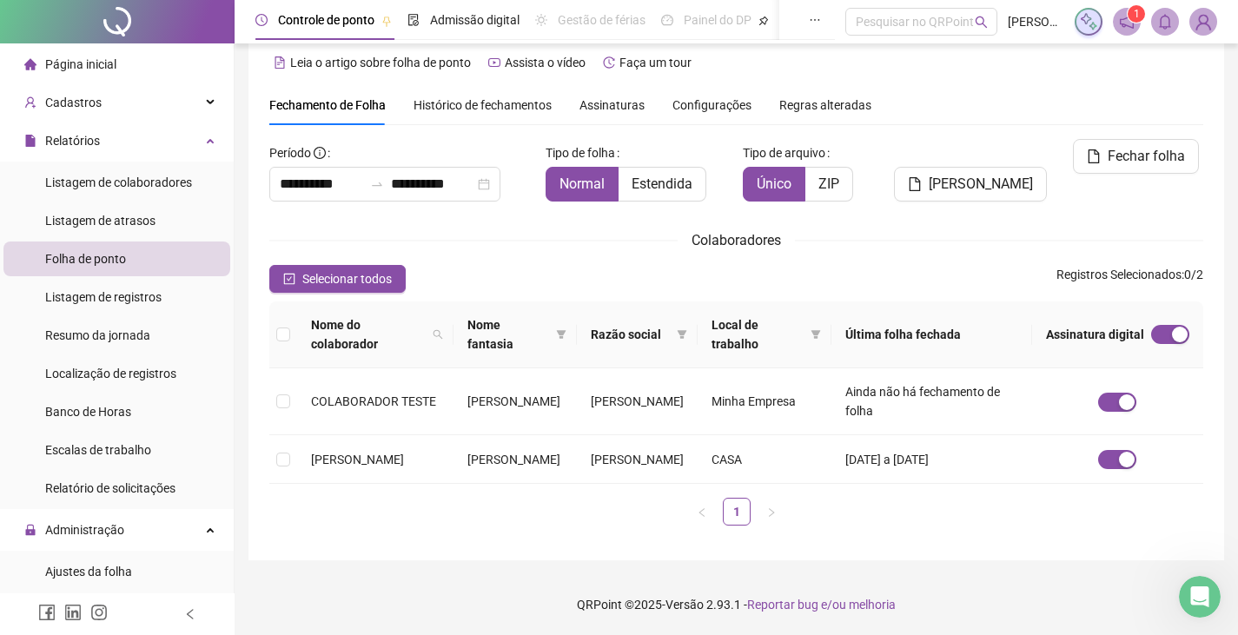
click at [605, 99] on span "Assinaturas" at bounding box center [611, 105] width 65 height 12
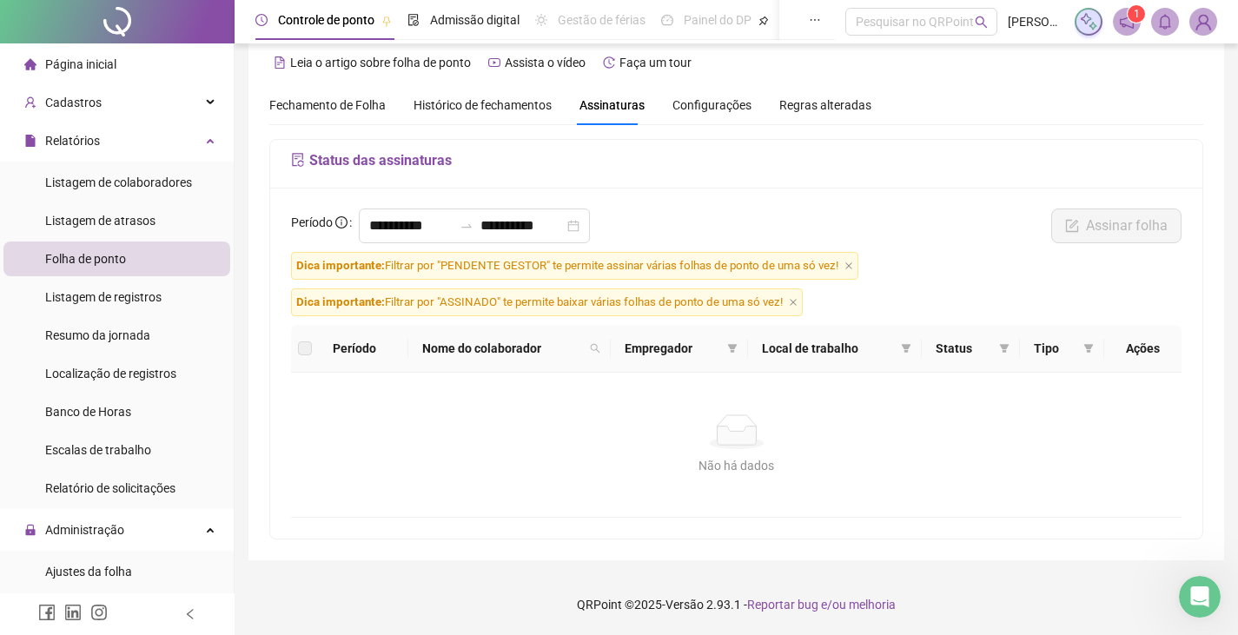
scroll to position [21, 0]
click at [422, 231] on input "**********" at bounding box center [410, 225] width 83 height 21
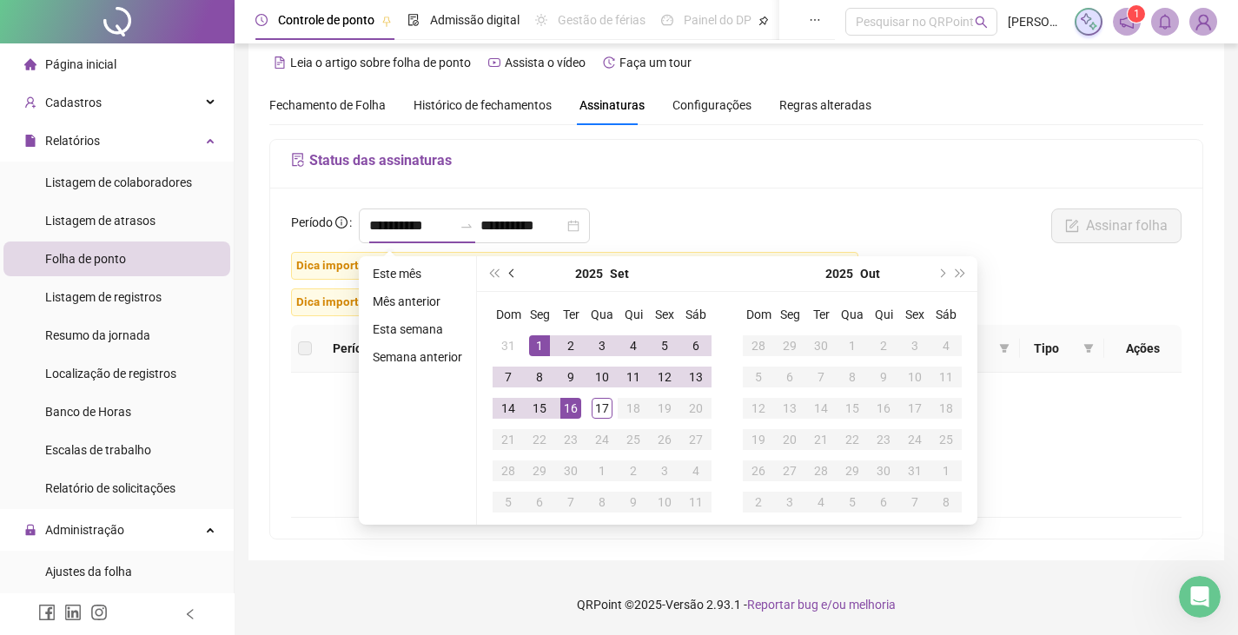
click at [514, 274] on button "prev-year" at bounding box center [512, 273] width 19 height 35
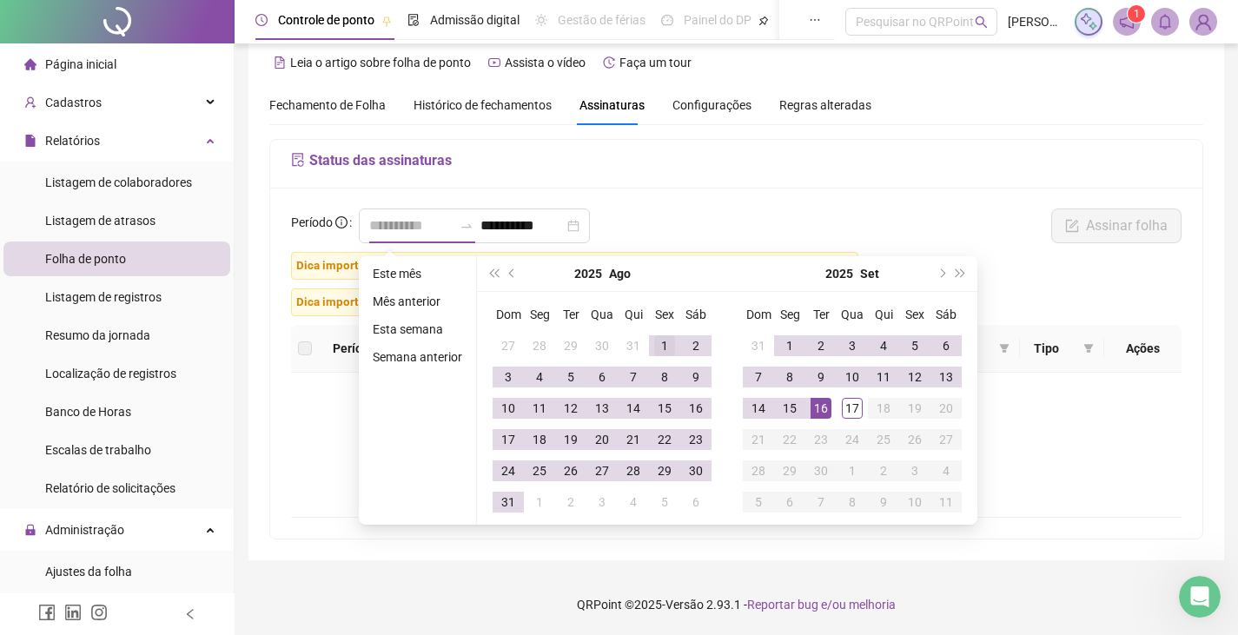
type input "**********"
click at [654, 349] on div "1" at bounding box center [664, 345] width 21 height 21
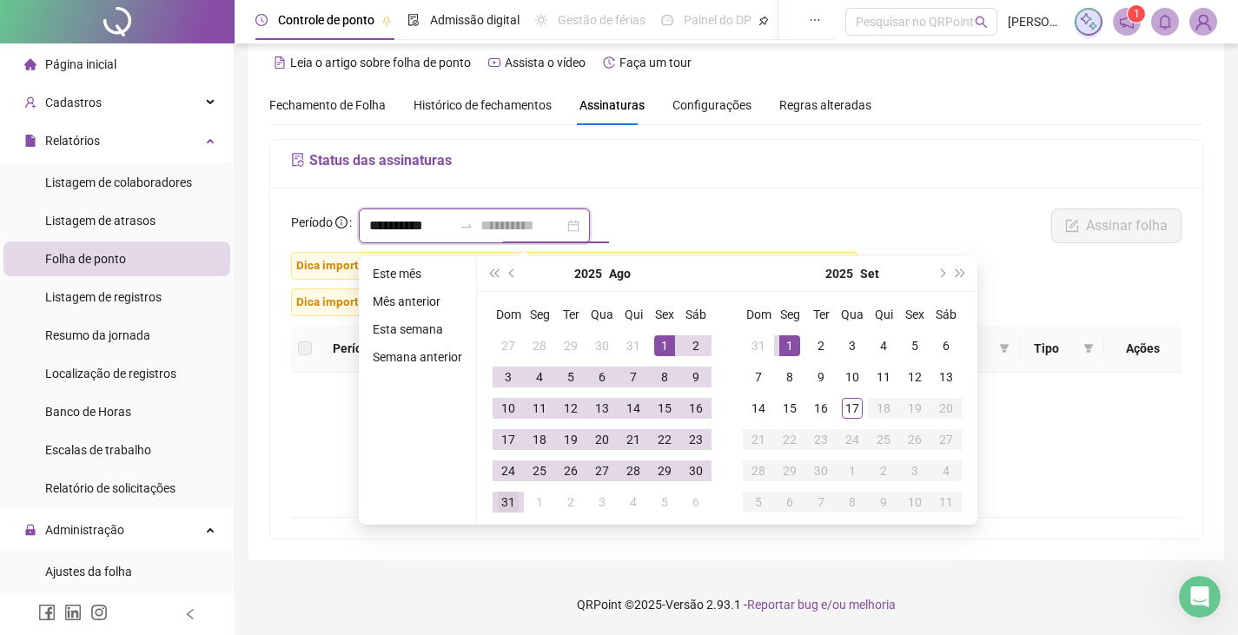
type input "**********"
click at [509, 492] on div "31" at bounding box center [508, 502] width 21 height 21
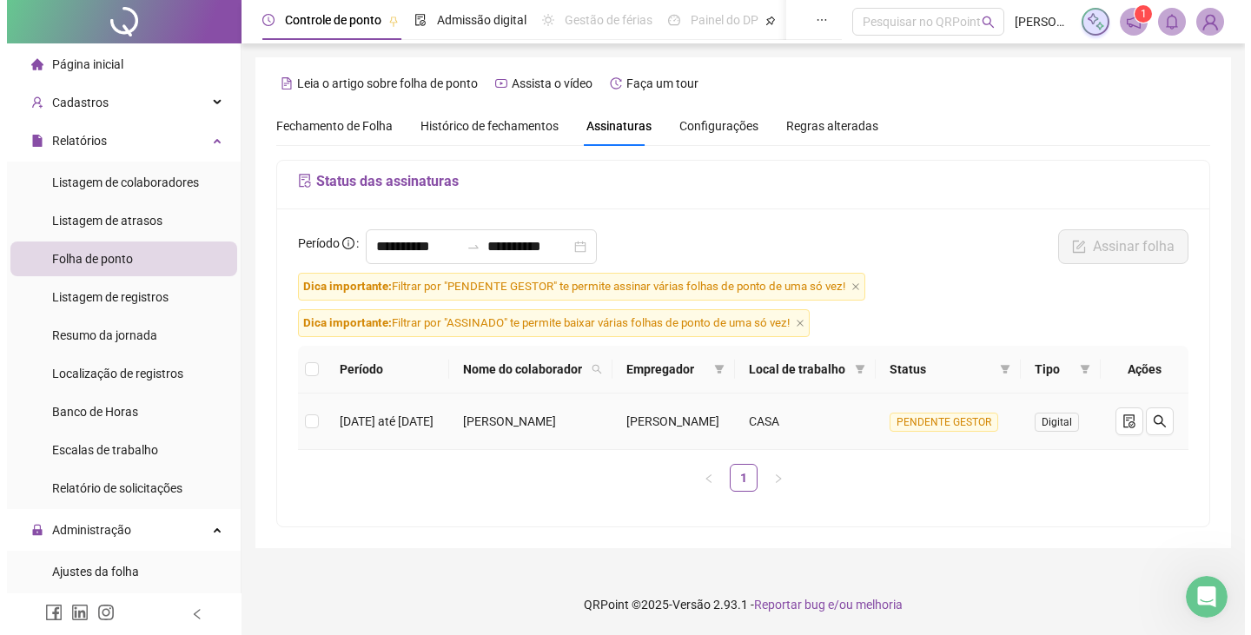
scroll to position [17, 0]
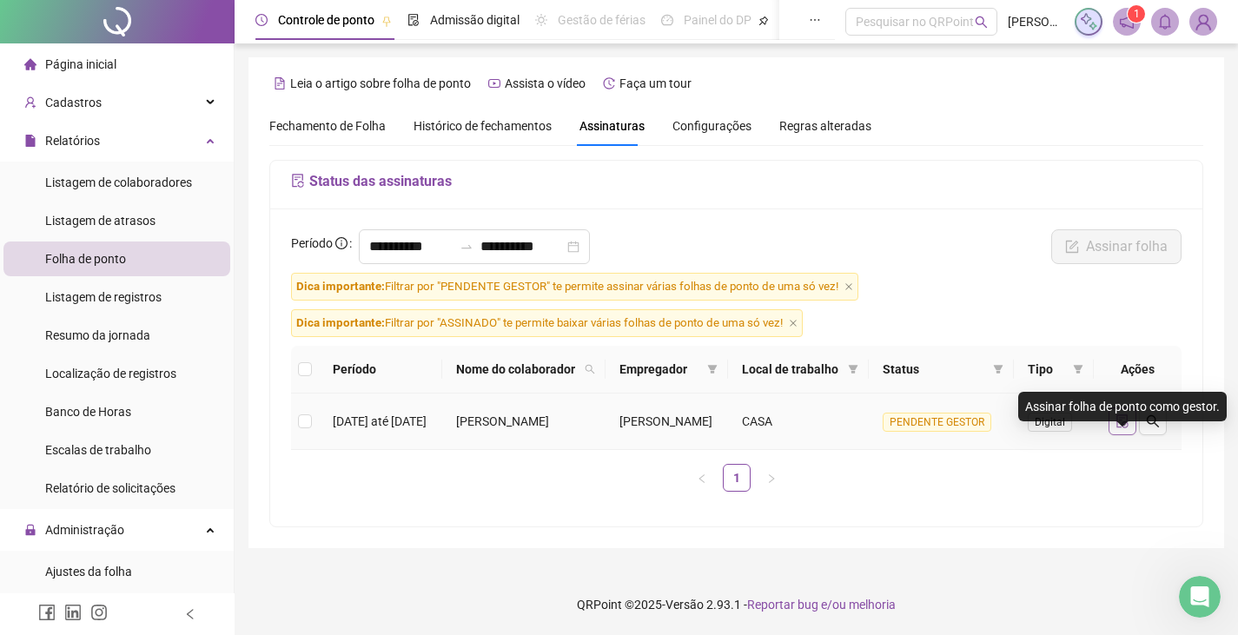
click at [1116, 419] on button "button" at bounding box center [1122, 421] width 28 height 28
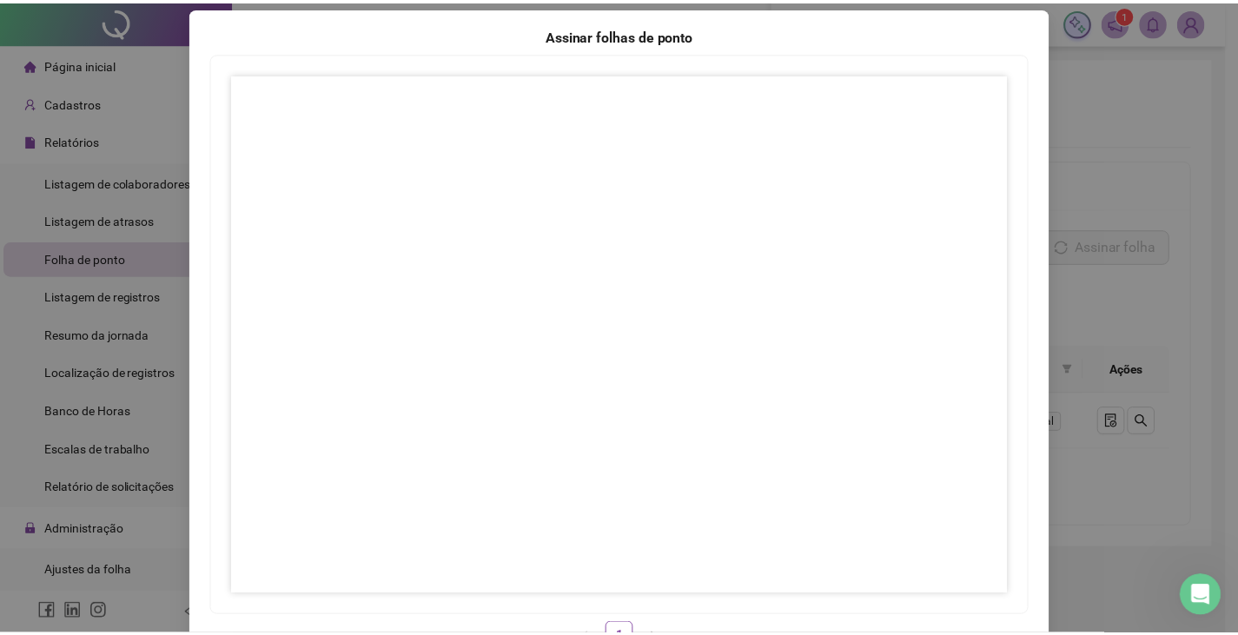
scroll to position [173, 0]
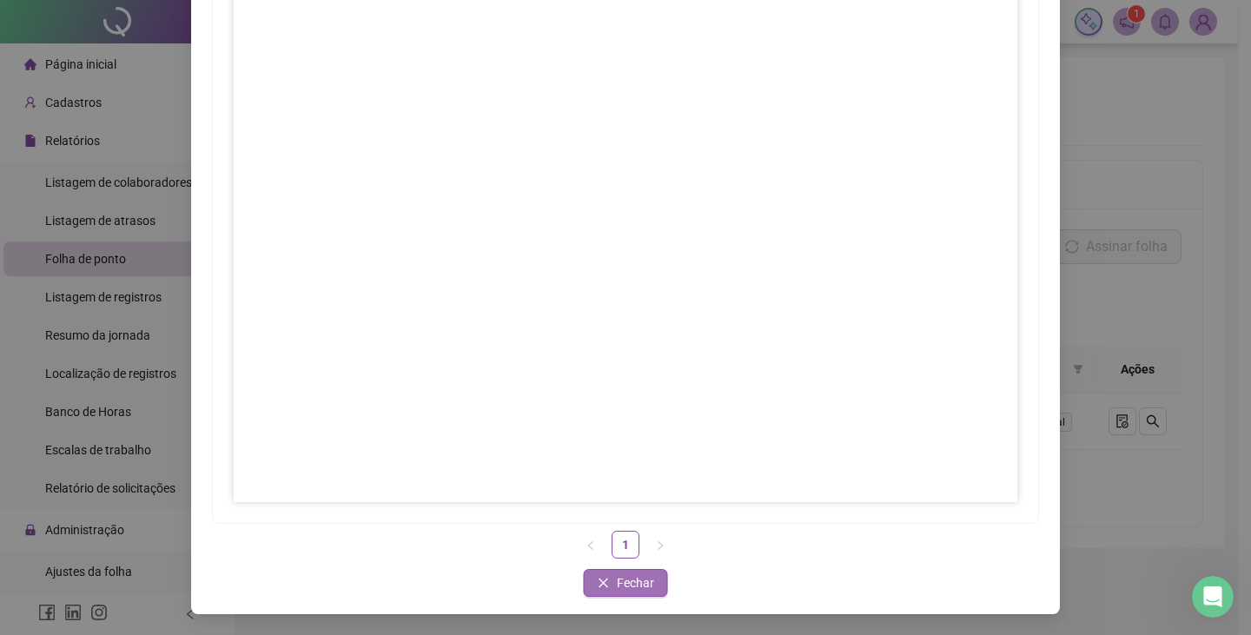
click at [652, 576] on button "Fechar" at bounding box center [626, 583] width 84 height 28
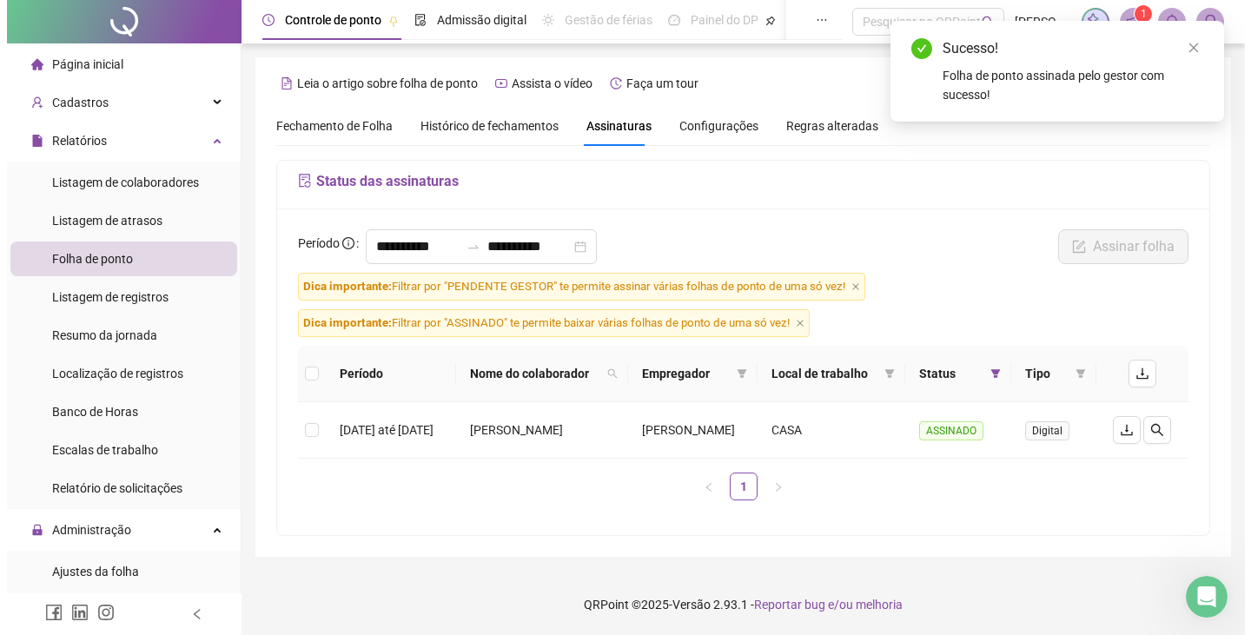
scroll to position [0, 0]
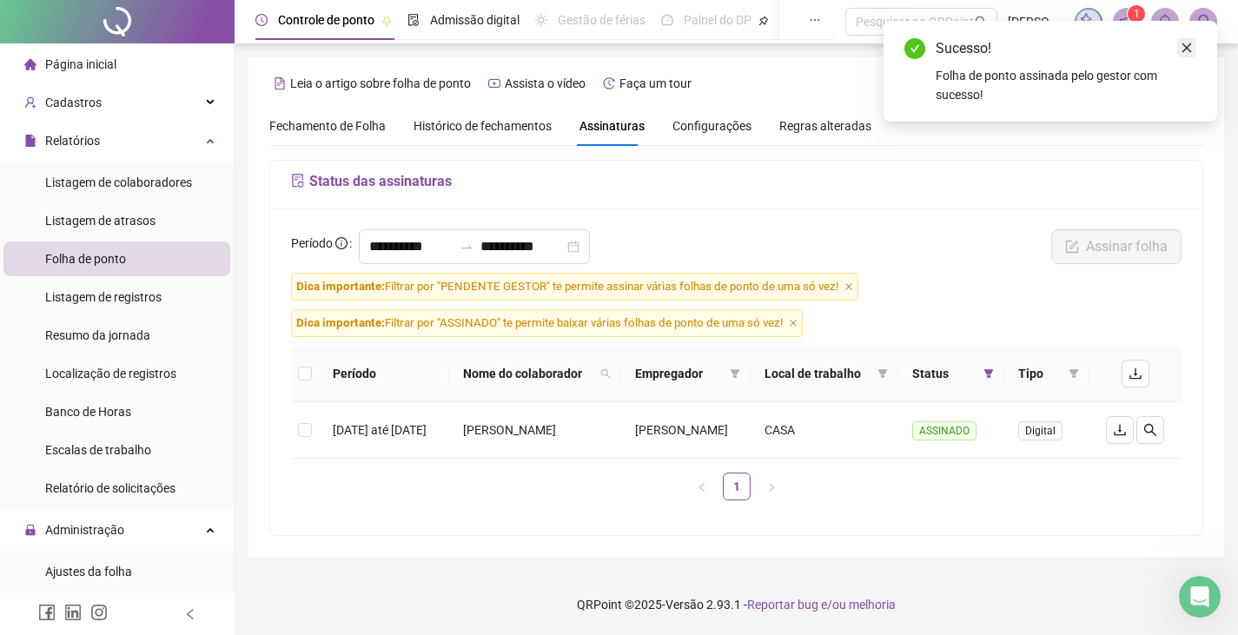
click at [1184, 54] on link "Close" at bounding box center [1186, 47] width 19 height 19
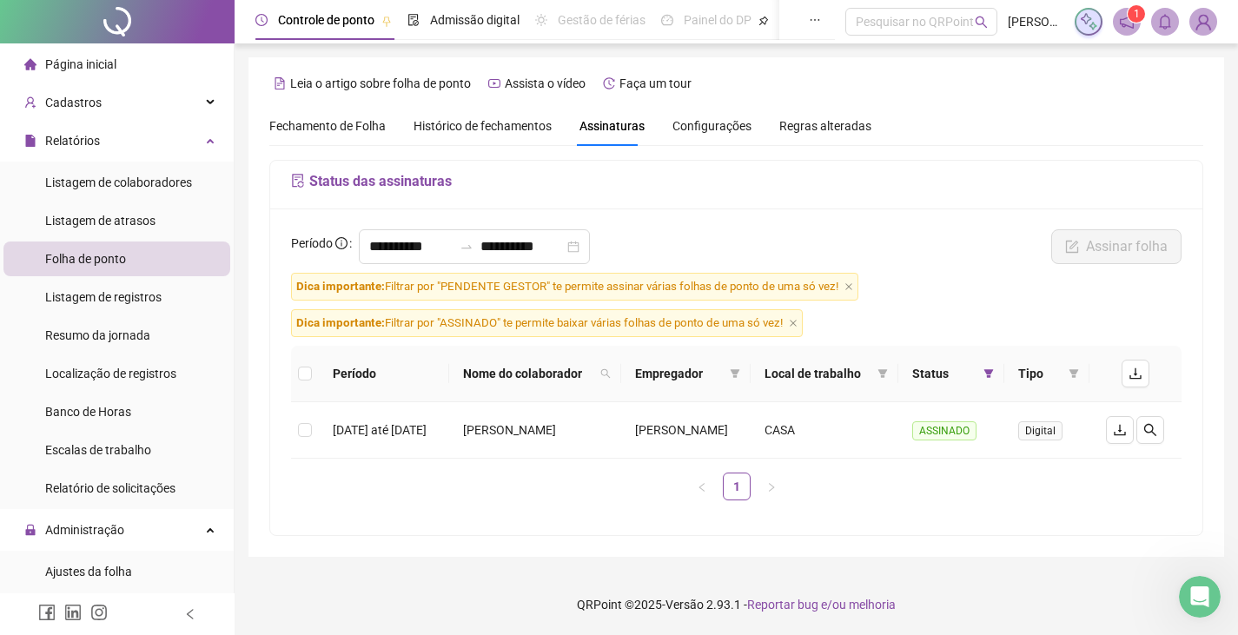
click at [1208, 22] on img at bounding box center [1203, 22] width 26 height 26
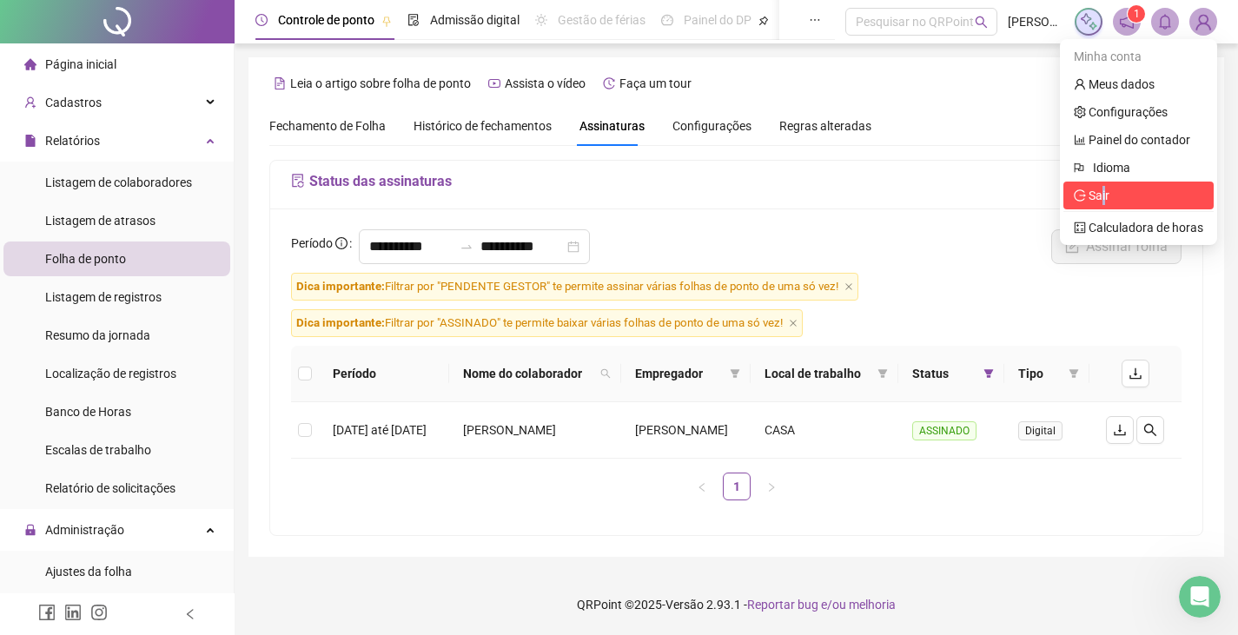
click at [1105, 199] on span "Sair" at bounding box center [1098, 195] width 21 height 14
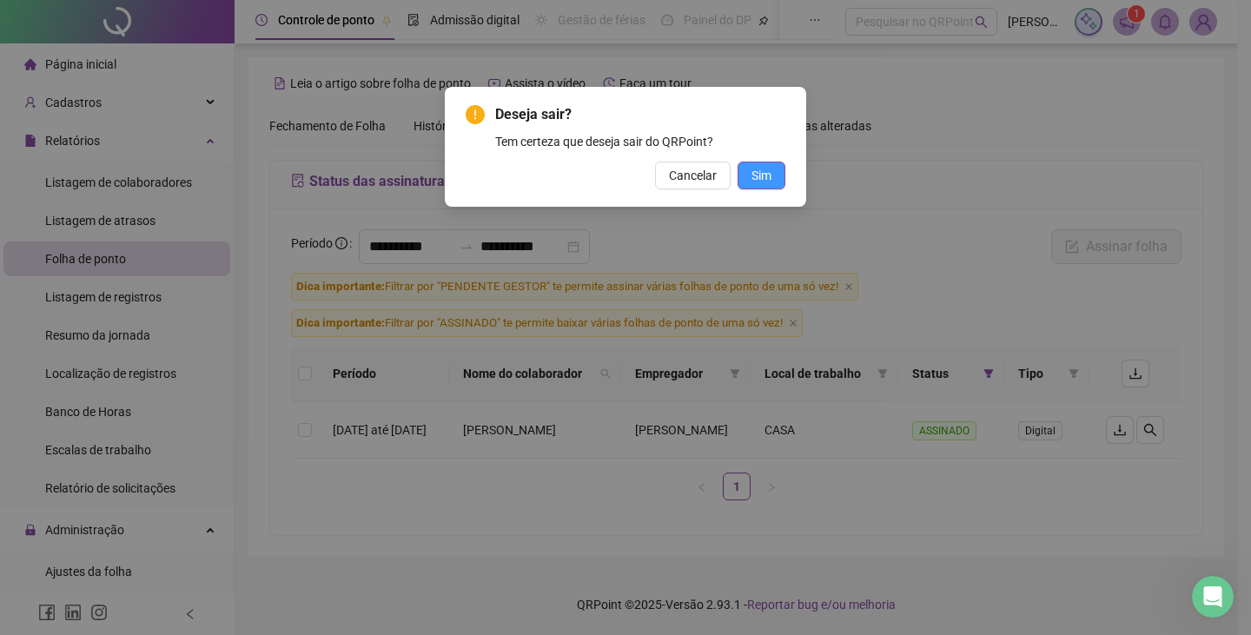
click at [770, 180] on span "Sim" at bounding box center [761, 175] width 20 height 19
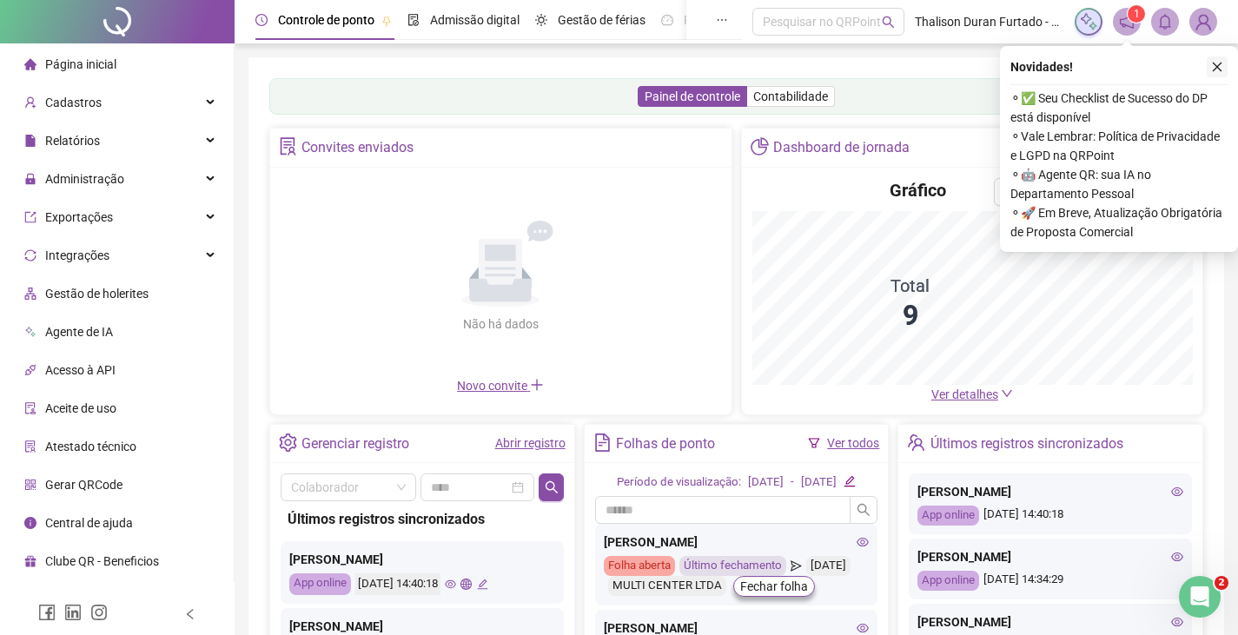
click at [1219, 68] on icon "close" at bounding box center [1217, 67] width 12 height 12
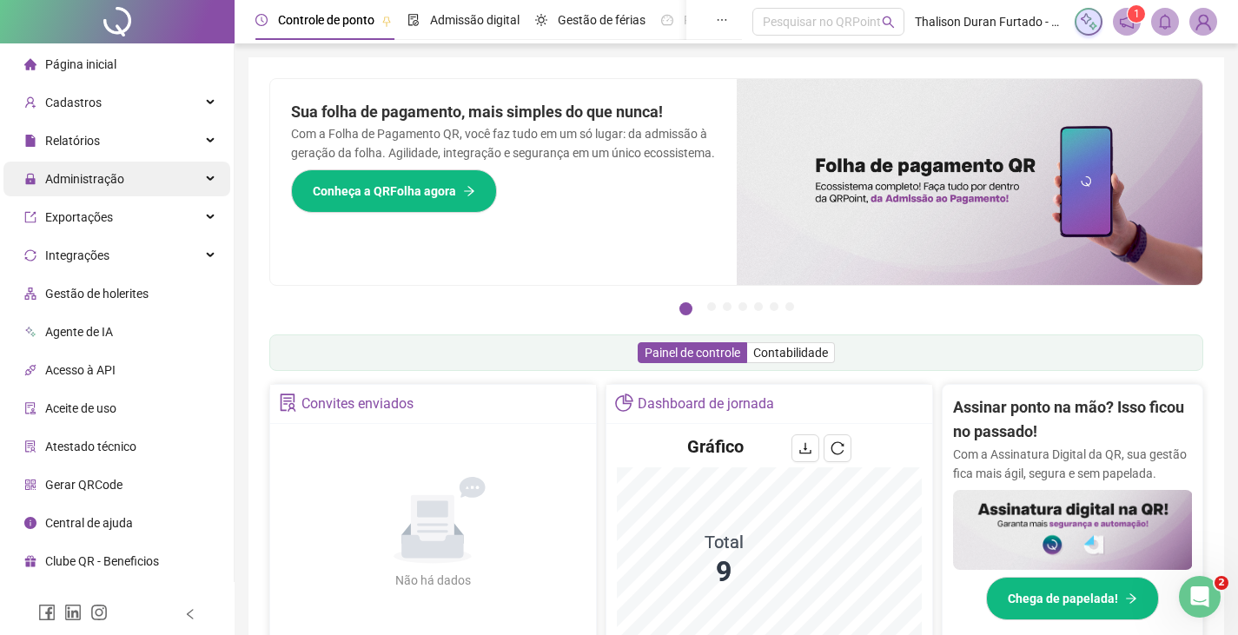
click at [168, 171] on div "Administração" at bounding box center [116, 179] width 227 height 35
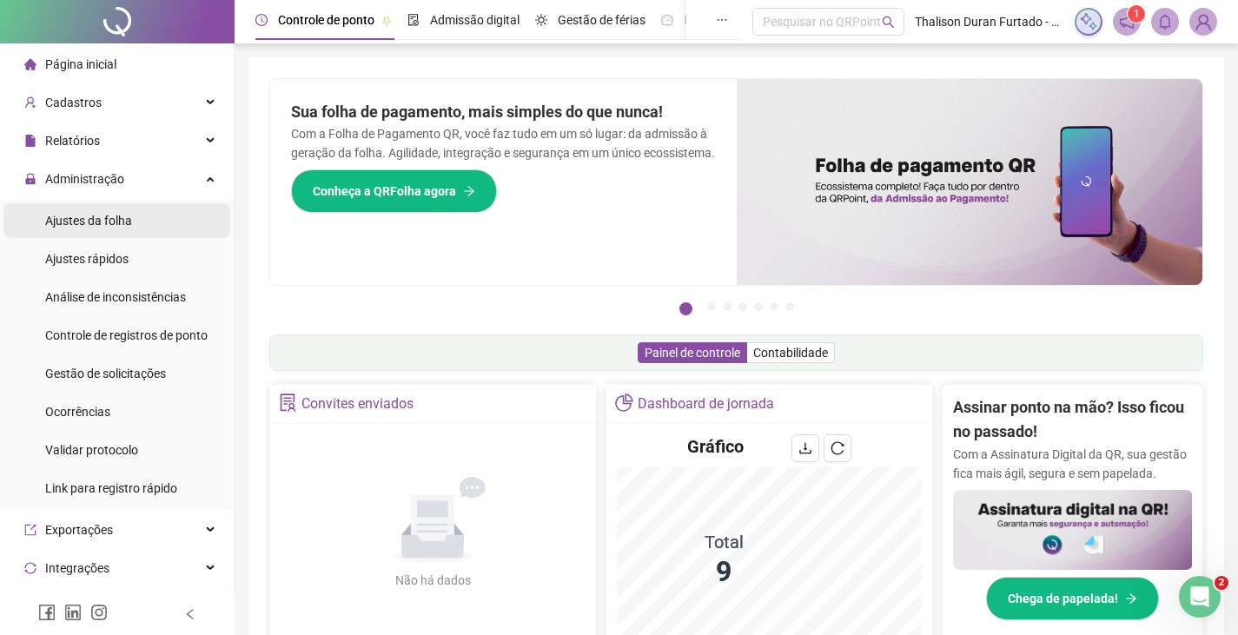
click at [149, 212] on li "Ajustes da folha" at bounding box center [116, 220] width 227 height 35
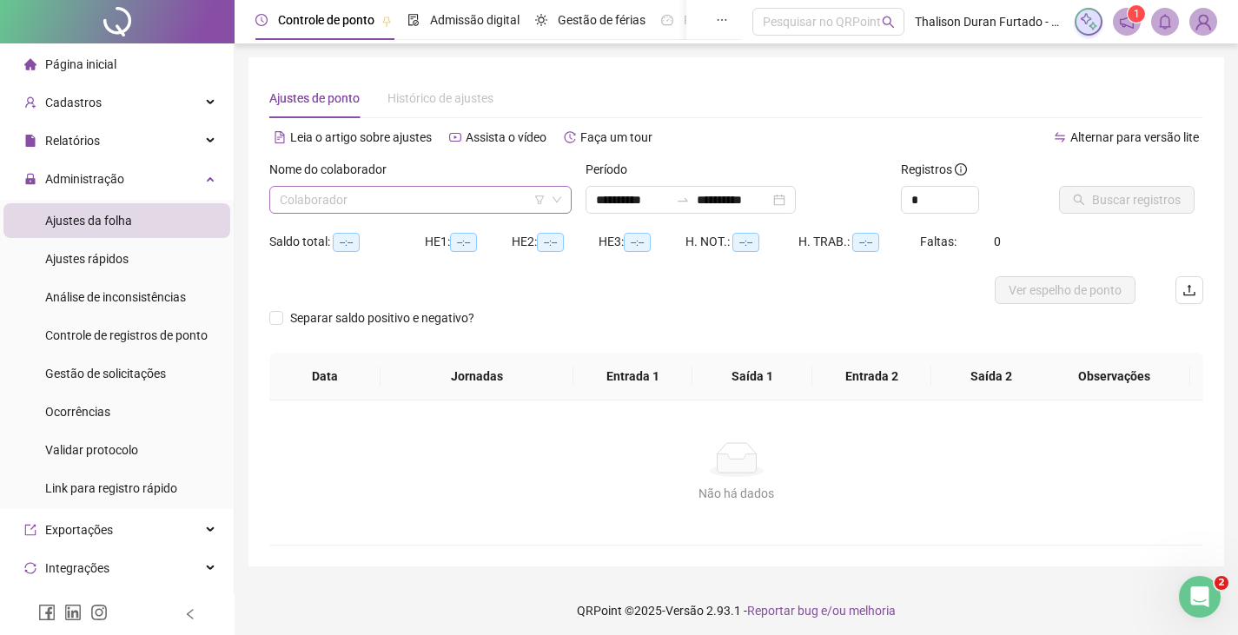
type input "**********"
click at [401, 204] on input "search" at bounding box center [413, 200] width 266 height 26
click at [154, 182] on div "Administração" at bounding box center [116, 179] width 227 height 35
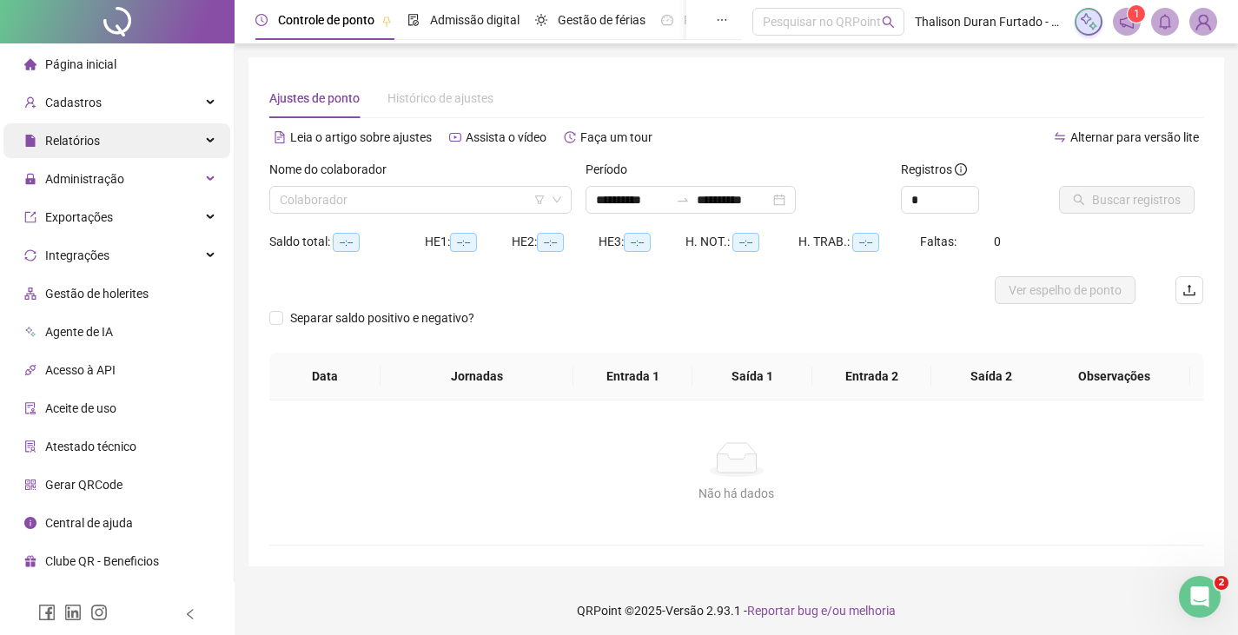
click at [158, 148] on div "Relatórios" at bounding box center [116, 140] width 227 height 35
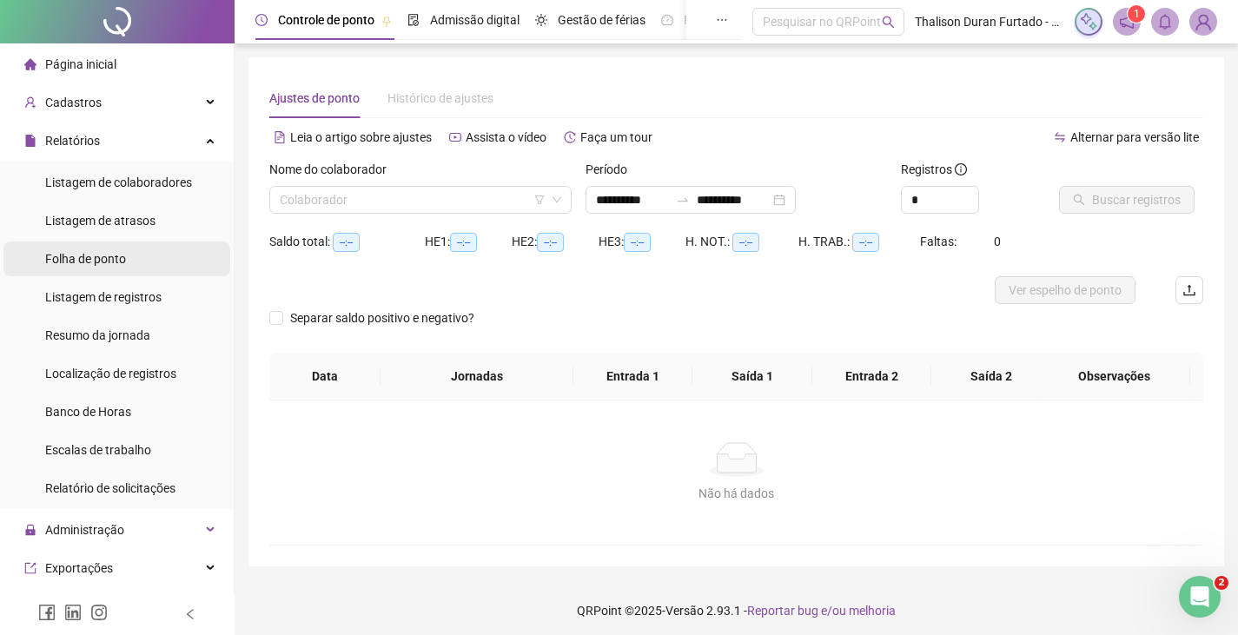
click at [96, 263] on span "Folha de ponto" at bounding box center [85, 259] width 81 height 14
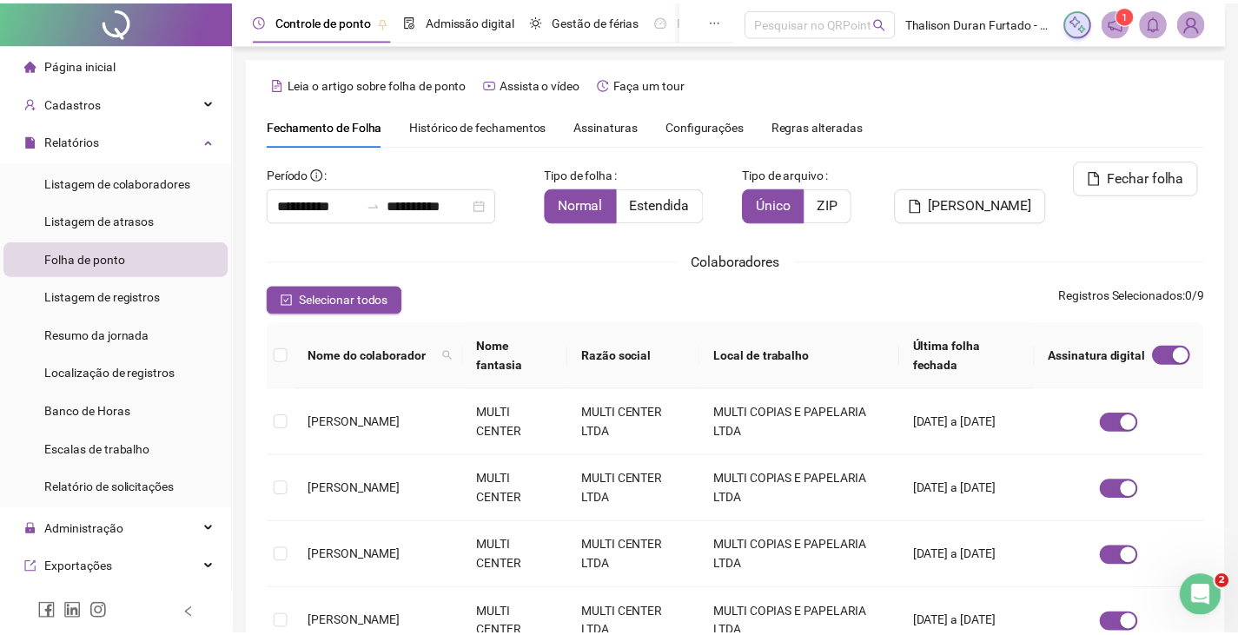
scroll to position [38, 0]
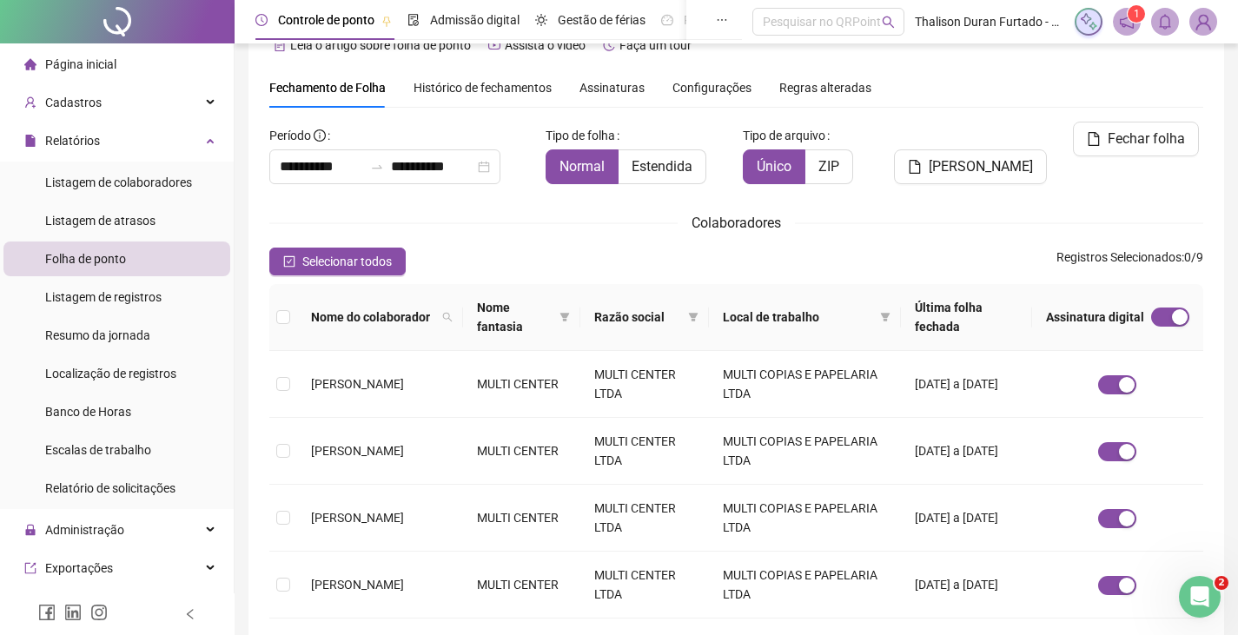
drag, startPoint x: 689, startPoint y: 220, endPoint x: 812, endPoint y: 218, distance: 123.3
click at [812, 218] on div "Colaboradores" at bounding box center [736, 223] width 934 height 22
click at [822, 255] on div "Selecionar todos Registros Selecionados : 0 / 9" at bounding box center [736, 262] width 934 height 28
click at [506, 86] on span "Histórico de fechamentos" at bounding box center [482, 88] width 138 height 14
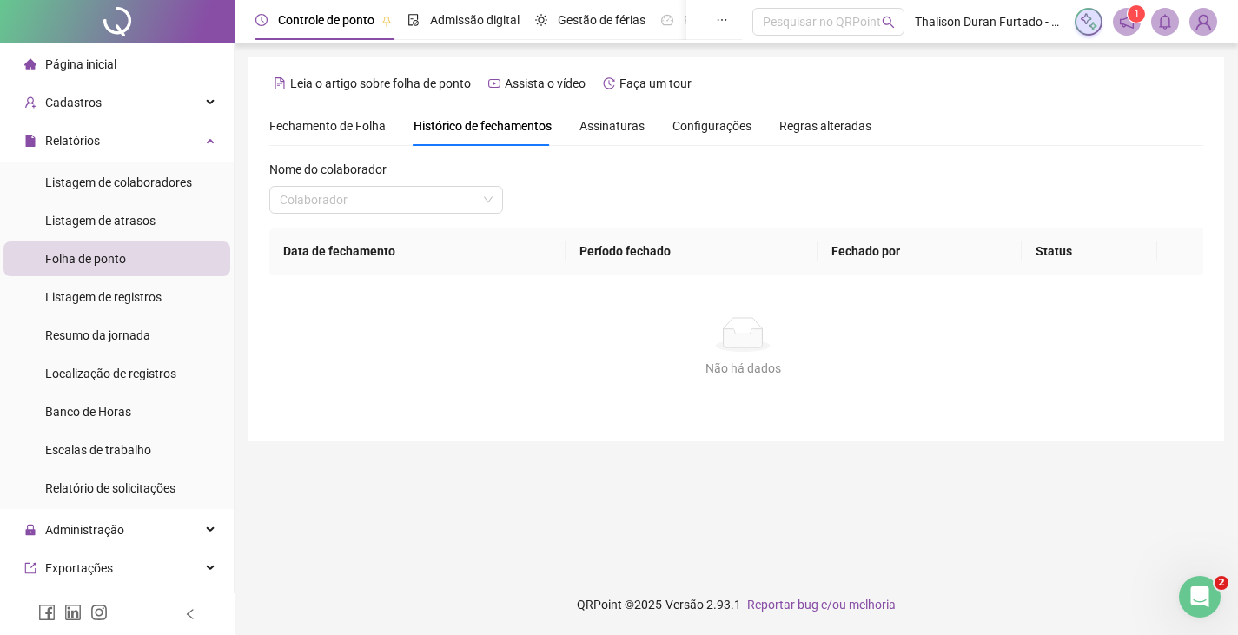
scroll to position [0, 0]
click at [604, 128] on span "Assinaturas" at bounding box center [611, 126] width 65 height 12
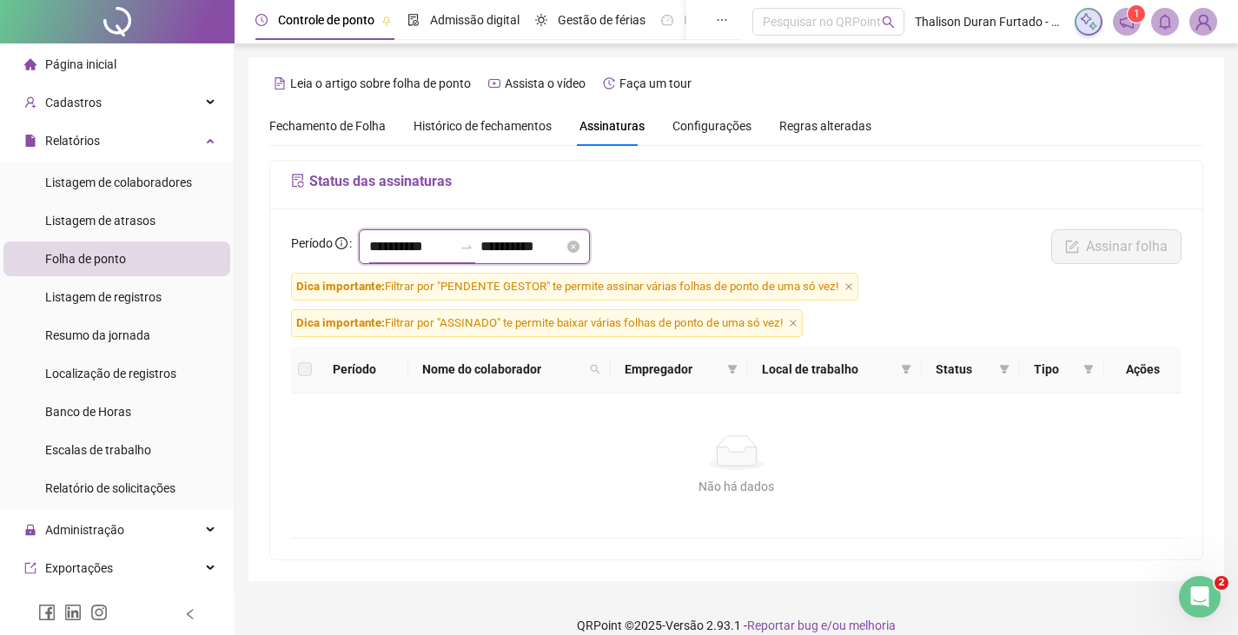
click at [419, 239] on input "**********" at bounding box center [410, 246] width 83 height 21
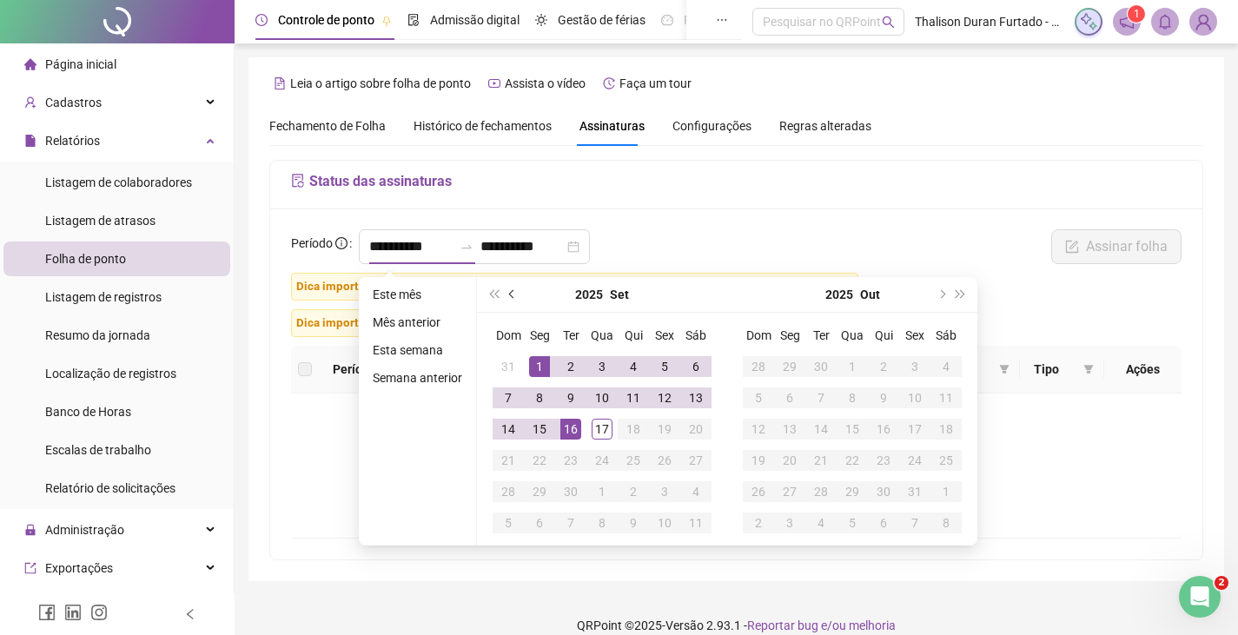
click at [515, 301] on button "prev-year" at bounding box center [512, 294] width 19 height 35
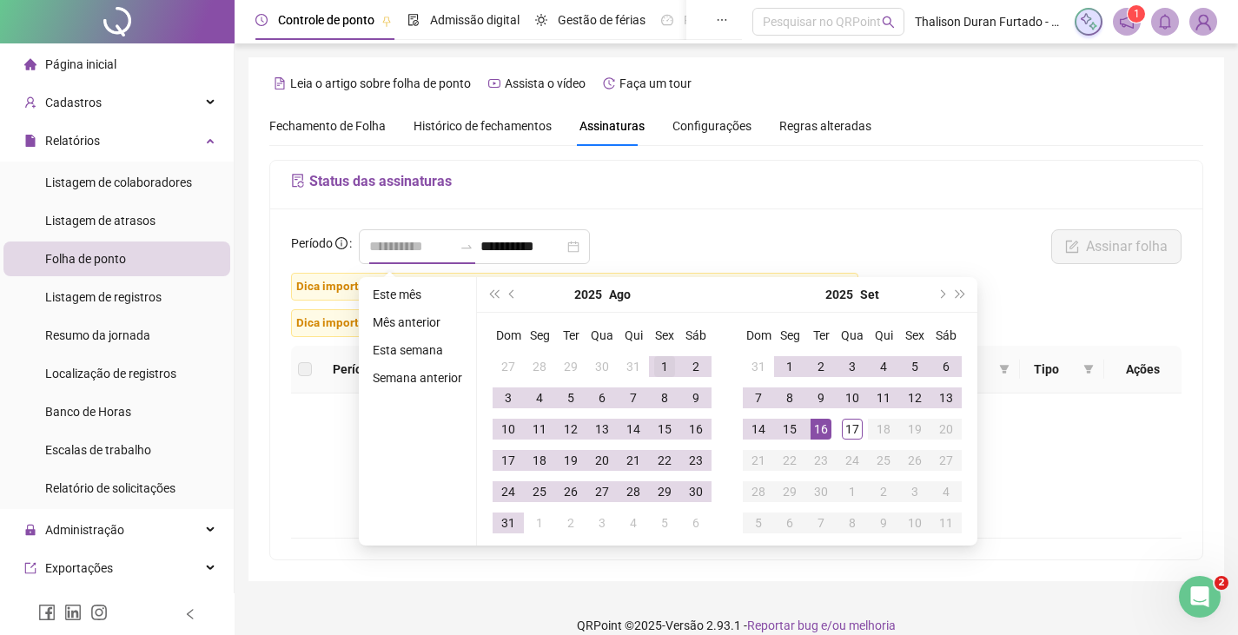
type input "**********"
click at [661, 360] on div "1" at bounding box center [664, 366] width 21 height 21
type input "**********"
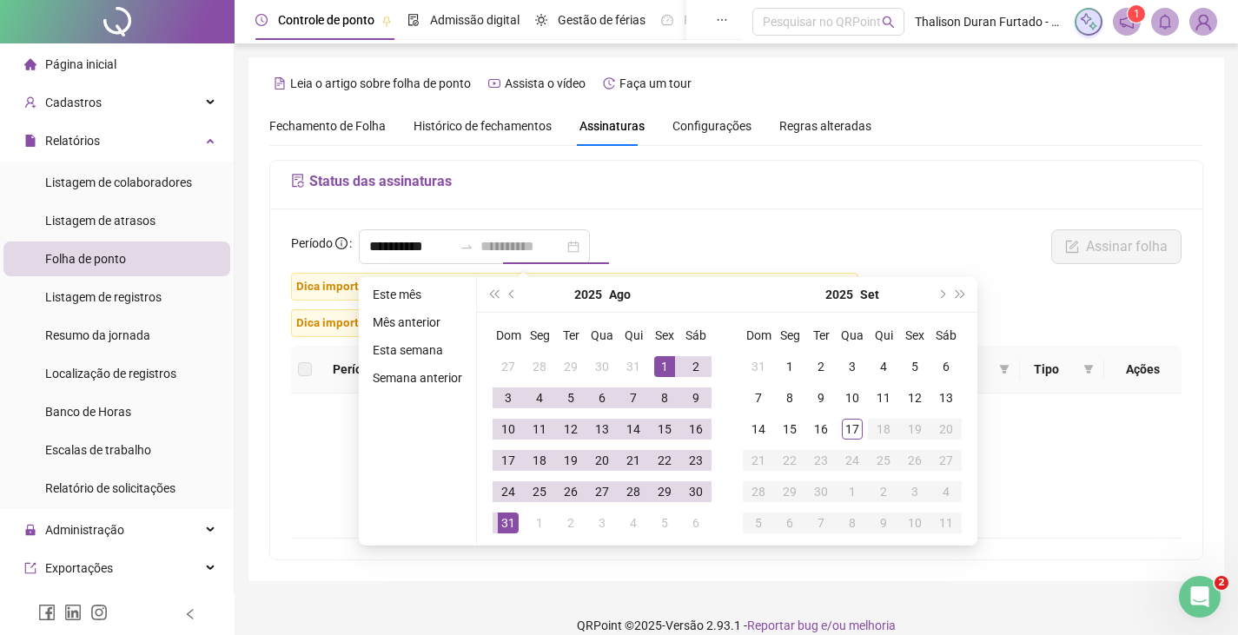
click at [505, 514] on div "31" at bounding box center [508, 522] width 21 height 21
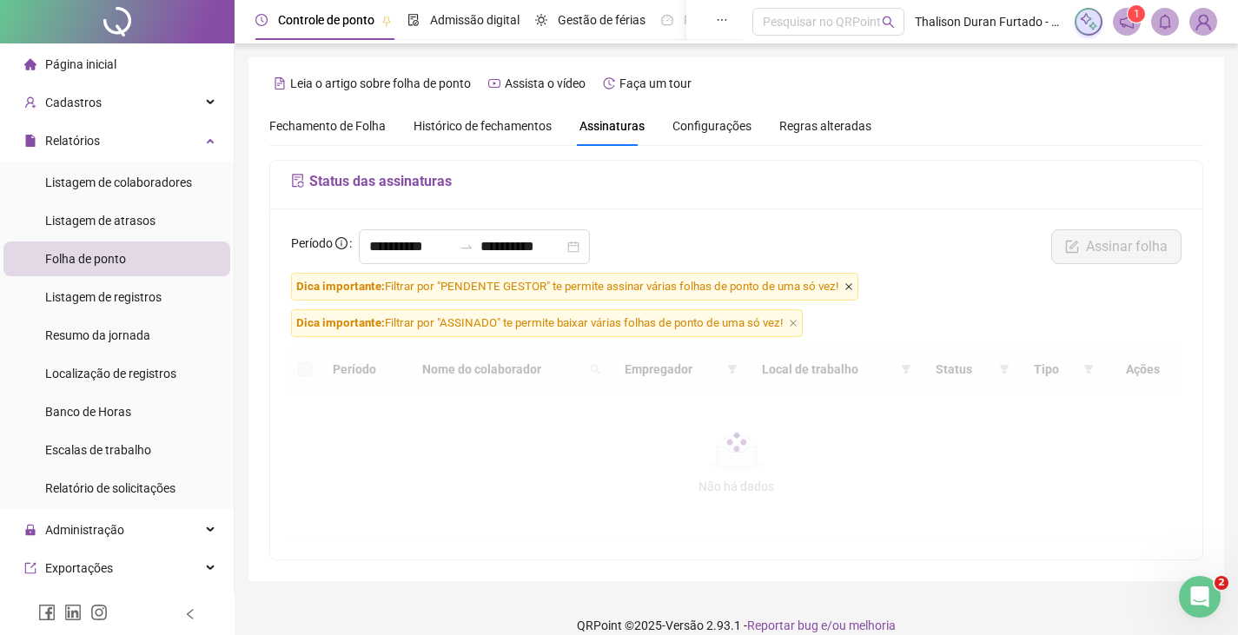
click at [849, 286] on icon "close" at bounding box center [848, 286] width 9 height 9
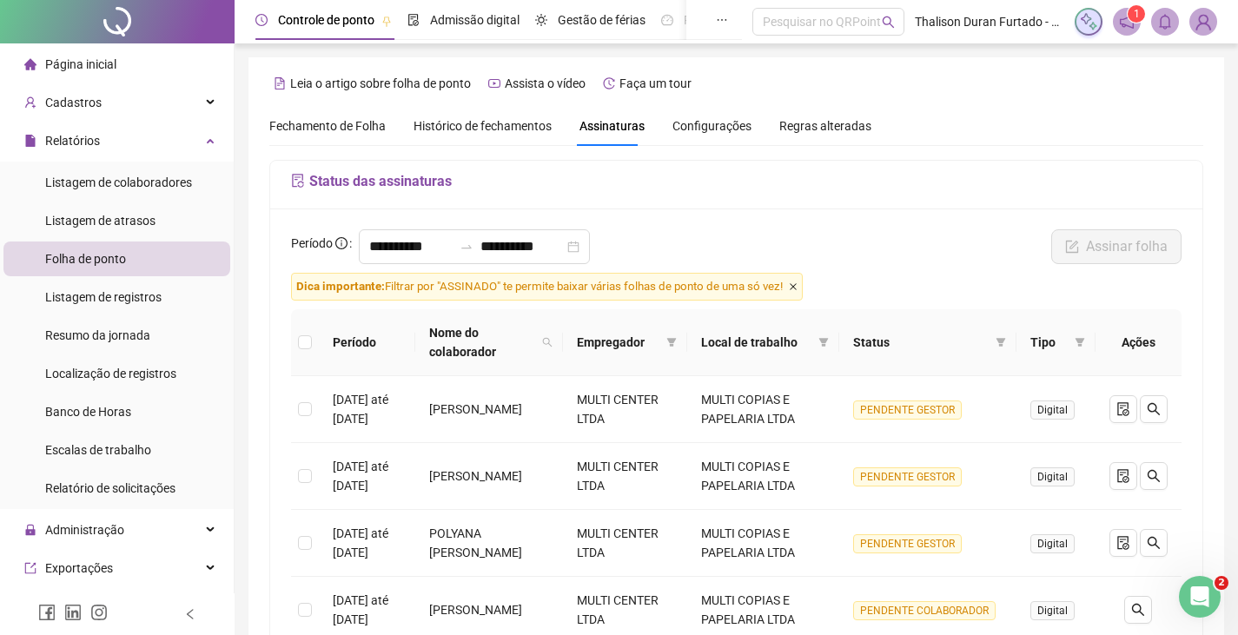
click at [797, 291] on icon "close" at bounding box center [793, 286] width 9 height 9
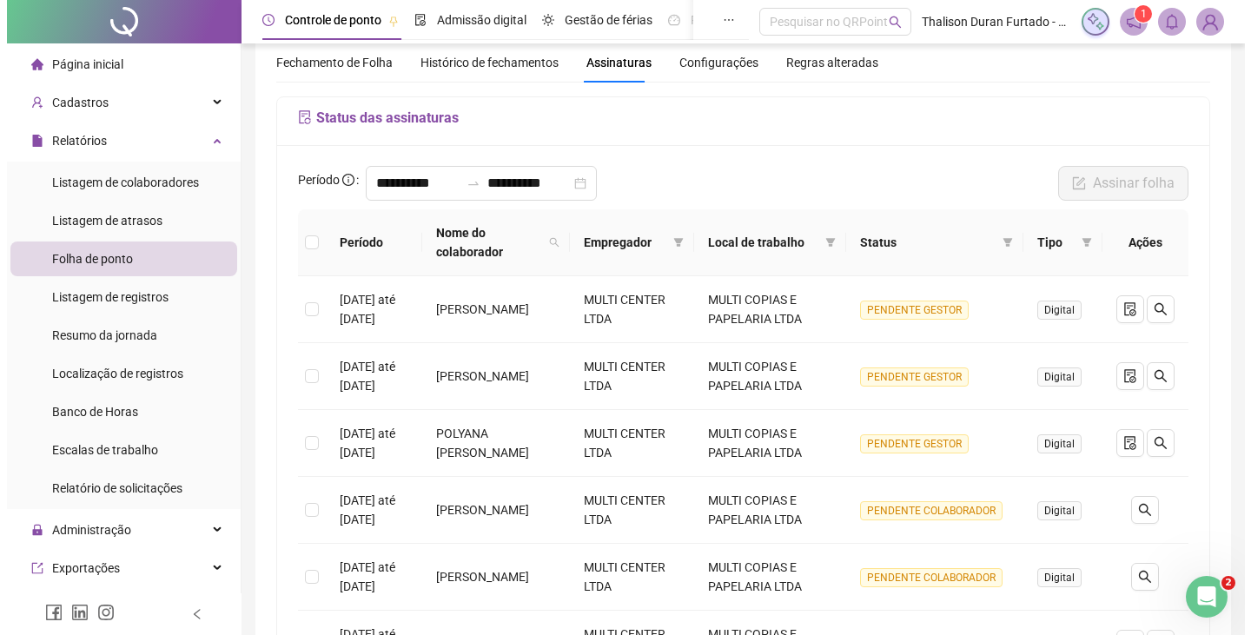
scroll to position [46, 0]
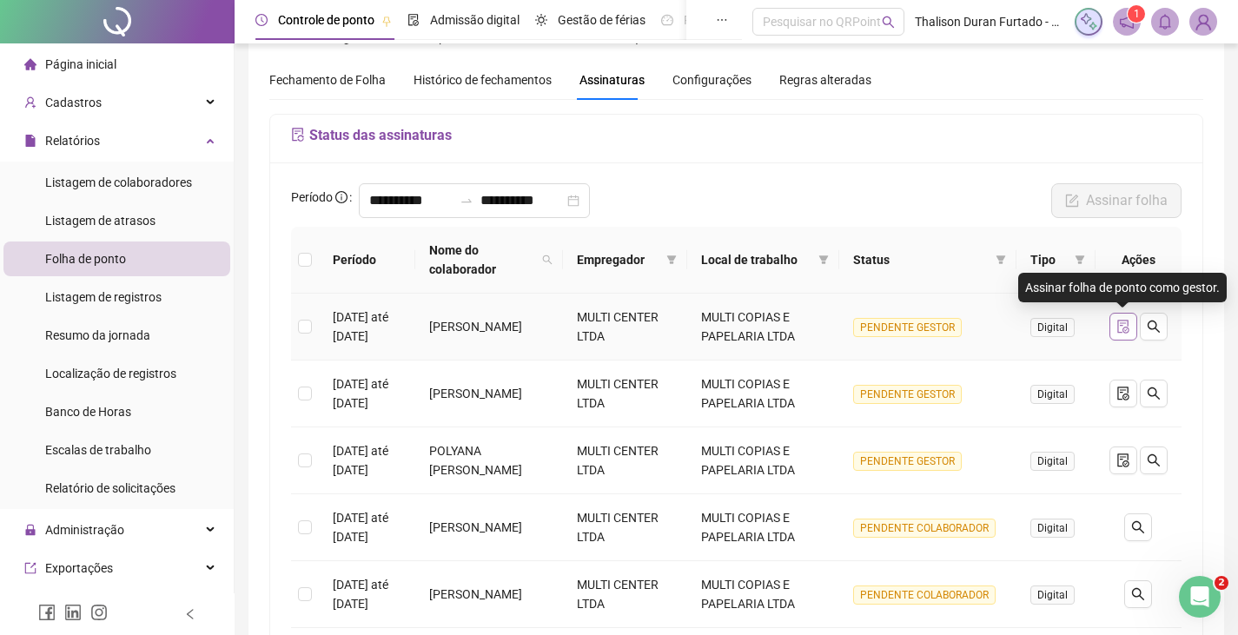
click at [1117, 333] on icon "file-done" at bounding box center [1122, 327] width 11 height 14
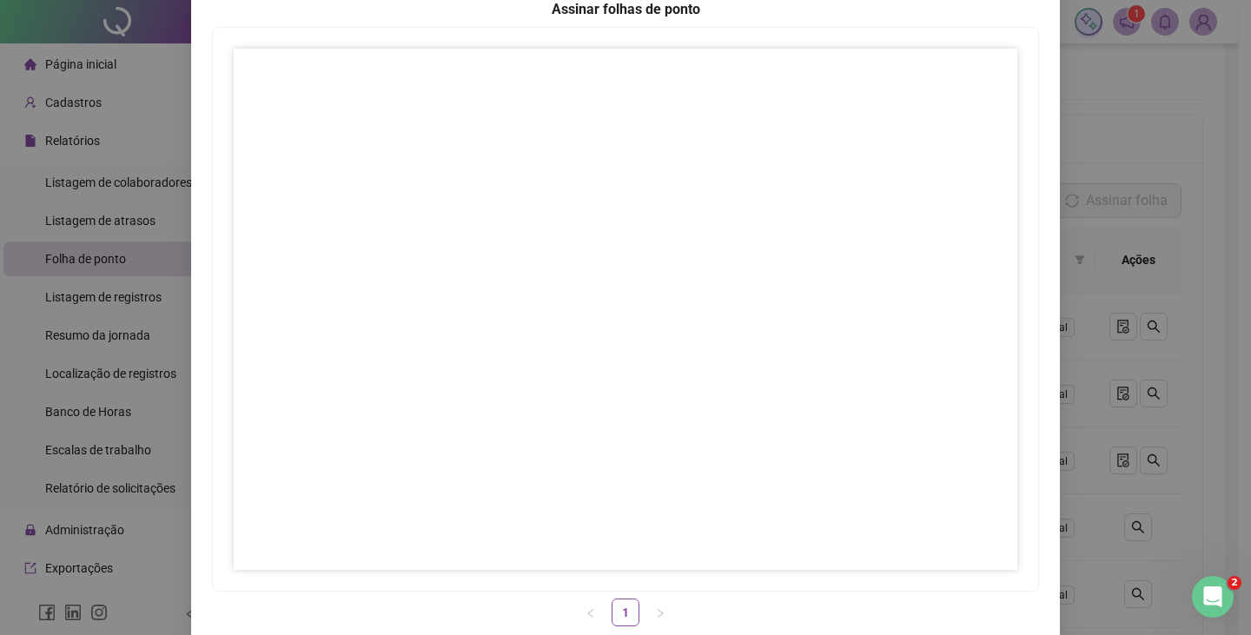
scroll to position [173, 0]
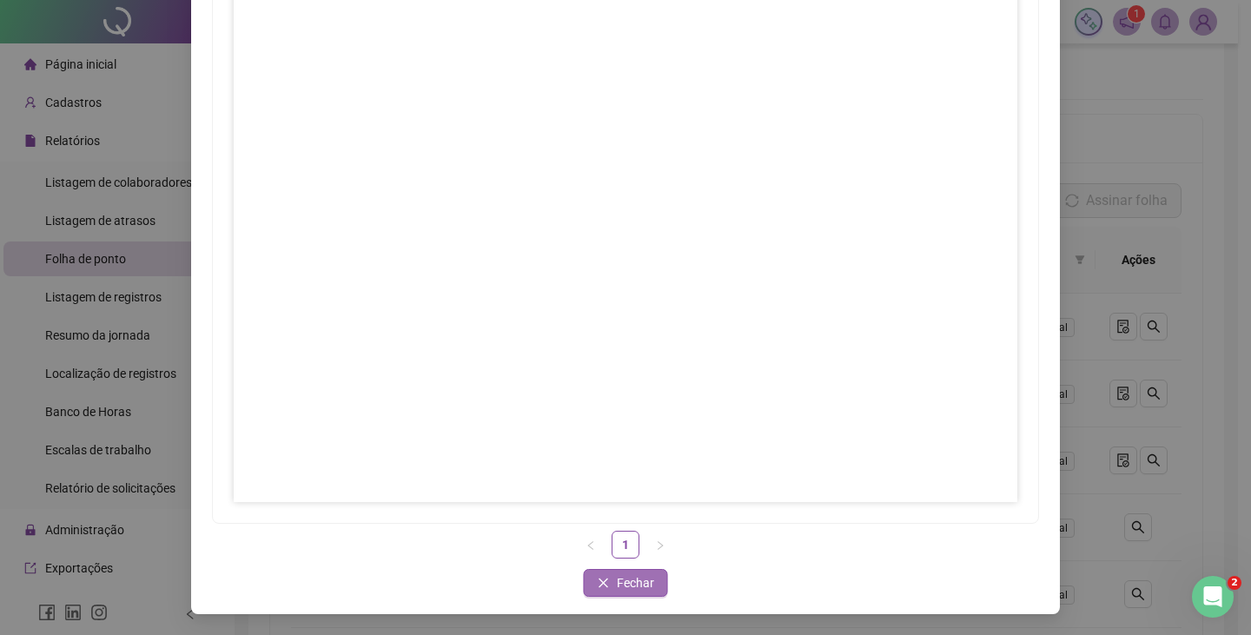
click at [647, 584] on button "Fechar" at bounding box center [626, 583] width 84 height 28
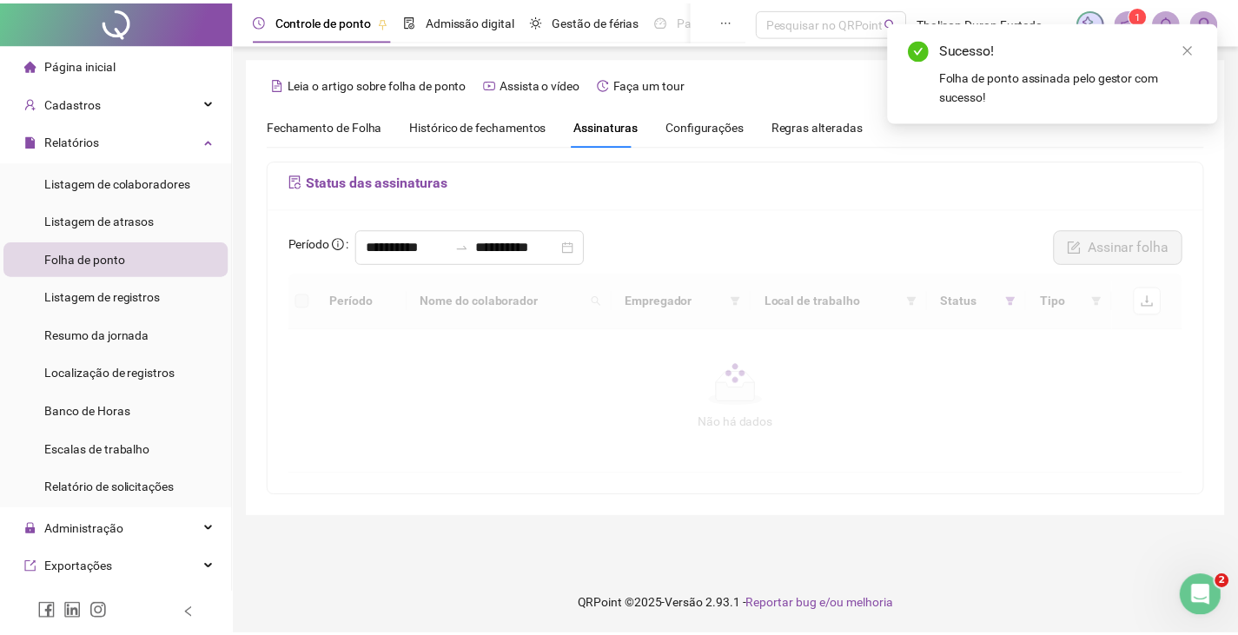
scroll to position [0, 0]
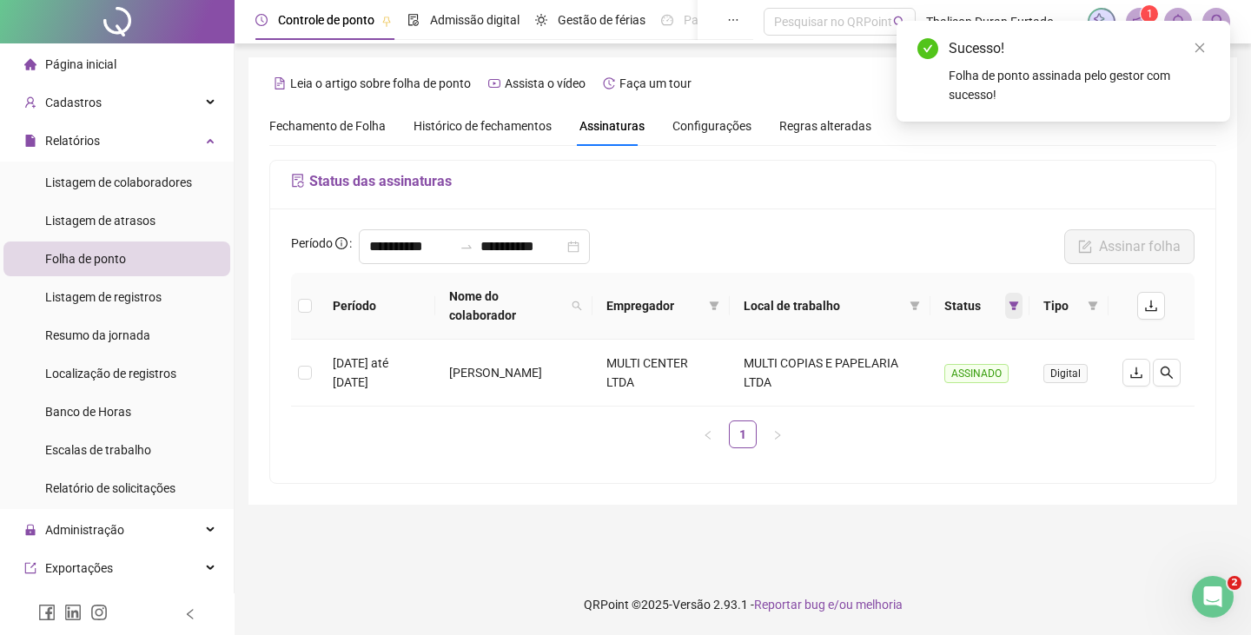
click at [1011, 310] on icon "filter" at bounding box center [1013, 306] width 10 height 10
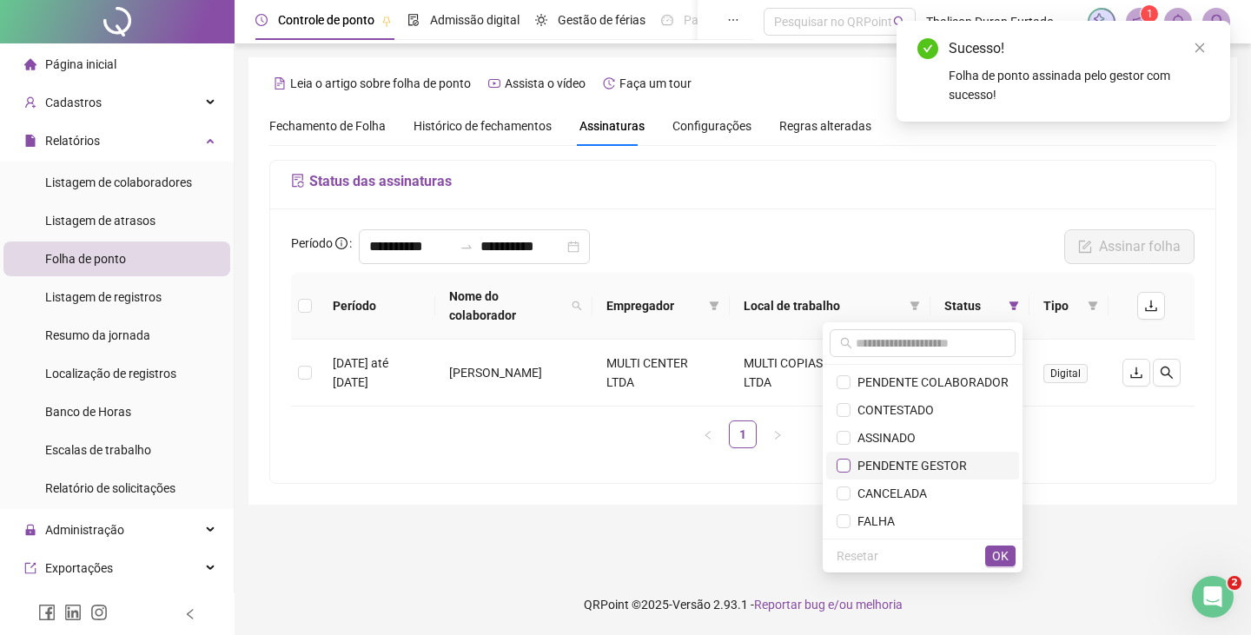
click at [849, 457] on label at bounding box center [843, 465] width 14 height 19
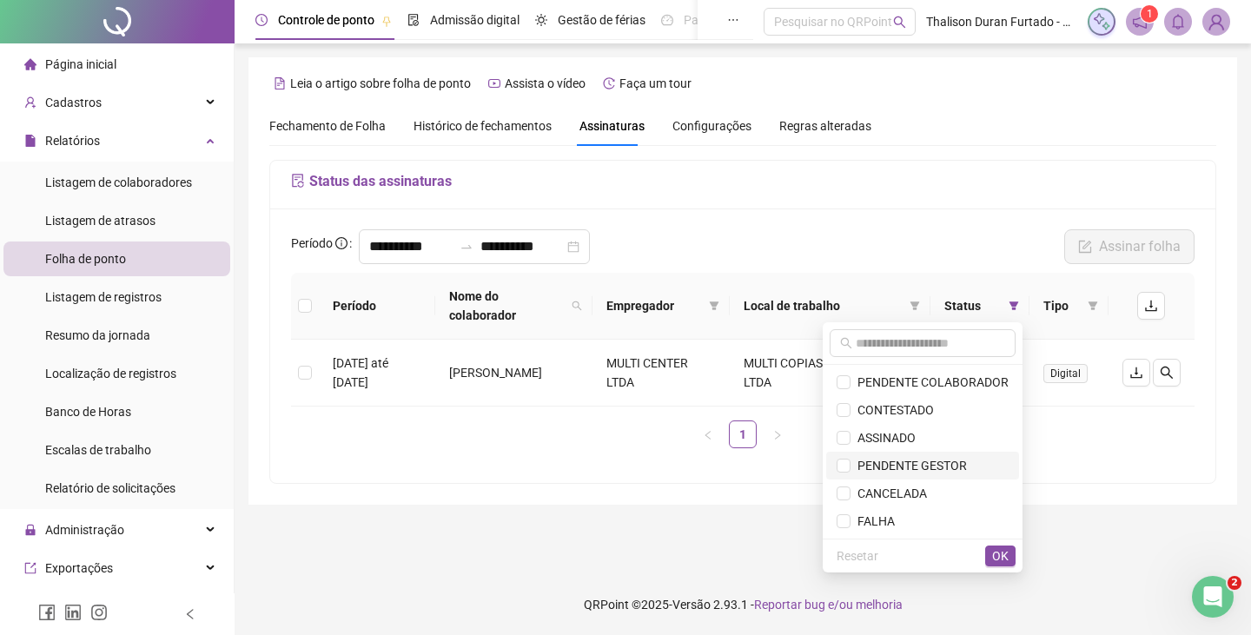
click at [870, 463] on span "PENDENTE GESTOR" at bounding box center [908, 466] width 116 height 14
click at [998, 549] on span "OK" at bounding box center [1000, 555] width 17 height 19
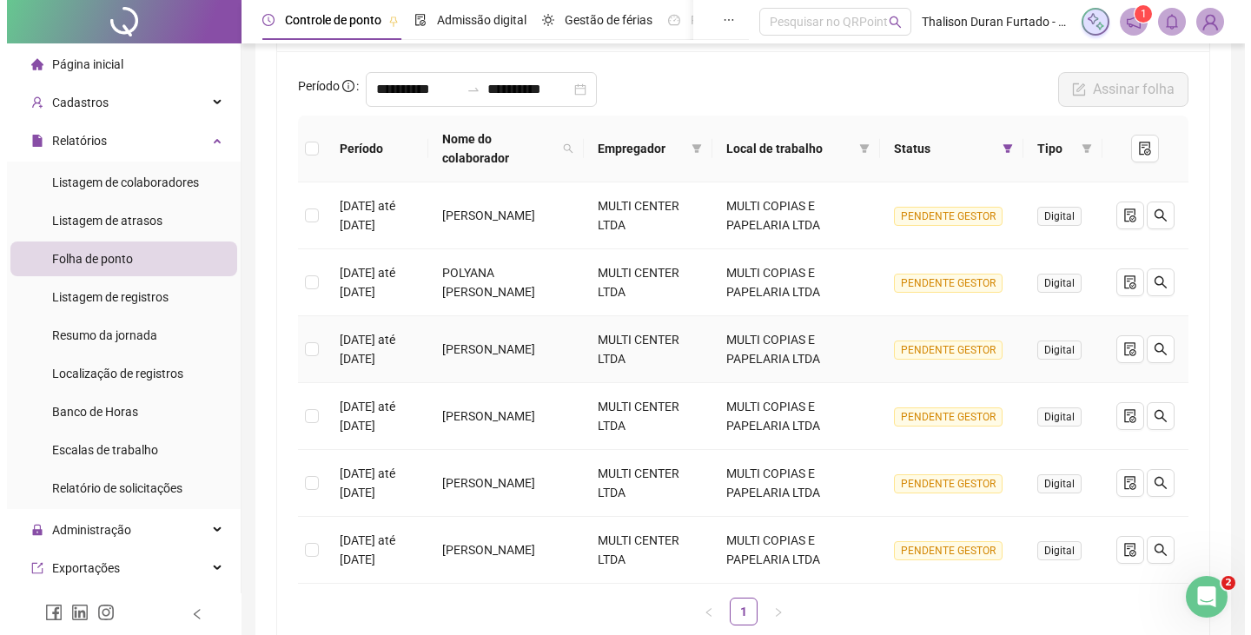
scroll to position [174, 0]
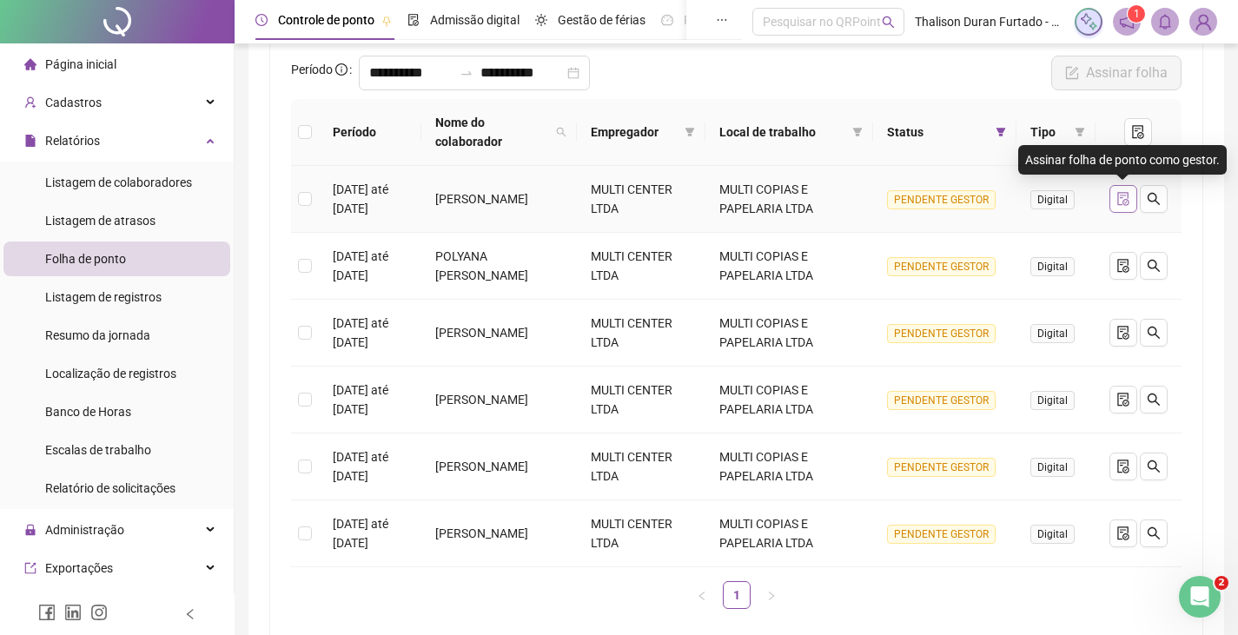
click at [1127, 193] on icon "file-done" at bounding box center [1122, 199] width 11 height 14
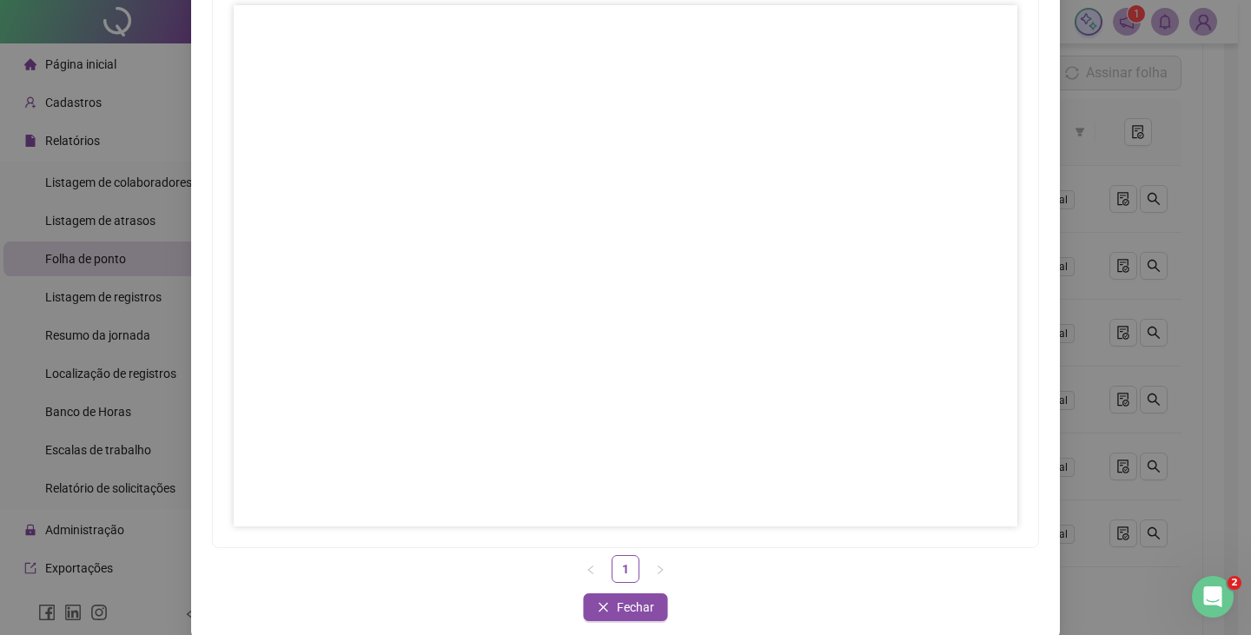
scroll to position [173, 0]
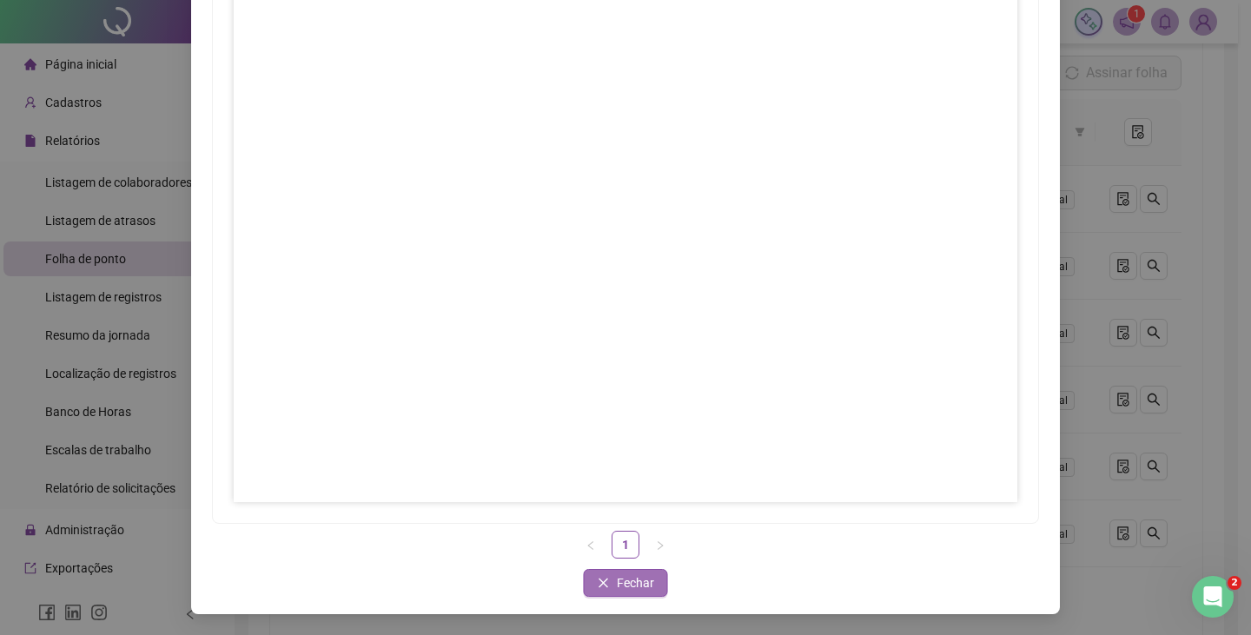
click at [653, 578] on button "Fechar" at bounding box center [626, 583] width 84 height 28
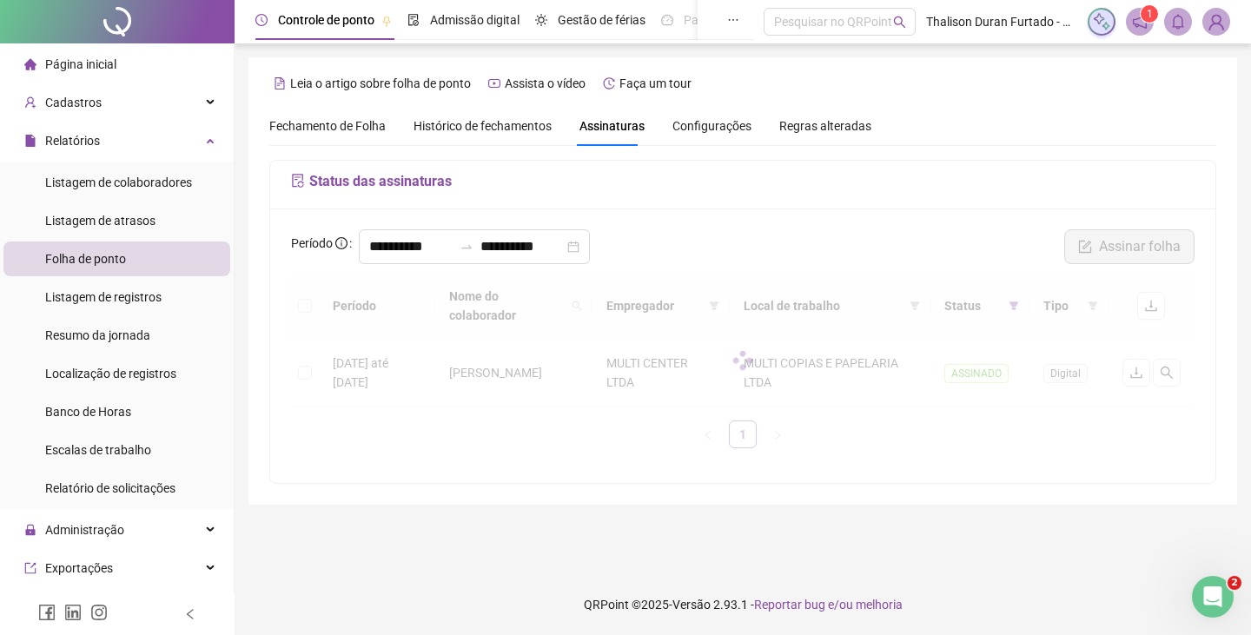
scroll to position [0, 0]
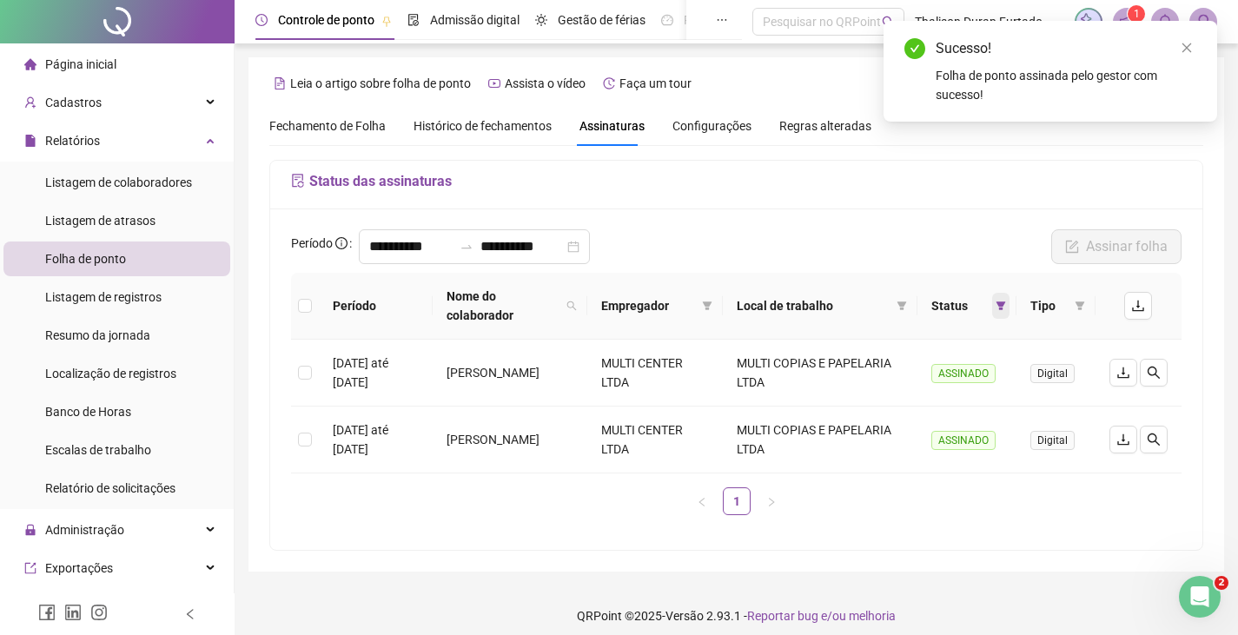
click at [998, 301] on icon "filter" at bounding box center [1001, 305] width 10 height 9
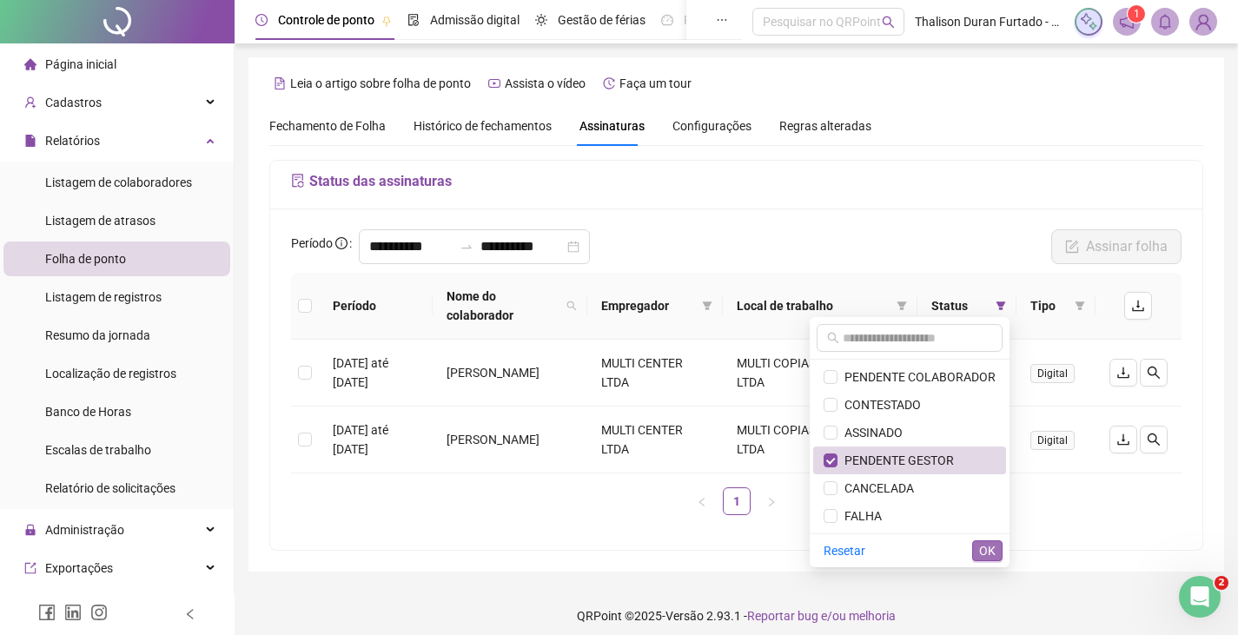
click at [987, 551] on span "OK" at bounding box center [987, 550] width 17 height 19
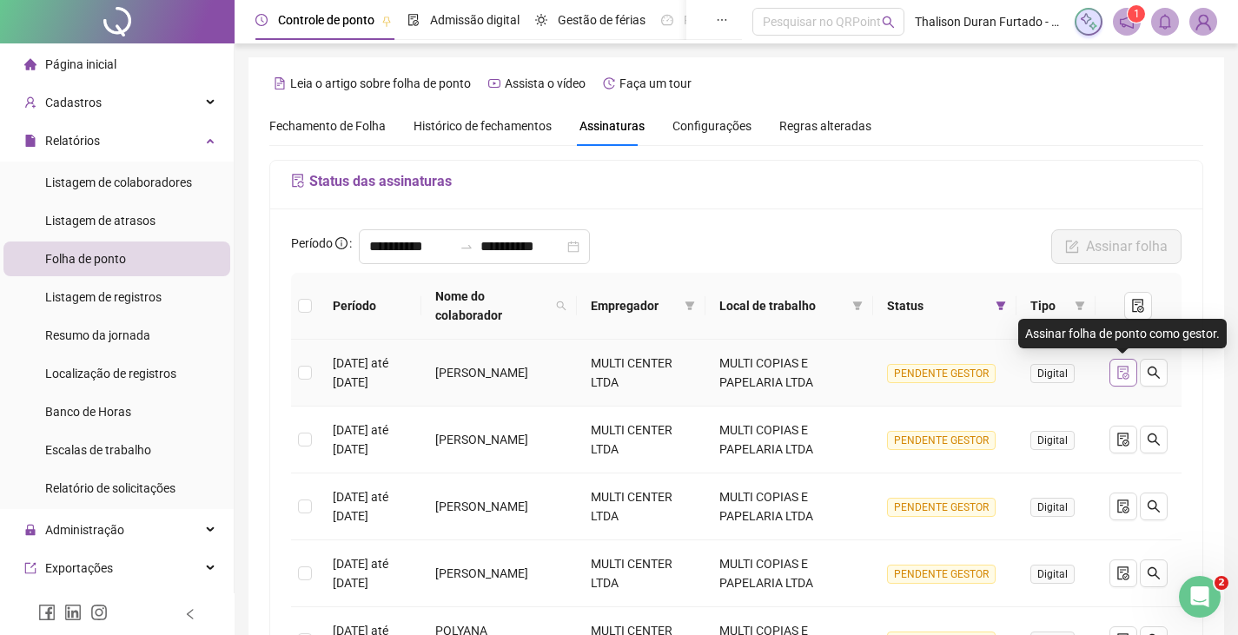
click at [1127, 380] on button "button" at bounding box center [1123, 373] width 28 height 28
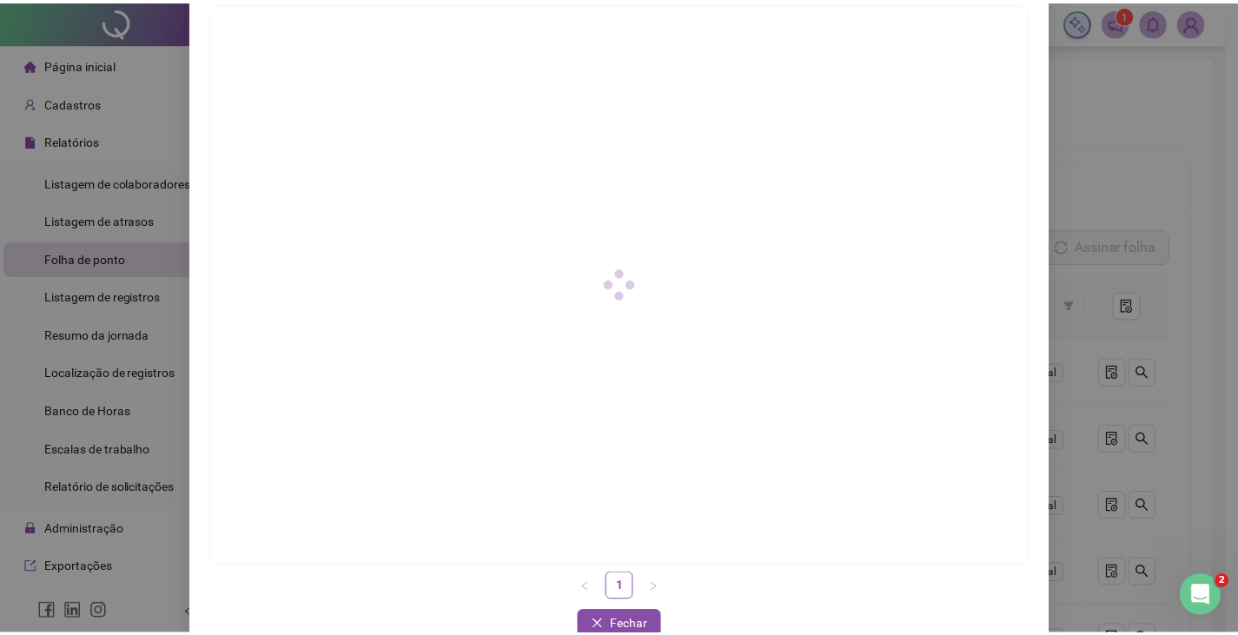
scroll to position [173, 0]
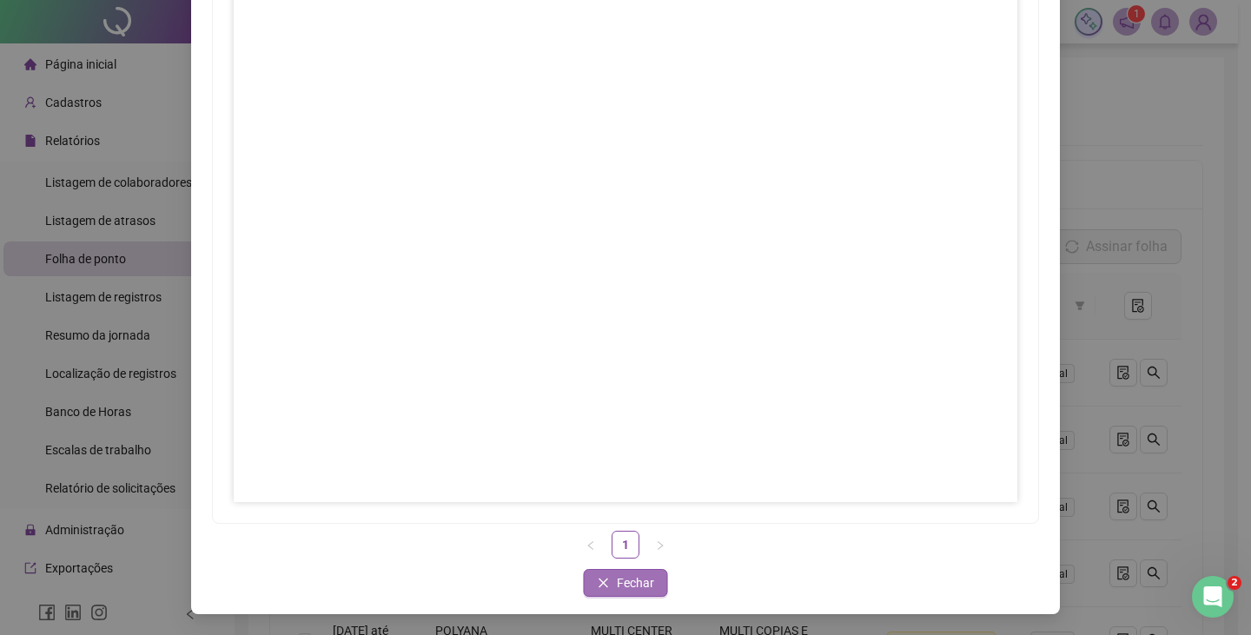
click at [624, 577] on span "Fechar" at bounding box center [635, 582] width 37 height 19
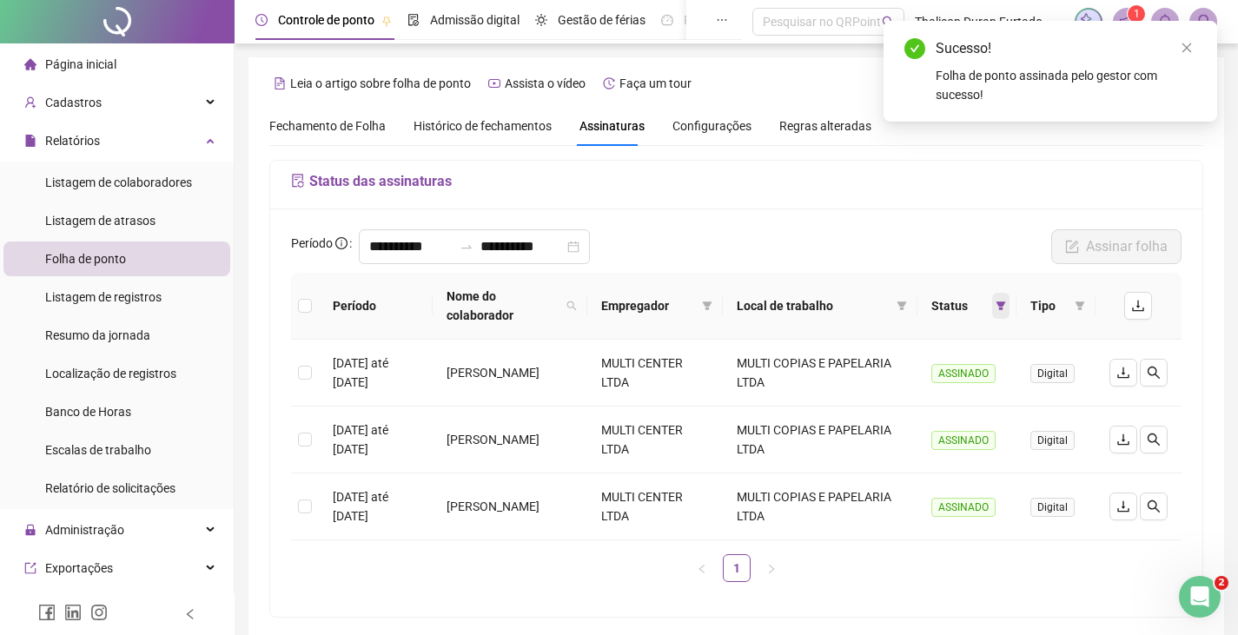
click at [1001, 304] on icon "filter" at bounding box center [1001, 305] width 10 height 9
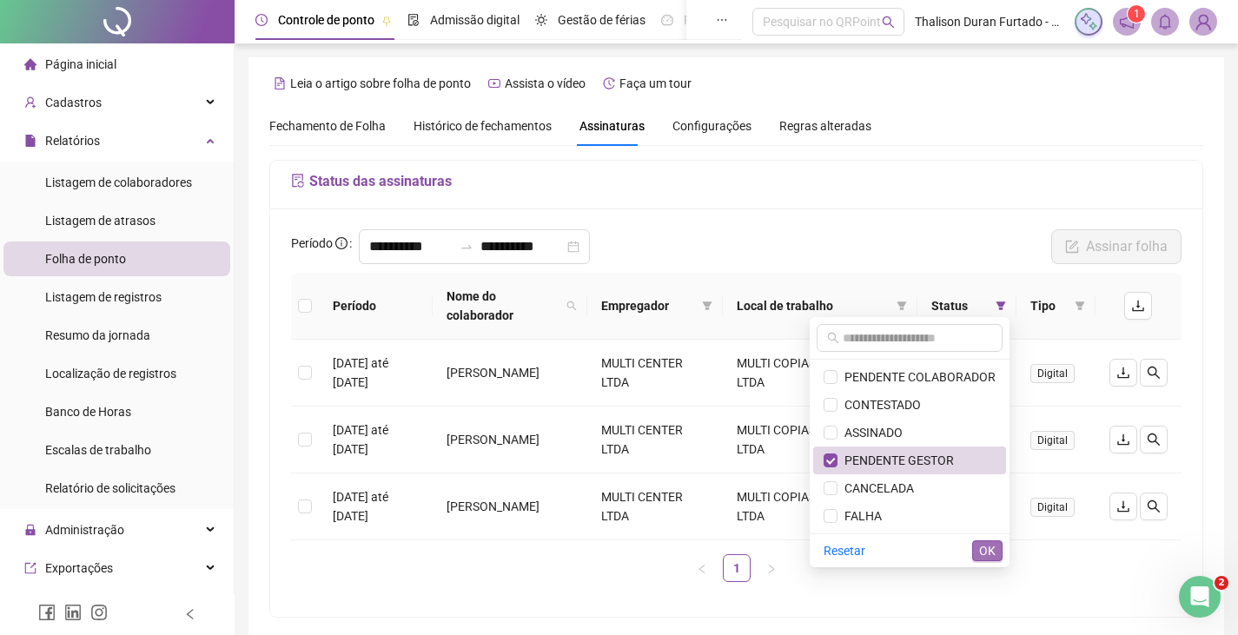
click at [983, 545] on span "OK" at bounding box center [987, 550] width 17 height 19
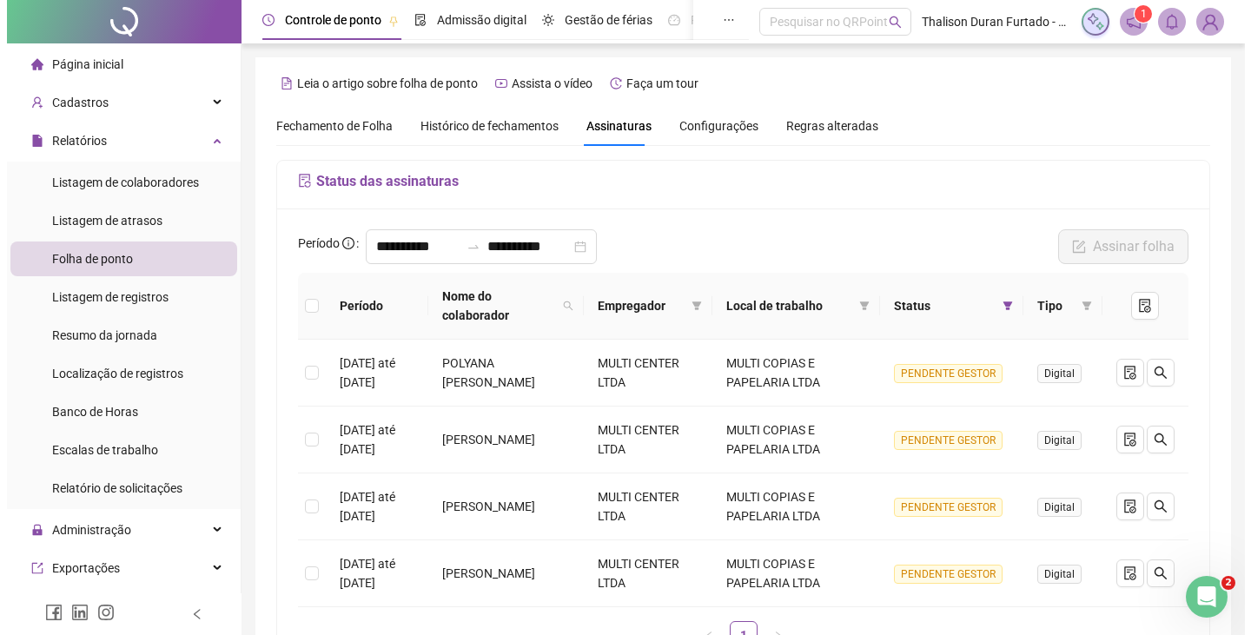
scroll to position [145, 0]
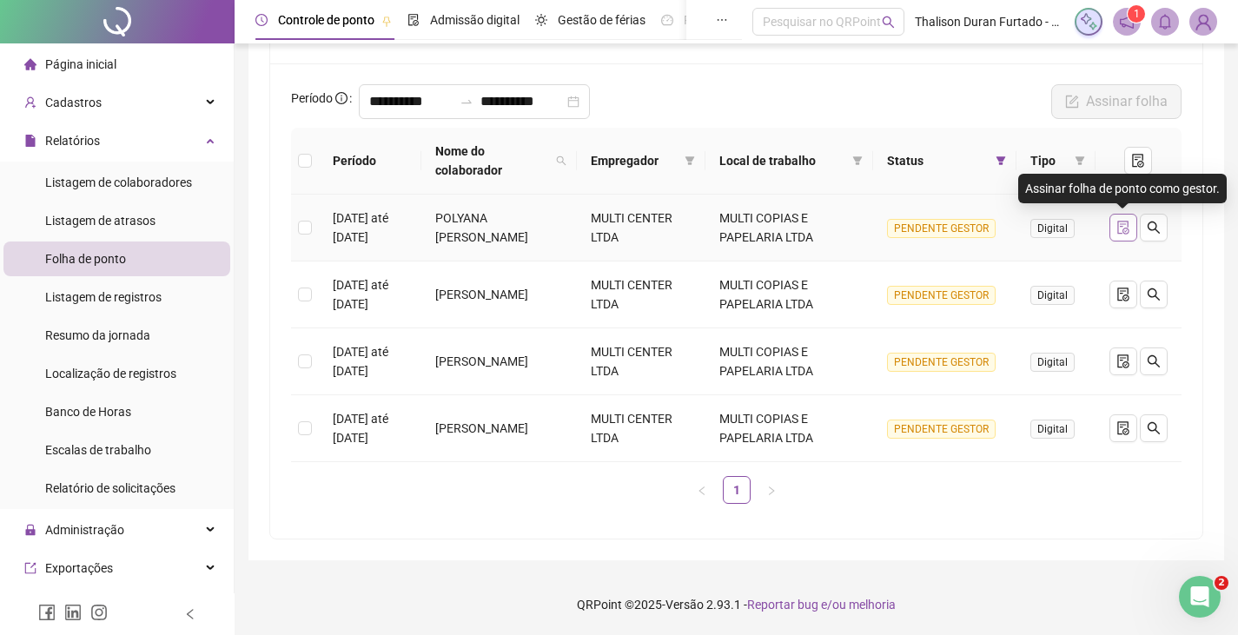
click at [1129, 223] on icon "file-done" at bounding box center [1123, 228] width 14 height 14
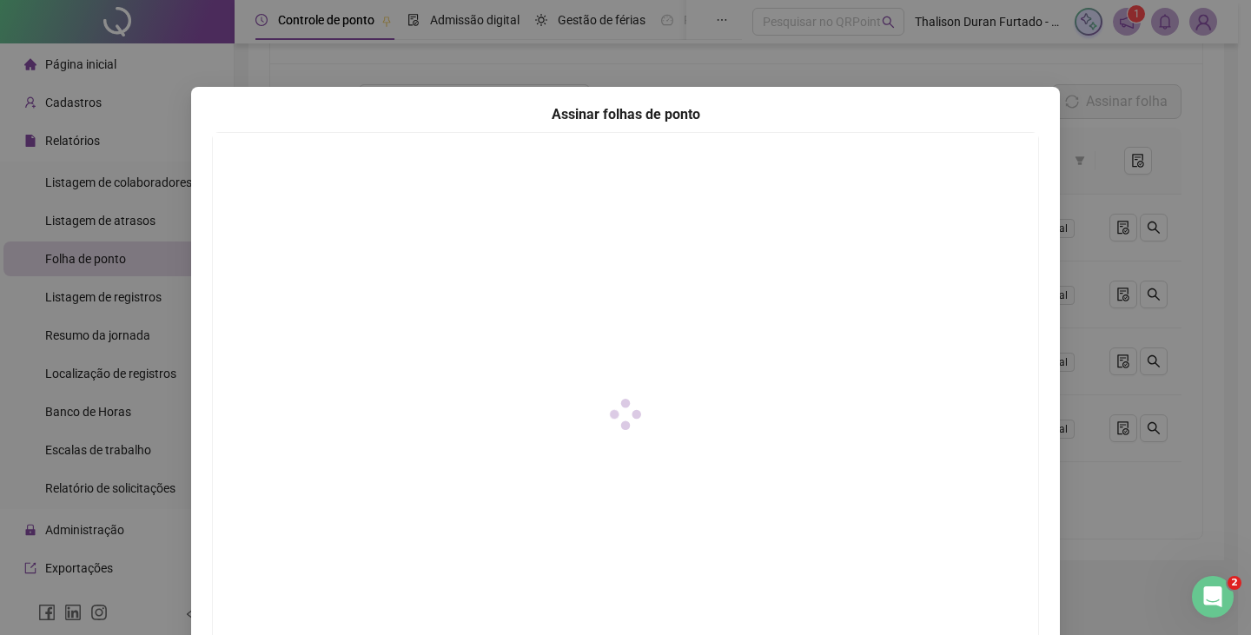
scroll to position [173, 0]
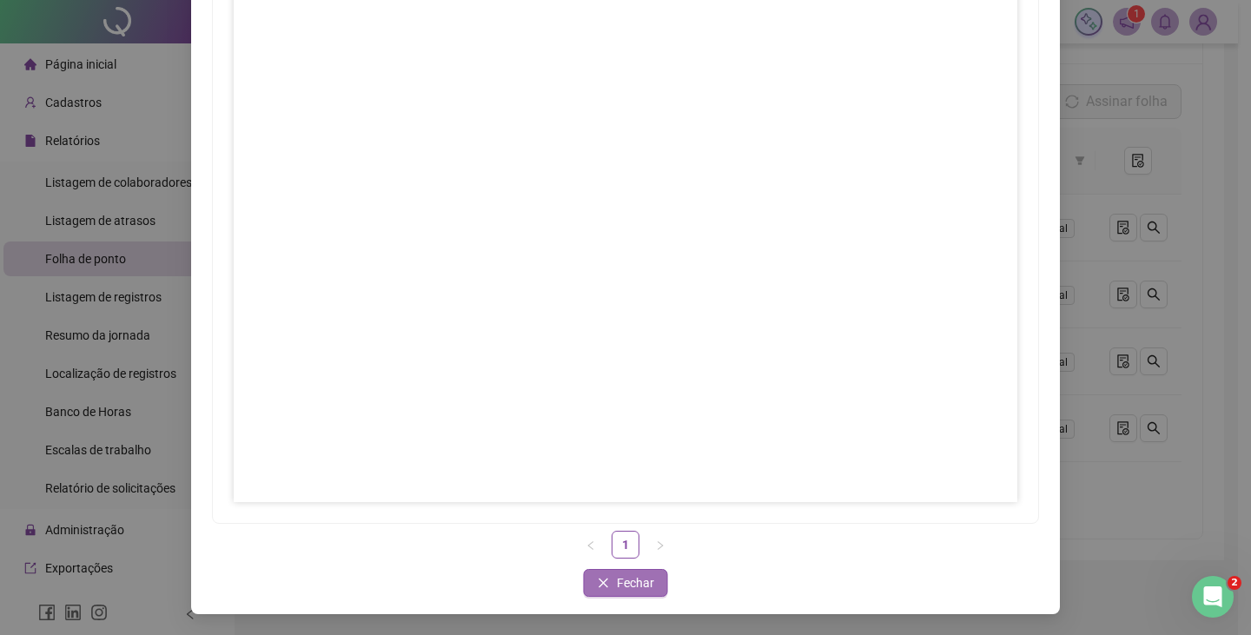
click at [640, 575] on span "Fechar" at bounding box center [635, 582] width 37 height 19
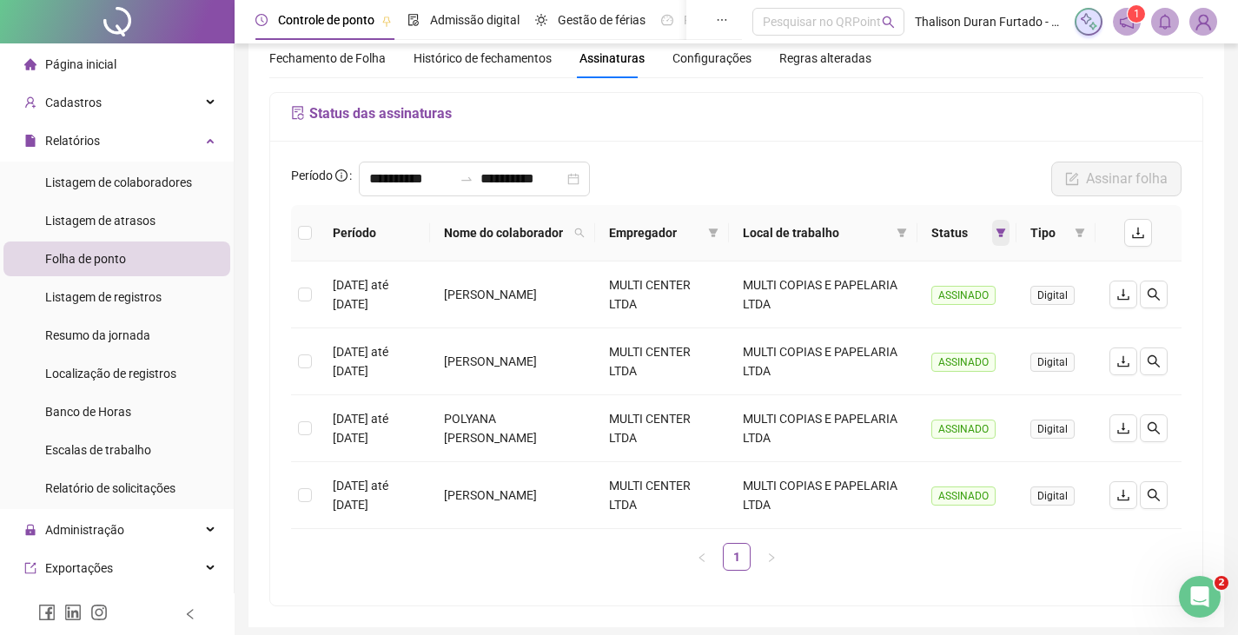
click at [1001, 234] on icon "filter" at bounding box center [1000, 233] width 10 height 10
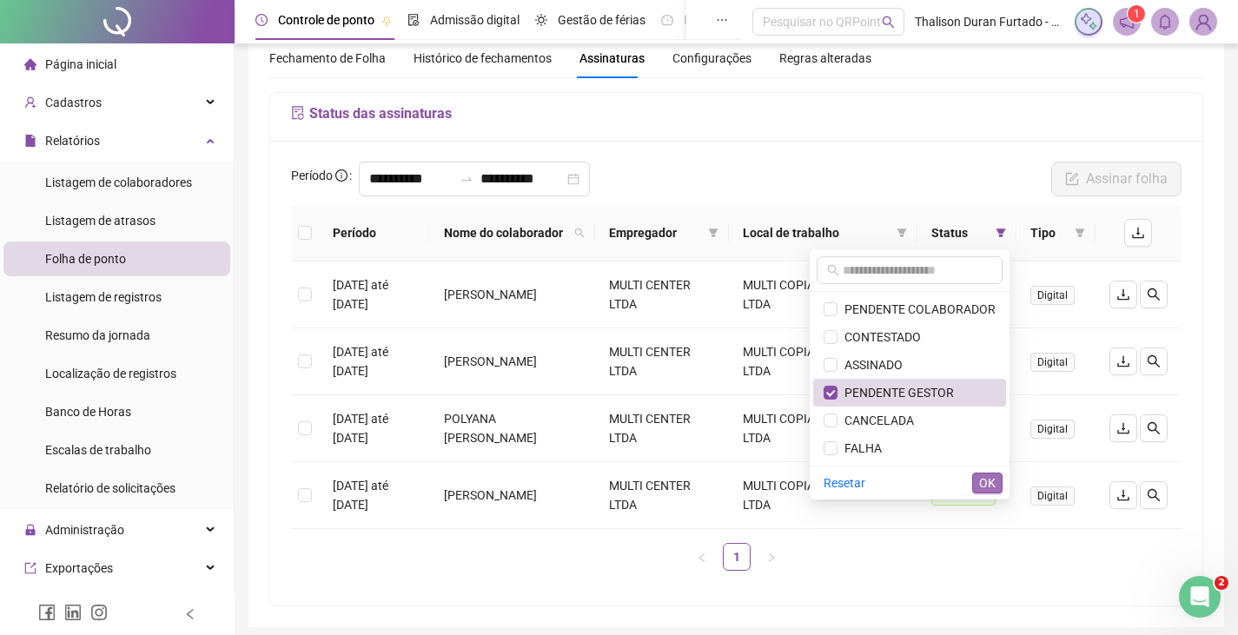
click at [986, 483] on span "OK" at bounding box center [987, 482] width 17 height 19
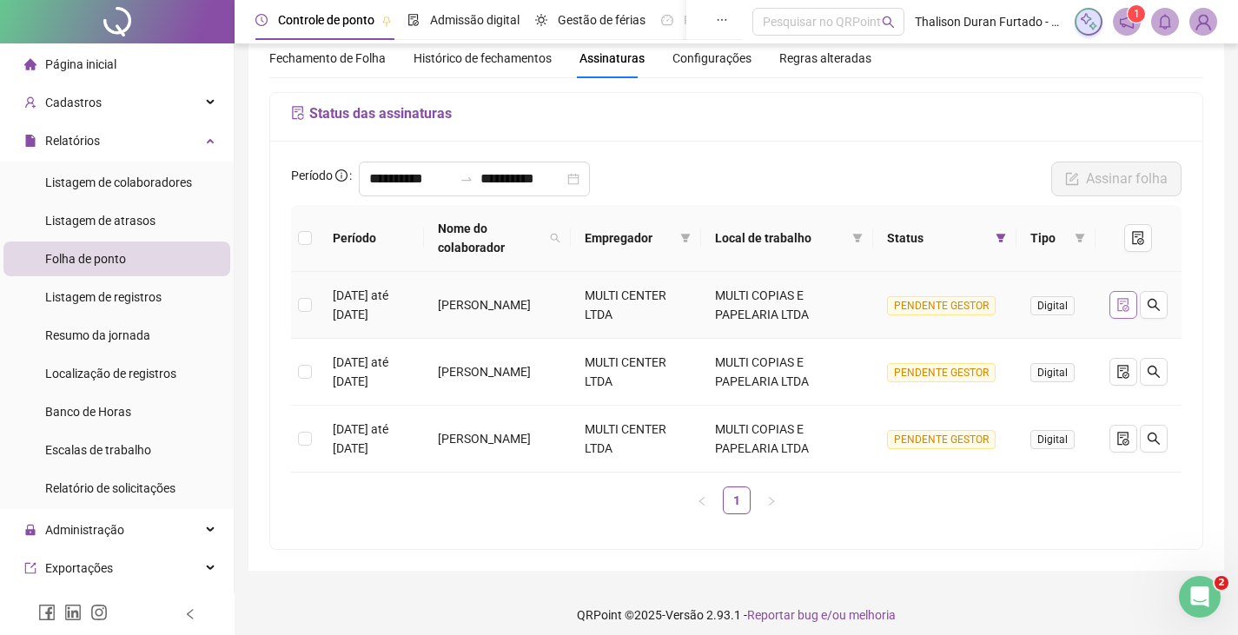
click at [1125, 301] on icon "file-done" at bounding box center [1122, 305] width 11 height 14
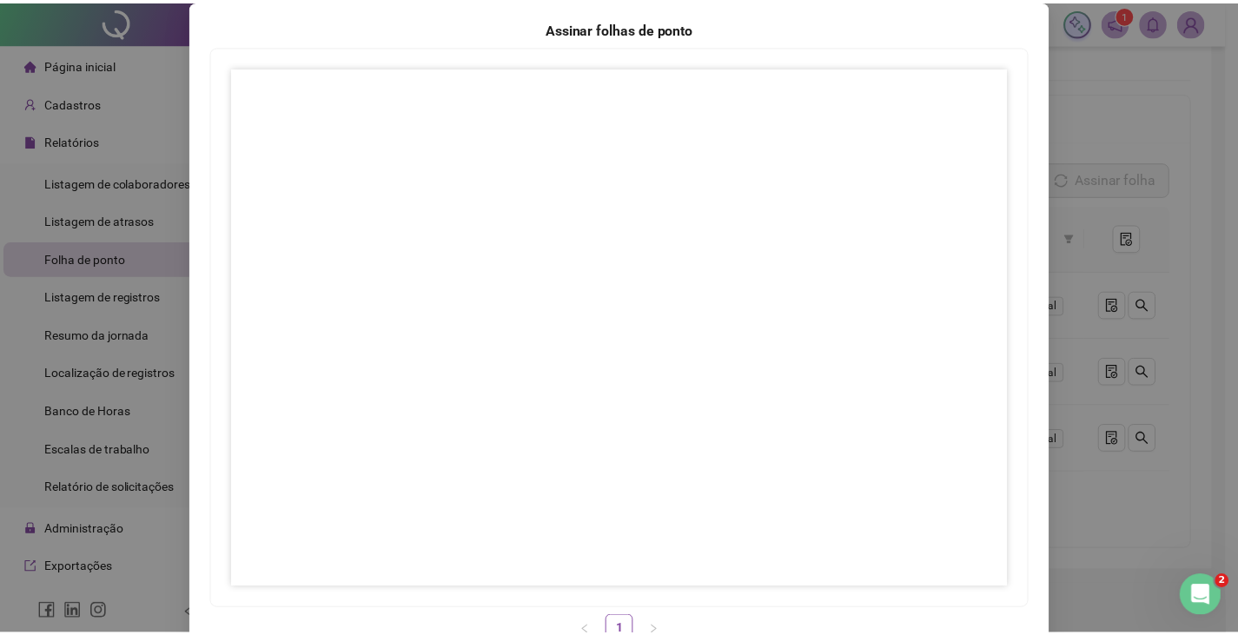
scroll to position [173, 0]
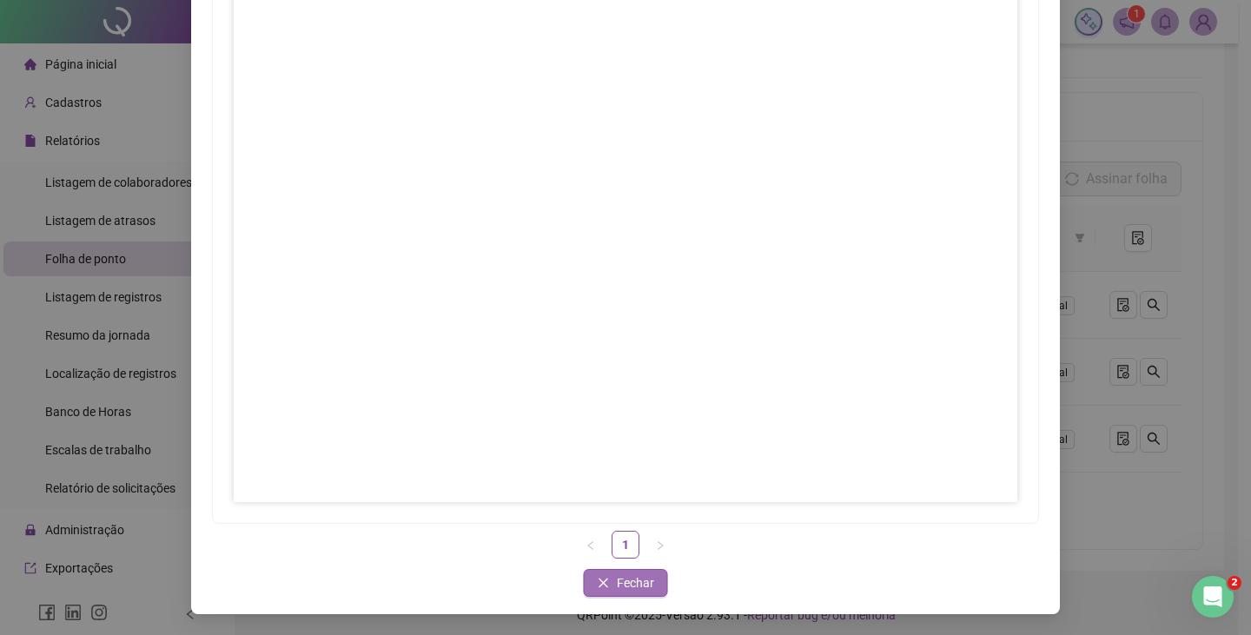
click at [634, 590] on span "Fechar" at bounding box center [635, 582] width 37 height 19
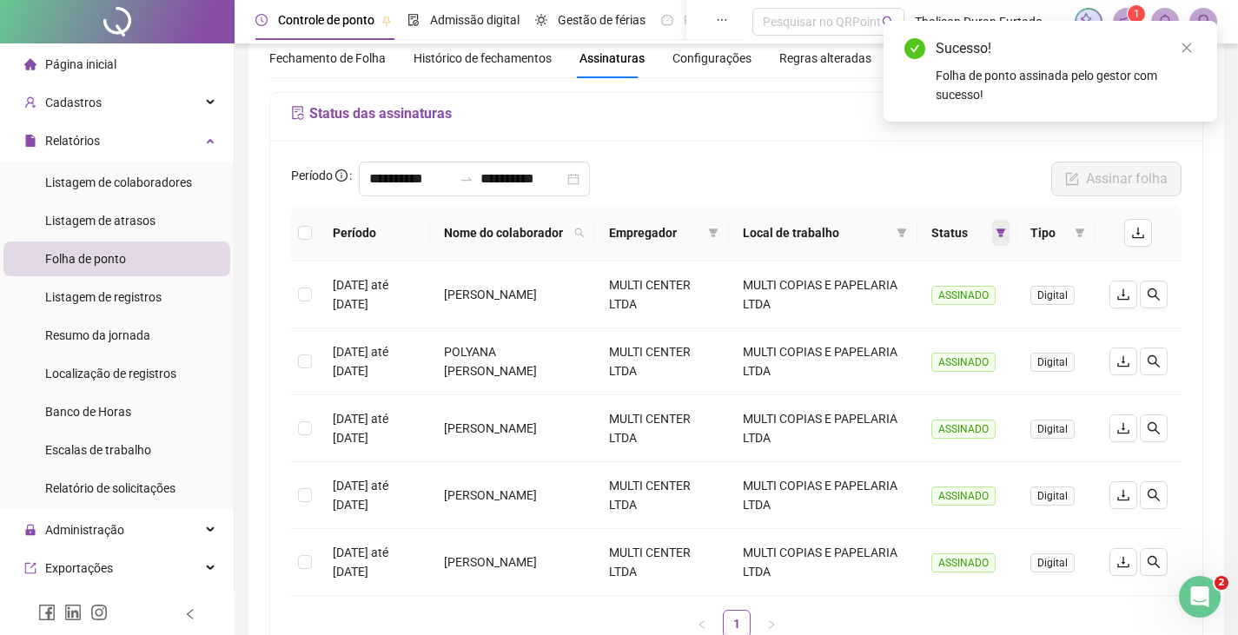
click at [1000, 234] on icon "filter" at bounding box center [1000, 233] width 10 height 10
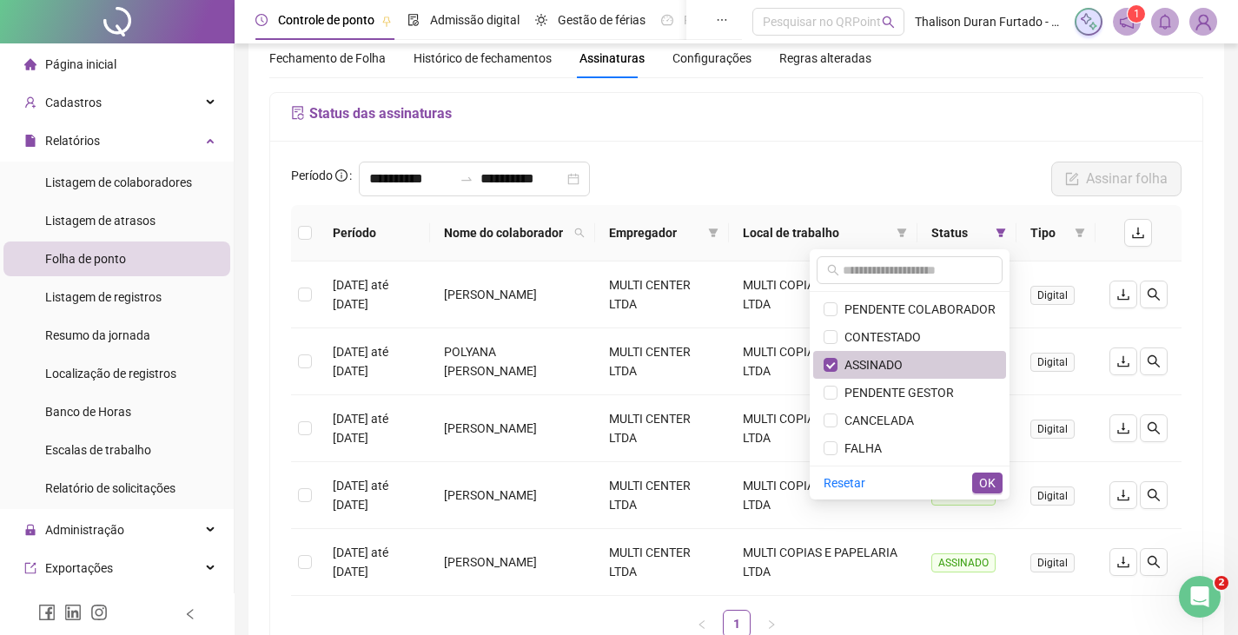
click at [864, 360] on span "ASSINADO" at bounding box center [869, 365] width 65 height 14
click at [861, 387] on span "PENDENTE GESTOR" at bounding box center [895, 393] width 116 height 14
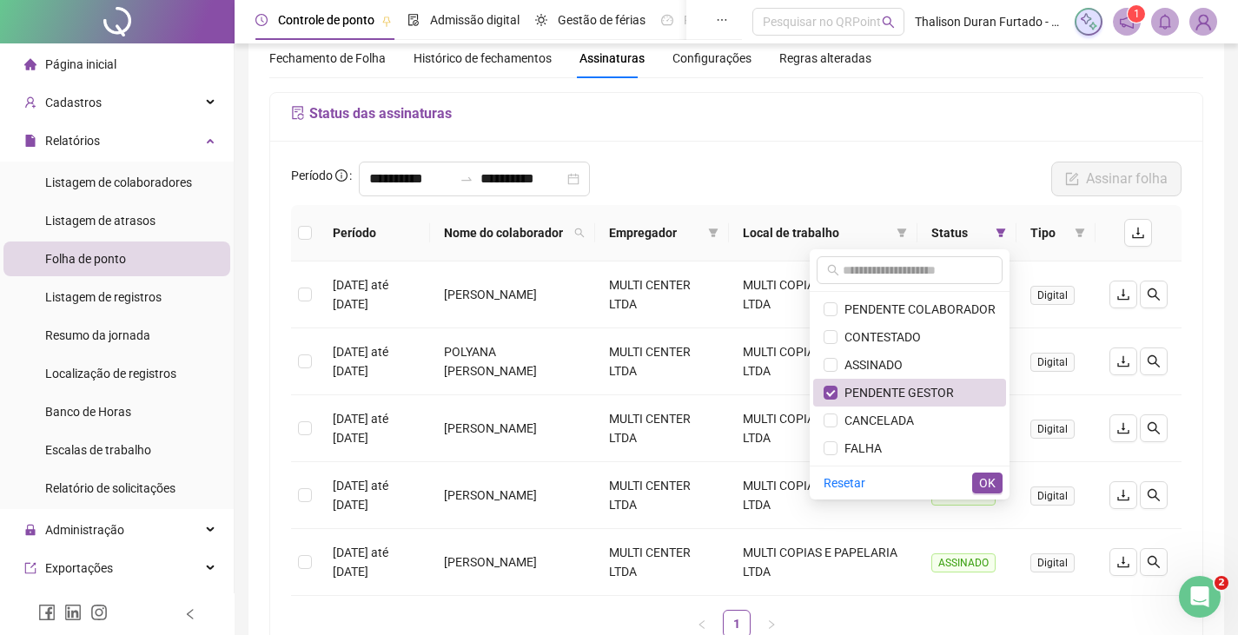
click at [987, 479] on span "OK" at bounding box center [987, 482] width 17 height 19
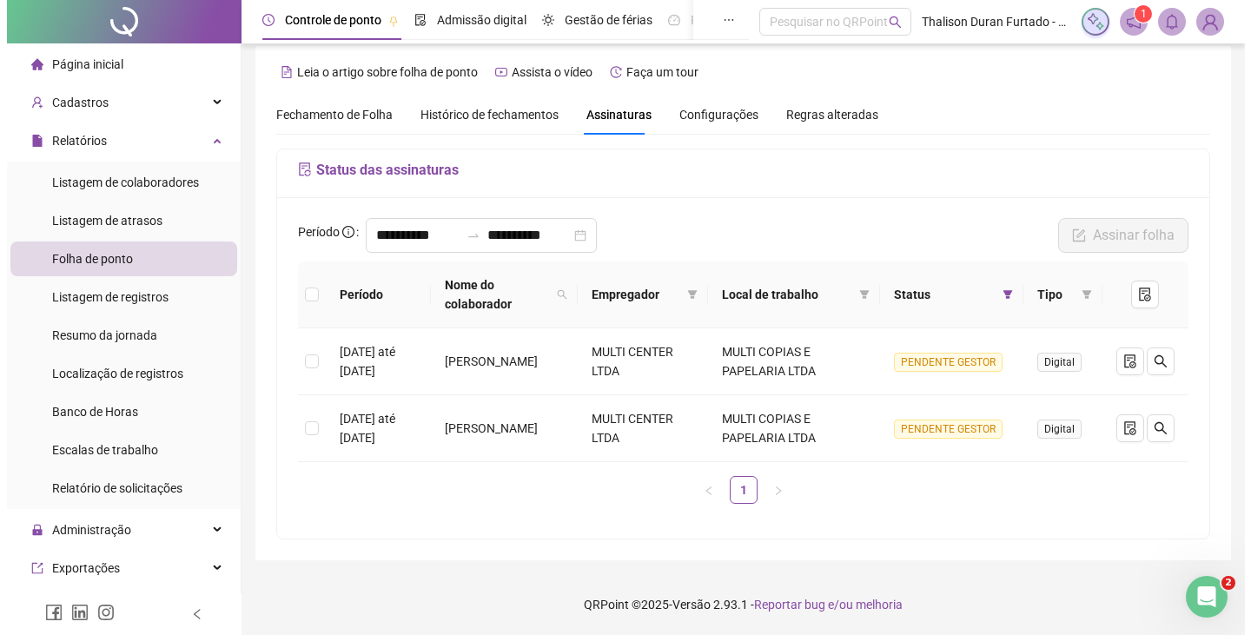
scroll to position [11, 0]
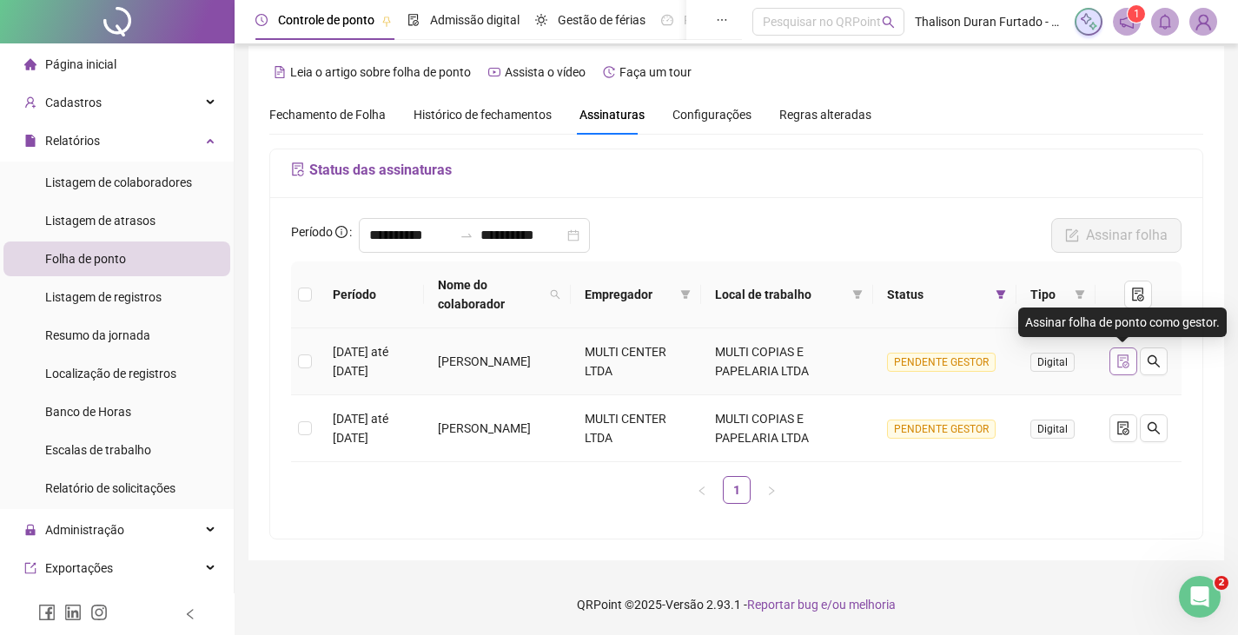
click at [1116, 360] on icon "file-done" at bounding box center [1123, 361] width 14 height 14
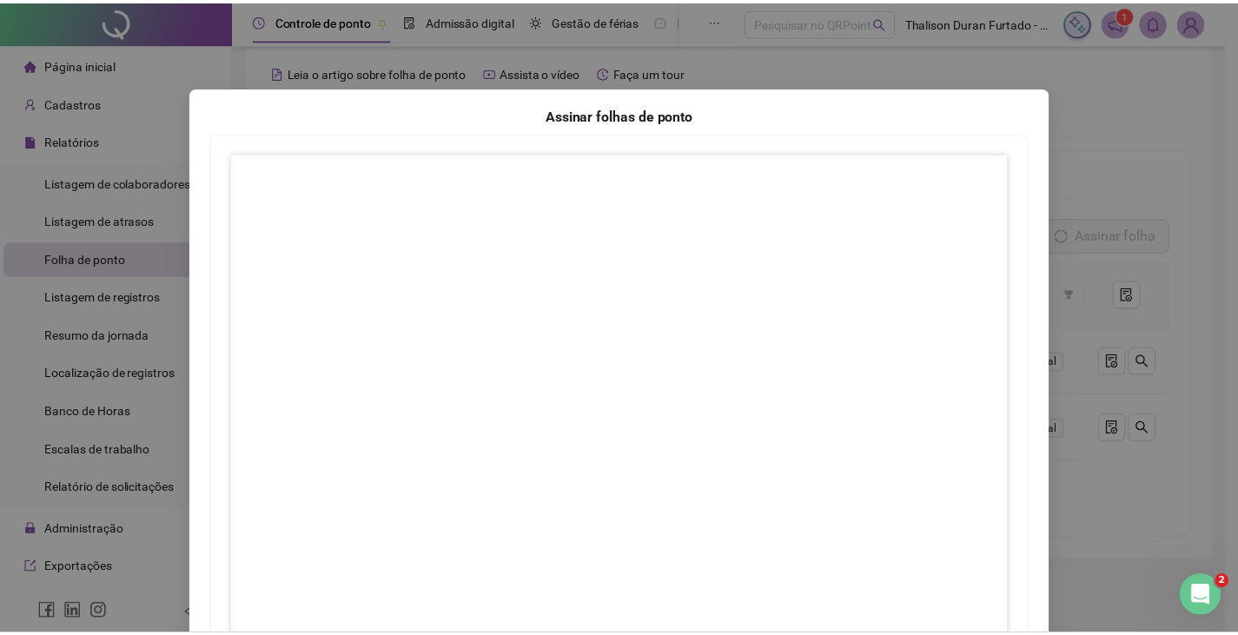
scroll to position [173, 0]
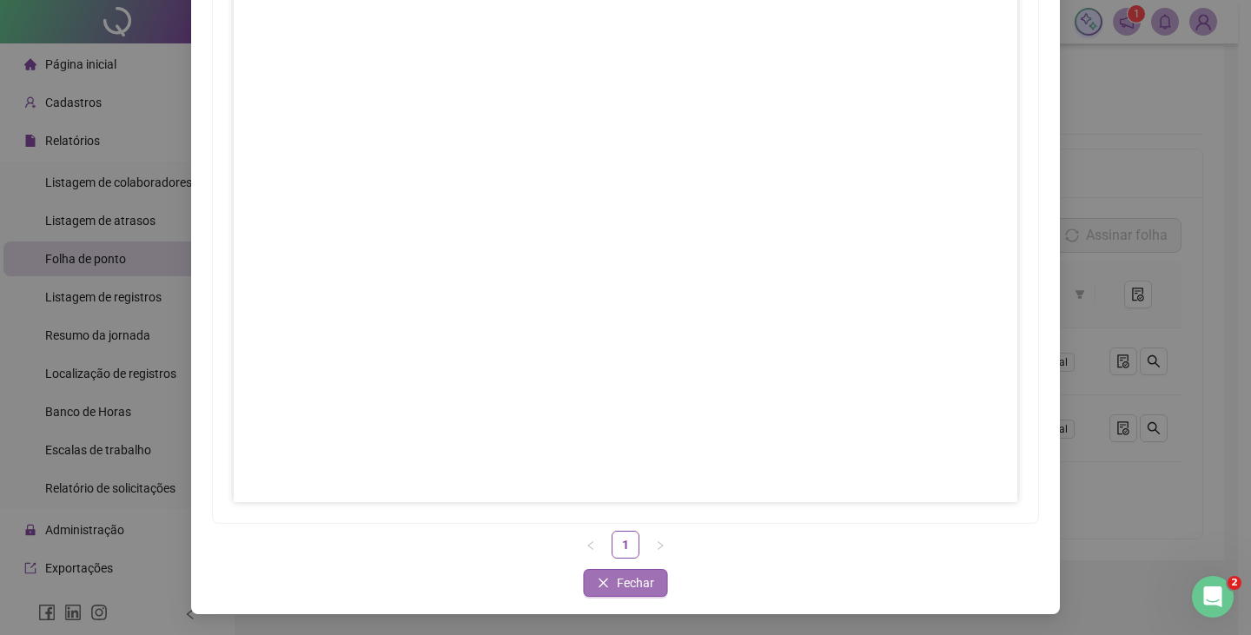
click at [649, 585] on button "Fechar" at bounding box center [626, 583] width 84 height 28
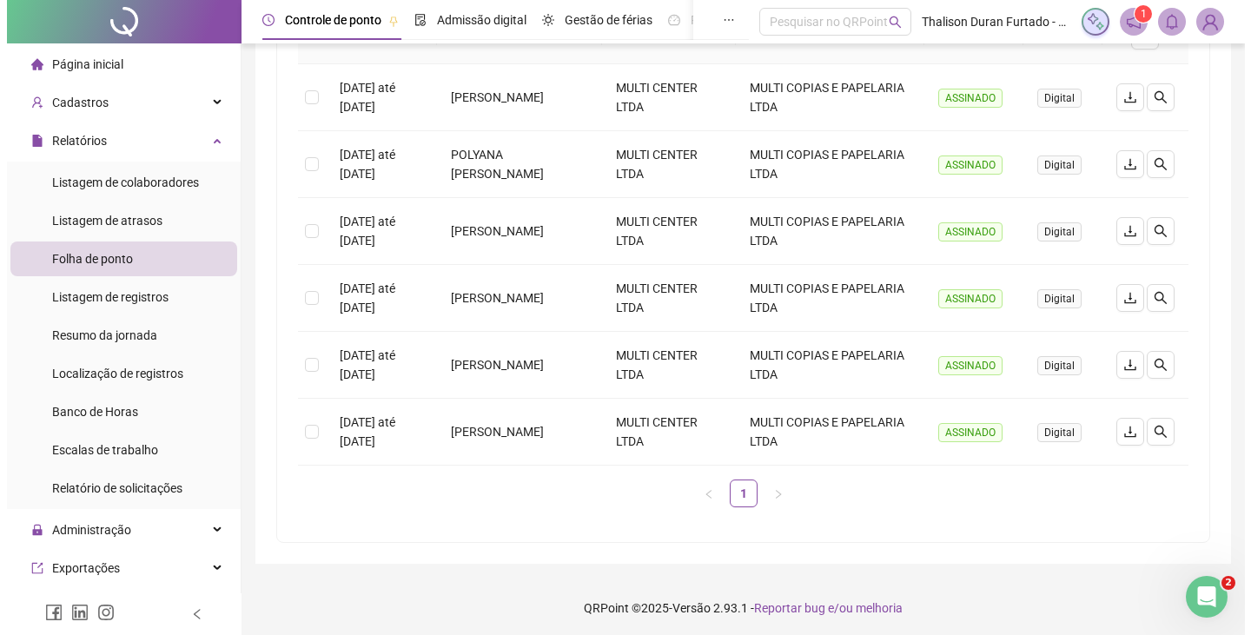
scroll to position [0, 0]
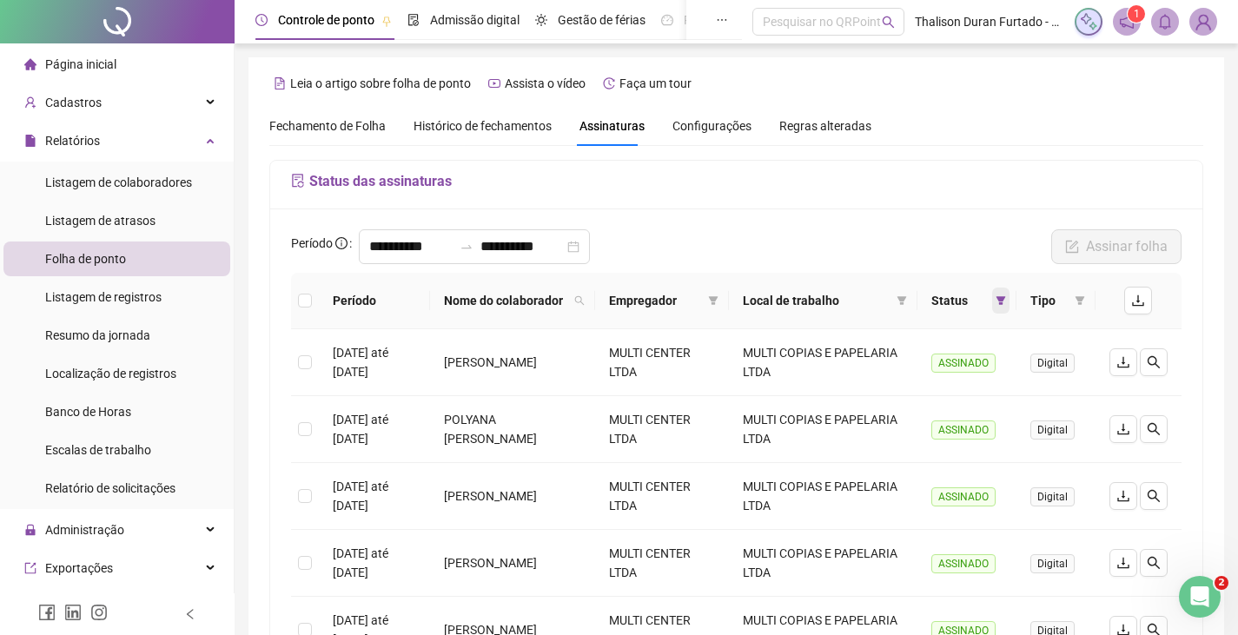
click at [1000, 297] on icon "filter" at bounding box center [1001, 300] width 10 height 9
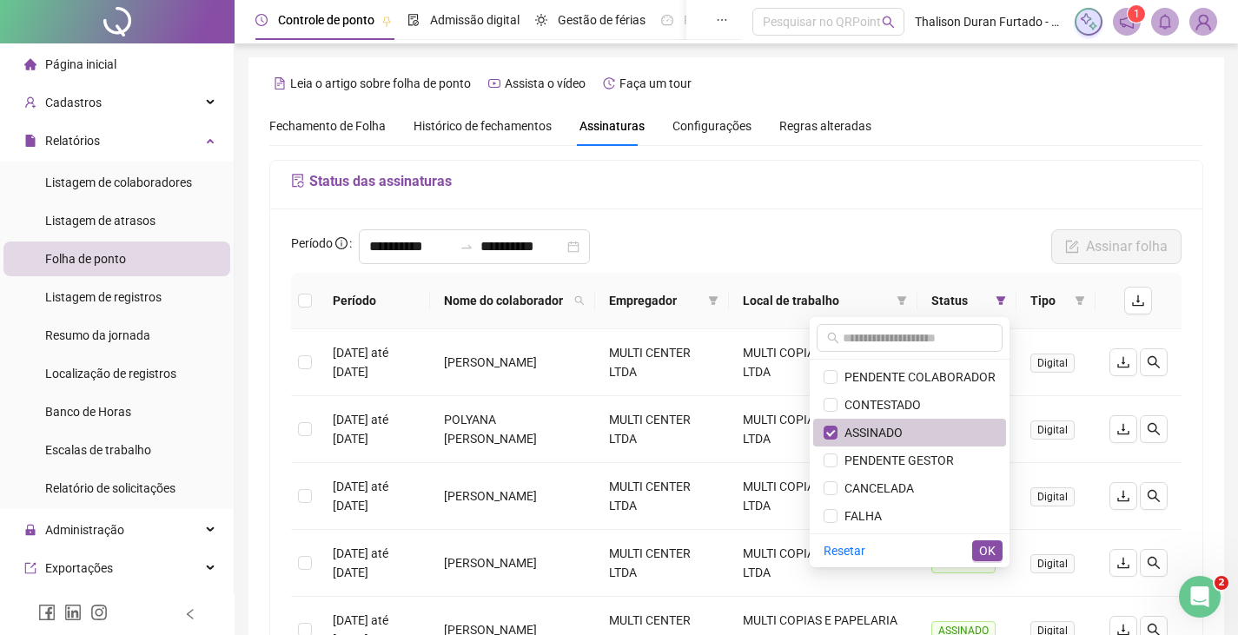
click at [842, 433] on span "ASSINADO" at bounding box center [869, 433] width 65 height 14
click at [988, 549] on span "OK" at bounding box center [987, 550] width 17 height 19
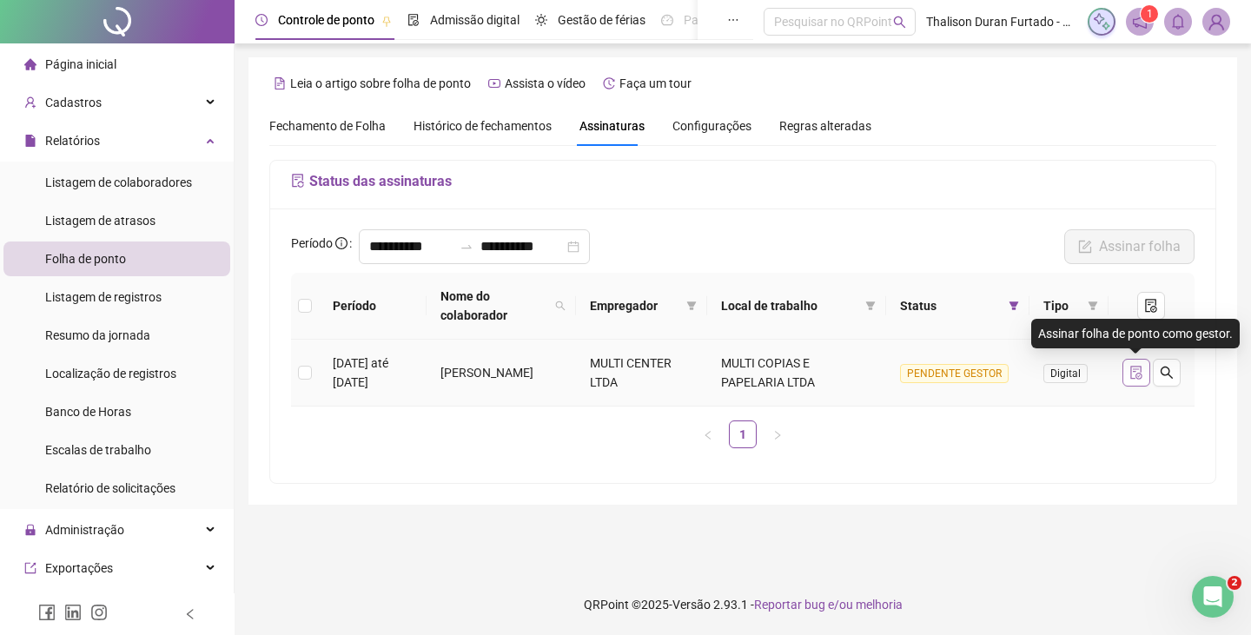
click at [1132, 363] on button "button" at bounding box center [1136, 373] width 28 height 28
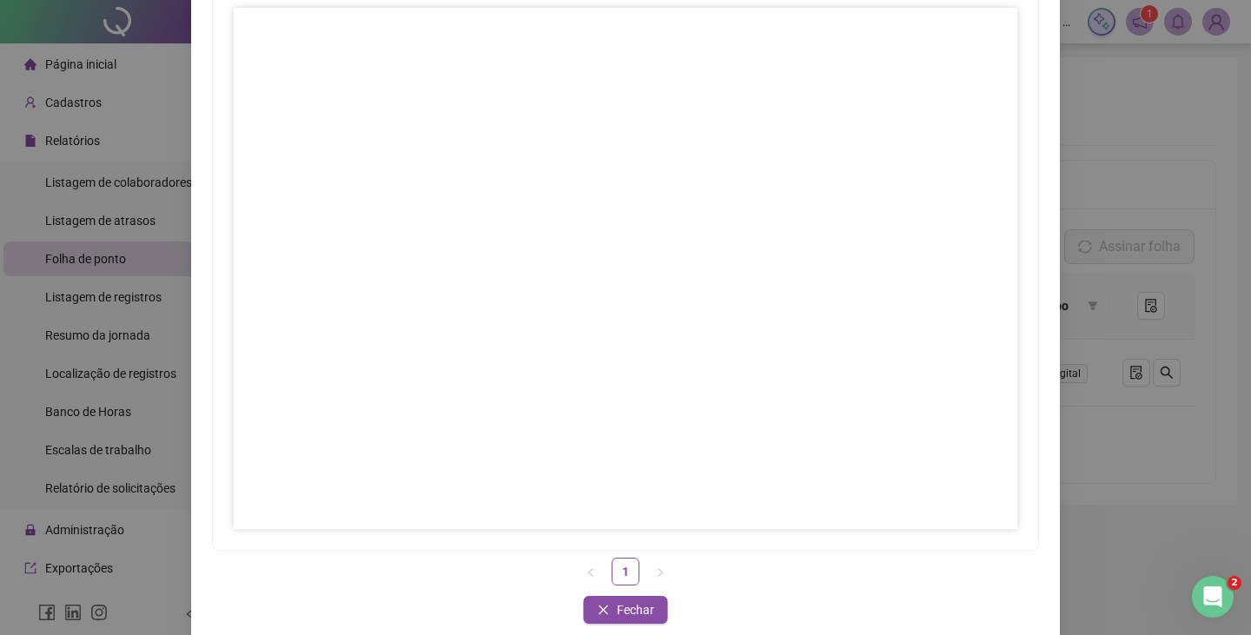
scroll to position [173, 0]
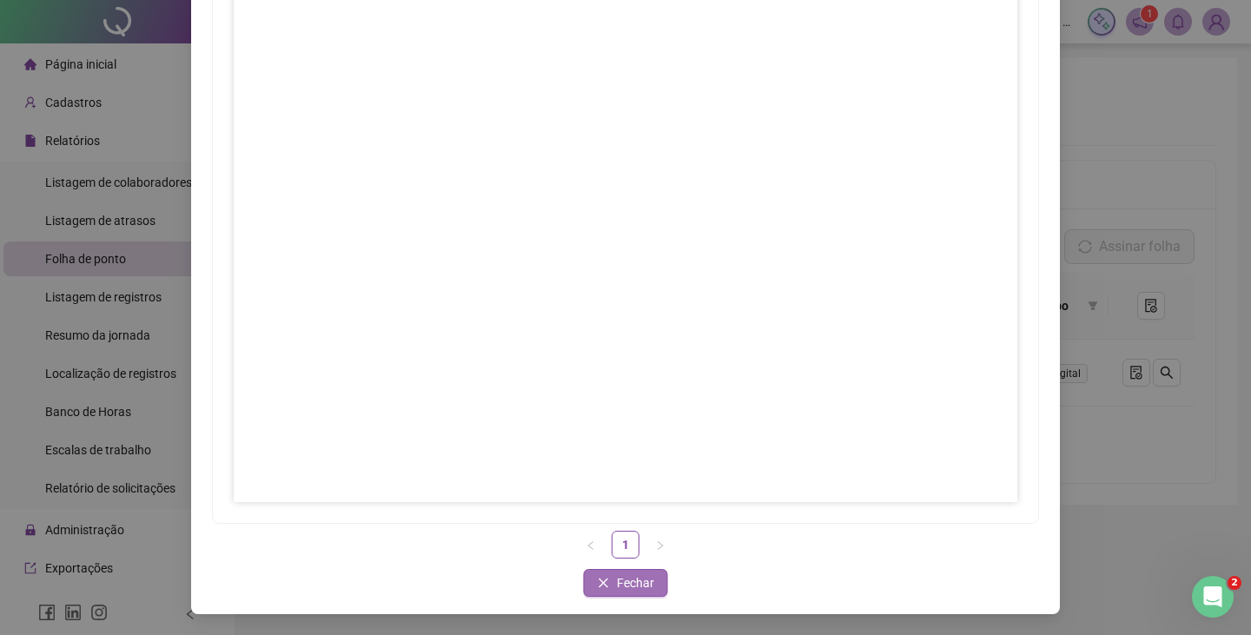
click at [617, 580] on span "Fechar" at bounding box center [635, 582] width 37 height 19
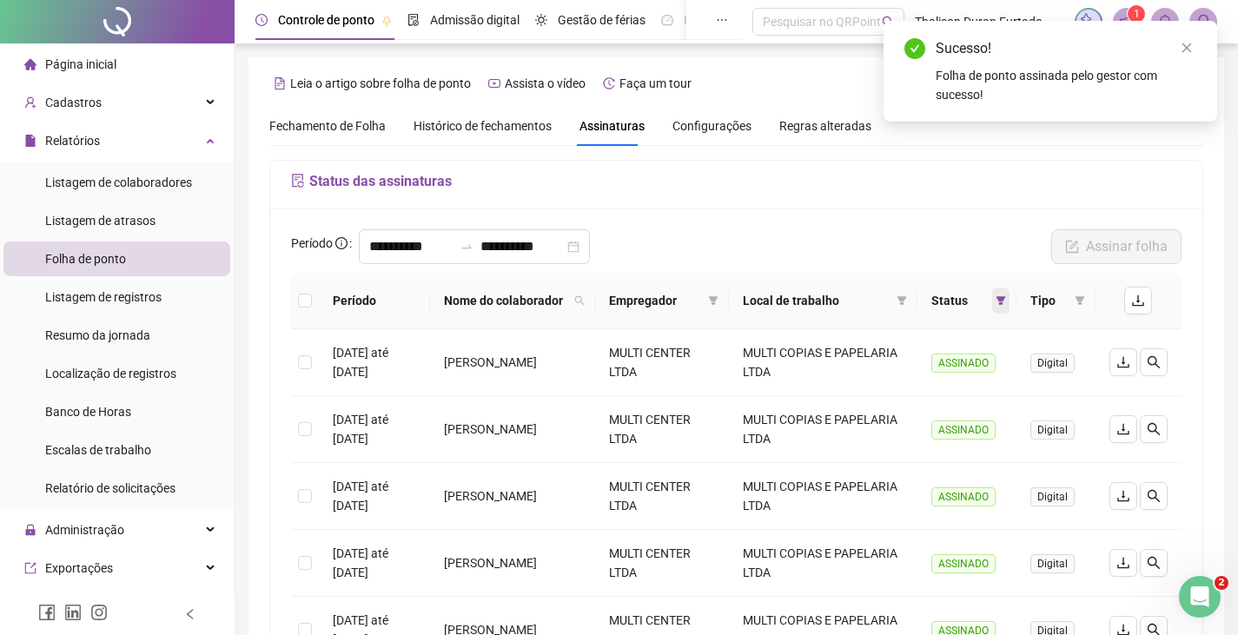
click at [996, 301] on icon "filter" at bounding box center [1000, 300] width 10 height 10
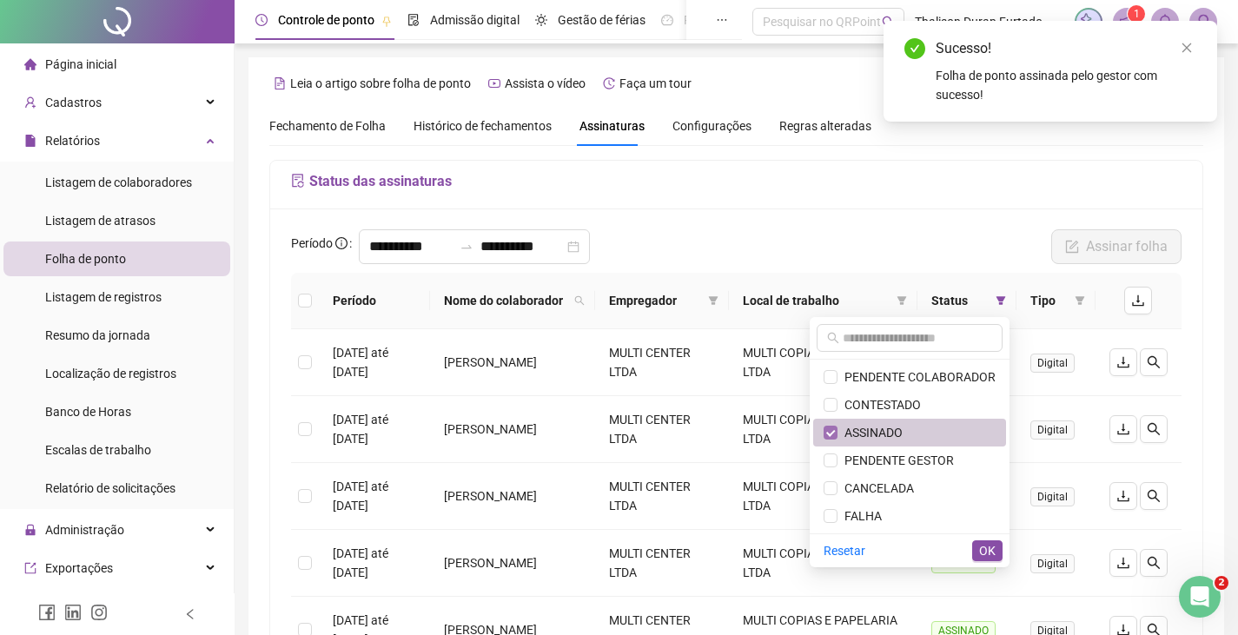
drag, startPoint x: 823, startPoint y: 427, endPoint x: 838, endPoint y: 424, distance: 15.2
click at [825, 427] on li "ASSINADO" at bounding box center [909, 433] width 193 height 28
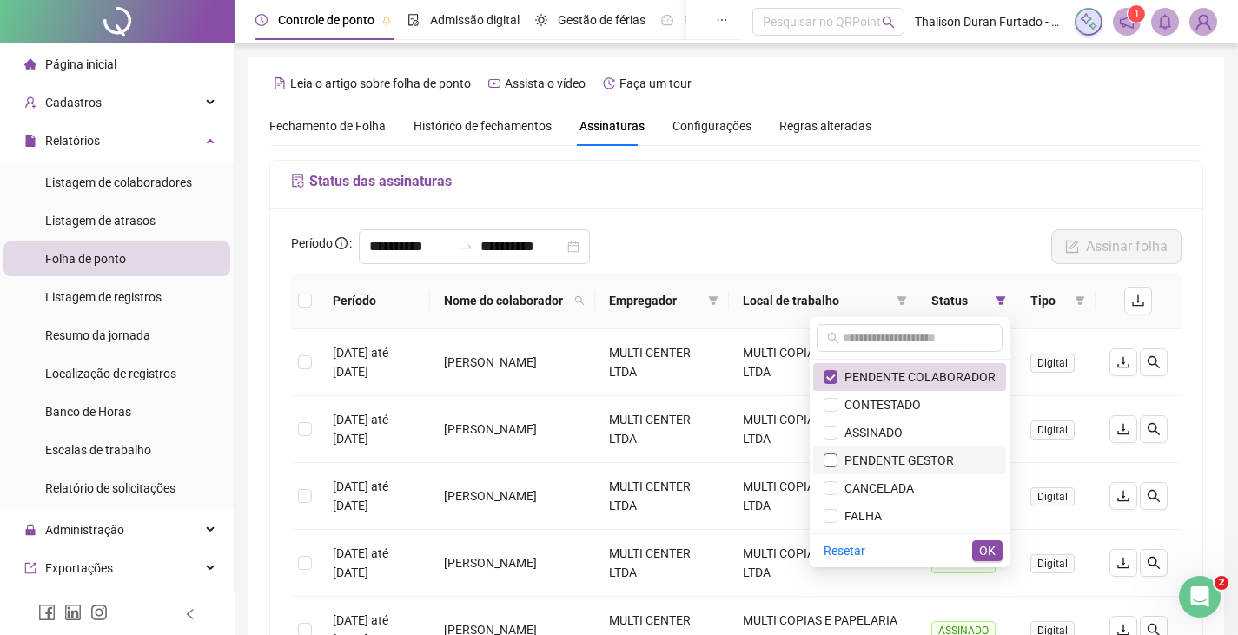
click at [833, 453] on label at bounding box center [830, 460] width 14 height 19
click at [984, 546] on span "OK" at bounding box center [987, 550] width 17 height 19
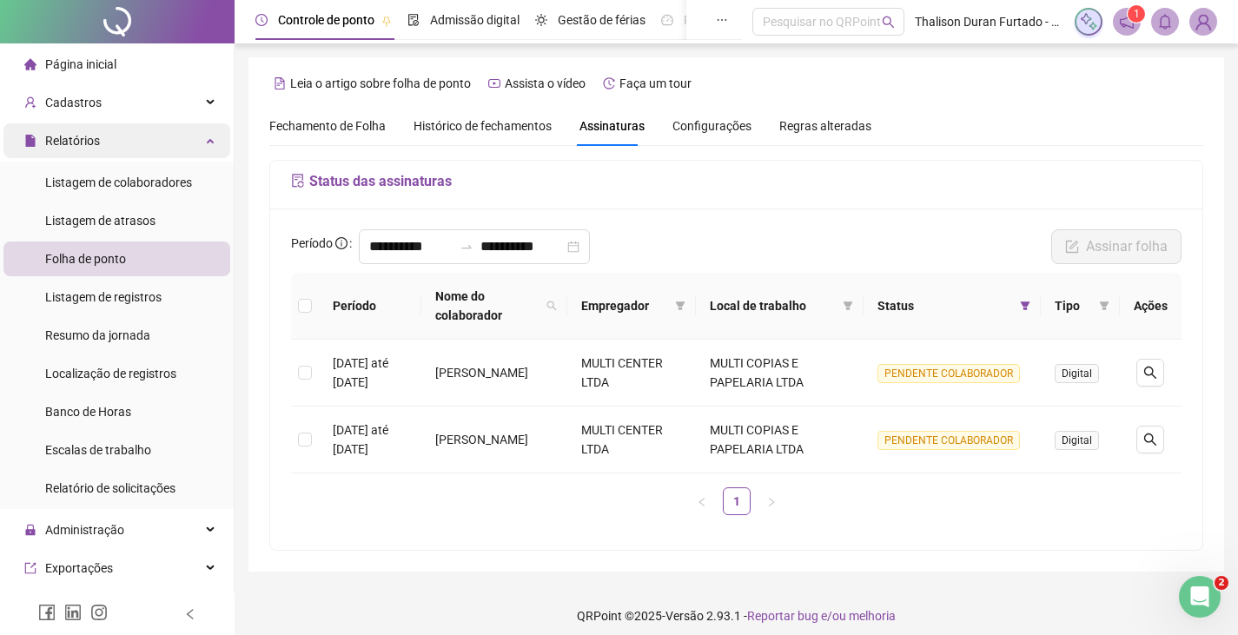
click at [196, 131] on div "Relatórios" at bounding box center [116, 140] width 227 height 35
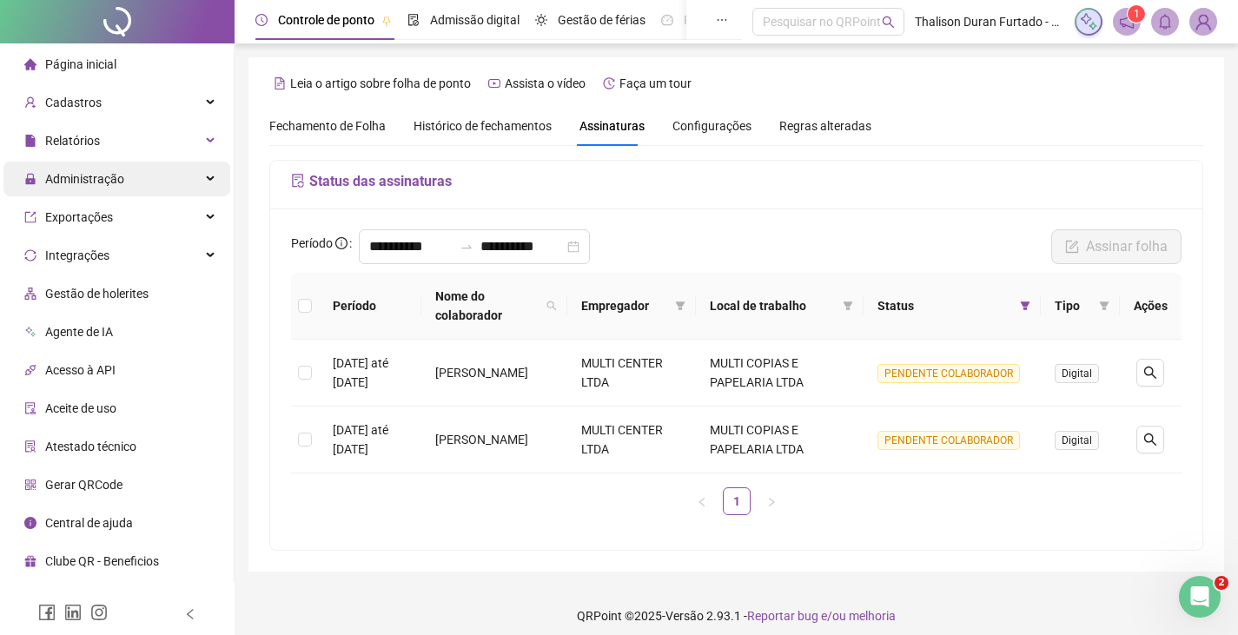
click at [139, 179] on div "Administração" at bounding box center [116, 179] width 227 height 35
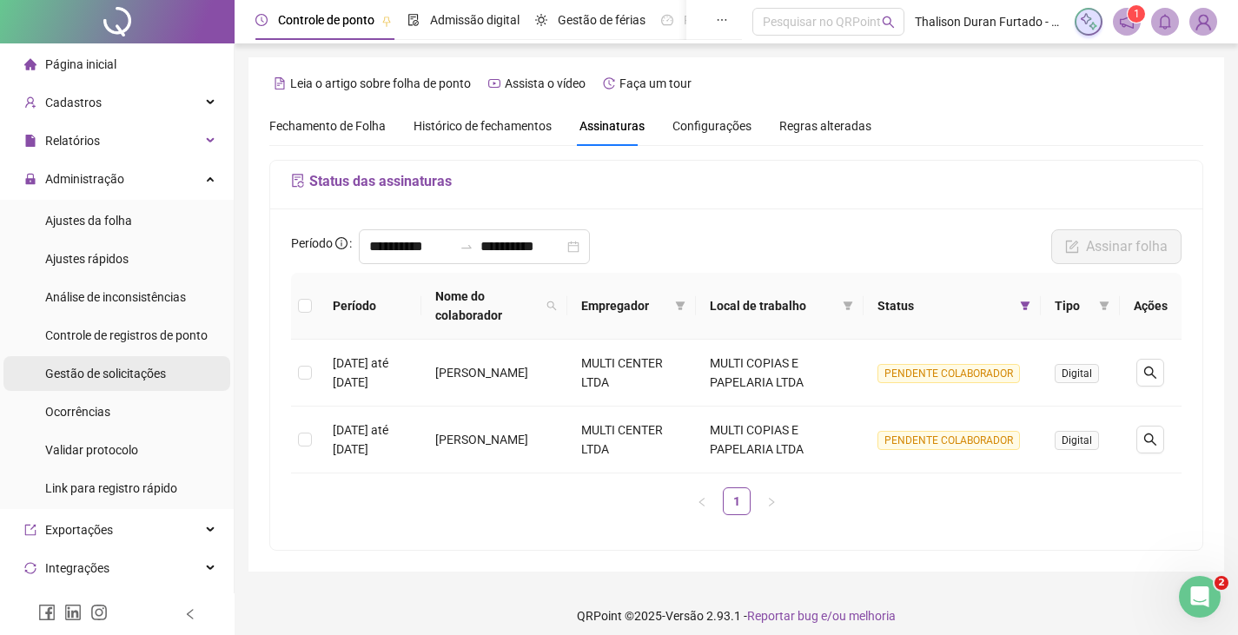
click at [96, 374] on span "Gestão de solicitações" at bounding box center [105, 374] width 121 height 14
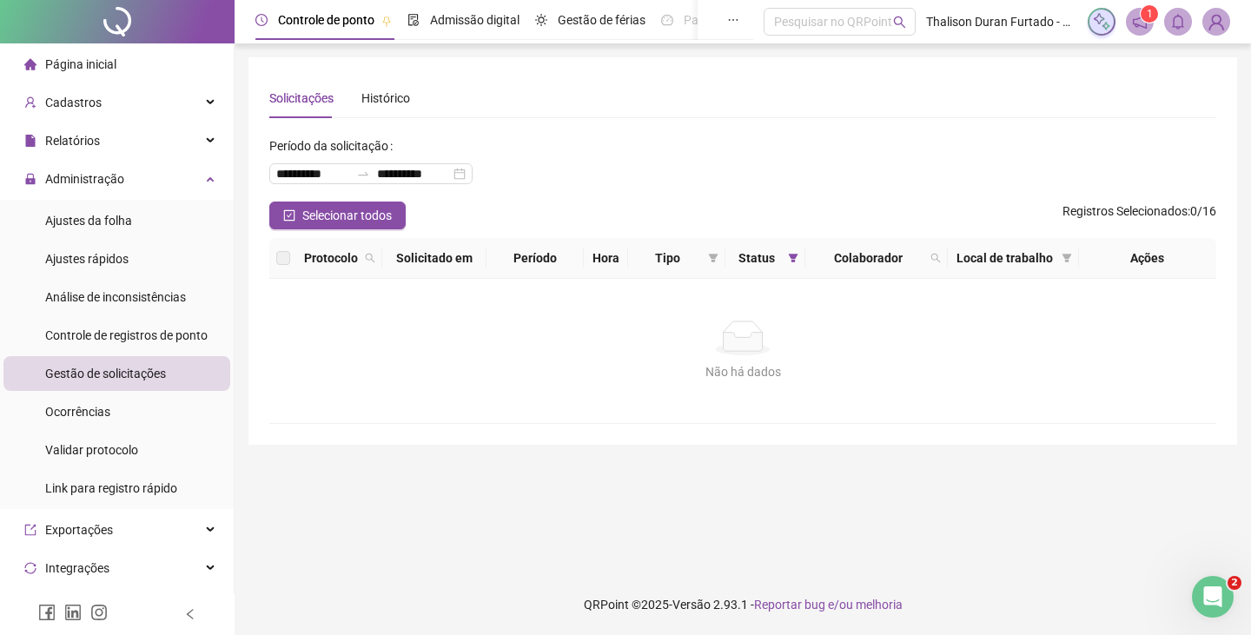
click at [1205, 11] on span at bounding box center [1216, 22] width 28 height 28
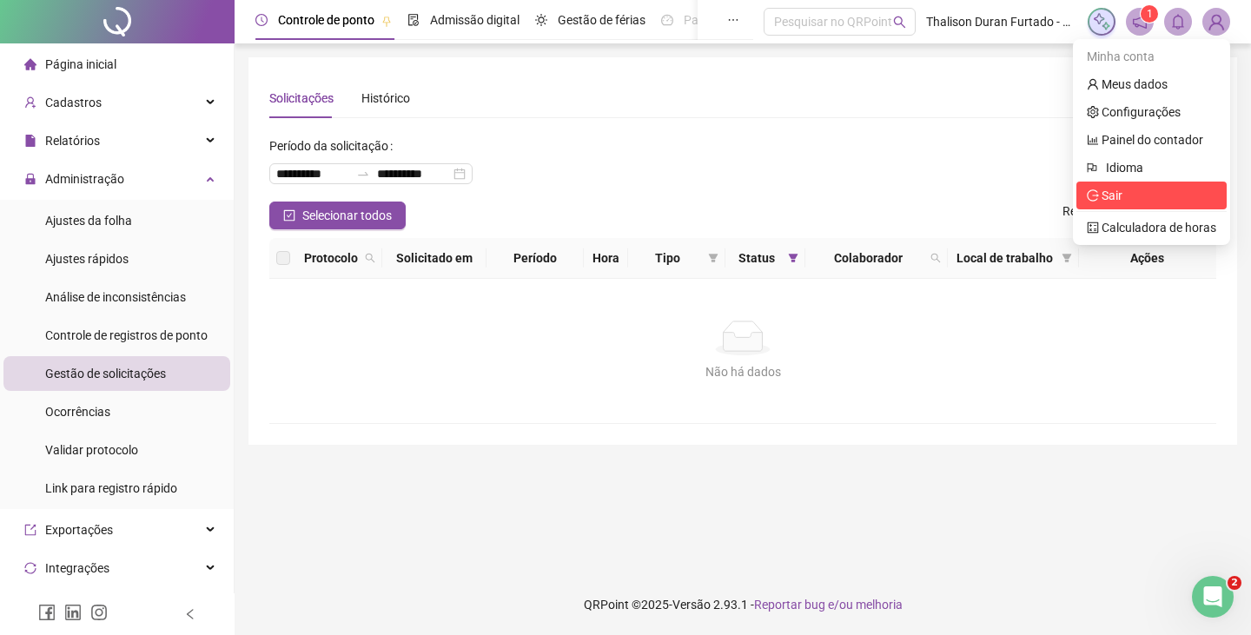
click at [1147, 196] on span "Sair" at bounding box center [1151, 195] width 129 height 19
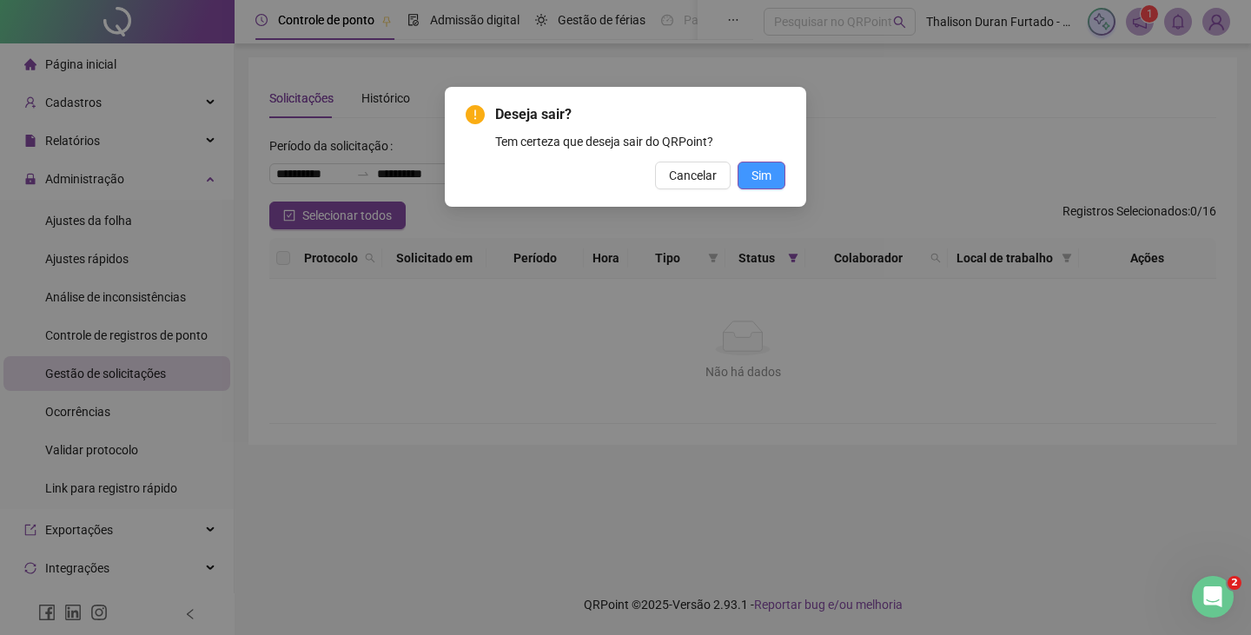
click at [759, 168] on span "Sim" at bounding box center [761, 175] width 20 height 19
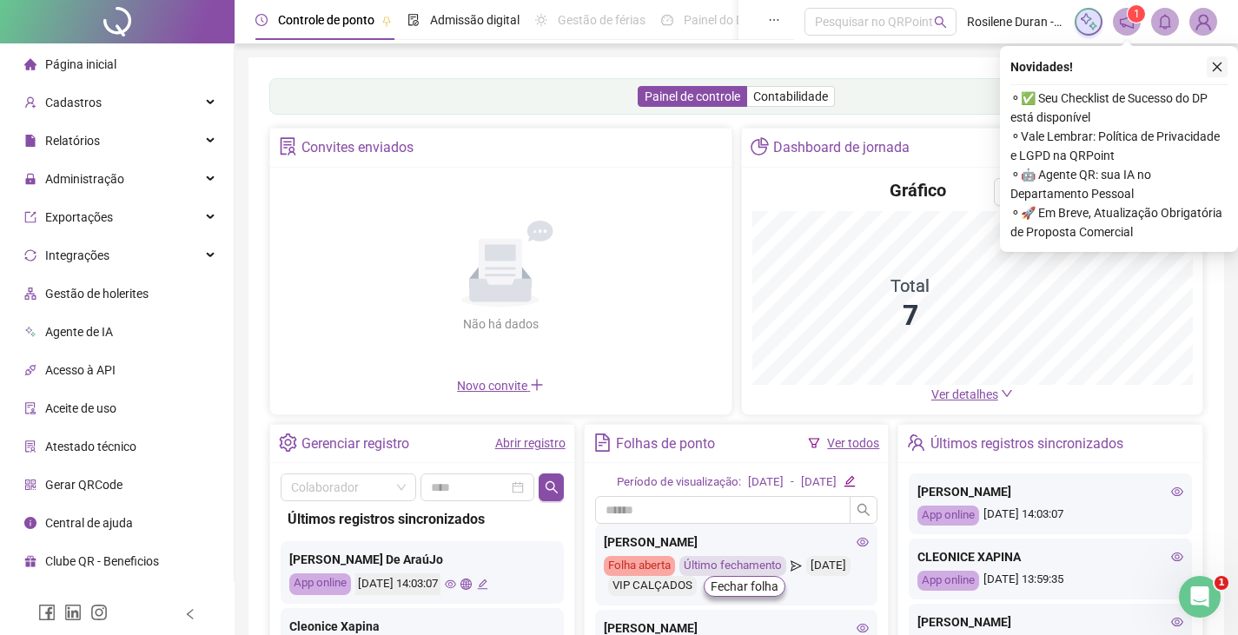
click at [1213, 64] on icon "close" at bounding box center [1217, 67] width 12 height 12
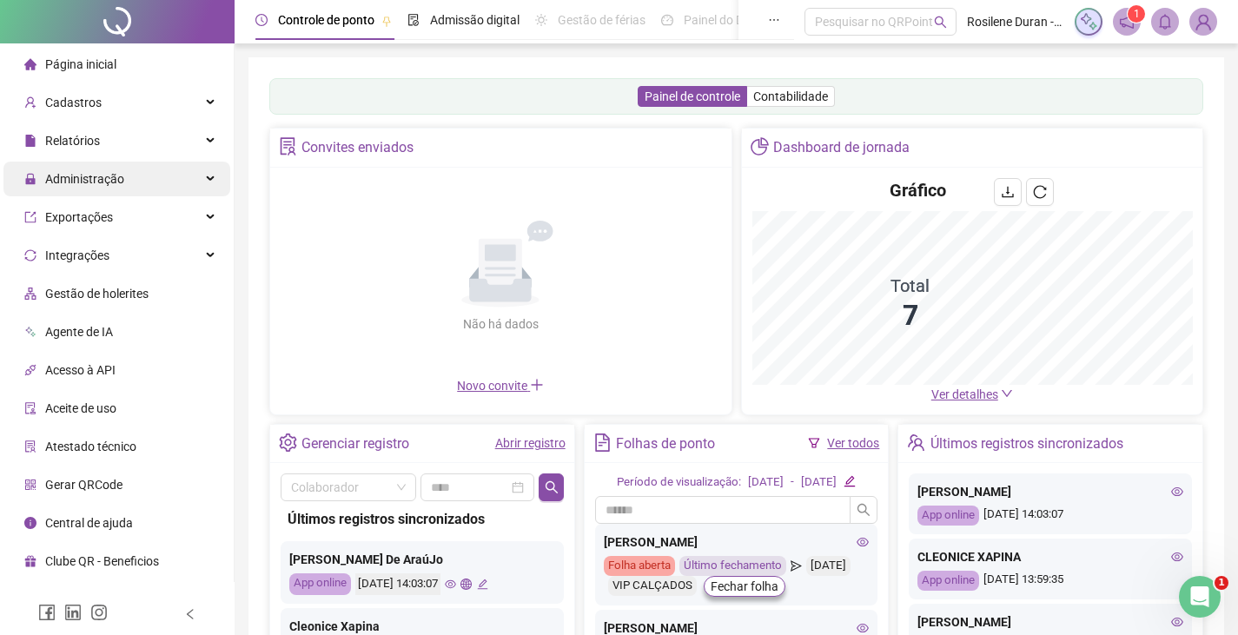
click at [86, 184] on span "Administração" at bounding box center [84, 179] width 79 height 14
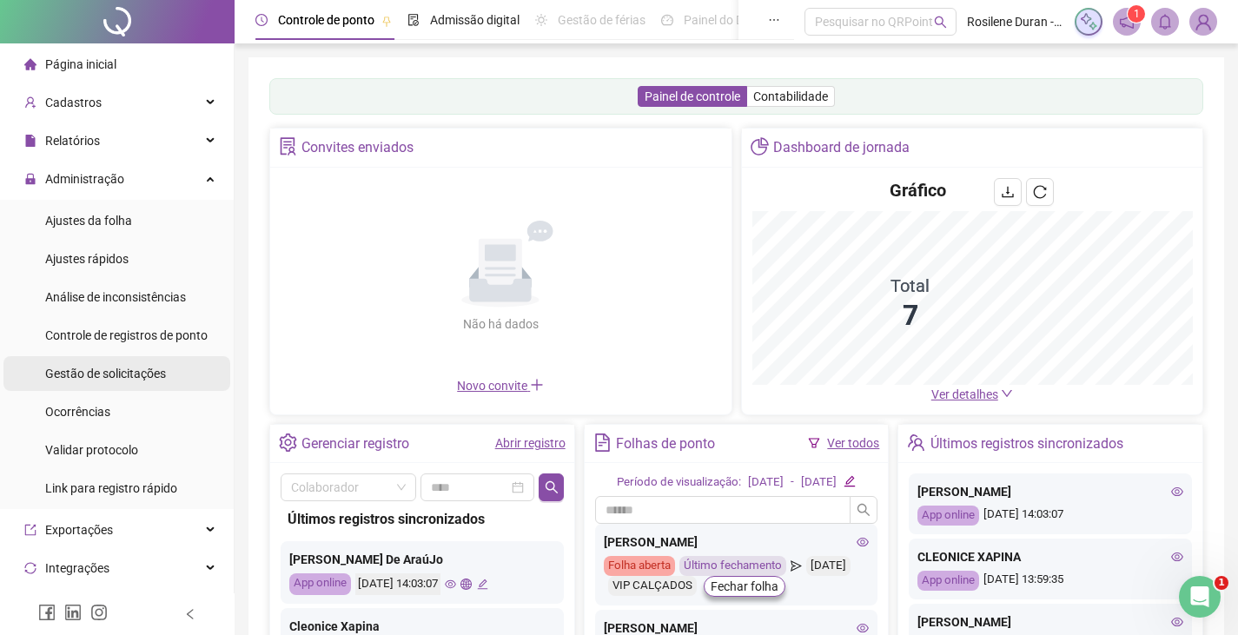
click at [69, 370] on span "Gestão de solicitações" at bounding box center [105, 374] width 121 height 14
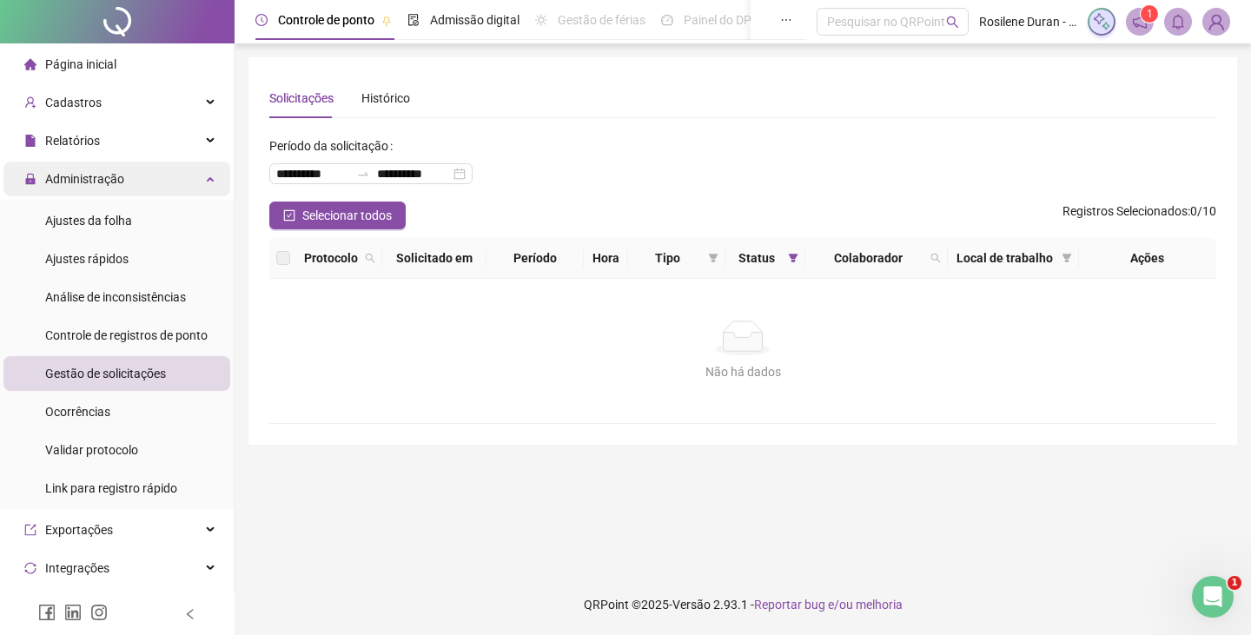
click at [88, 174] on span "Administração" at bounding box center [84, 179] width 79 height 14
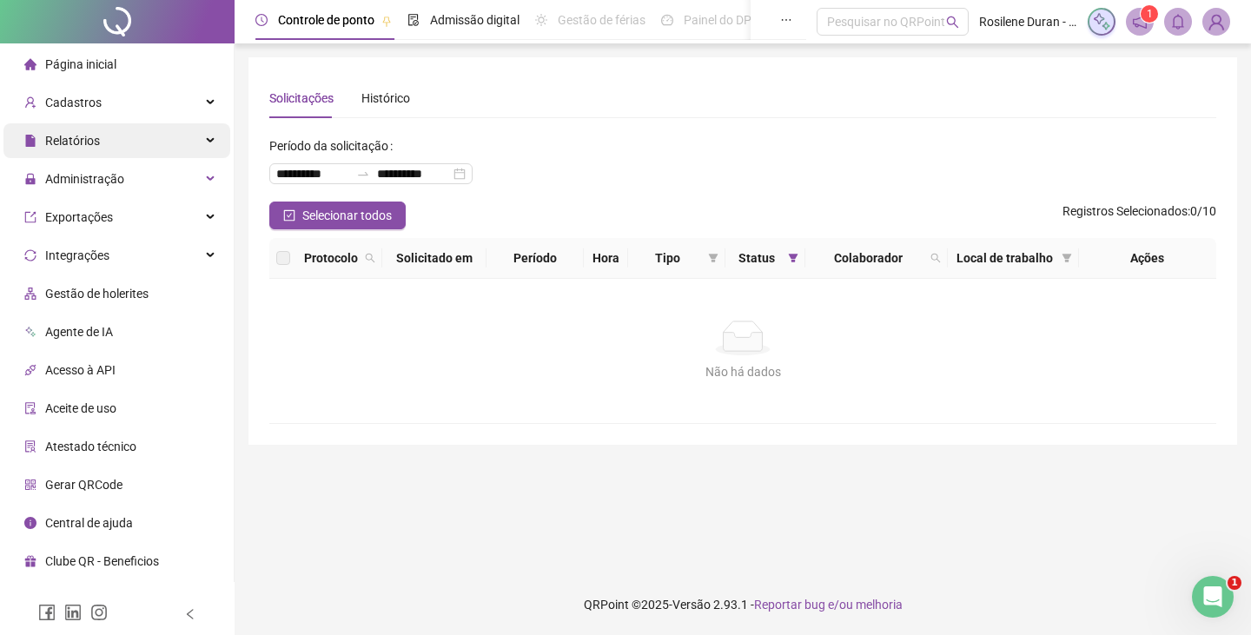
click at [95, 143] on span "Relatórios" at bounding box center [72, 141] width 55 height 14
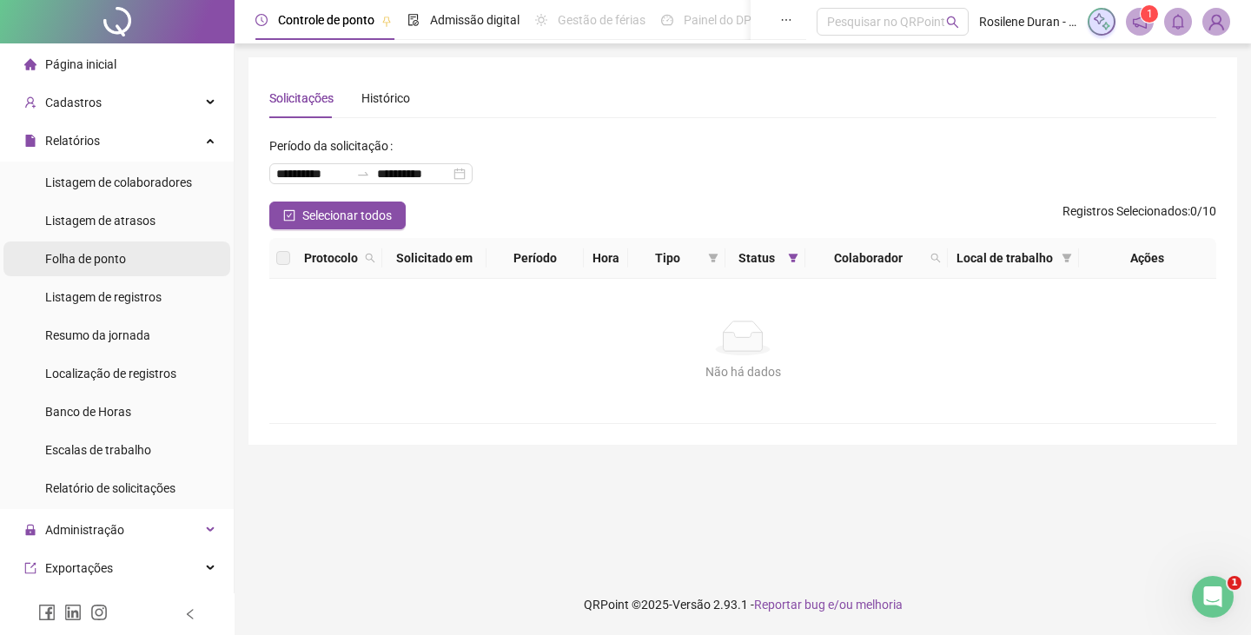
click at [96, 264] on span "Folha de ponto" at bounding box center [85, 259] width 81 height 14
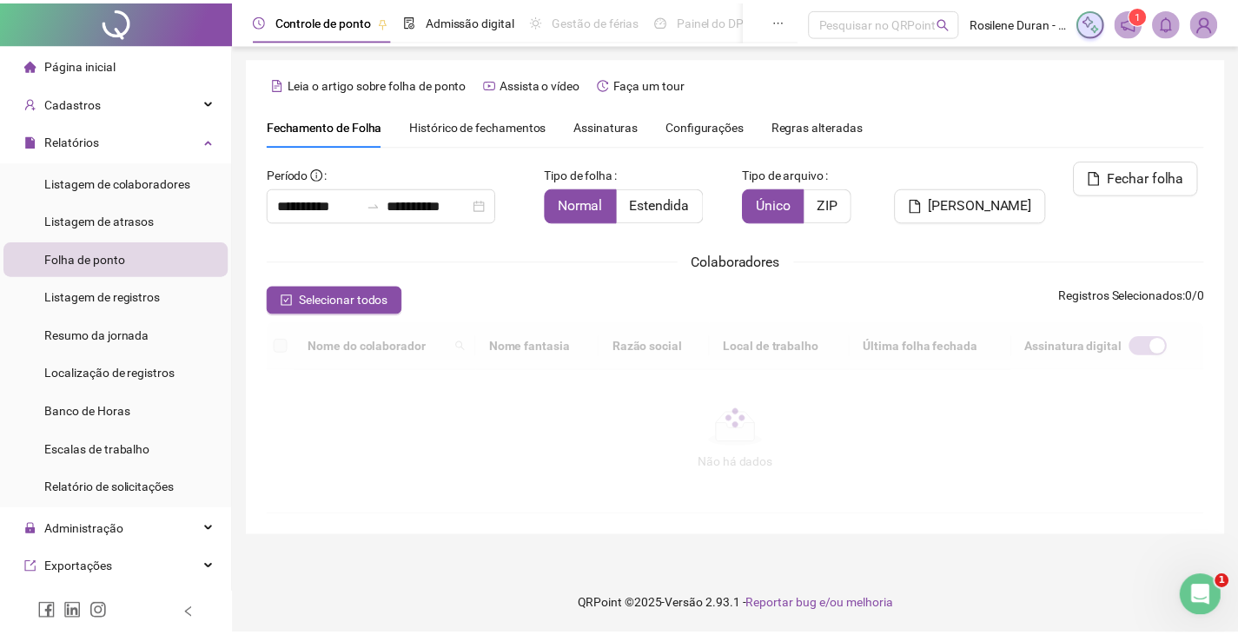
scroll to position [38, 0]
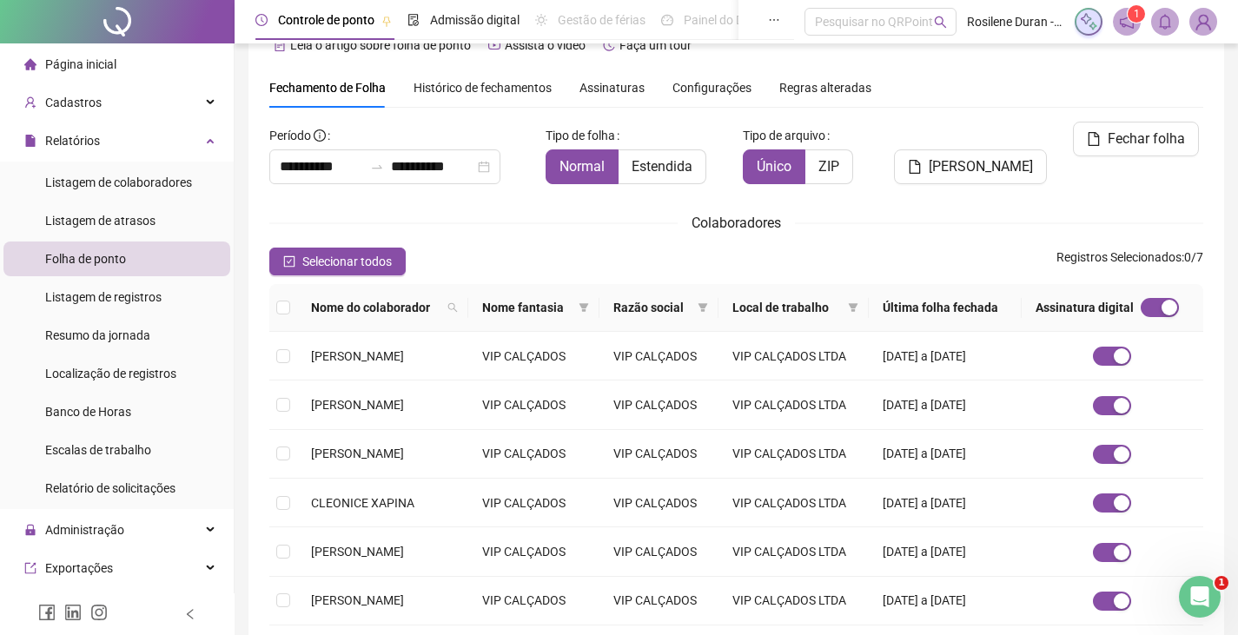
click at [607, 89] on span "Assinaturas" at bounding box center [611, 88] width 65 height 12
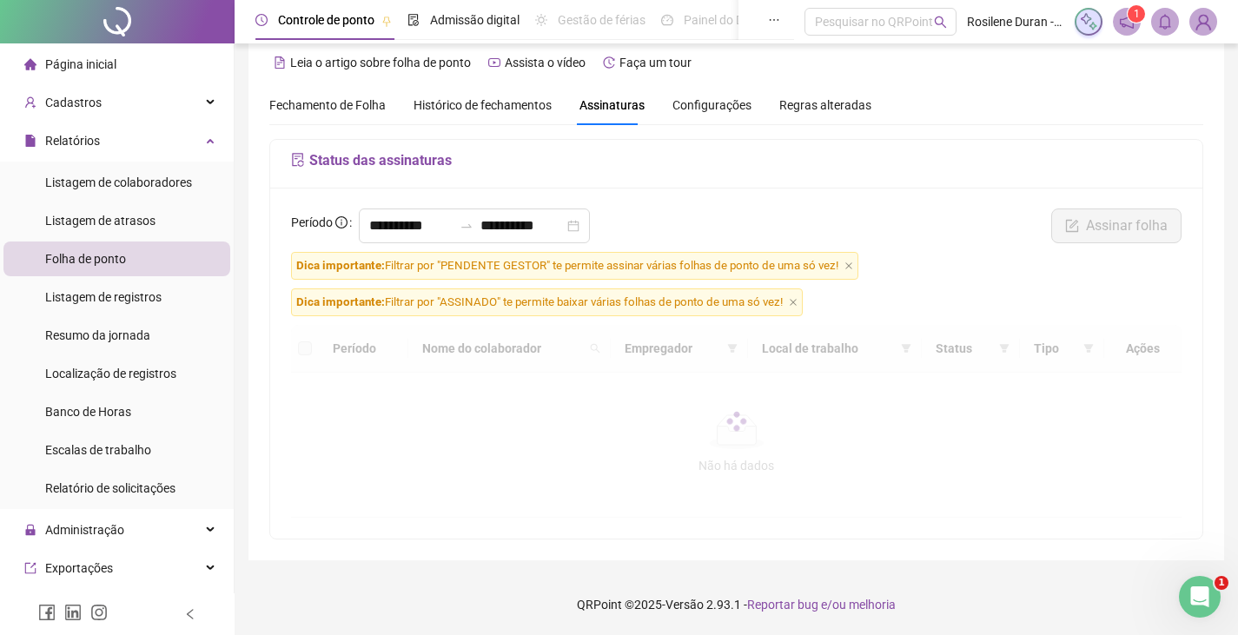
scroll to position [21, 0]
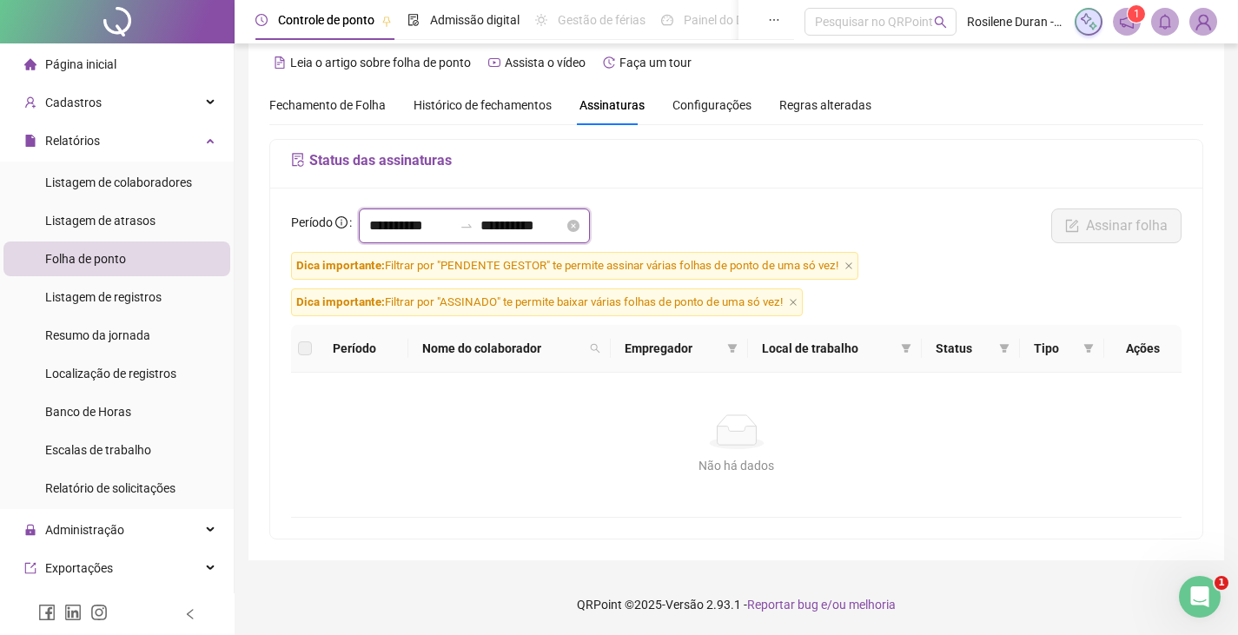
click at [395, 225] on input "**********" at bounding box center [410, 225] width 83 height 21
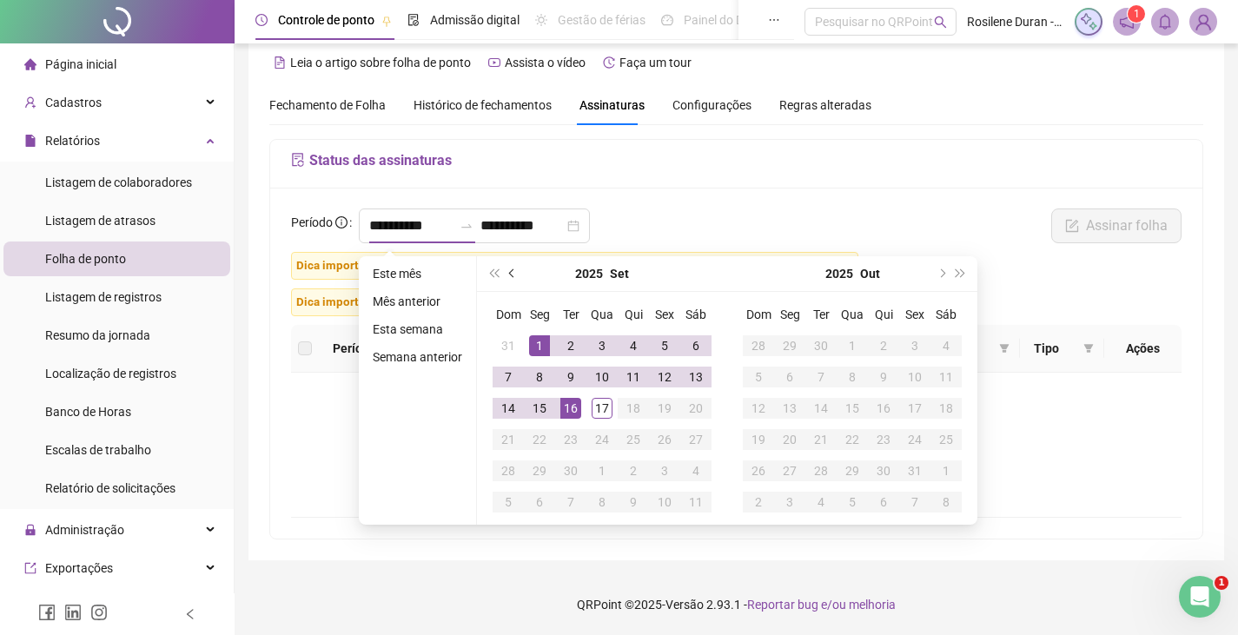
click at [516, 276] on button "prev-year" at bounding box center [512, 273] width 19 height 35
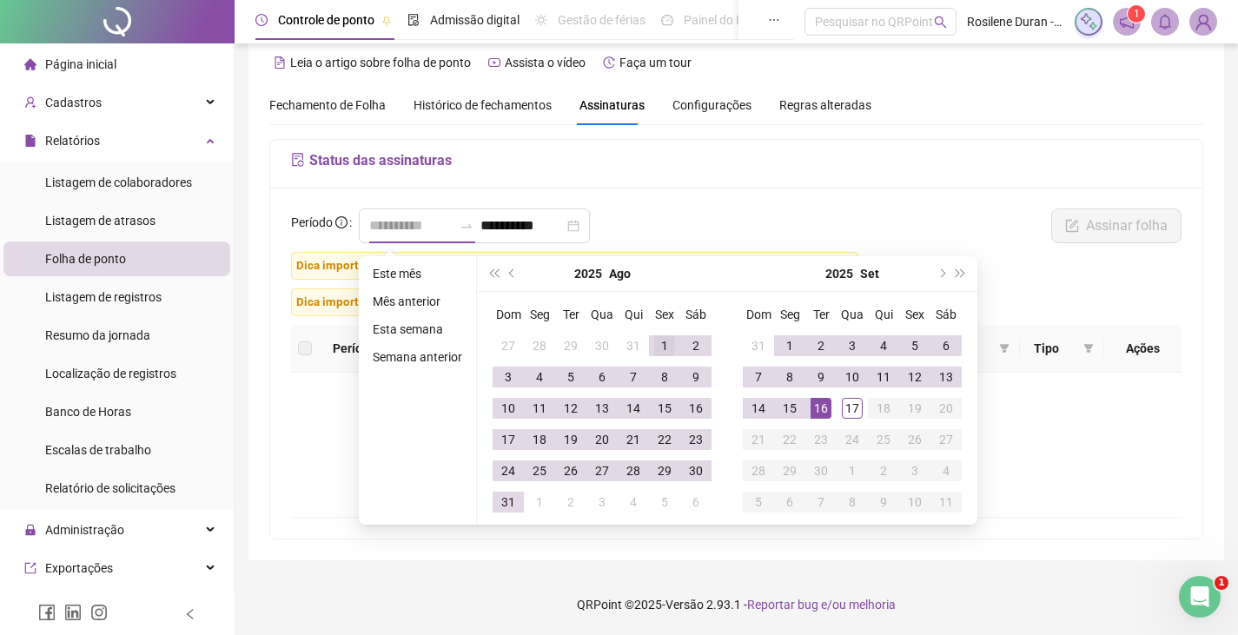
type input "**********"
click at [657, 339] on div "1" at bounding box center [664, 345] width 21 height 21
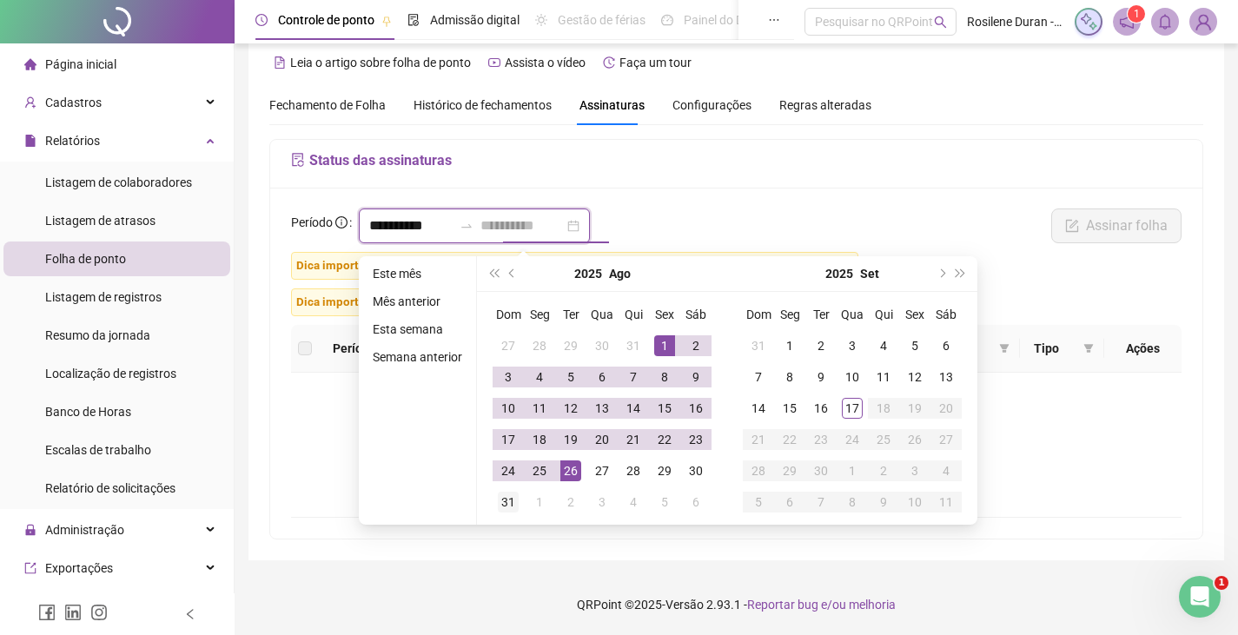
type input "**********"
click at [502, 499] on div "31" at bounding box center [508, 502] width 21 height 21
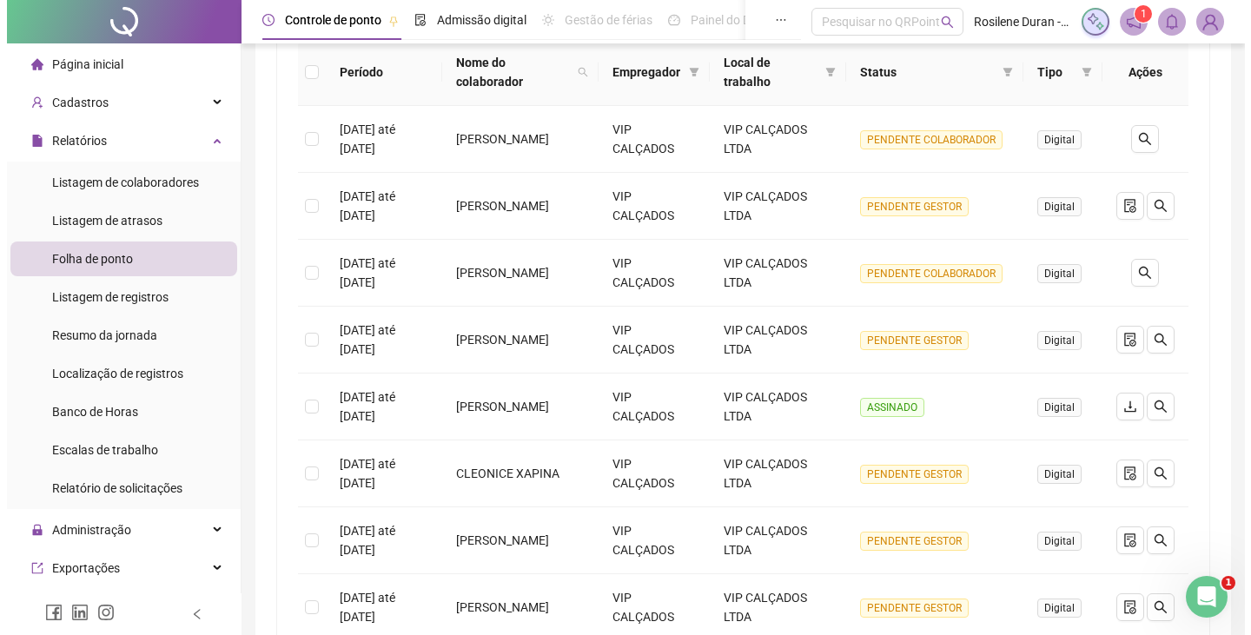
scroll to position [305, 0]
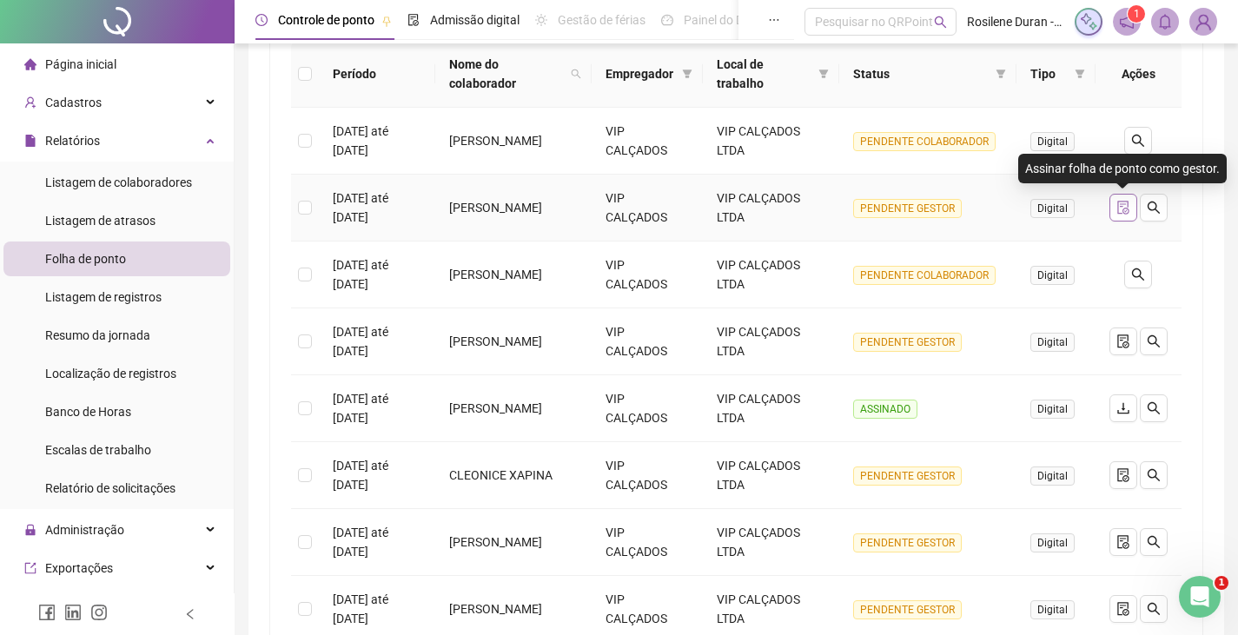
click at [1123, 207] on icon "file-done" at bounding box center [1123, 208] width 14 height 14
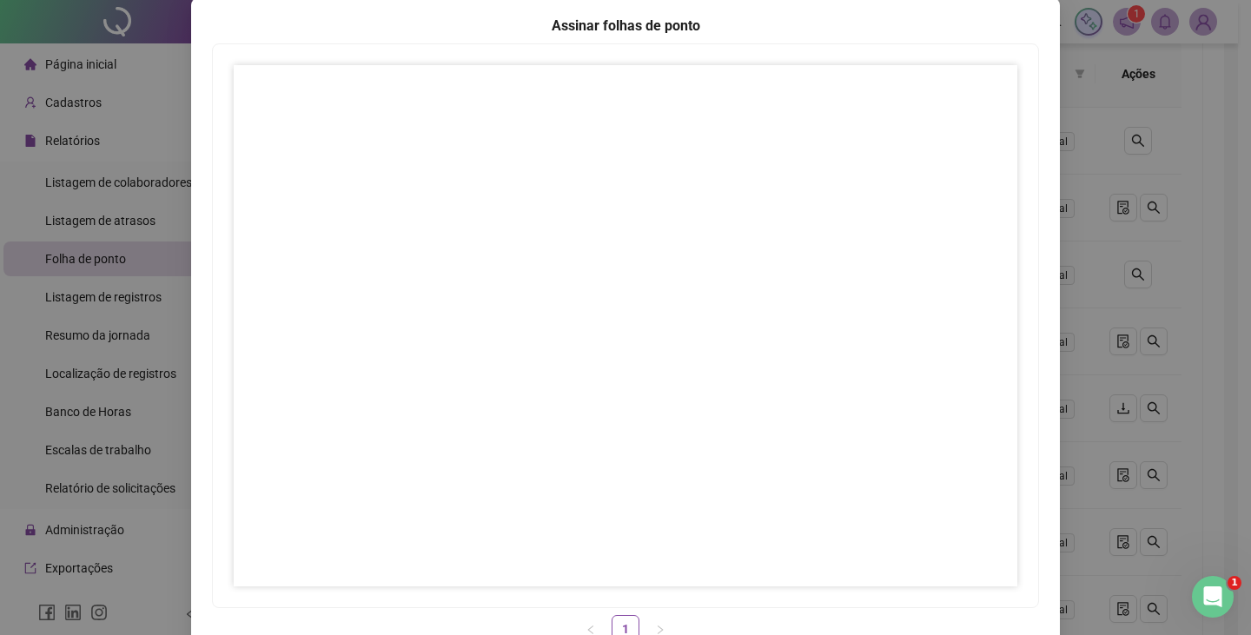
scroll to position [173, 0]
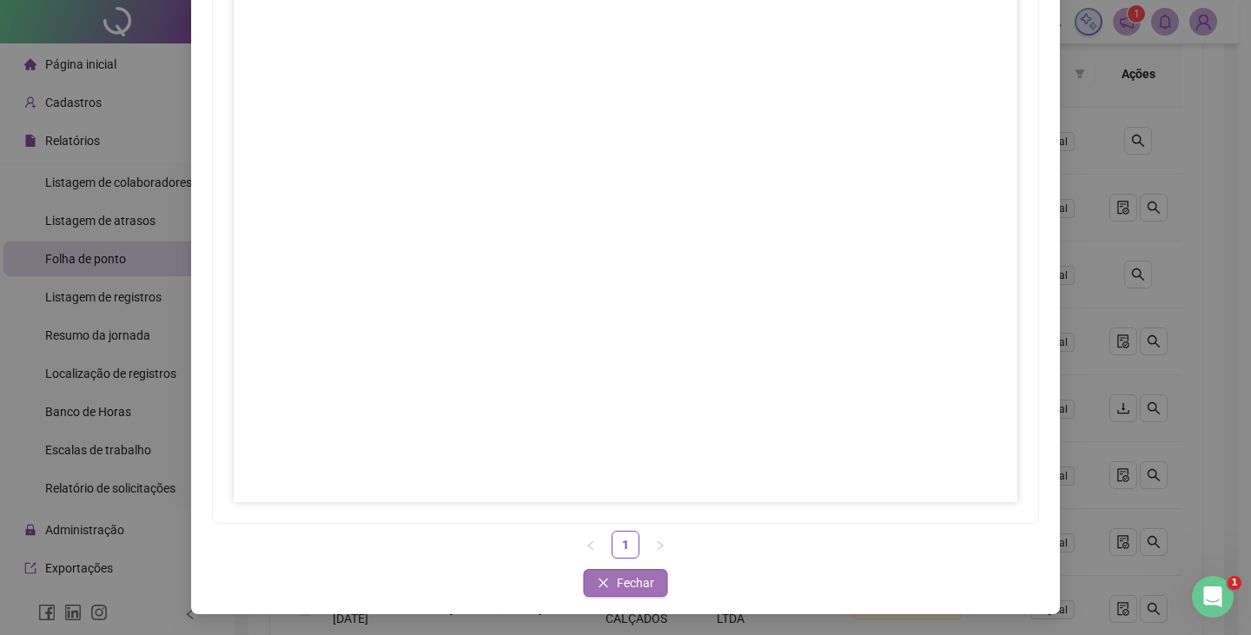
click at [633, 576] on span "Fechar" at bounding box center [635, 582] width 37 height 19
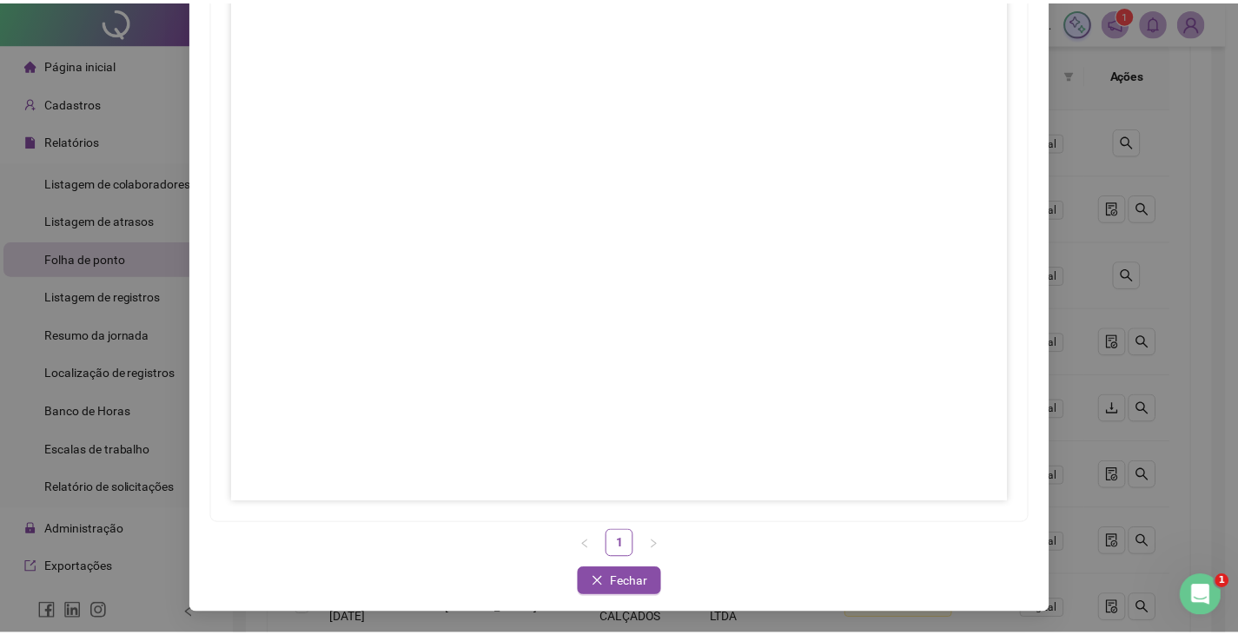
scroll to position [0, 0]
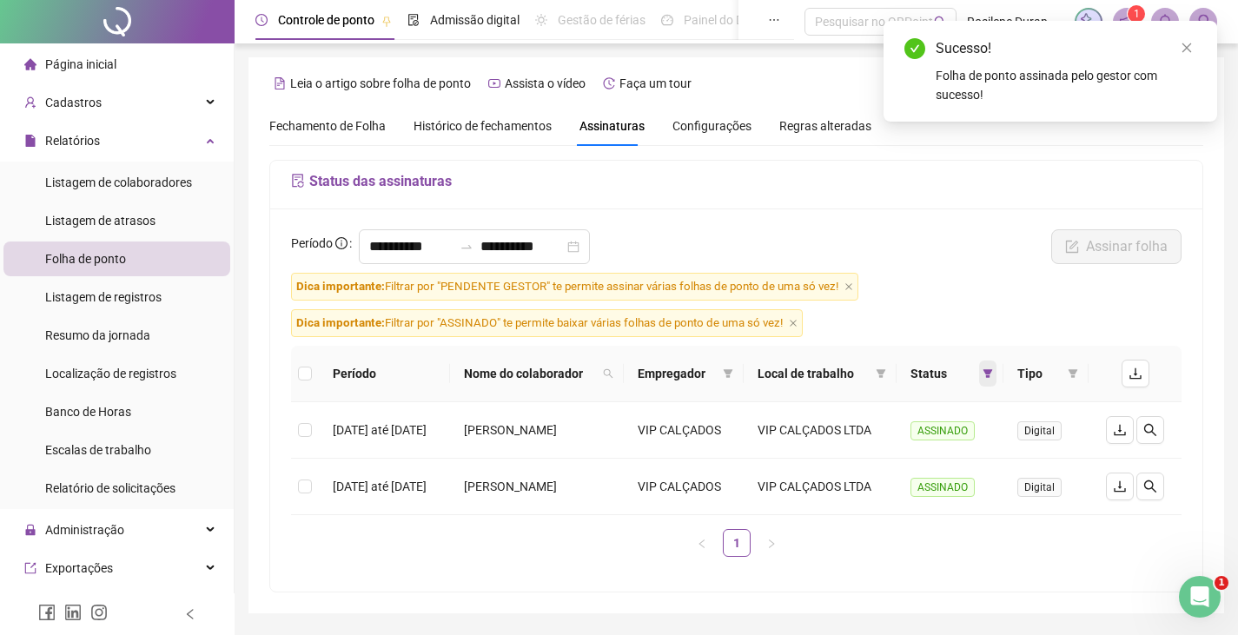
click at [996, 372] on span at bounding box center [987, 373] width 17 height 26
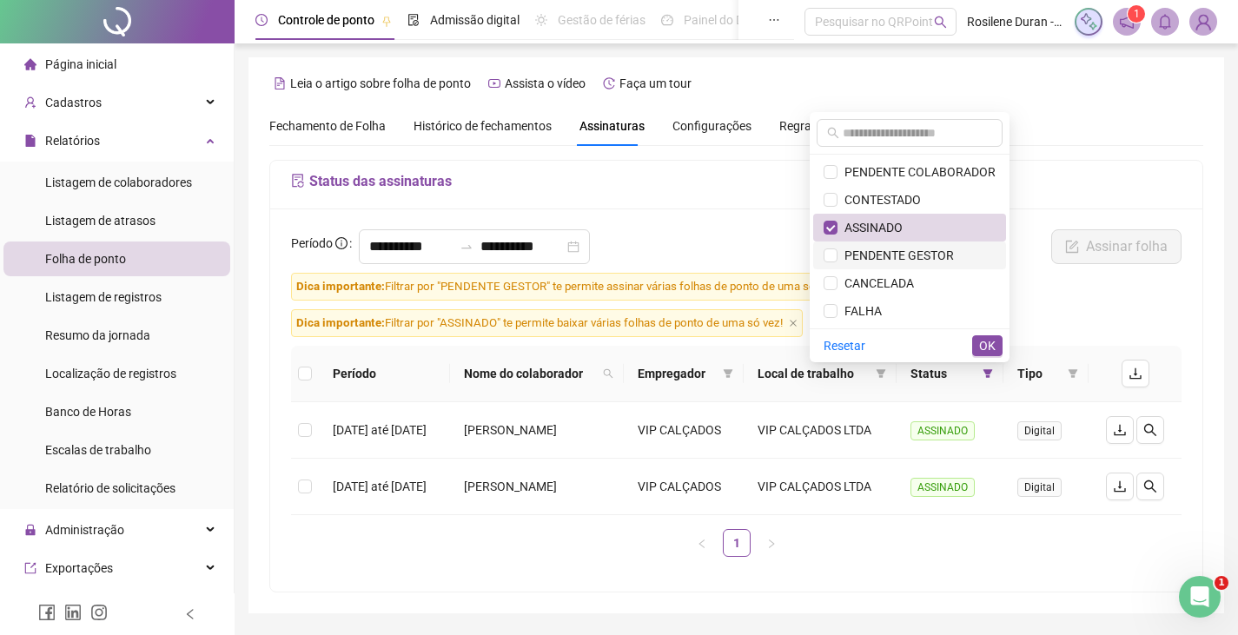
click at [842, 248] on span "PENDENTE GESTOR" at bounding box center [895, 255] width 116 height 14
click at [830, 180] on label at bounding box center [830, 171] width 14 height 19
click at [830, 219] on label at bounding box center [830, 227] width 14 height 19
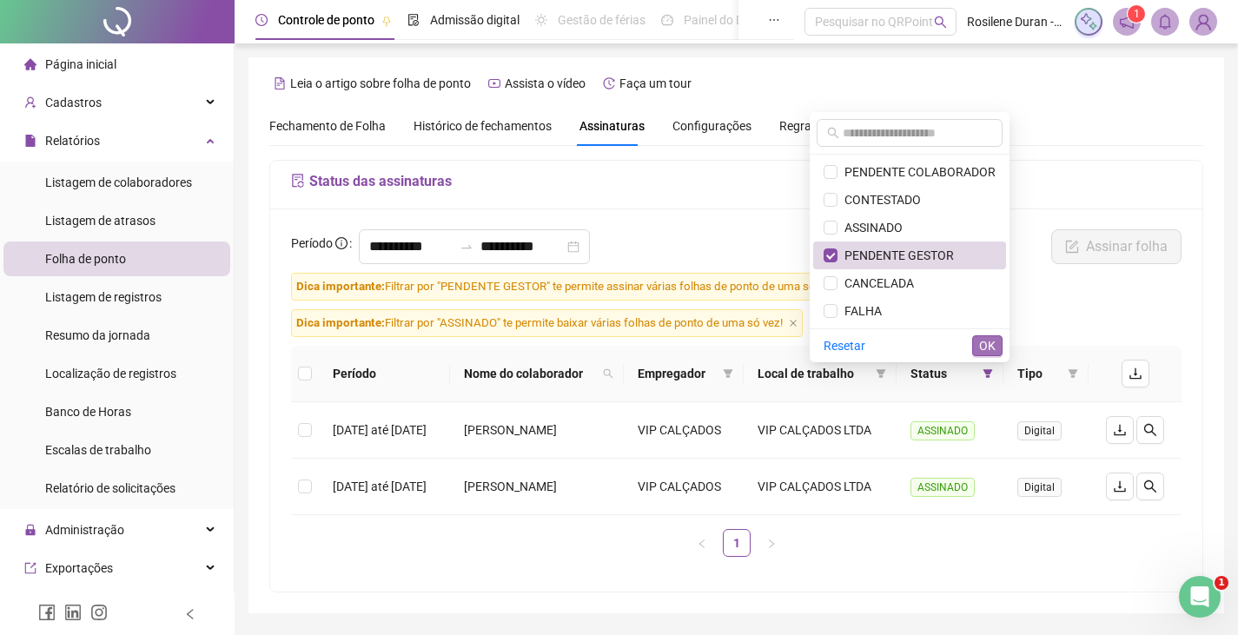
click at [985, 337] on span "OK" at bounding box center [987, 345] width 17 height 19
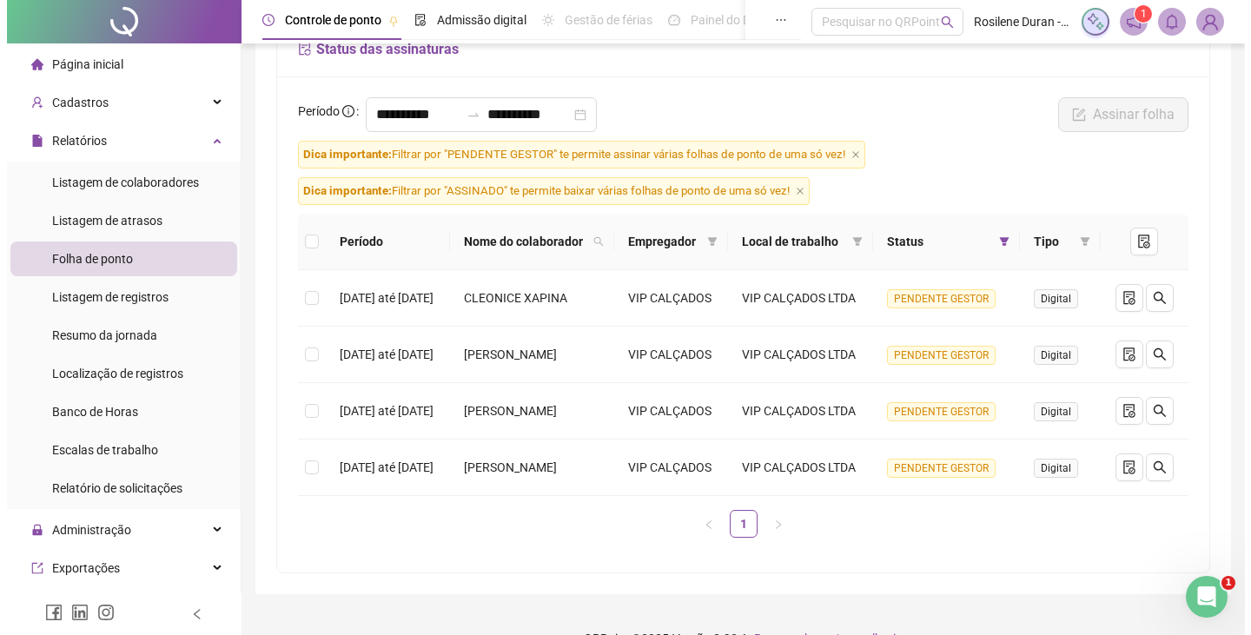
scroll to position [218, 0]
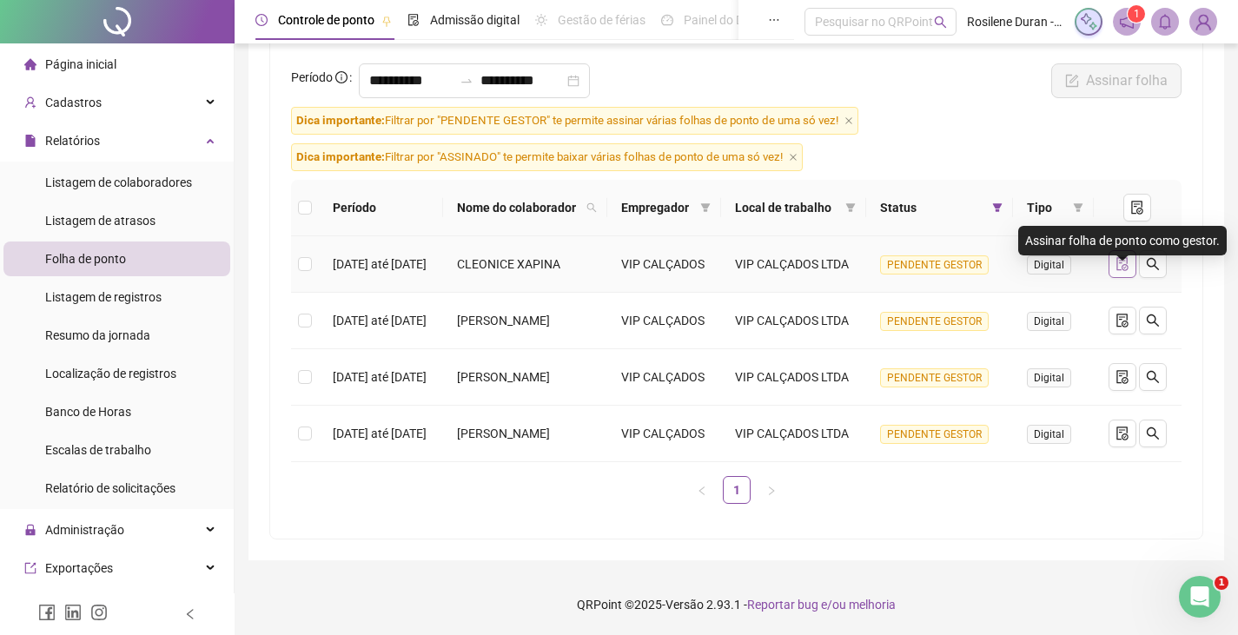
click at [1124, 257] on icon "file-done" at bounding box center [1122, 264] width 14 height 14
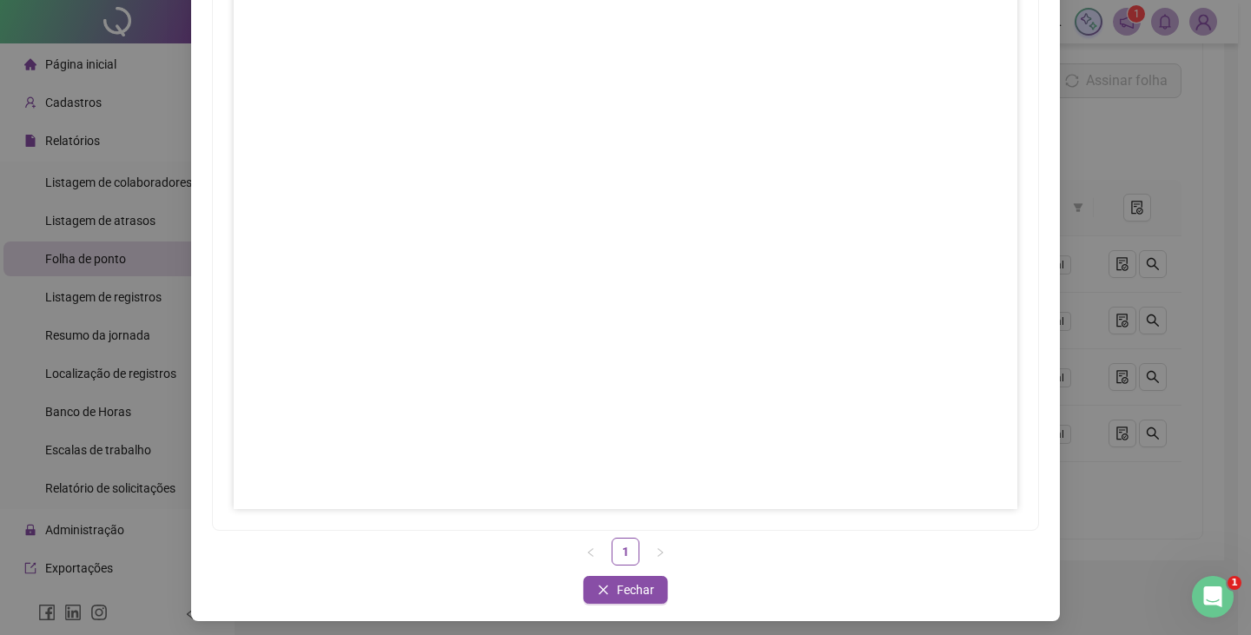
scroll to position [173, 0]
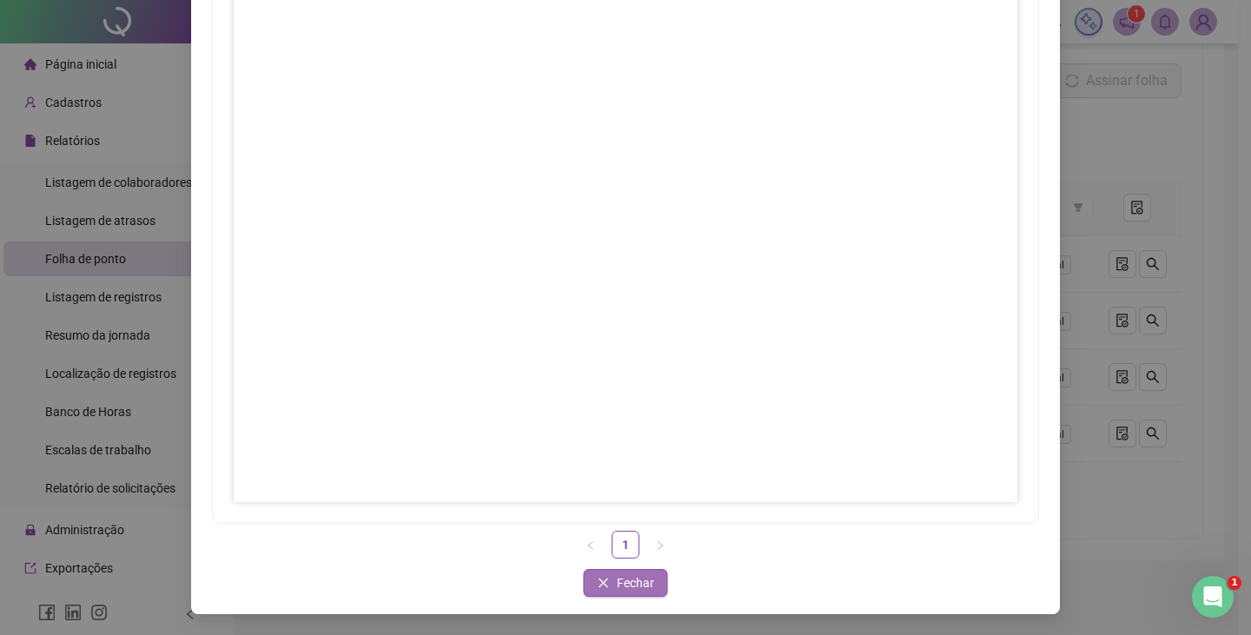
click at [638, 583] on span "Fechar" at bounding box center [635, 582] width 37 height 19
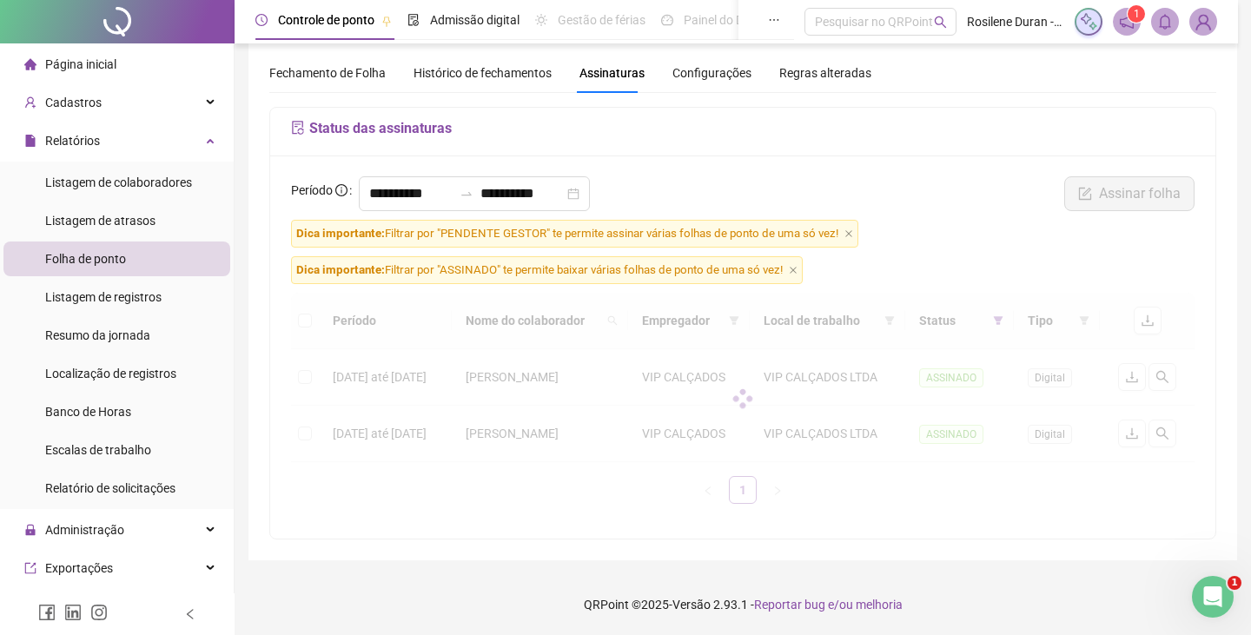
scroll to position [84, 0]
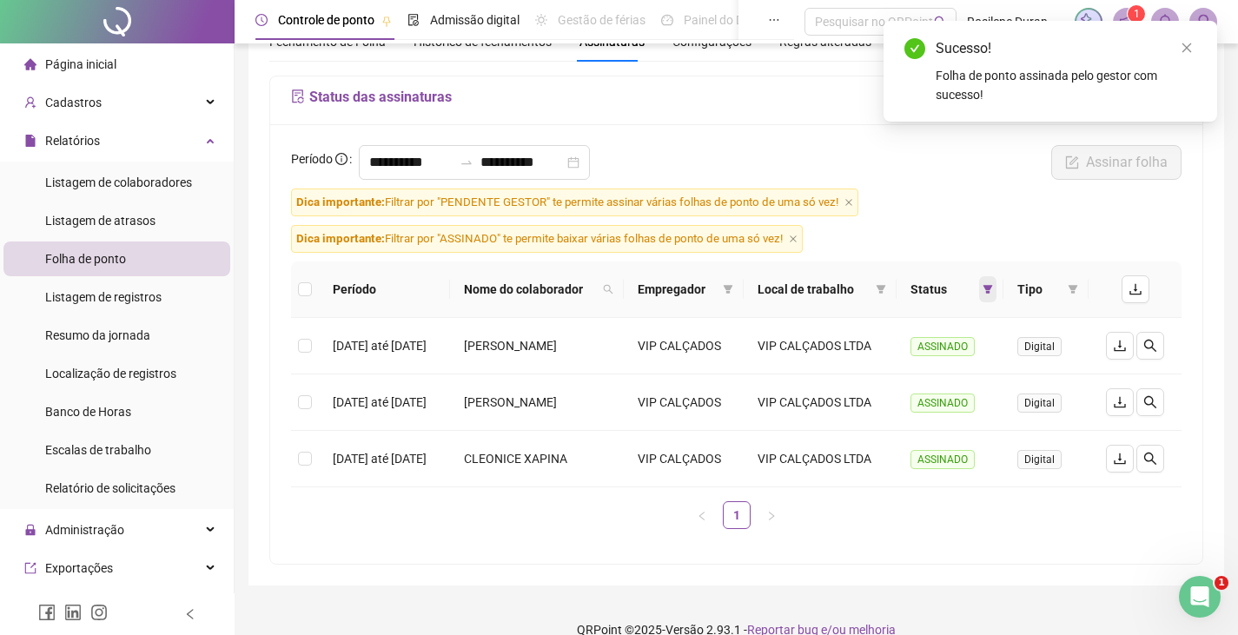
click at [993, 293] on icon "filter" at bounding box center [988, 289] width 10 height 9
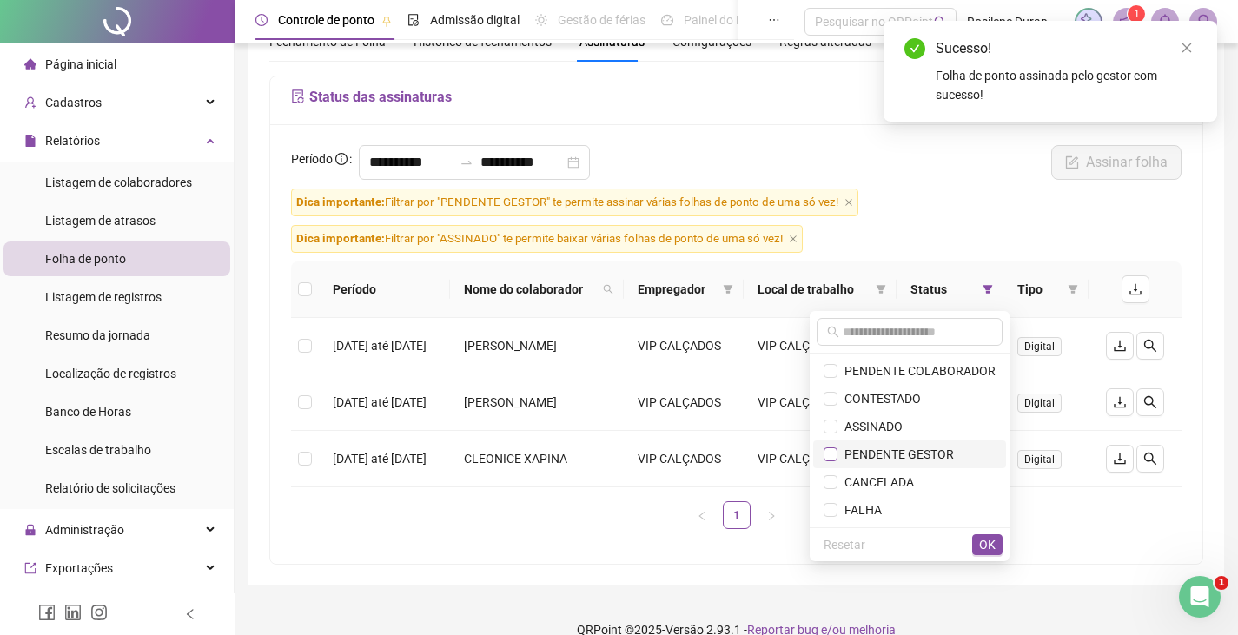
click at [829, 446] on label at bounding box center [830, 454] width 14 height 19
click at [874, 448] on span "PENDENTE GESTOR" at bounding box center [895, 454] width 116 height 14
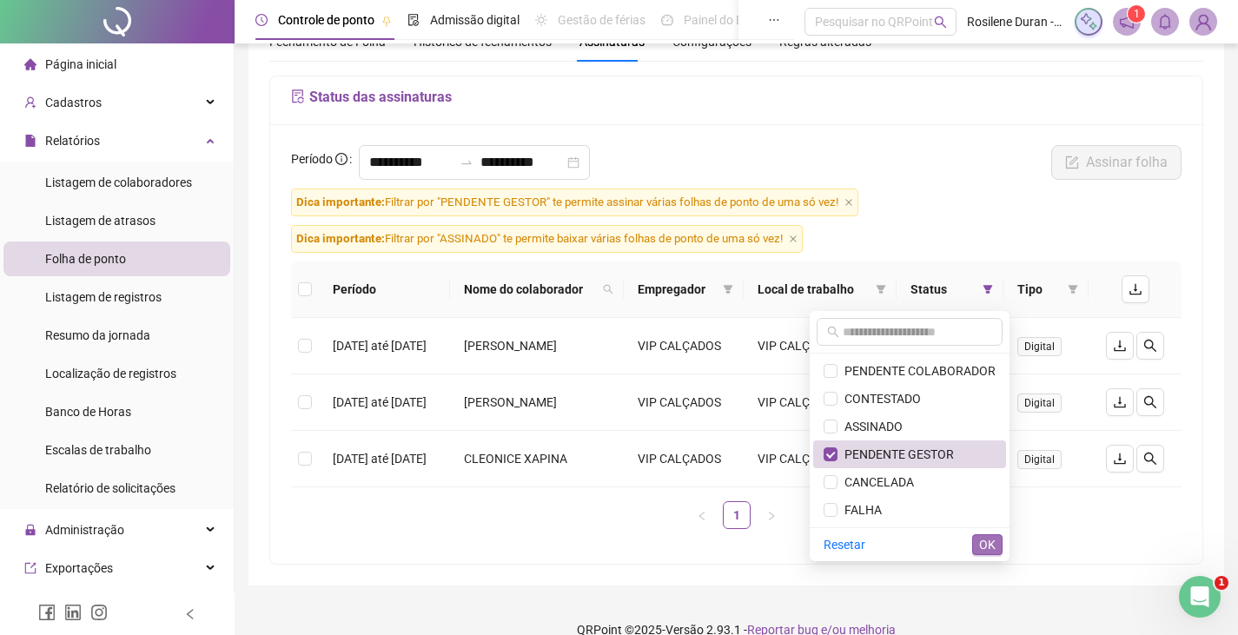
click at [976, 542] on button "OK" at bounding box center [987, 544] width 30 height 21
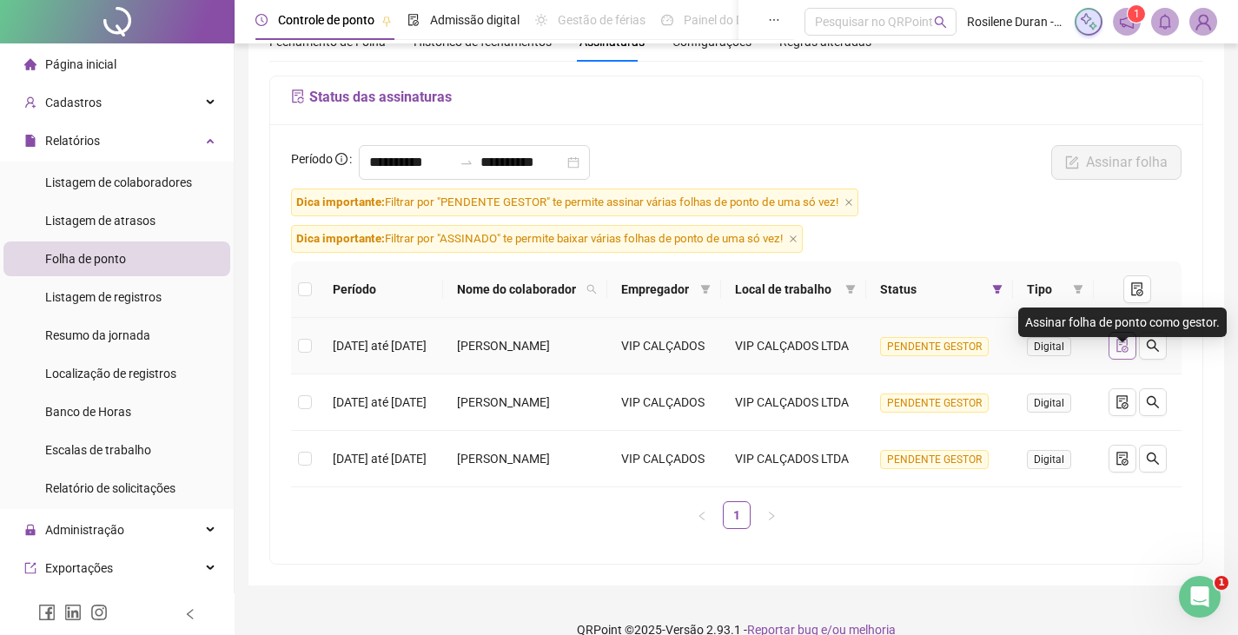
click at [1122, 353] on icon "file-done" at bounding box center [1121, 346] width 11 height 14
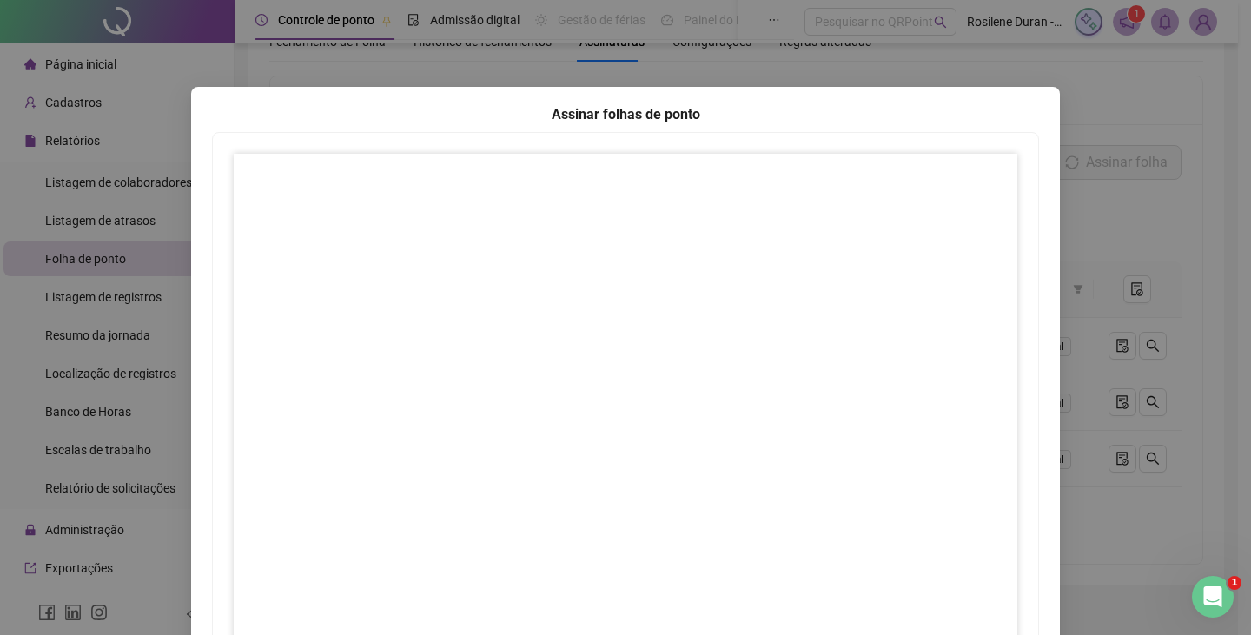
click at [1075, 180] on div "Assinar folhas de ponto 1 Fechar Fechar" at bounding box center [625, 317] width 1251 height 635
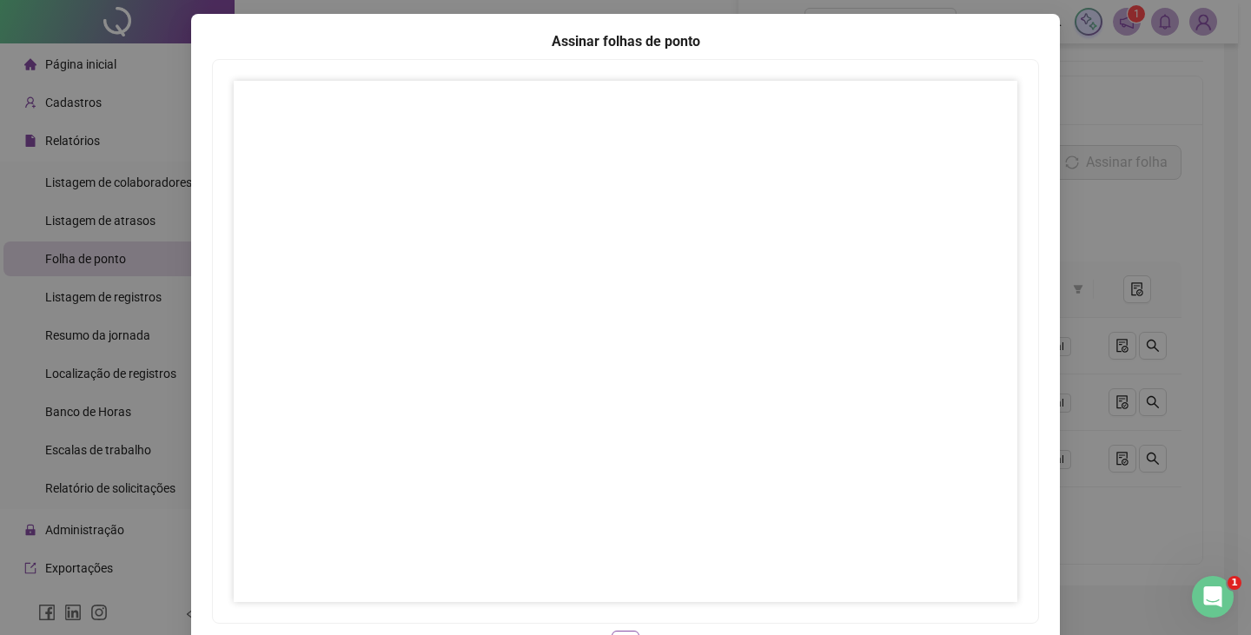
scroll to position [173, 0]
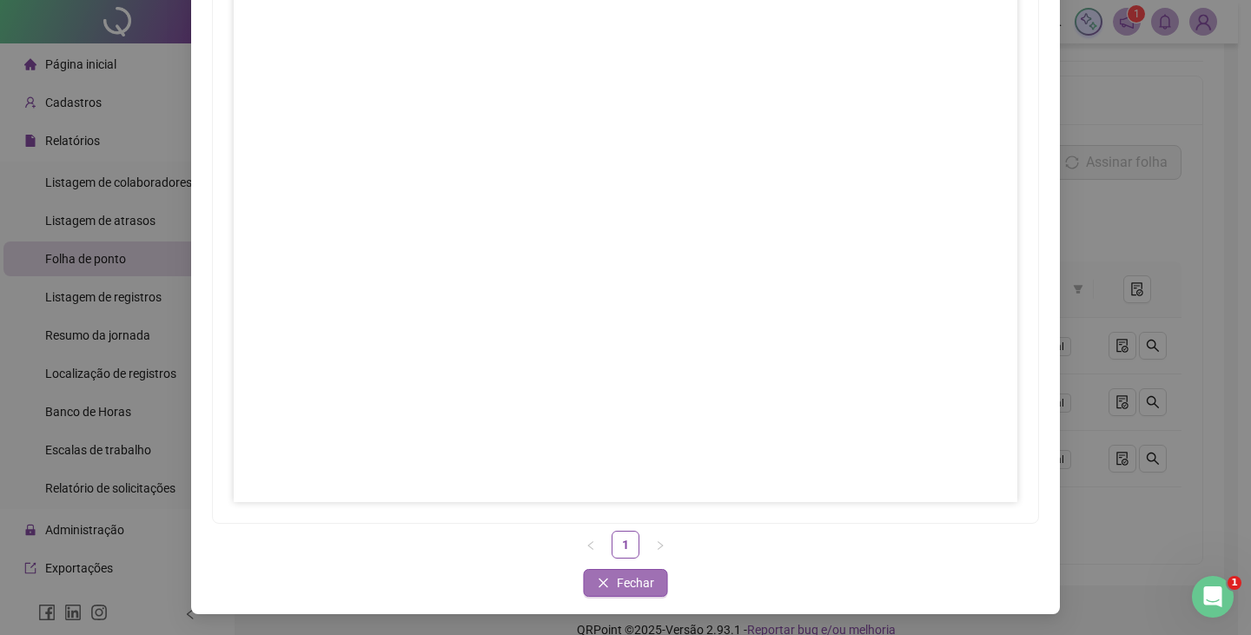
click at [628, 579] on span "Fechar" at bounding box center [635, 582] width 37 height 19
click at [618, 579] on span "Fechar" at bounding box center [635, 582] width 37 height 19
click at [601, 588] on icon "close" at bounding box center [604, 583] width 12 height 12
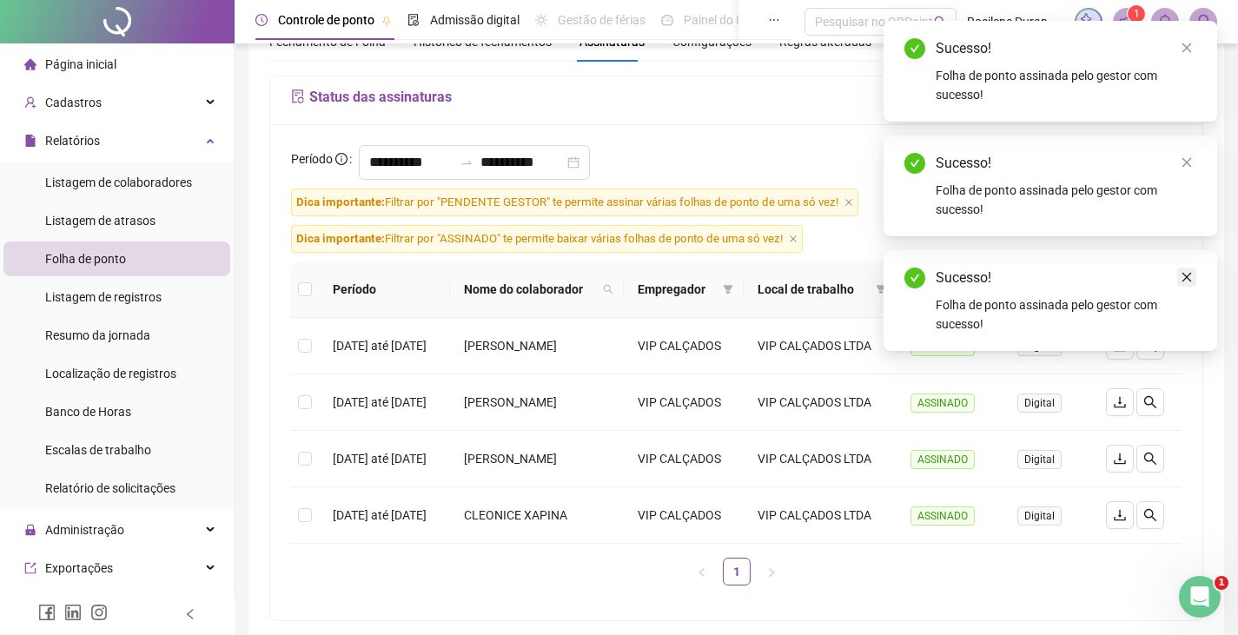
click at [1187, 279] on icon "close" at bounding box center [1186, 277] width 12 height 12
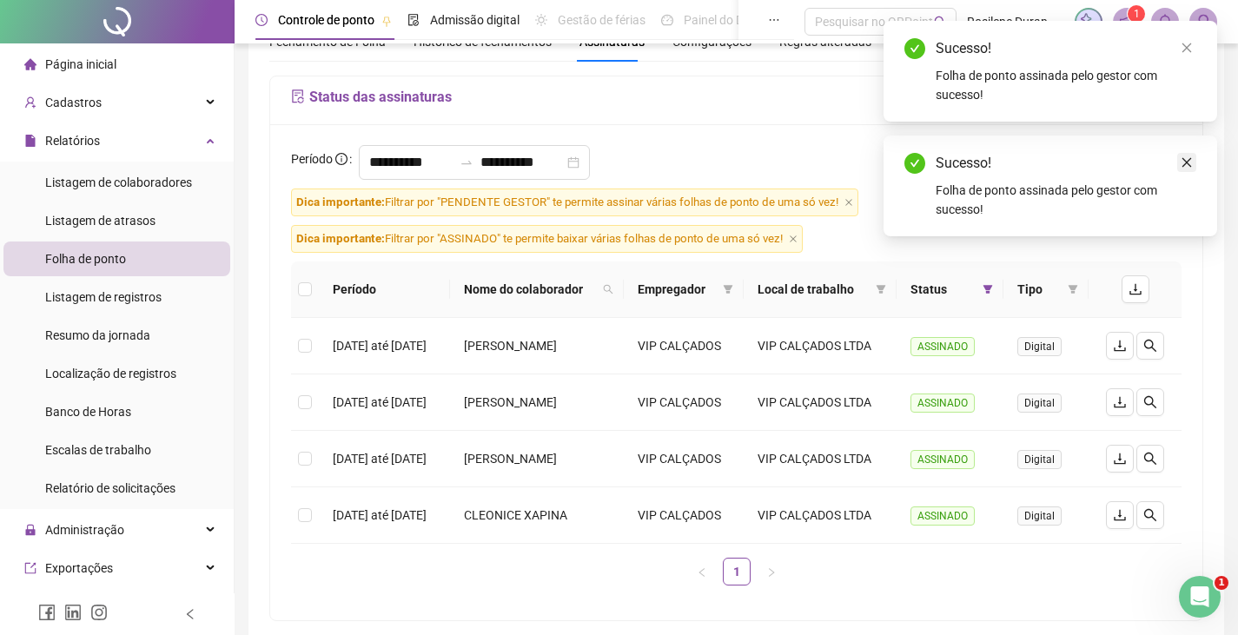
click at [1191, 163] on icon "close" at bounding box center [1186, 162] width 12 height 12
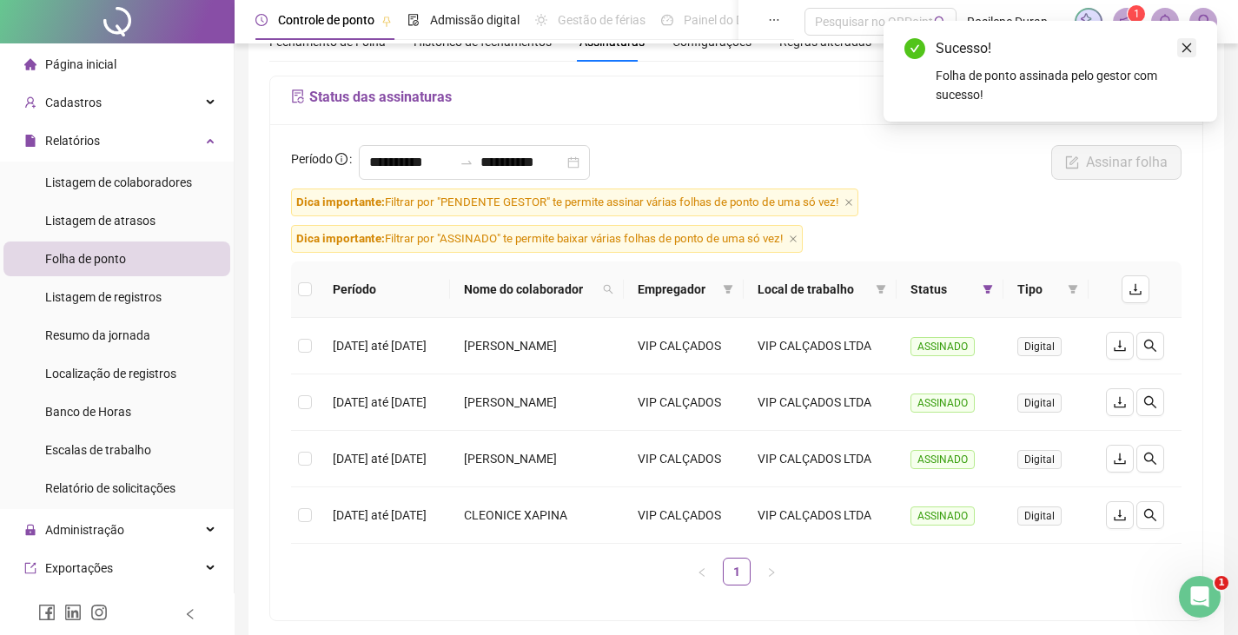
click at [1183, 42] on icon "close" at bounding box center [1186, 48] width 12 height 12
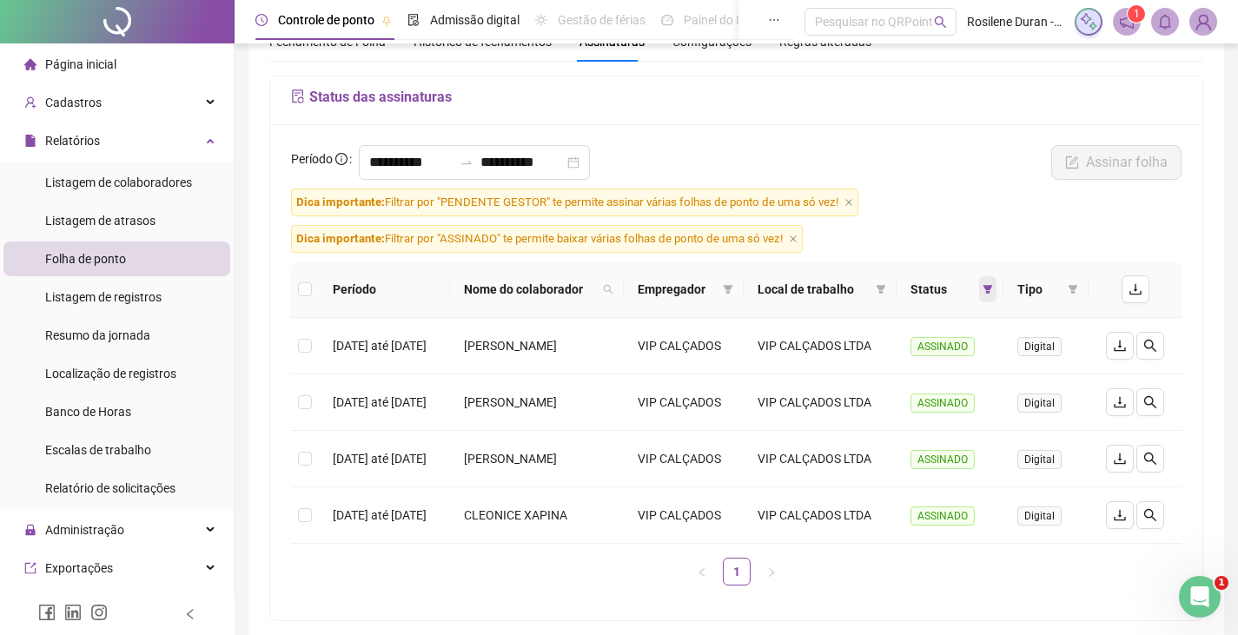
click at [996, 288] on span at bounding box center [987, 289] width 17 height 26
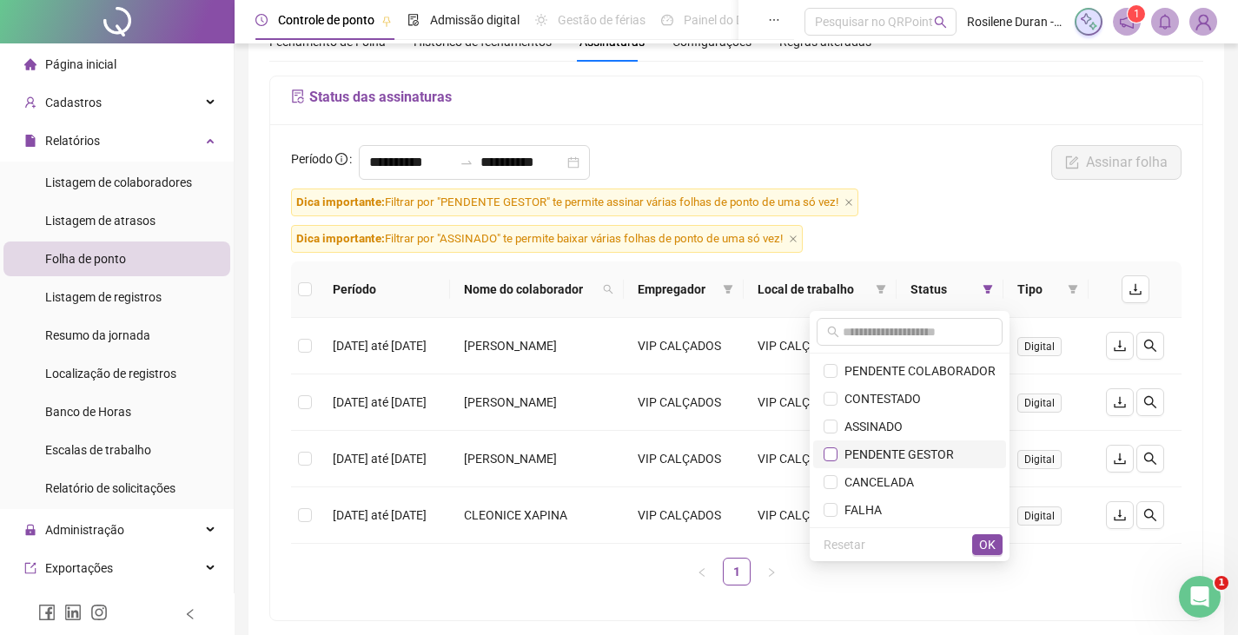
click at [836, 446] on label at bounding box center [830, 454] width 14 height 19
click at [856, 447] on span "PENDENTE GESTOR" at bounding box center [895, 454] width 116 height 14
click at [981, 541] on span "OK" at bounding box center [987, 544] width 17 height 19
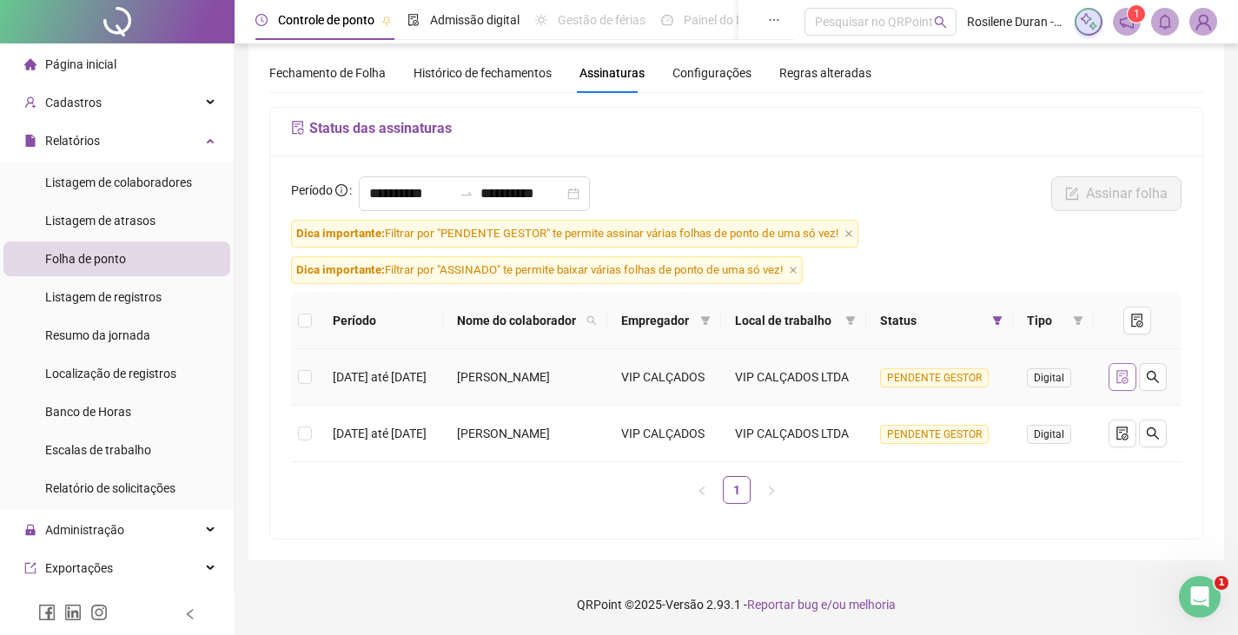
click at [1126, 370] on icon "file-done" at bounding box center [1122, 377] width 14 height 14
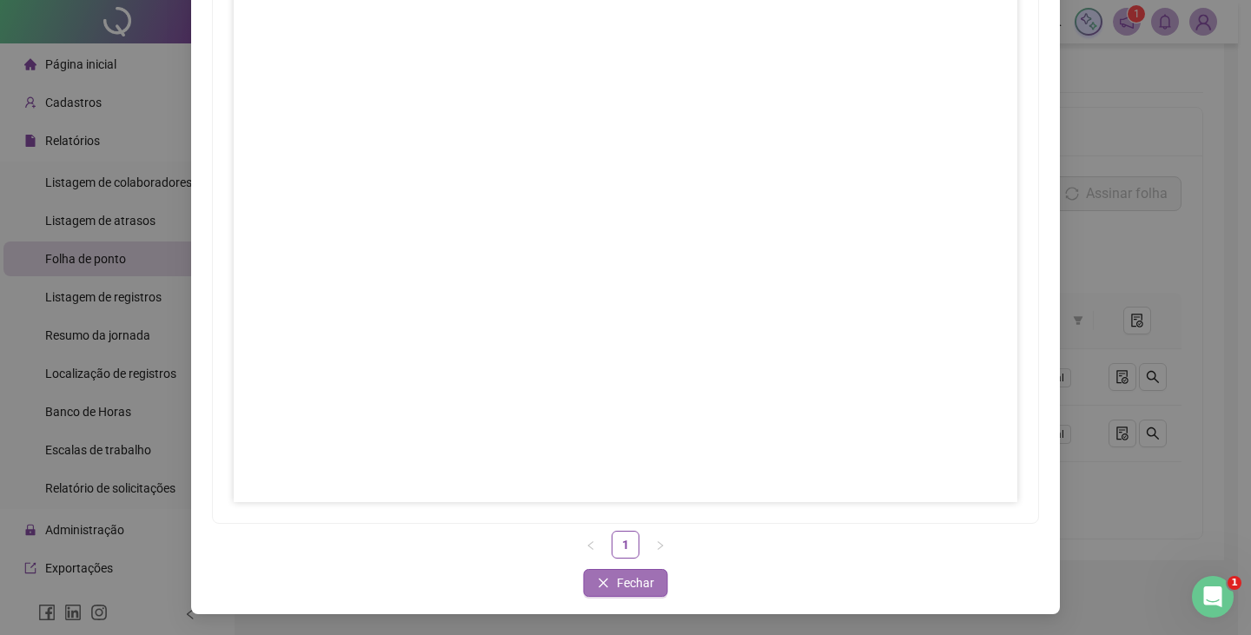
click at [607, 591] on button "Fechar" at bounding box center [626, 583] width 84 height 28
click at [604, 581] on button "Fechar" at bounding box center [626, 583] width 84 height 28
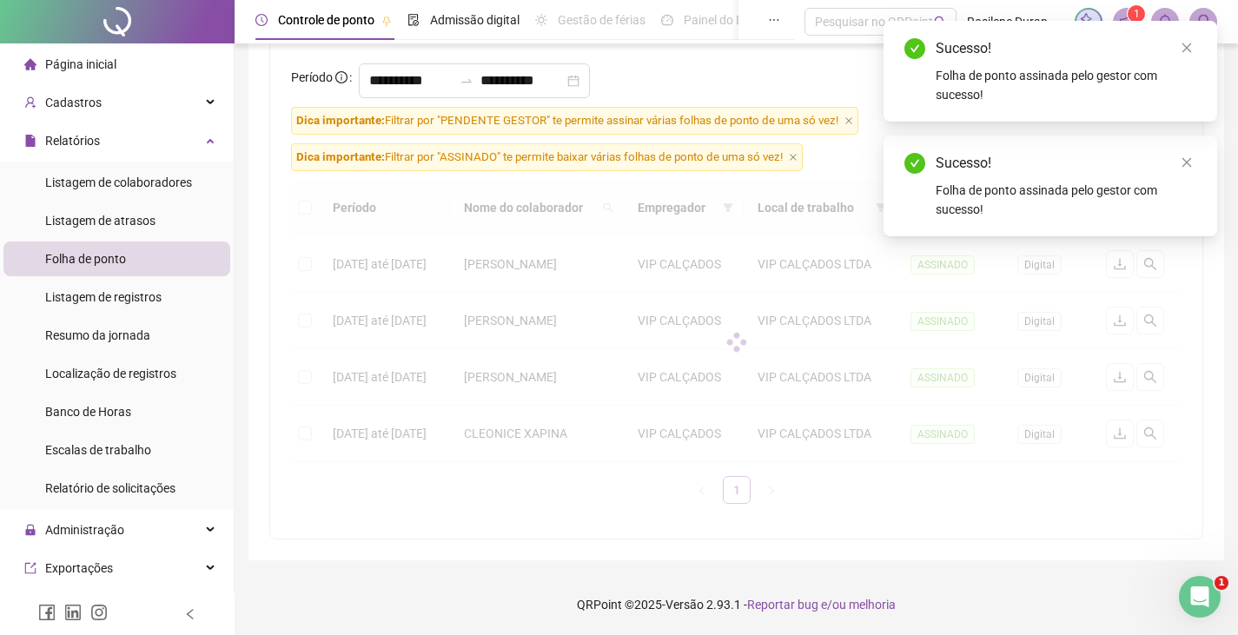
scroll to position [84, 0]
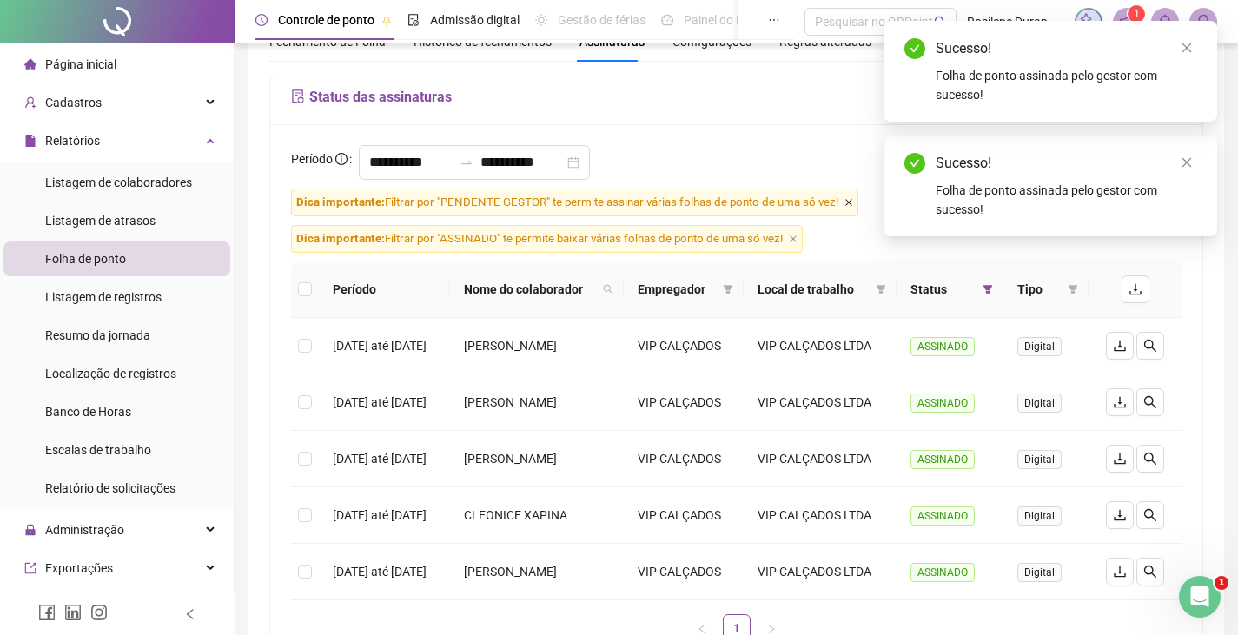
click at [851, 204] on icon "close" at bounding box center [848, 202] width 9 height 9
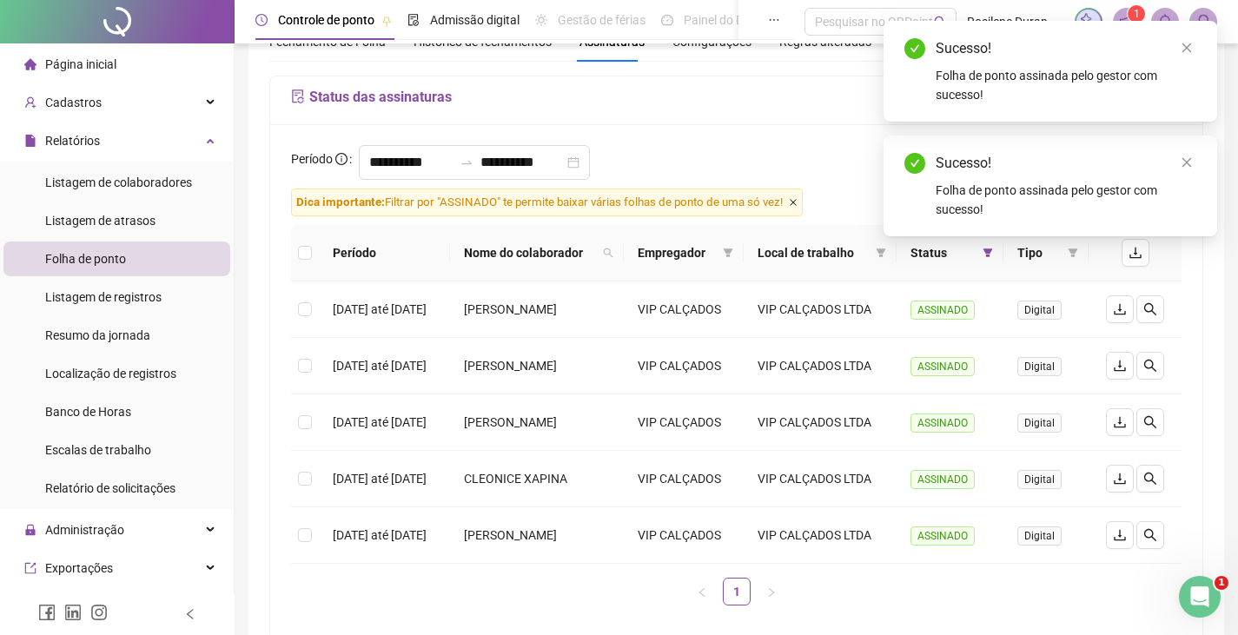
click at [797, 199] on icon "close" at bounding box center [793, 202] width 9 height 9
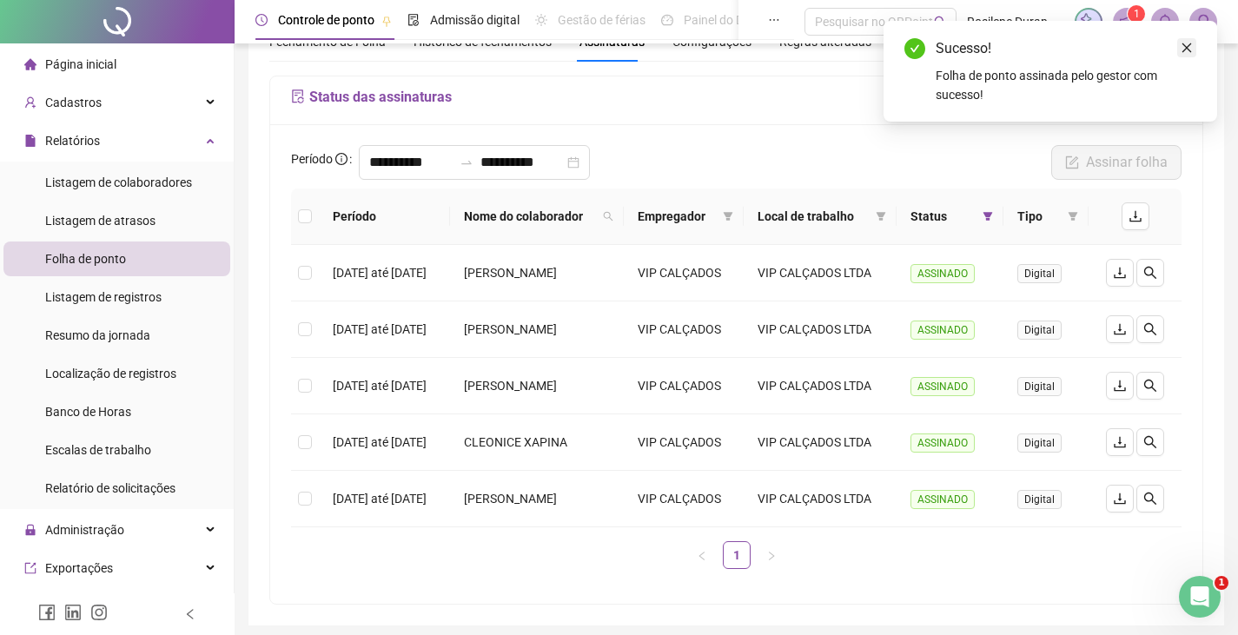
click at [1180, 53] on icon "close" at bounding box center [1186, 48] width 12 height 12
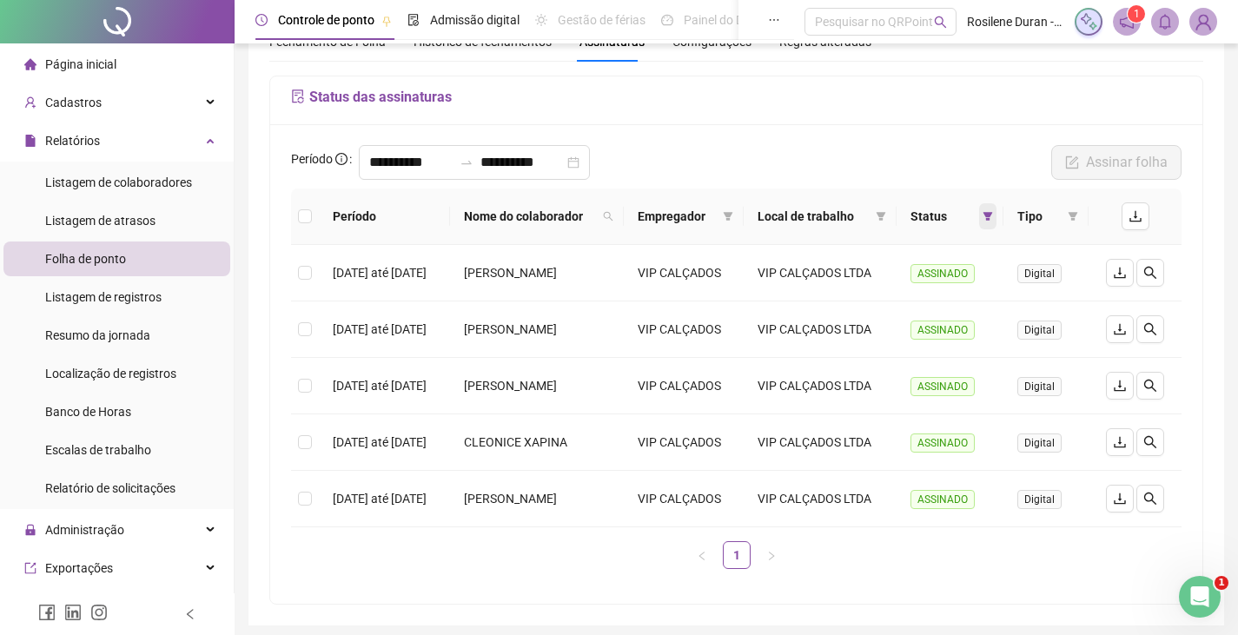
click at [996, 228] on span at bounding box center [987, 216] width 17 height 26
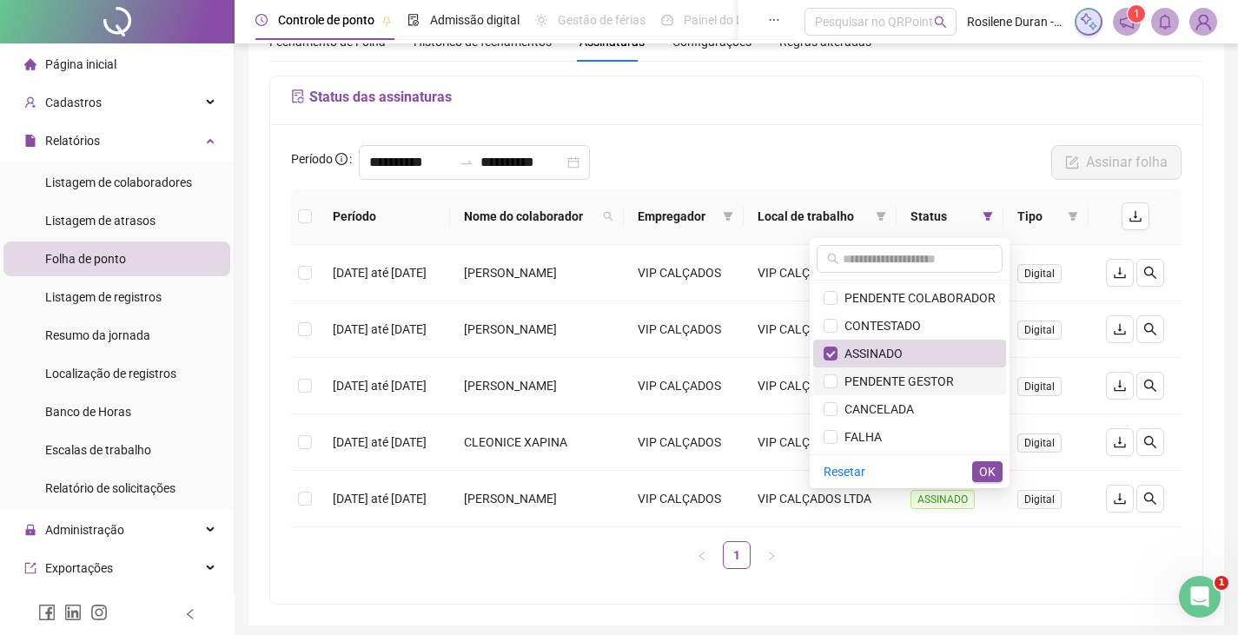
click at [882, 379] on span "PENDENTE GESTOR" at bounding box center [895, 381] width 116 height 14
click at [985, 467] on span "OK" at bounding box center [987, 471] width 17 height 19
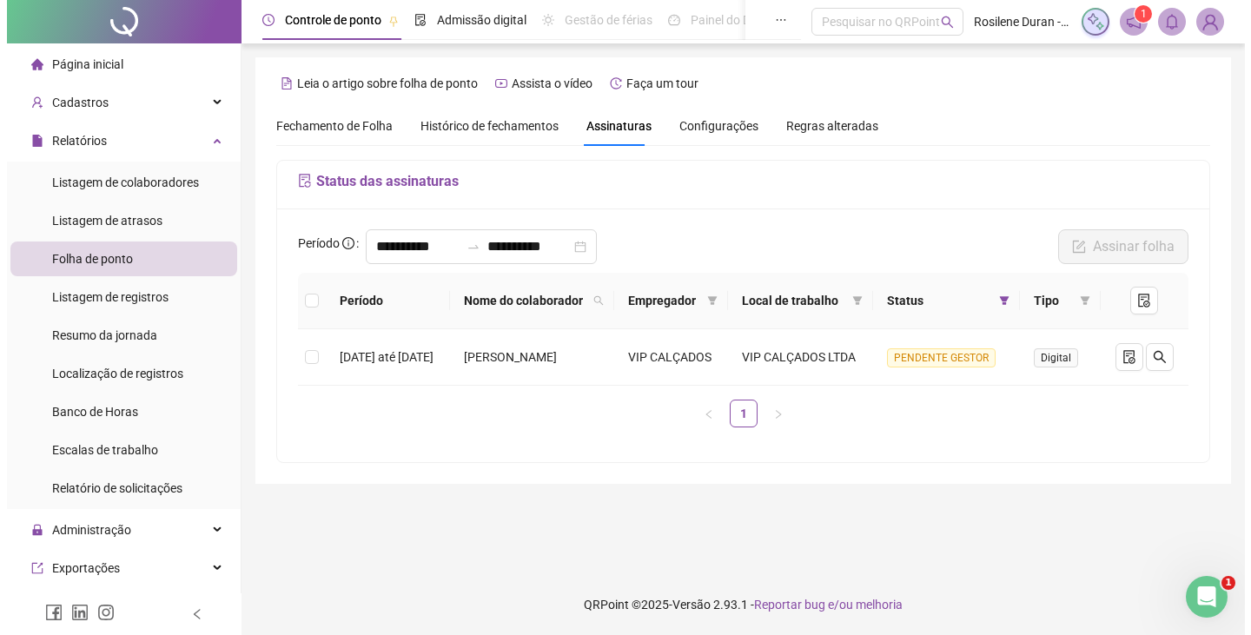
scroll to position [0, 0]
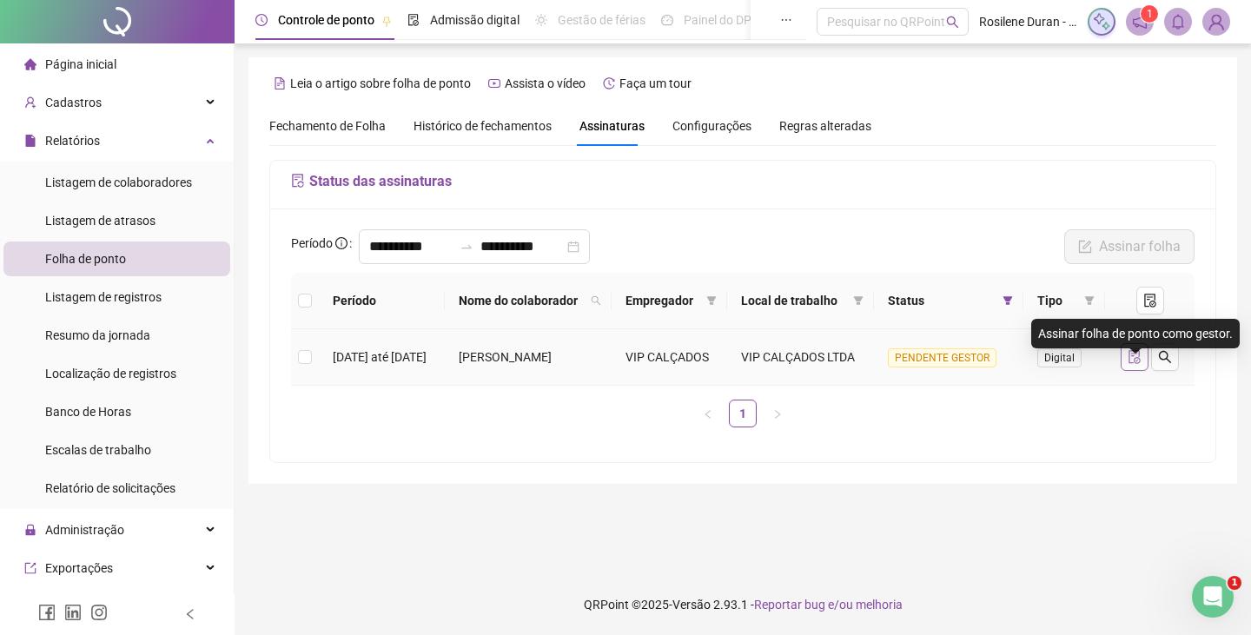
click at [1132, 364] on icon "file-done" at bounding box center [1134, 357] width 14 height 14
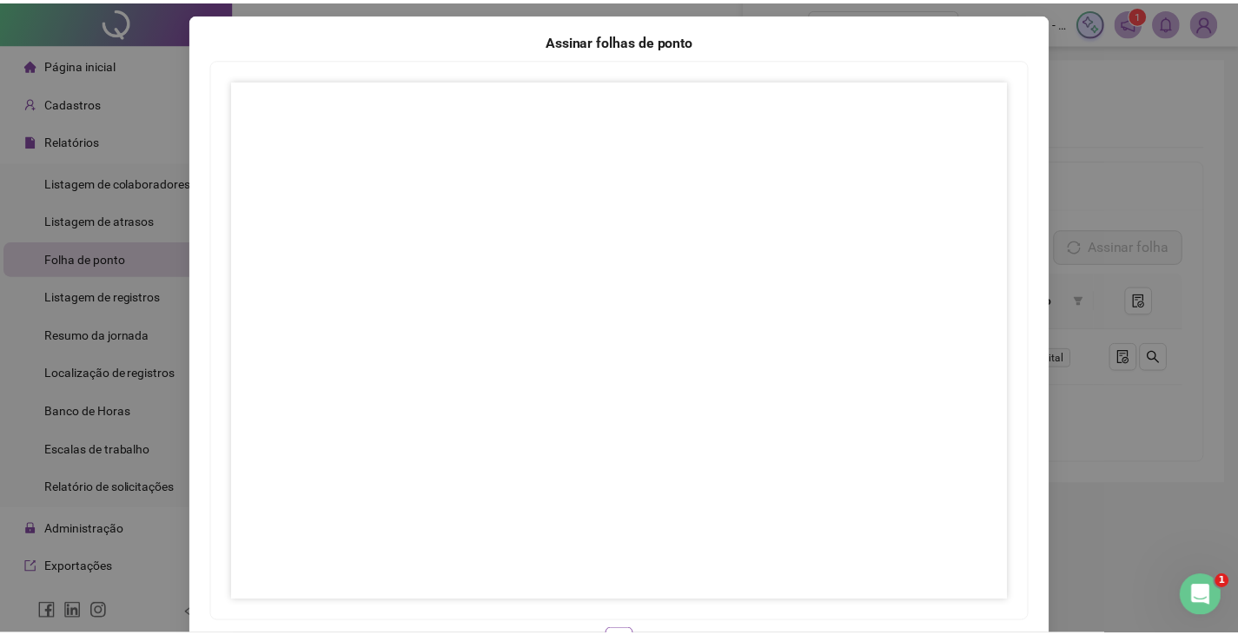
scroll to position [173, 0]
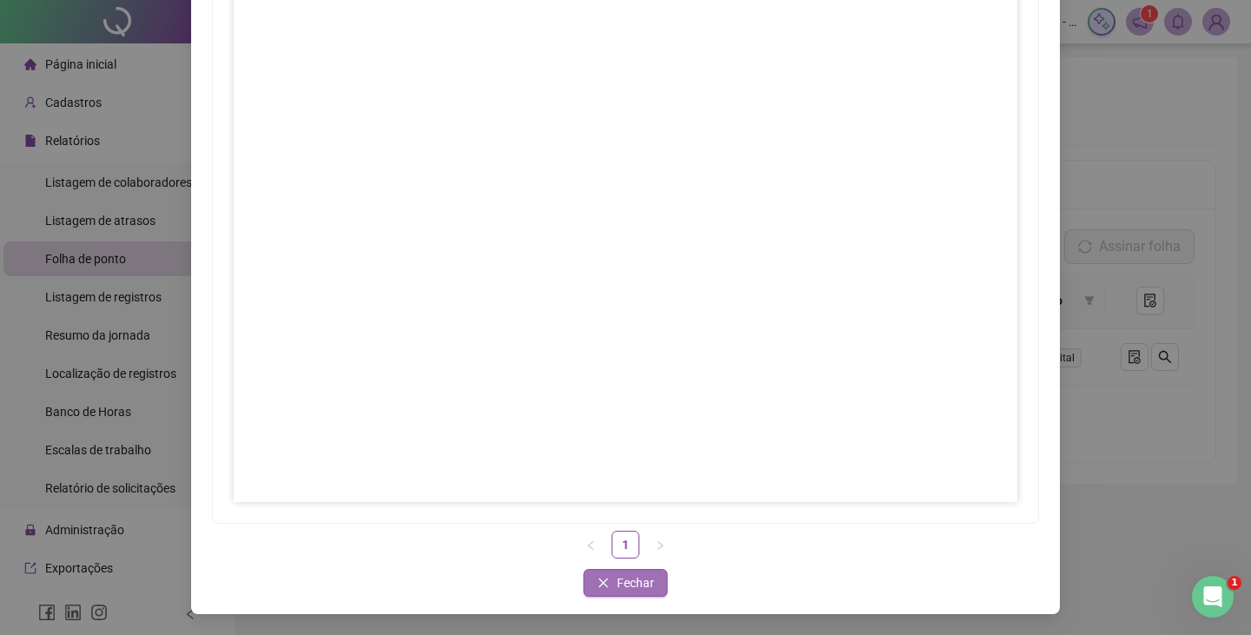
click at [651, 582] on button "Fechar" at bounding box center [626, 583] width 84 height 28
click at [624, 585] on span "Fechar" at bounding box center [635, 582] width 37 height 19
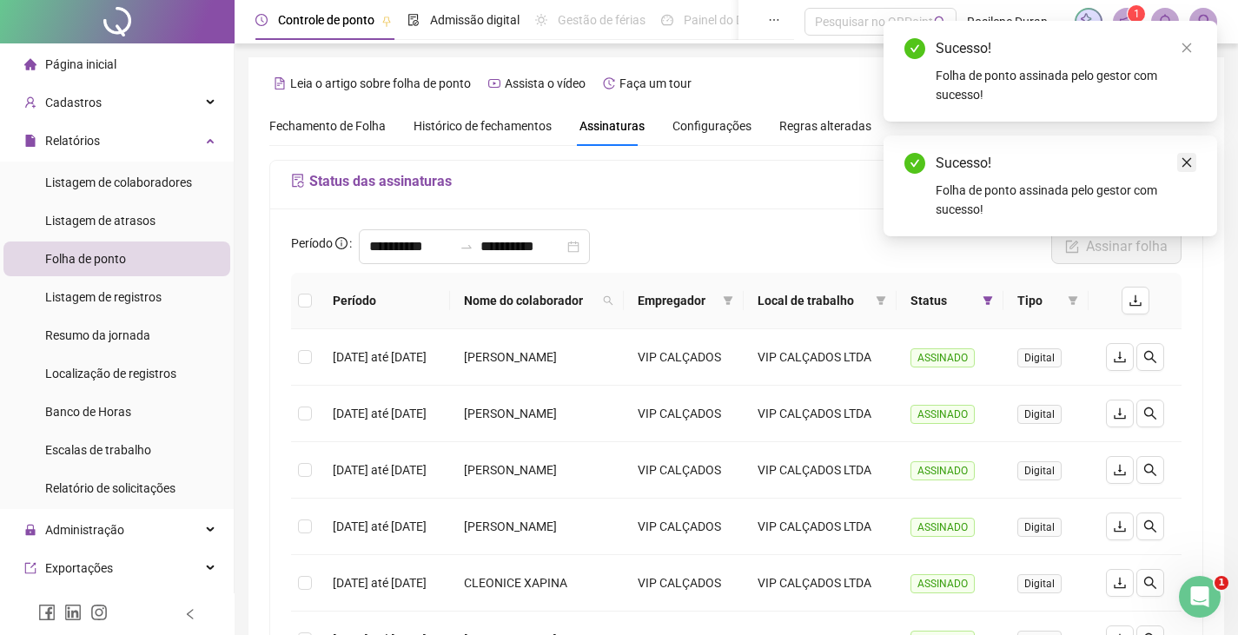
click at [1186, 163] on icon "close" at bounding box center [1186, 162] width 12 height 12
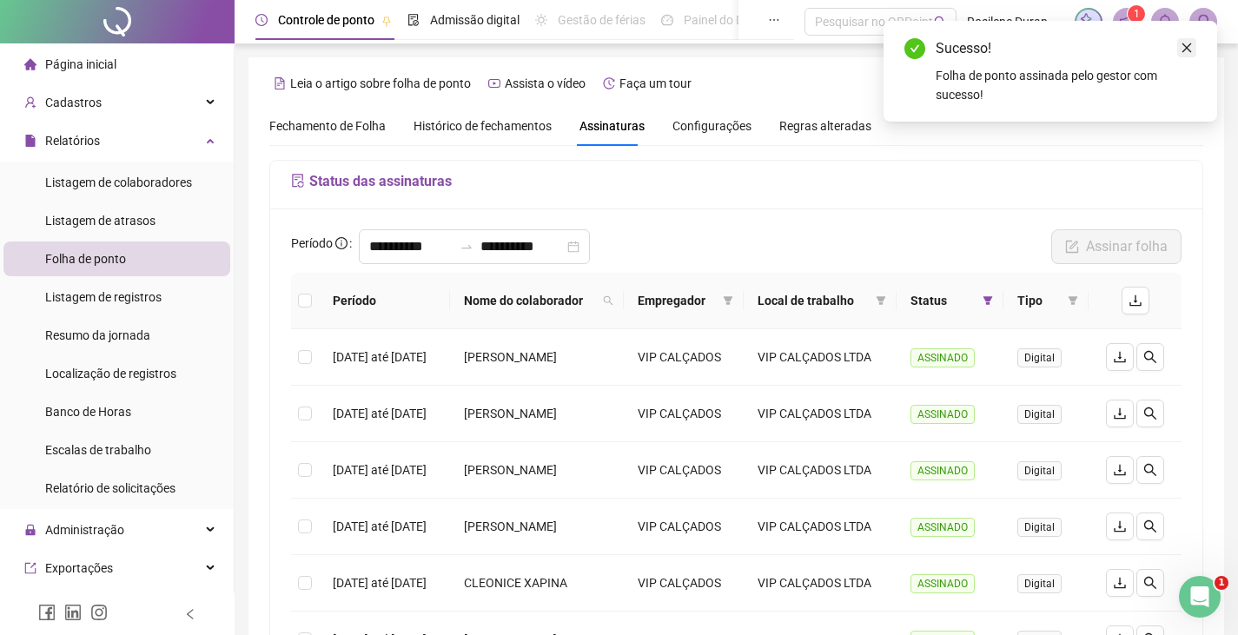
click at [1180, 47] on icon "close" at bounding box center [1186, 48] width 12 height 12
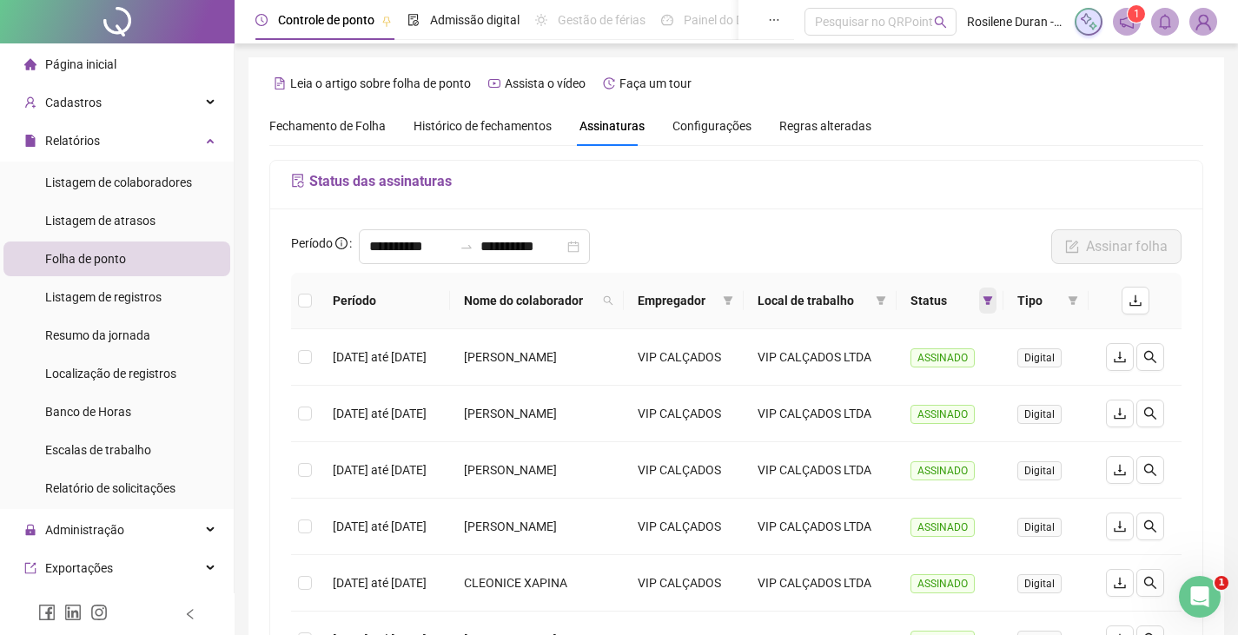
click at [993, 306] on icon "filter" at bounding box center [987, 300] width 10 height 10
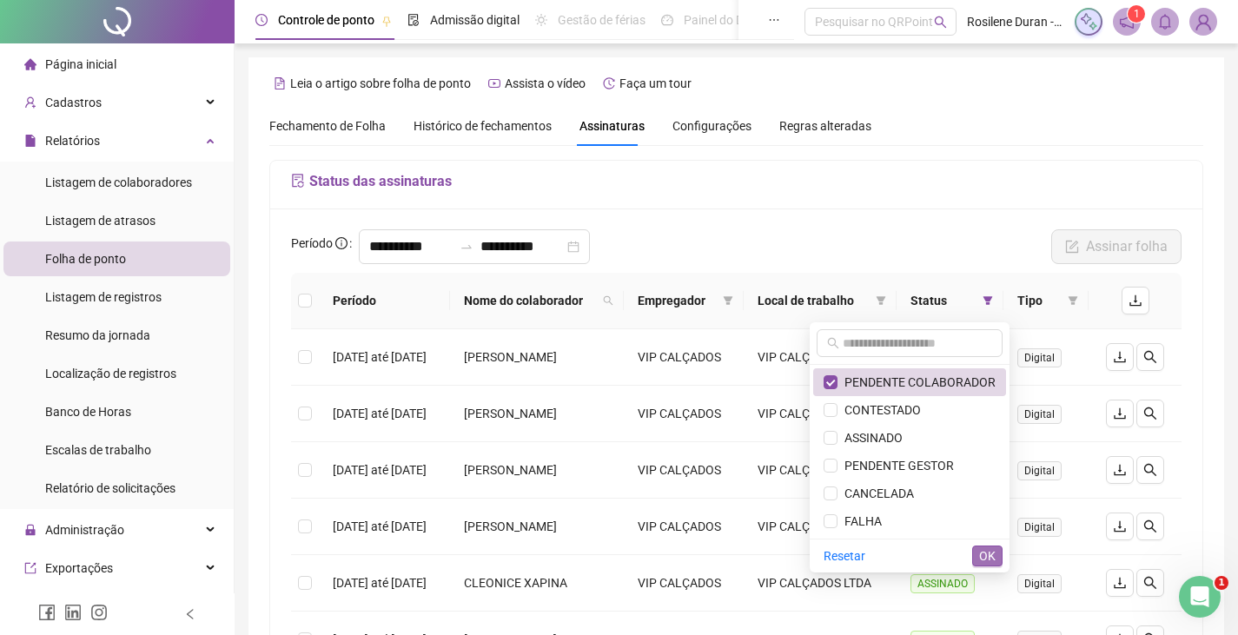
click at [984, 546] on span "OK" at bounding box center [987, 555] width 17 height 19
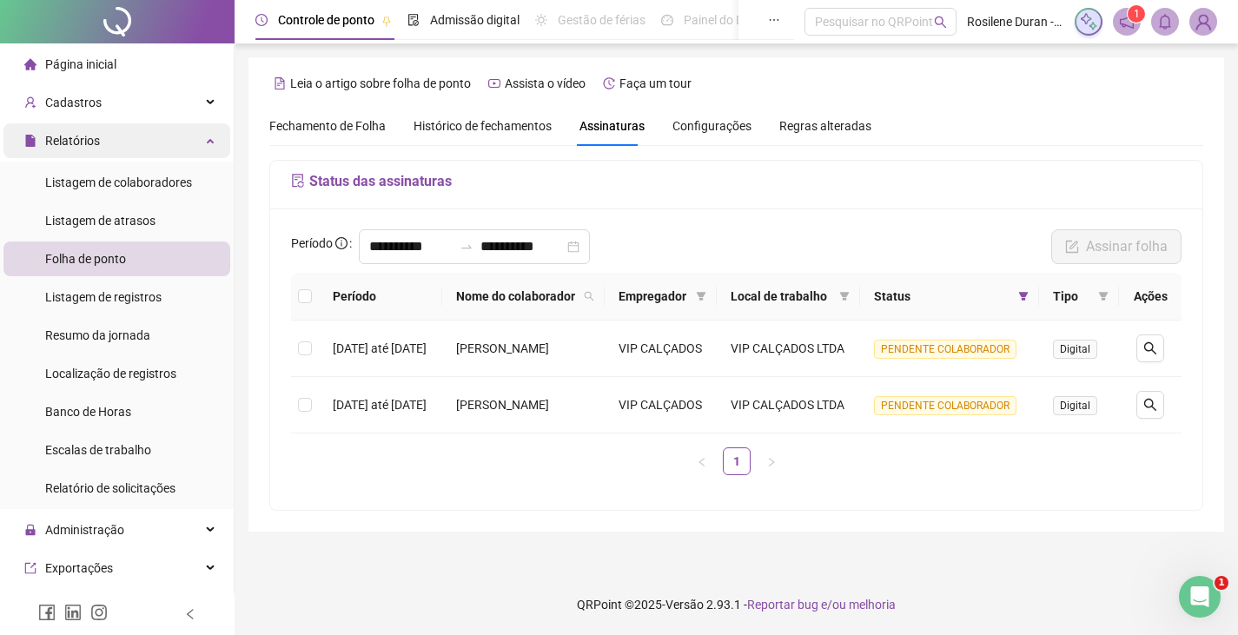
click at [175, 138] on div "Relatórios" at bounding box center [116, 140] width 227 height 35
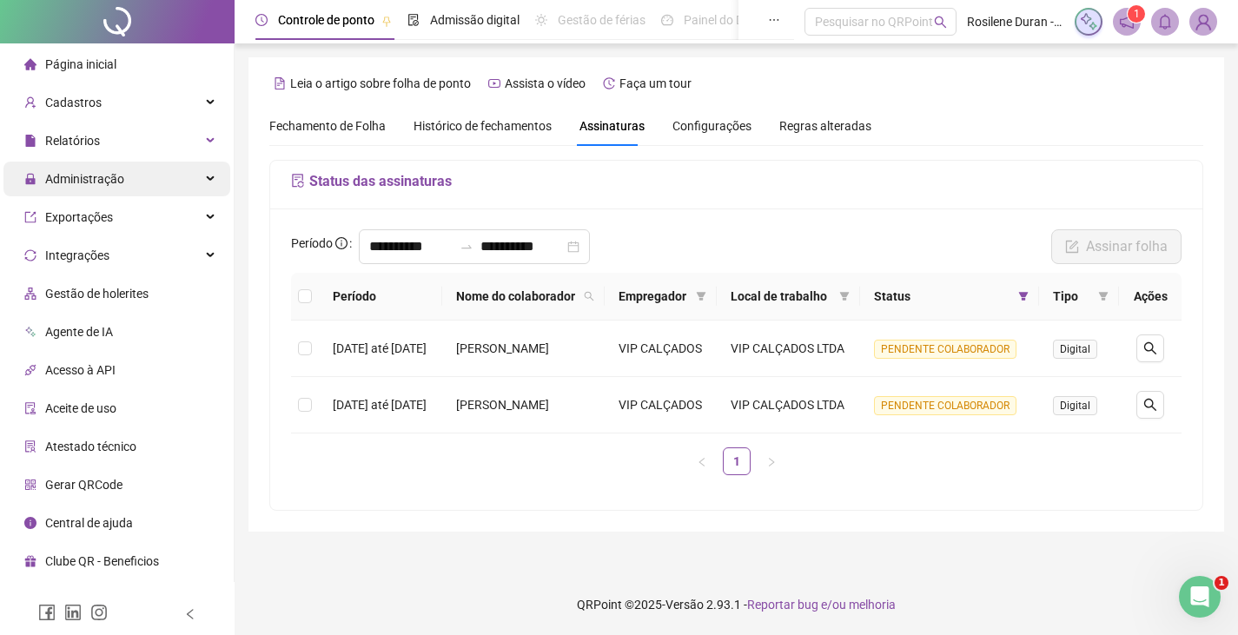
click at [158, 183] on div "Administração" at bounding box center [116, 179] width 227 height 35
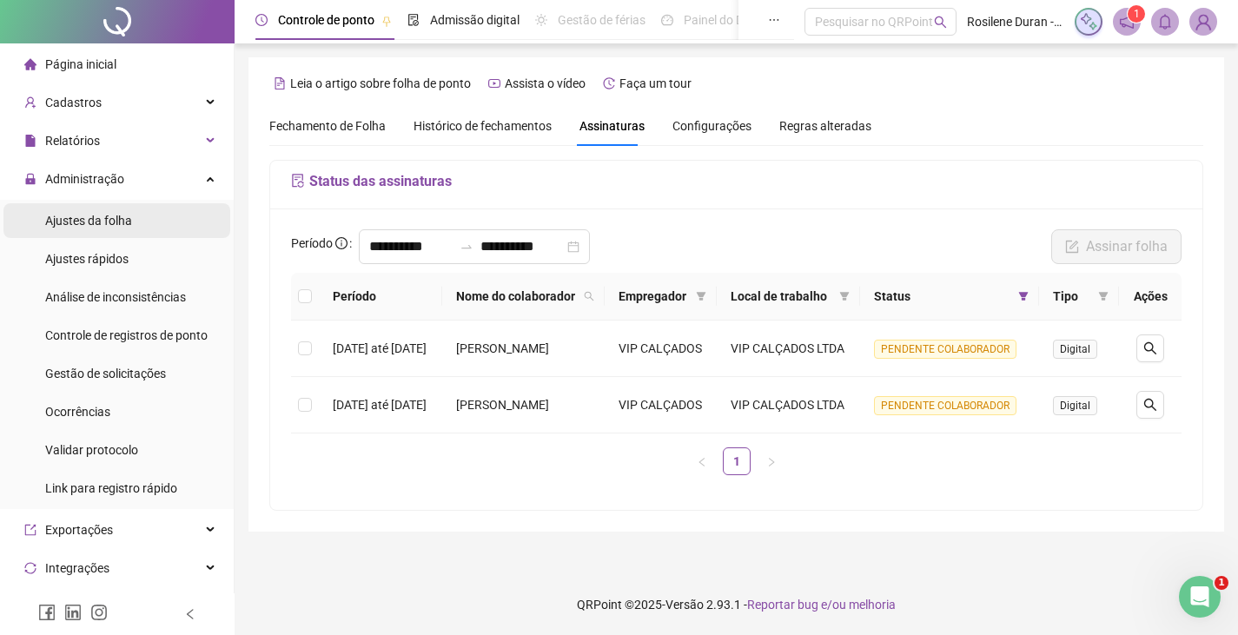
click at [112, 232] on div "Ajustes da folha" at bounding box center [88, 220] width 87 height 35
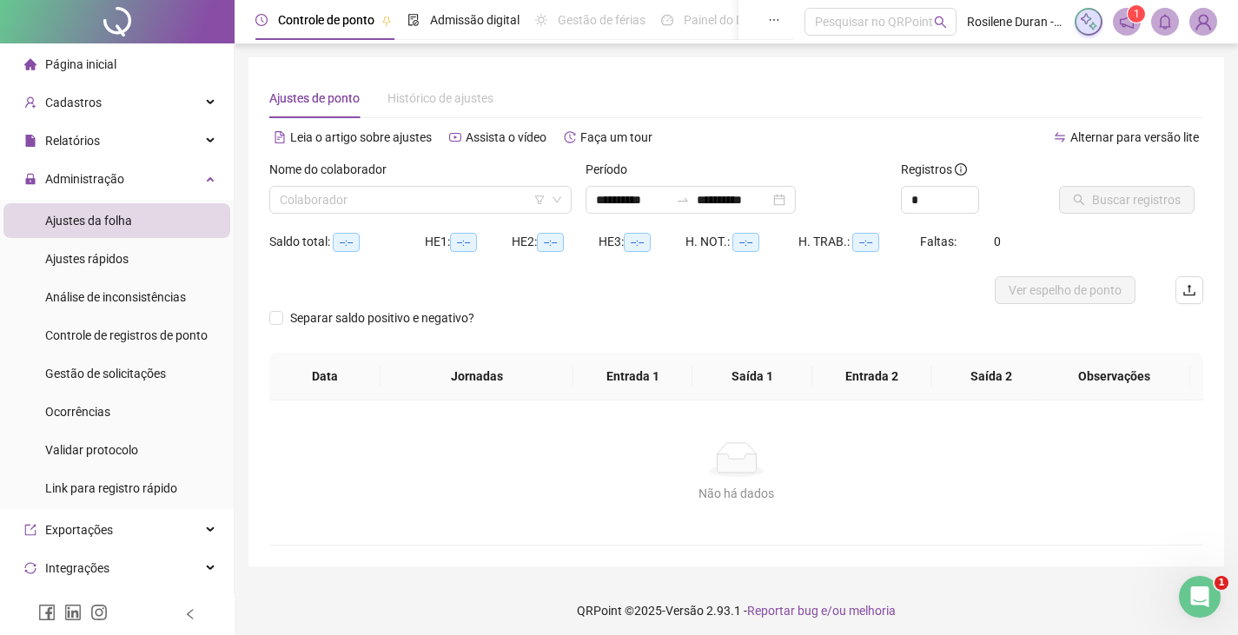
drag, startPoint x: 401, startPoint y: 185, endPoint x: 387, endPoint y: 217, distance: 35.0
click at [403, 185] on div "Nome do colaborador" at bounding box center [420, 173] width 302 height 26
type input "**********"
click at [386, 221] on div "Nome do colaborador Colaborador" at bounding box center [420, 194] width 316 height 68
click at [395, 202] on input "search" at bounding box center [413, 200] width 266 height 26
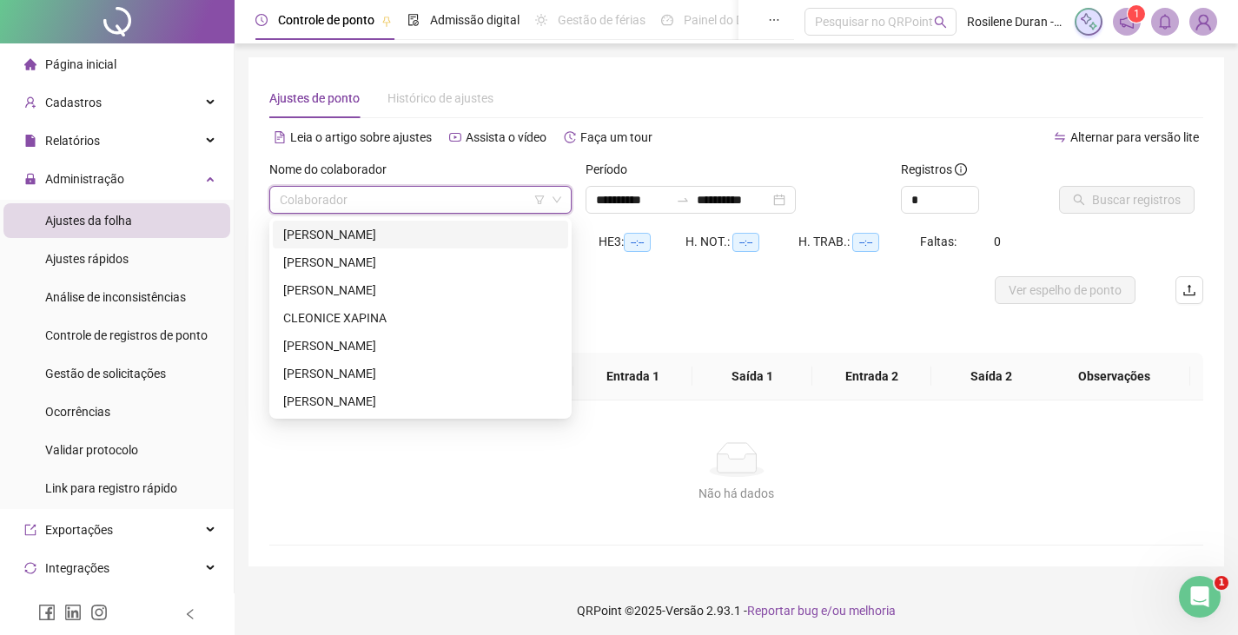
click at [368, 230] on div "[PERSON_NAME]" at bounding box center [420, 234] width 274 height 19
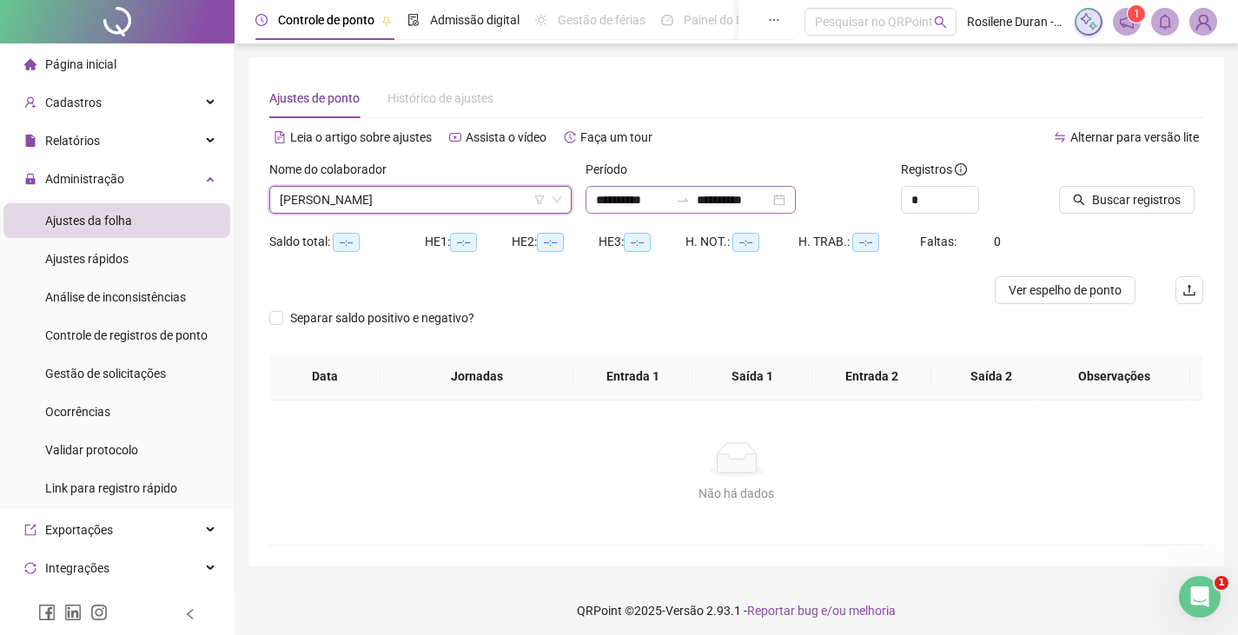
click at [796, 200] on div "**********" at bounding box center [690, 200] width 210 height 28
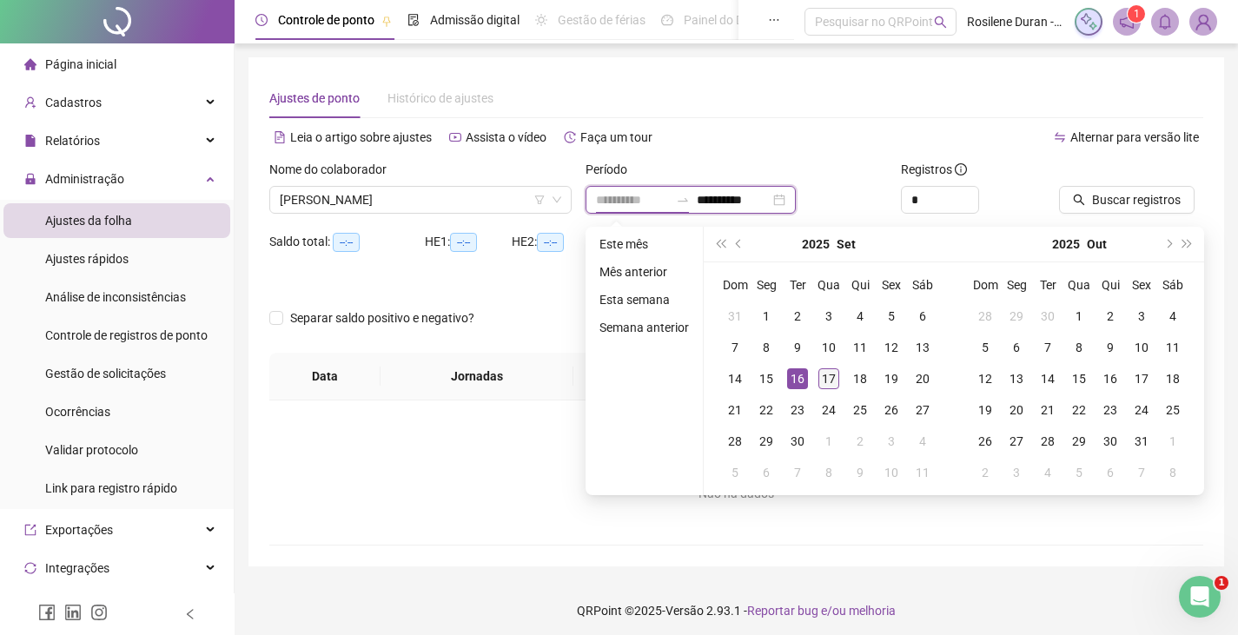
type input "**********"
click at [826, 380] on div "17" at bounding box center [828, 378] width 21 height 21
type input "**********"
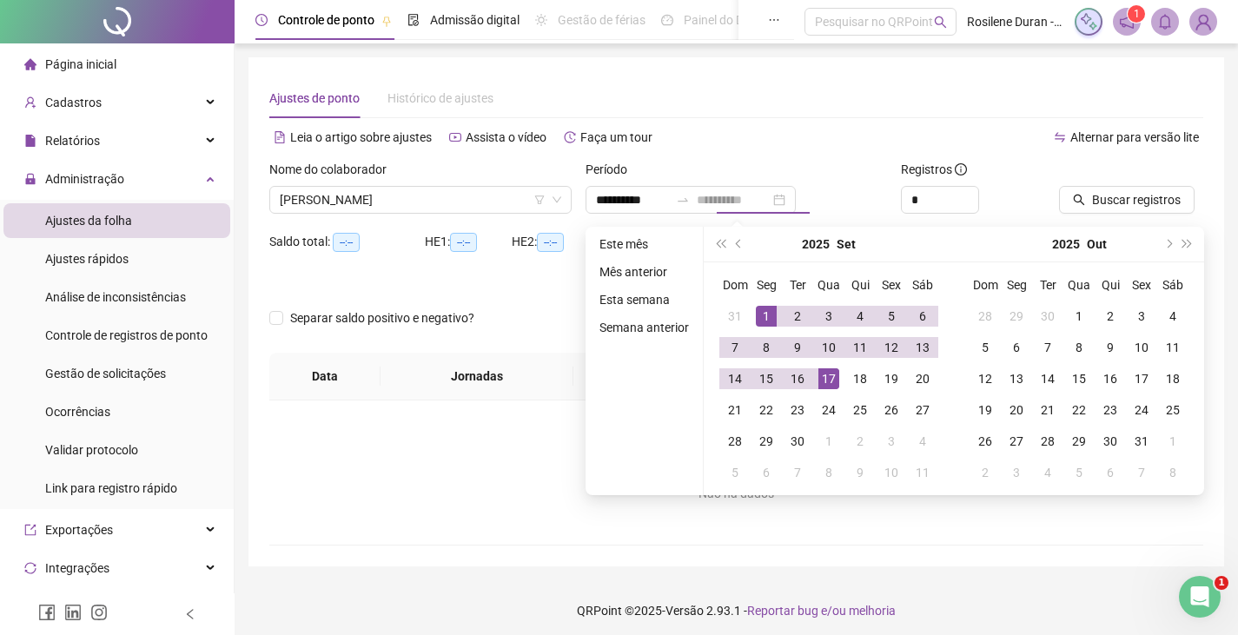
click at [763, 311] on div "1" at bounding box center [766, 316] width 21 height 21
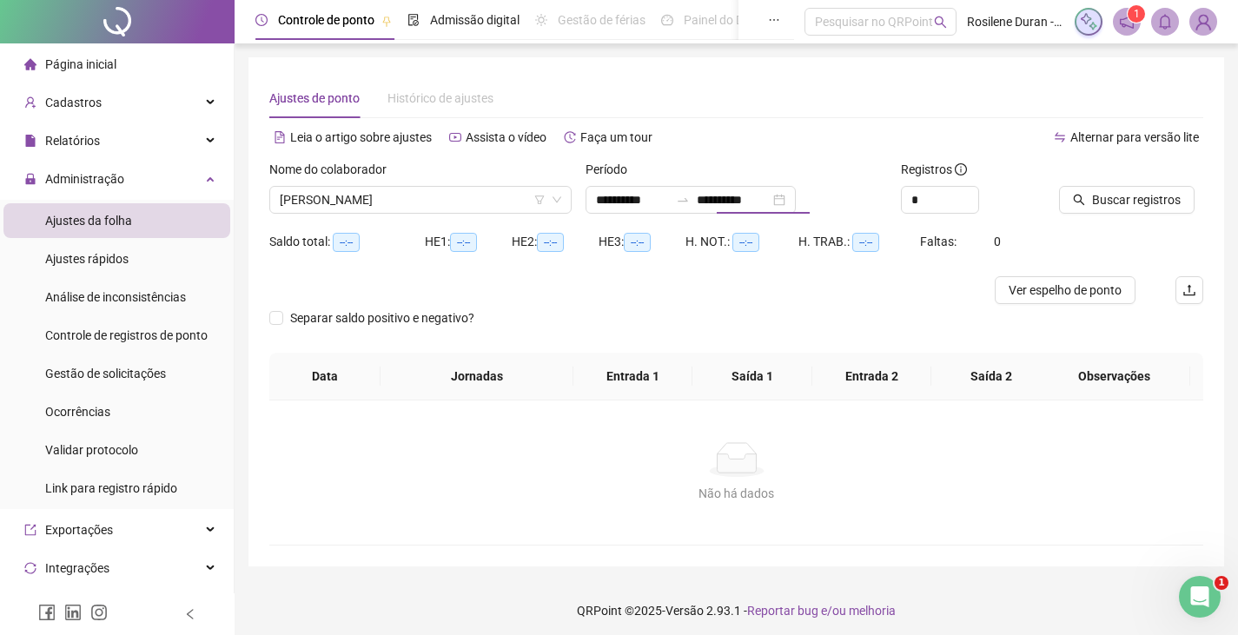
type input "**********"
click at [1108, 192] on button "Buscar registros" at bounding box center [1126, 200] width 135 height 28
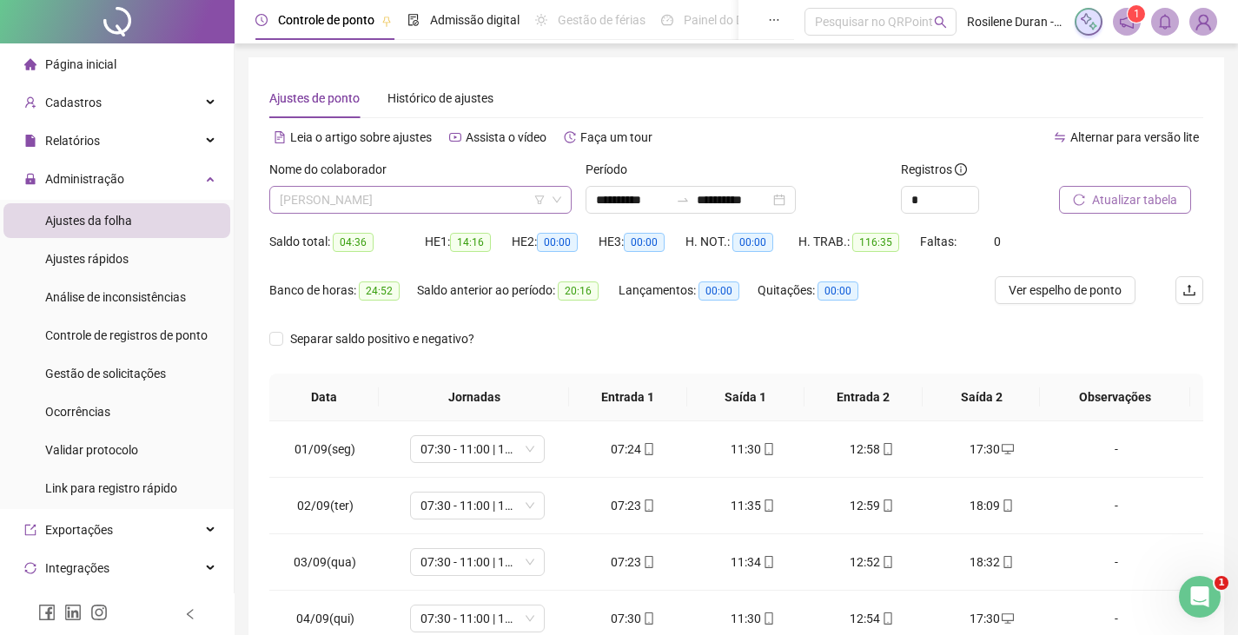
click at [437, 213] on div "[PERSON_NAME]" at bounding box center [420, 200] width 302 height 28
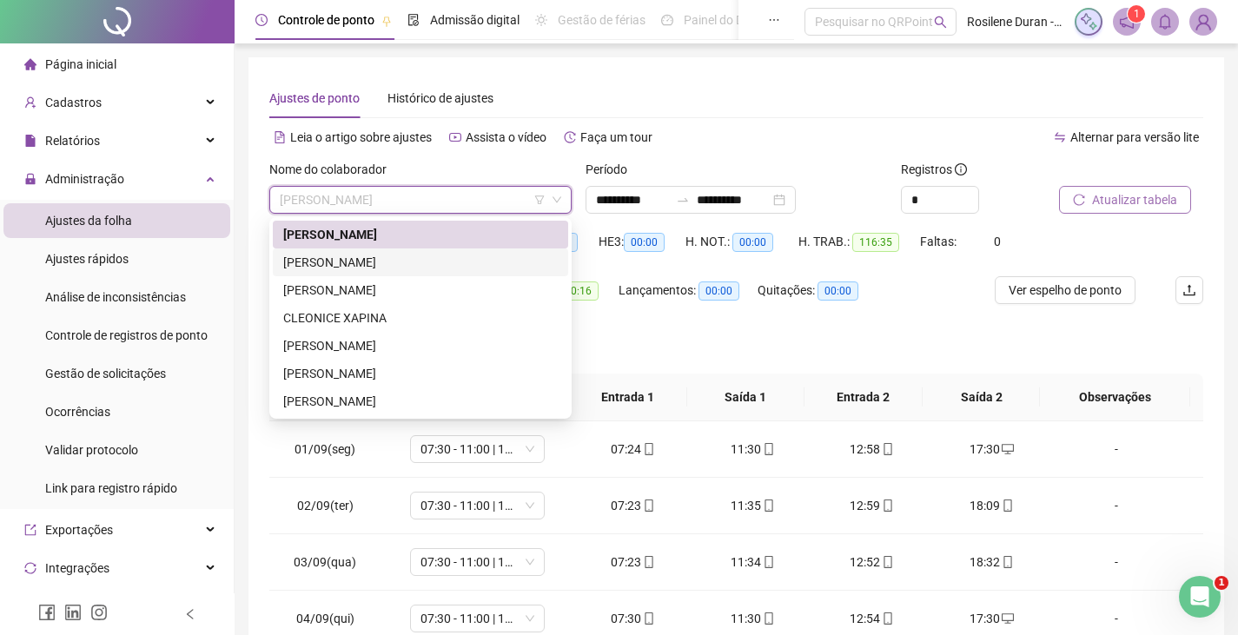
click at [423, 268] on div "[PERSON_NAME] [PERSON_NAME] DOS [PERSON_NAME]" at bounding box center [420, 262] width 274 height 19
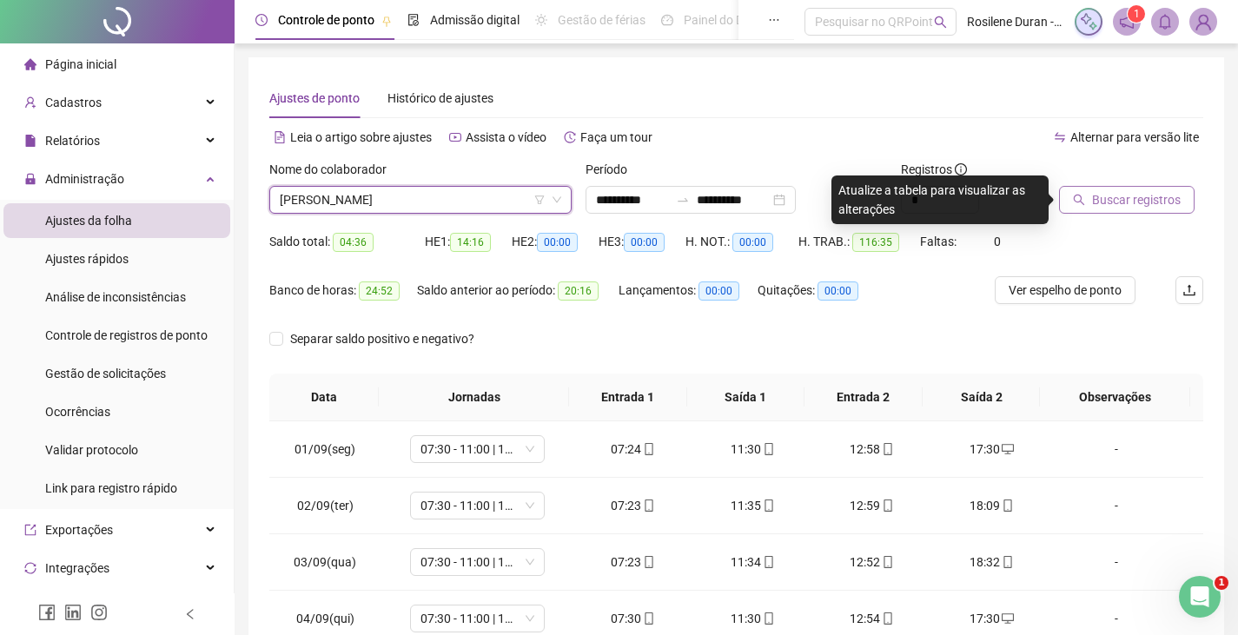
click at [1140, 198] on span "Buscar registros" at bounding box center [1136, 199] width 89 height 19
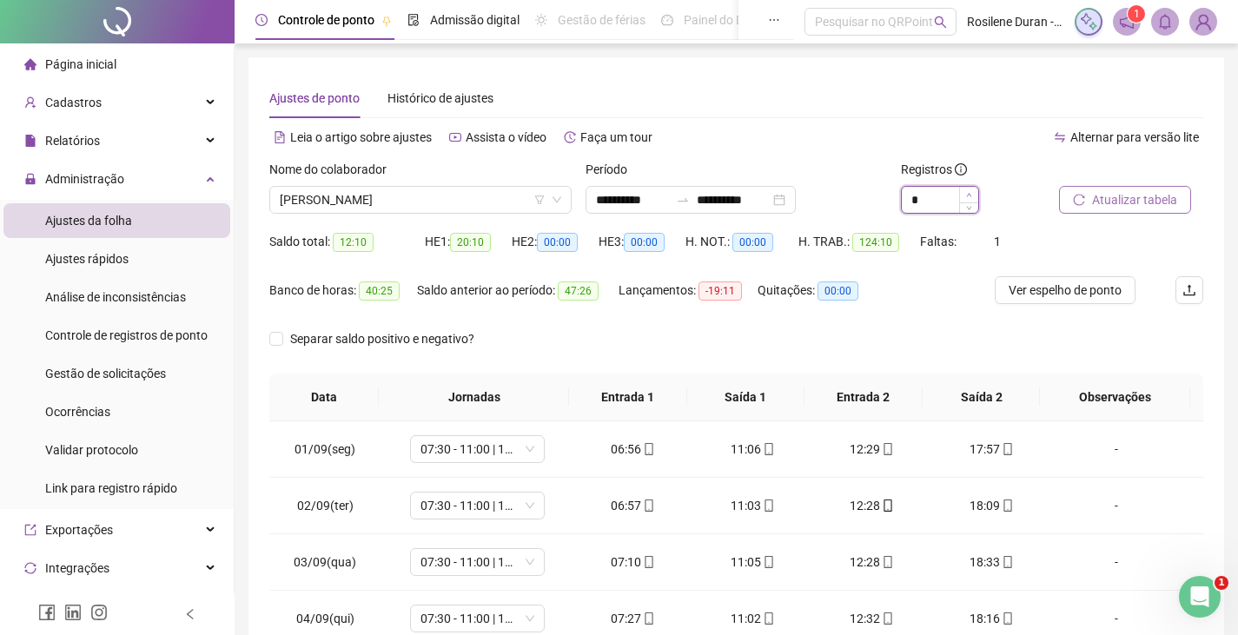
click at [968, 195] on icon "up" at bounding box center [969, 195] width 6 height 6
type input "*"
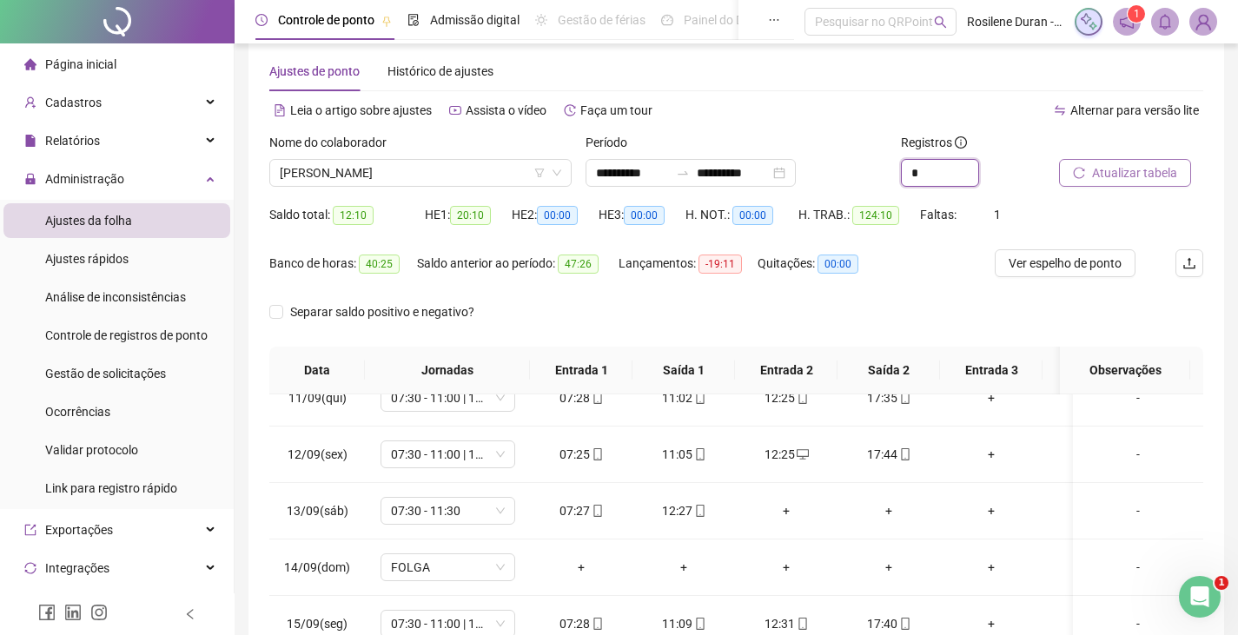
scroll to position [16, 0]
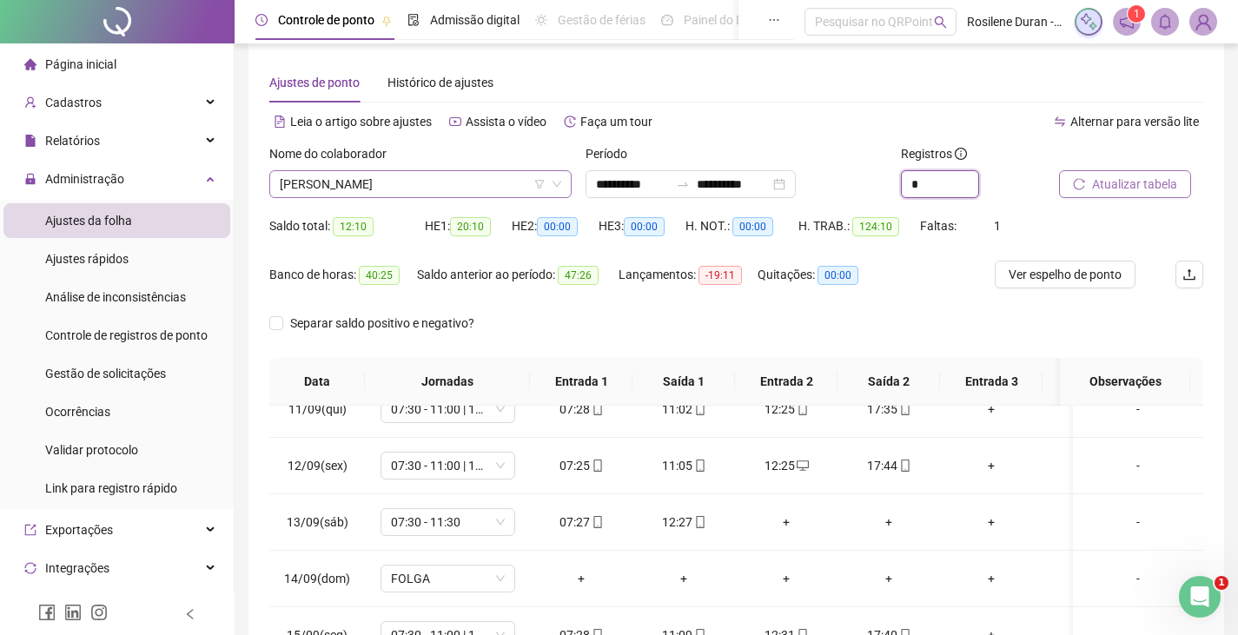
click at [401, 192] on span "[PERSON_NAME] [PERSON_NAME] DOS [PERSON_NAME]" at bounding box center [420, 184] width 281 height 26
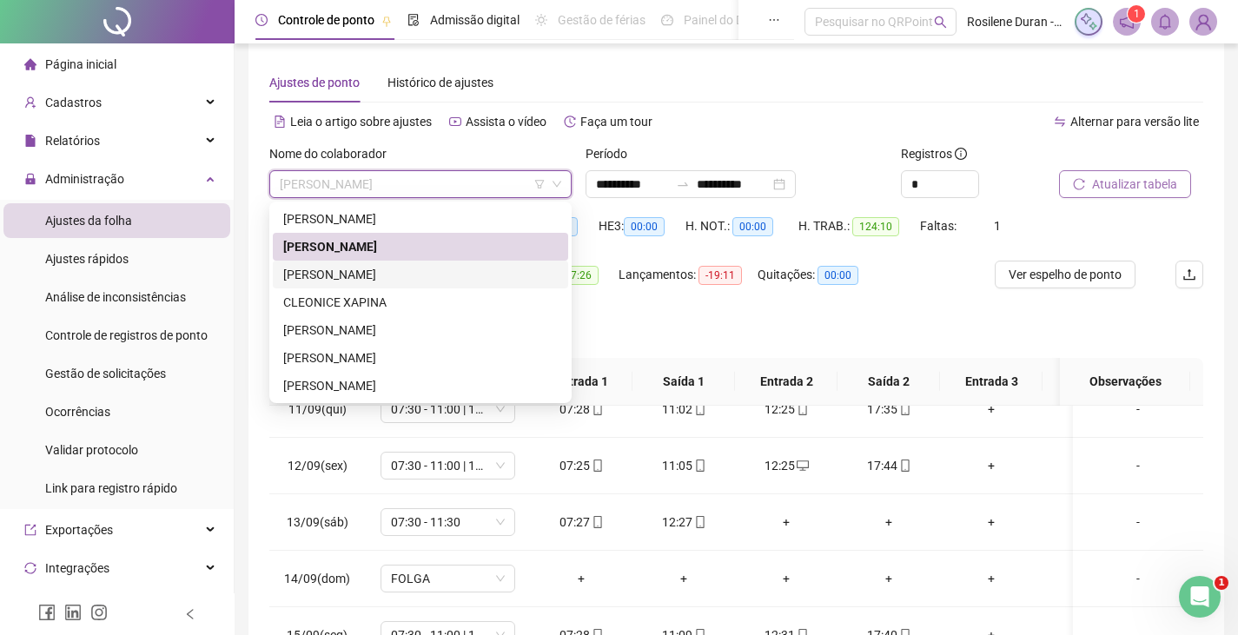
click at [386, 268] on div "[PERSON_NAME] AUANY [PERSON_NAME] [PERSON_NAME]" at bounding box center [420, 274] width 274 height 19
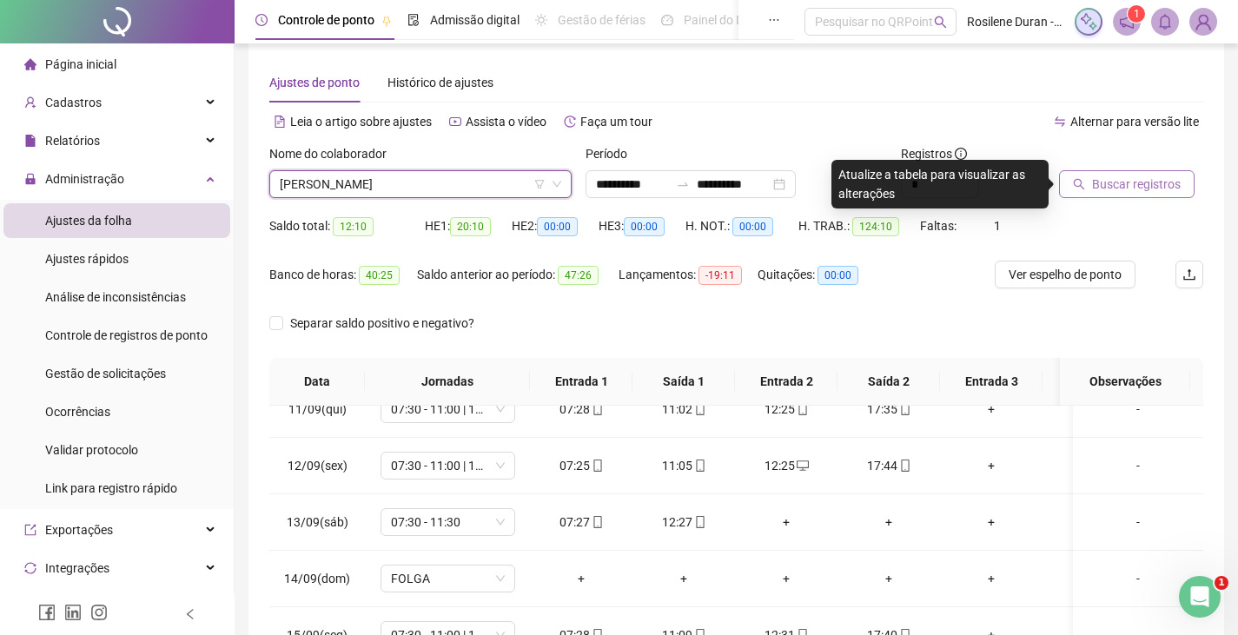
click at [1159, 192] on span "Buscar registros" at bounding box center [1136, 184] width 89 height 19
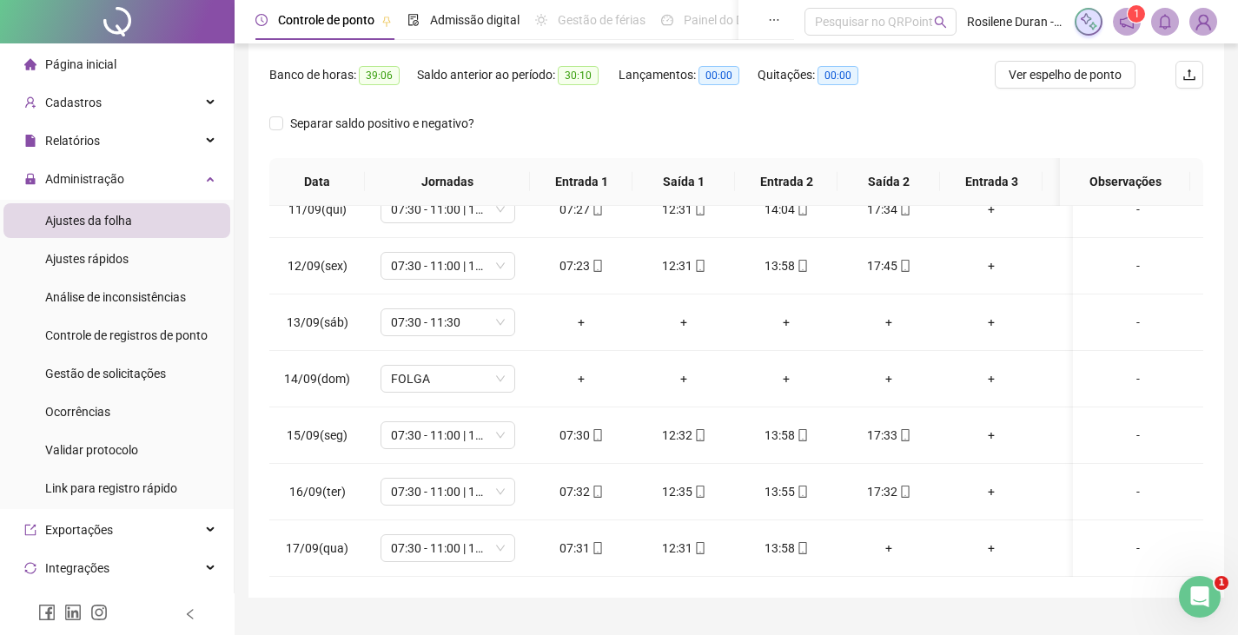
scroll to position [253, 0]
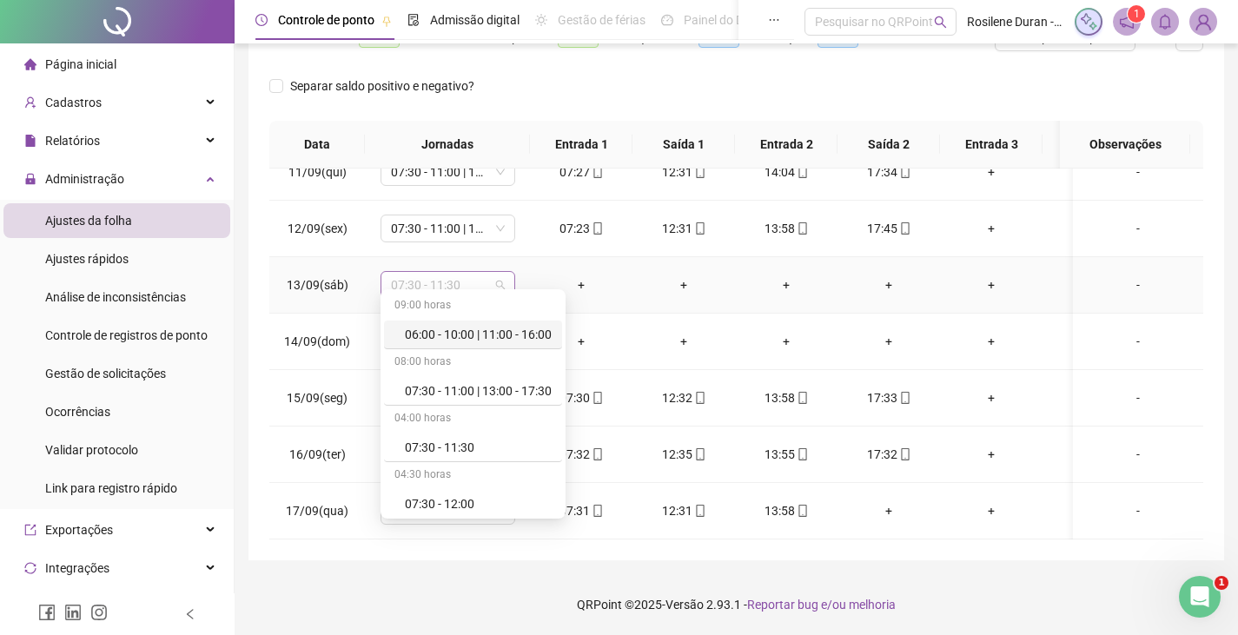
click at [393, 272] on span "07:30 - 11:30" at bounding box center [448, 285] width 114 height 26
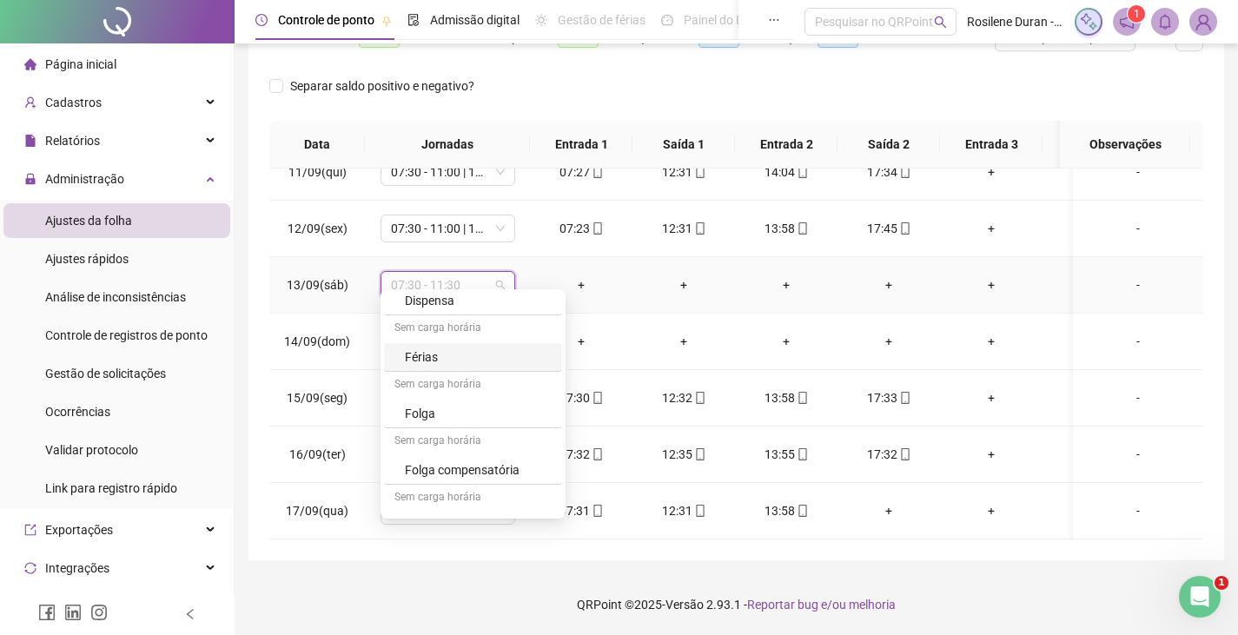
scroll to position [342, 0]
click at [453, 438] on div "Folga compensatória" at bounding box center [478, 443] width 147 height 19
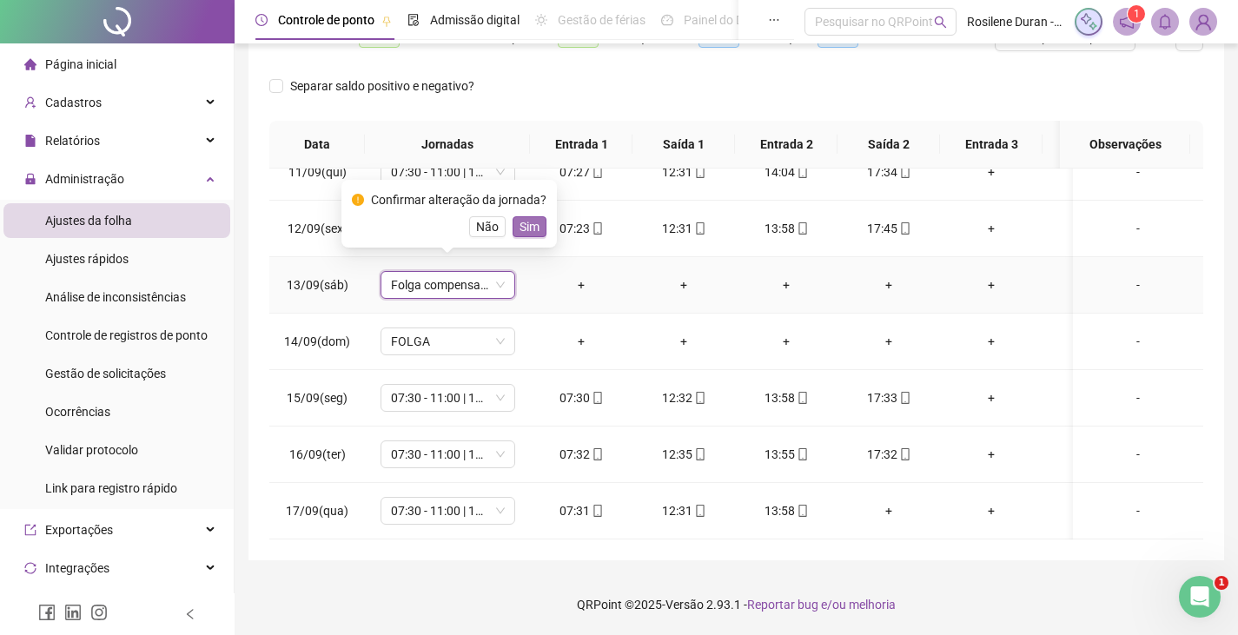
click at [532, 228] on span "Sim" at bounding box center [529, 226] width 20 height 19
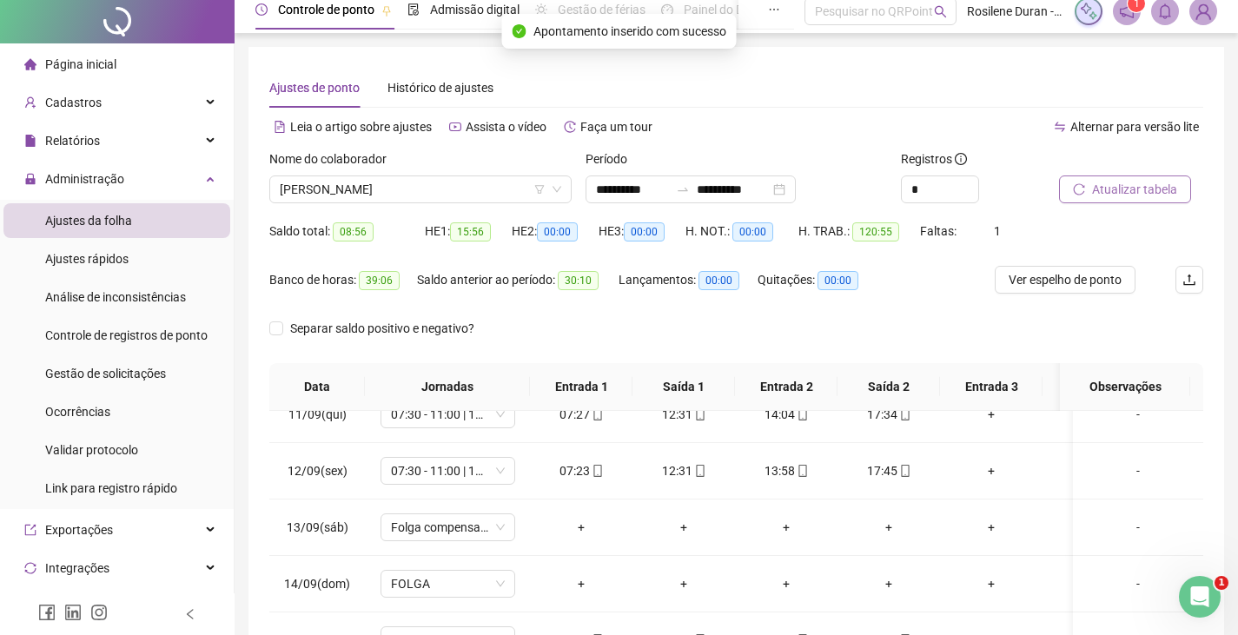
scroll to position [0, 0]
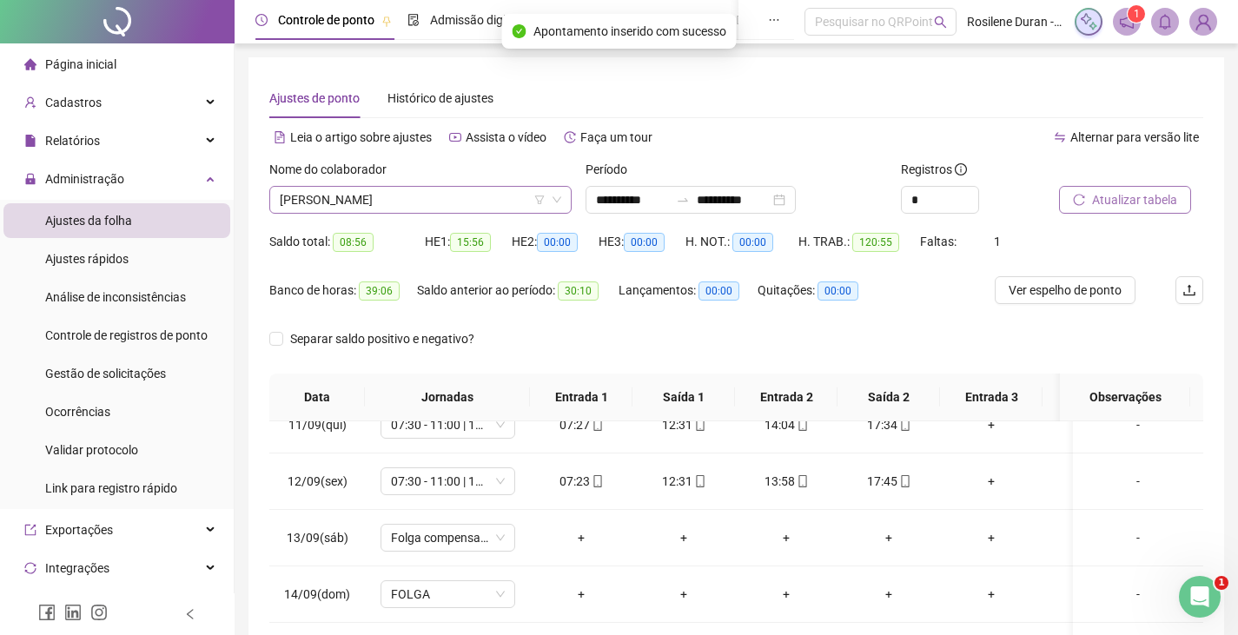
click at [395, 205] on span "BRENDA AUANY GODOY FERREIRA" at bounding box center [420, 200] width 281 height 26
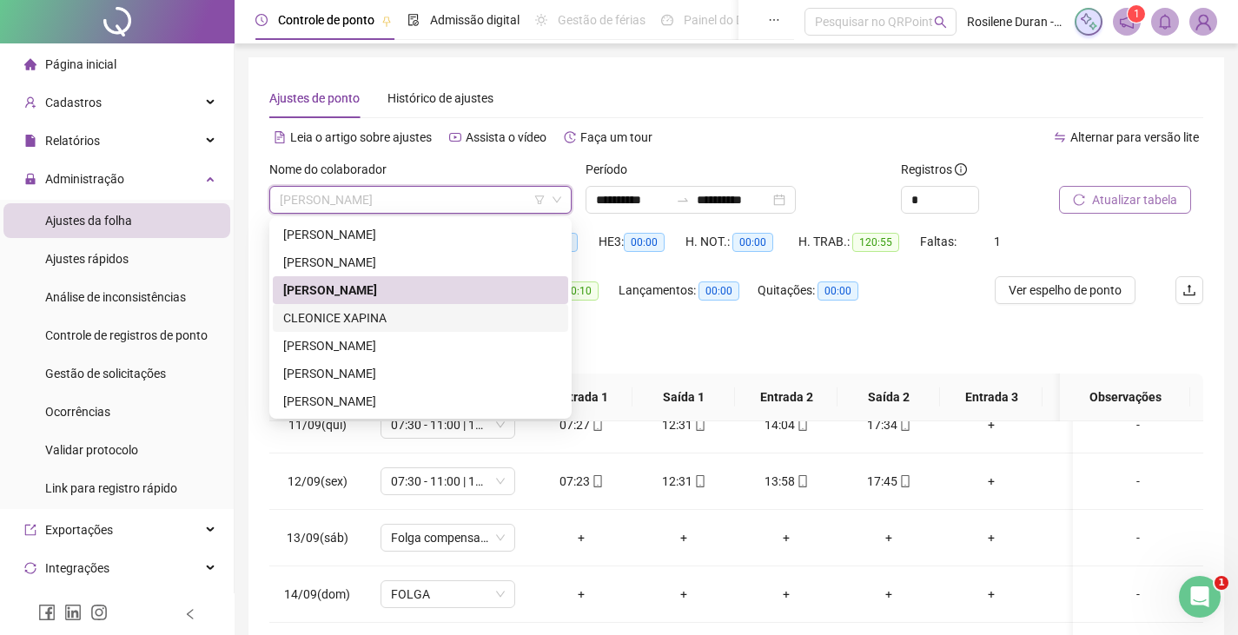
click at [371, 316] on div "CLEONICE XAPINA" at bounding box center [420, 317] width 274 height 19
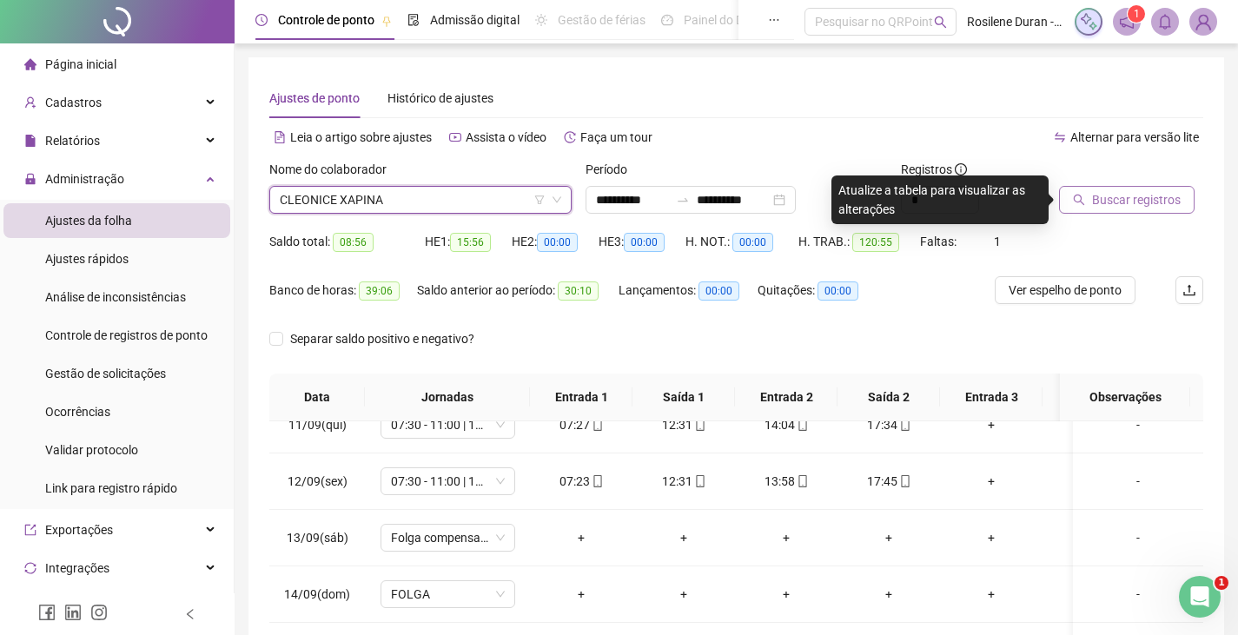
click at [1110, 203] on span "Buscar registros" at bounding box center [1136, 199] width 89 height 19
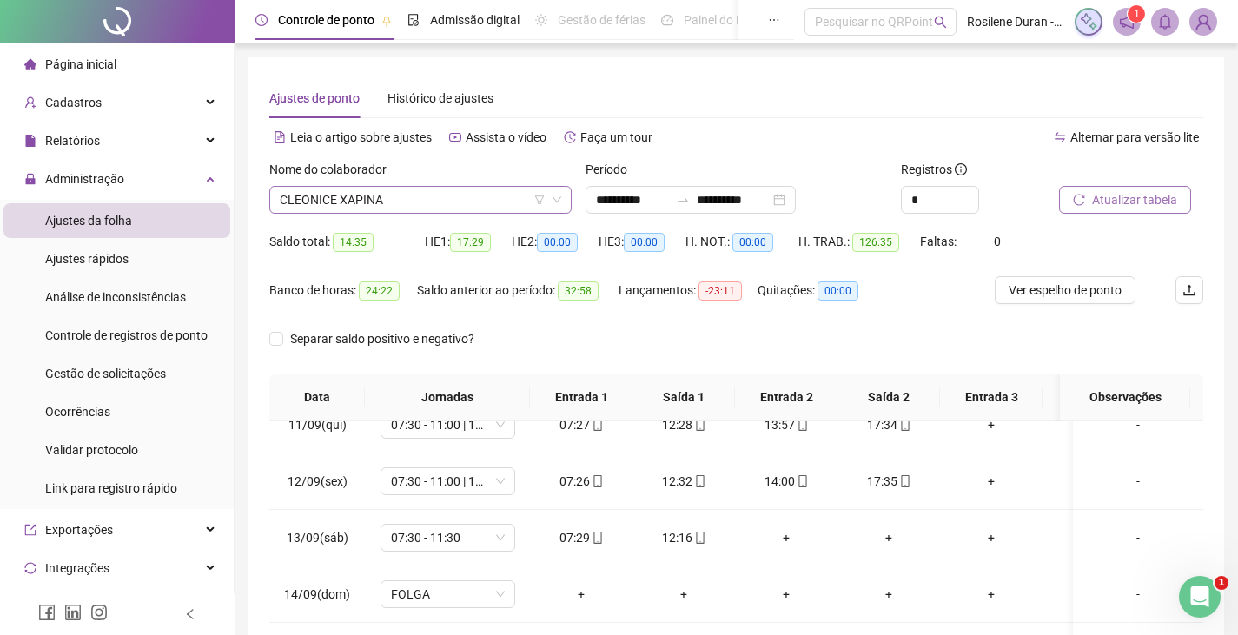
click at [342, 197] on span "CLEONICE XAPINA" at bounding box center [420, 200] width 281 height 26
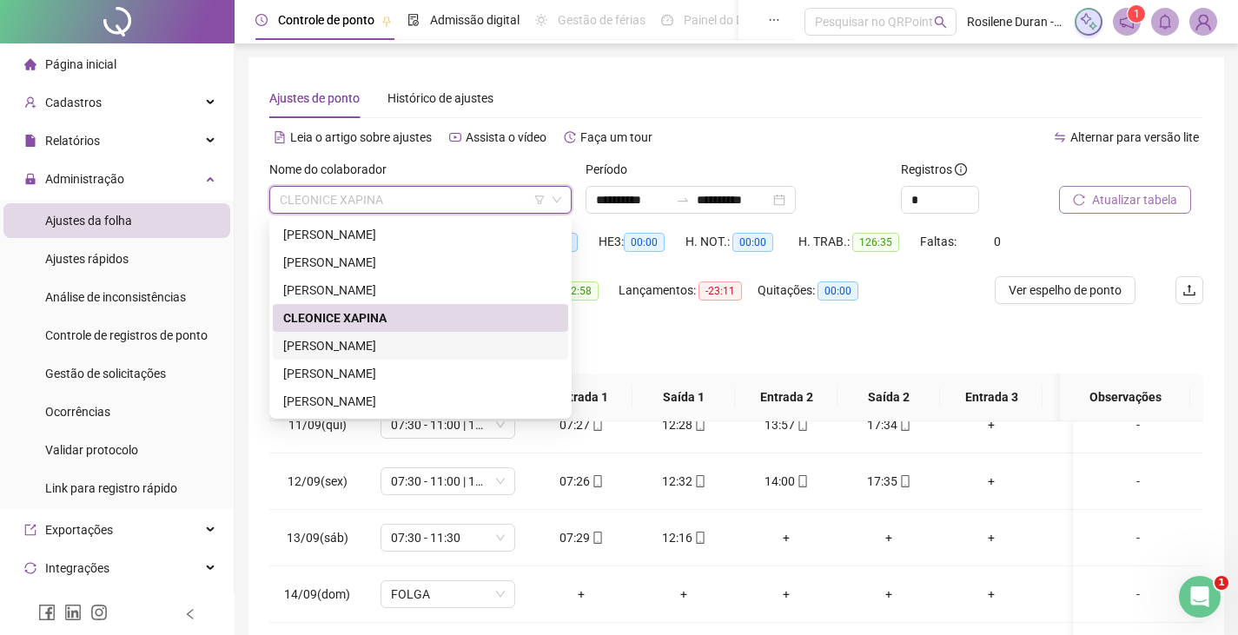
click at [326, 352] on div "MONICA ASSIS DA SILVA" at bounding box center [420, 345] width 274 height 19
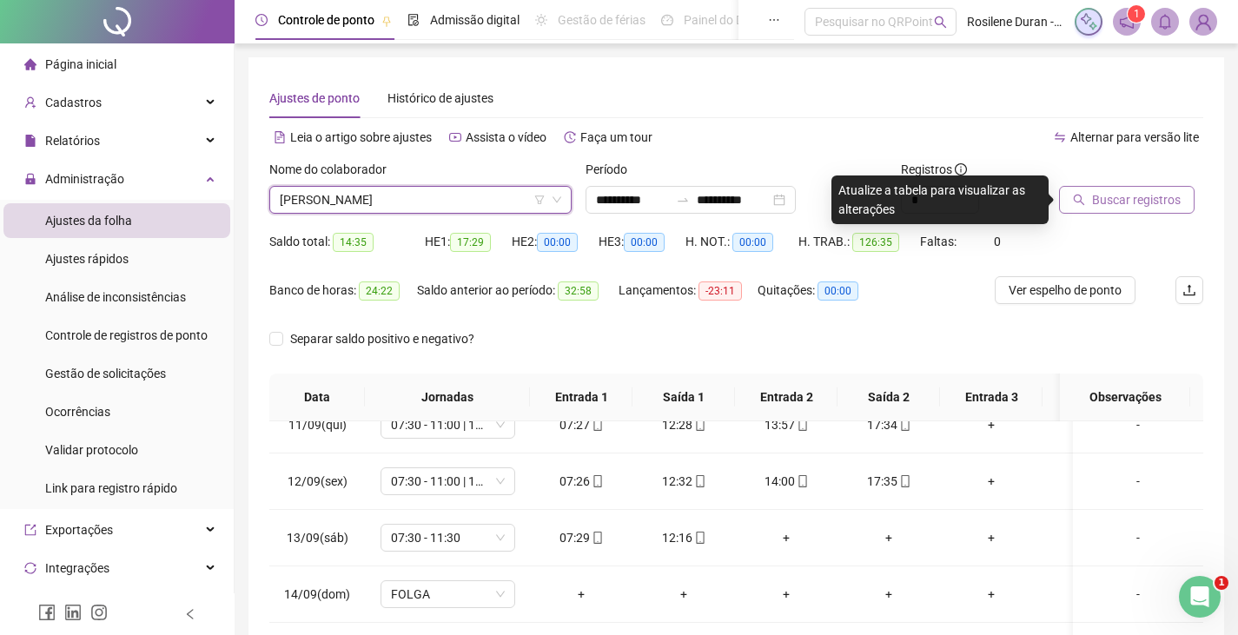
click at [1169, 194] on span "Buscar registros" at bounding box center [1136, 199] width 89 height 19
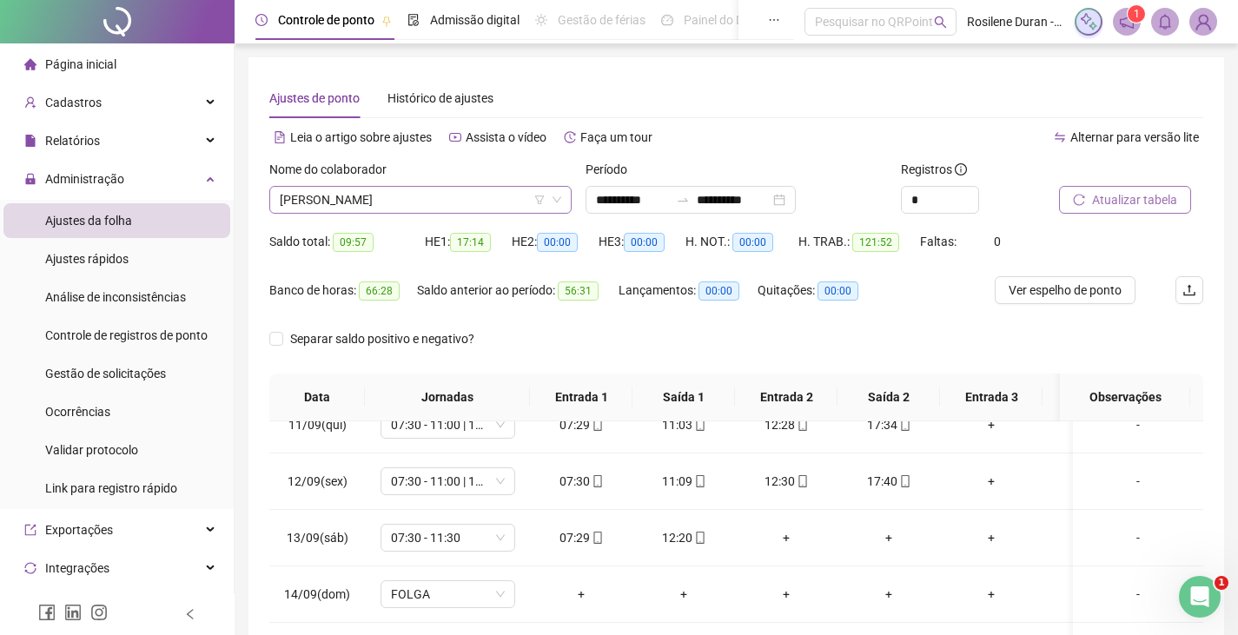
click at [440, 204] on span "MONICA ASSIS DA SILVA" at bounding box center [420, 200] width 281 height 26
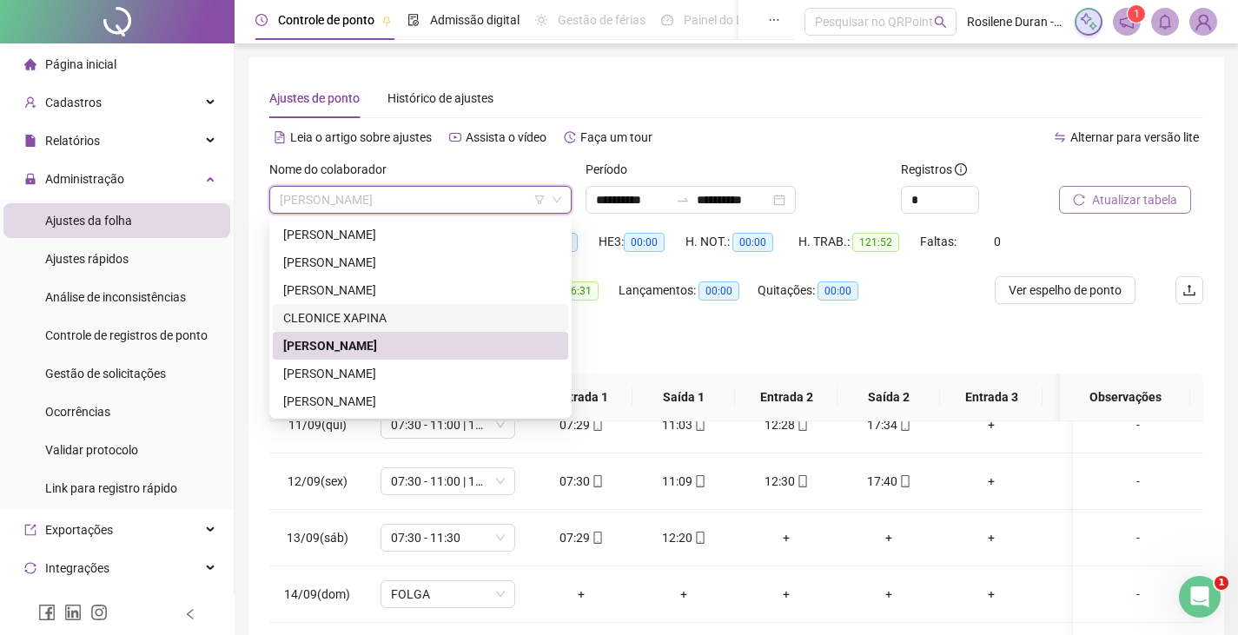
click at [611, 347] on div "Separar saldo positivo e negativo?" at bounding box center [736, 349] width 934 height 49
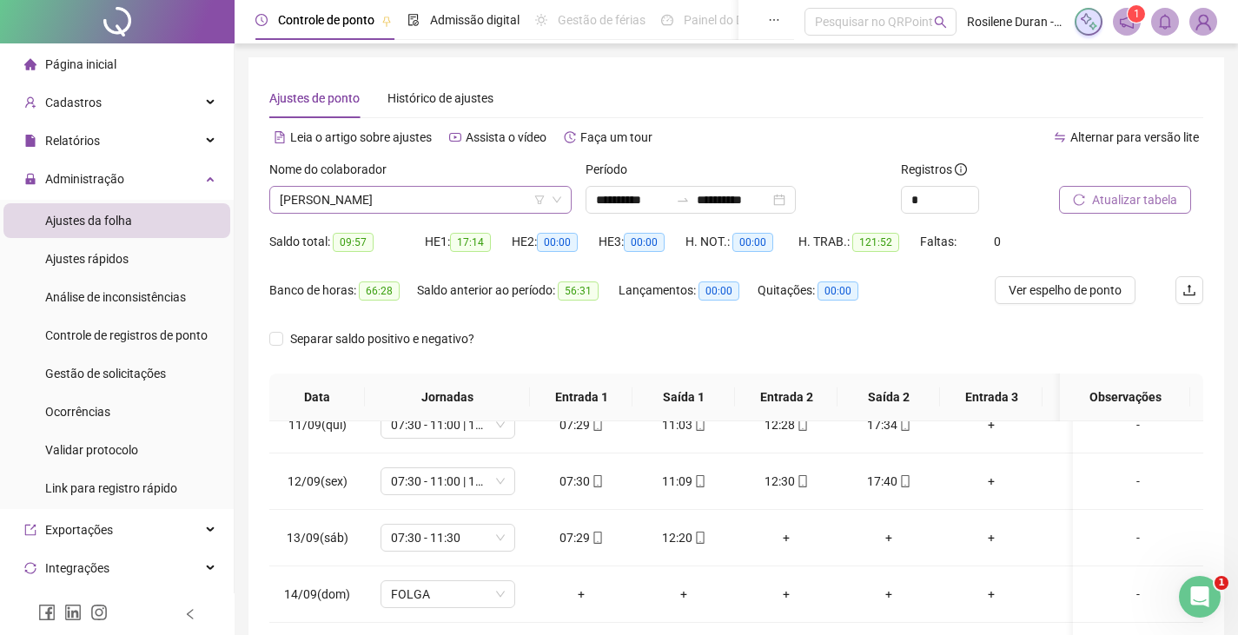
click at [436, 203] on span "MONICA ASSIS DA SILVA" at bounding box center [420, 200] width 281 height 26
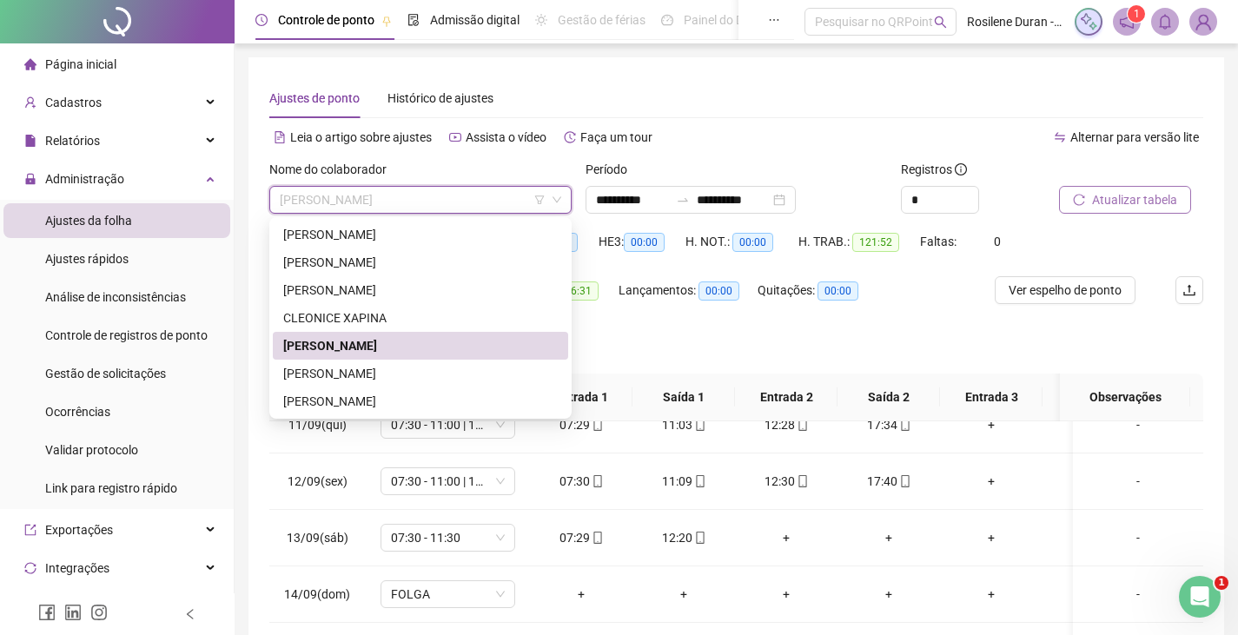
click at [436, 203] on span "MONICA ASSIS DA SILVA" at bounding box center [420, 200] width 281 height 26
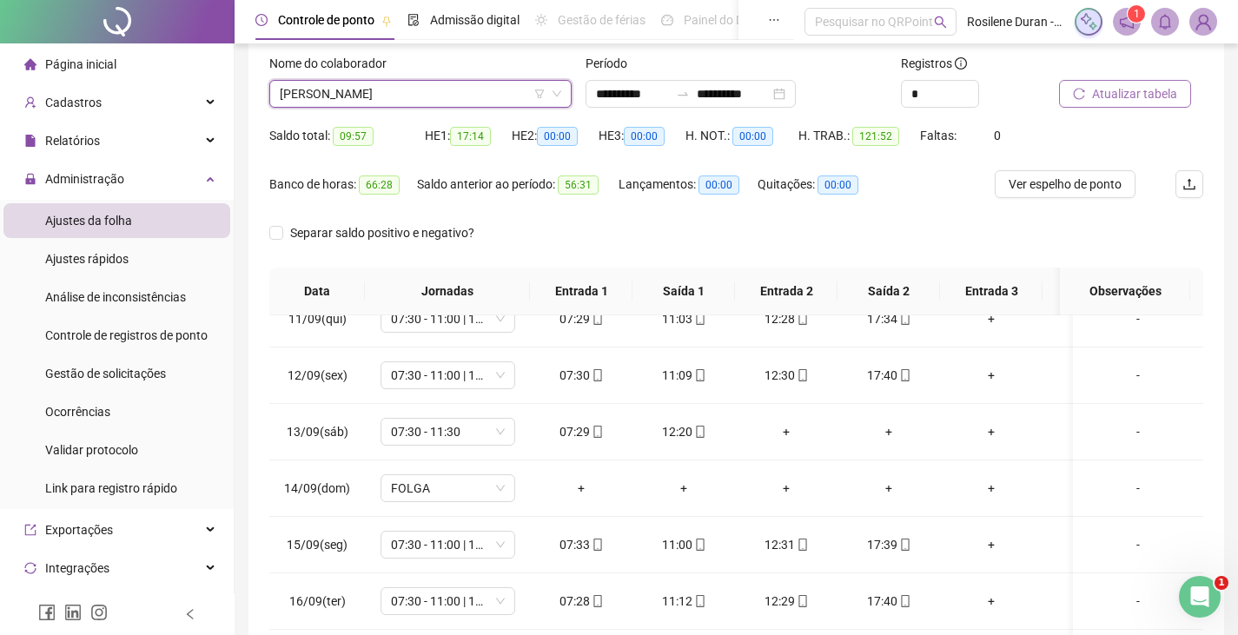
scroll to position [18, 0]
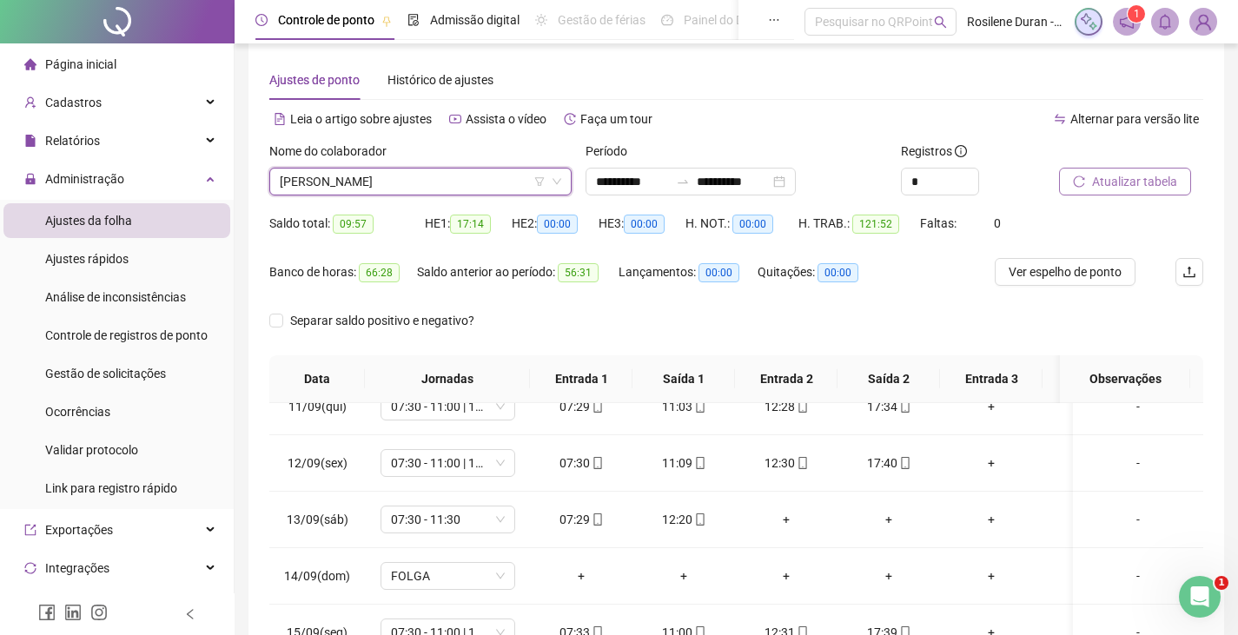
click at [395, 182] on span "MONICA ASSIS DA SILVA" at bounding box center [420, 181] width 281 height 26
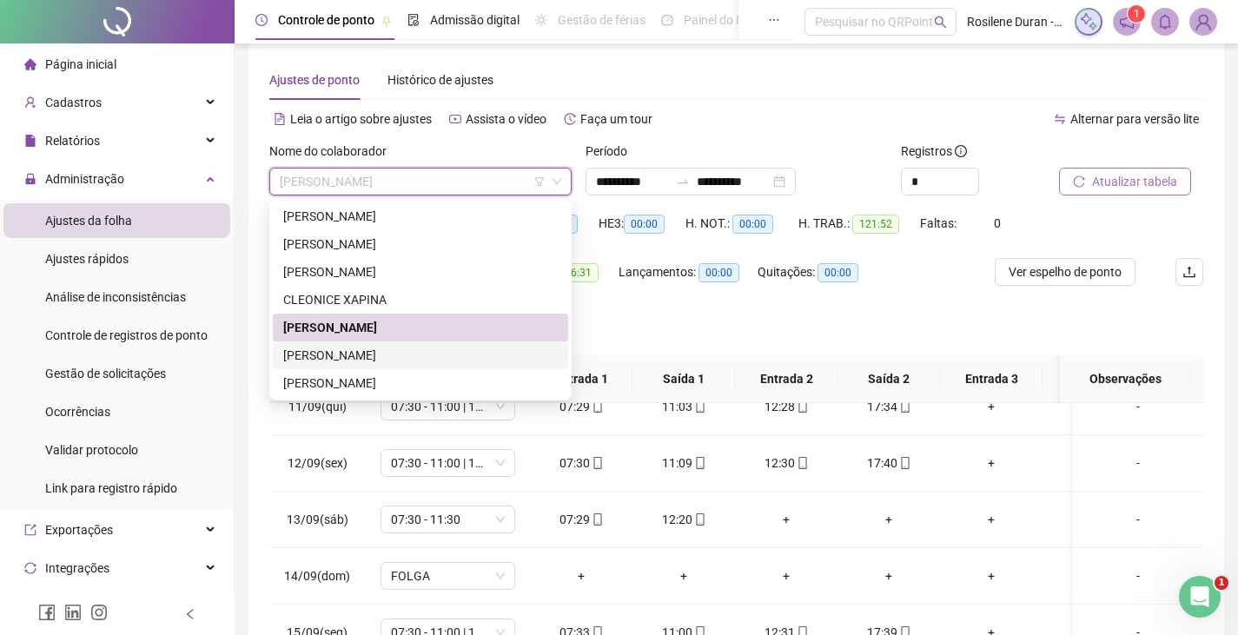
click at [340, 351] on div "ROSELI DOS SANTOS" at bounding box center [420, 355] width 274 height 19
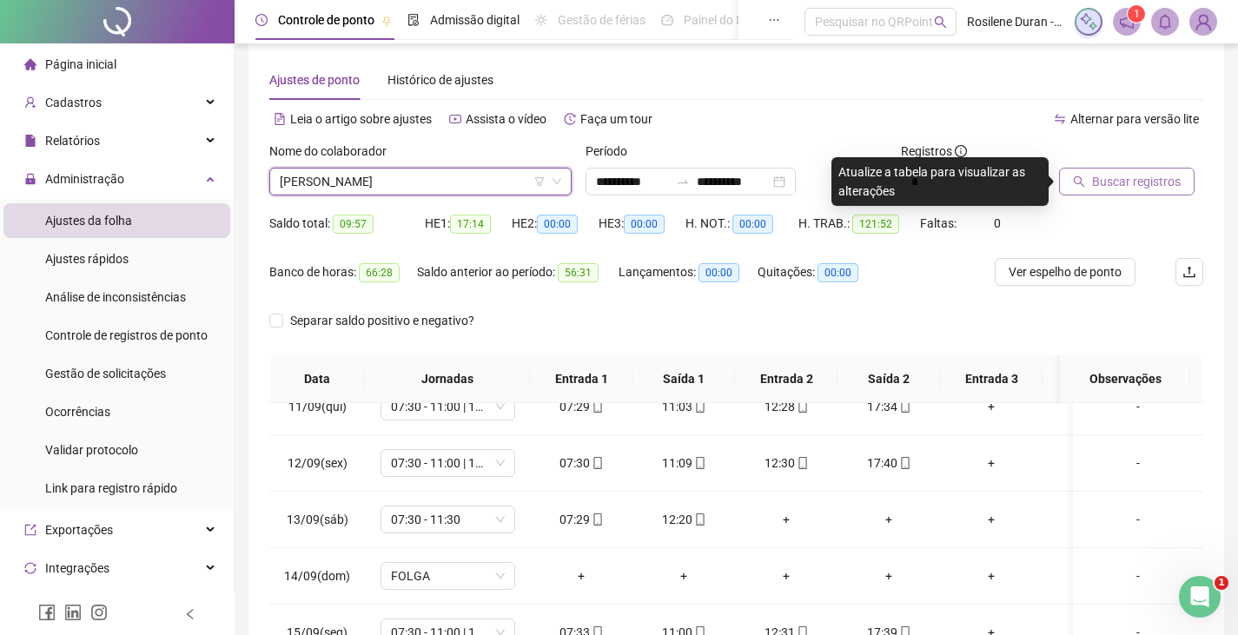
click at [1157, 178] on span "Buscar registros" at bounding box center [1136, 181] width 89 height 19
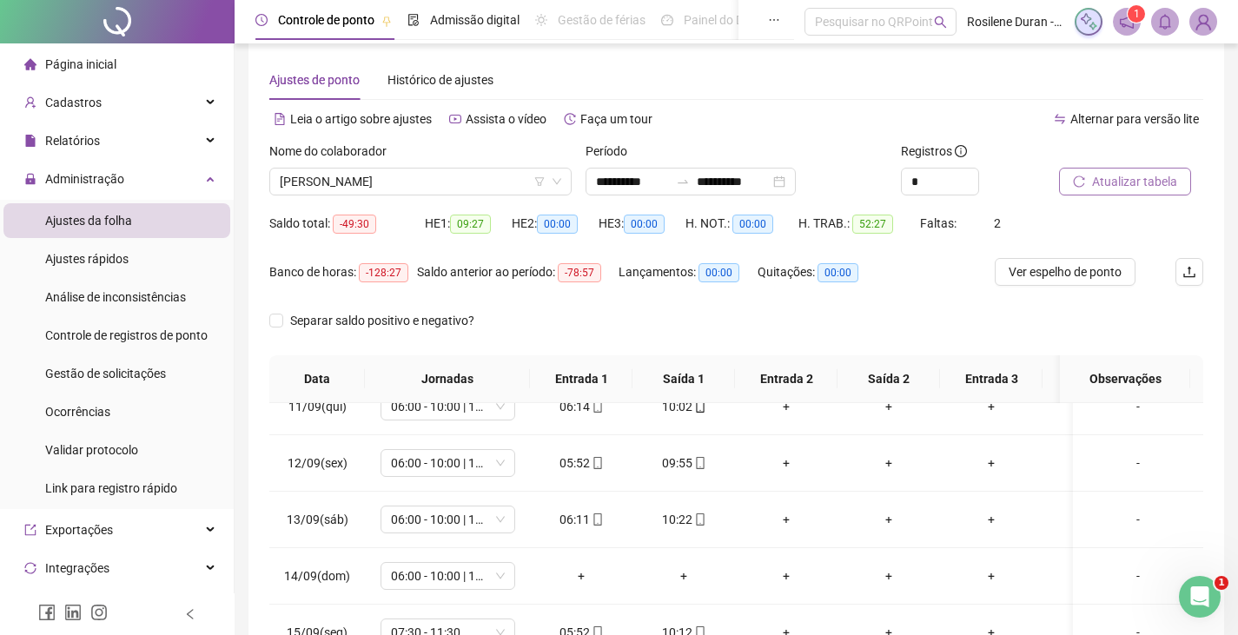
scroll to position [253, 0]
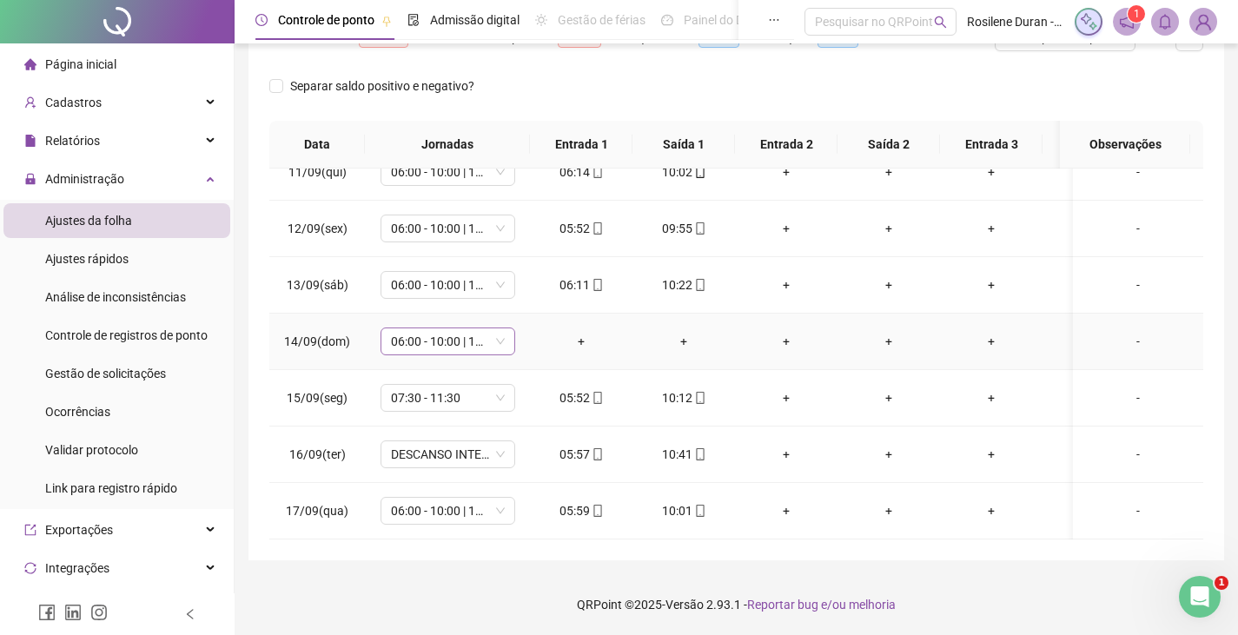
click at [449, 332] on span "06:00 - 10:00 | 11:00 - 16:00" at bounding box center [448, 341] width 114 height 26
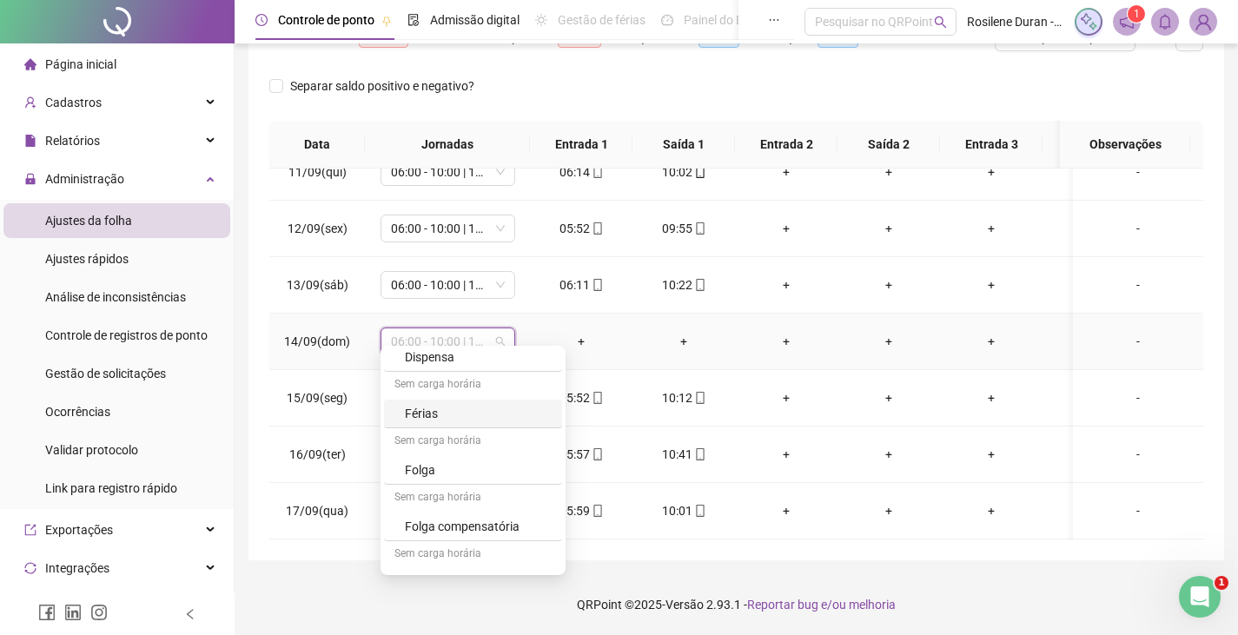
scroll to position [342, 0]
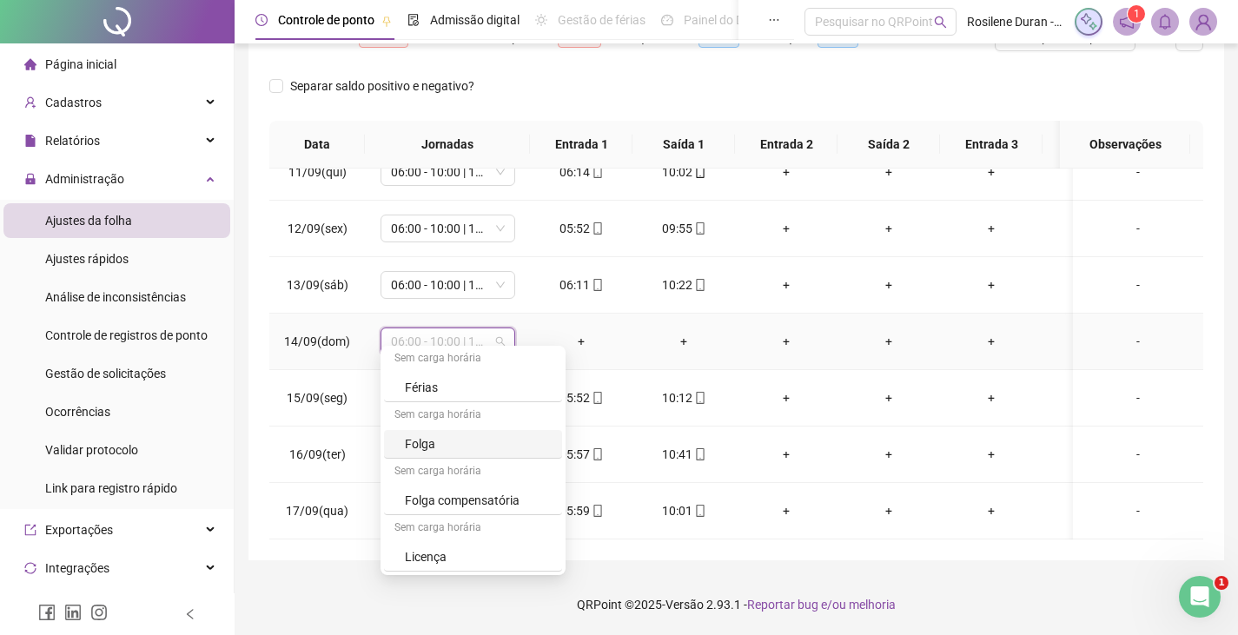
click at [459, 440] on div "Folga" at bounding box center [478, 443] width 147 height 19
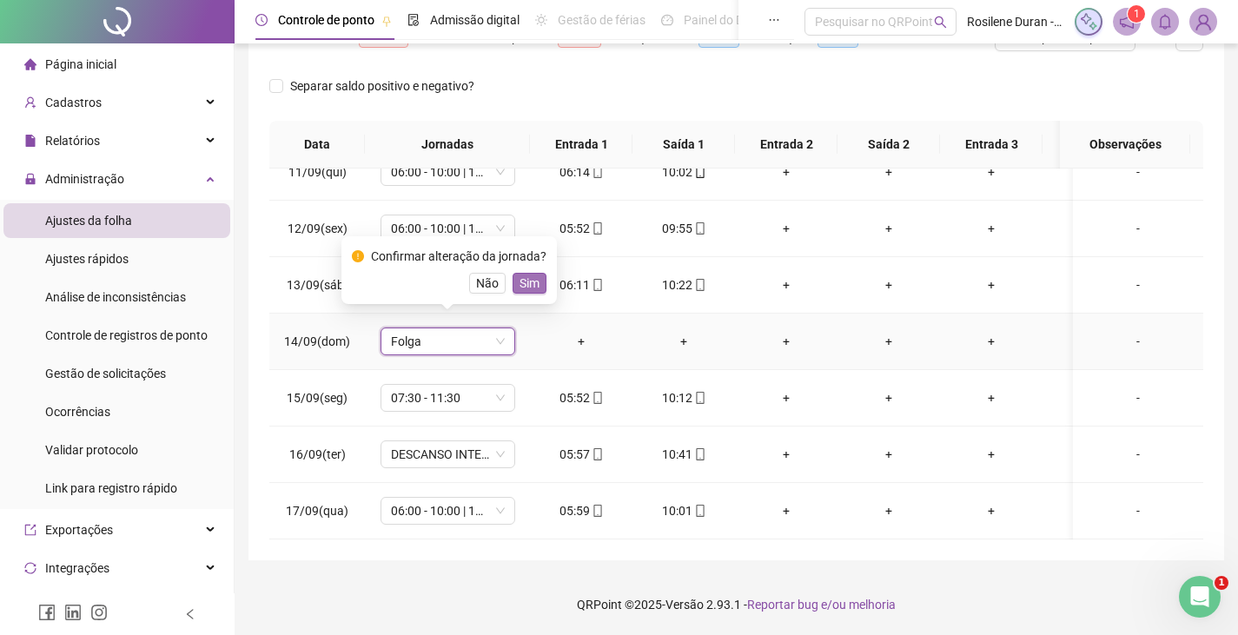
click at [532, 281] on span "Sim" at bounding box center [529, 283] width 20 height 19
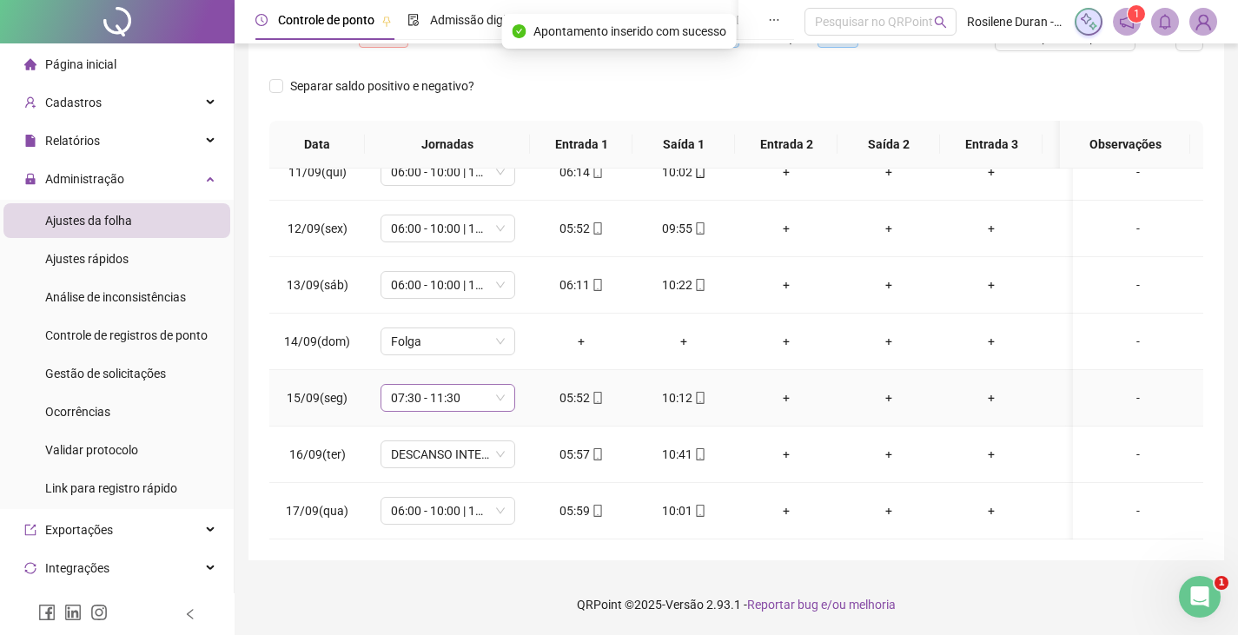
click at [462, 386] on span "07:30 - 11:30" at bounding box center [448, 398] width 114 height 26
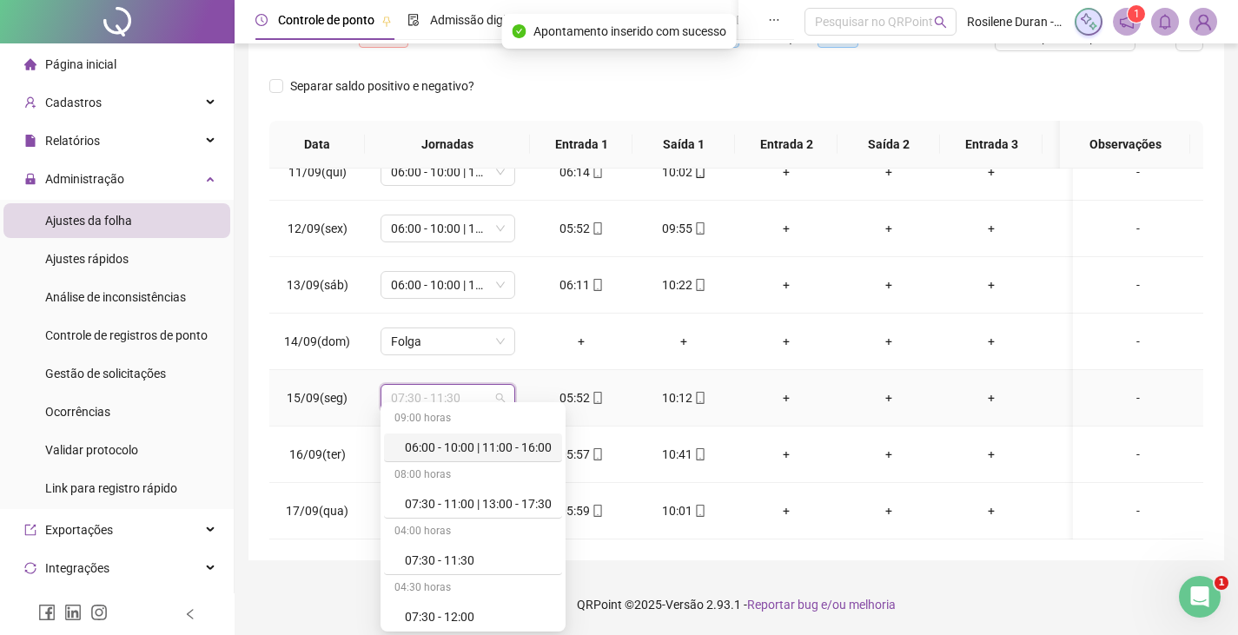
click at [462, 449] on div "06:00 - 10:00 | 11:00 - 16:00" at bounding box center [478, 447] width 147 height 19
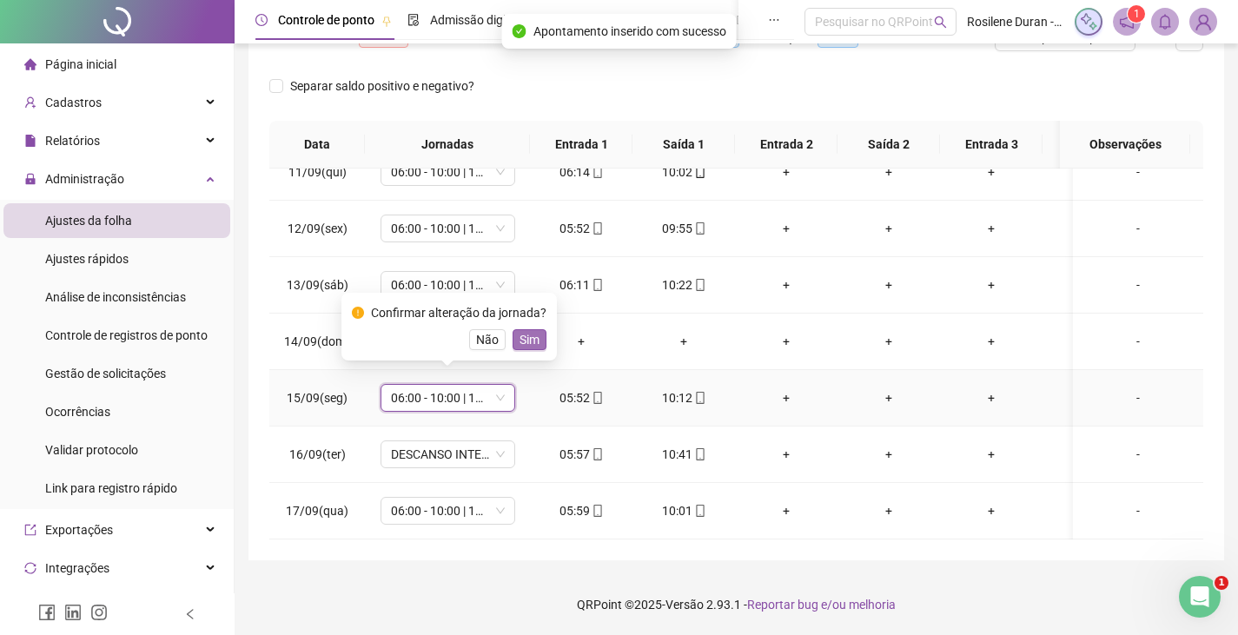
click at [520, 335] on span "Sim" at bounding box center [529, 339] width 20 height 19
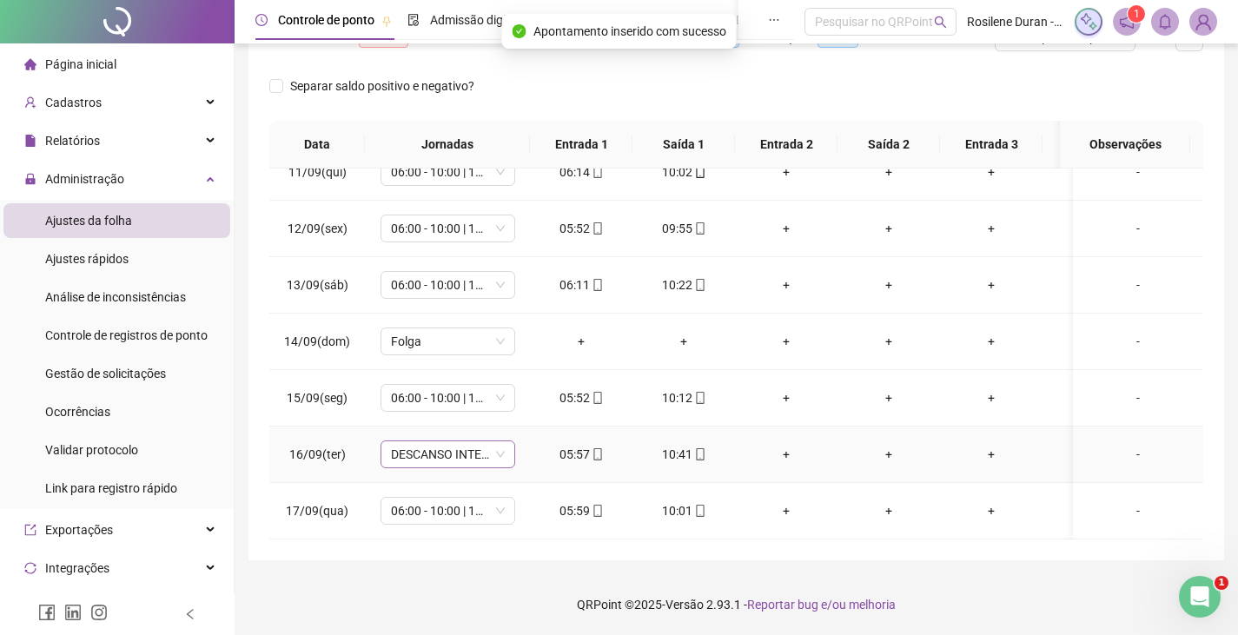
click at [466, 441] on span "DESCANSO INTER-JORNADA" at bounding box center [448, 454] width 114 height 26
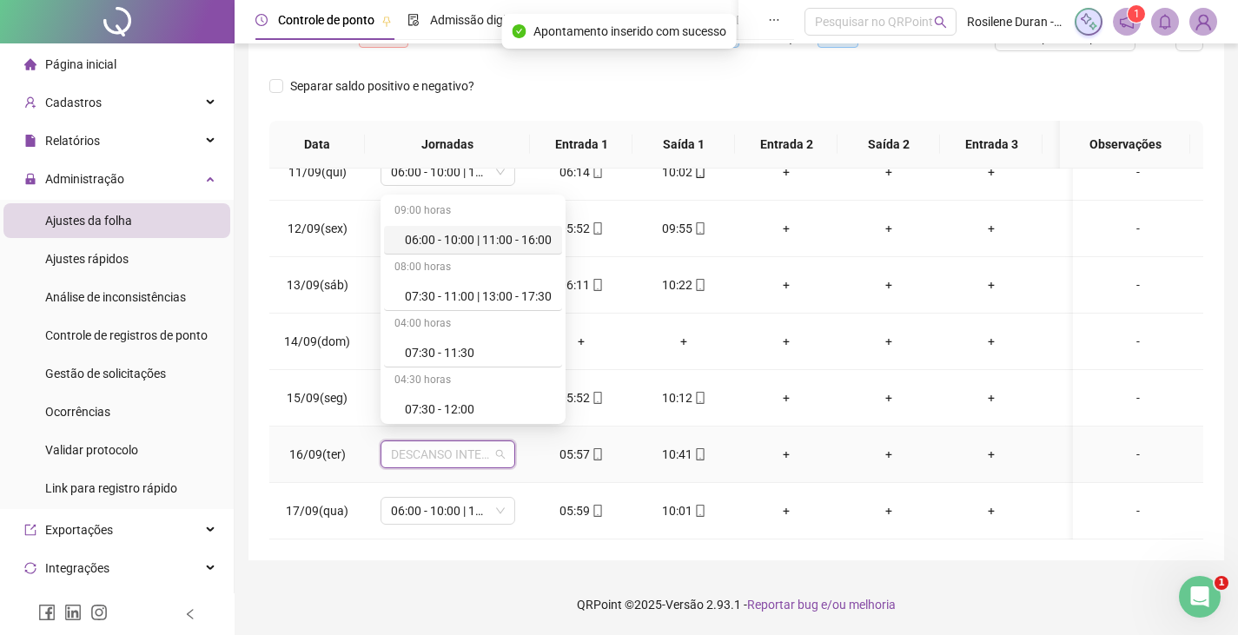
click at [493, 238] on div "06:00 - 10:00 | 11:00 - 16:00" at bounding box center [478, 239] width 147 height 19
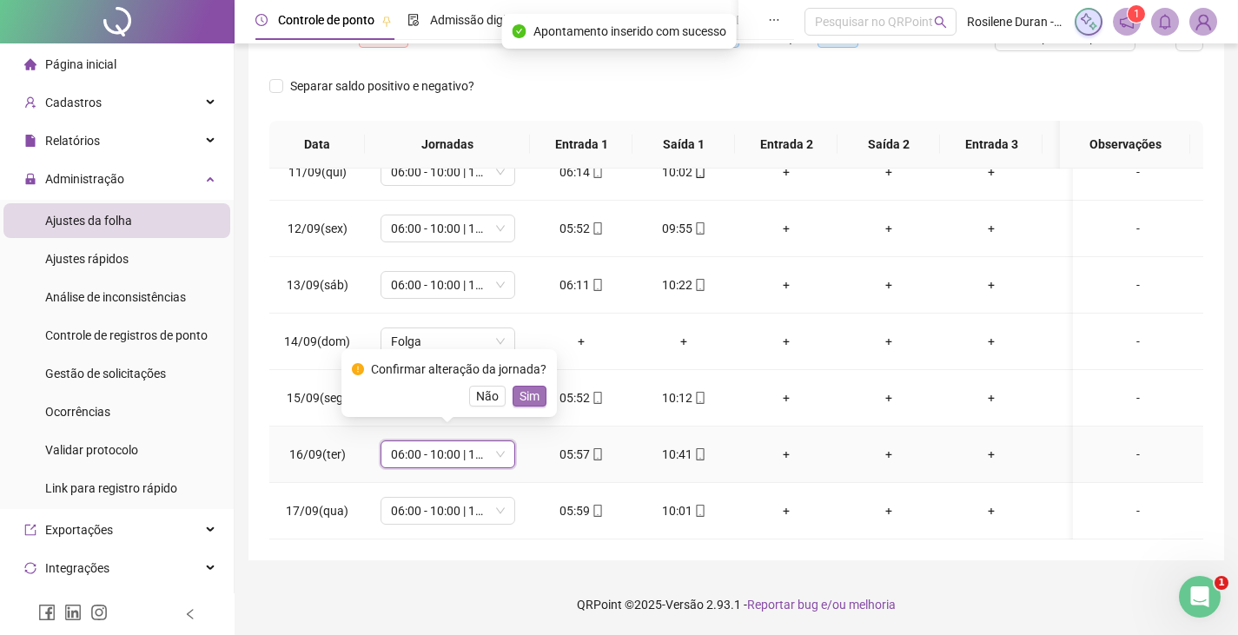
click at [540, 384] on div "Confirmar alteração da jornada? Não Sim" at bounding box center [449, 383] width 195 height 47
click at [535, 397] on span "Sim" at bounding box center [529, 395] width 20 height 19
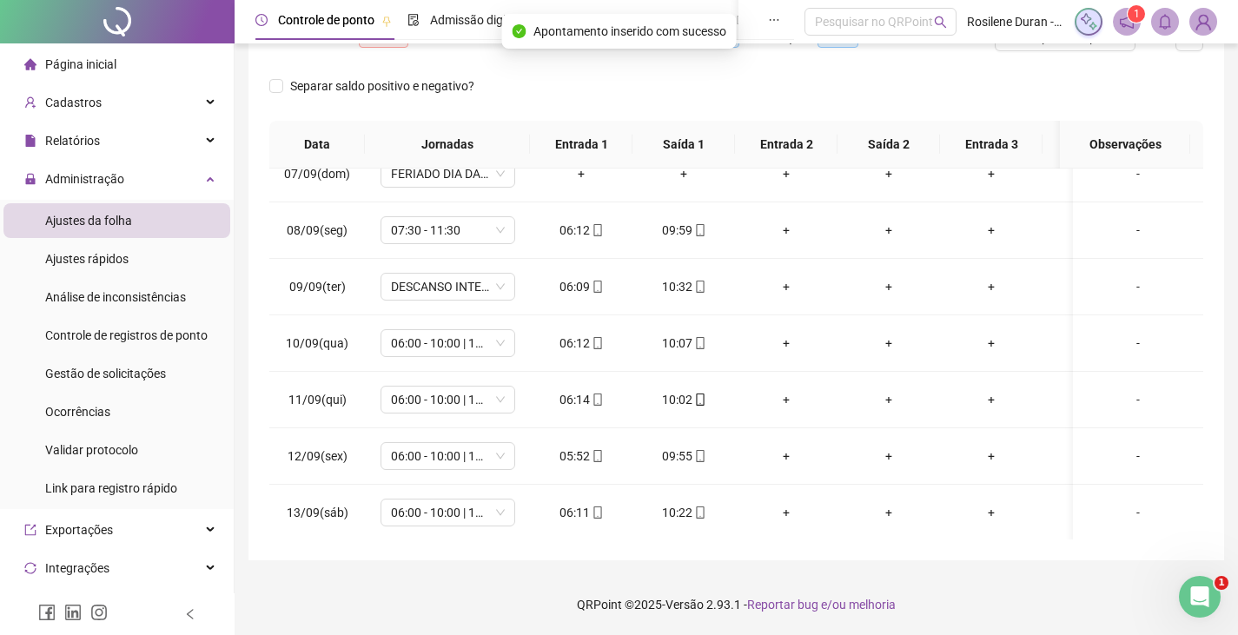
scroll to position [341, 0]
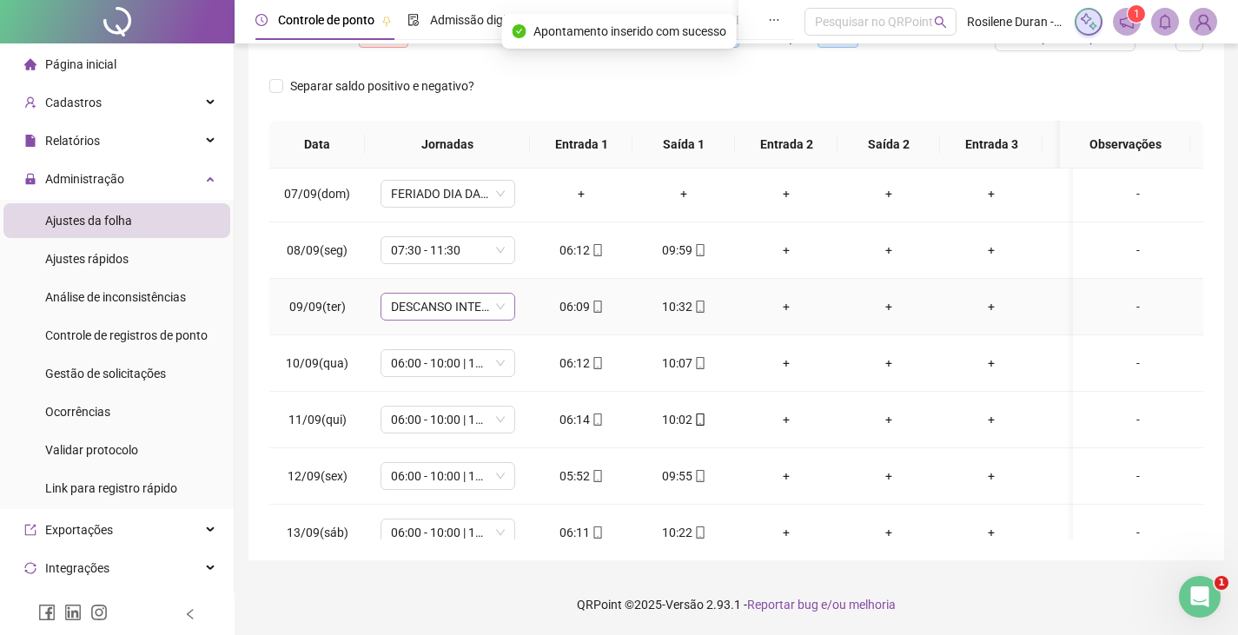
click at [459, 308] on span "DESCANSO INTER-JORNADA" at bounding box center [448, 307] width 114 height 26
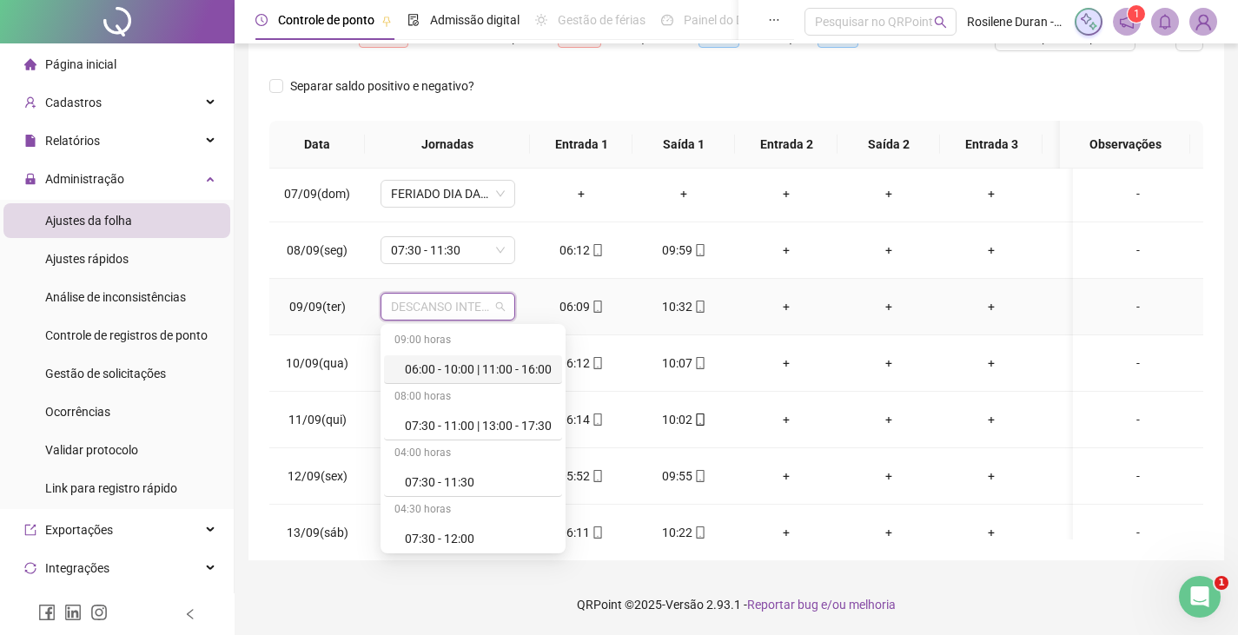
click at [486, 368] on div "06:00 - 10:00 | 11:00 - 16:00" at bounding box center [478, 369] width 147 height 19
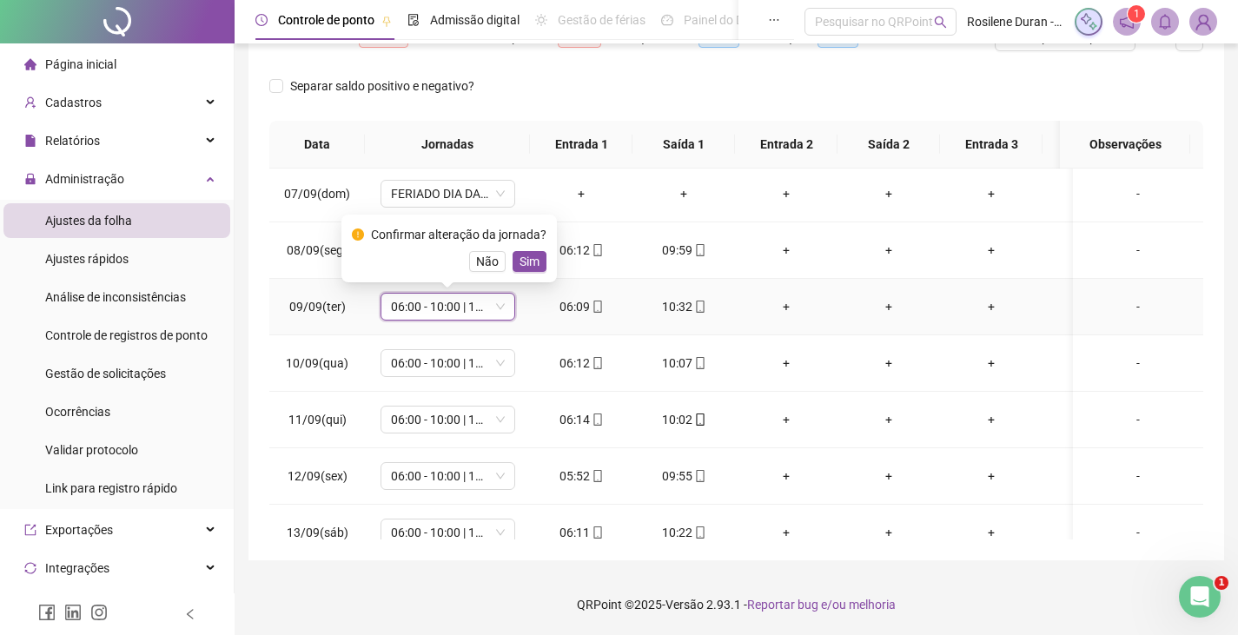
click at [523, 258] on span "Sim" at bounding box center [529, 261] width 20 height 19
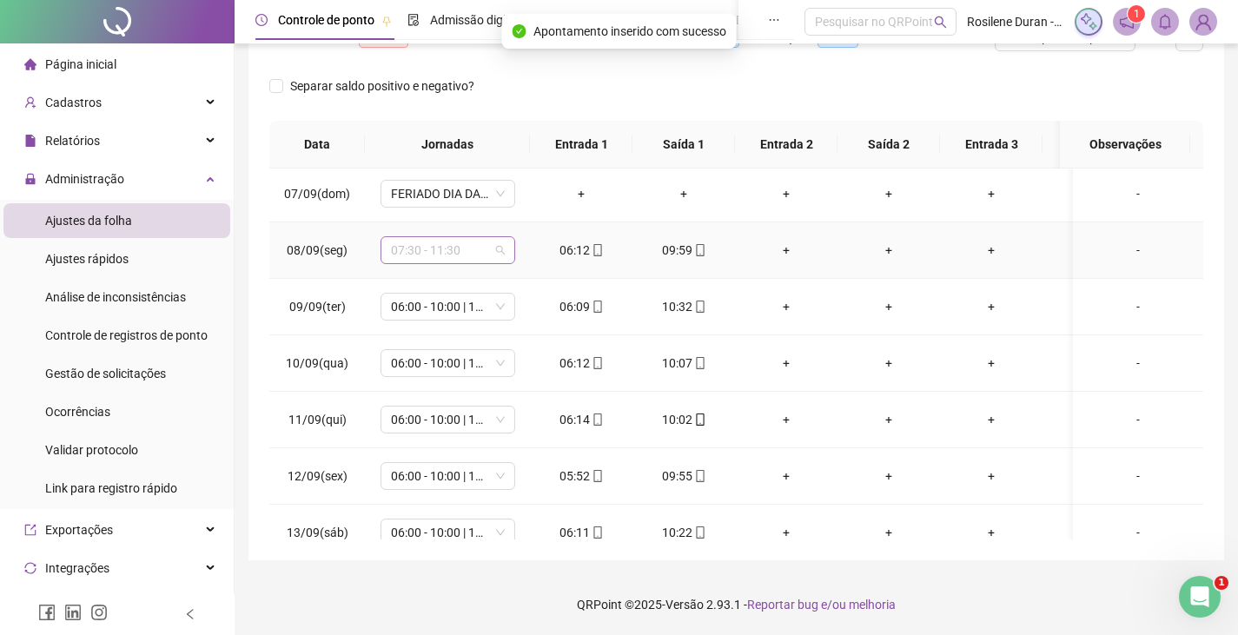
click at [442, 254] on span "07:30 - 11:30" at bounding box center [448, 250] width 114 height 26
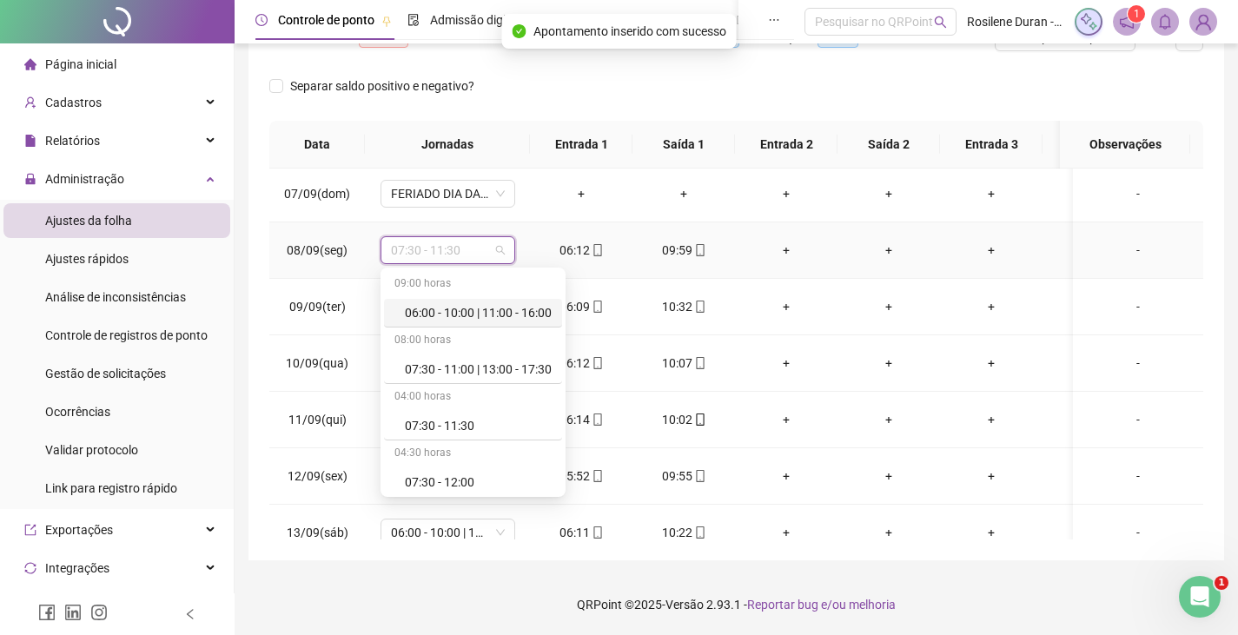
click at [473, 309] on div "06:00 - 10:00 | 11:00 - 16:00" at bounding box center [478, 312] width 147 height 19
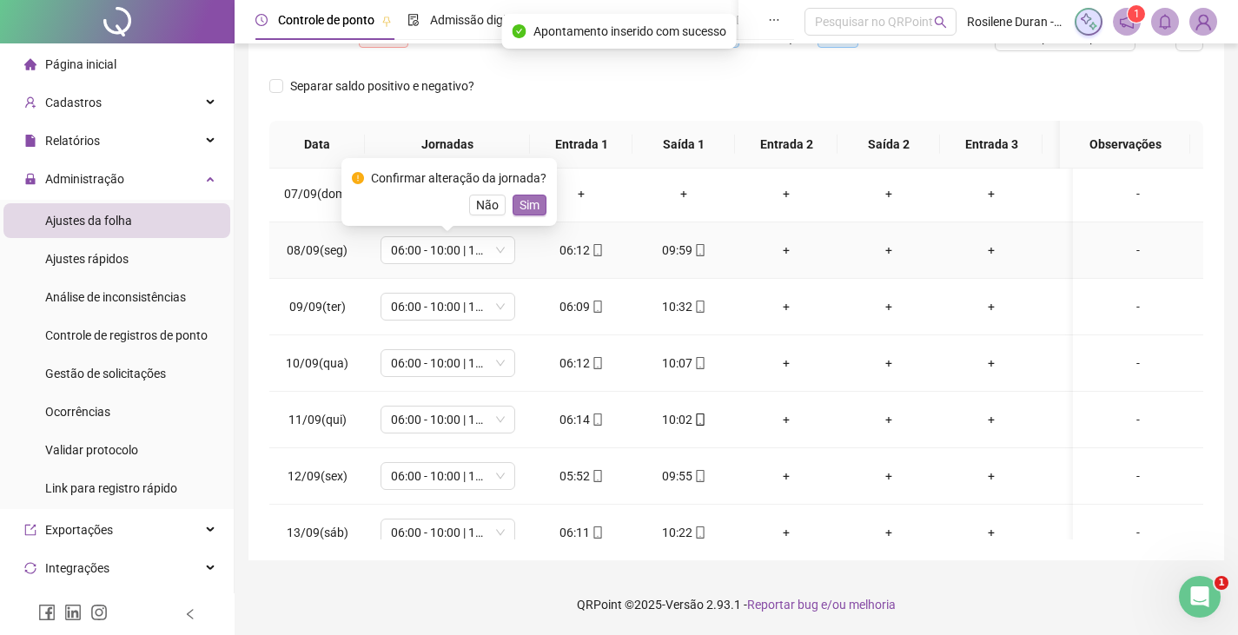
click at [534, 206] on span "Sim" at bounding box center [529, 204] width 20 height 19
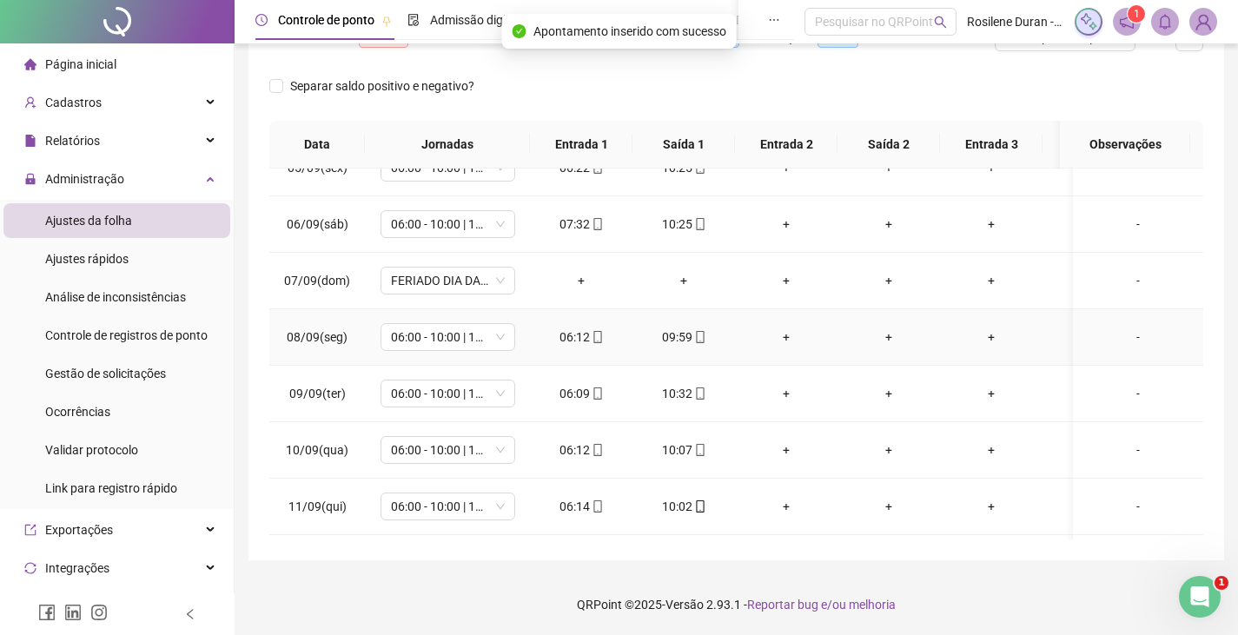
scroll to position [168, 0]
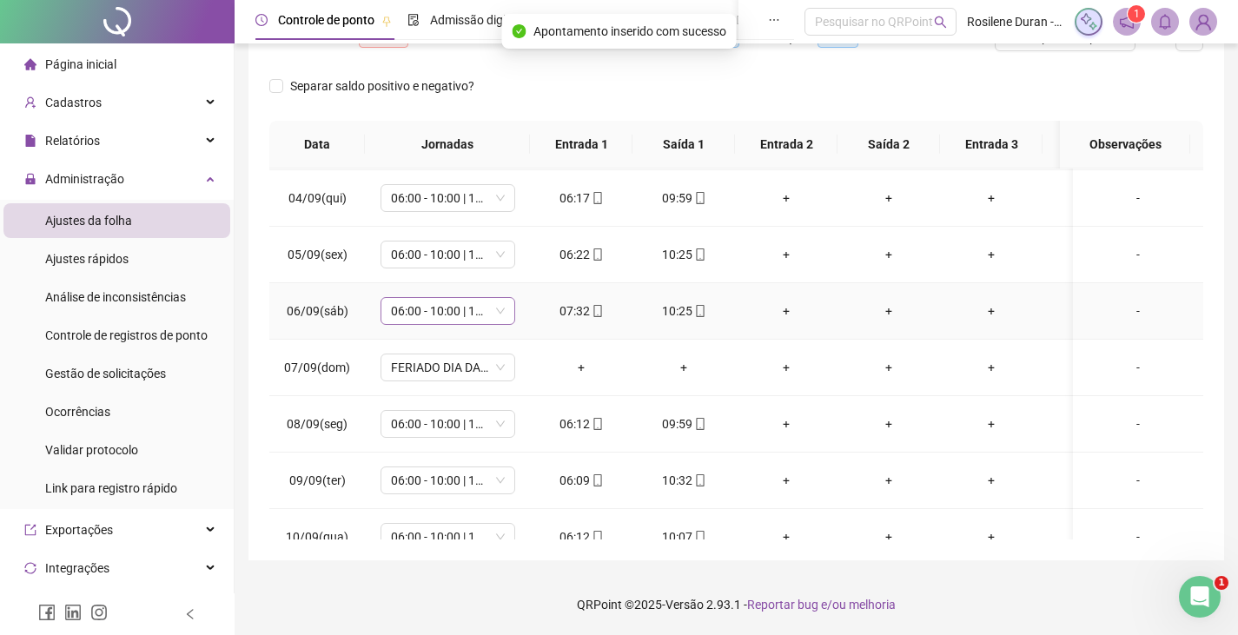
click at [475, 304] on span "06:00 - 10:00 | 11:00 - 16:00" at bounding box center [448, 311] width 114 height 26
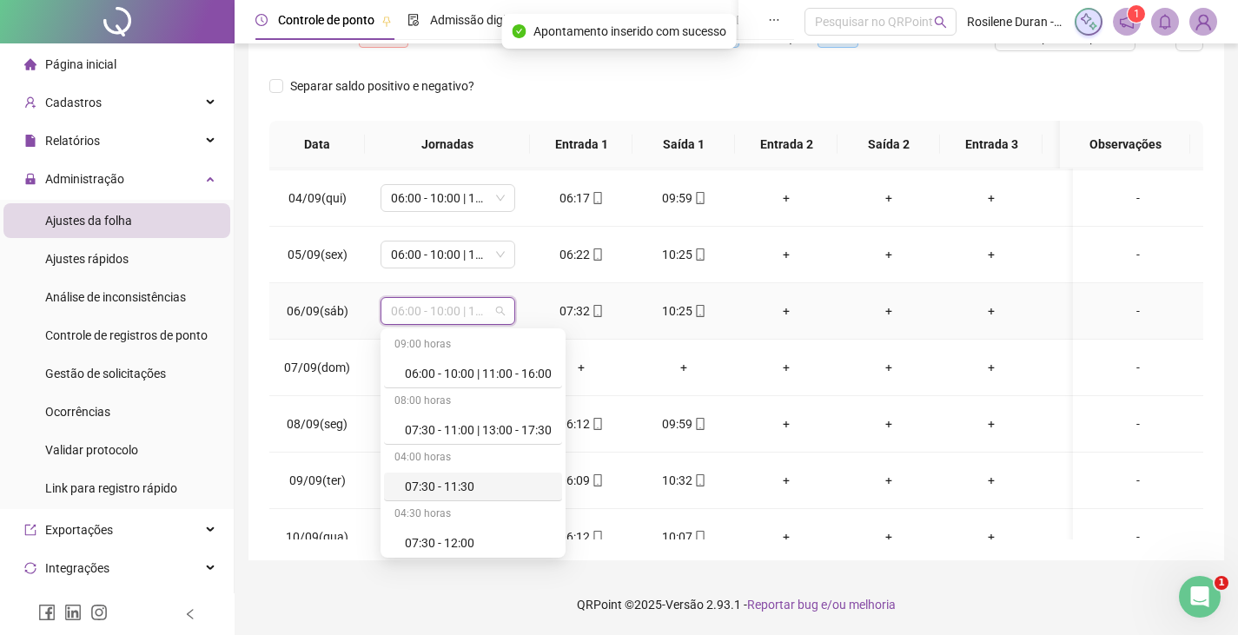
click at [471, 477] on div "07:30 - 11:30" at bounding box center [478, 486] width 147 height 19
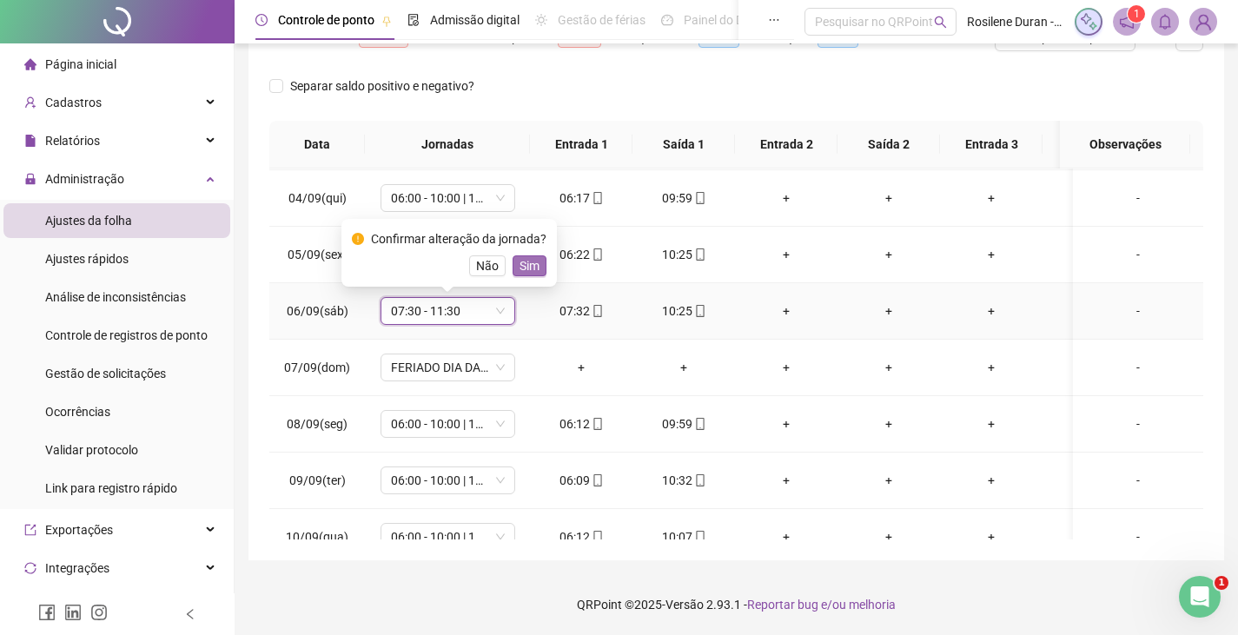
click at [531, 262] on span "Sim" at bounding box center [529, 265] width 20 height 19
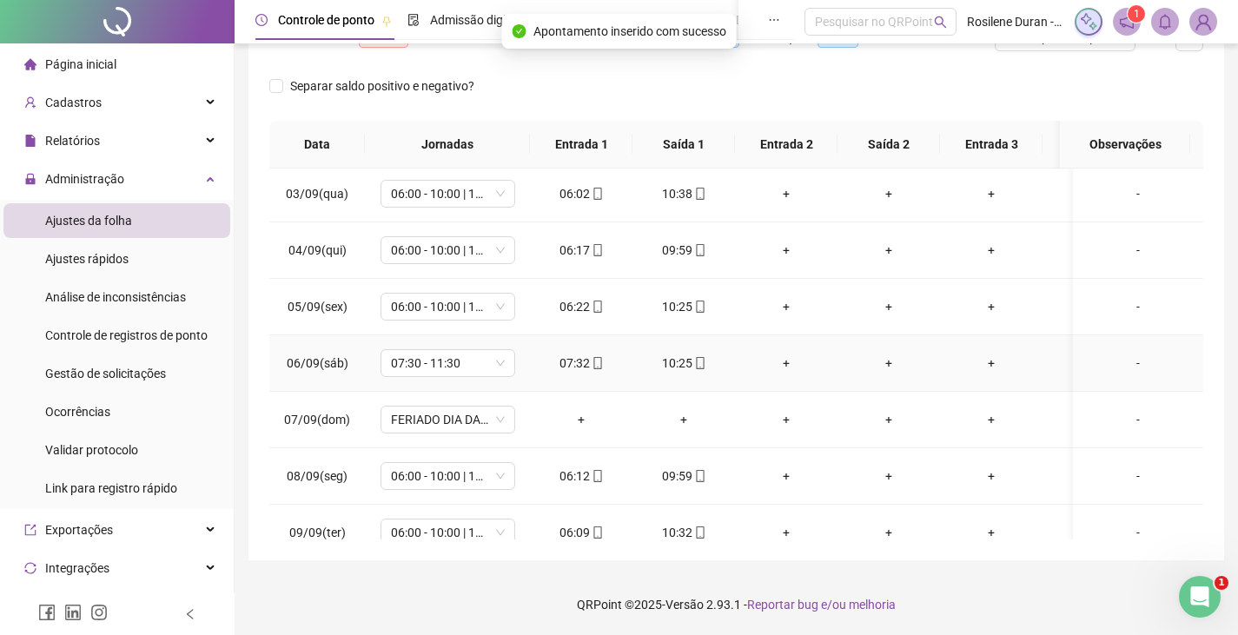
scroll to position [0, 0]
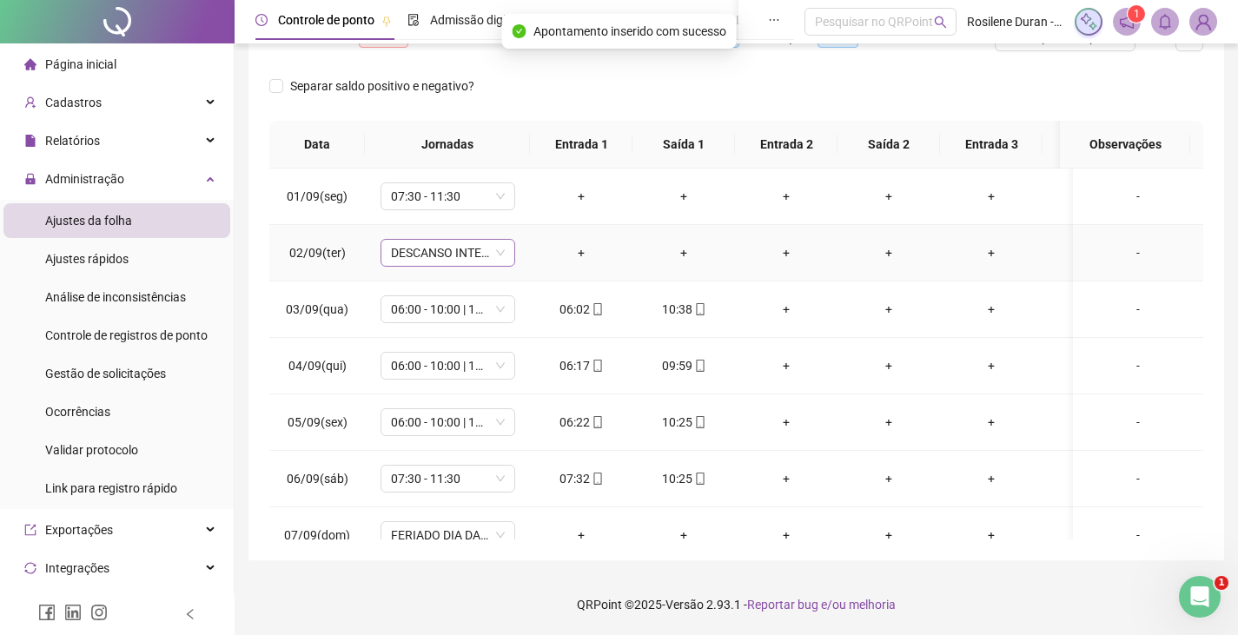
click at [460, 256] on span "DESCANSO INTER-JORNADA" at bounding box center [448, 253] width 114 height 26
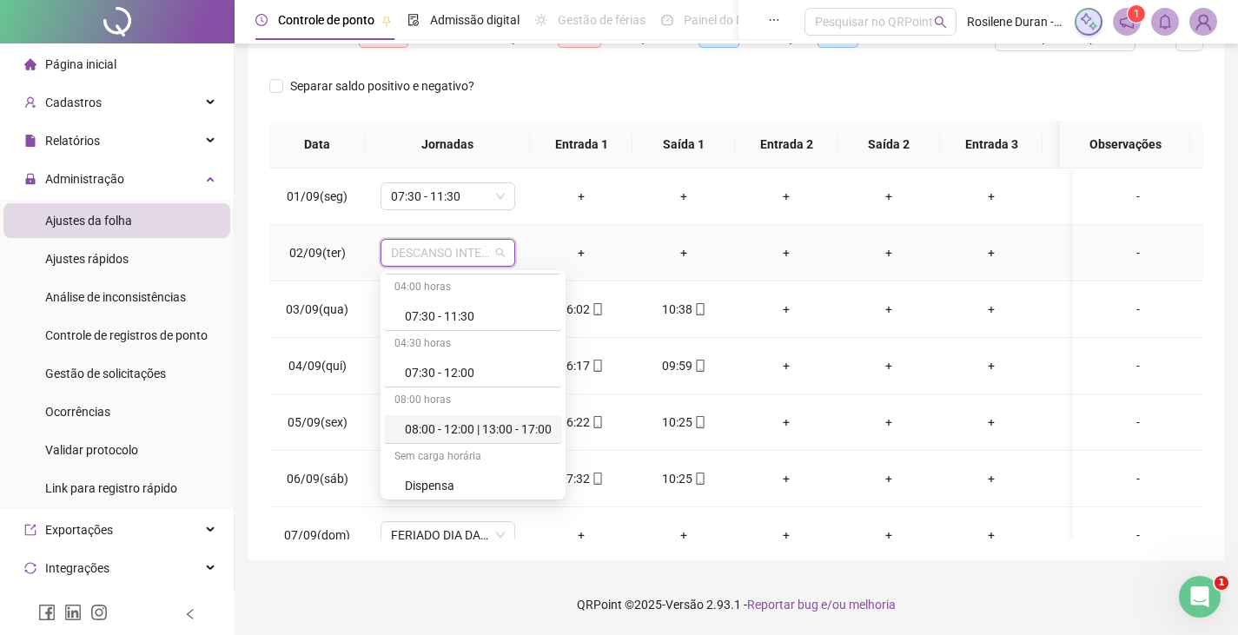
scroll to position [87, 0]
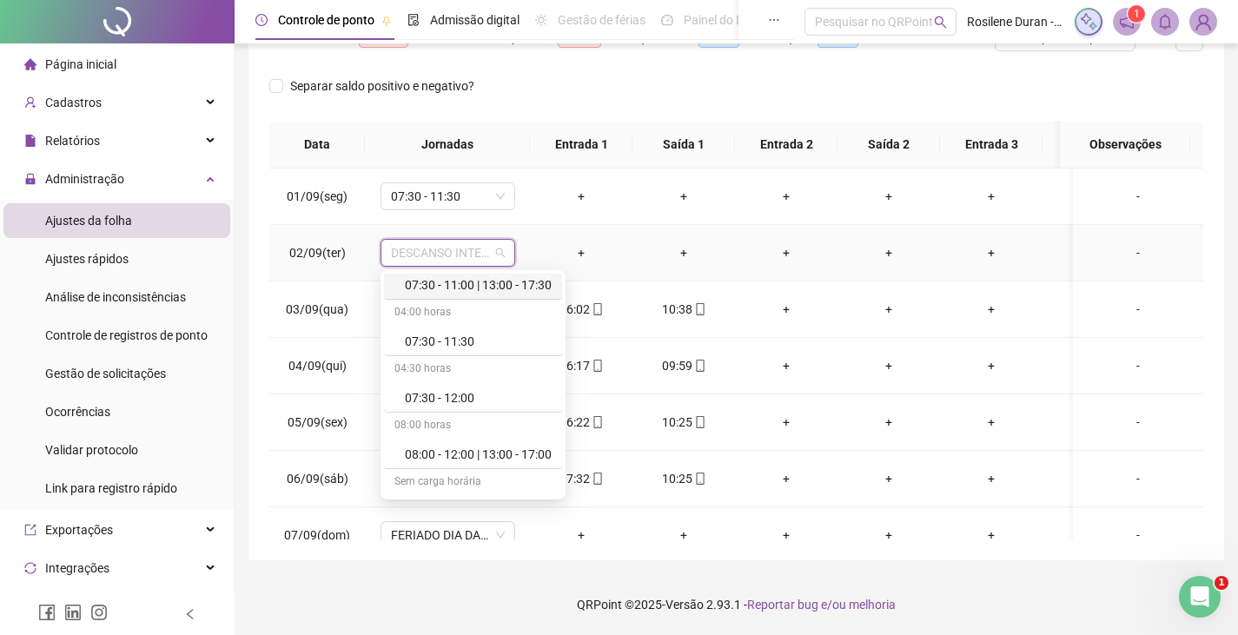
click at [491, 285] on div "07:30 - 11:00 | 13:00 - 17:30" at bounding box center [478, 284] width 147 height 19
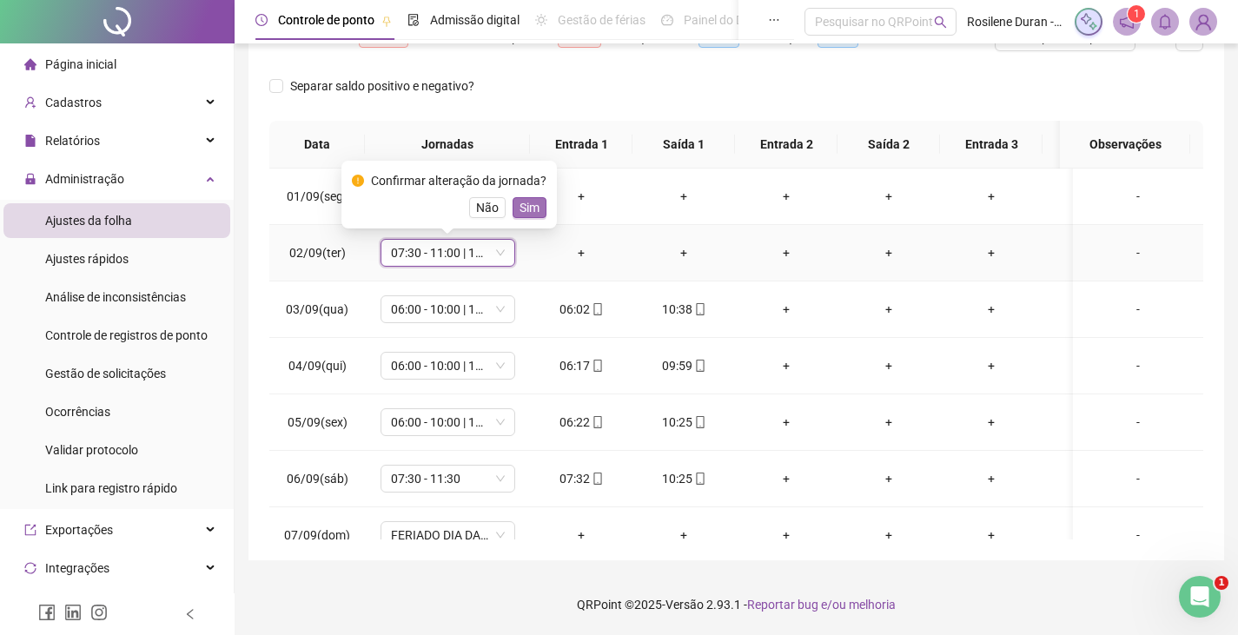
click at [523, 200] on span "Sim" at bounding box center [529, 207] width 20 height 19
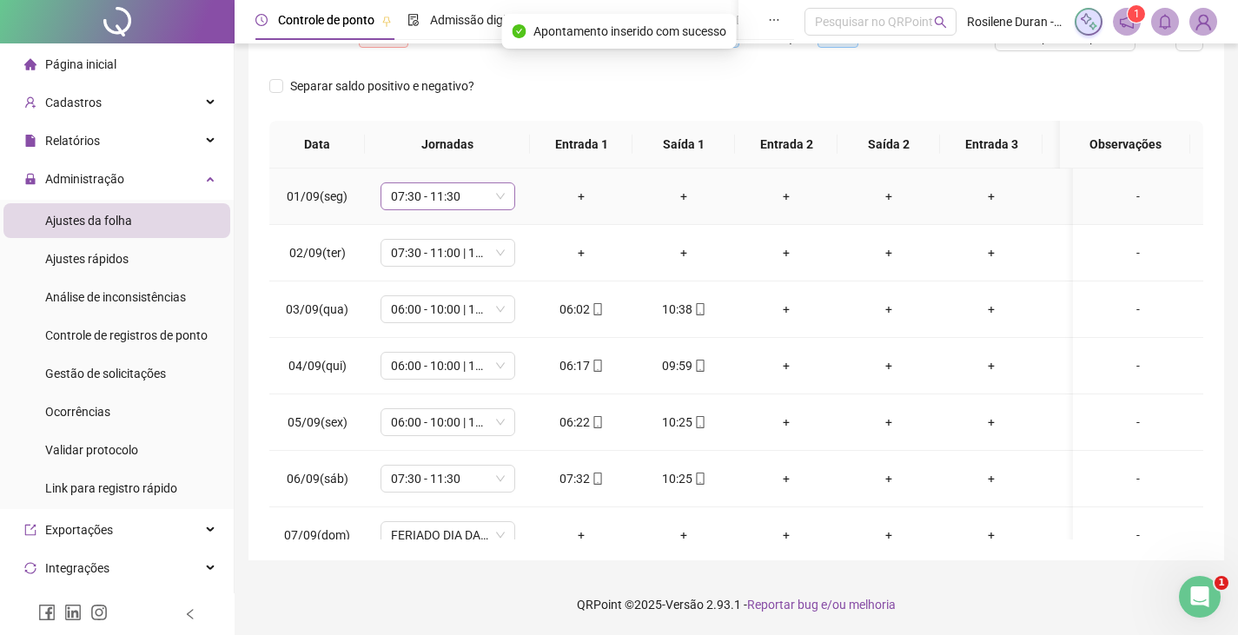
click at [475, 208] on span "07:30 - 11:30" at bounding box center [448, 196] width 114 height 26
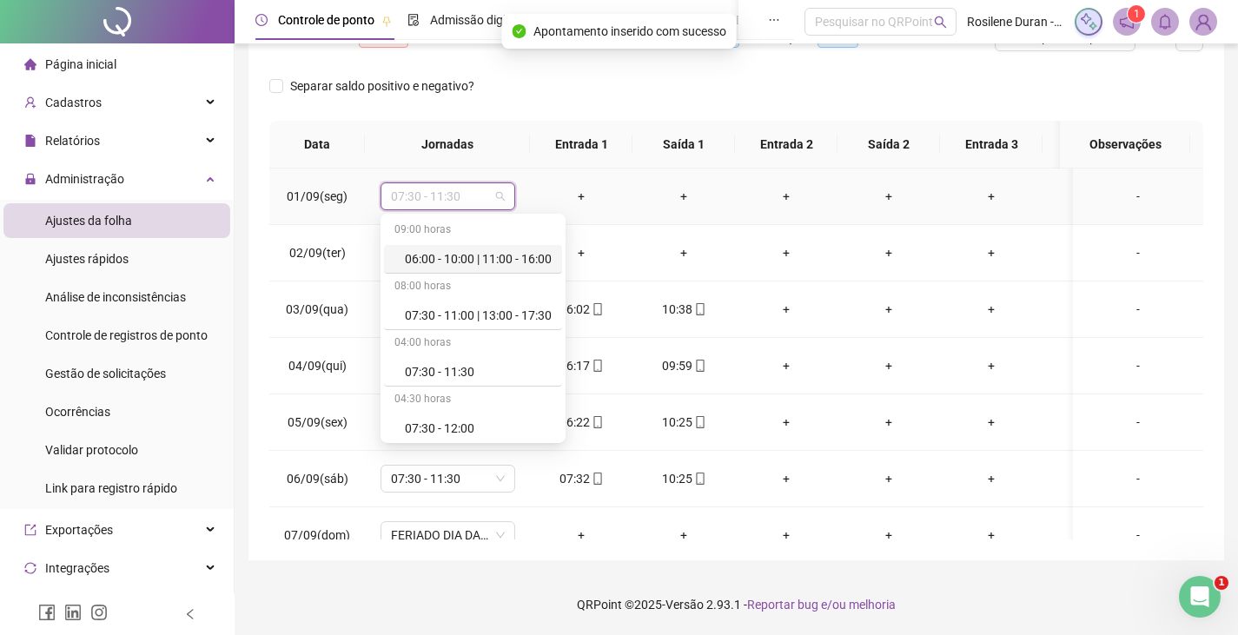
click at [468, 261] on div "06:00 - 10:00 | 11:00 - 16:00" at bounding box center [478, 258] width 147 height 19
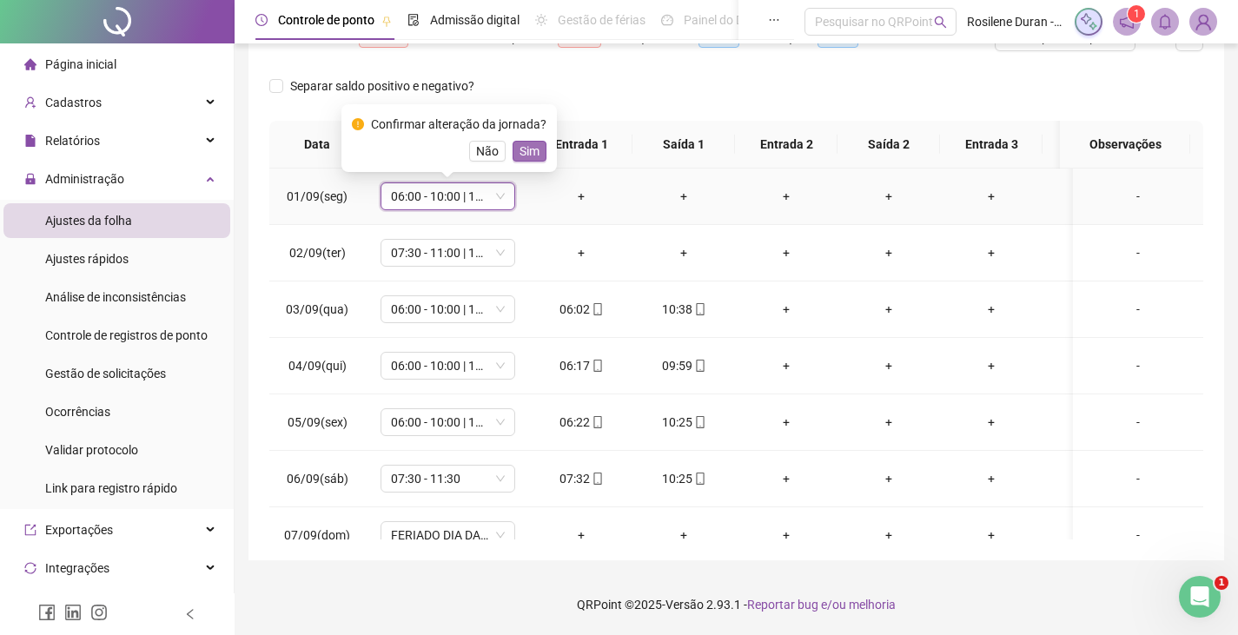
click at [532, 157] on span "Sim" at bounding box center [529, 151] width 20 height 19
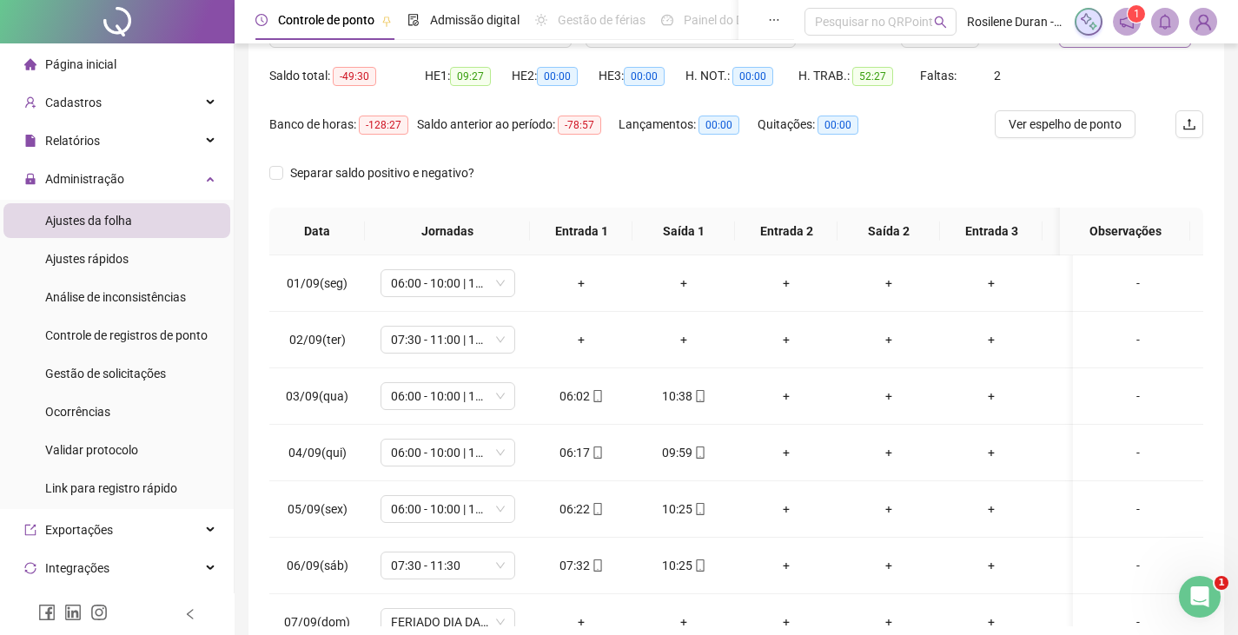
scroll to position [0, 0]
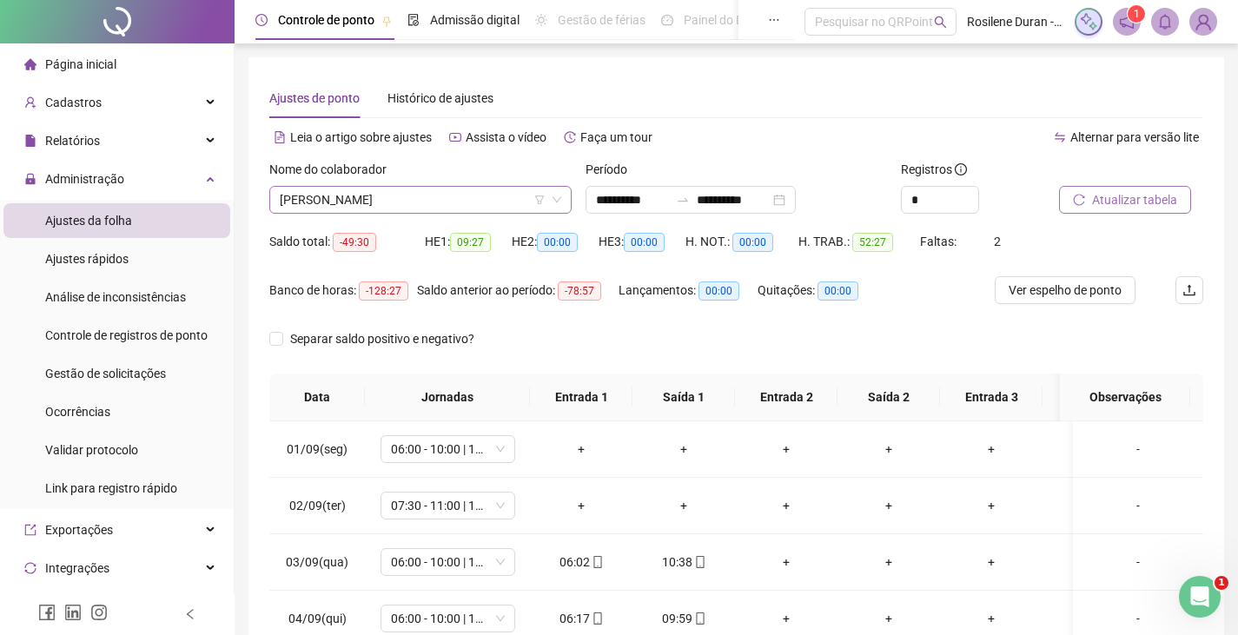
click at [427, 204] on span "ROSELI DOS SANTOS" at bounding box center [420, 200] width 281 height 26
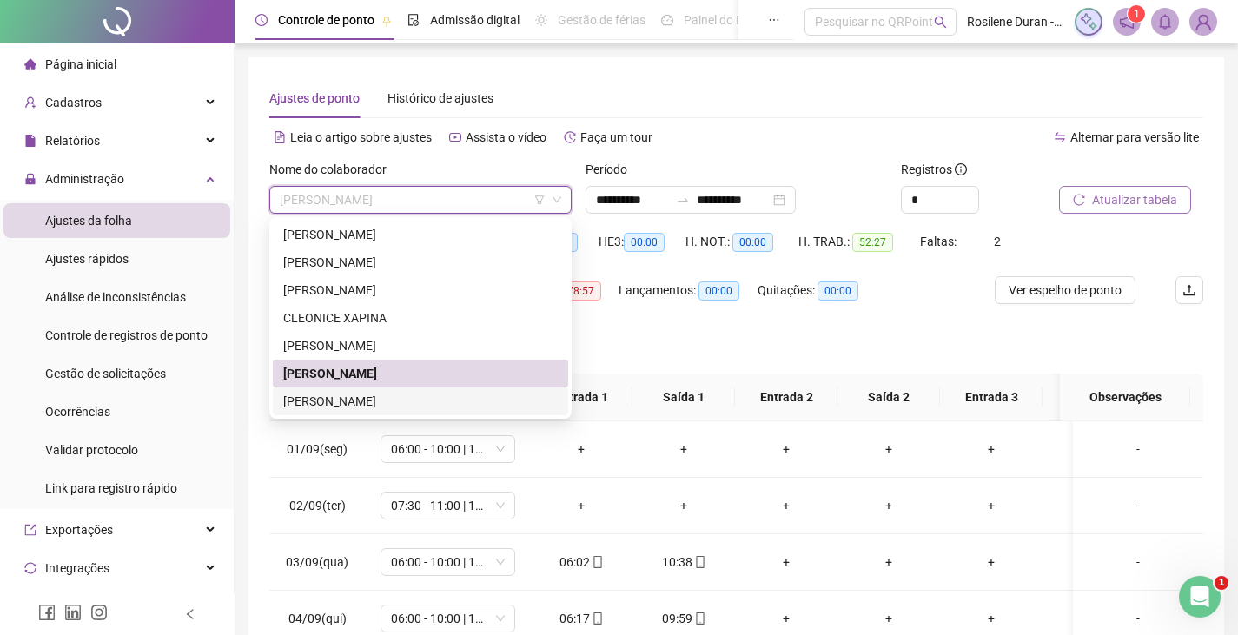
click at [362, 393] on div "ROSELI RODRIGUES DE ARAÚJO" at bounding box center [420, 401] width 274 height 19
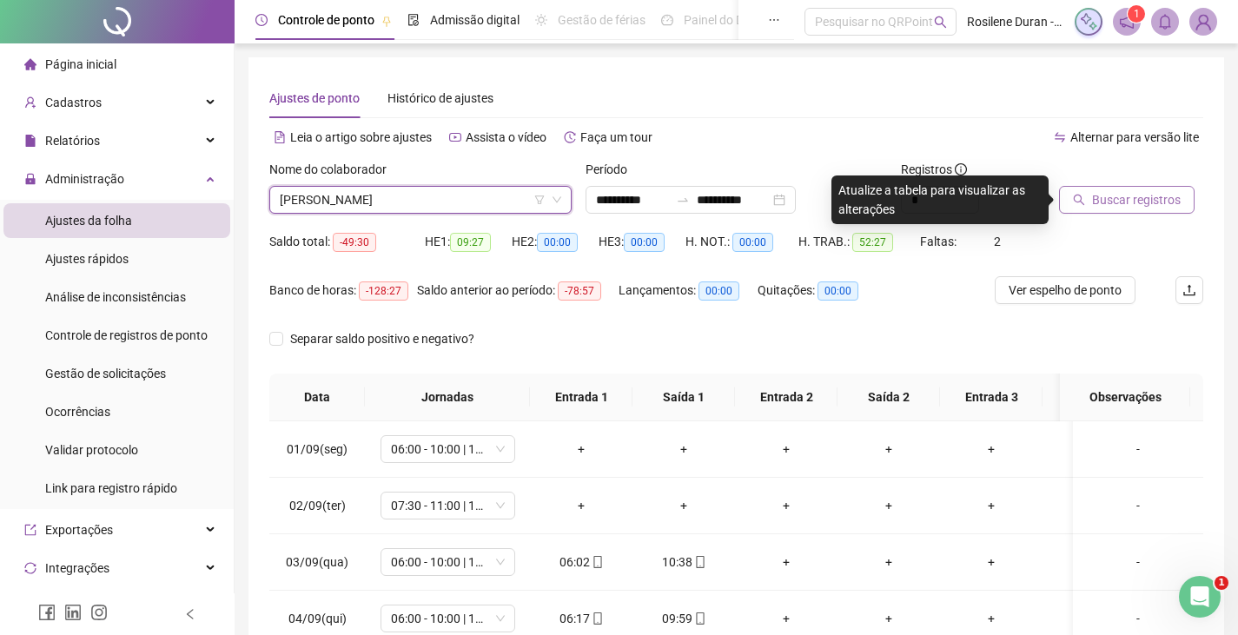
click at [1107, 200] on span "Buscar registros" at bounding box center [1136, 199] width 89 height 19
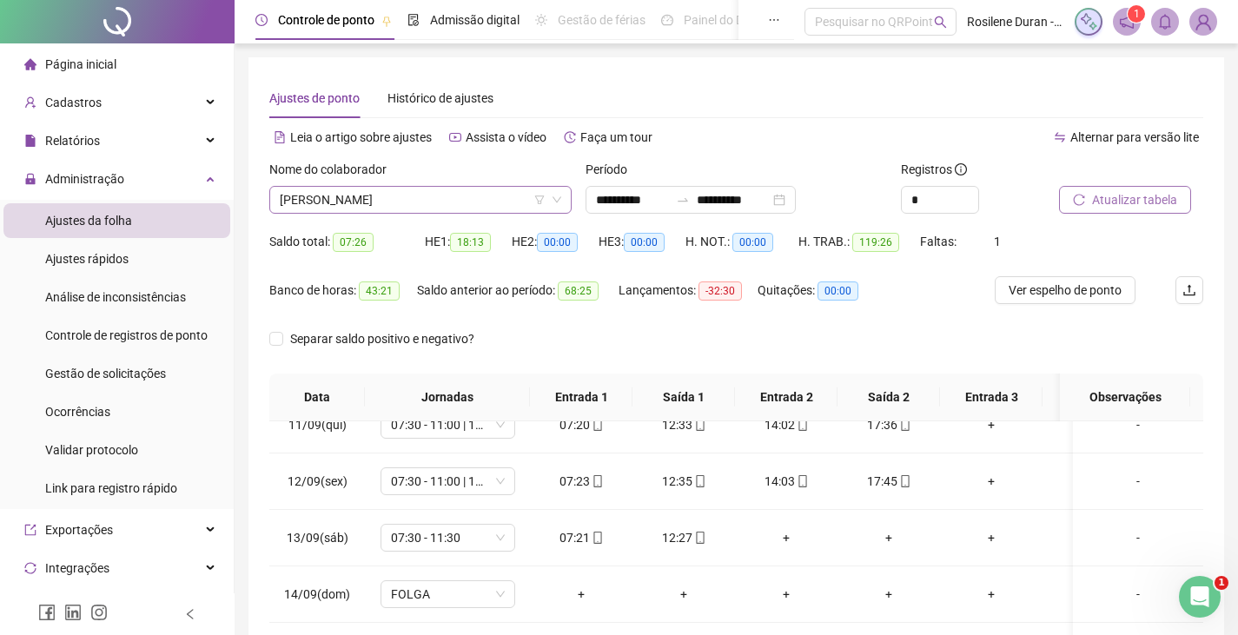
click at [417, 208] on span "ROSELI RODRIGUES DE ARAÚJO" at bounding box center [420, 200] width 281 height 26
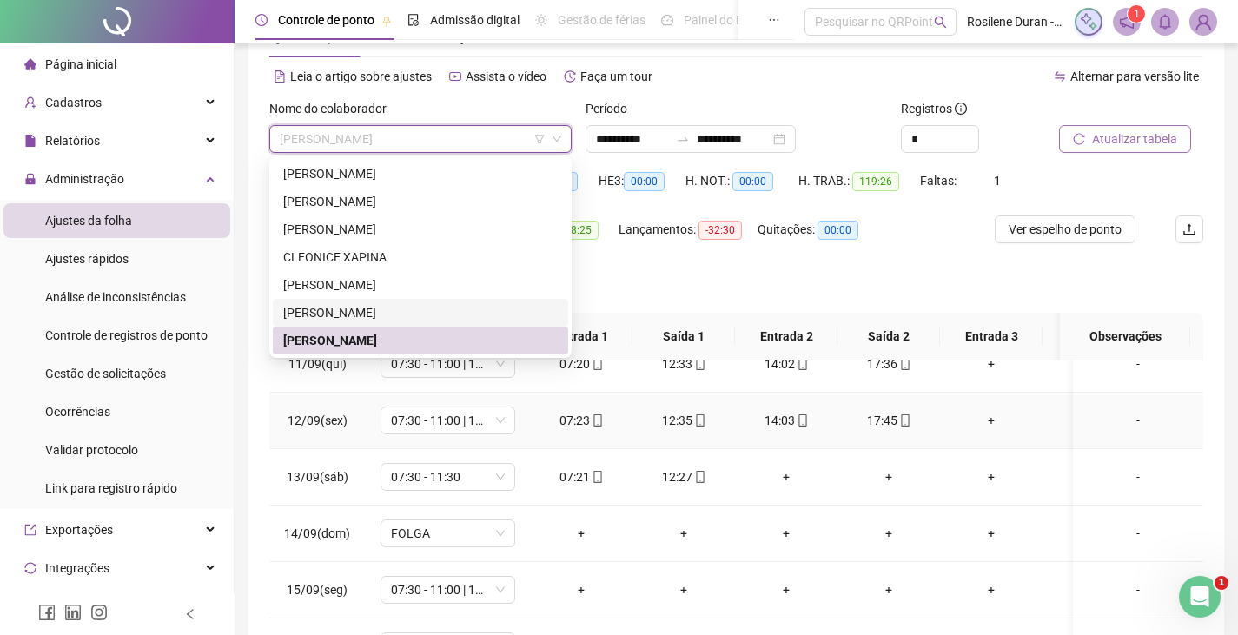
scroll to position [87, 0]
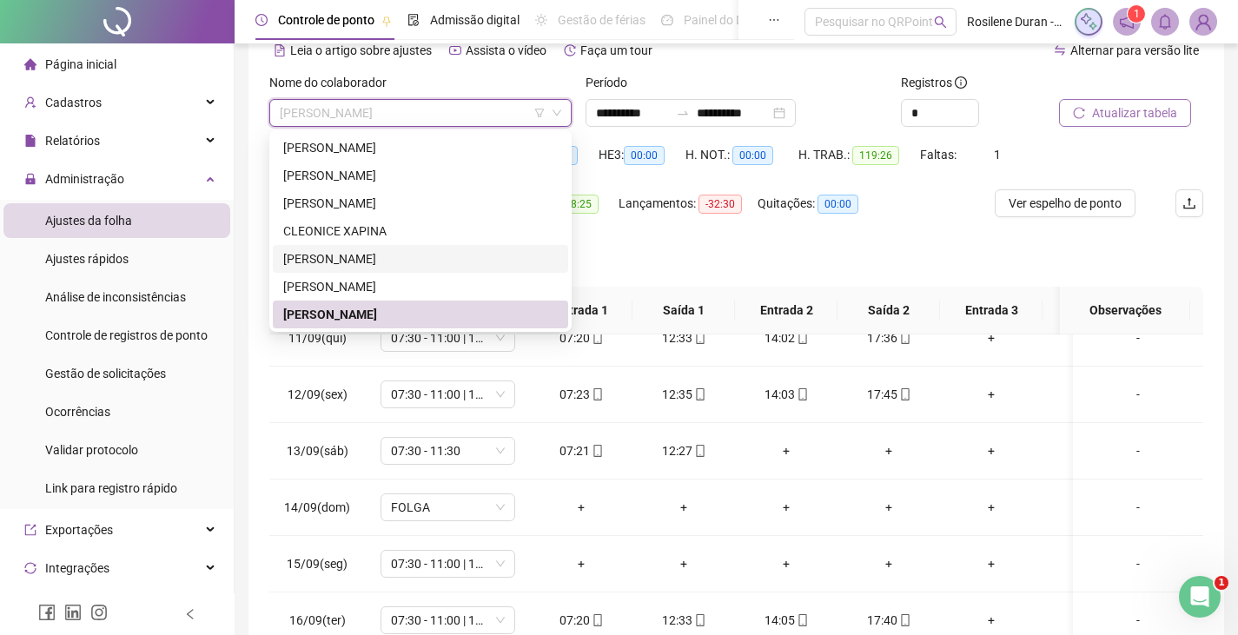
click at [341, 250] on div "MONICA ASSIS DA SILVA" at bounding box center [420, 258] width 274 height 19
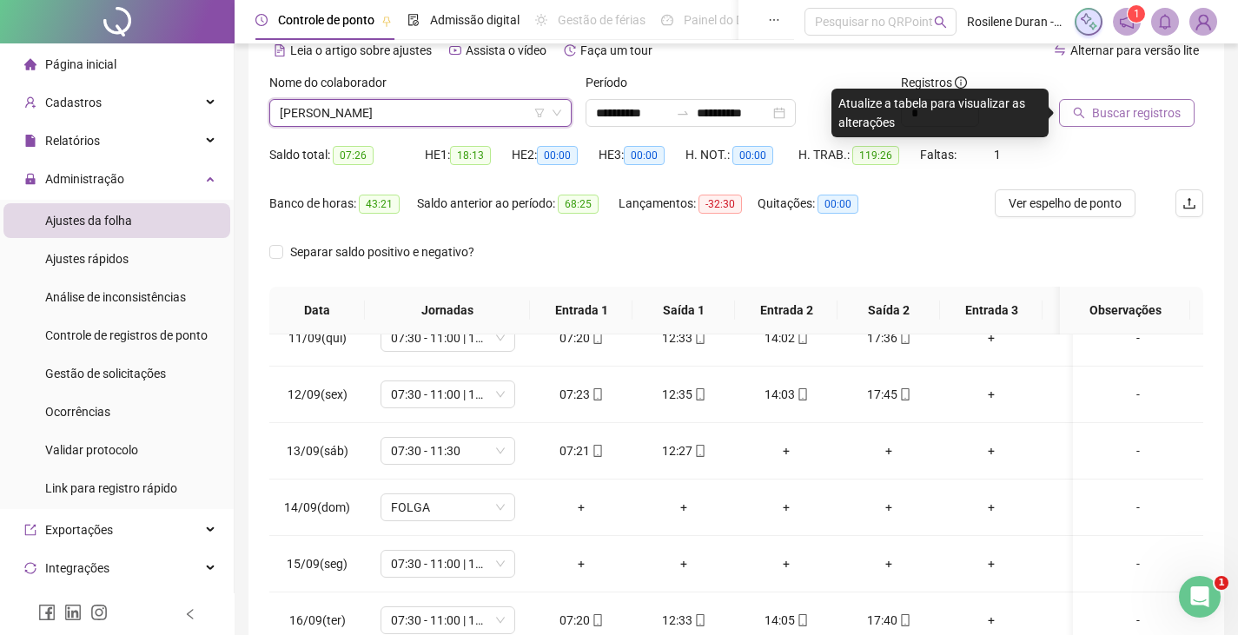
click at [1121, 114] on span "Buscar registros" at bounding box center [1136, 112] width 89 height 19
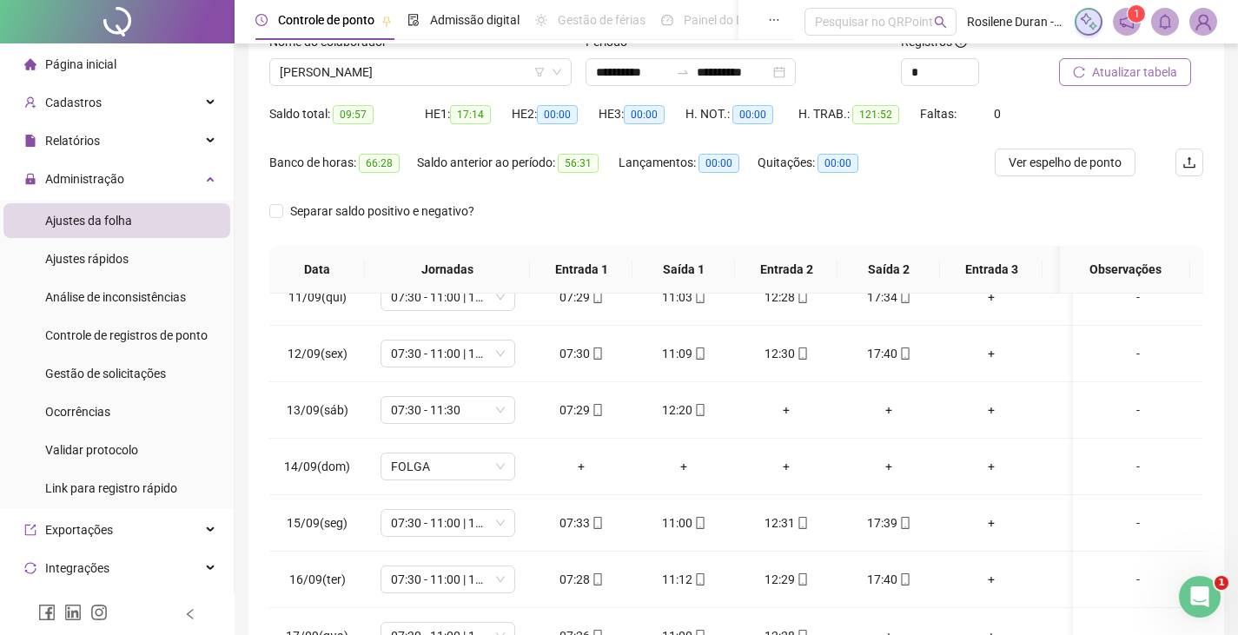
scroll to position [0, 0]
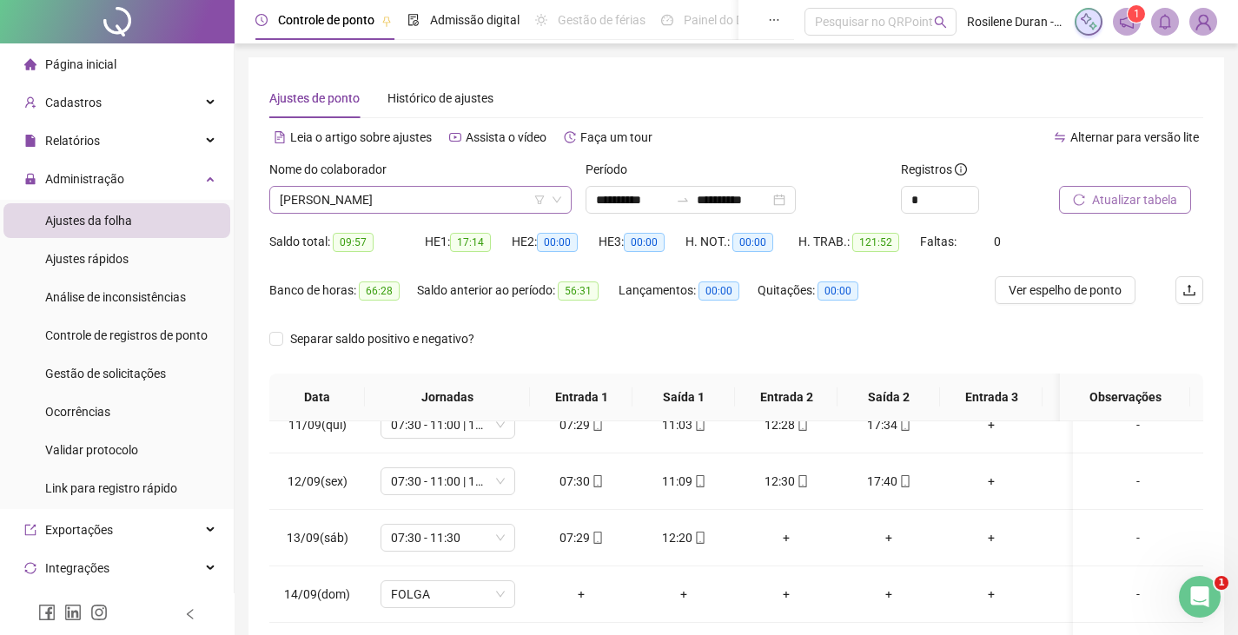
click at [437, 200] on span "MONICA ASSIS DA SILVA" at bounding box center [420, 200] width 281 height 26
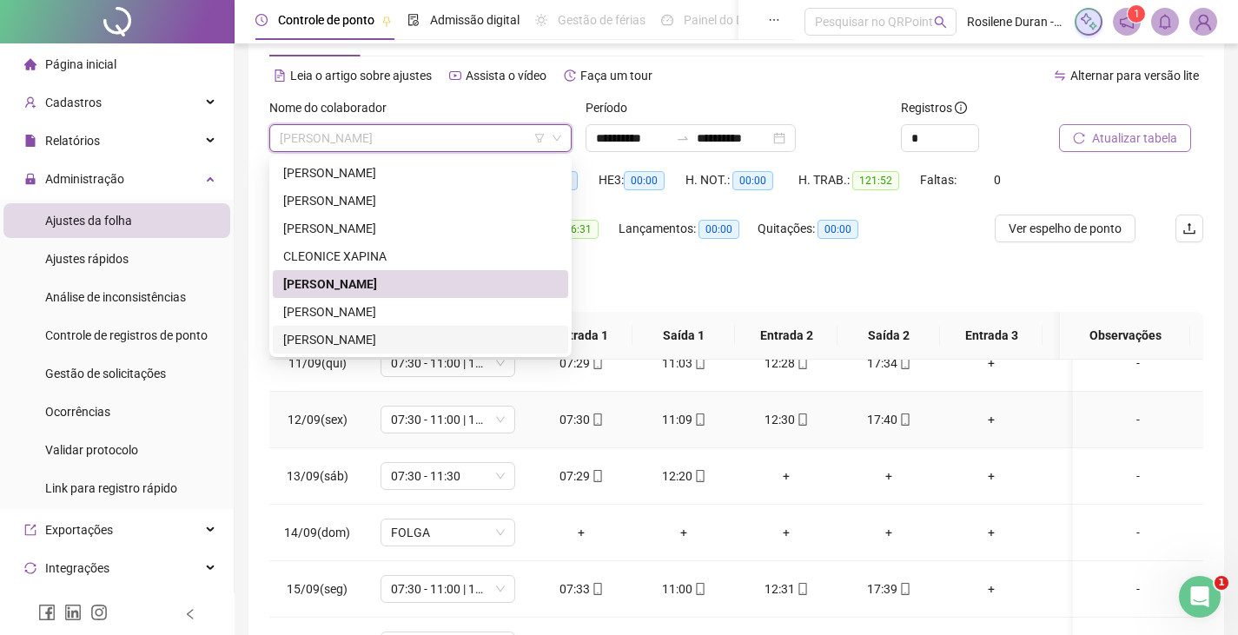
scroll to position [87, 0]
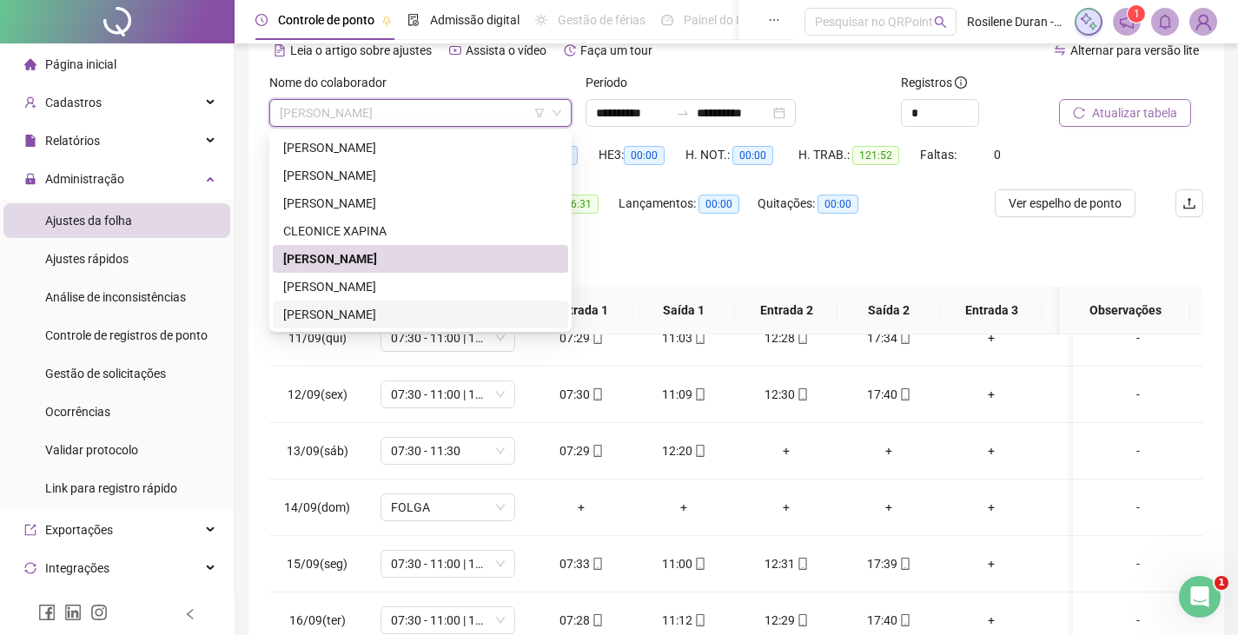
click at [503, 317] on div "ROSELI RODRIGUES DE ARAÚJO" at bounding box center [420, 314] width 274 height 19
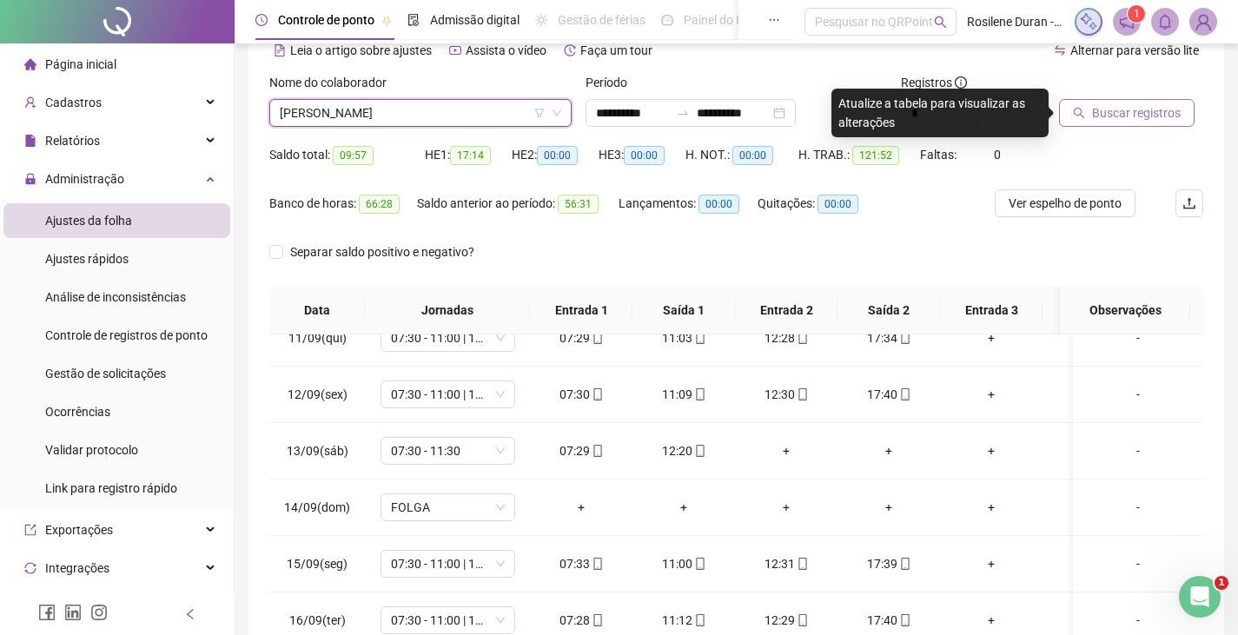
click at [1107, 109] on span "Buscar registros" at bounding box center [1136, 112] width 89 height 19
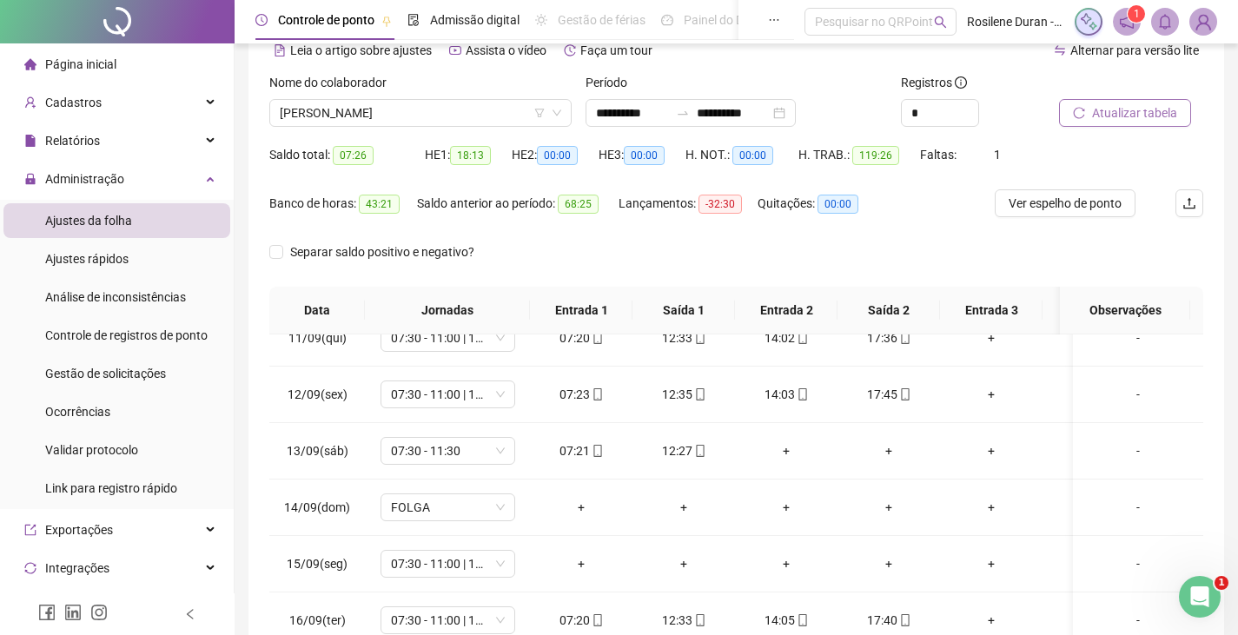
click at [407, 114] on span "ROSELI RODRIGUES DE ARAÚJO" at bounding box center [420, 113] width 281 height 26
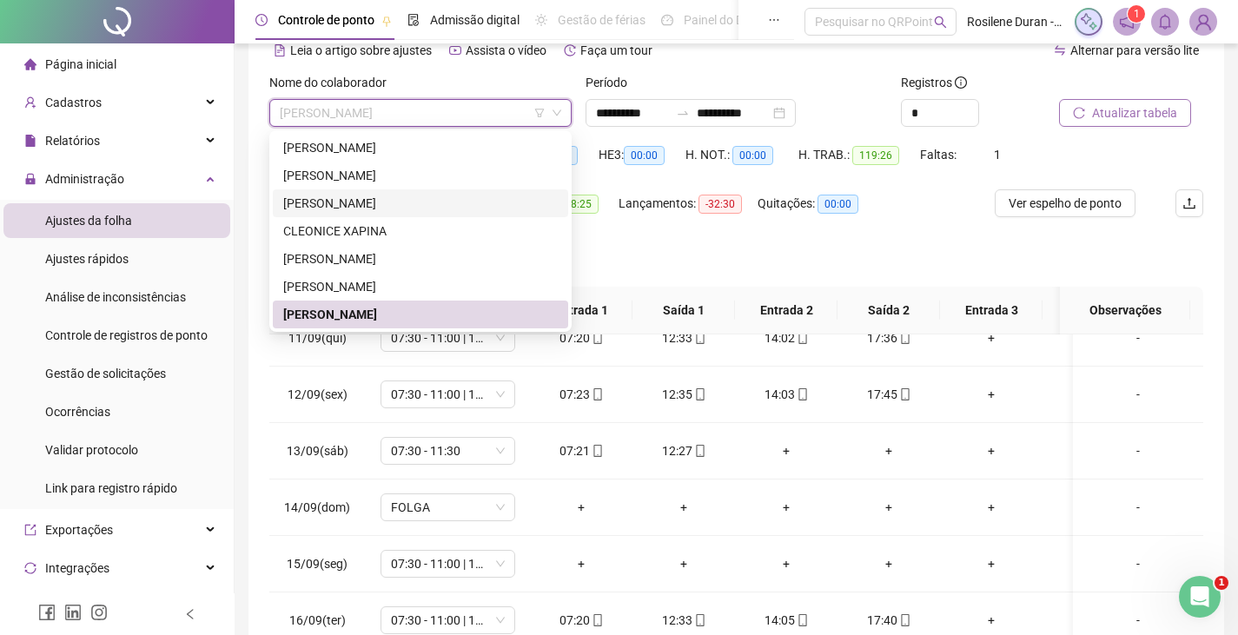
click at [382, 192] on div "BRENDA AUANY GODOY FERREIRA" at bounding box center [420, 203] width 295 height 28
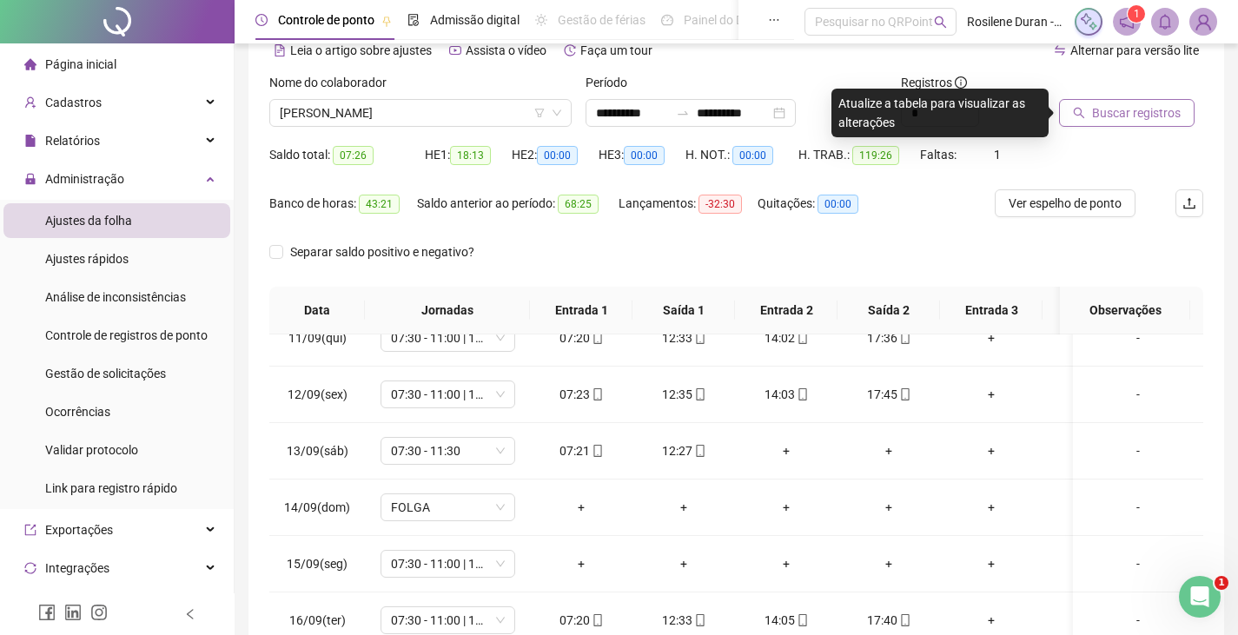
click at [1143, 111] on span "Buscar registros" at bounding box center [1136, 112] width 89 height 19
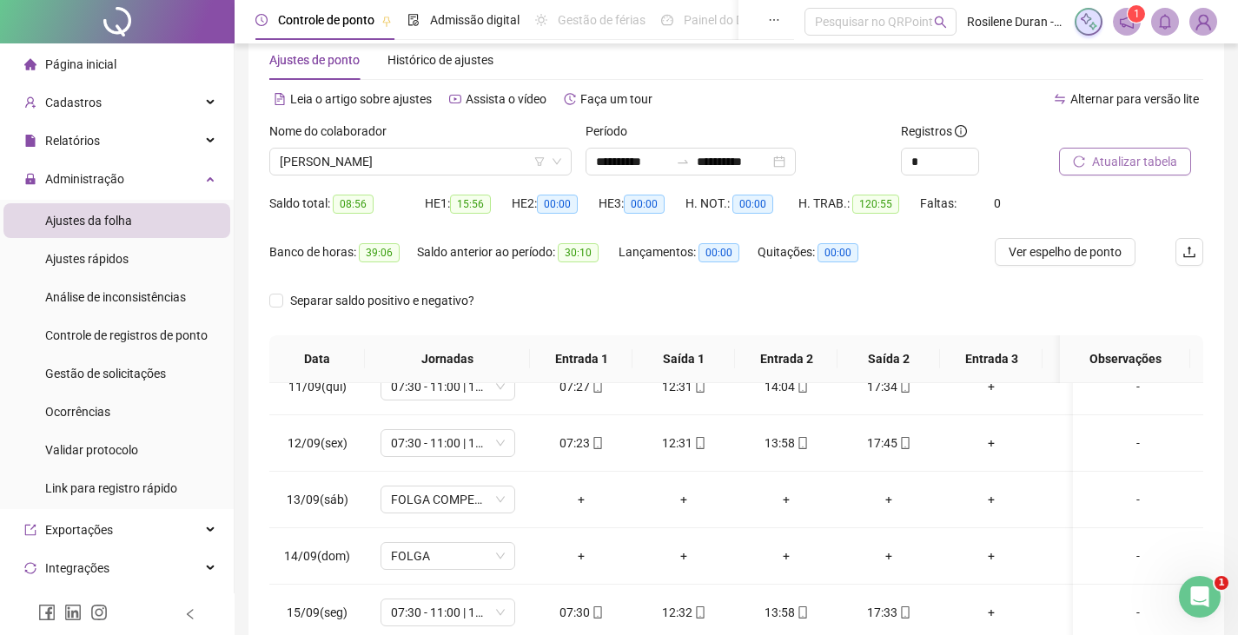
scroll to position [27, 0]
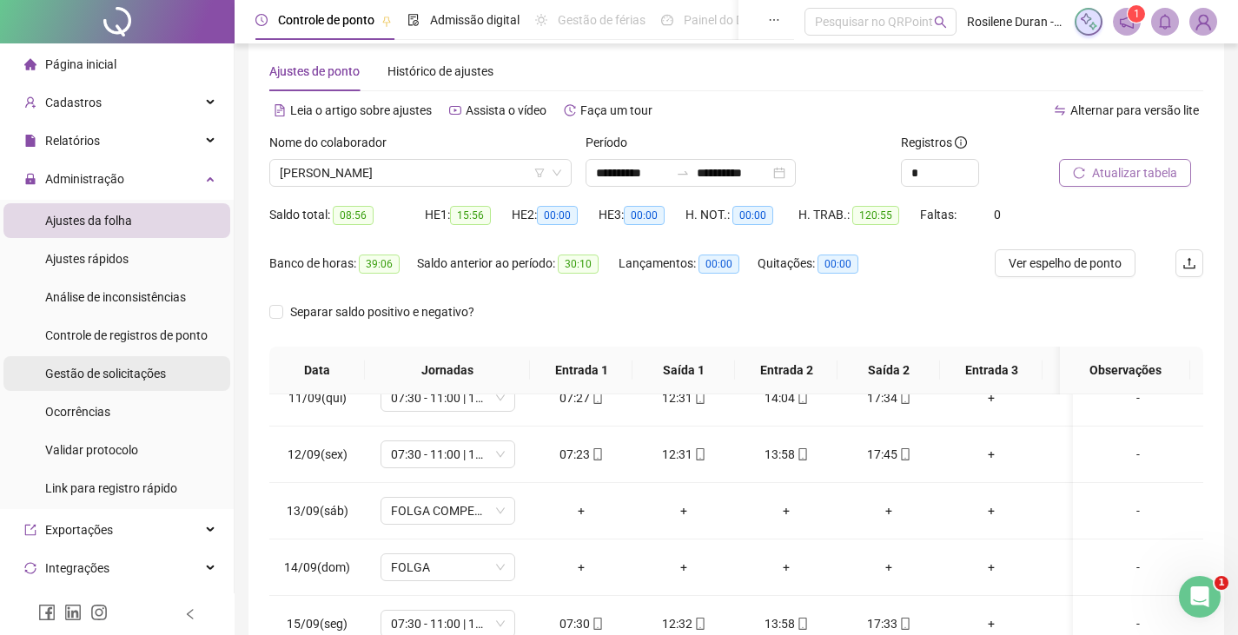
click at [98, 389] on div "Gestão de solicitações" at bounding box center [105, 373] width 121 height 35
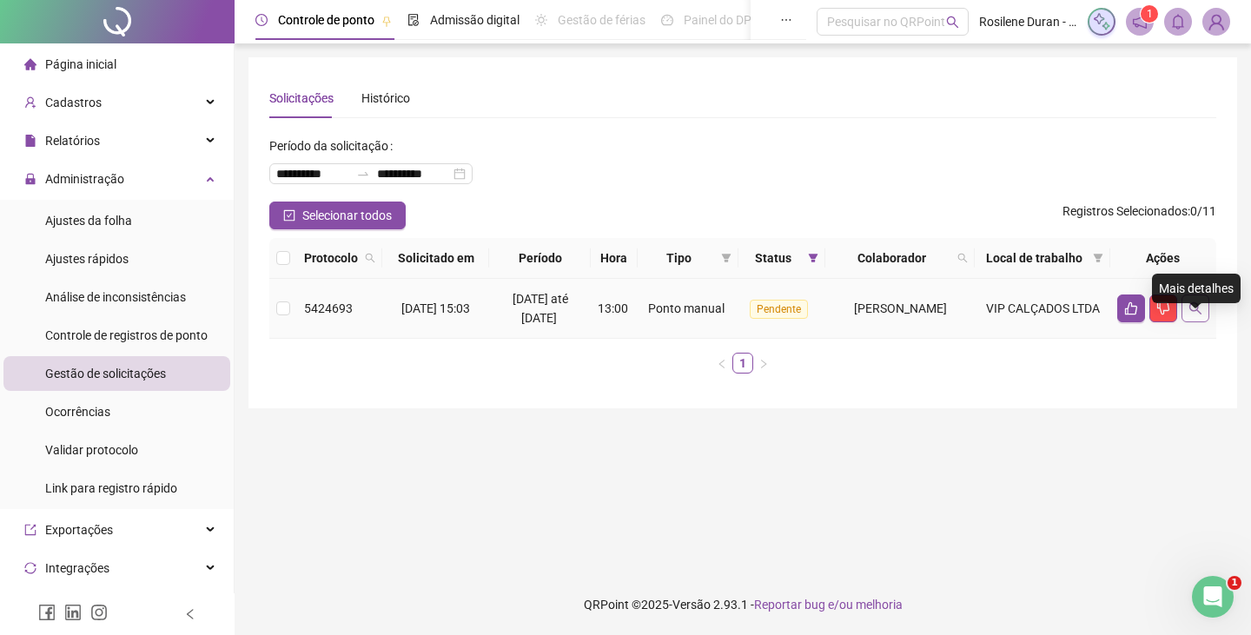
click at [1196, 322] on button "button" at bounding box center [1195, 308] width 28 height 28
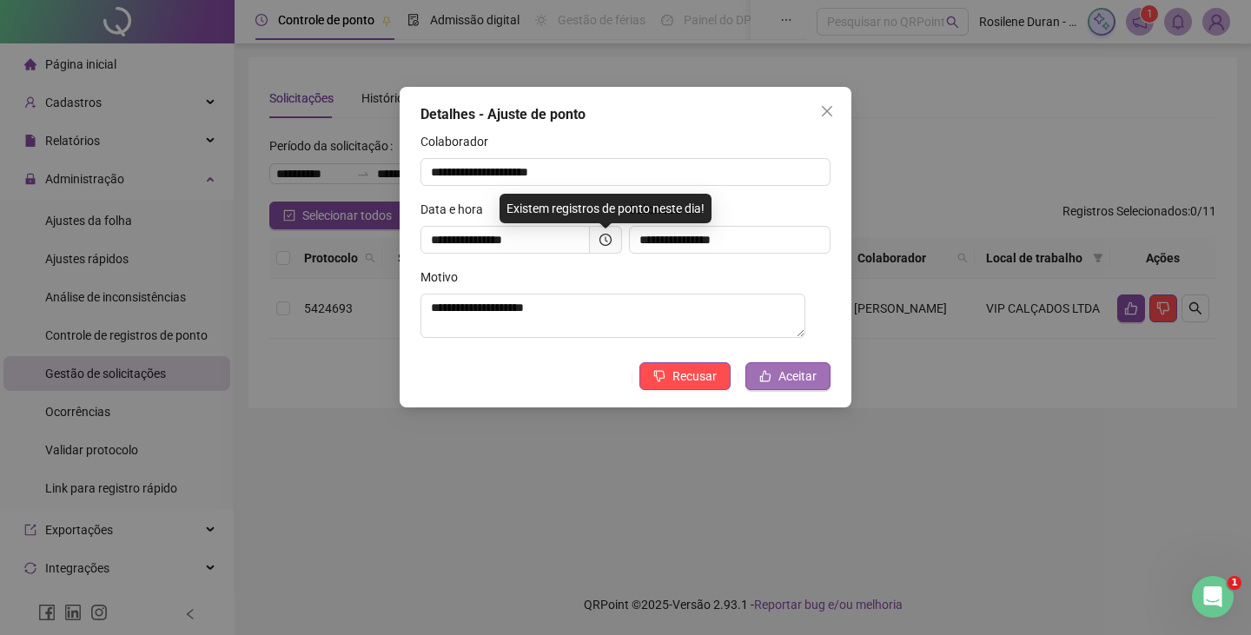
click at [807, 372] on span "Aceitar" at bounding box center [797, 376] width 38 height 19
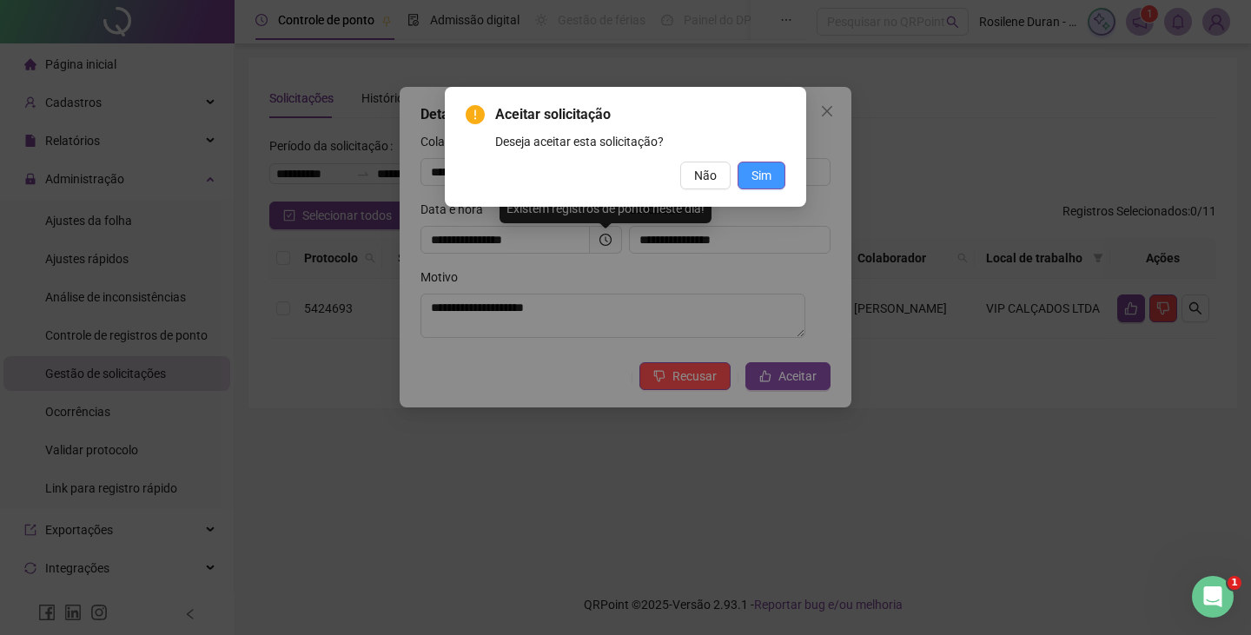
click at [761, 176] on span "Sim" at bounding box center [761, 175] width 20 height 19
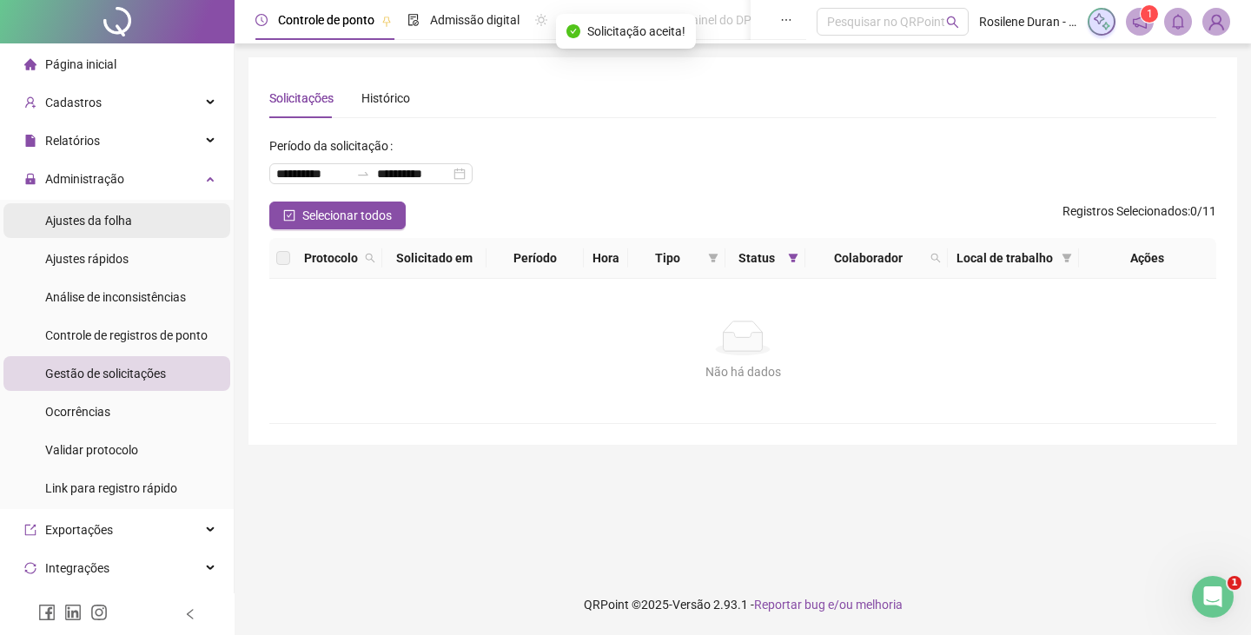
click at [108, 228] on div "Ajustes da folha" at bounding box center [88, 220] width 87 height 35
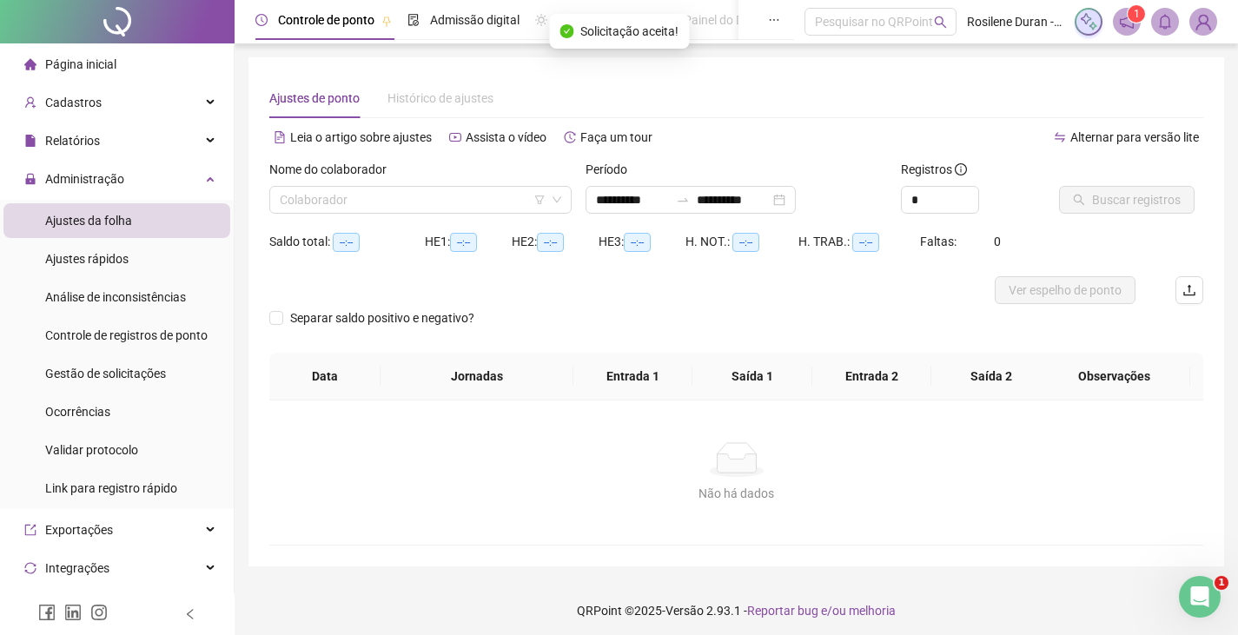
type input "**********"
click at [383, 204] on input "search" at bounding box center [413, 200] width 266 height 26
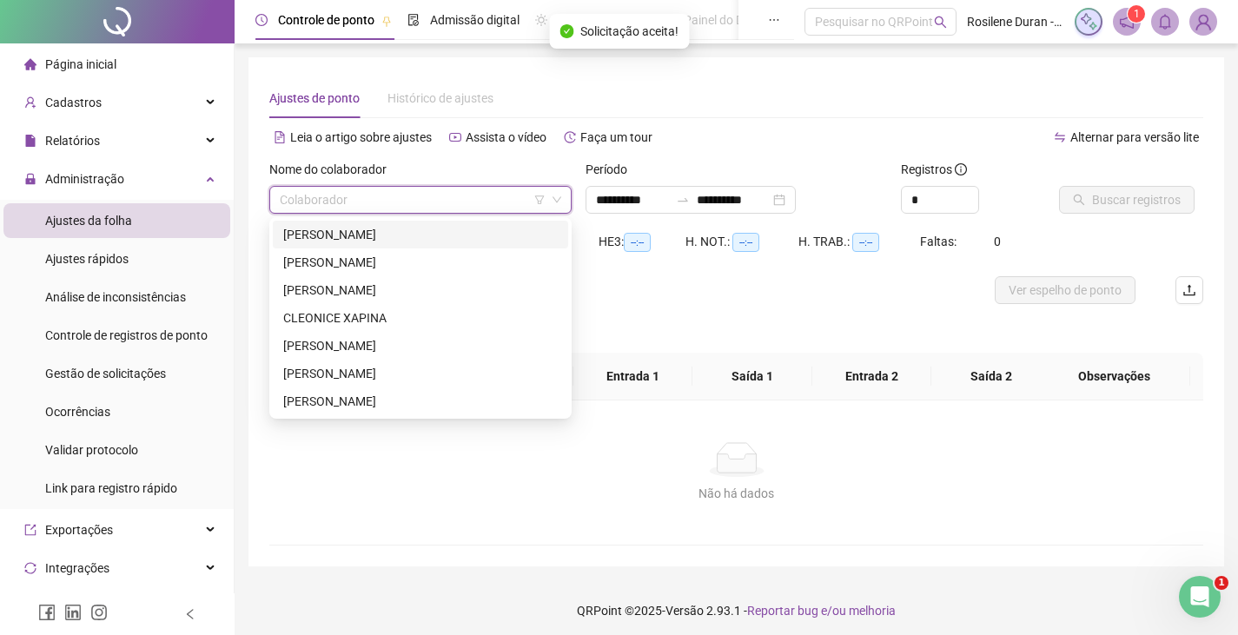
click at [387, 235] on div "ALÉXIA SOUZA RODRIGUES" at bounding box center [420, 234] width 274 height 19
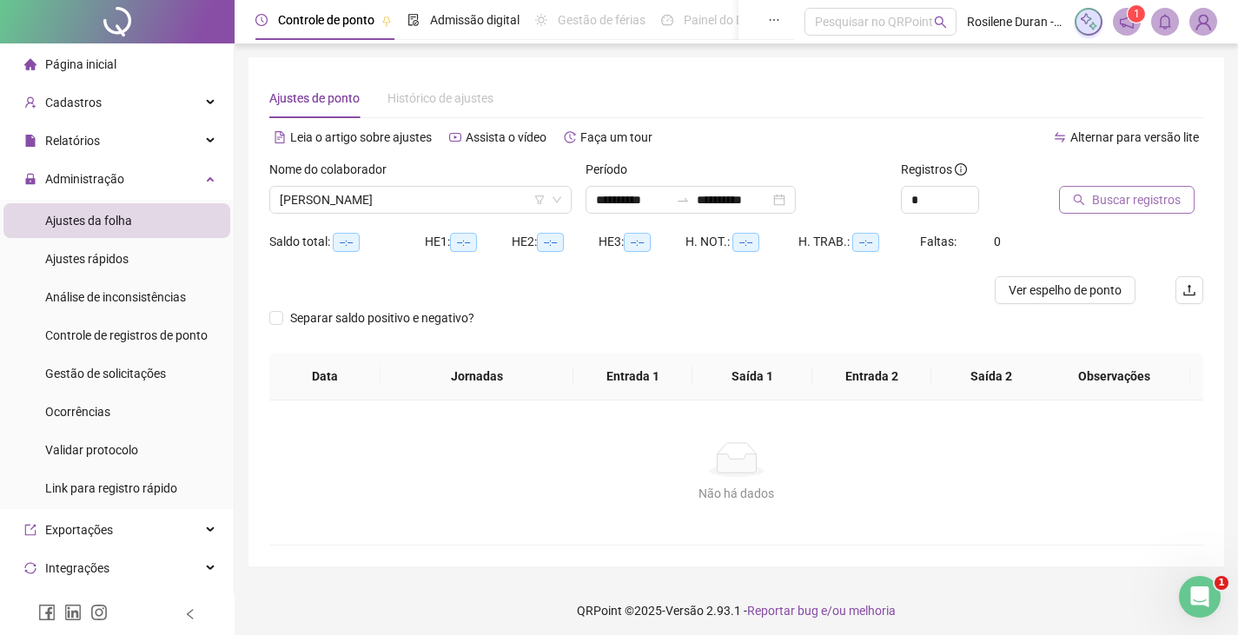
click at [1113, 201] on span "Buscar registros" at bounding box center [1136, 199] width 89 height 19
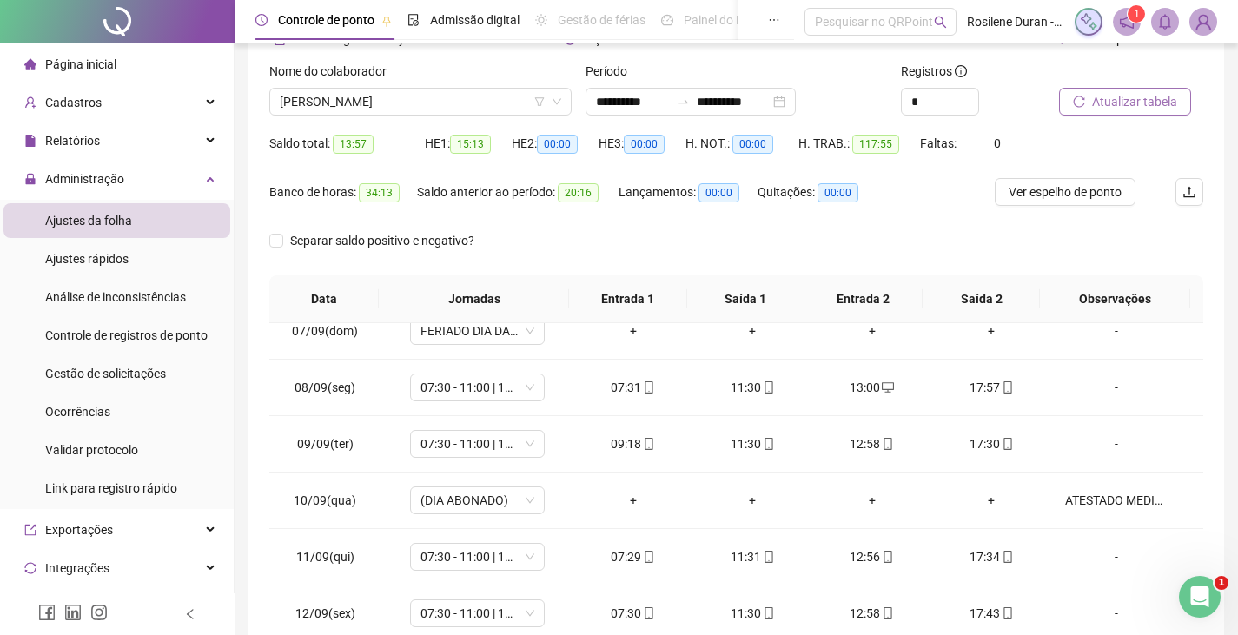
scroll to position [13, 0]
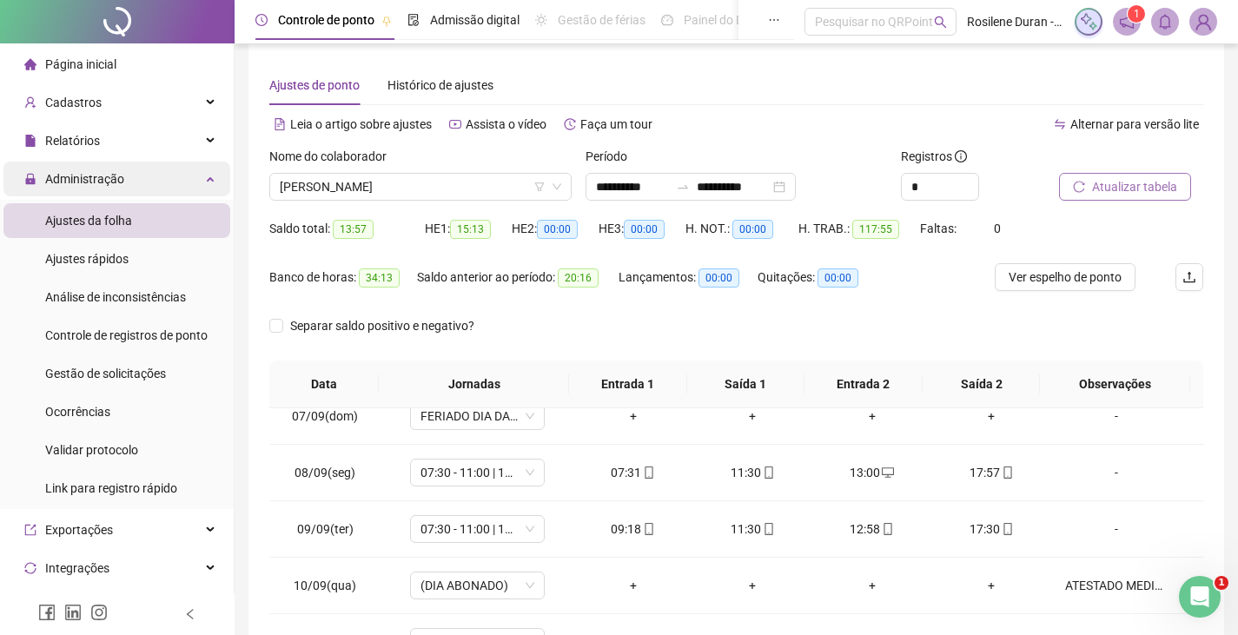
click at [157, 175] on div "Administração" at bounding box center [116, 179] width 227 height 35
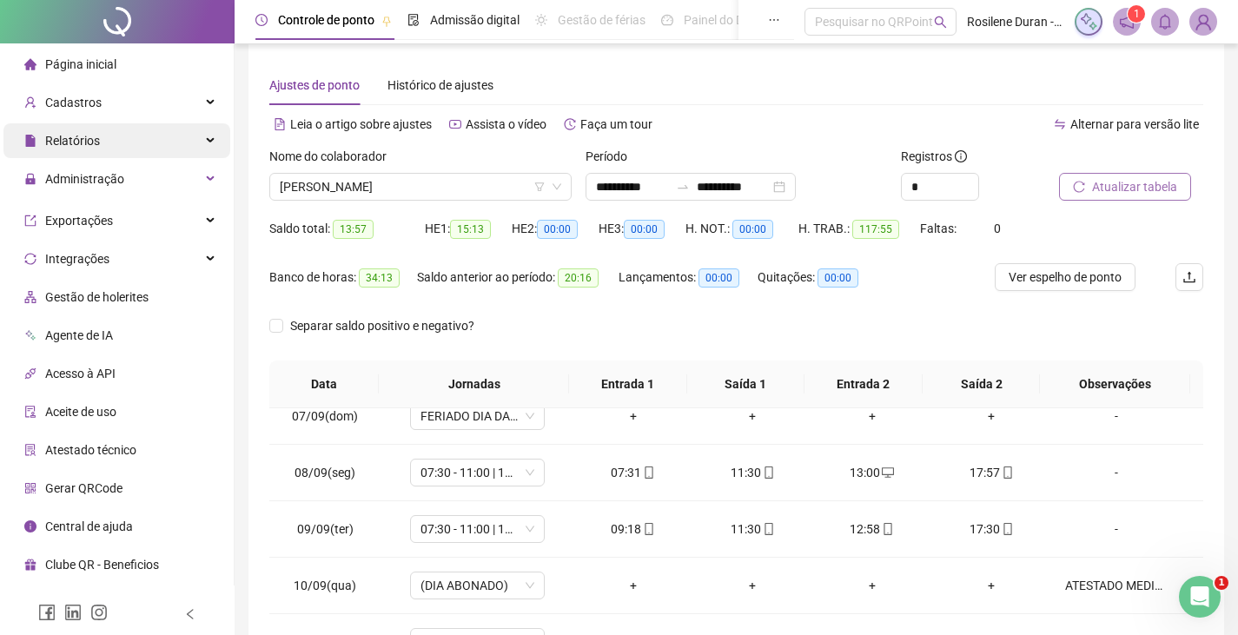
click at [145, 149] on div "Relatórios" at bounding box center [116, 140] width 227 height 35
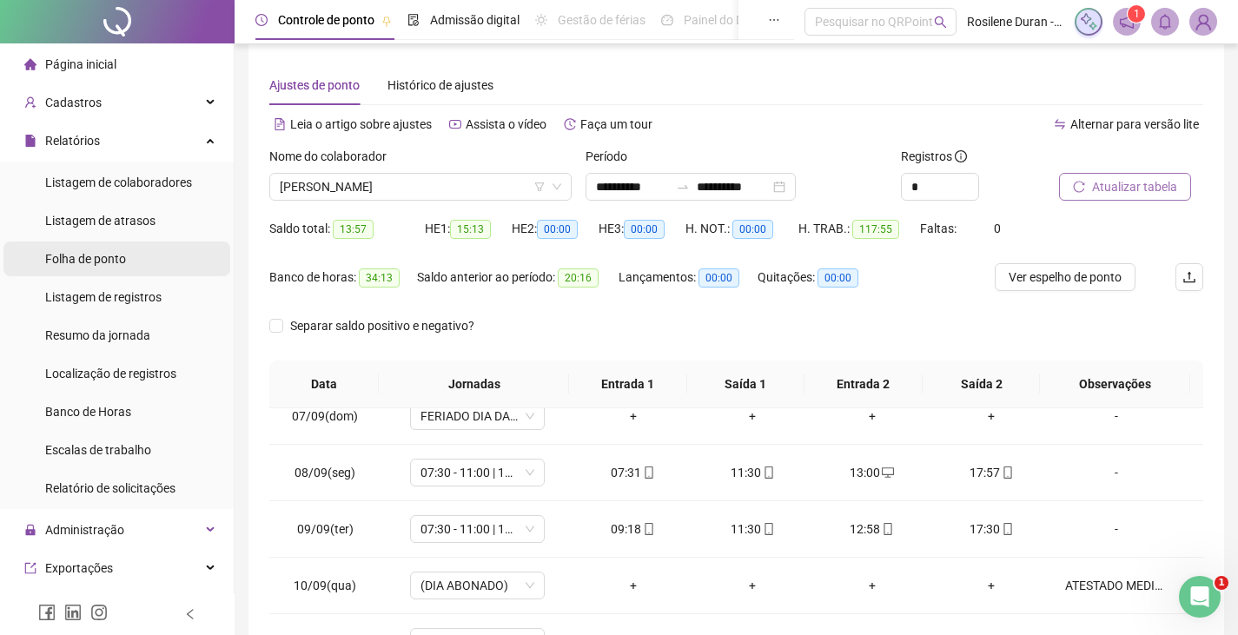
click at [118, 259] on span "Folha de ponto" at bounding box center [85, 259] width 81 height 14
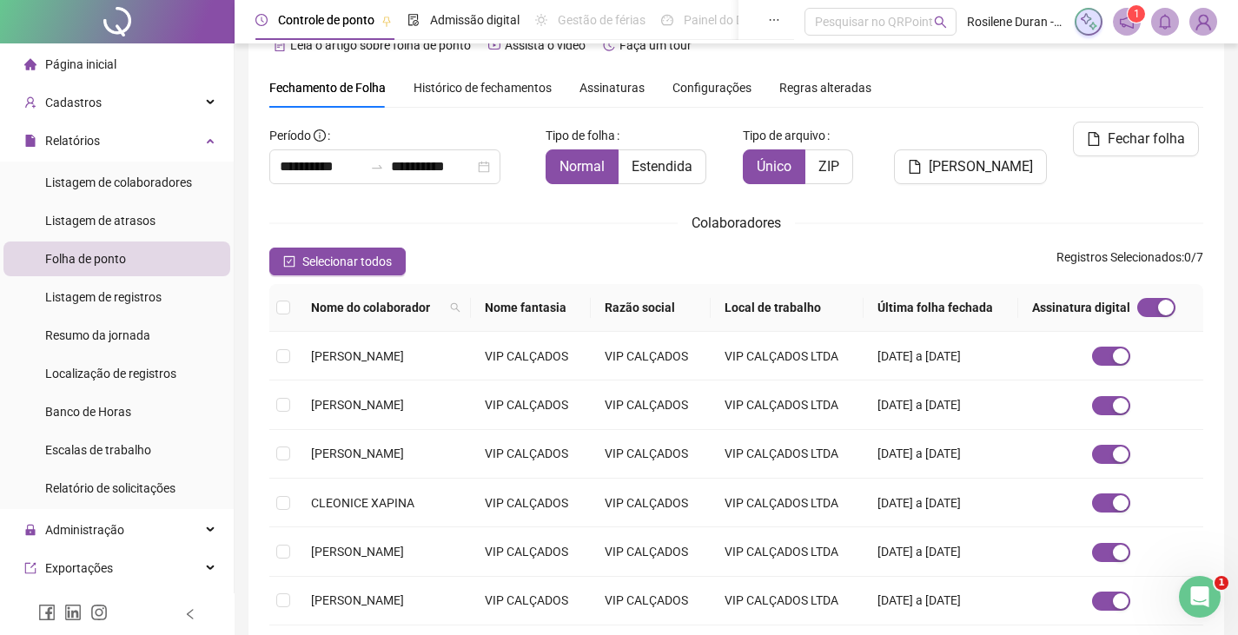
click at [598, 88] on span "Assinaturas" at bounding box center [611, 88] width 65 height 12
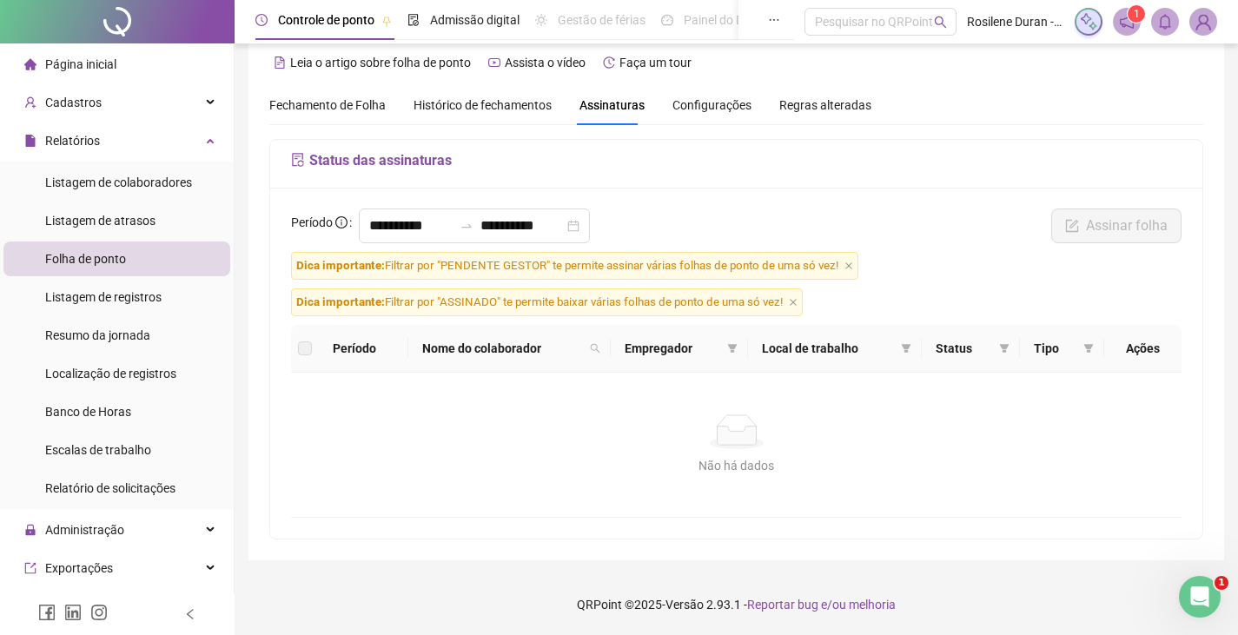
scroll to position [21, 0]
click at [395, 223] on input "**********" at bounding box center [410, 225] width 83 height 21
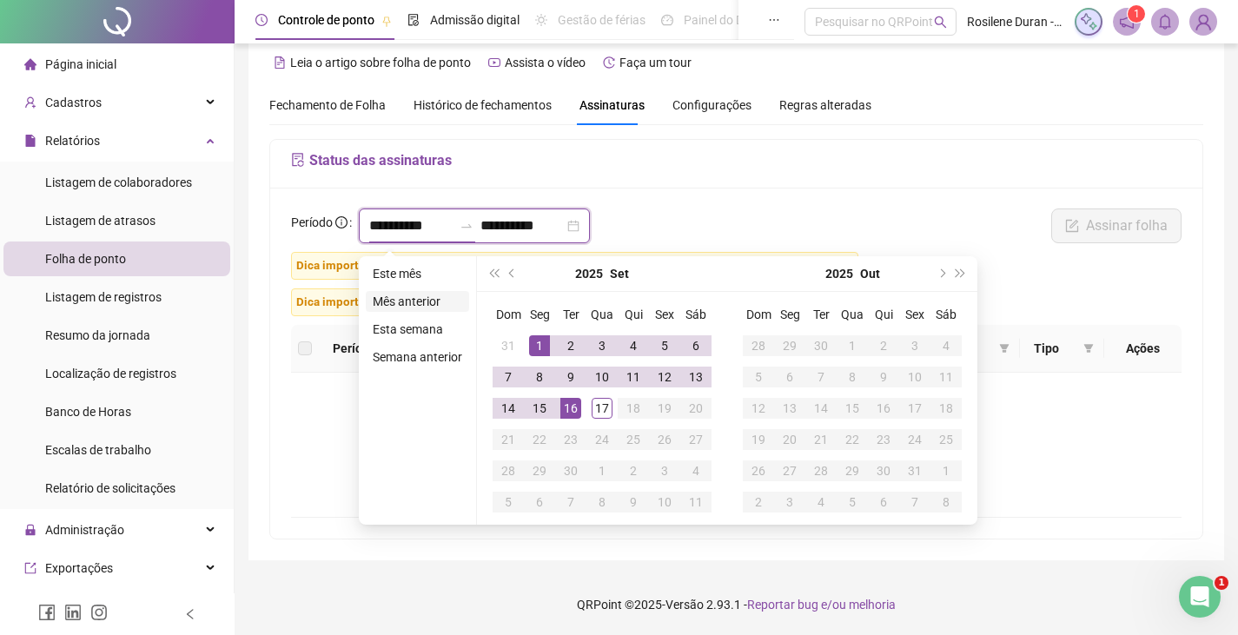
type input "**********"
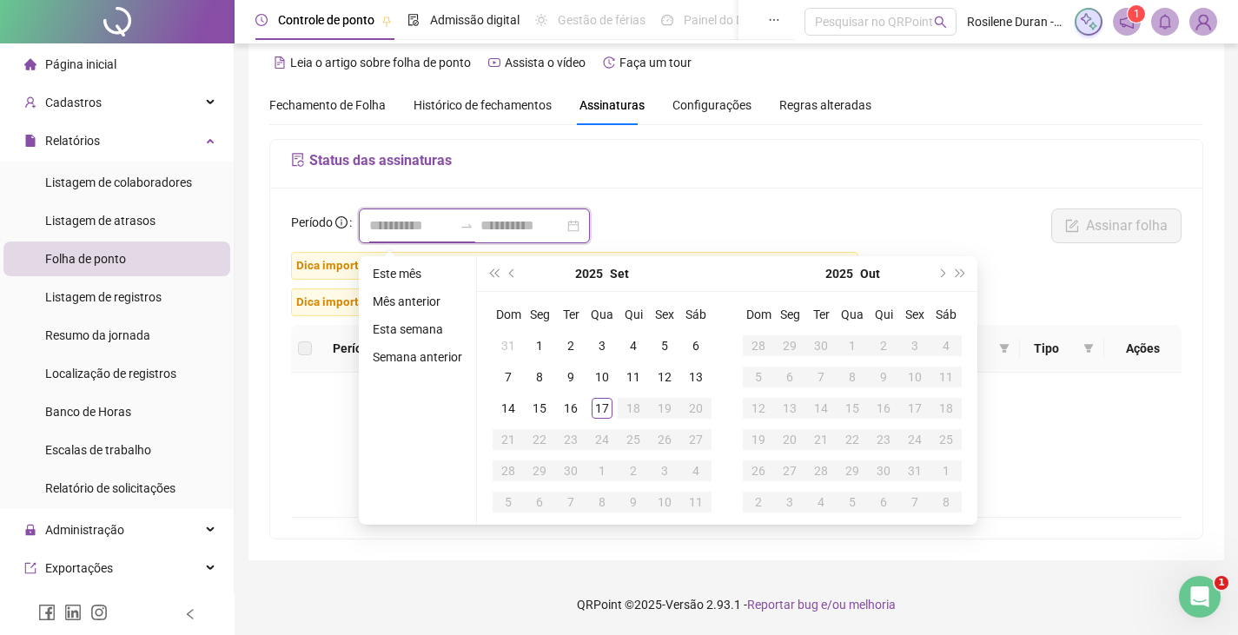
type input "**********"
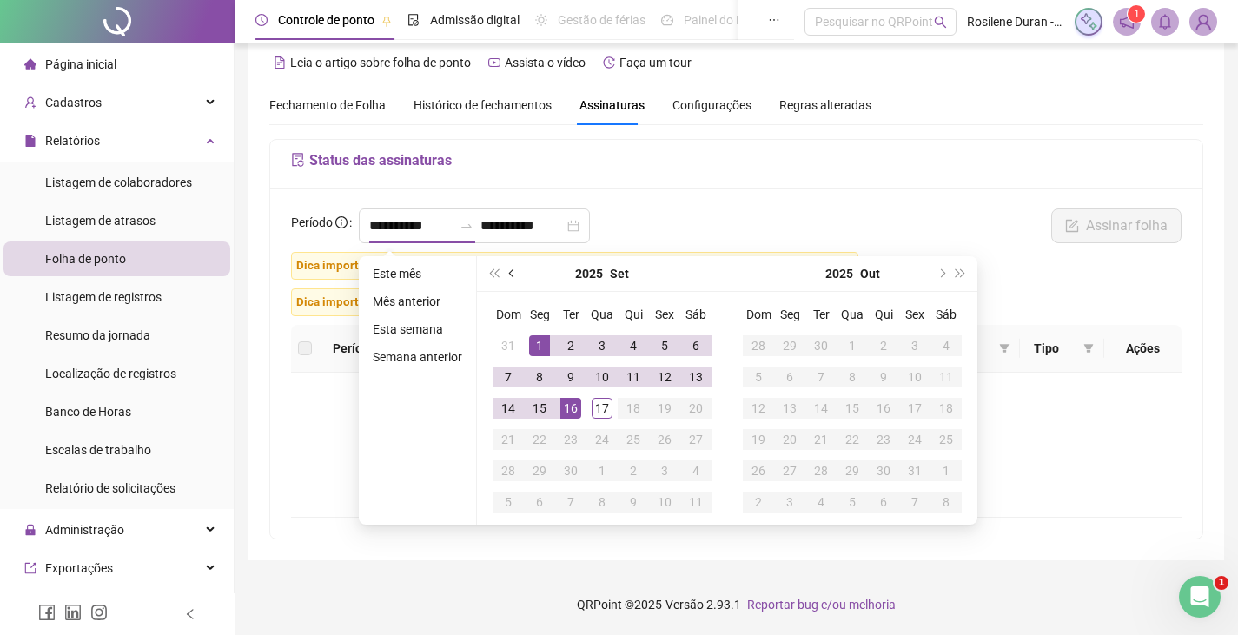
click at [517, 280] on button "prev-year" at bounding box center [512, 273] width 19 height 35
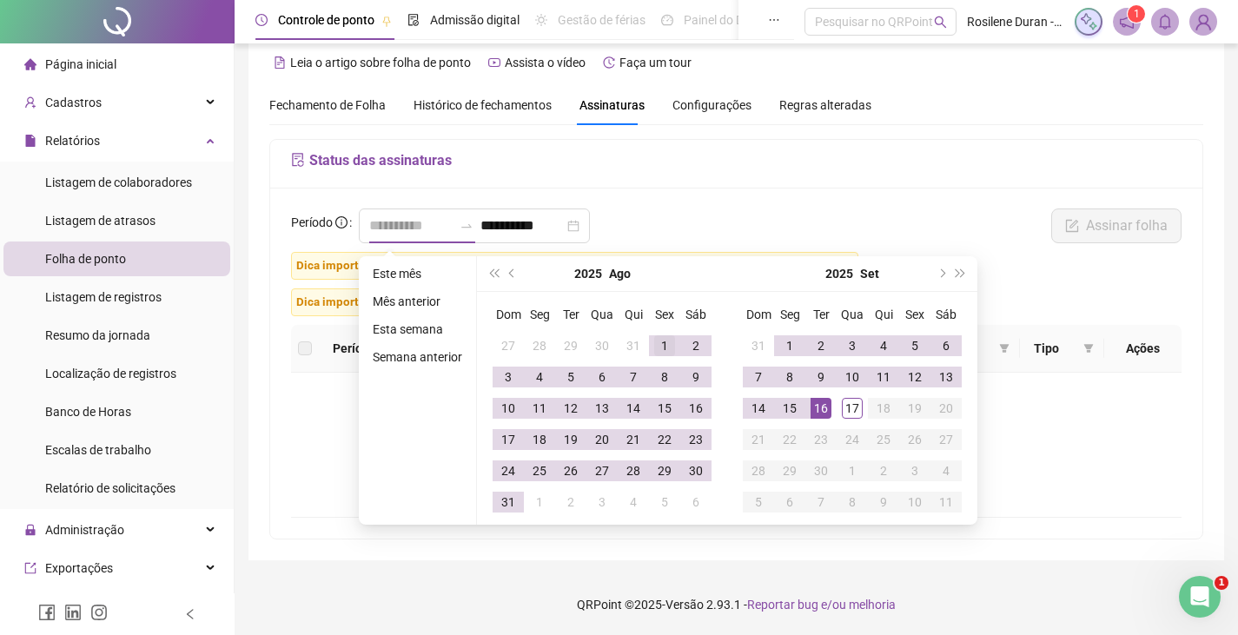
type input "**********"
click at [663, 340] on div "1" at bounding box center [664, 345] width 21 height 21
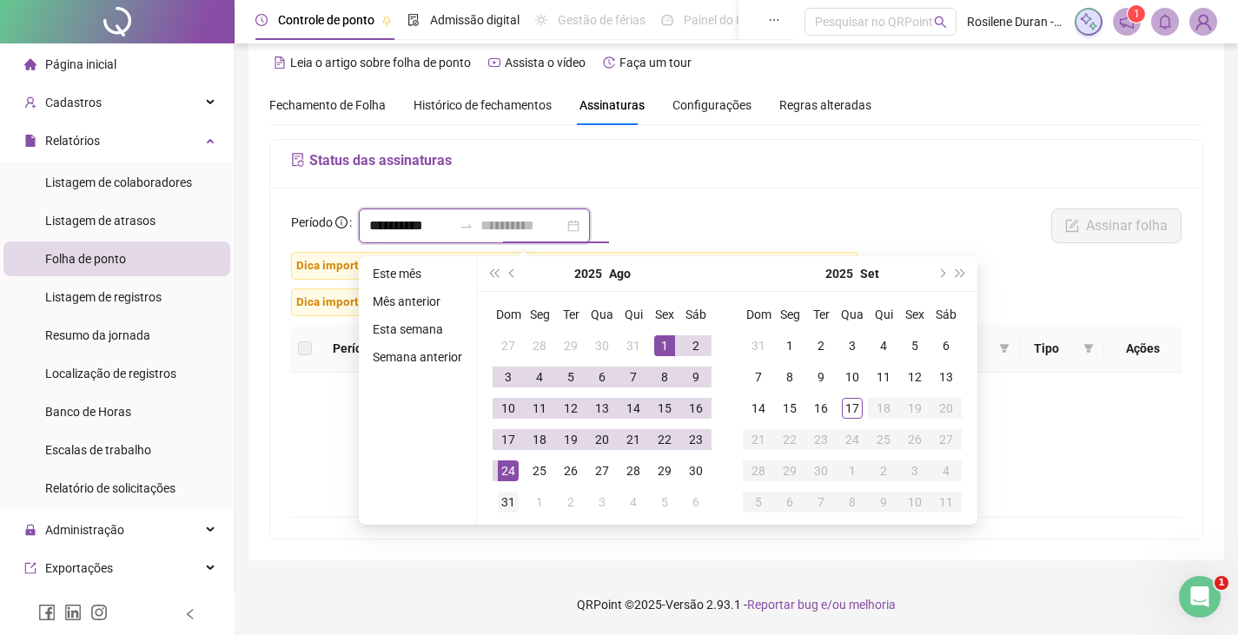
type input "**********"
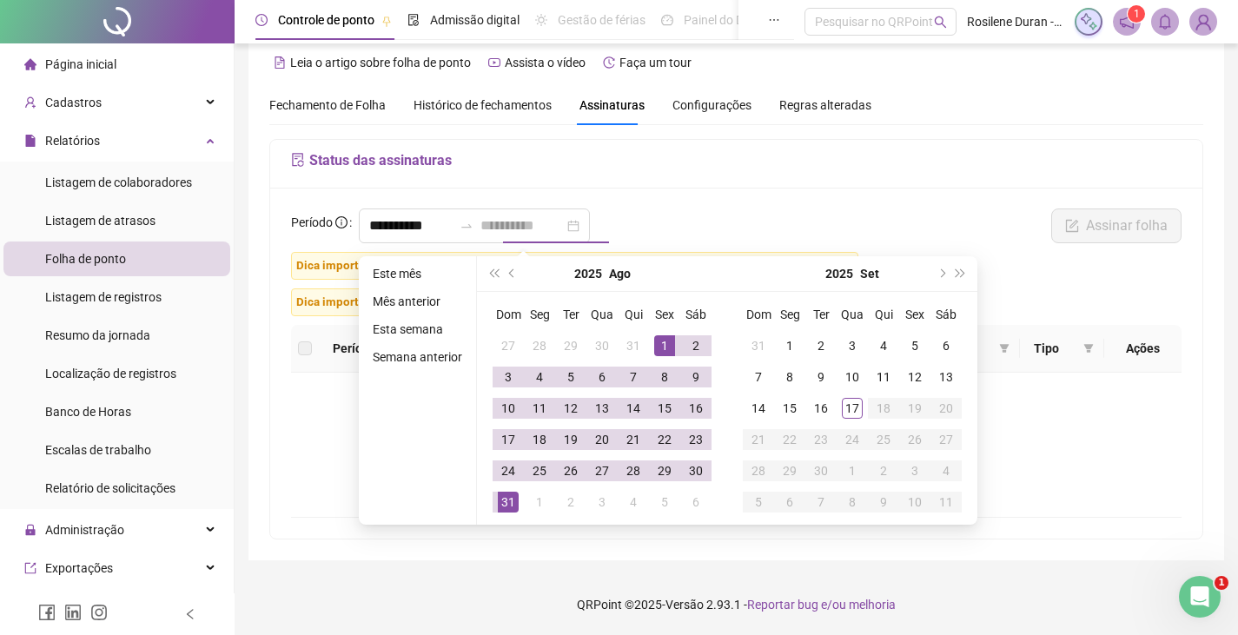
click at [507, 500] on div "31" at bounding box center [508, 502] width 21 height 21
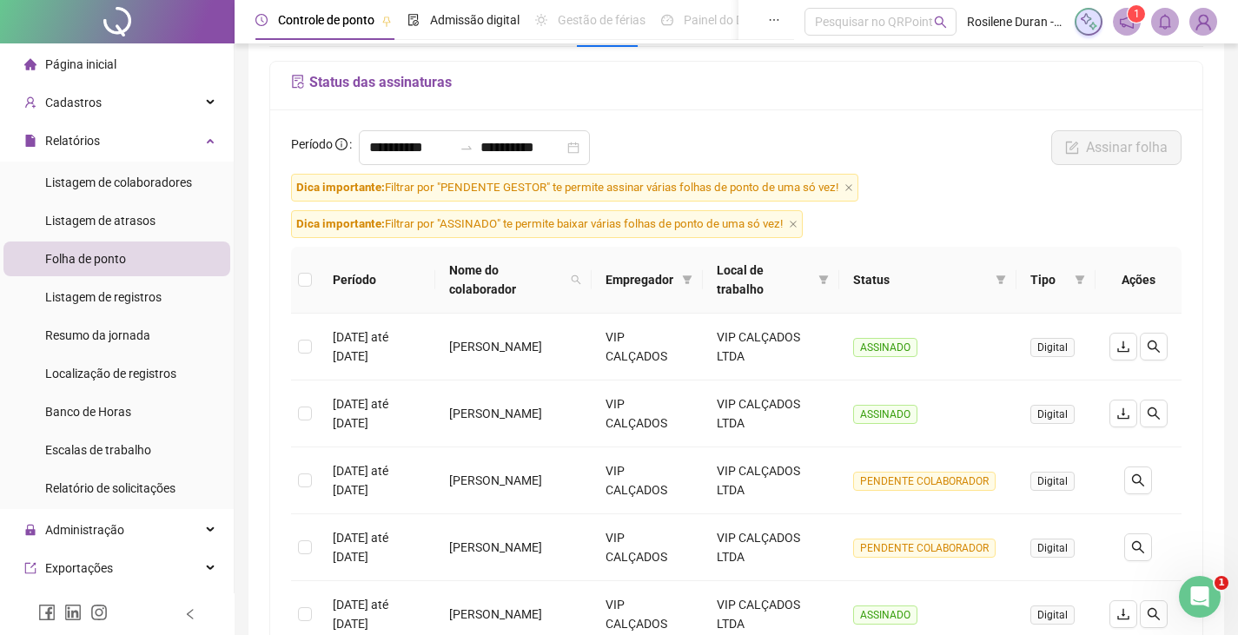
scroll to position [0, 0]
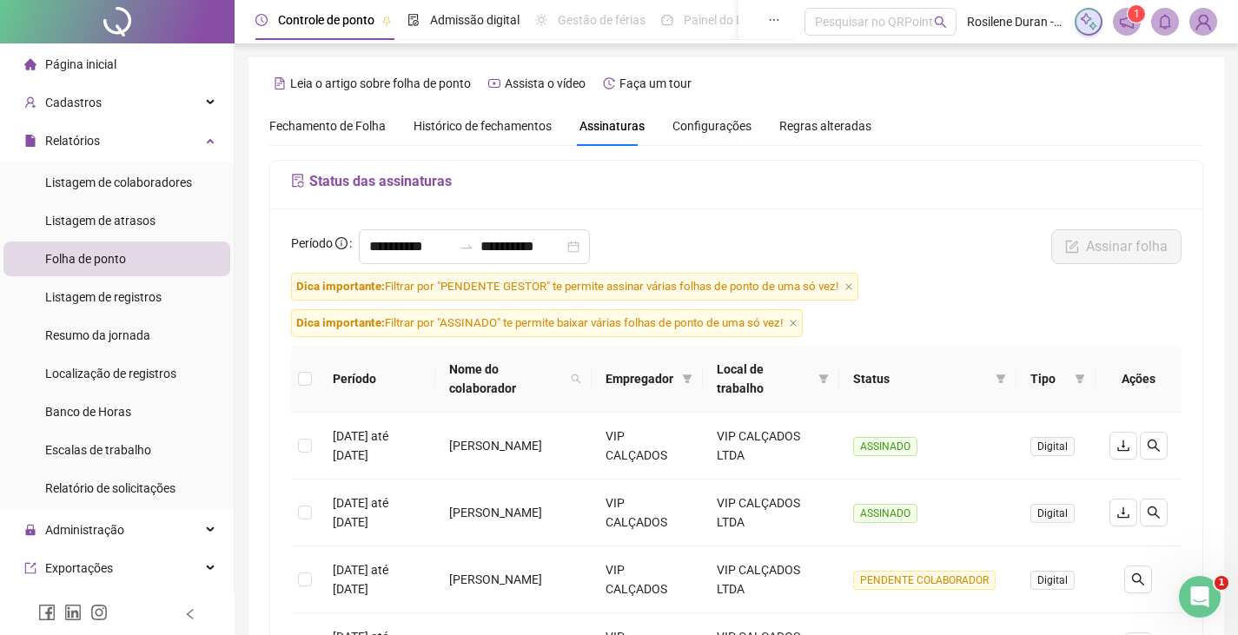
click at [1131, 30] on span at bounding box center [1127, 22] width 28 height 28
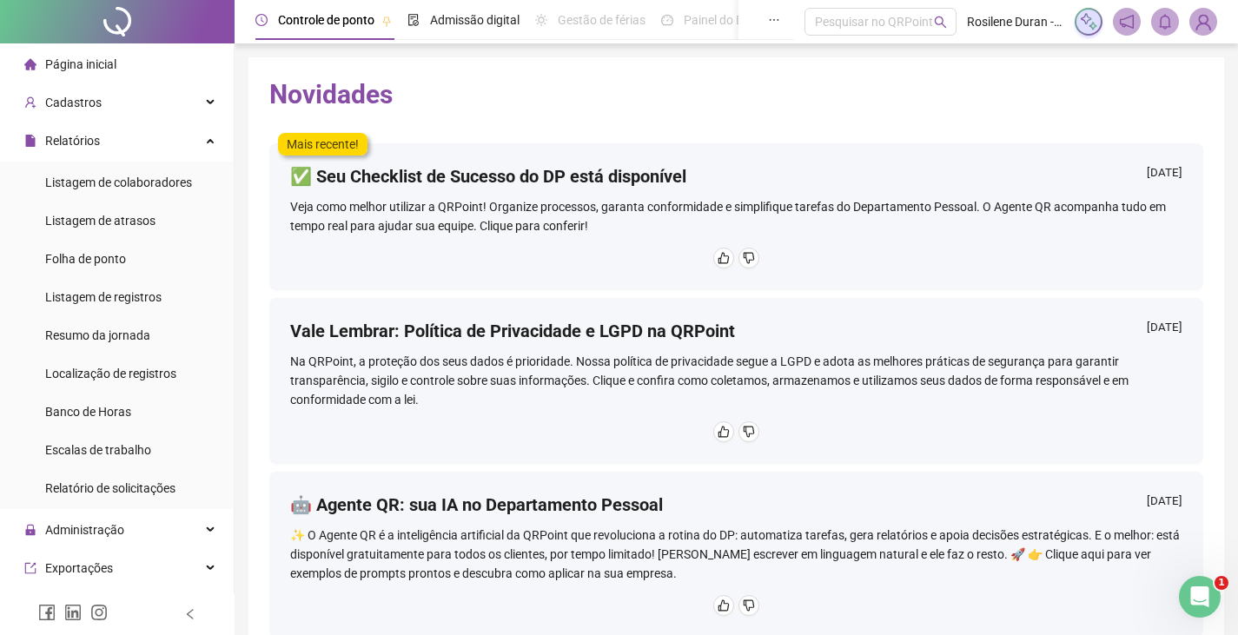
click at [1222, 25] on header "Controle de ponto Admissão digital Gestão de férias Painel do DP Folha de pagam…" at bounding box center [736, 21] width 1003 height 43
click at [1196, 39] on header "Controle de ponto Admissão digital Gestão de férias Painel do DP Folha de pagam…" at bounding box center [736, 21] width 1003 height 43
click at [1203, 25] on img at bounding box center [1203, 22] width 26 height 26
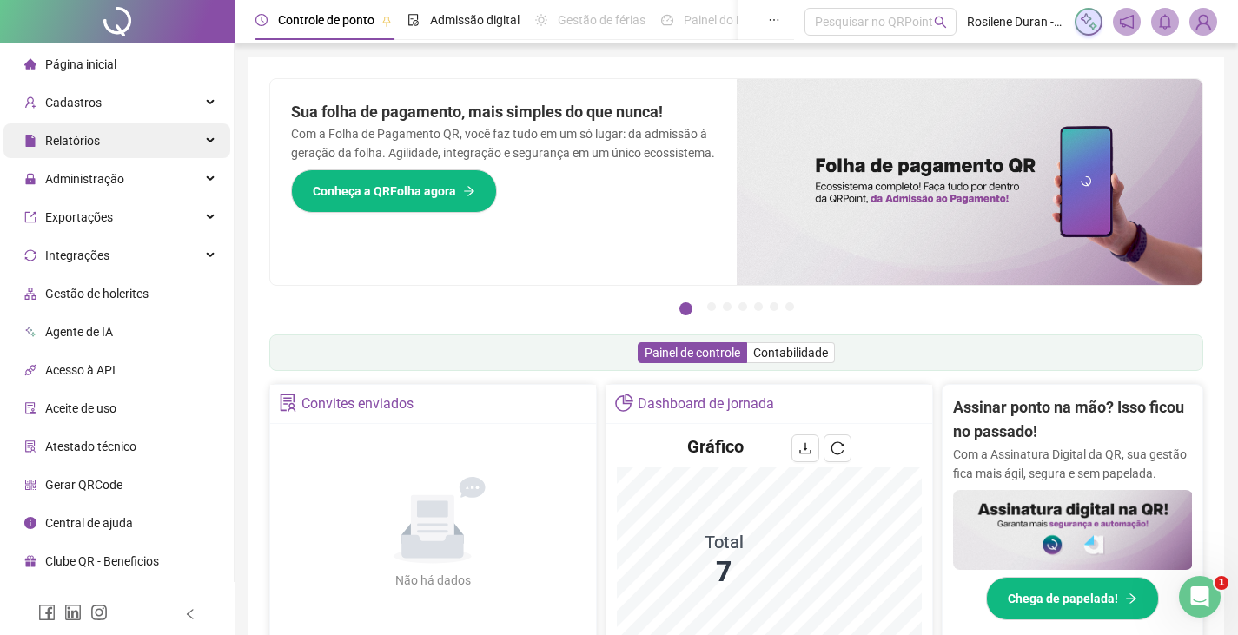
click at [124, 132] on div "Relatórios" at bounding box center [116, 140] width 227 height 35
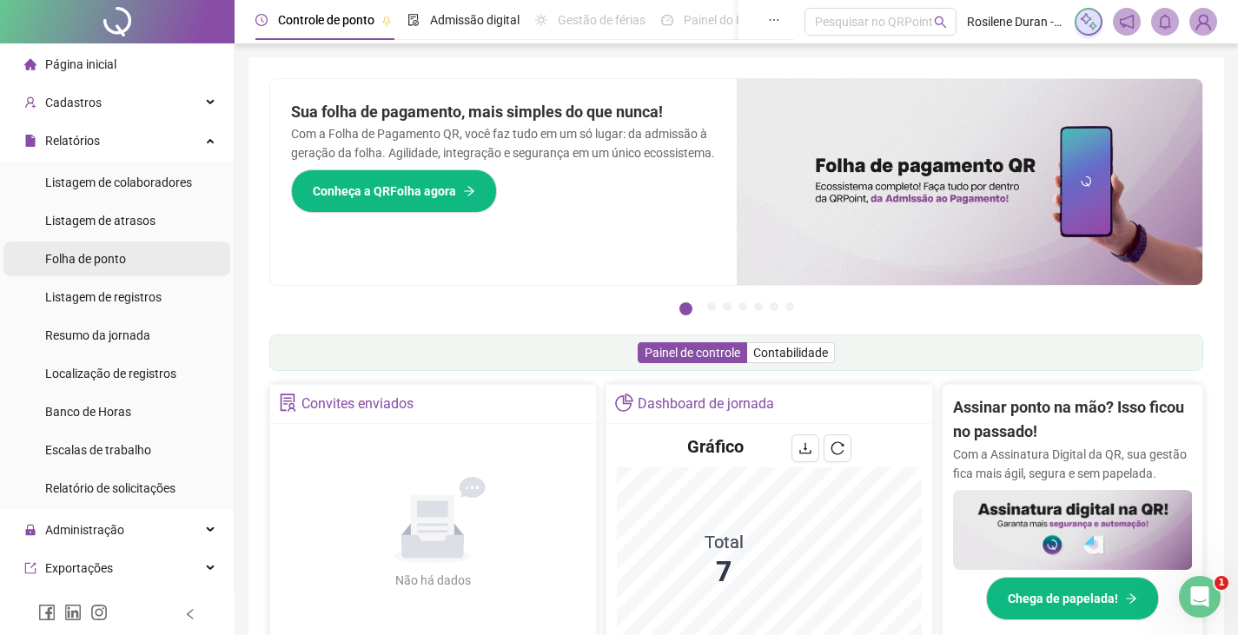
click at [122, 256] on span "Folha de ponto" at bounding box center [85, 259] width 81 height 14
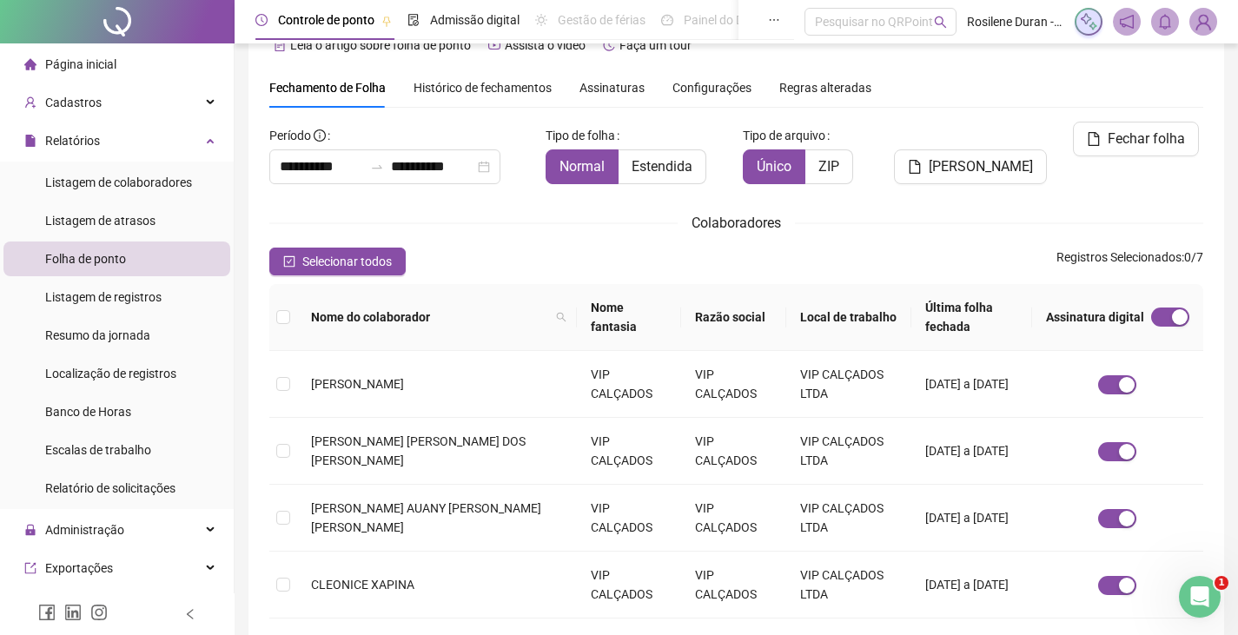
click at [614, 90] on span "Assinaturas" at bounding box center [611, 88] width 65 height 12
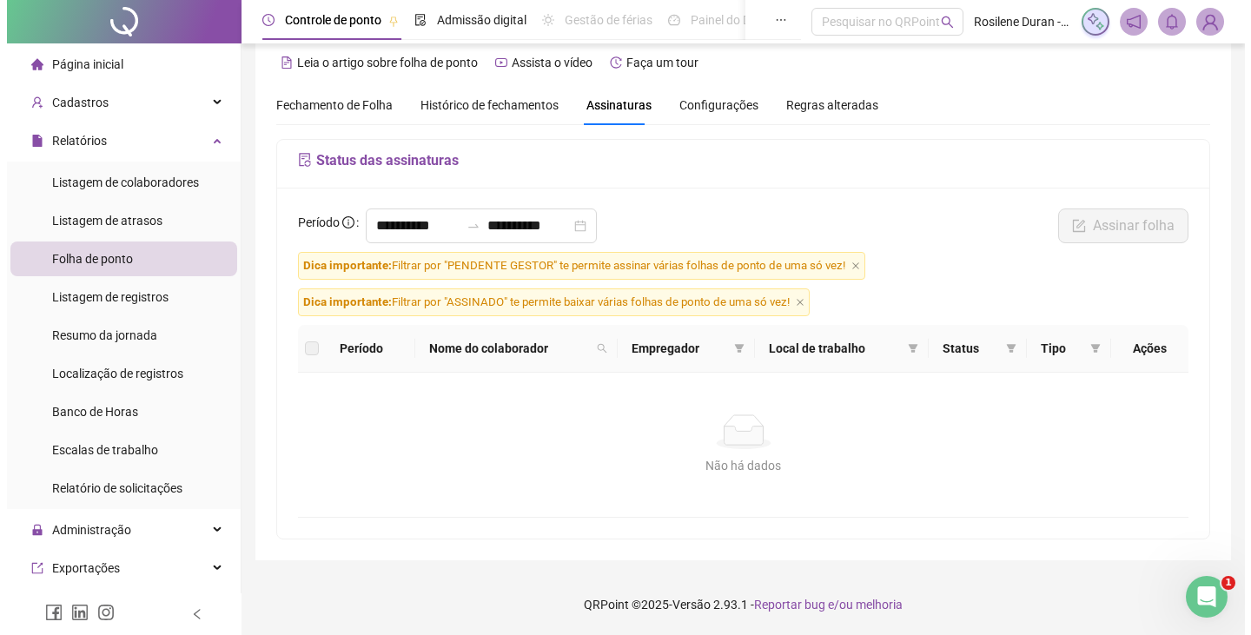
scroll to position [21, 0]
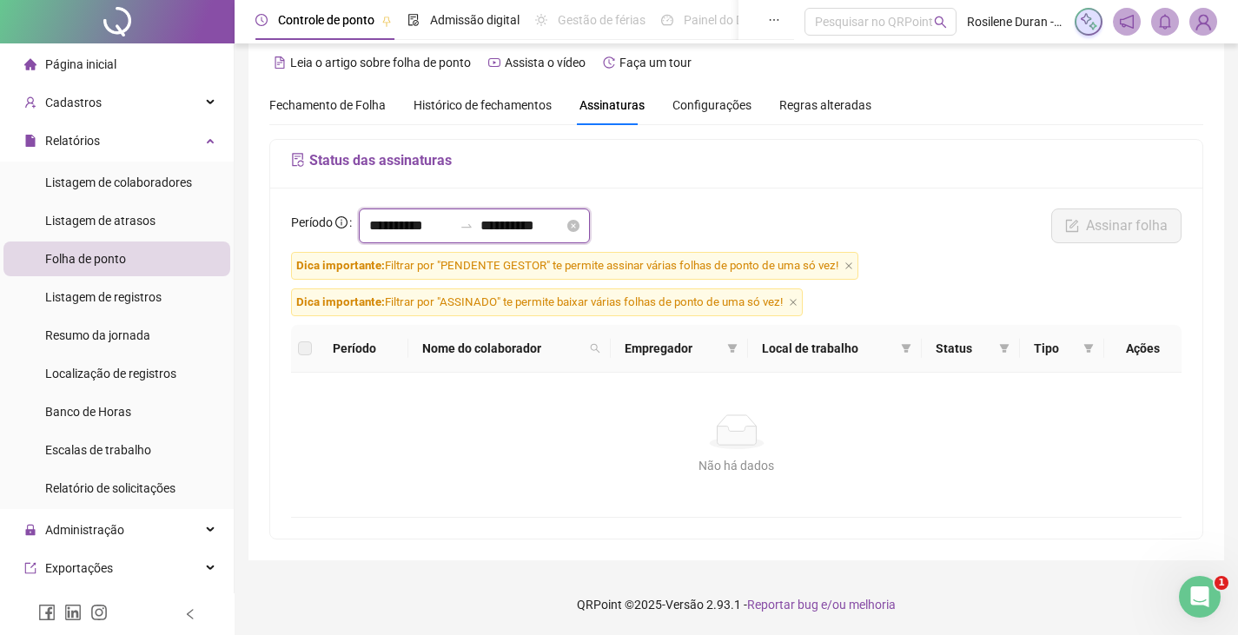
click at [423, 230] on input "**********" at bounding box center [410, 225] width 83 height 21
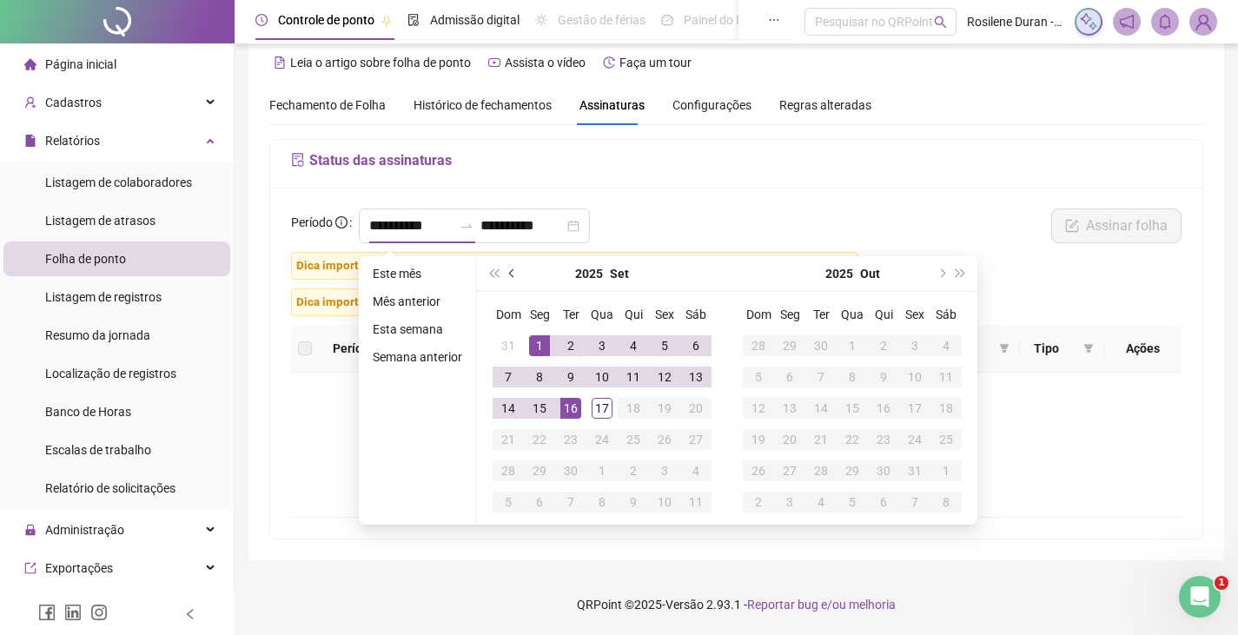
click at [512, 274] on span "prev-year" at bounding box center [513, 273] width 9 height 9
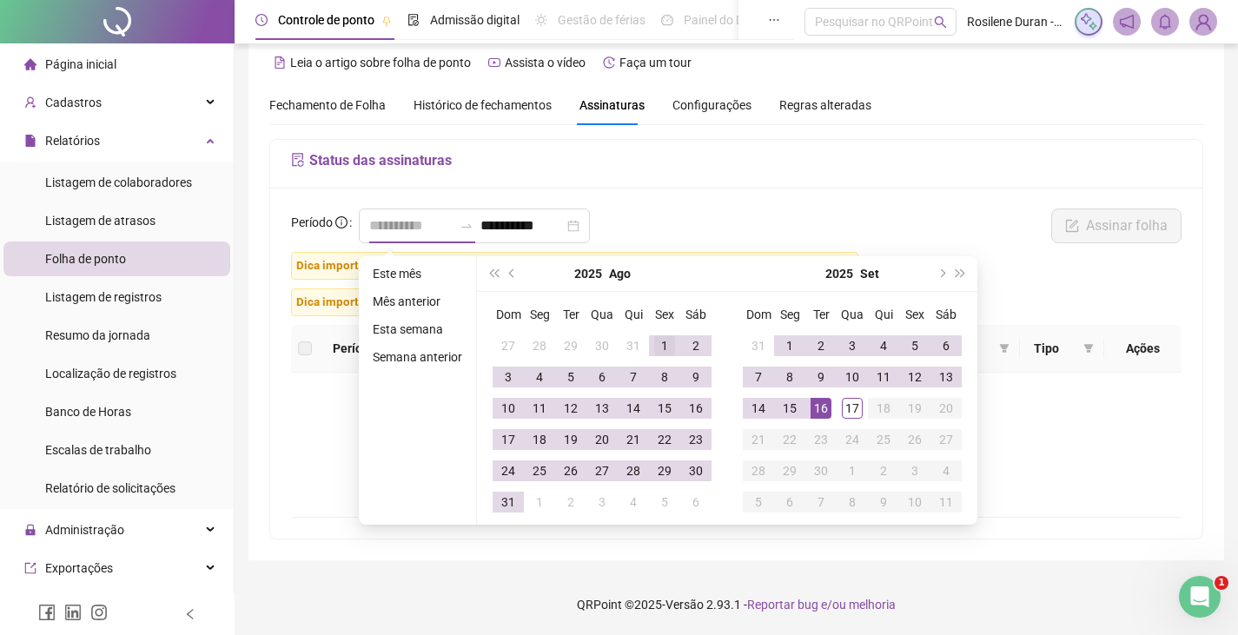
type input "**********"
click at [656, 339] on div "1" at bounding box center [664, 345] width 21 height 21
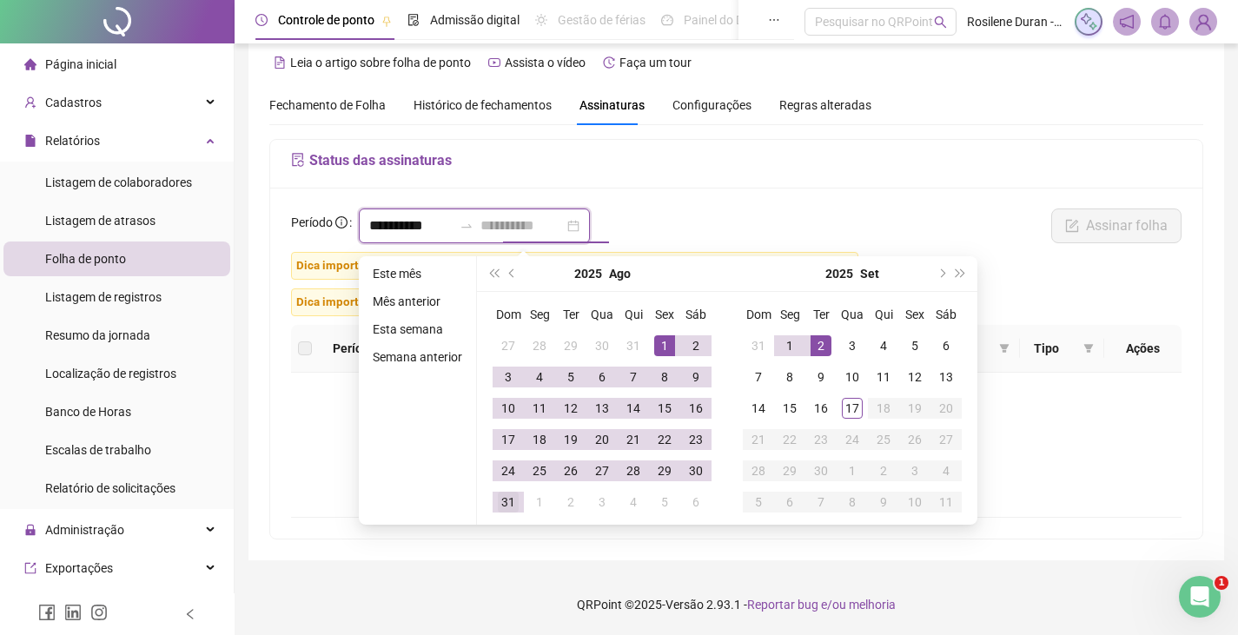
type input "**********"
click at [512, 510] on div "31" at bounding box center [508, 502] width 21 height 21
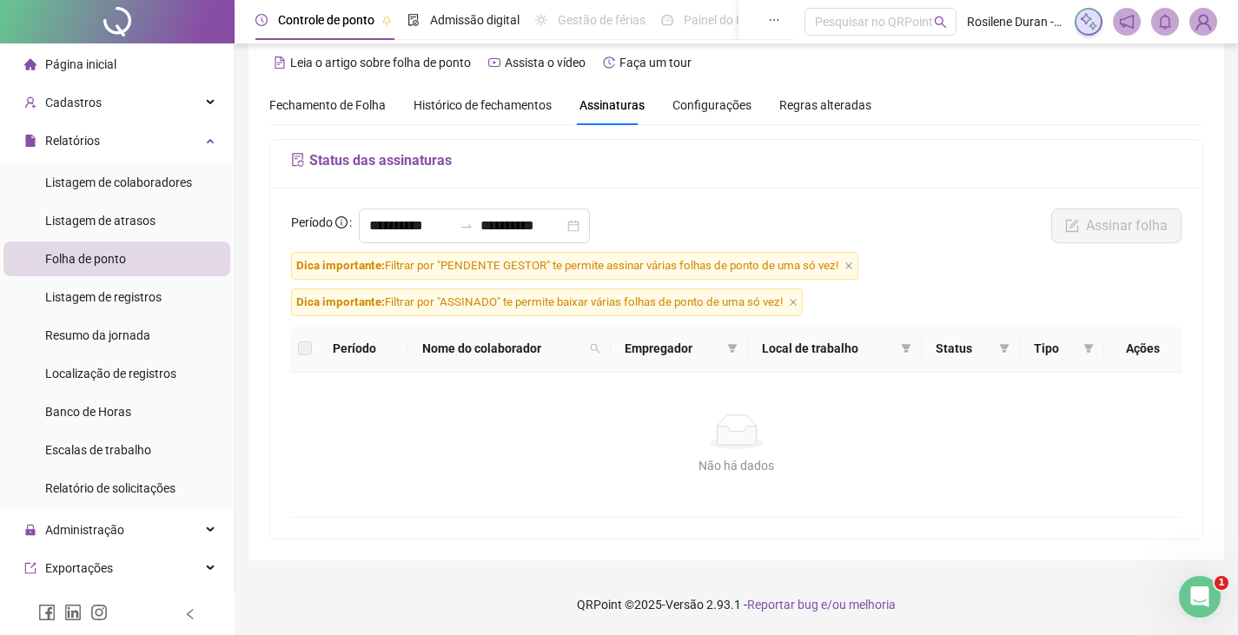
click at [1203, 29] on img at bounding box center [1203, 22] width 26 height 26
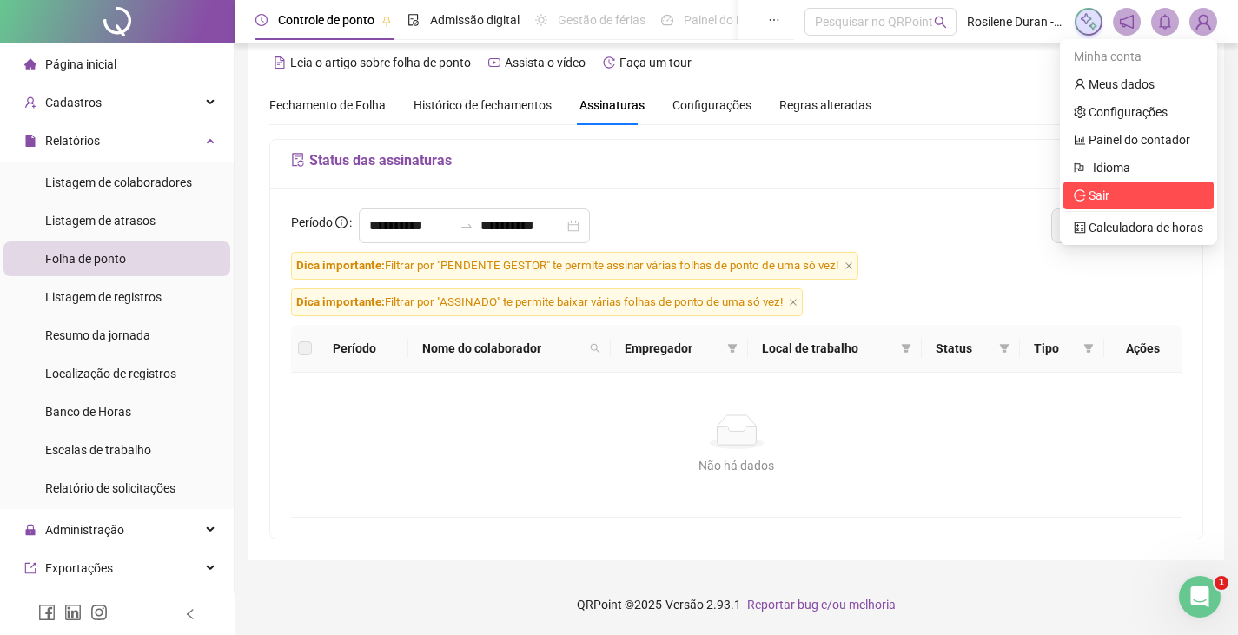
click at [1123, 192] on span "Sair" at bounding box center [1138, 195] width 129 height 19
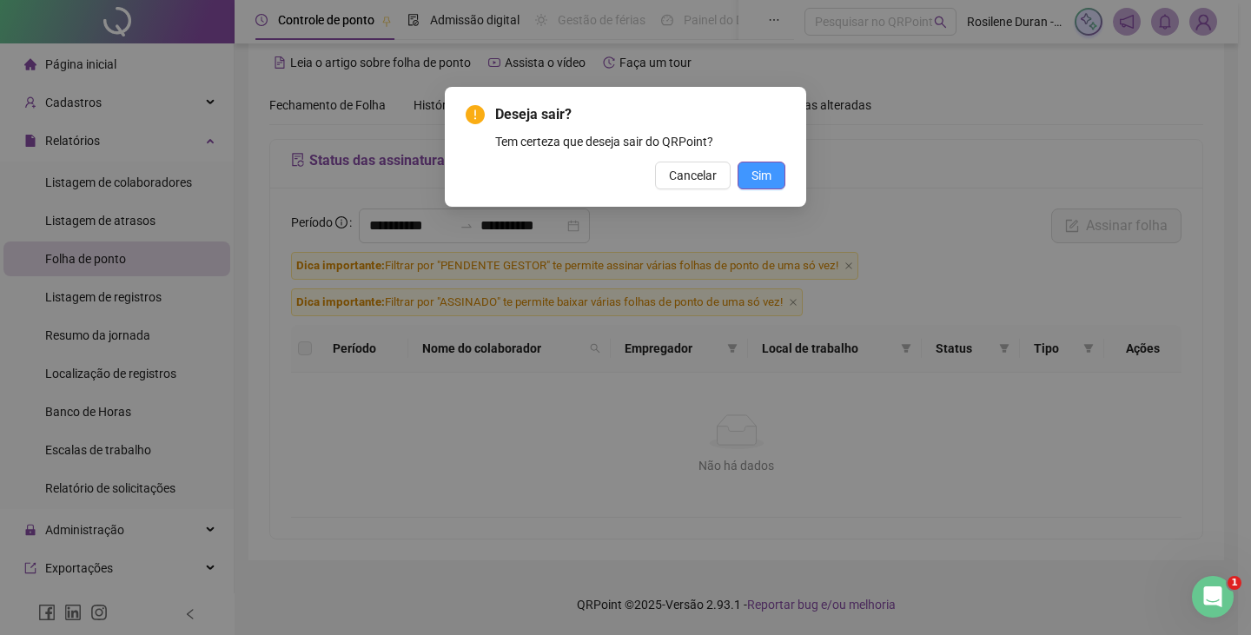
click at [756, 176] on span "Sim" at bounding box center [761, 175] width 20 height 19
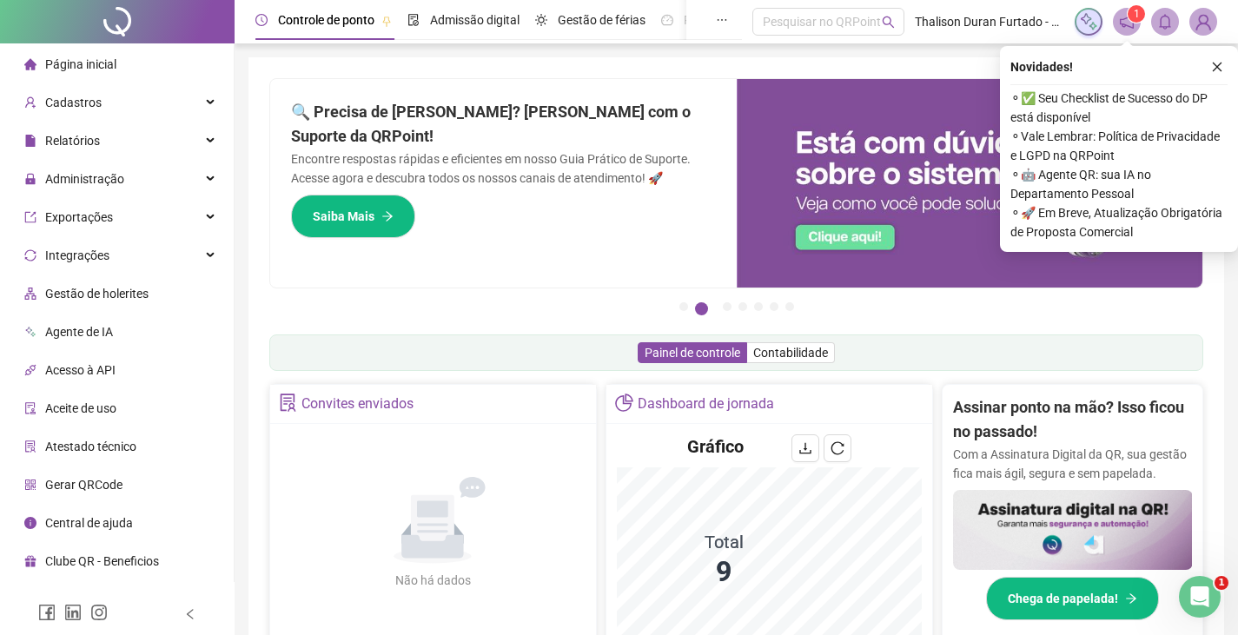
click at [1223, 53] on div "Novidades ! ⚬ ✅ Seu Checklist de Sucesso do DP está disponível ⚬ Vale Lembrar: …" at bounding box center [1119, 149] width 238 height 206
click at [1210, 75] on button "button" at bounding box center [1216, 66] width 21 height 21
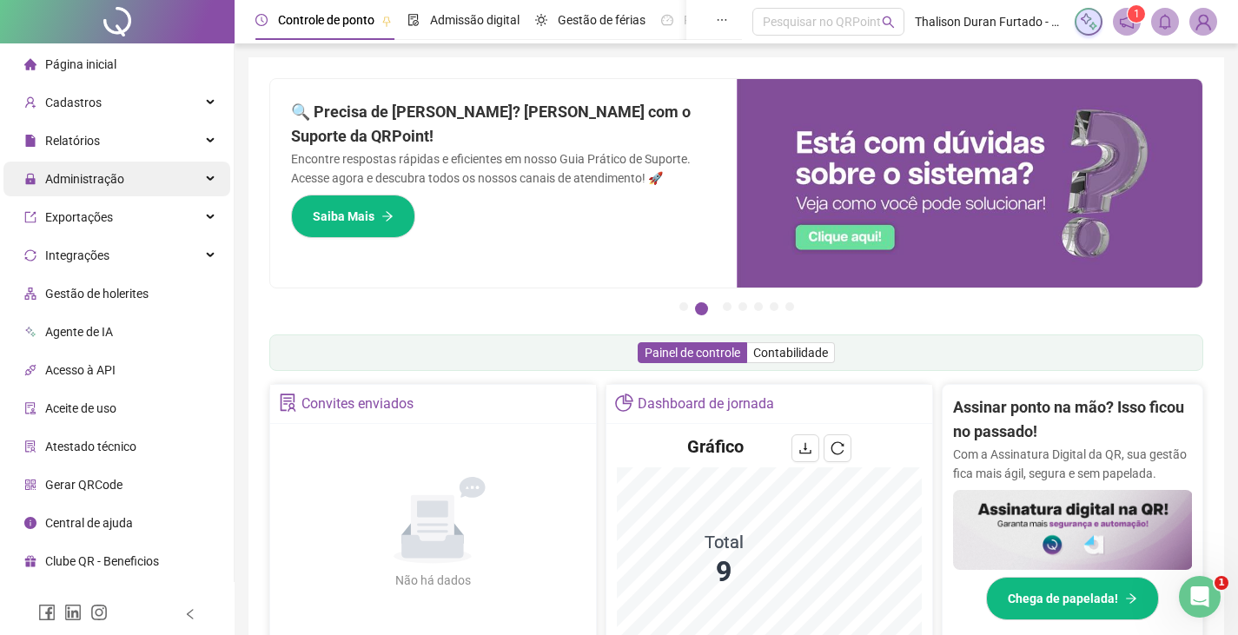
click at [126, 183] on div "Administração" at bounding box center [116, 179] width 227 height 35
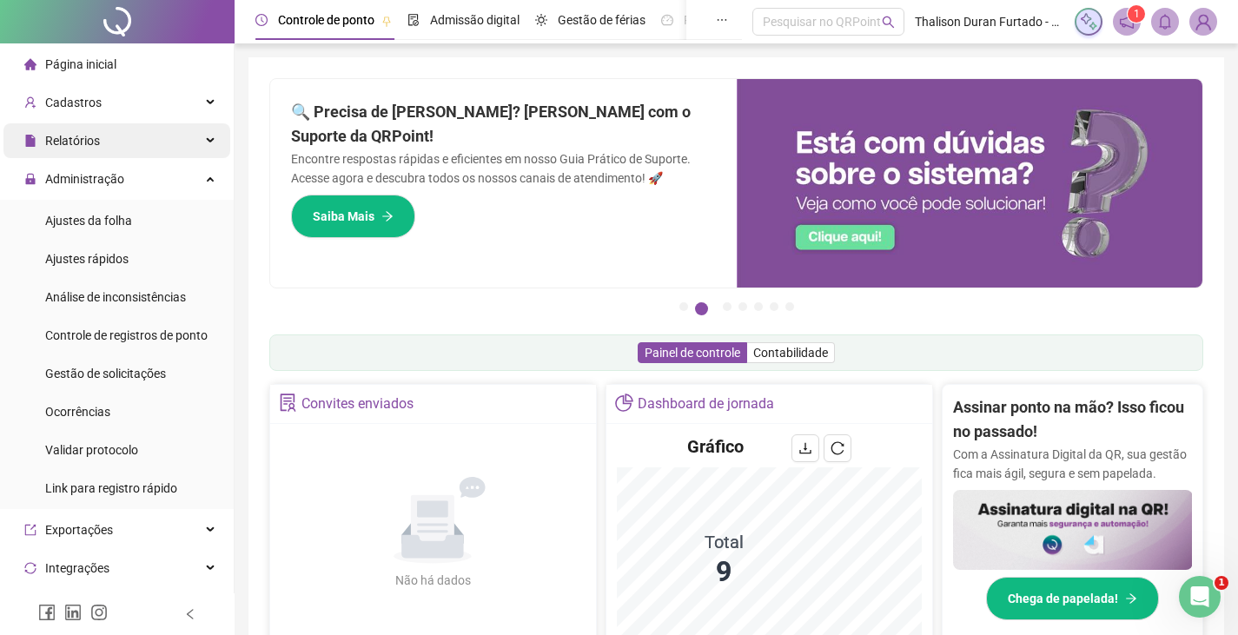
click at [118, 146] on div "Relatórios" at bounding box center [116, 140] width 227 height 35
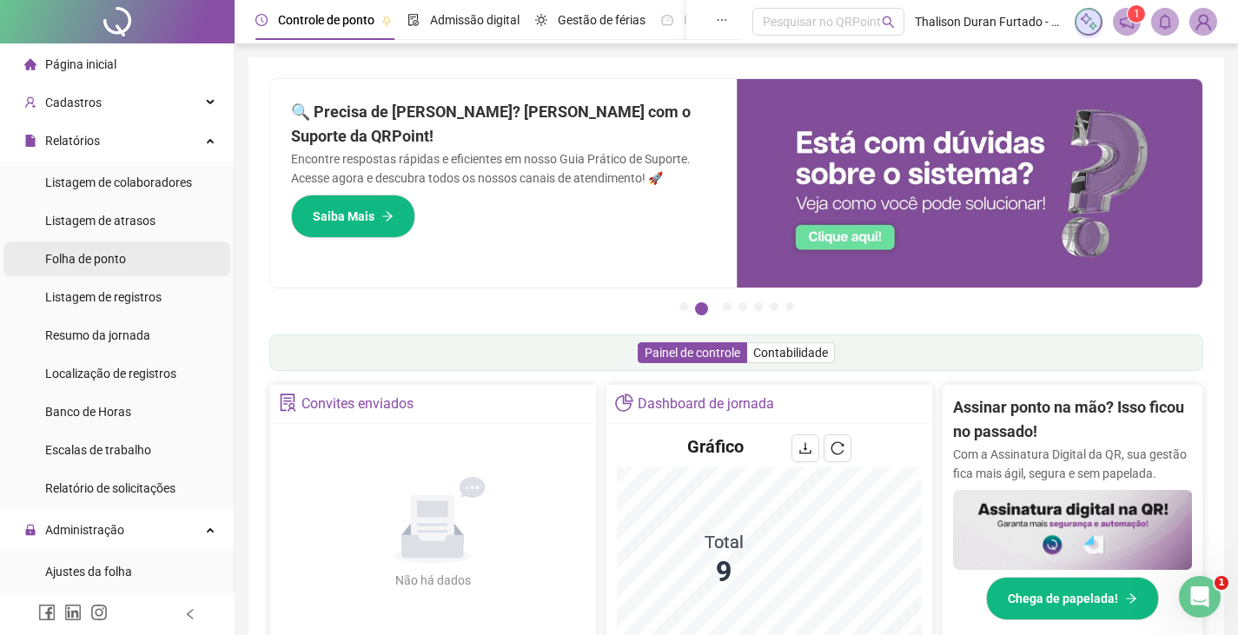
click at [129, 270] on li "Folha de ponto" at bounding box center [116, 258] width 227 height 35
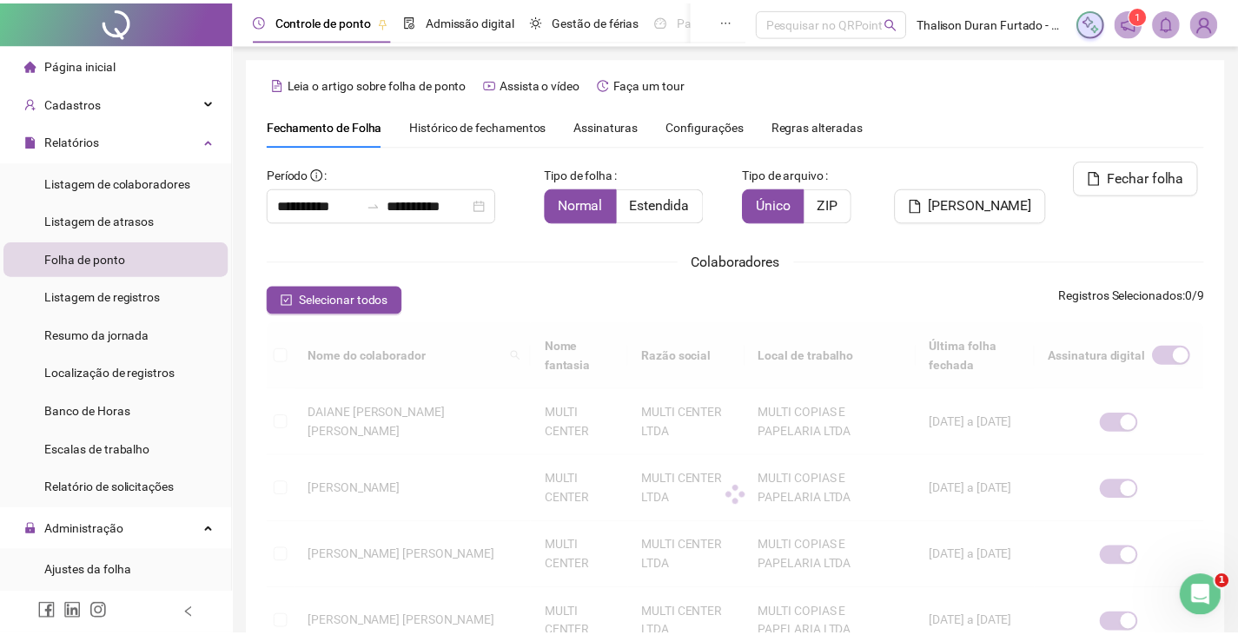
scroll to position [38, 0]
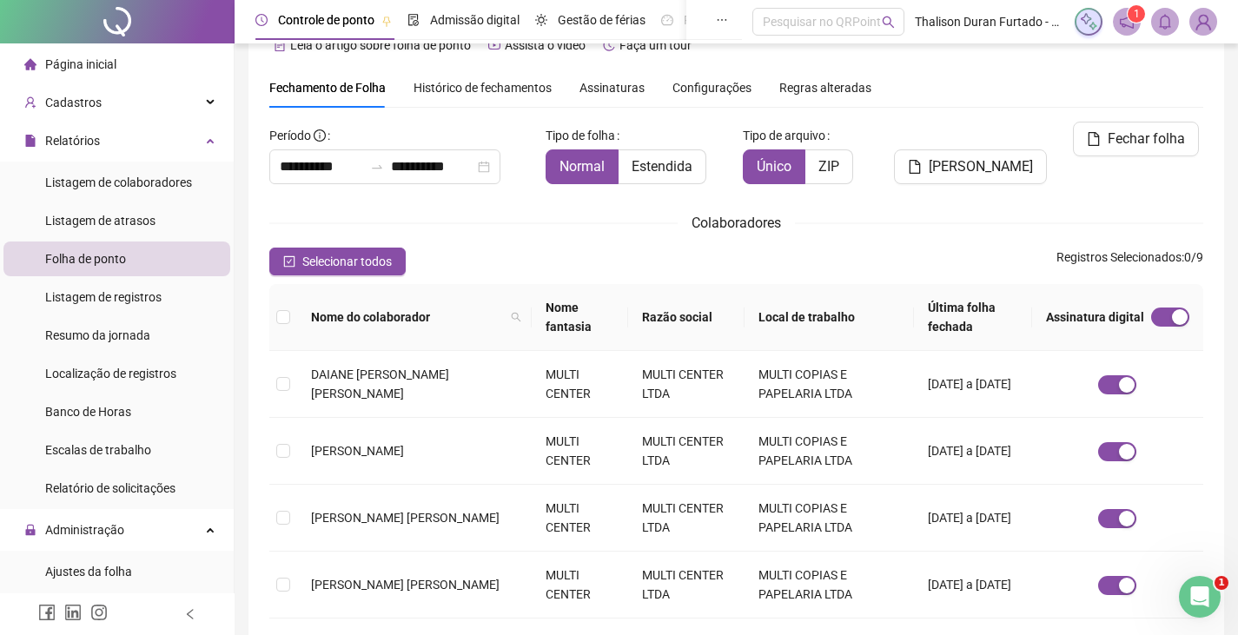
click at [591, 88] on span "Assinaturas" at bounding box center [611, 88] width 65 height 12
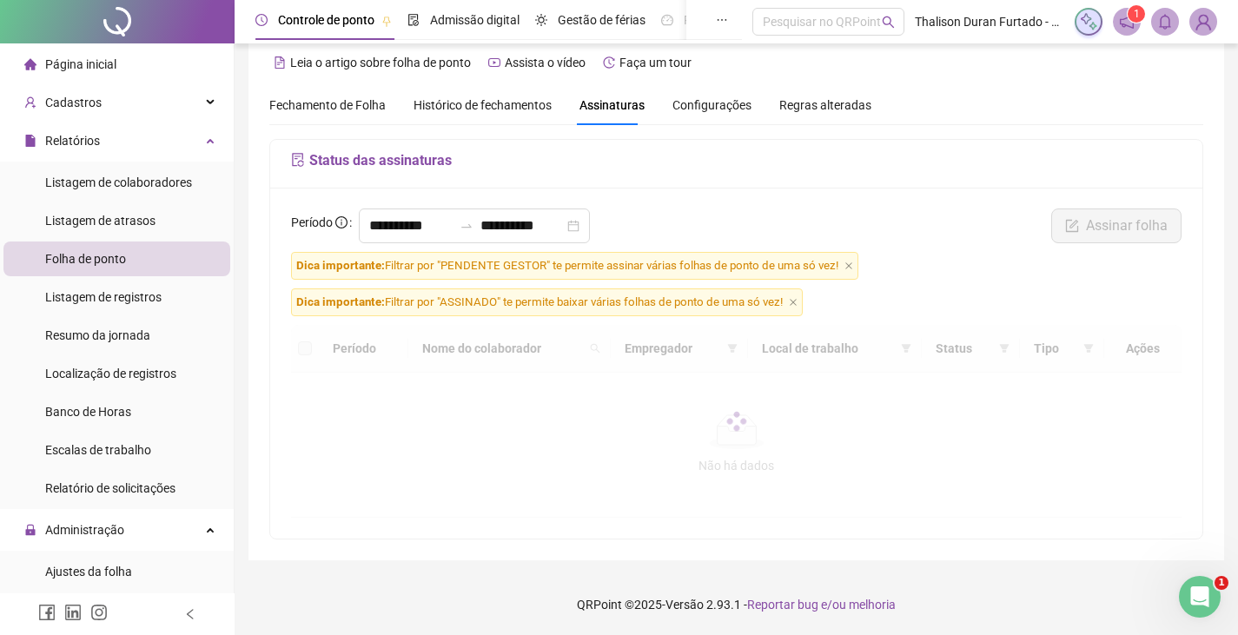
scroll to position [21, 0]
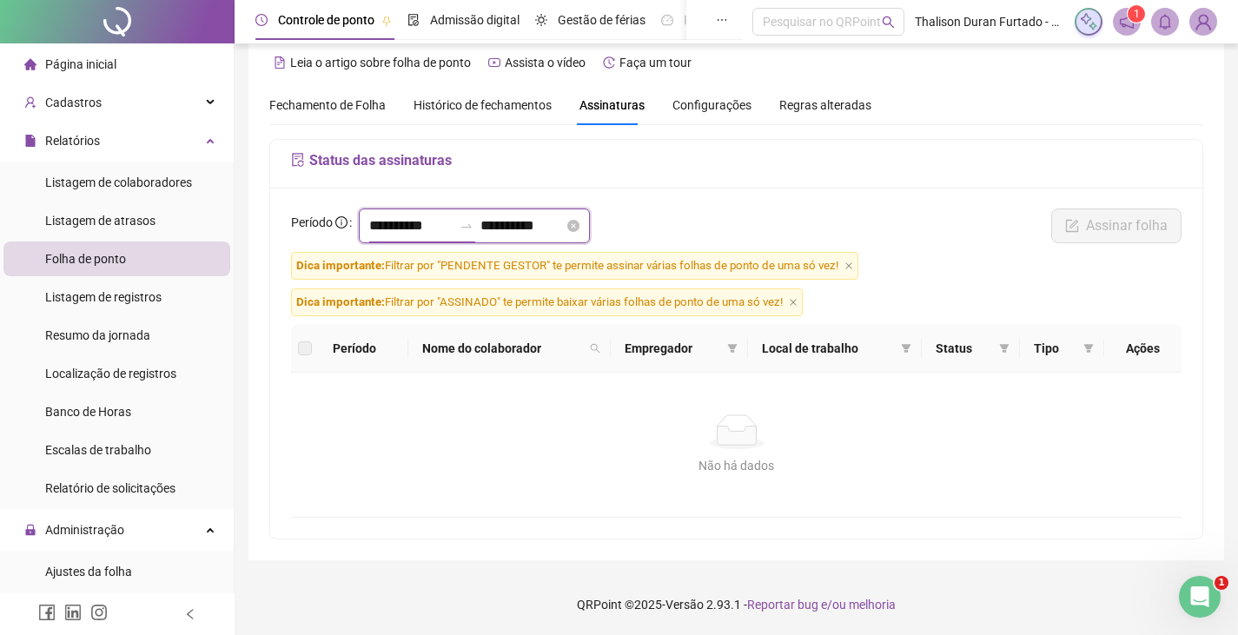
click at [416, 228] on input "**********" at bounding box center [410, 225] width 83 height 21
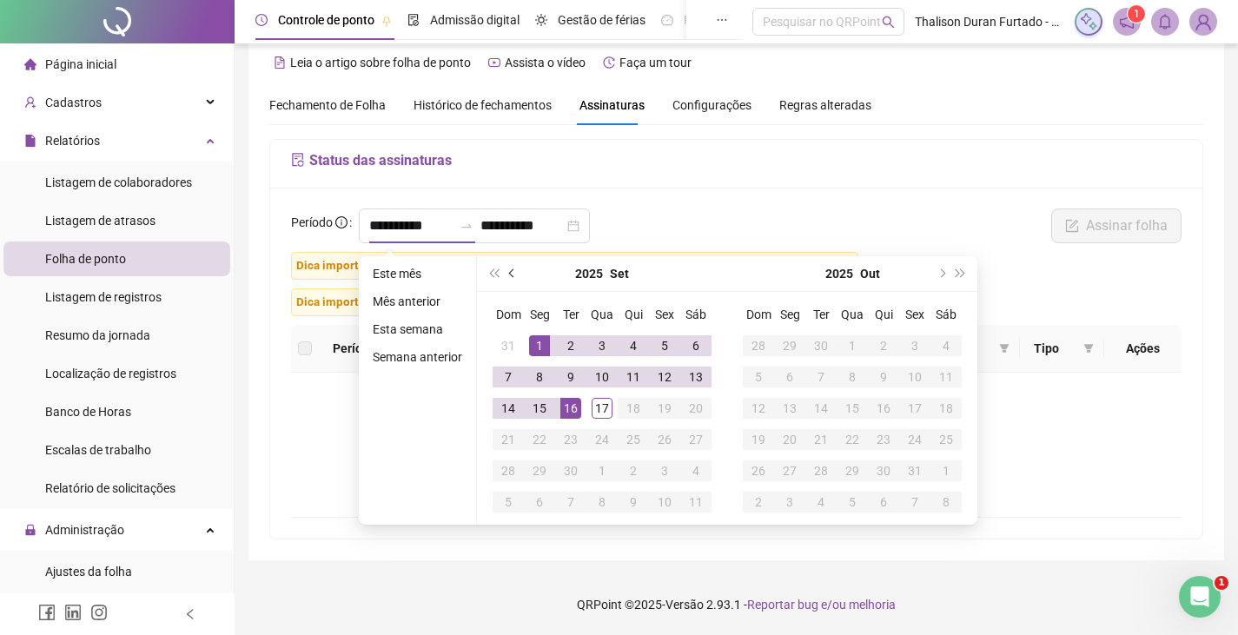
click at [518, 272] on button "prev-year" at bounding box center [512, 273] width 19 height 35
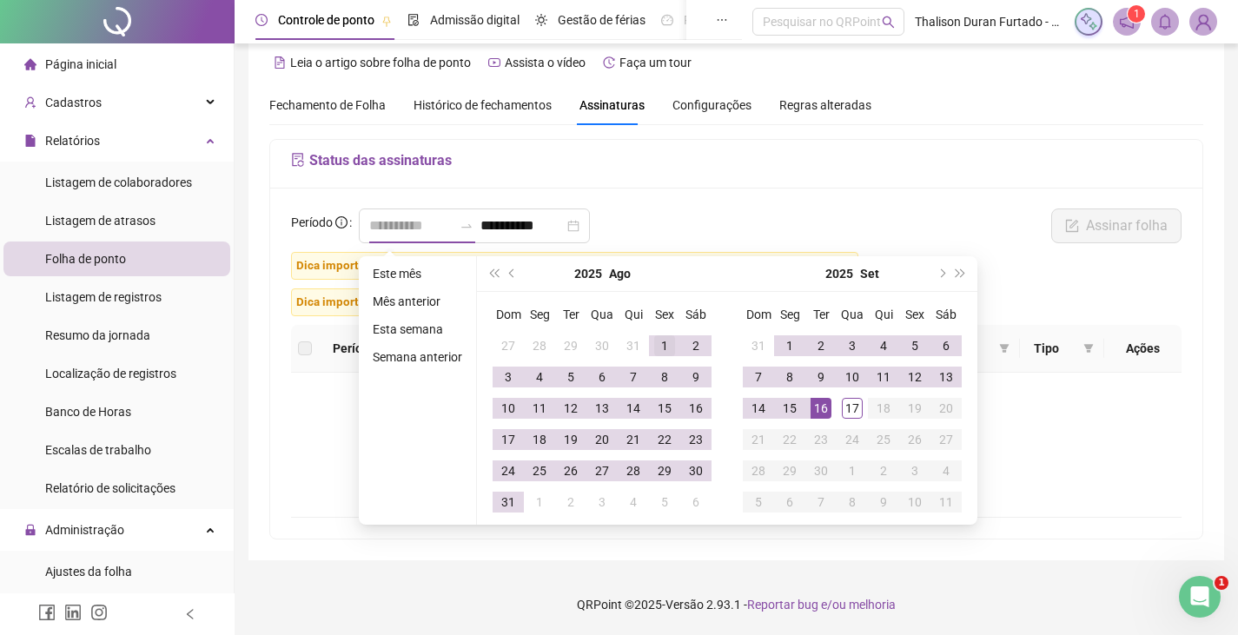
type input "**********"
click at [657, 342] on div "1" at bounding box center [664, 345] width 21 height 21
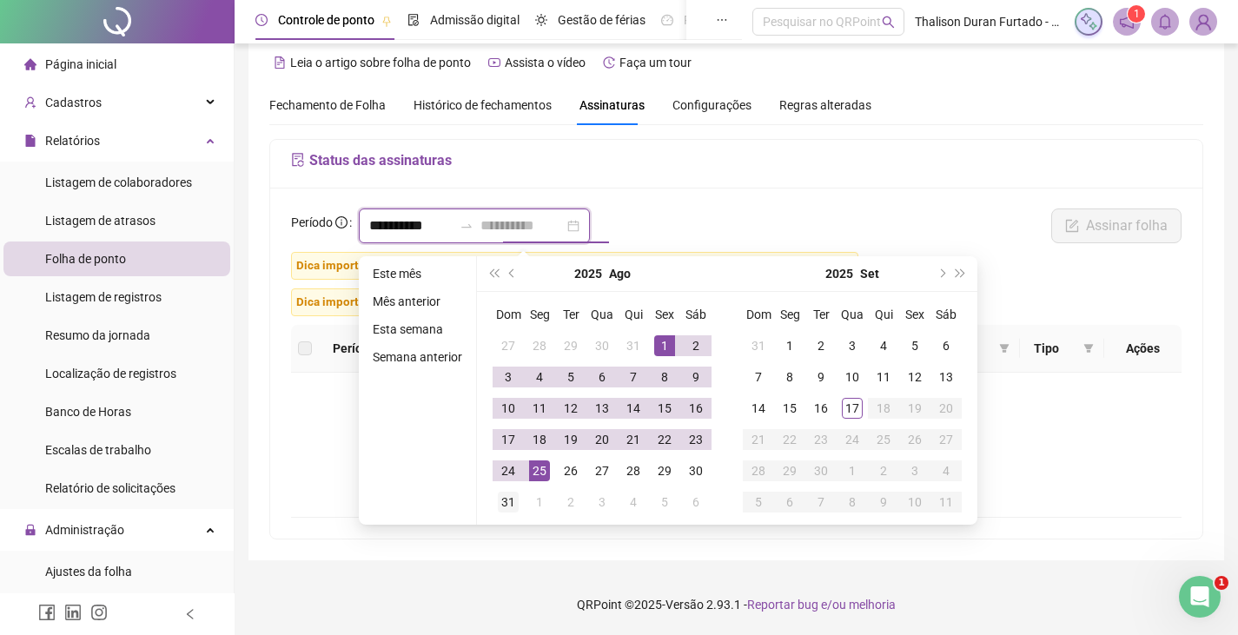
type input "**********"
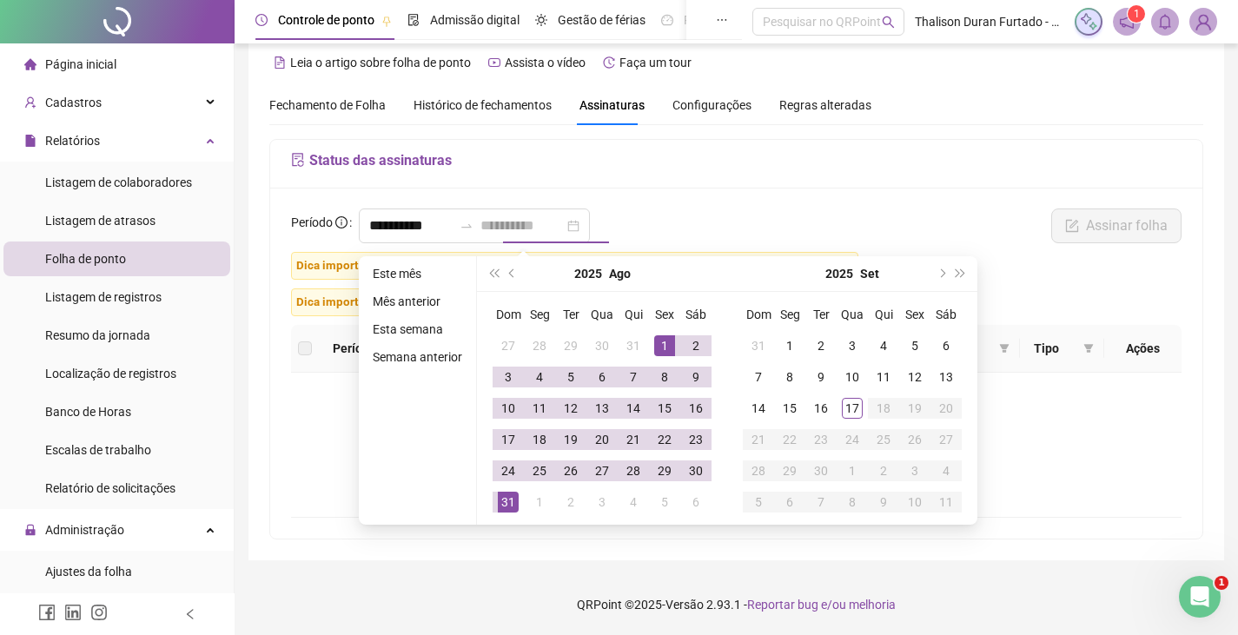
click at [513, 498] on div "31" at bounding box center [508, 502] width 21 height 21
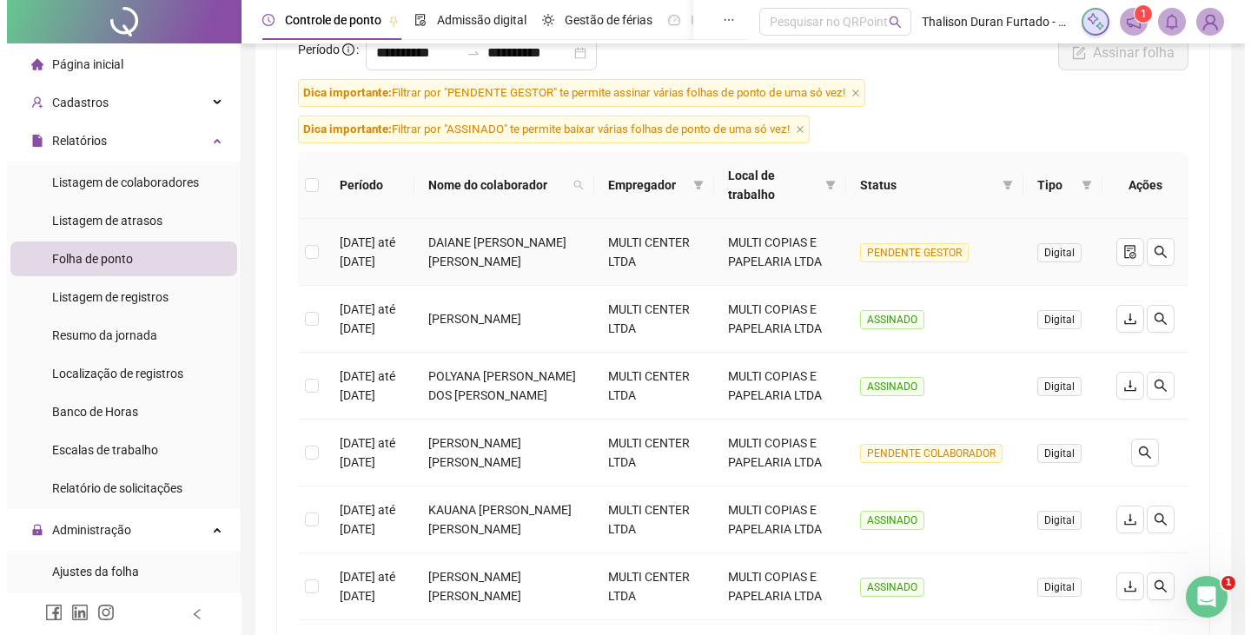
scroll to position [195, 0]
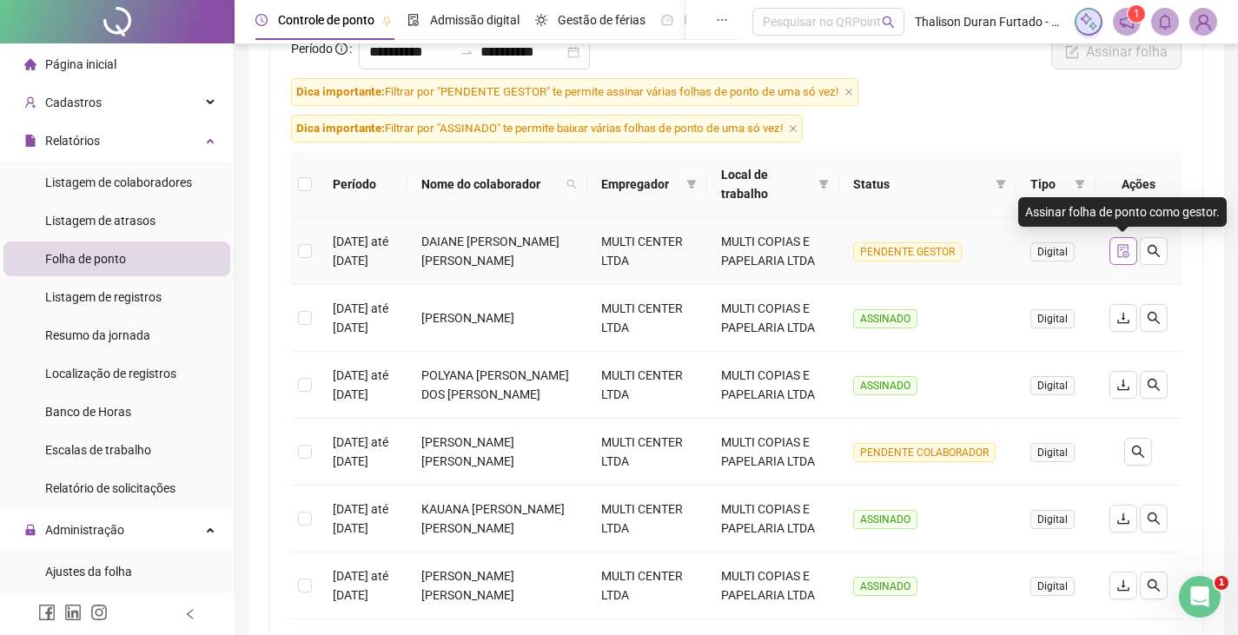
click at [1123, 248] on icon "file-done" at bounding box center [1122, 251] width 11 height 14
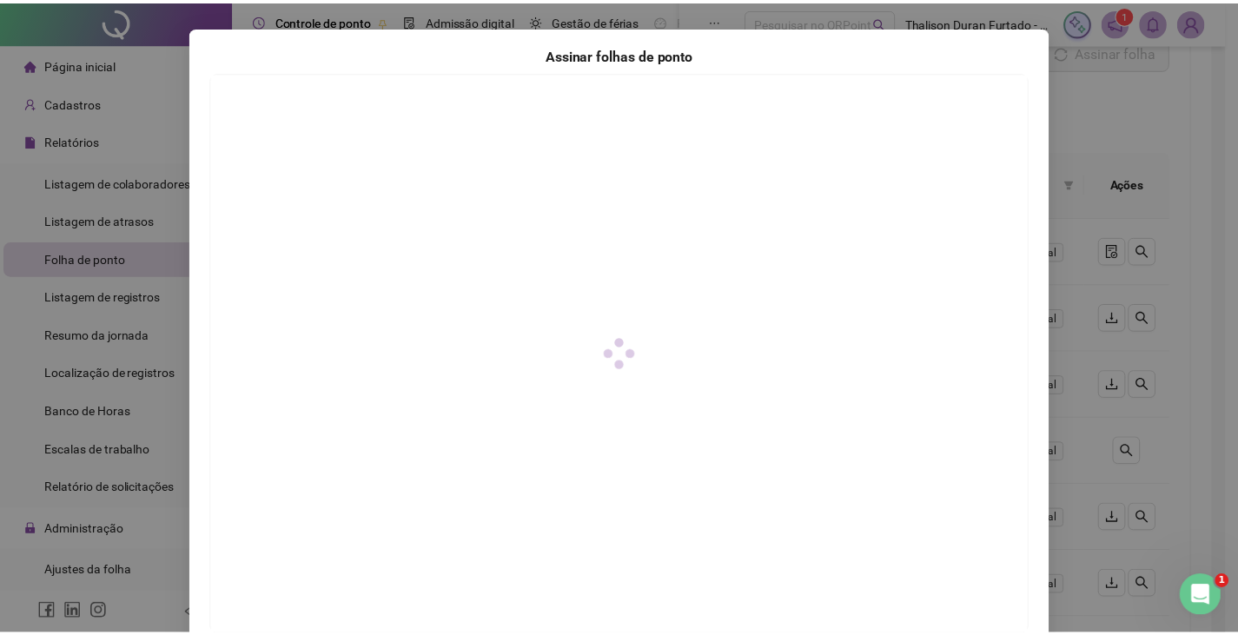
scroll to position [173, 0]
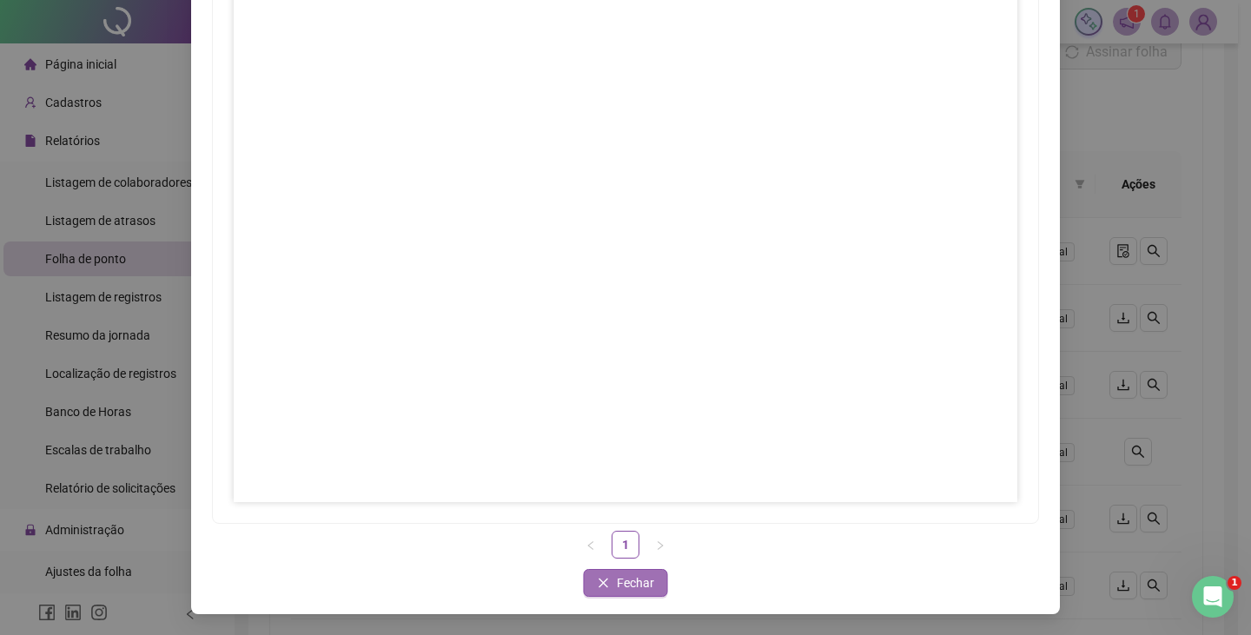
click at [617, 585] on span "Fechar" at bounding box center [635, 582] width 37 height 19
click at [617, 581] on span "Fechar" at bounding box center [635, 582] width 37 height 19
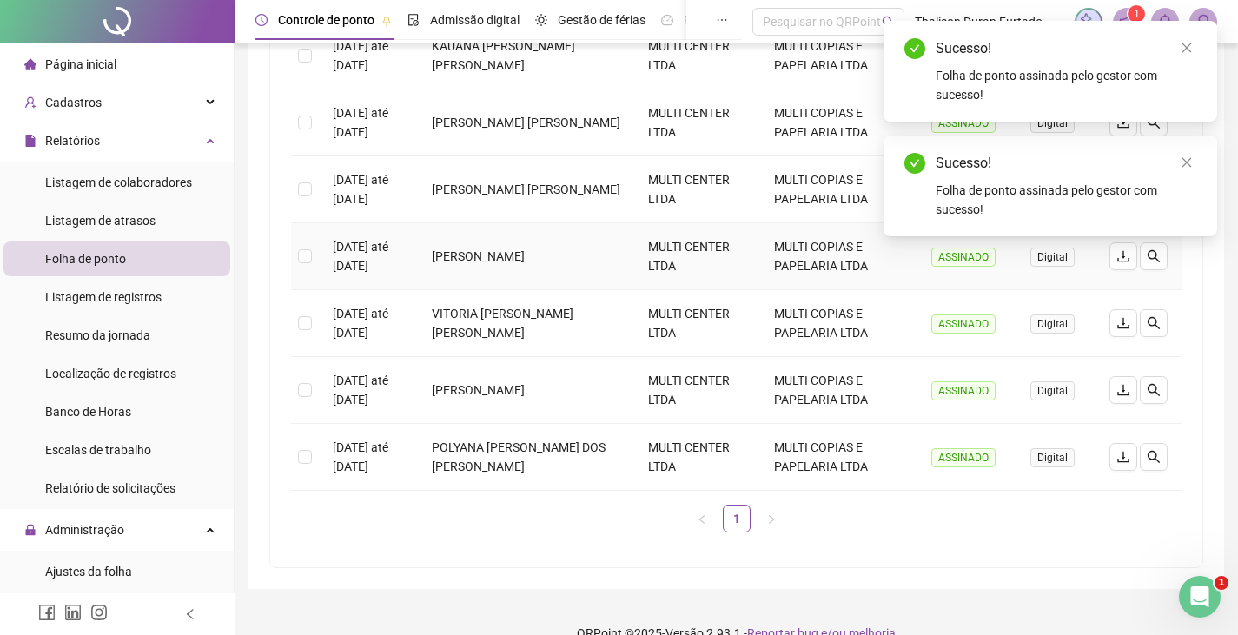
scroll to position [455, 0]
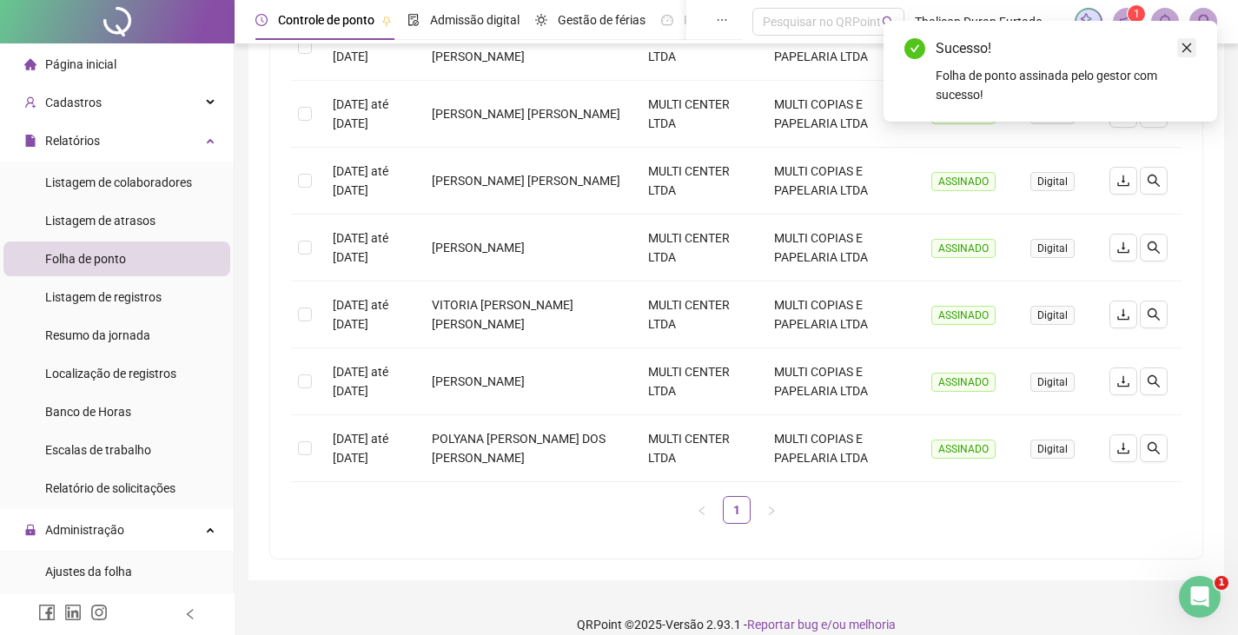
click at [1194, 44] on link "Close" at bounding box center [1186, 47] width 19 height 19
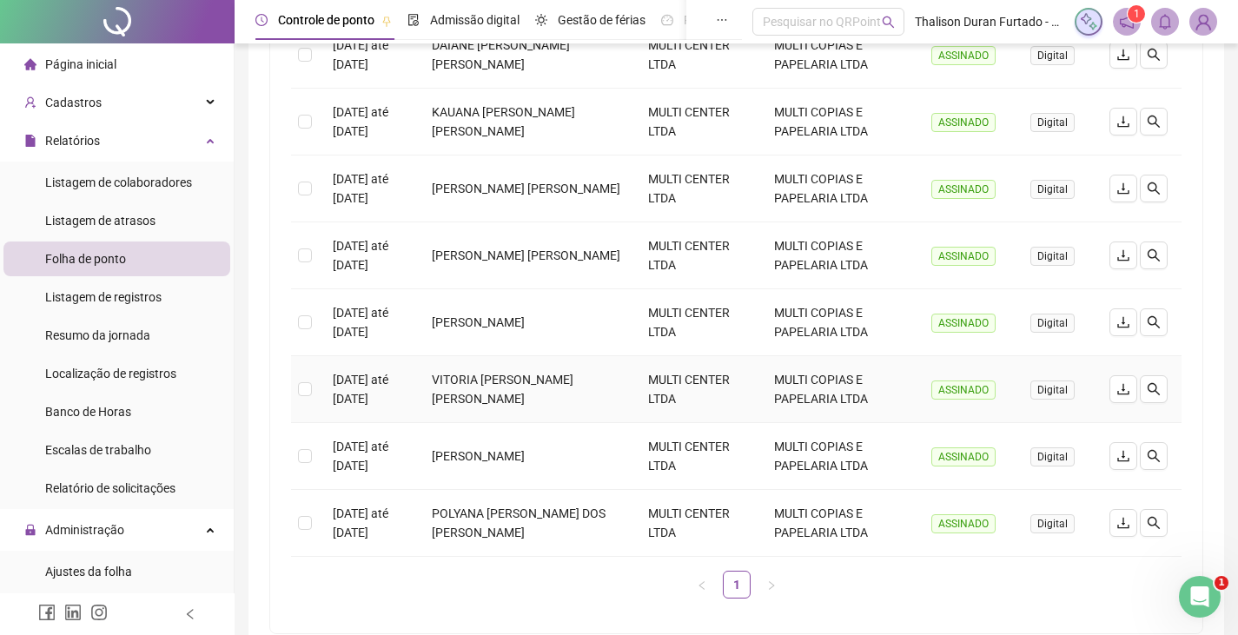
scroll to position [281, 0]
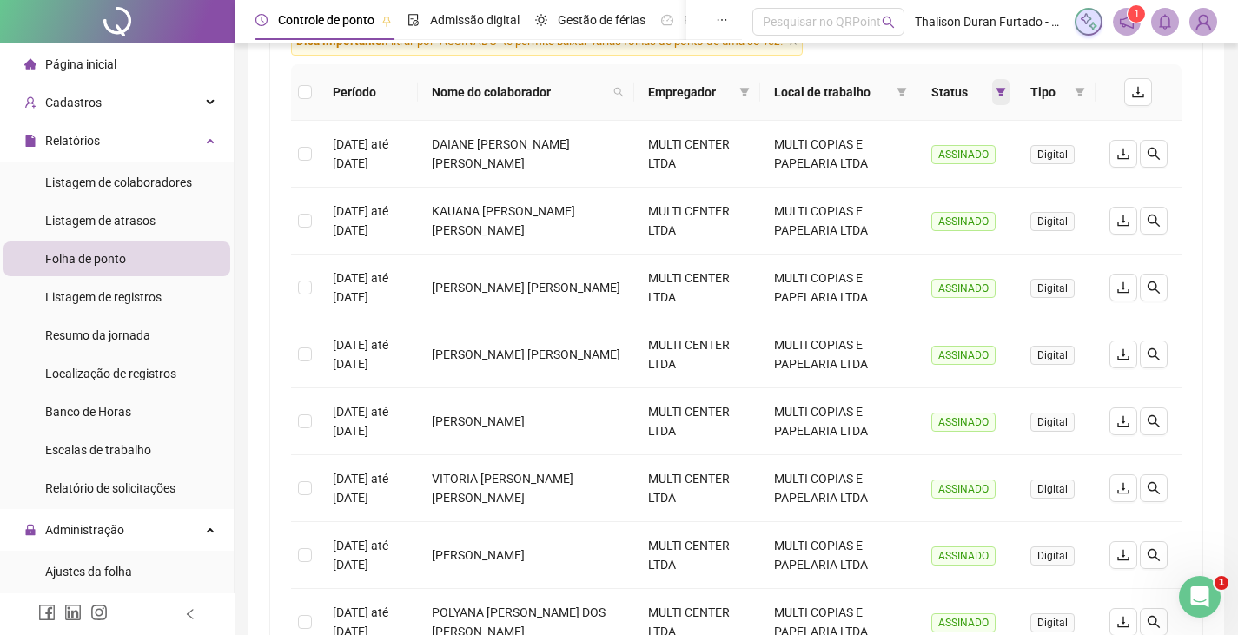
click at [1000, 90] on icon "filter" at bounding box center [1001, 92] width 10 height 9
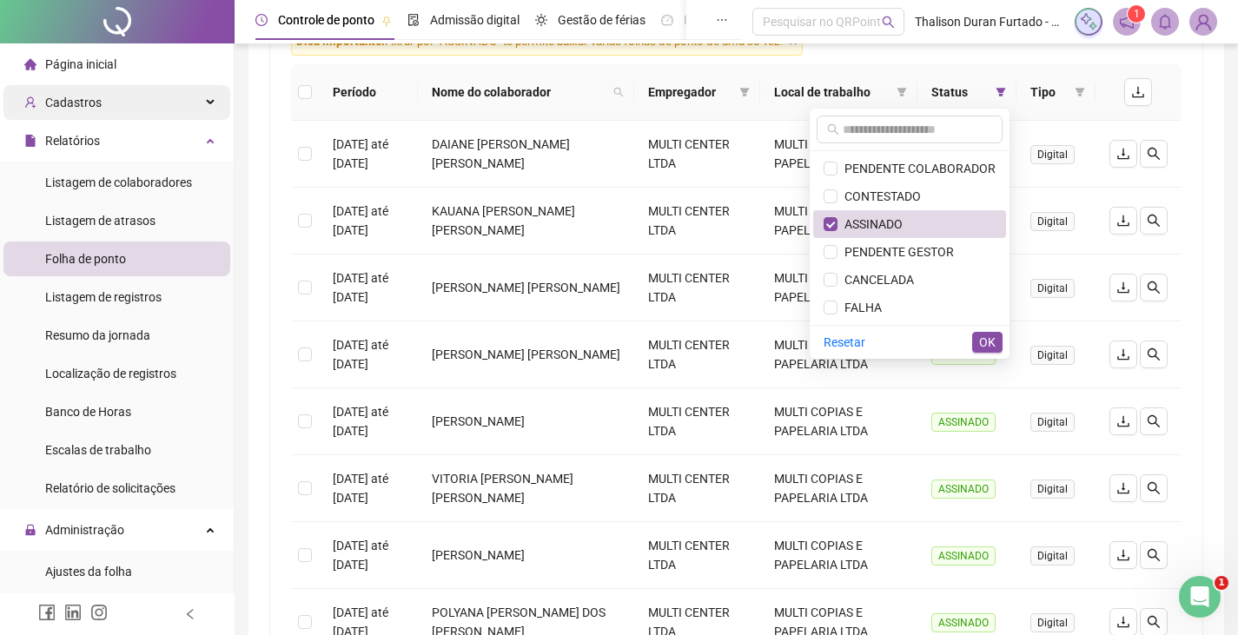
click at [113, 117] on div "Cadastros" at bounding box center [116, 102] width 227 height 35
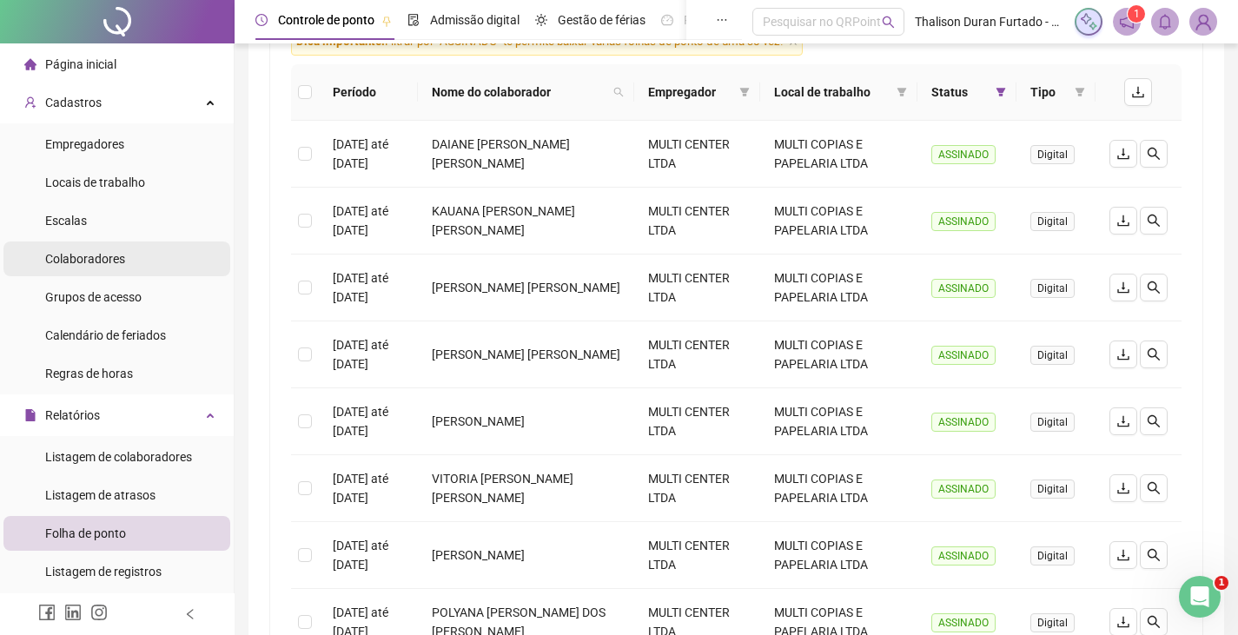
click at [94, 257] on span "Colaboradores" at bounding box center [85, 259] width 80 height 14
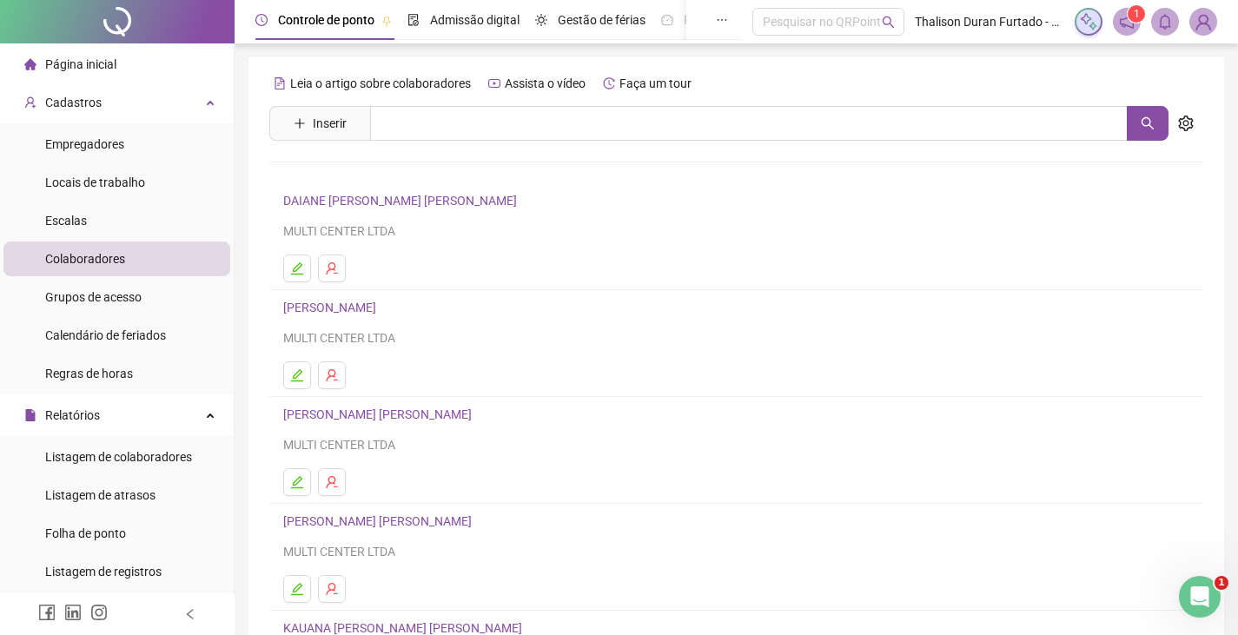
click at [420, 201] on link "DAIANE [PERSON_NAME] [PERSON_NAME]" at bounding box center [402, 201] width 239 height 14
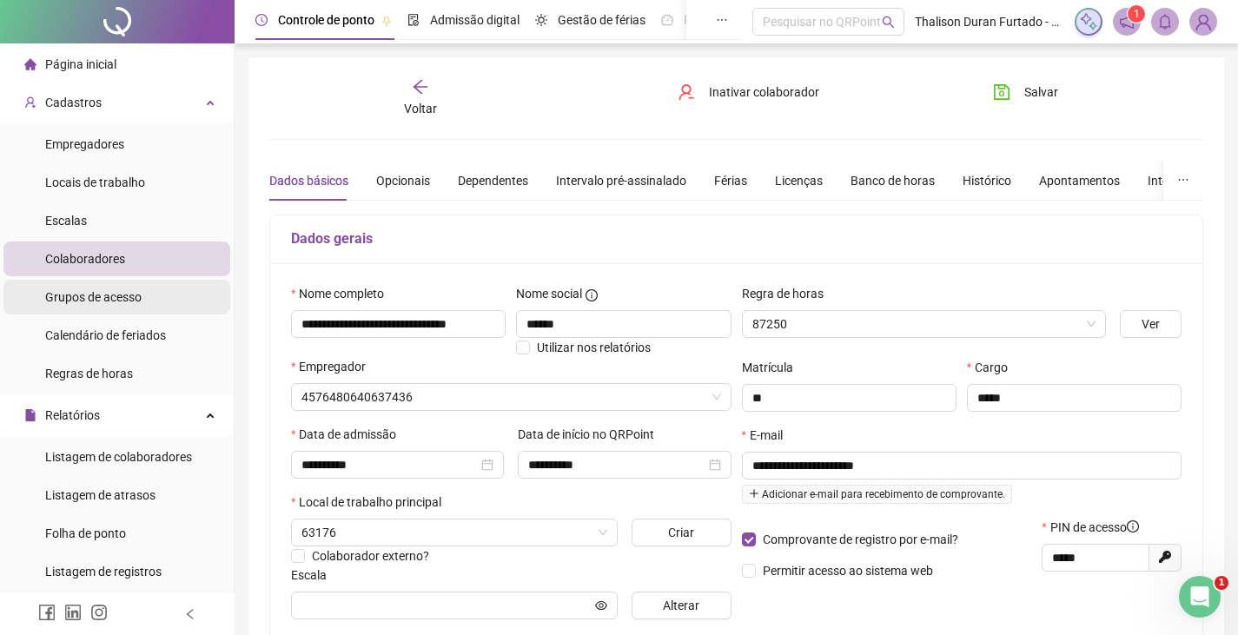
type input "**********"
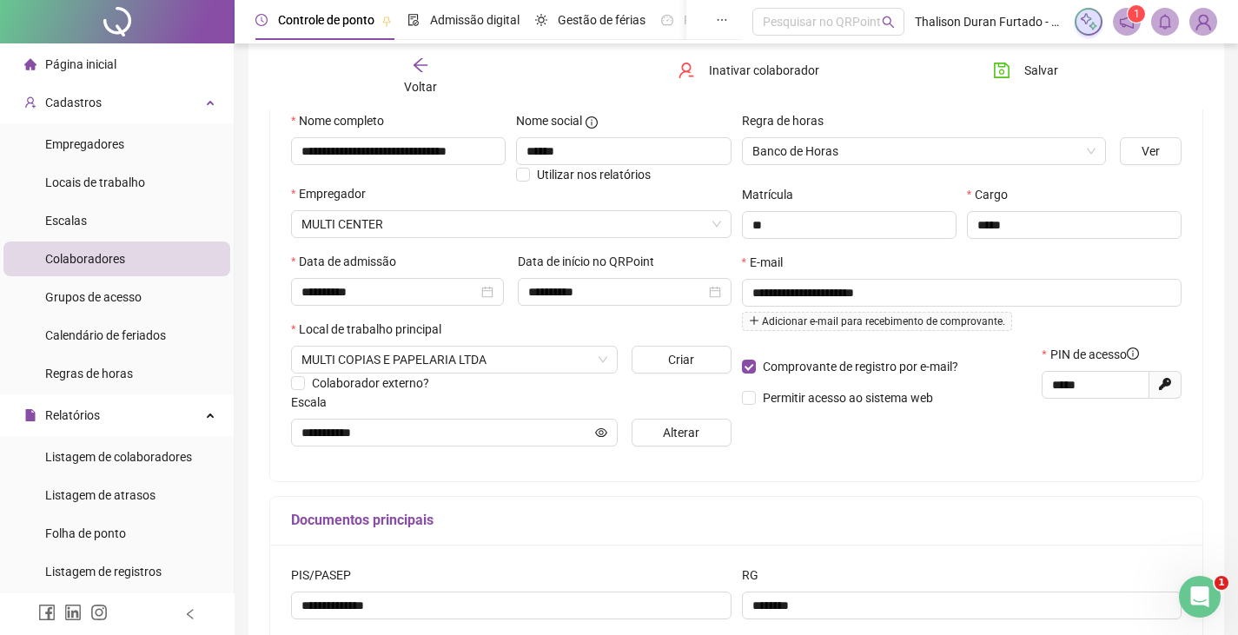
scroll to position [174, 0]
drag, startPoint x: 1093, startPoint y: 384, endPoint x: 1052, endPoint y: 384, distance: 40.8
click at [1052, 384] on input "*****" at bounding box center [1093, 383] width 83 height 19
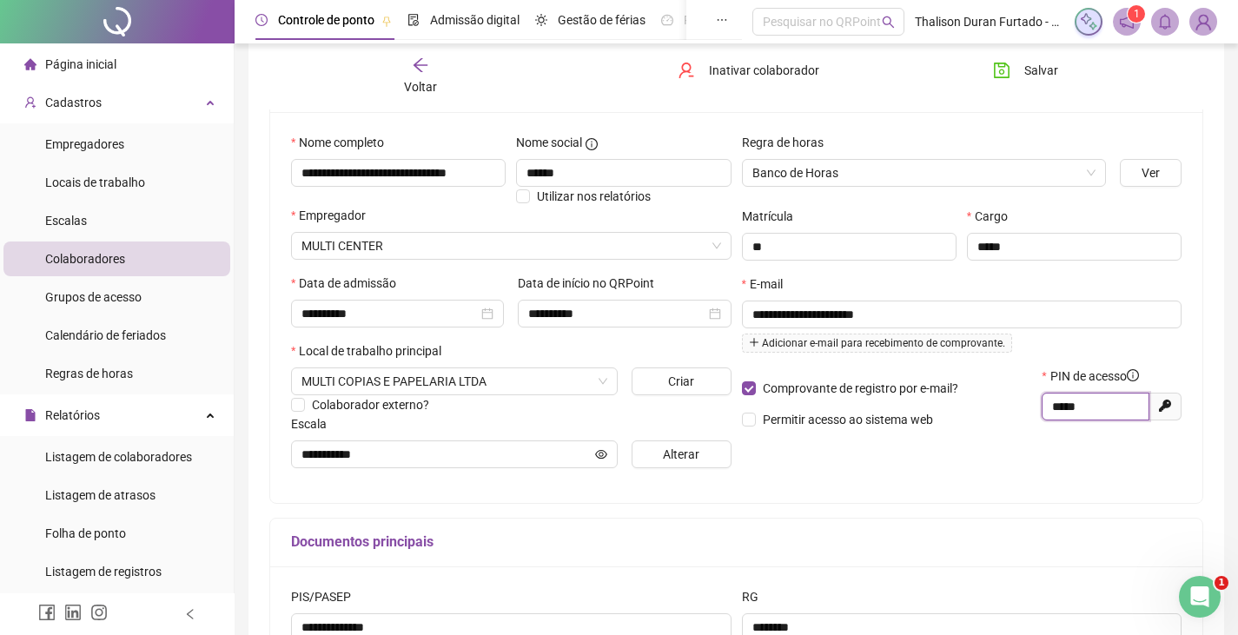
scroll to position [0, 0]
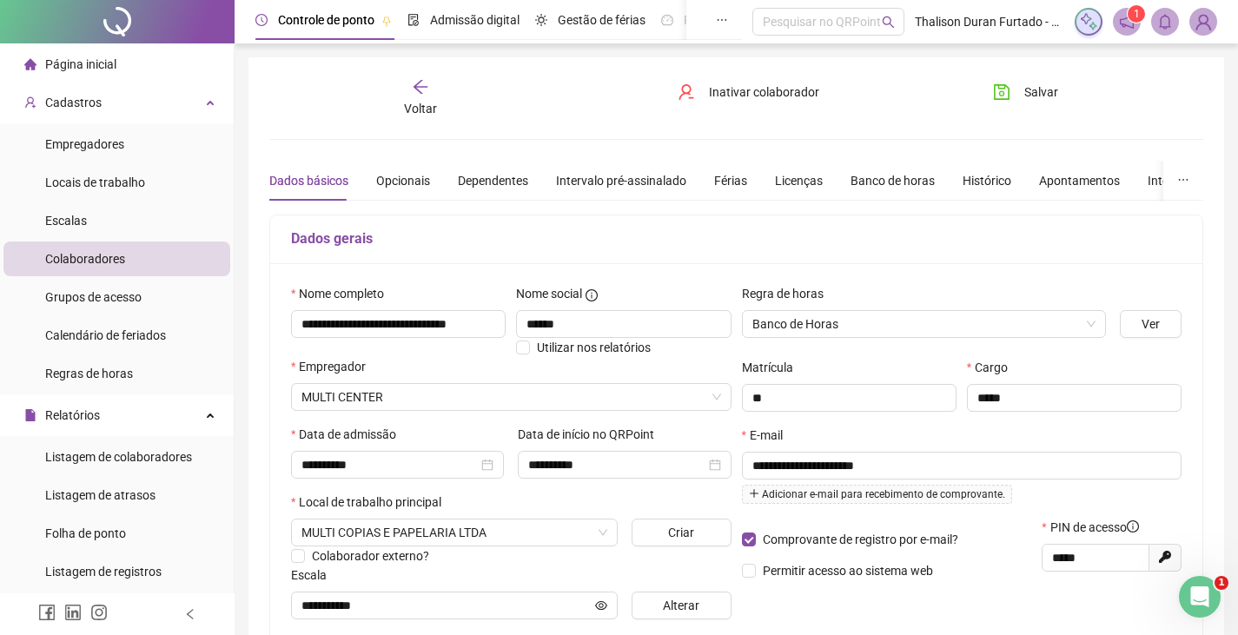
click at [410, 102] on span "Voltar" at bounding box center [420, 109] width 33 height 14
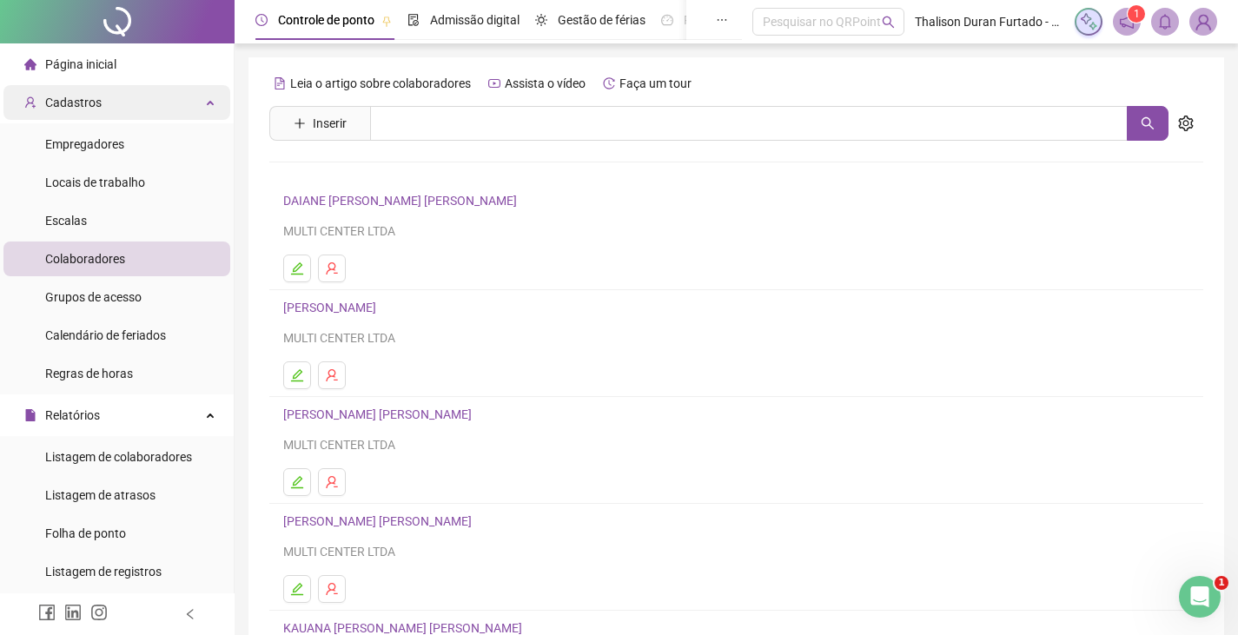
click at [173, 110] on div "Cadastros" at bounding box center [116, 102] width 227 height 35
